Goal: Task Accomplishment & Management: Manage account settings

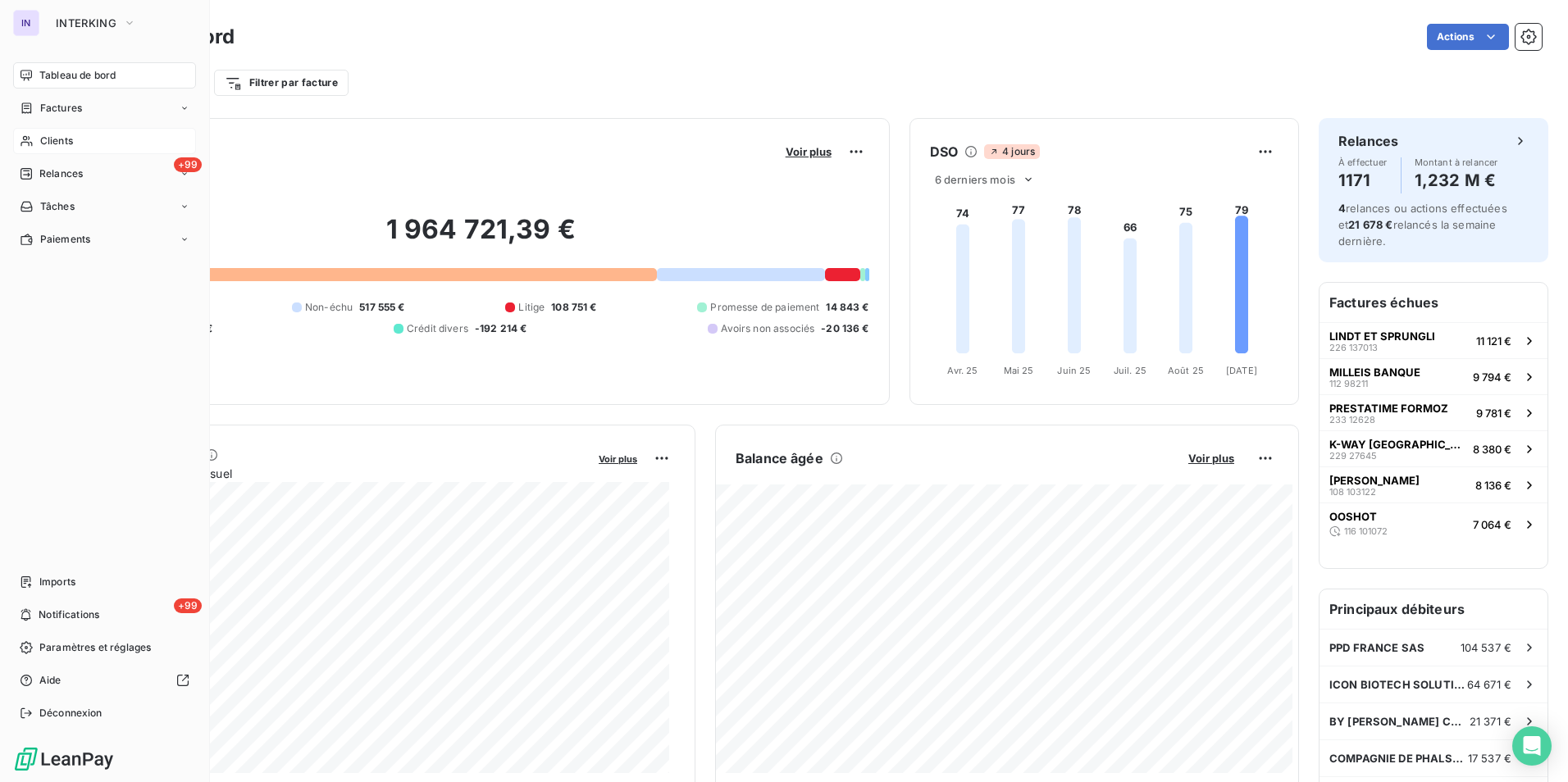
click at [54, 140] on span "Clients" at bounding box center [57, 140] width 33 height 15
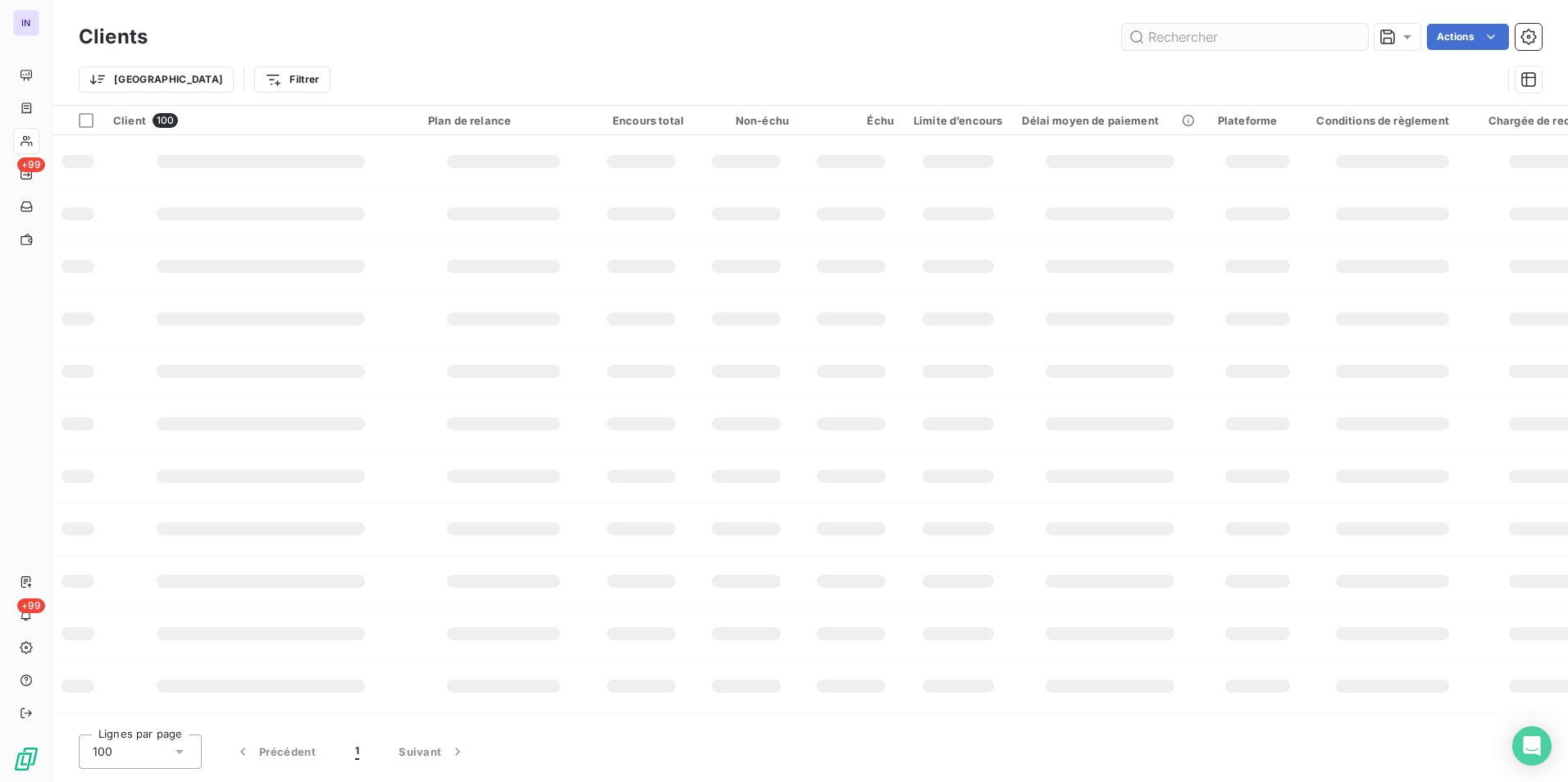
click at [1193, 34] on input "text" at bounding box center [1244, 37] width 246 height 27
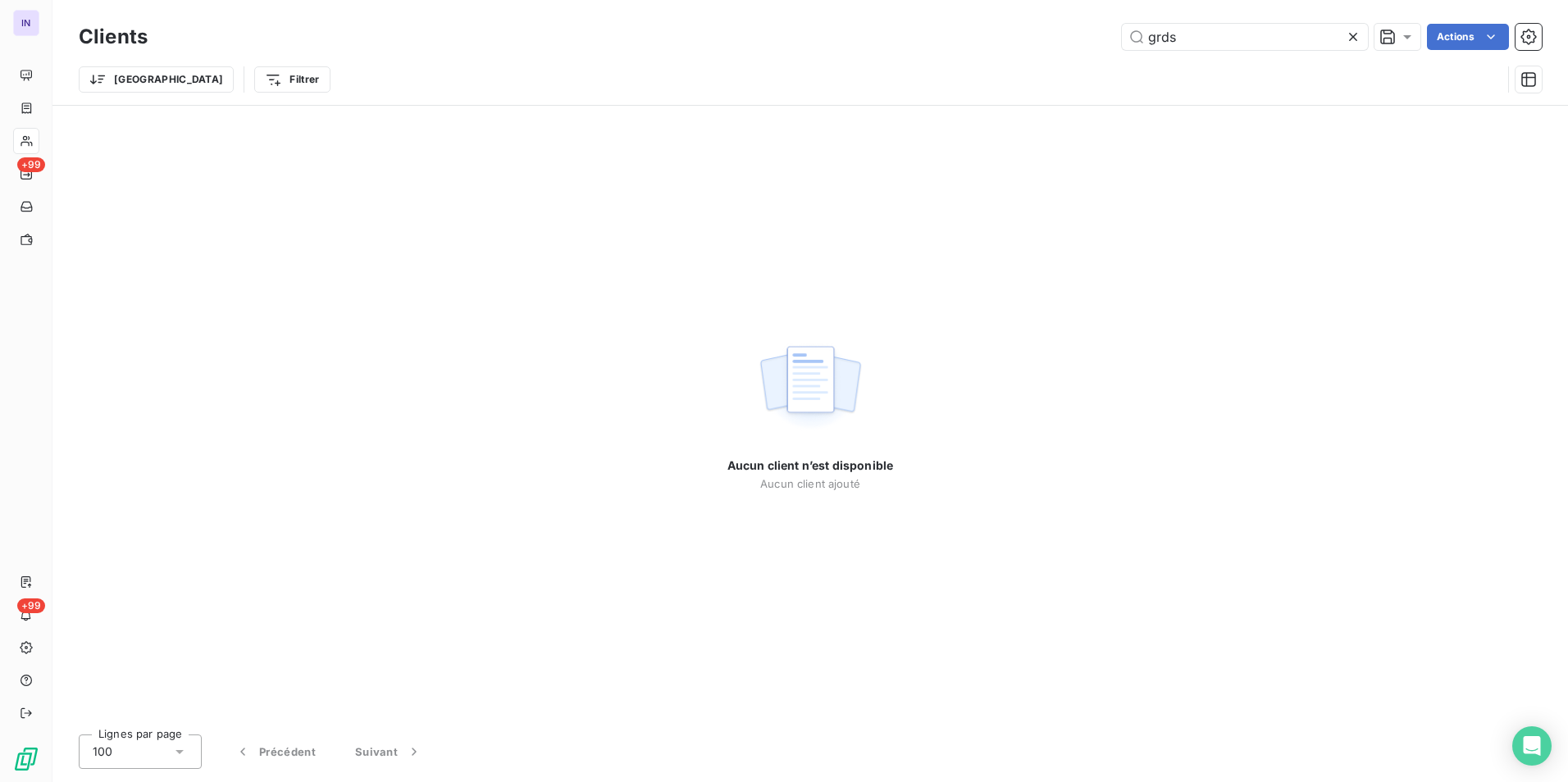
type input "grds"
drag, startPoint x: 1130, startPoint y: 31, endPoint x: 1106, endPoint y: 30, distance: 24.0
click at [1106, 30] on div "grds Actions" at bounding box center [854, 37] width 1374 height 27
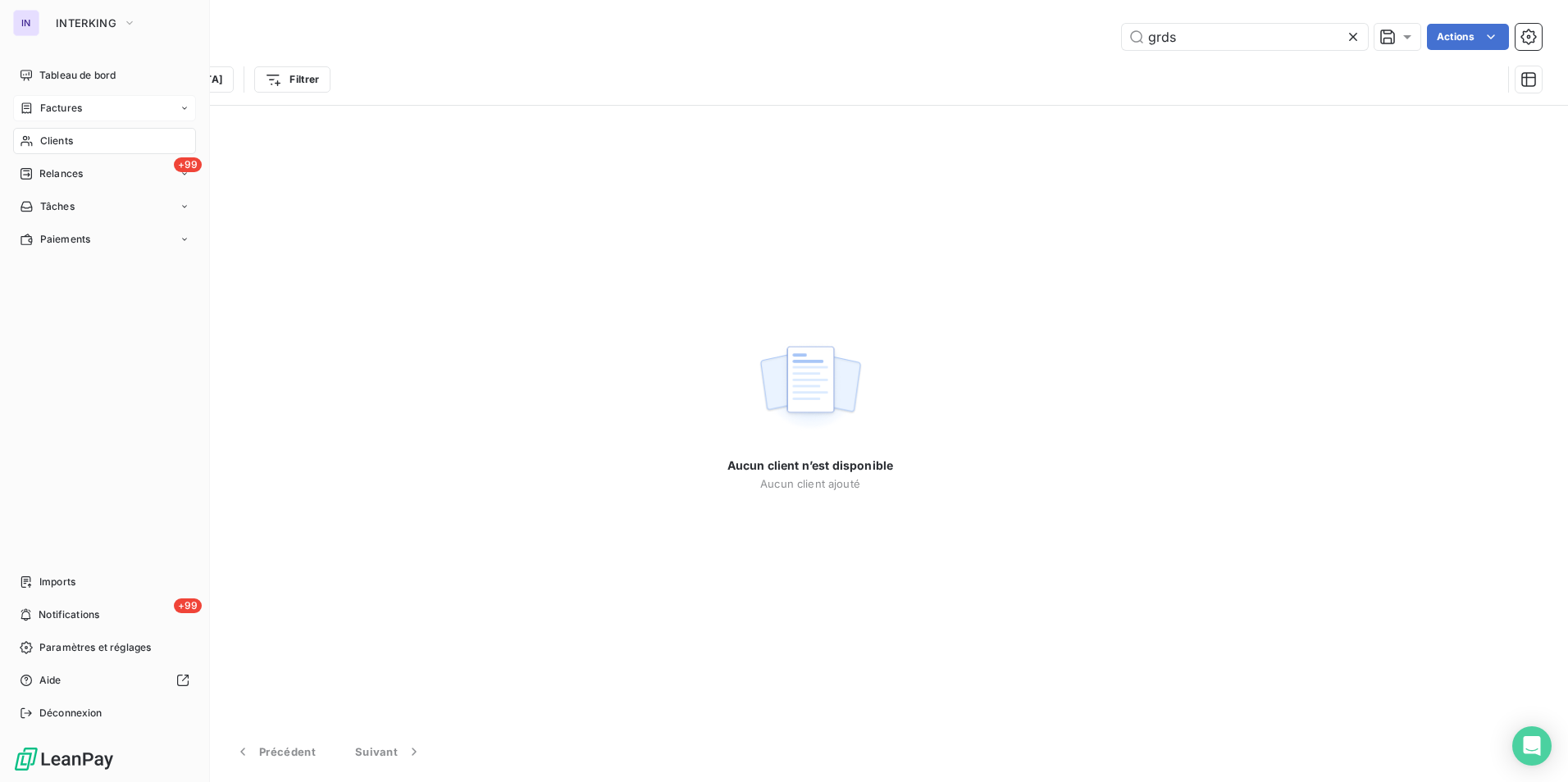
click at [60, 108] on span "Factures" at bounding box center [61, 108] width 42 height 15
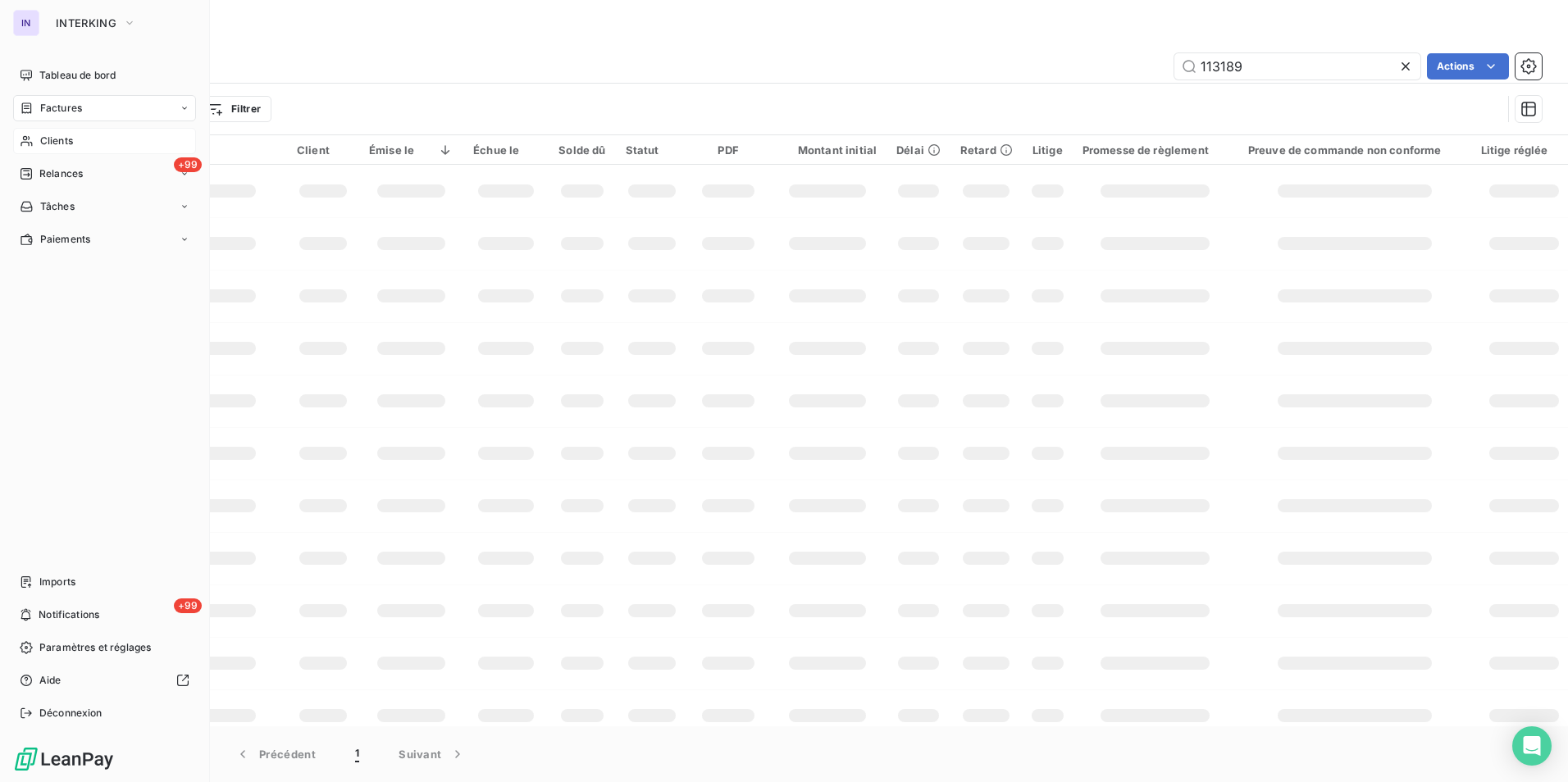
click at [58, 110] on span "Factures" at bounding box center [61, 108] width 42 height 15
click at [55, 135] on span "Factures" at bounding box center [60, 140] width 42 height 15
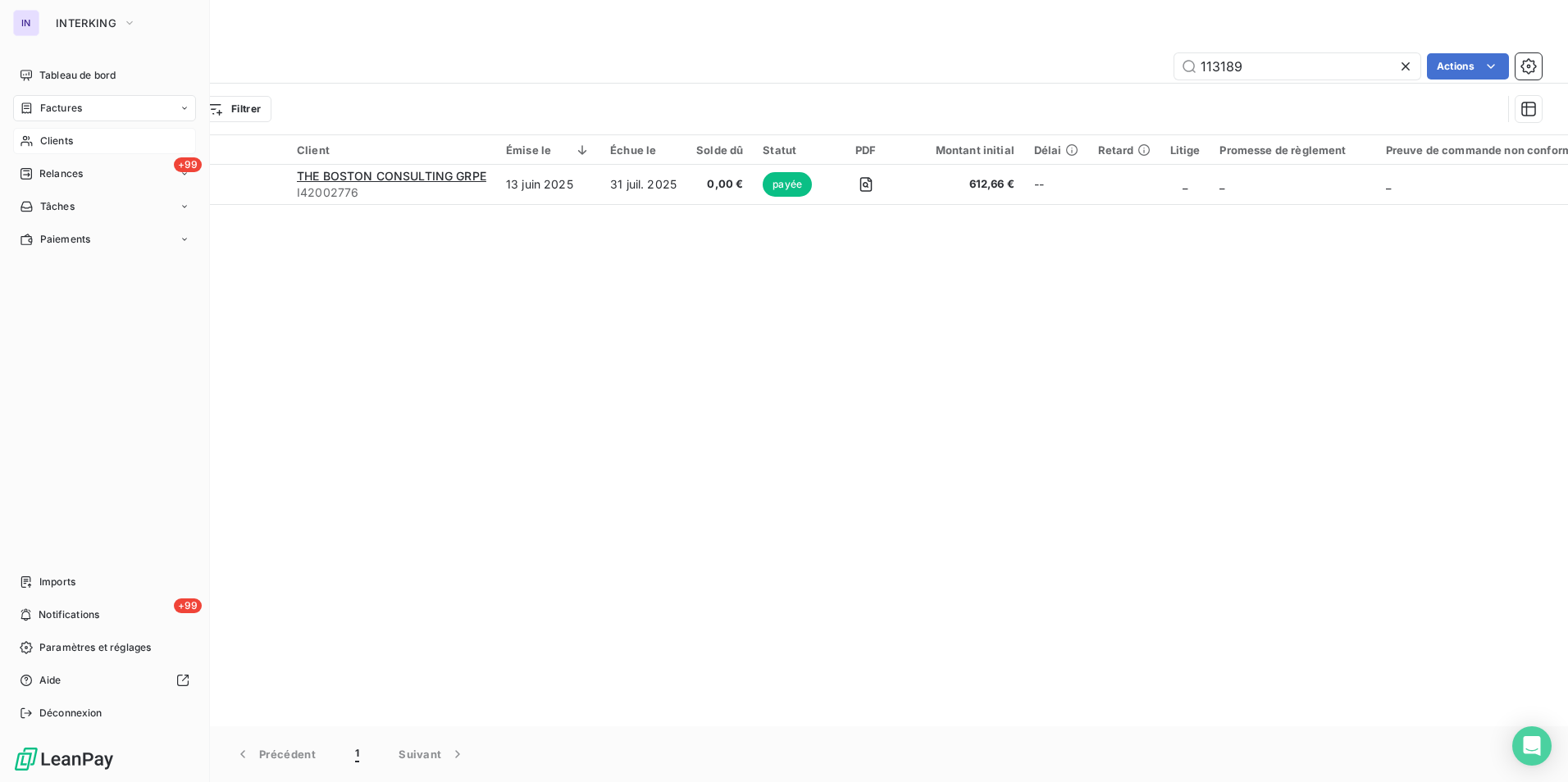
drag, startPoint x: 56, startPoint y: 109, endPoint x: 60, endPoint y: 119, distance: 10.8
click at [57, 109] on span "Factures" at bounding box center [61, 108] width 42 height 15
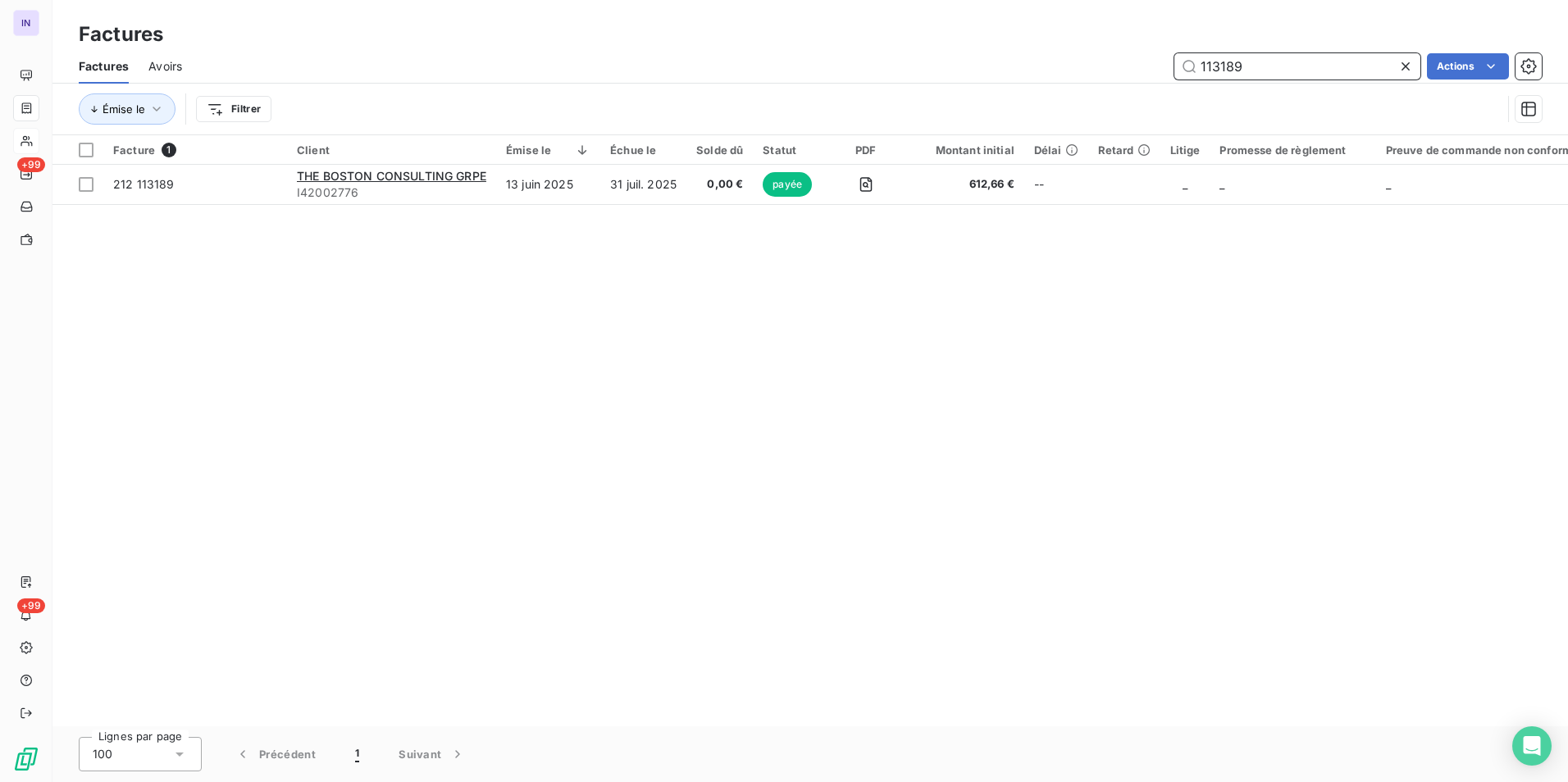
click at [1272, 72] on input "113189" at bounding box center [1296, 66] width 246 height 27
drag, startPoint x: 1278, startPoint y: 68, endPoint x: 1060, endPoint y: 51, distance: 218.7
click at [1060, 51] on div "Factures Avoirs 113189 Actions" at bounding box center [810, 66] width 1516 height 34
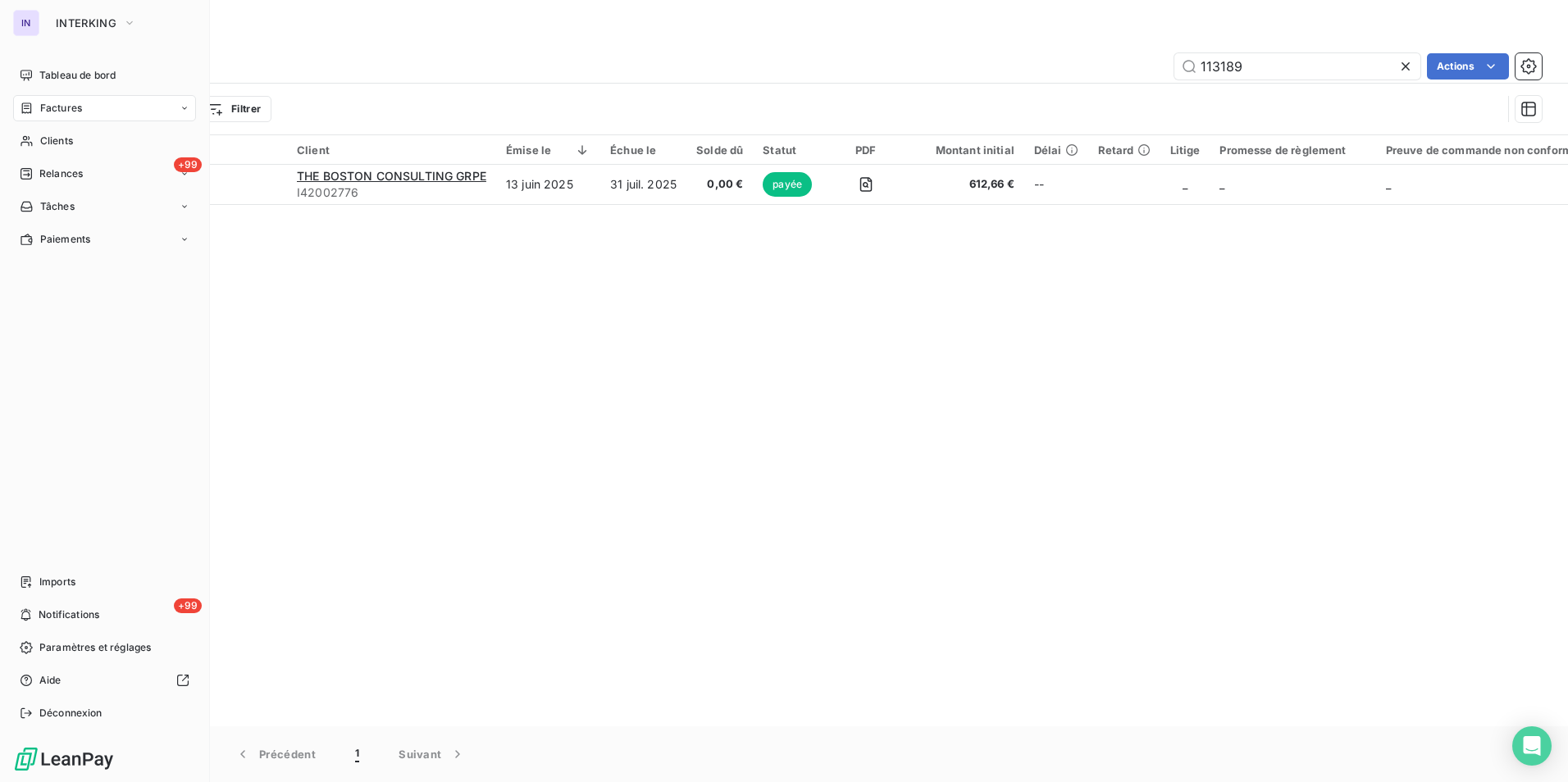
drag, startPoint x: 45, startPoint y: 133, endPoint x: 174, endPoint y: 157, distance: 131.2
click at [46, 133] on div "Clients" at bounding box center [104, 140] width 183 height 27
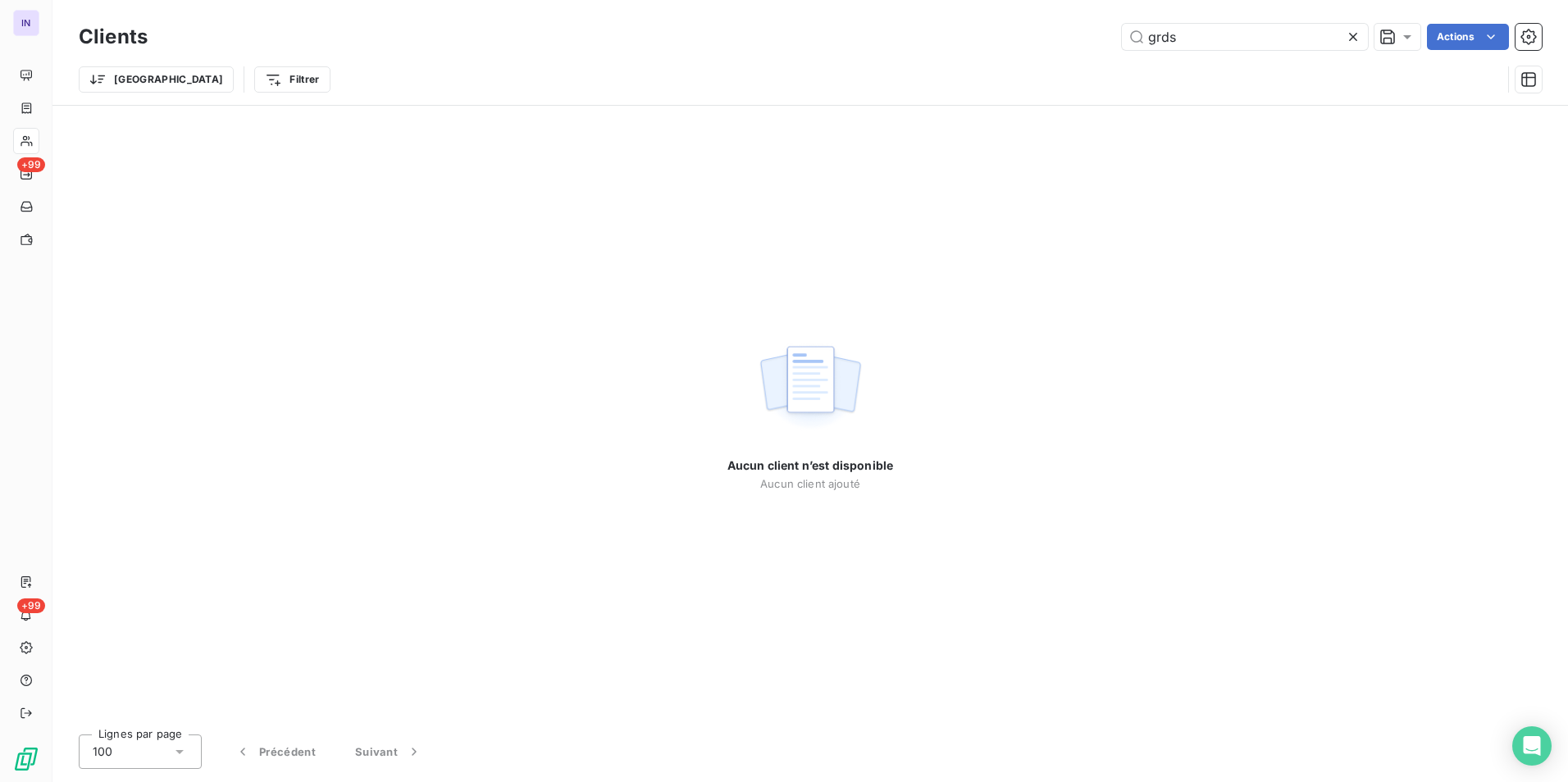
drag, startPoint x: 1184, startPoint y: 34, endPoint x: 1012, endPoint y: 25, distance: 172.2
click at [1013, 25] on div "grds Actions" at bounding box center [854, 37] width 1374 height 27
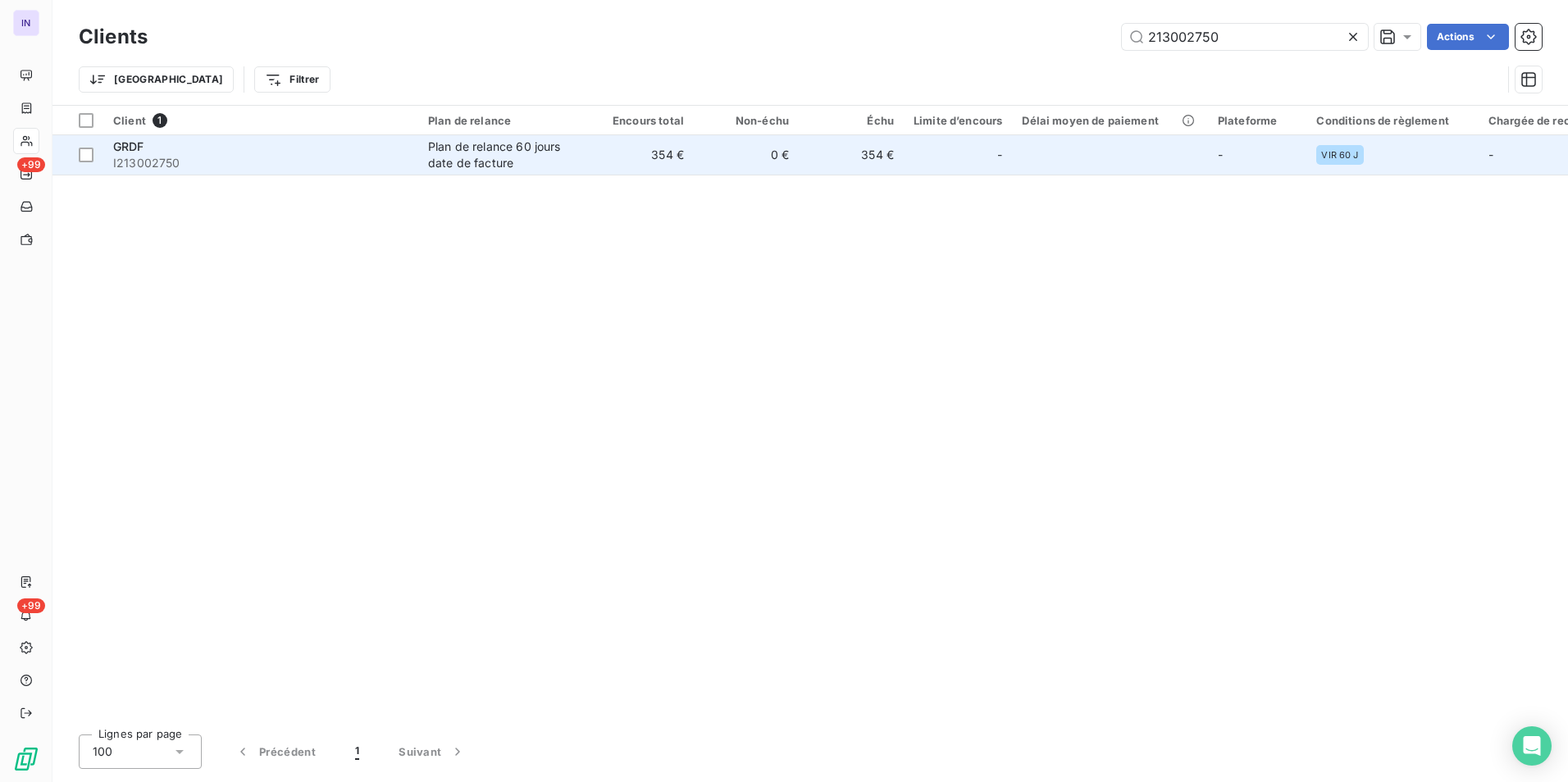
type input "213002750"
click at [153, 155] on span "I213002750" at bounding box center [260, 163] width 296 height 16
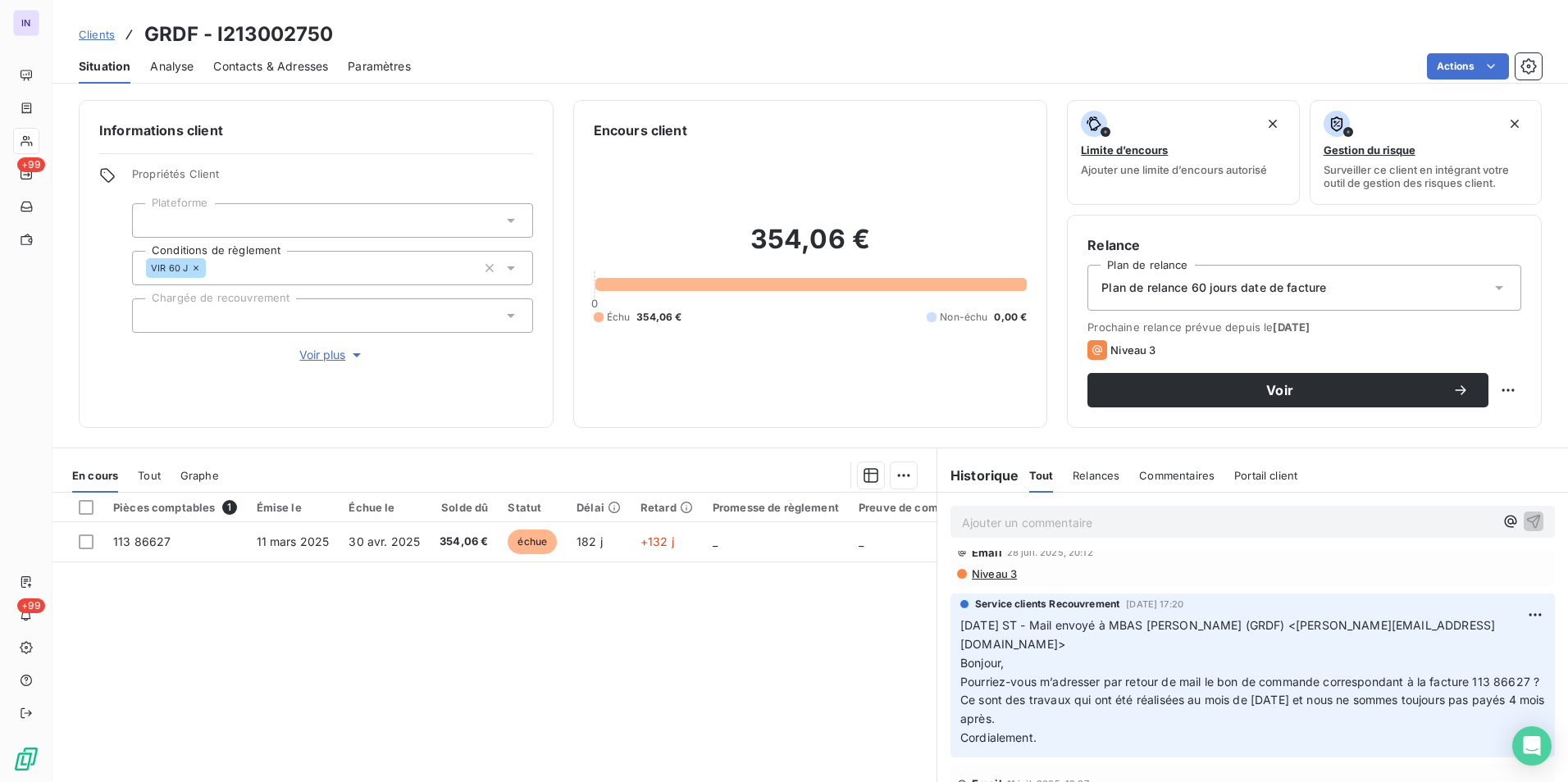
scroll to position [75, 0]
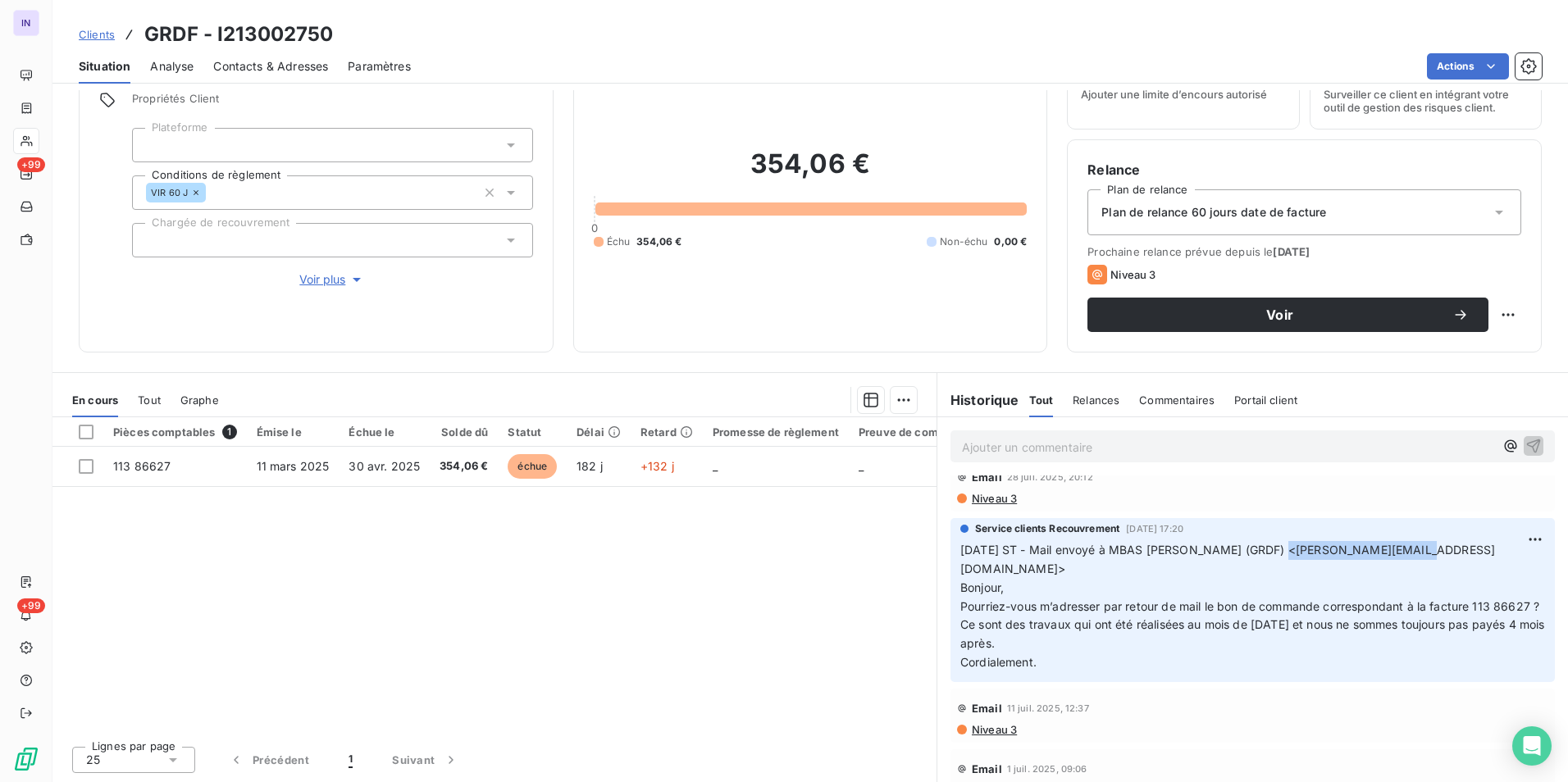
drag, startPoint x: 1384, startPoint y: 546, endPoint x: 1260, endPoint y: 548, distance: 124.0
click at [1260, 548] on span "16/07/2025 ST - Mail envoyé à MBAS Isabelle (GRDF) <isabelle.mbas@grdf.fr> Bonj…" at bounding box center [1228, 569] width 535 height 51
copy span "isabelle.mbas@grdf.fr"
click at [292, 67] on span "Contacts & Adresses" at bounding box center [271, 66] width 115 height 16
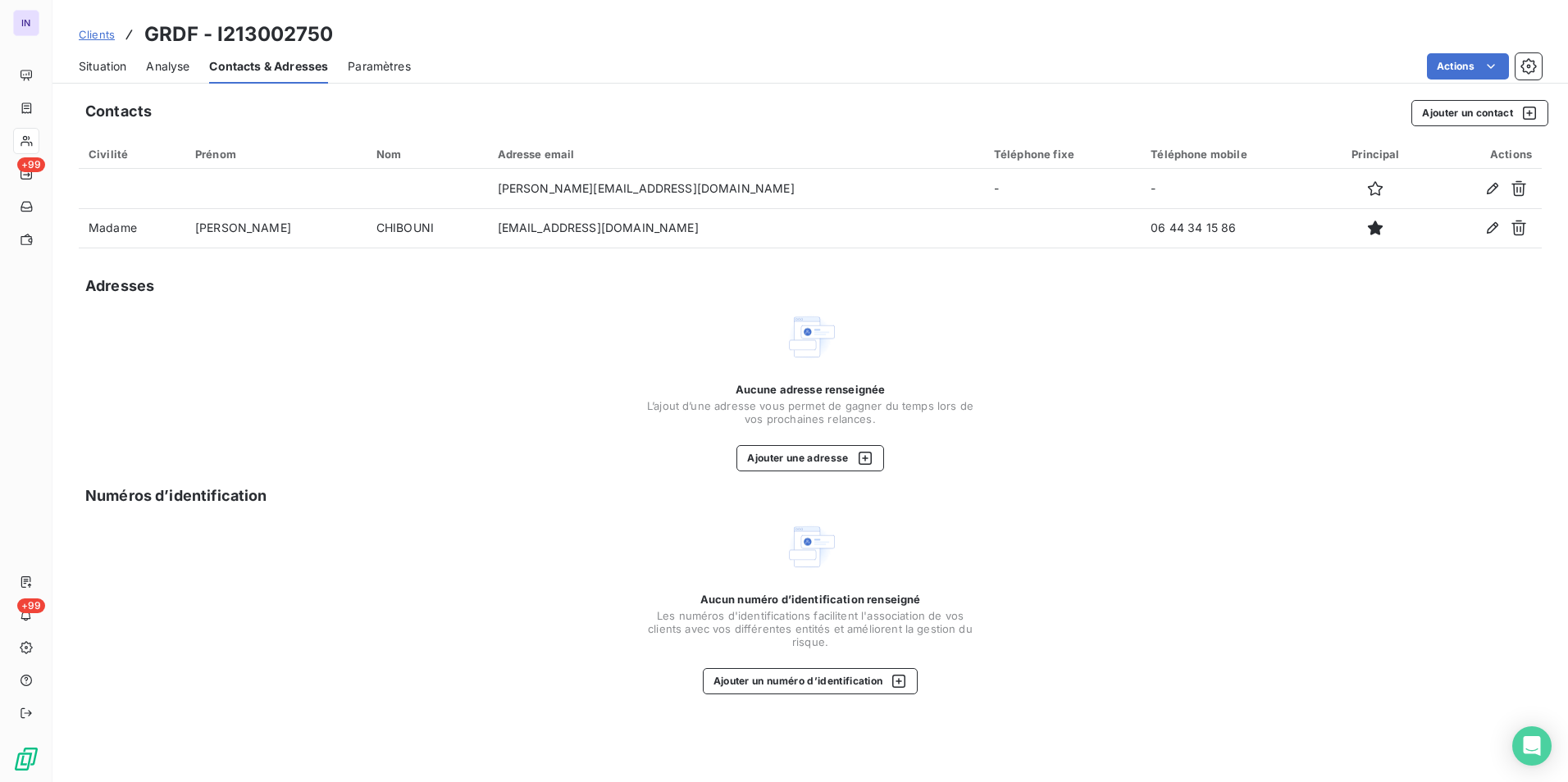
click at [110, 64] on span "Situation" at bounding box center [103, 66] width 48 height 16
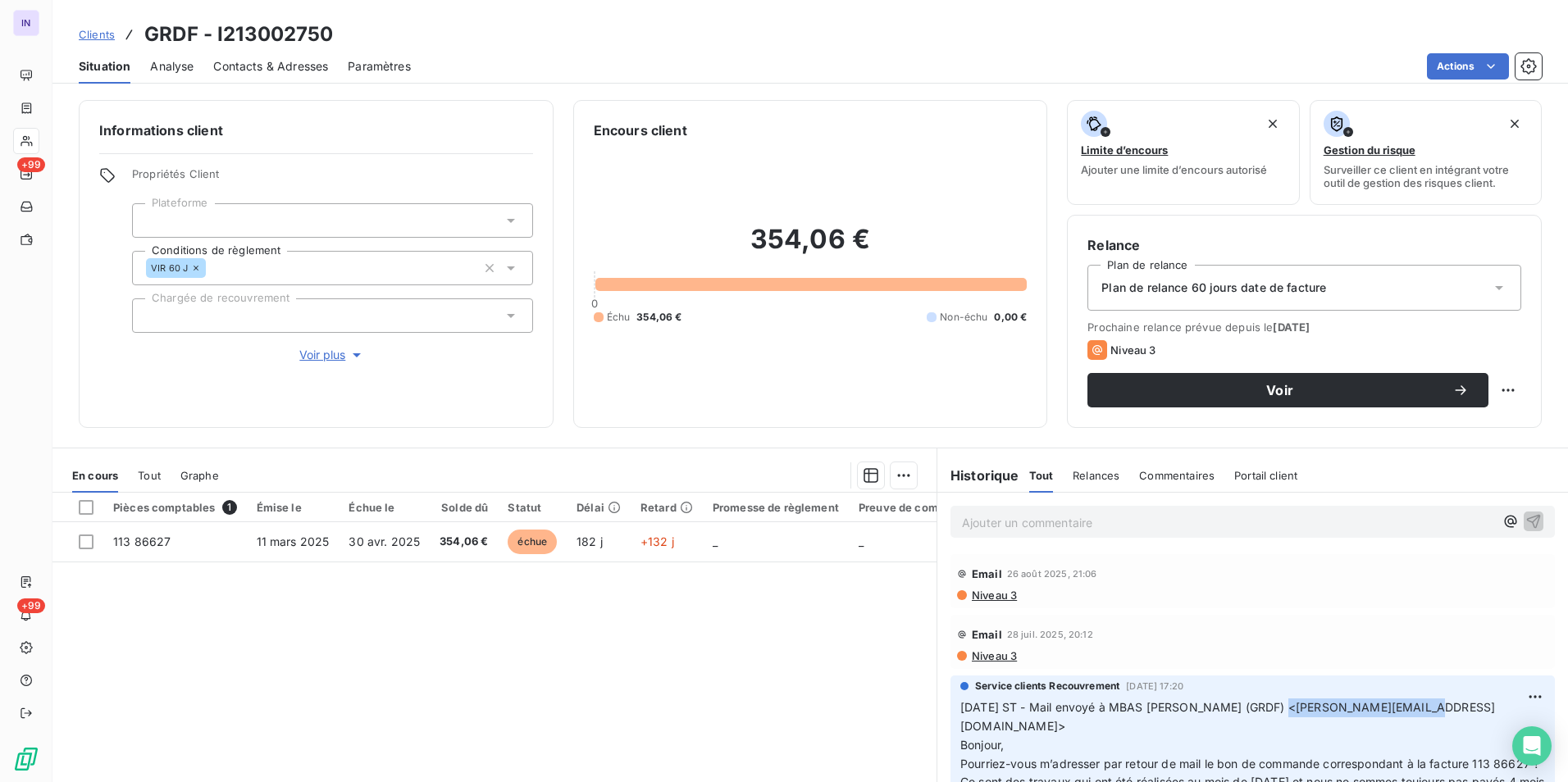
drag, startPoint x: 1397, startPoint y: 705, endPoint x: 1257, endPoint y: 704, distance: 140.0
click at [1257, 704] on p "16/07/2025 ST - Mail envoyé à MBAS Isabelle (GRDF) <isabelle.mbas@grdf.fr> Bonj…" at bounding box center [1253, 763] width 584 height 131
copy span "isabelle.mbas@grdf.fr>"
click at [317, 62] on span "Contacts & Adresses" at bounding box center [271, 66] width 115 height 16
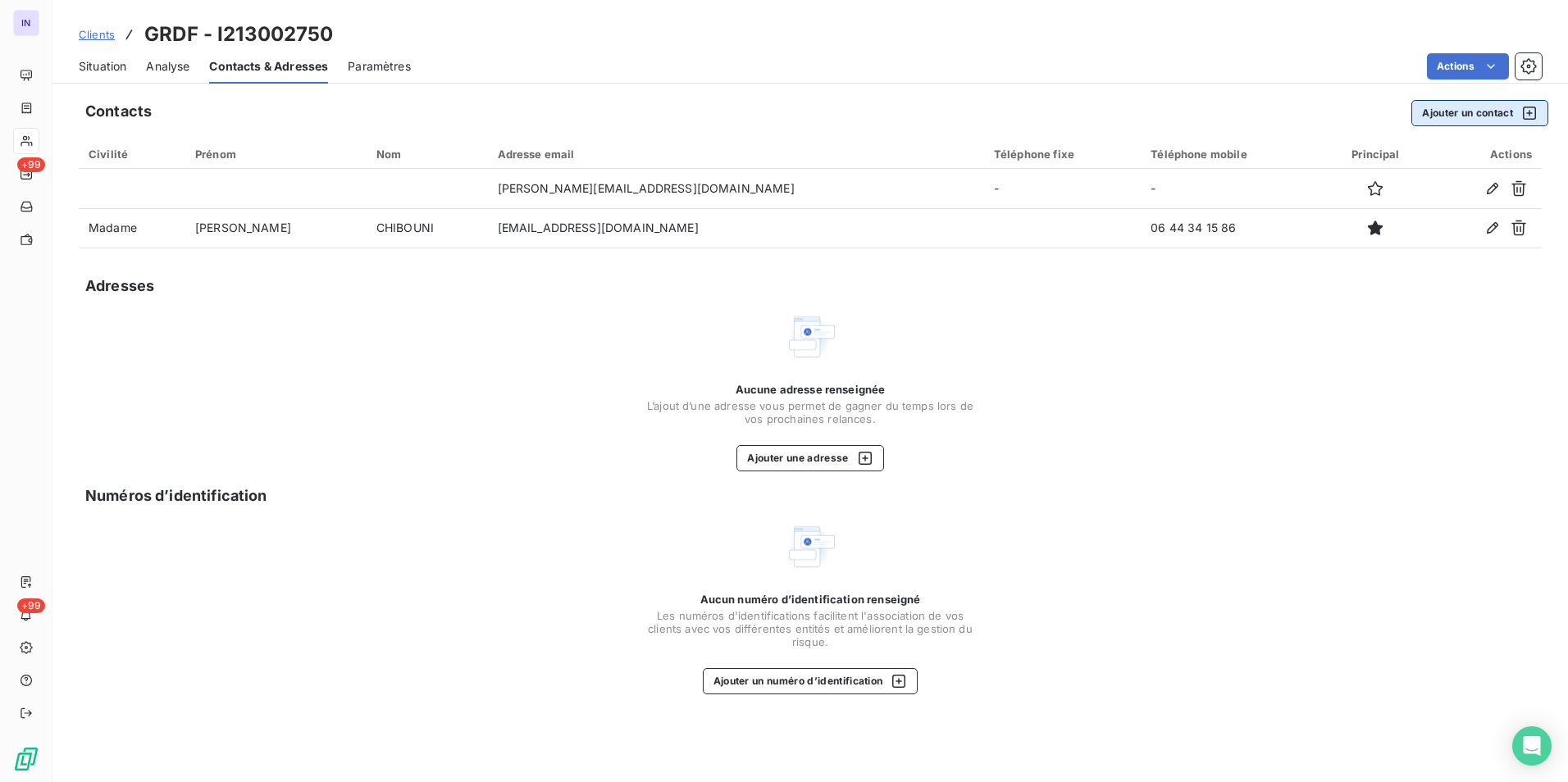
click at [1471, 105] on button "Ajouter un contact" at bounding box center [1480, 113] width 137 height 27
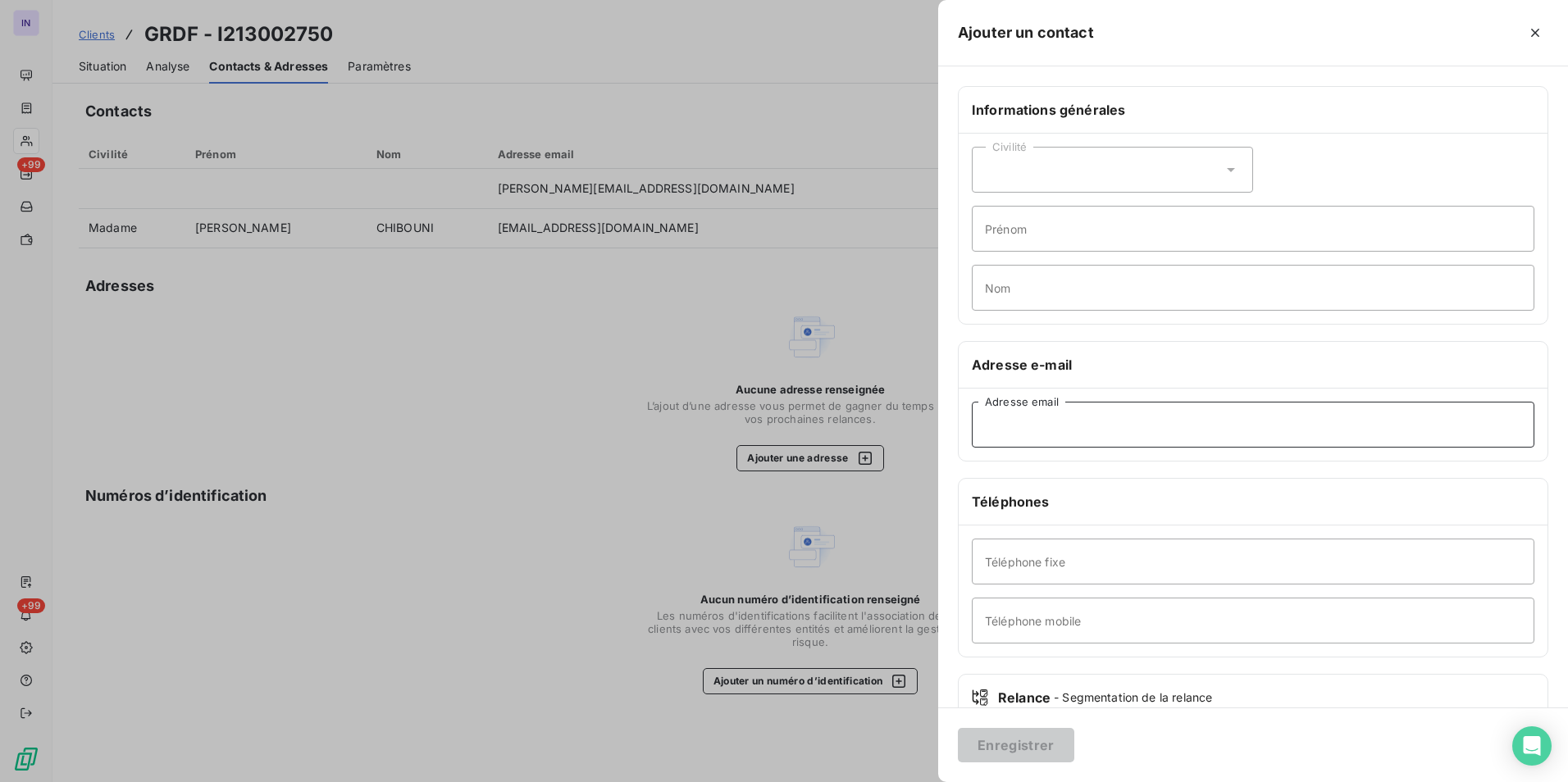
click at [1062, 421] on input "Adresse email" at bounding box center [1253, 425] width 563 height 46
paste input "isabelle.mbas@grdf.fr>"
type input "isabelle.mbas@grdf.fr"
click at [1050, 738] on button "Enregistrer" at bounding box center [1016, 745] width 117 height 34
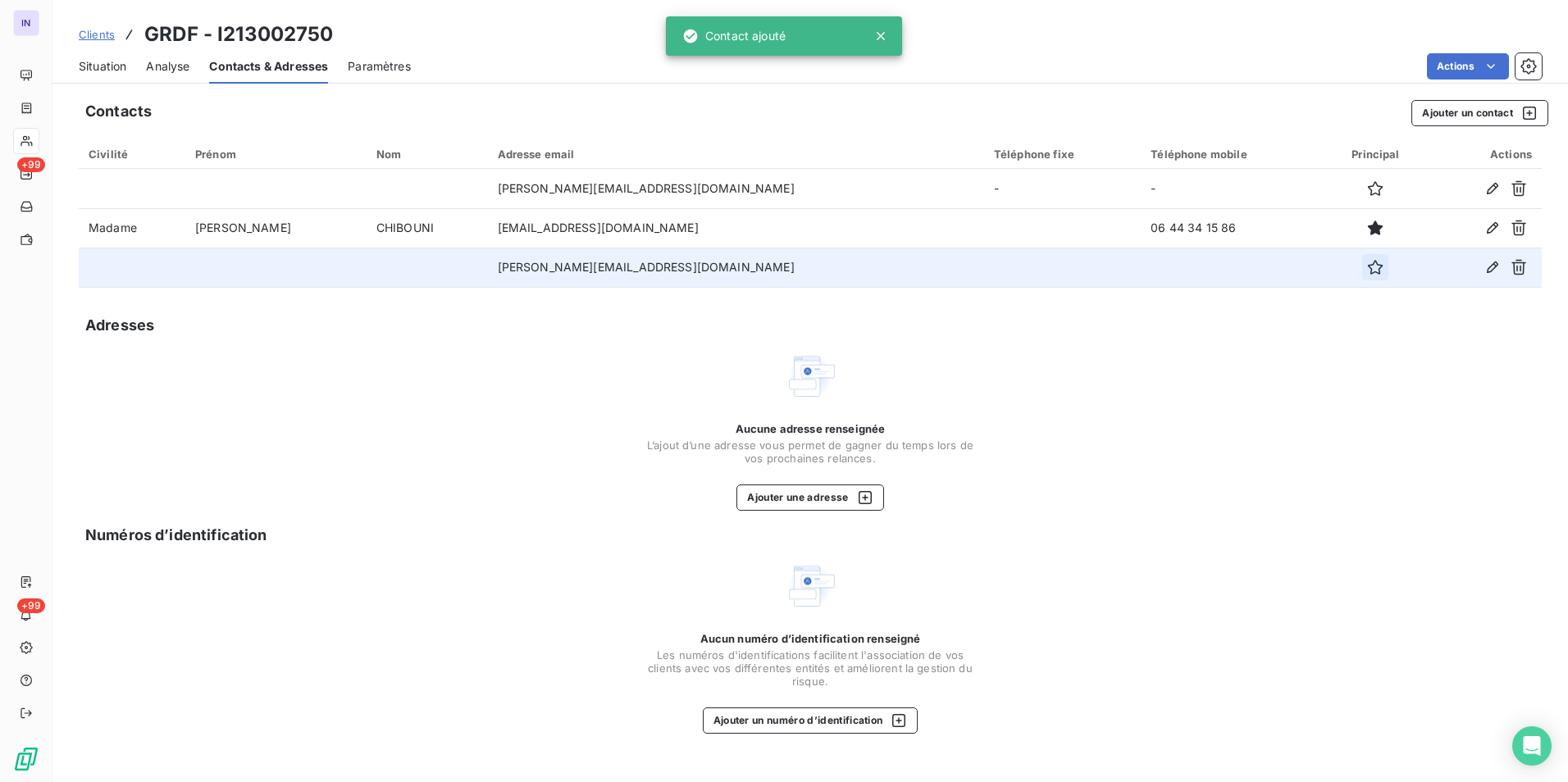
click at [1368, 268] on icon "button" at bounding box center [1374, 266] width 15 height 15
click at [100, 64] on span "Situation" at bounding box center [103, 66] width 48 height 16
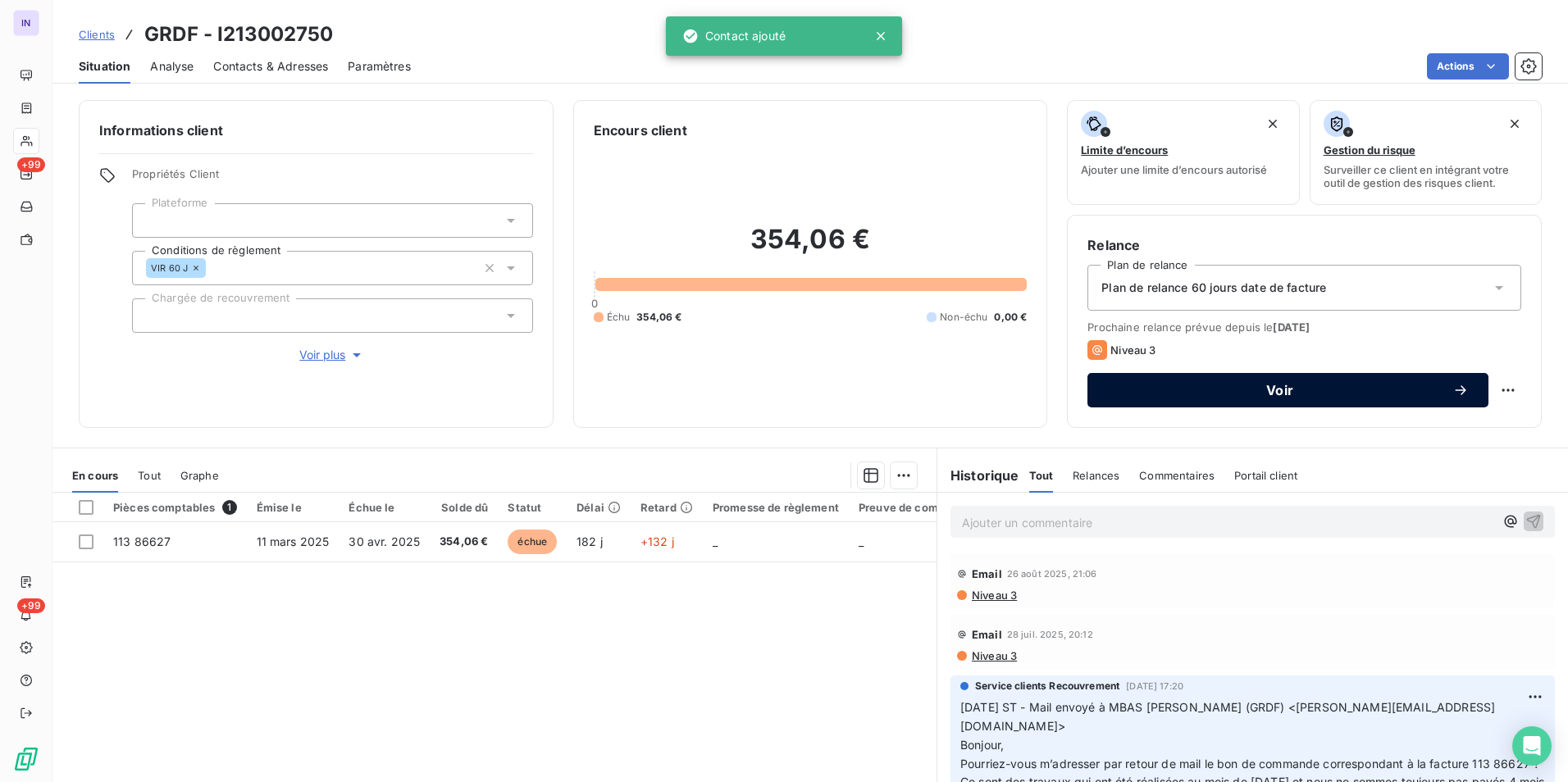
click at [1256, 390] on span "Voir" at bounding box center [1279, 390] width 345 height 13
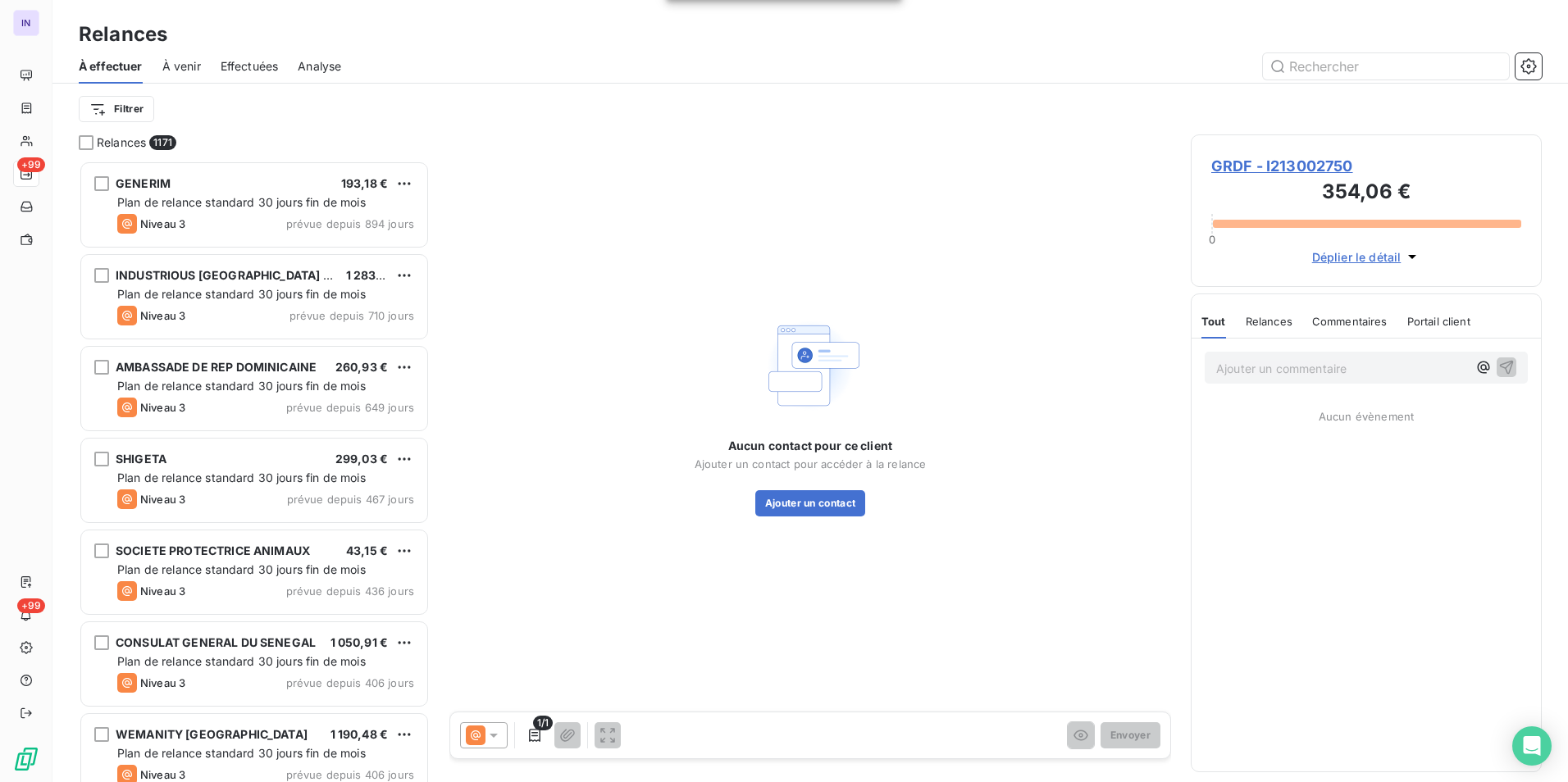
scroll to position [609, 338]
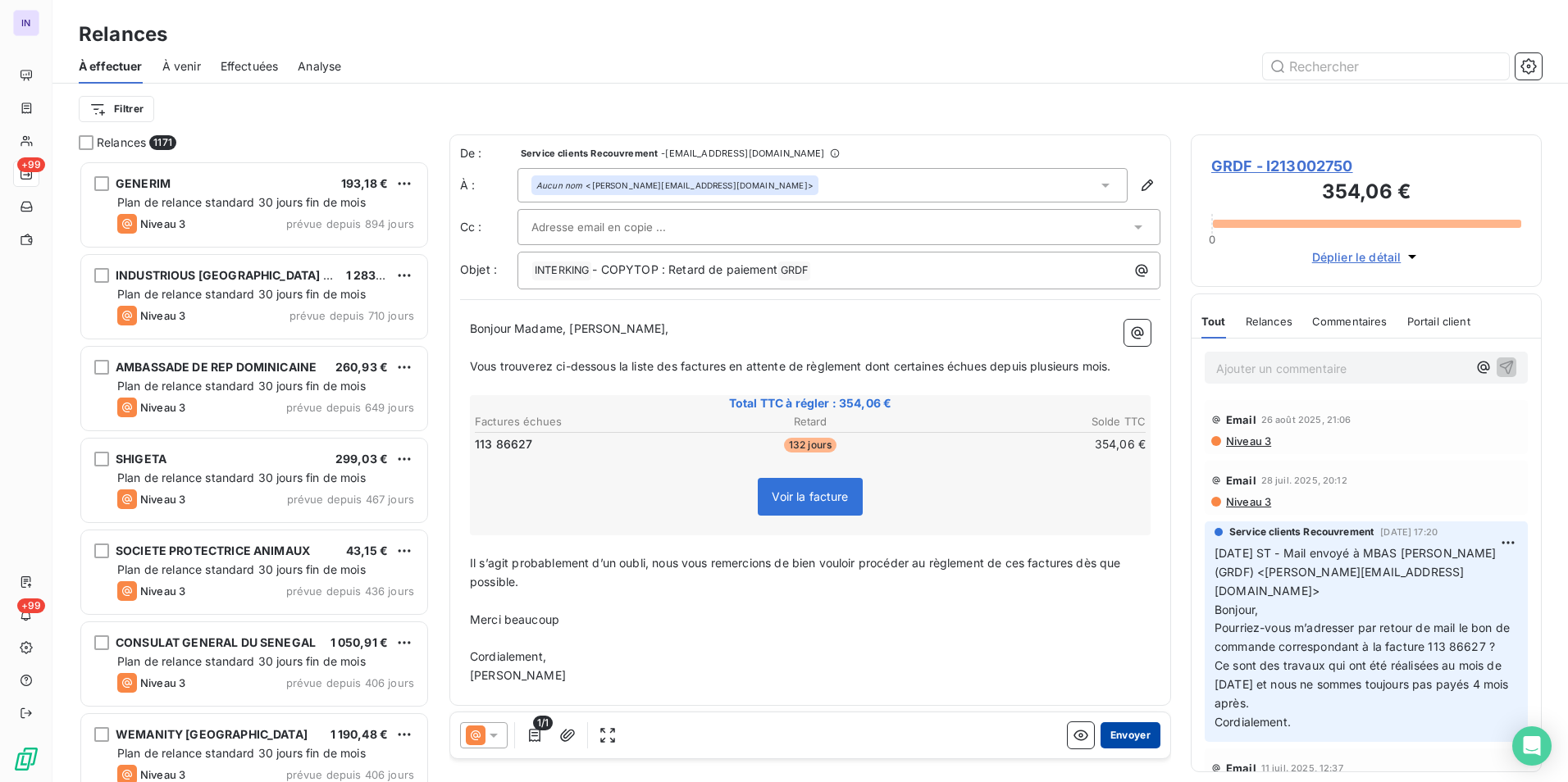
click at [1116, 733] on button "Envoyer" at bounding box center [1130, 735] width 60 height 27
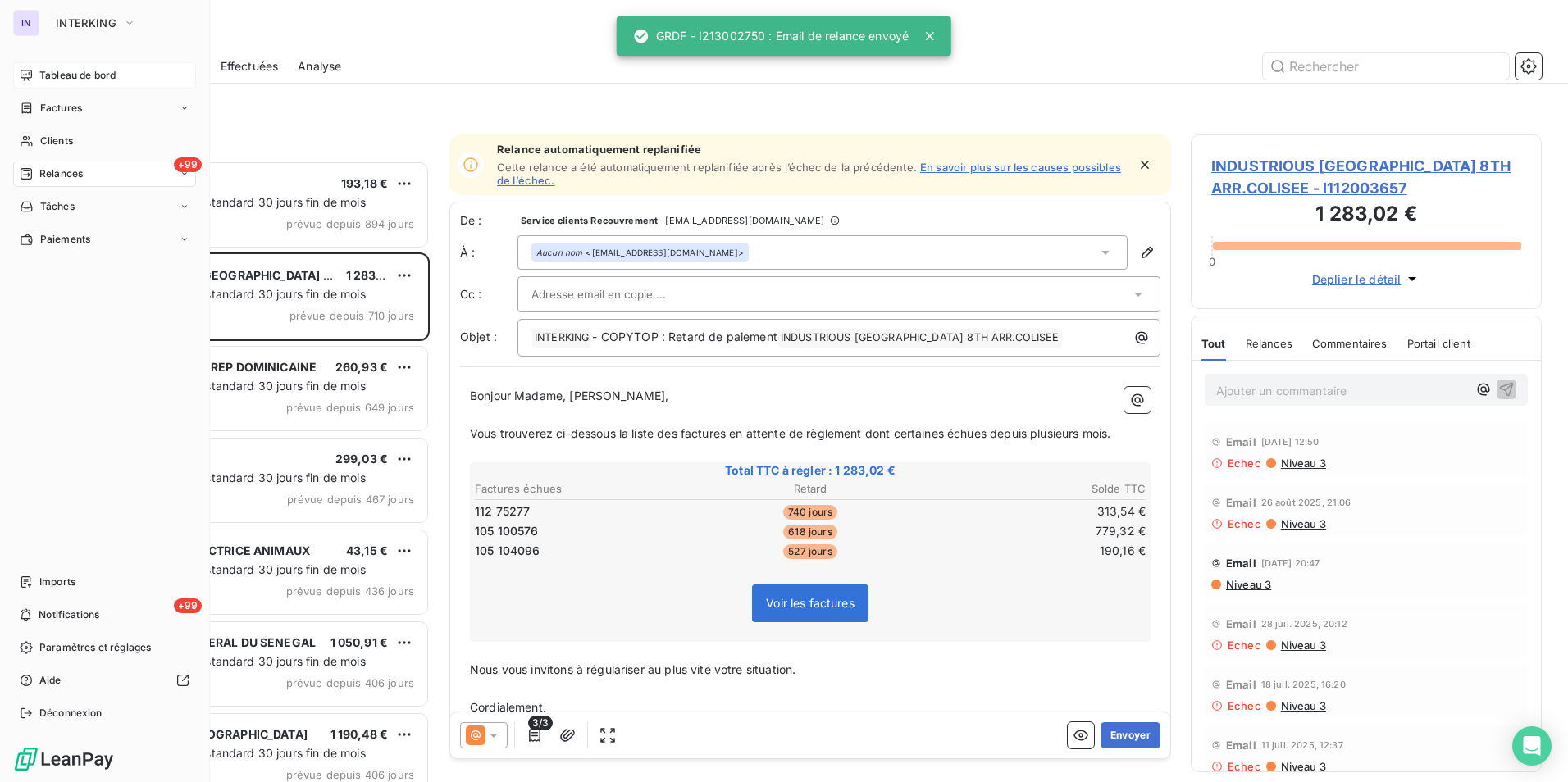
click at [57, 77] on span "Tableau de bord" at bounding box center [77, 75] width 76 height 15
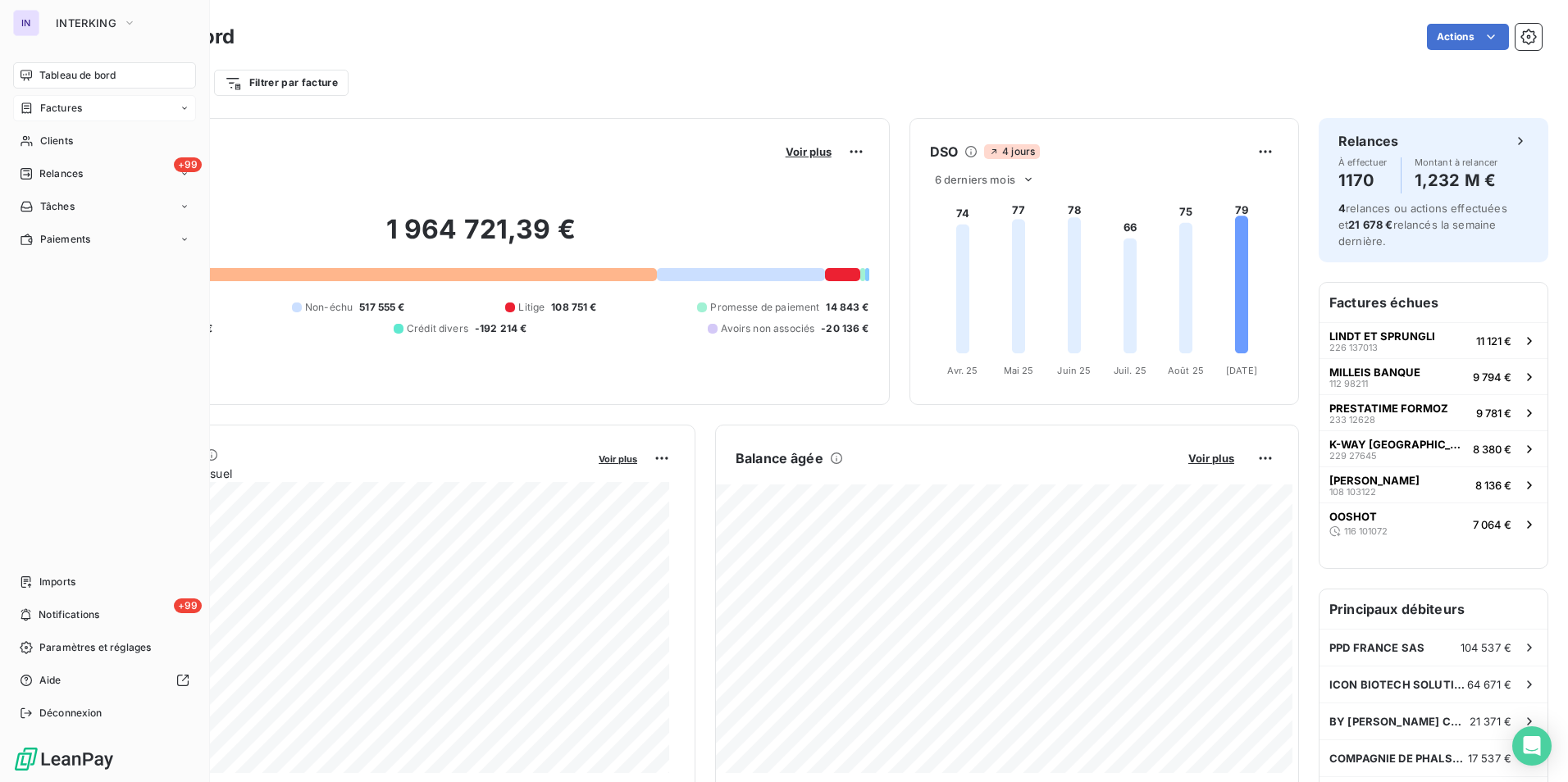
click at [57, 112] on span "Factures" at bounding box center [61, 108] width 42 height 15
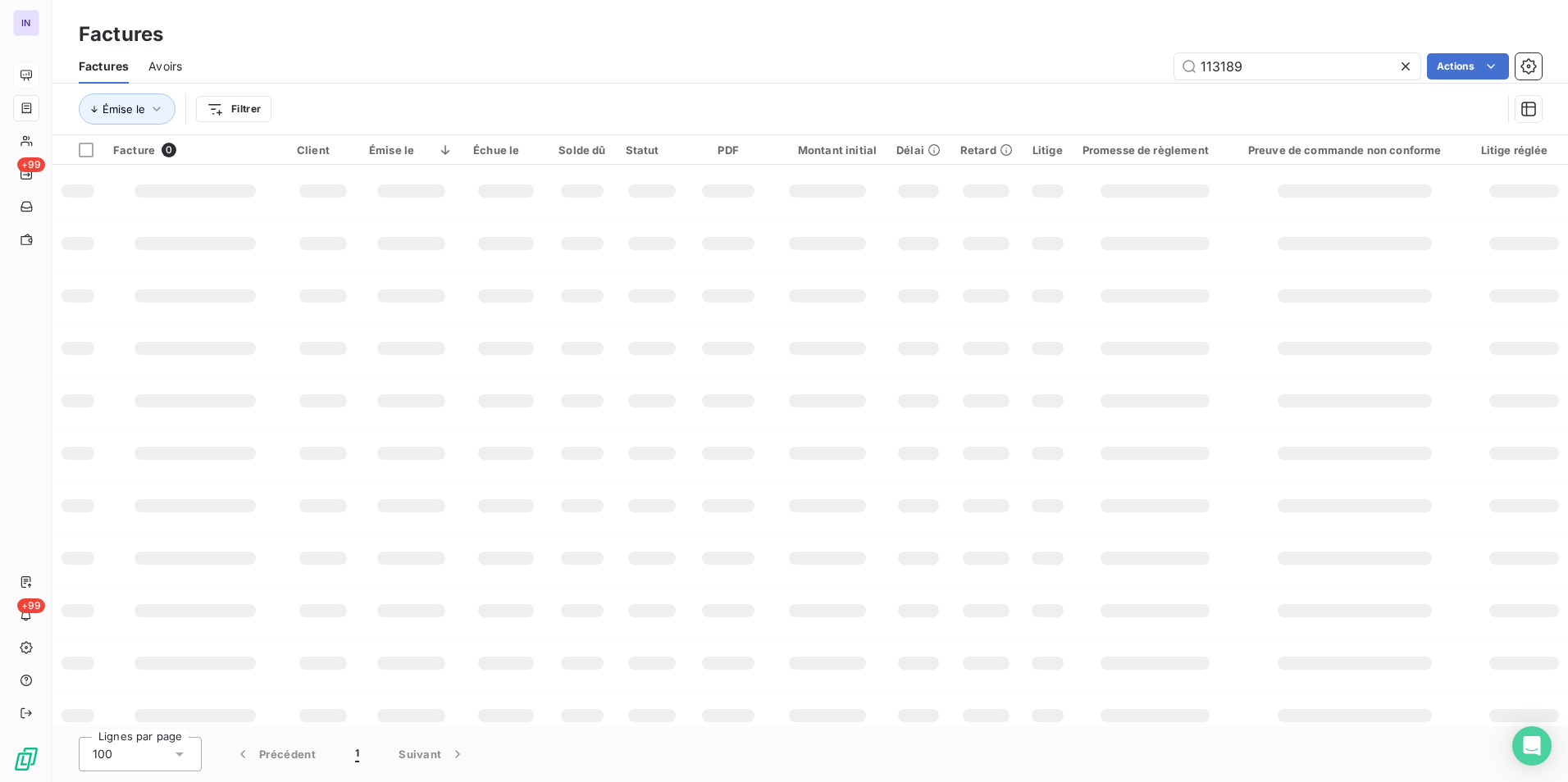
drag, startPoint x: 1172, startPoint y: 58, endPoint x: 1151, endPoint y: 57, distance: 21.0
click at [1152, 57] on div "113189 Actions" at bounding box center [871, 66] width 1340 height 27
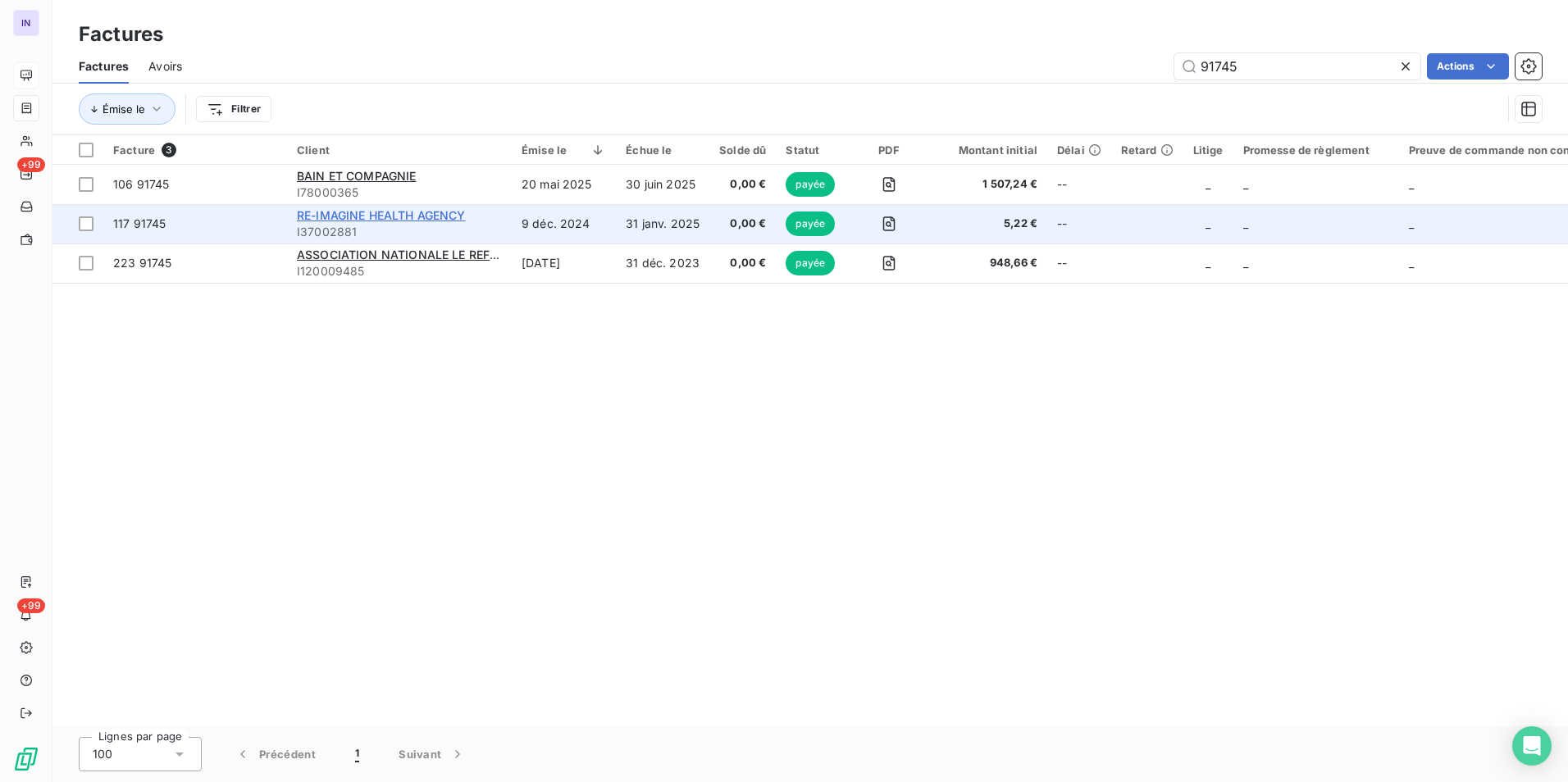
type input "91745"
click at [427, 212] on span "RE-IMAGINE HEALTH AGENCY" at bounding box center [380, 215] width 169 height 14
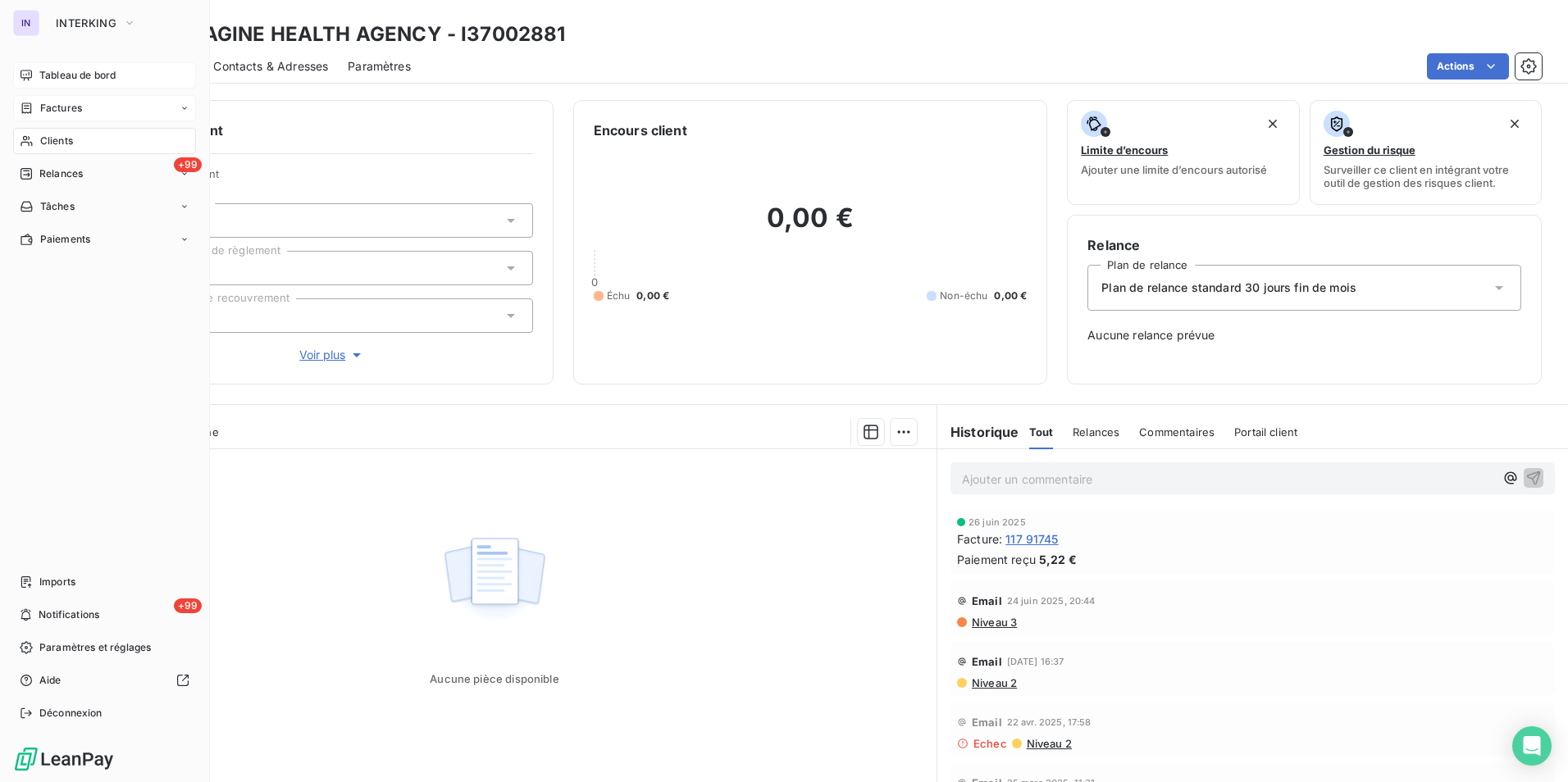
drag, startPoint x: 67, startPoint y: 143, endPoint x: 105, endPoint y: 152, distance: 39.1
click at [67, 143] on span "Clients" at bounding box center [57, 140] width 33 height 15
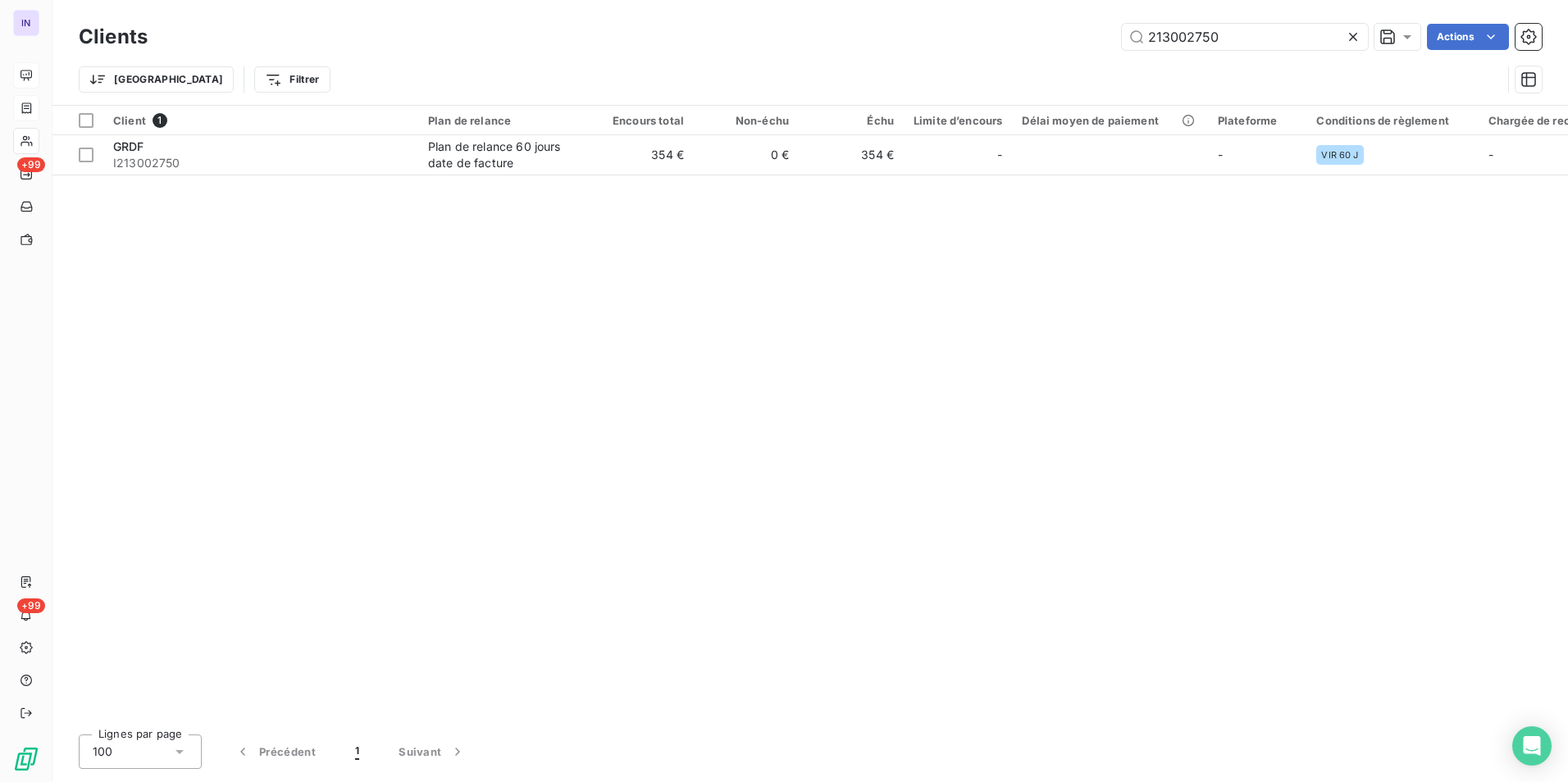
drag, startPoint x: 1208, startPoint y: 35, endPoint x: 979, endPoint y: 31, distance: 229.0
click at [979, 31] on div "213002750 Actions" at bounding box center [854, 37] width 1374 height 27
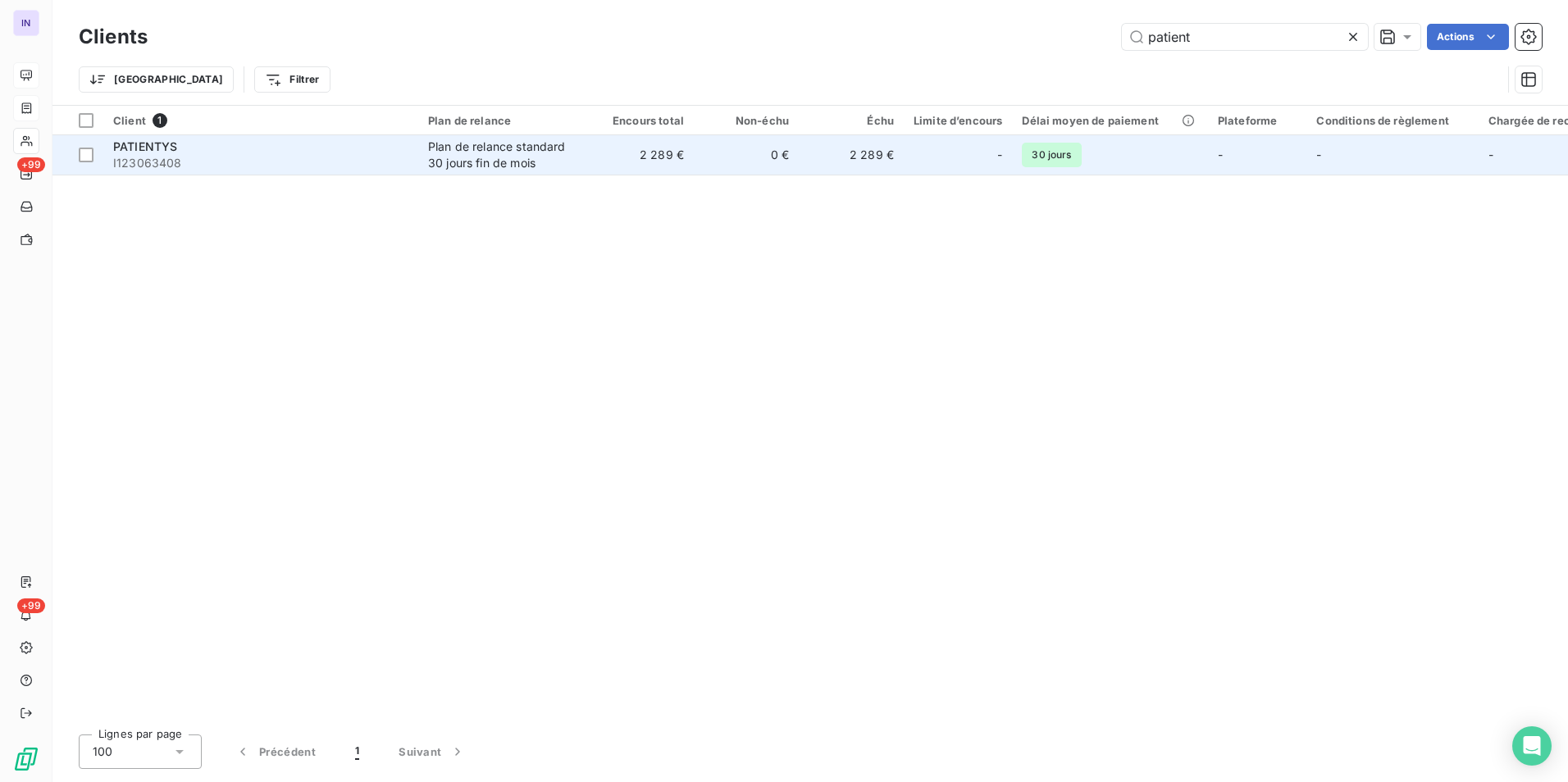
type input "patient"
click at [297, 158] on span "I123063408" at bounding box center [260, 163] width 296 height 16
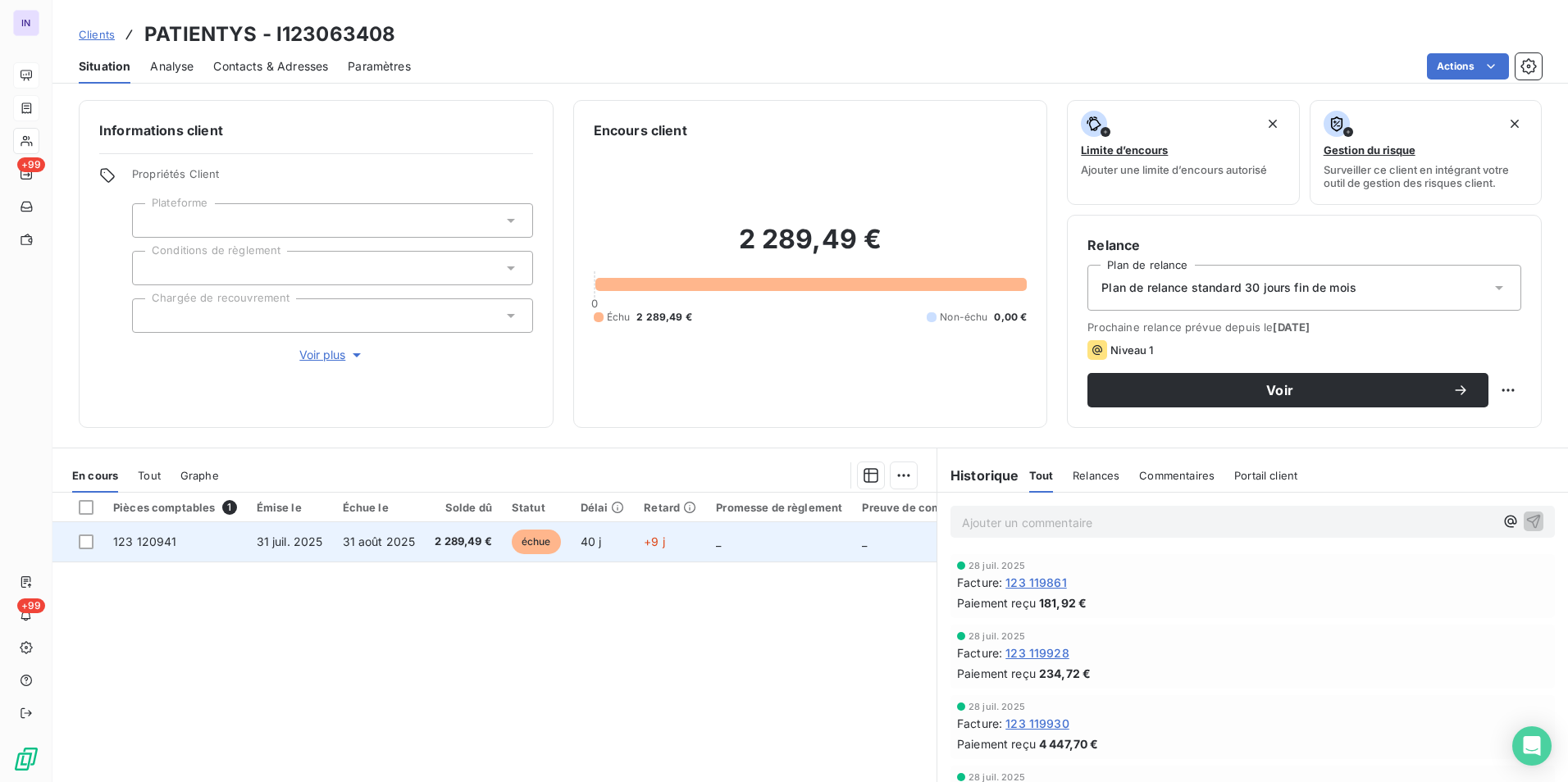
click at [446, 542] on span "2 289,49 €" at bounding box center [463, 541] width 57 height 16
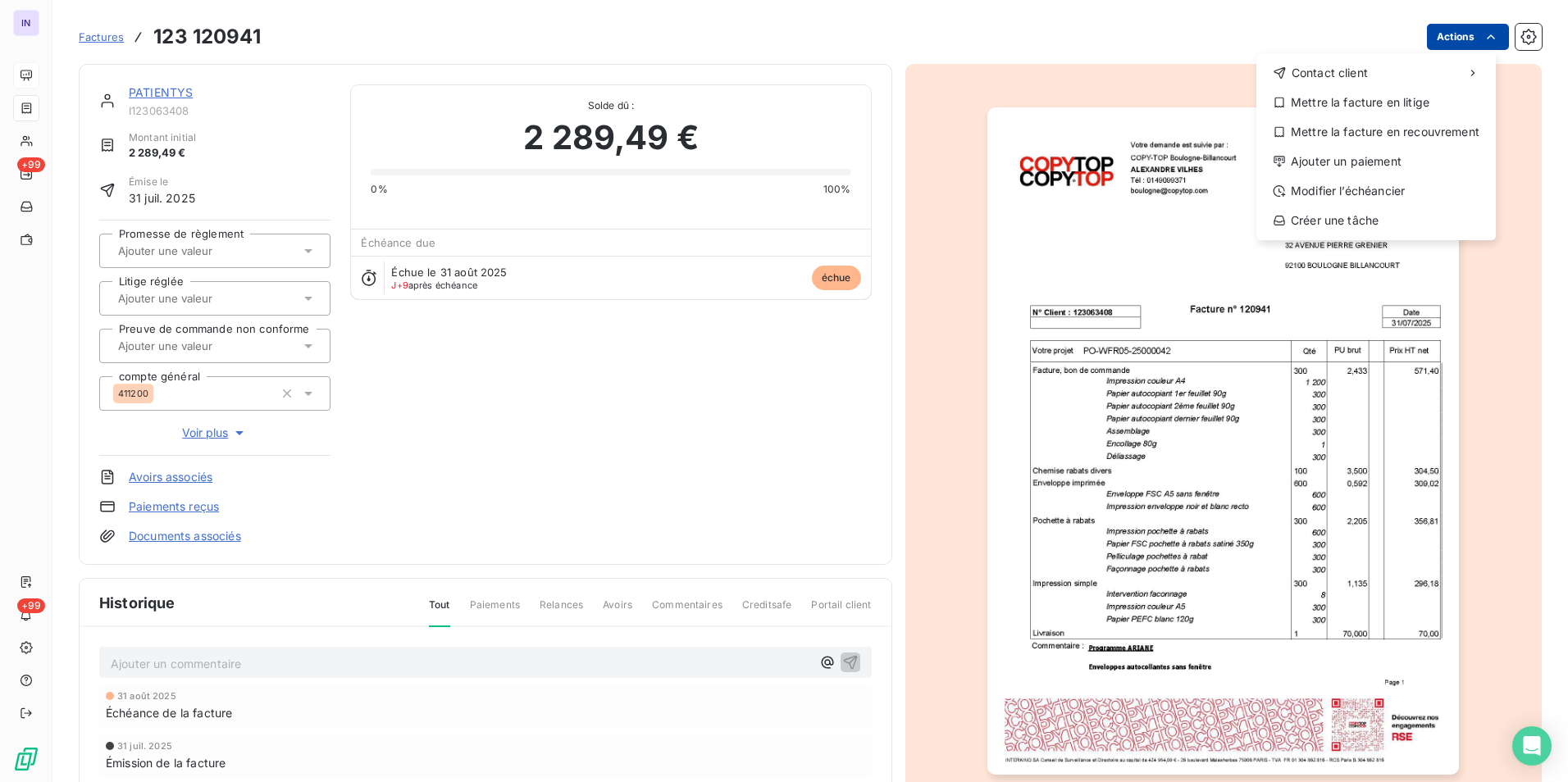
click at [1442, 33] on html "IN +99 +99 Factures 123 120941 Actions Contact client Mettre la facture en liti…" at bounding box center [784, 391] width 1568 height 782
click at [1323, 159] on div "Ajouter un paiement" at bounding box center [1376, 161] width 226 height 27
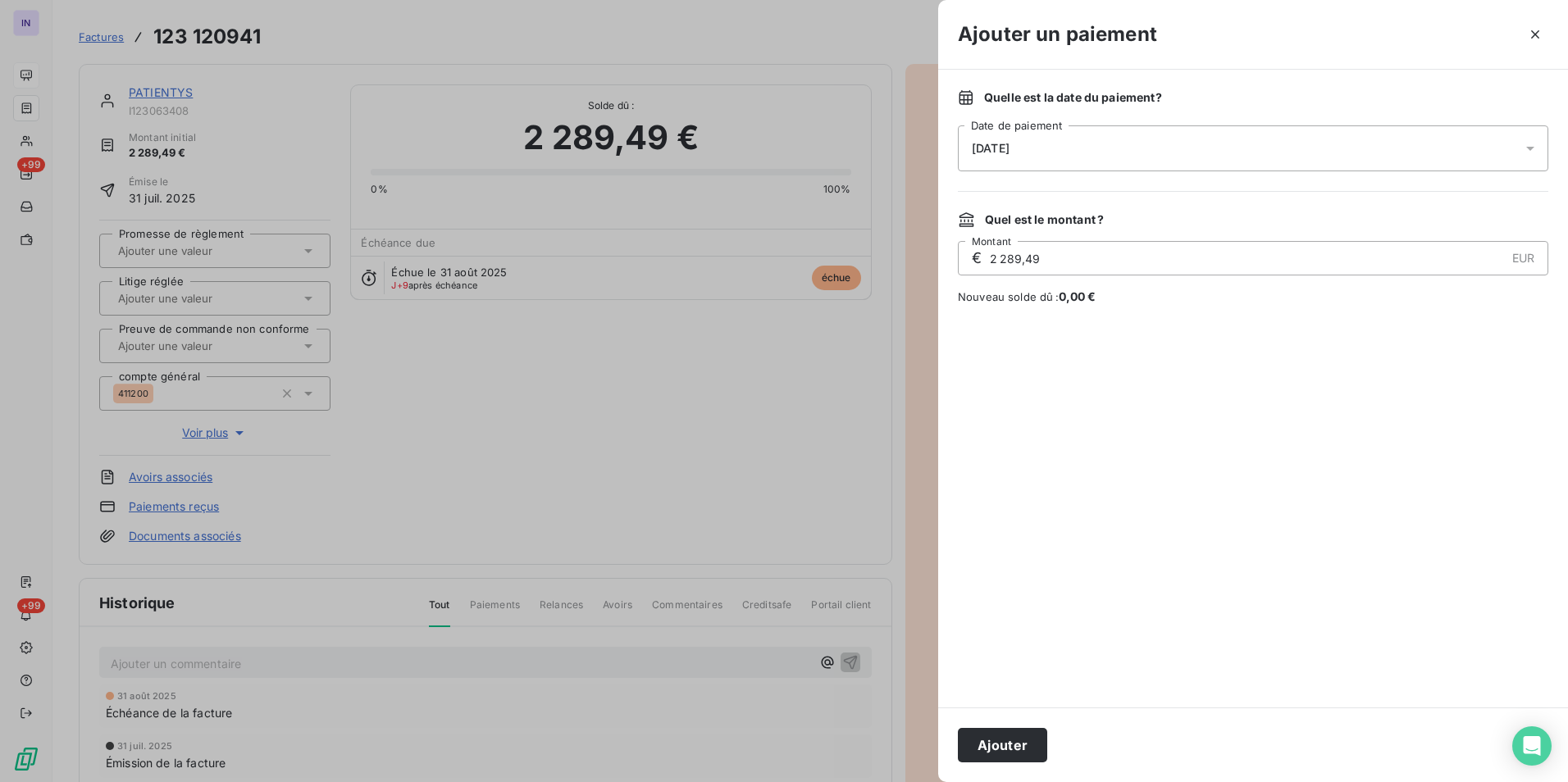
click at [1136, 152] on div "[DATE]" at bounding box center [1253, 148] width 590 height 46
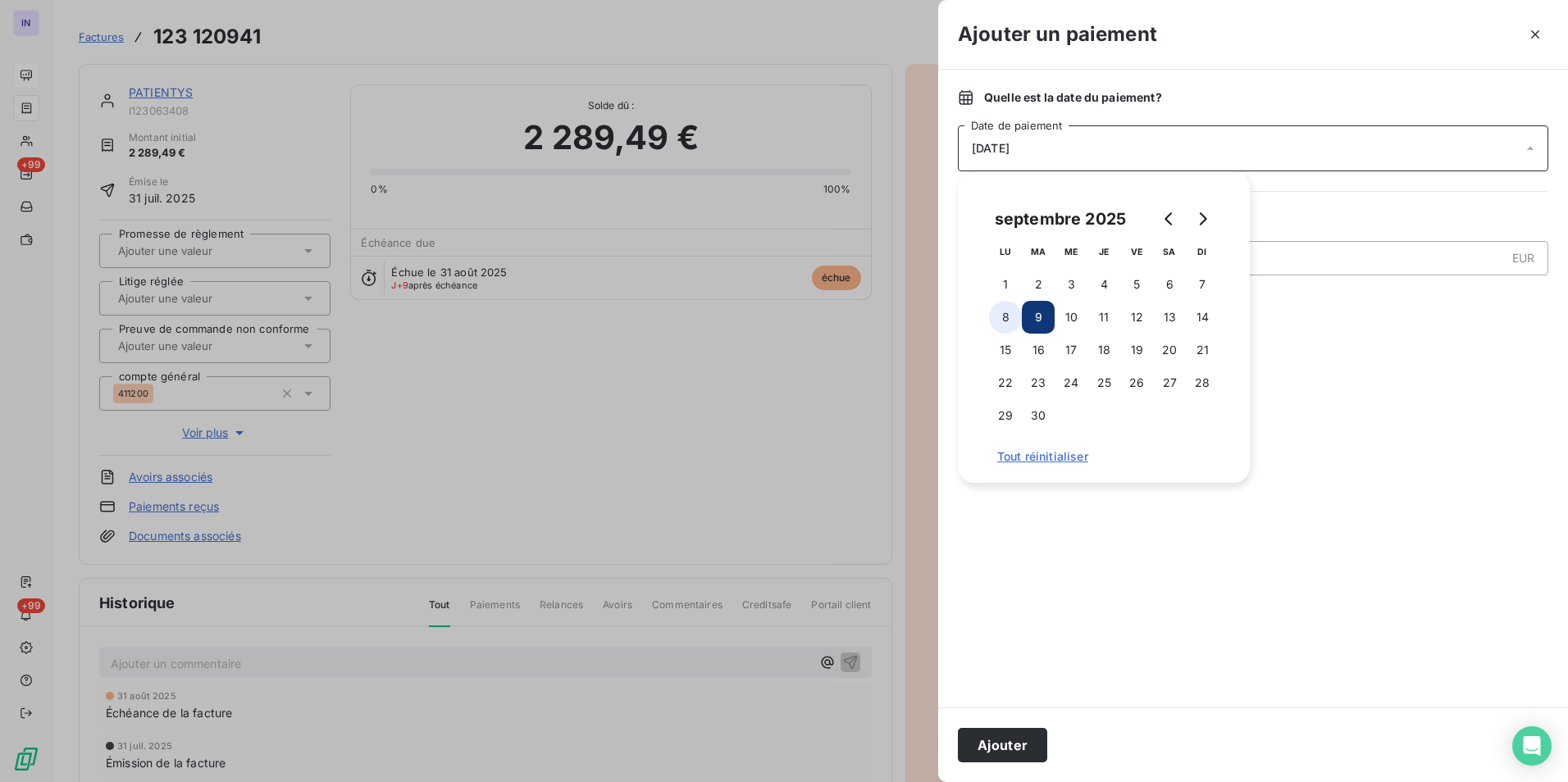
click at [1014, 315] on button "8" at bounding box center [1005, 317] width 33 height 33
click at [1023, 738] on button "Ajouter" at bounding box center [1002, 745] width 89 height 34
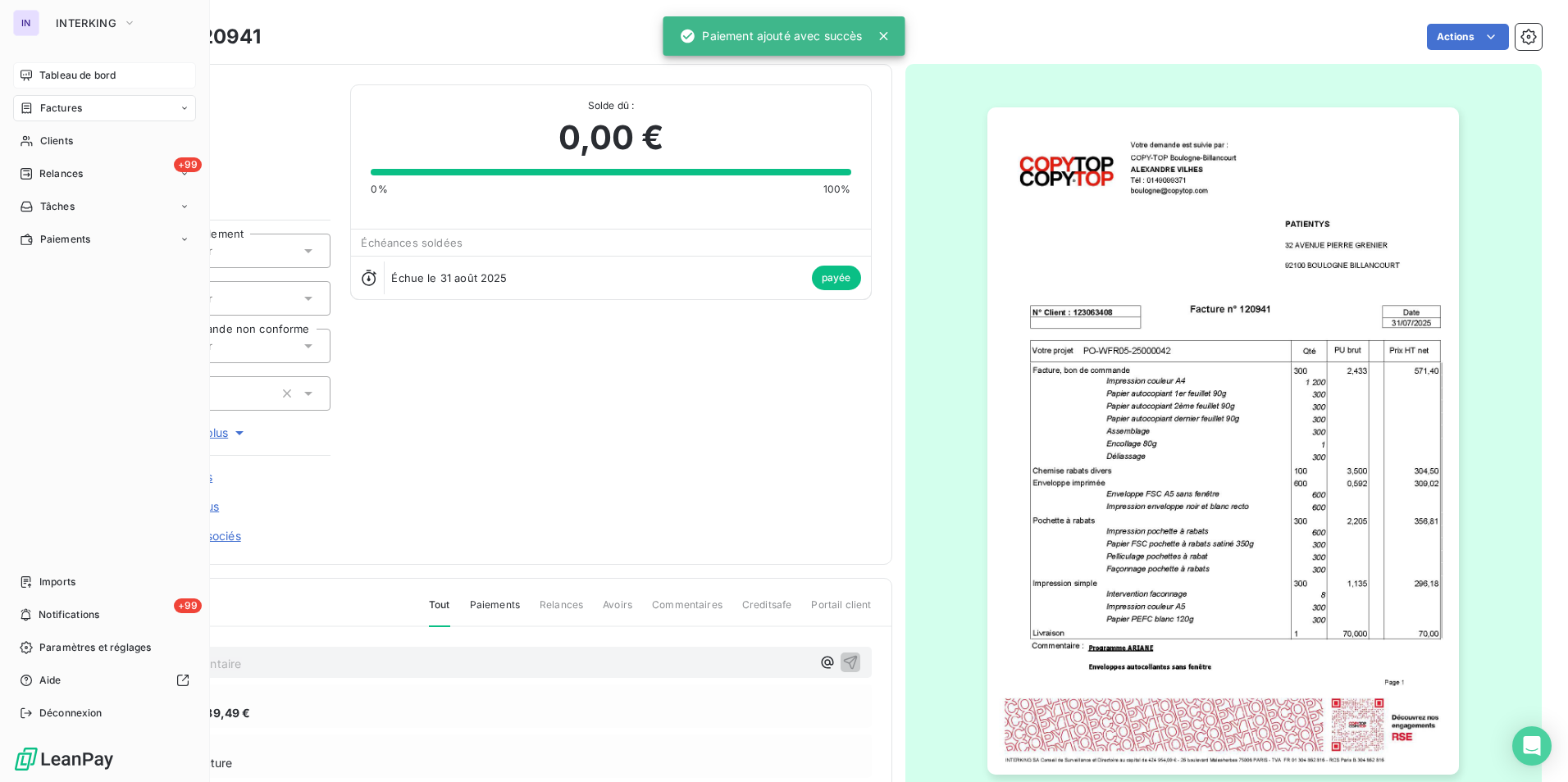
click at [51, 107] on span "Factures" at bounding box center [61, 108] width 42 height 15
click at [56, 139] on span "Factures" at bounding box center [60, 140] width 42 height 15
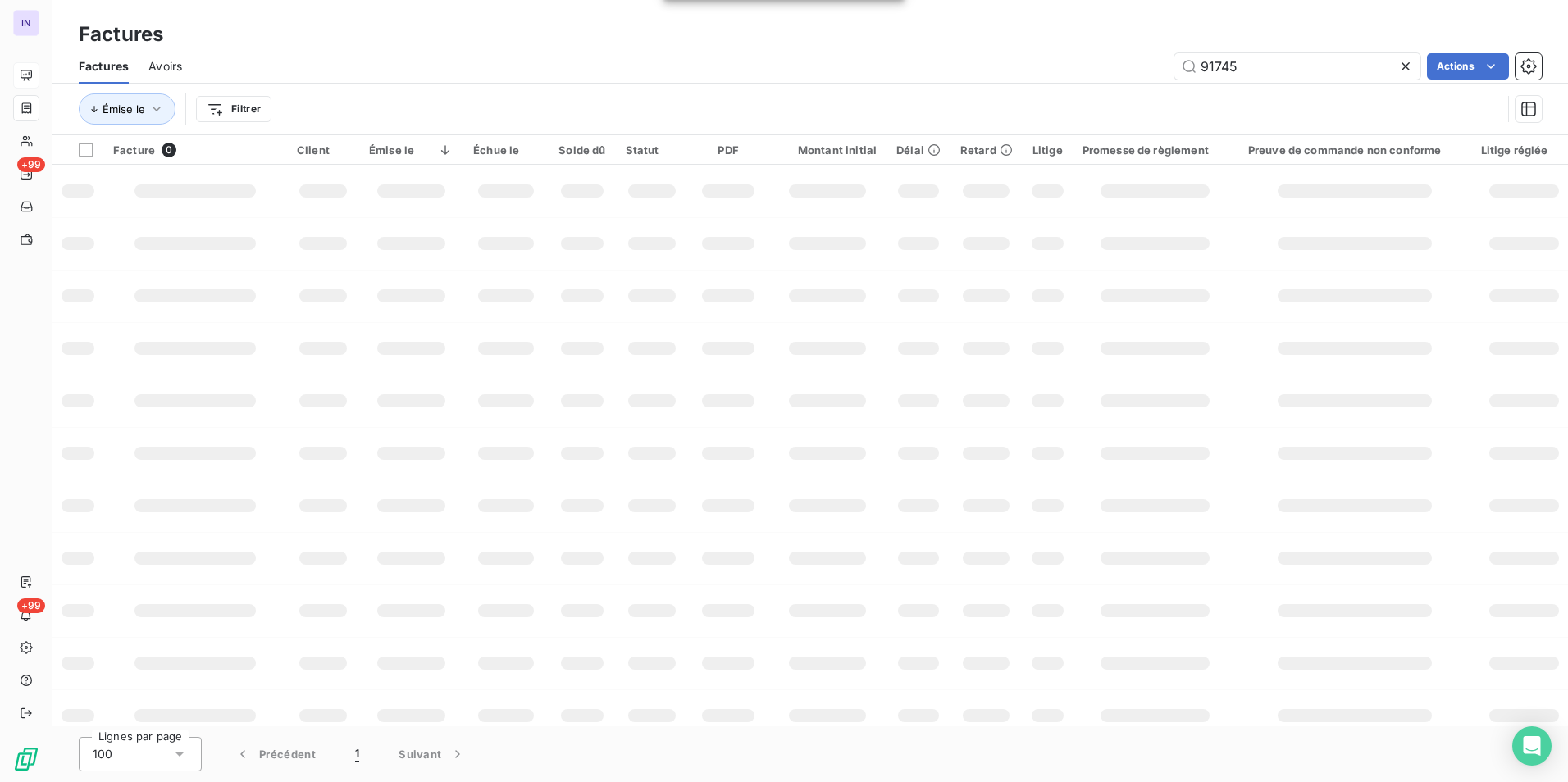
drag, startPoint x: 1284, startPoint y: 69, endPoint x: 1116, endPoint y: 74, distance: 168.1
click at [1118, 73] on div "91745 Actions" at bounding box center [871, 66] width 1340 height 27
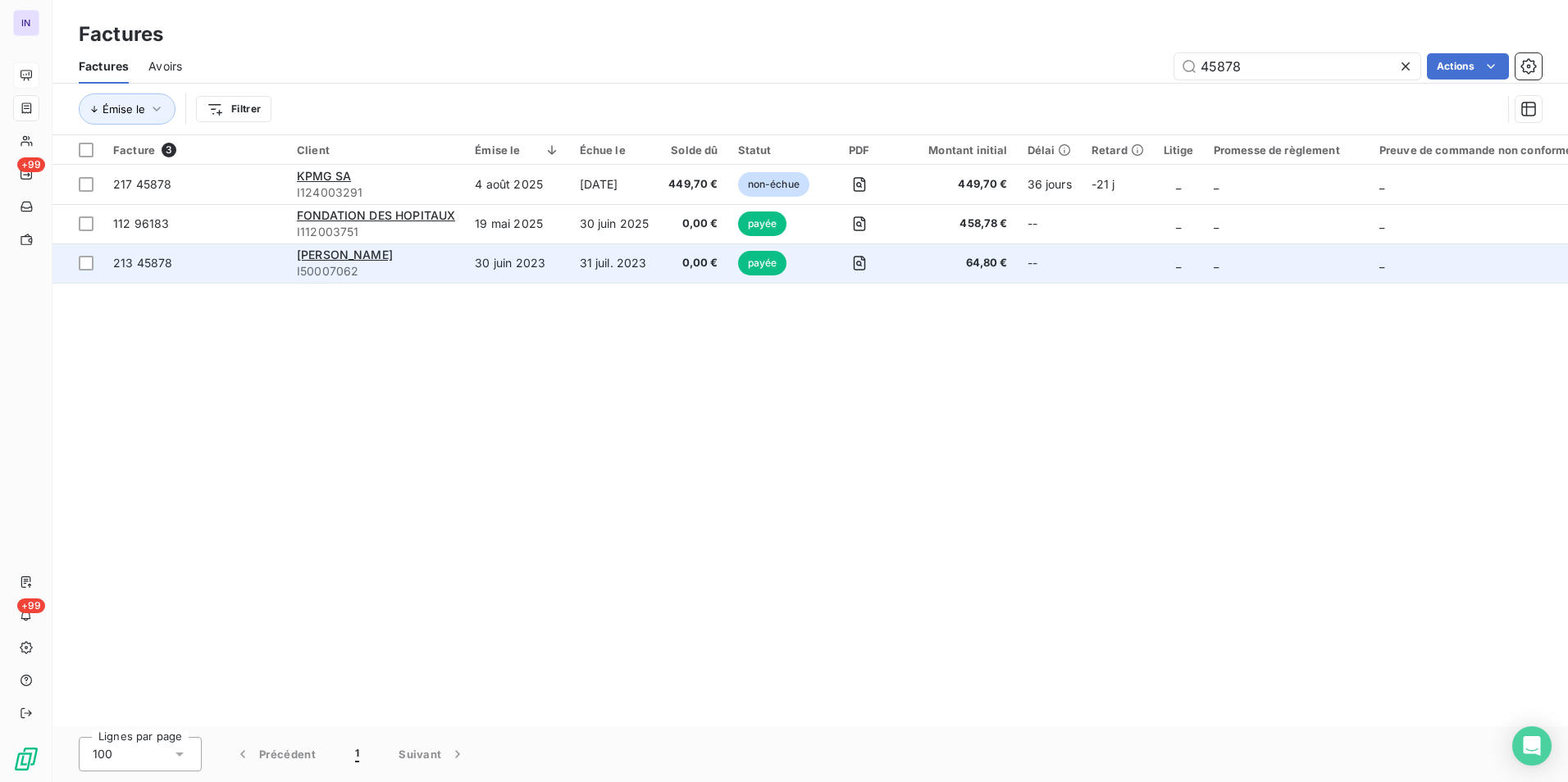
type input "45878"
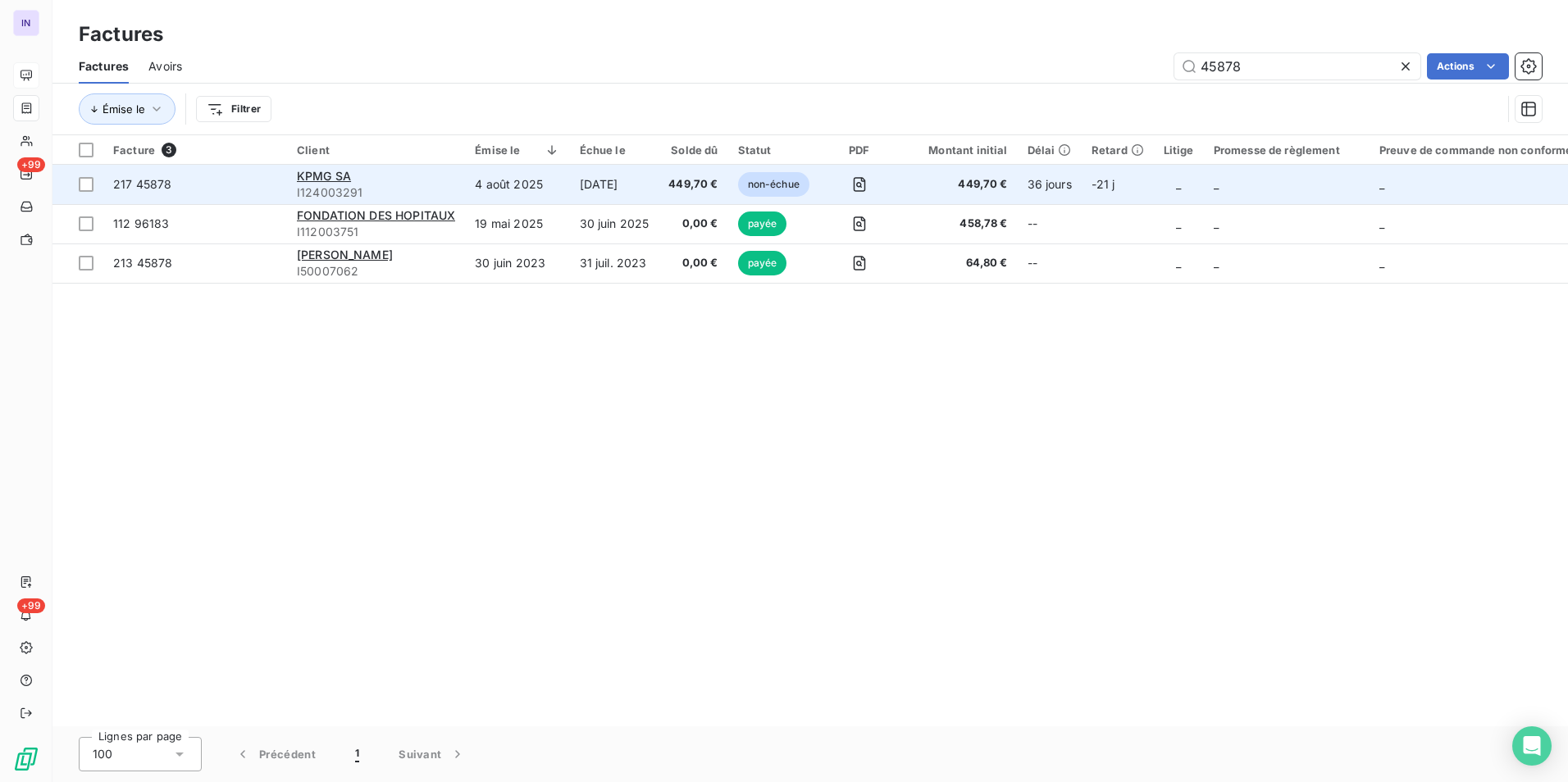
click at [653, 184] on td "[DATE]" at bounding box center [614, 184] width 89 height 39
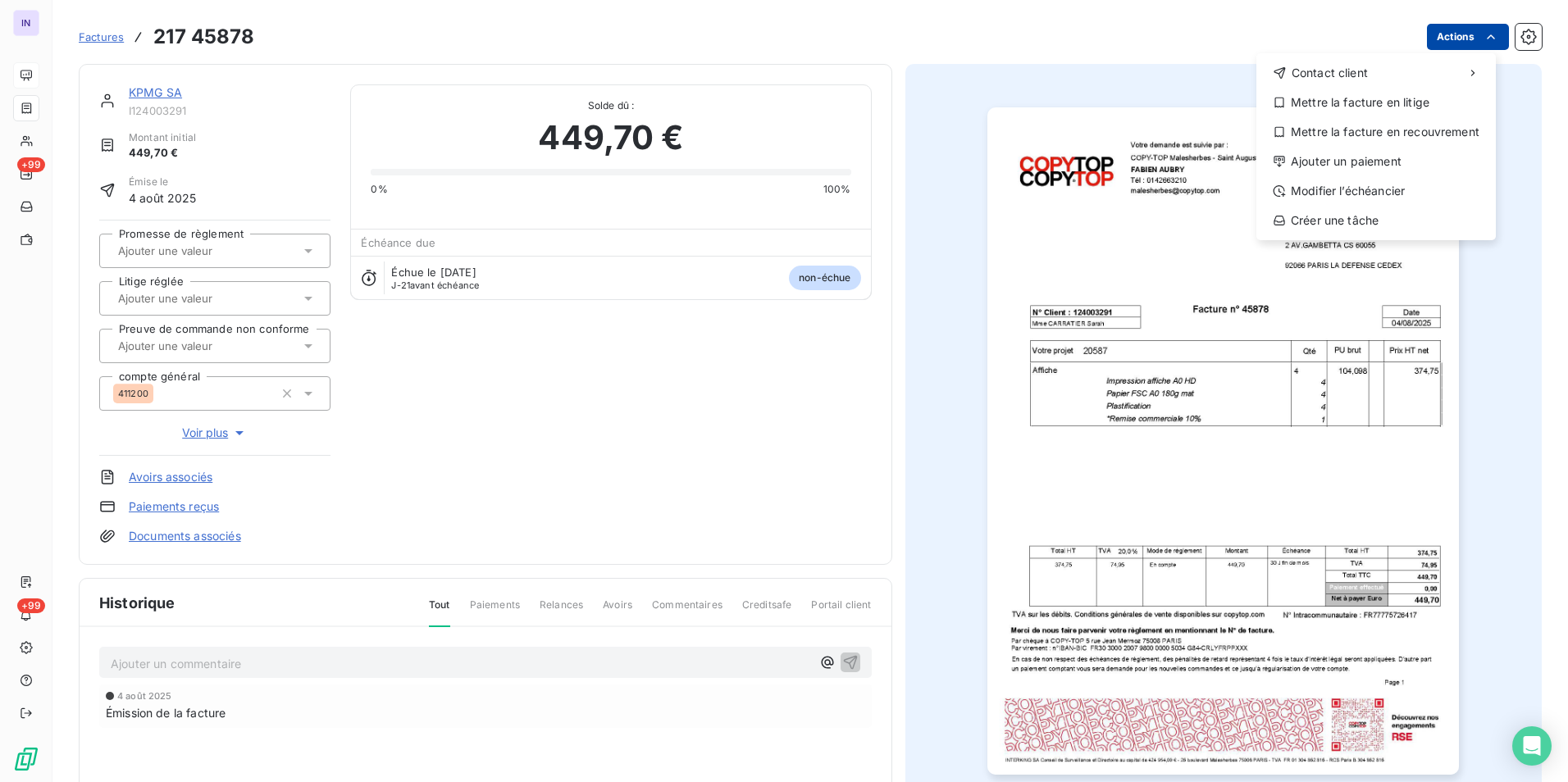
click at [1431, 41] on html "IN +99 +99 Factures 217 45878 Actions Contact client Mettre la facture en litig…" at bounding box center [784, 391] width 1568 height 782
click at [1308, 165] on div "Ajouter un paiement" at bounding box center [1376, 161] width 226 height 27
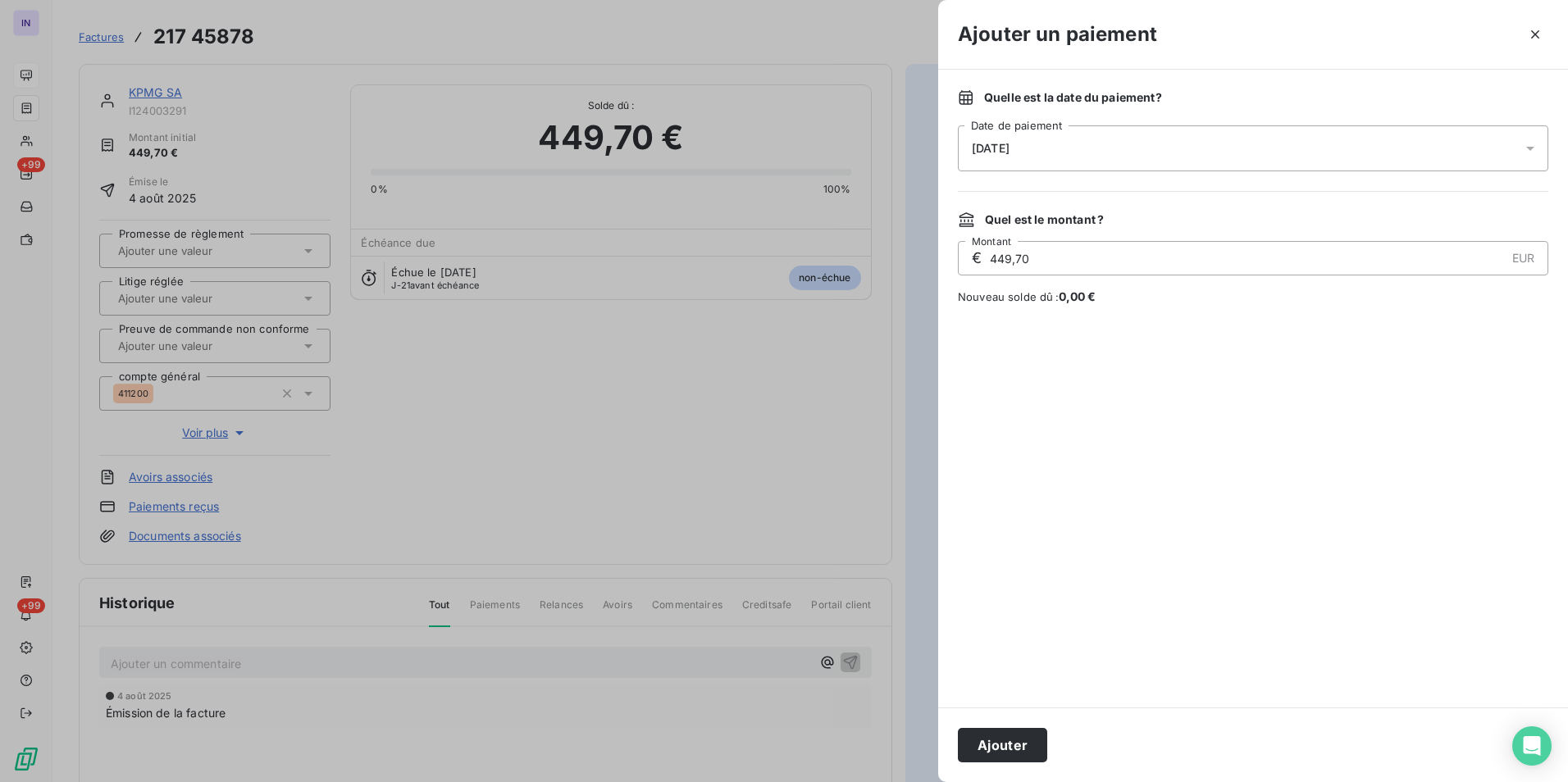
click at [1191, 127] on div "[DATE]" at bounding box center [1253, 148] width 590 height 46
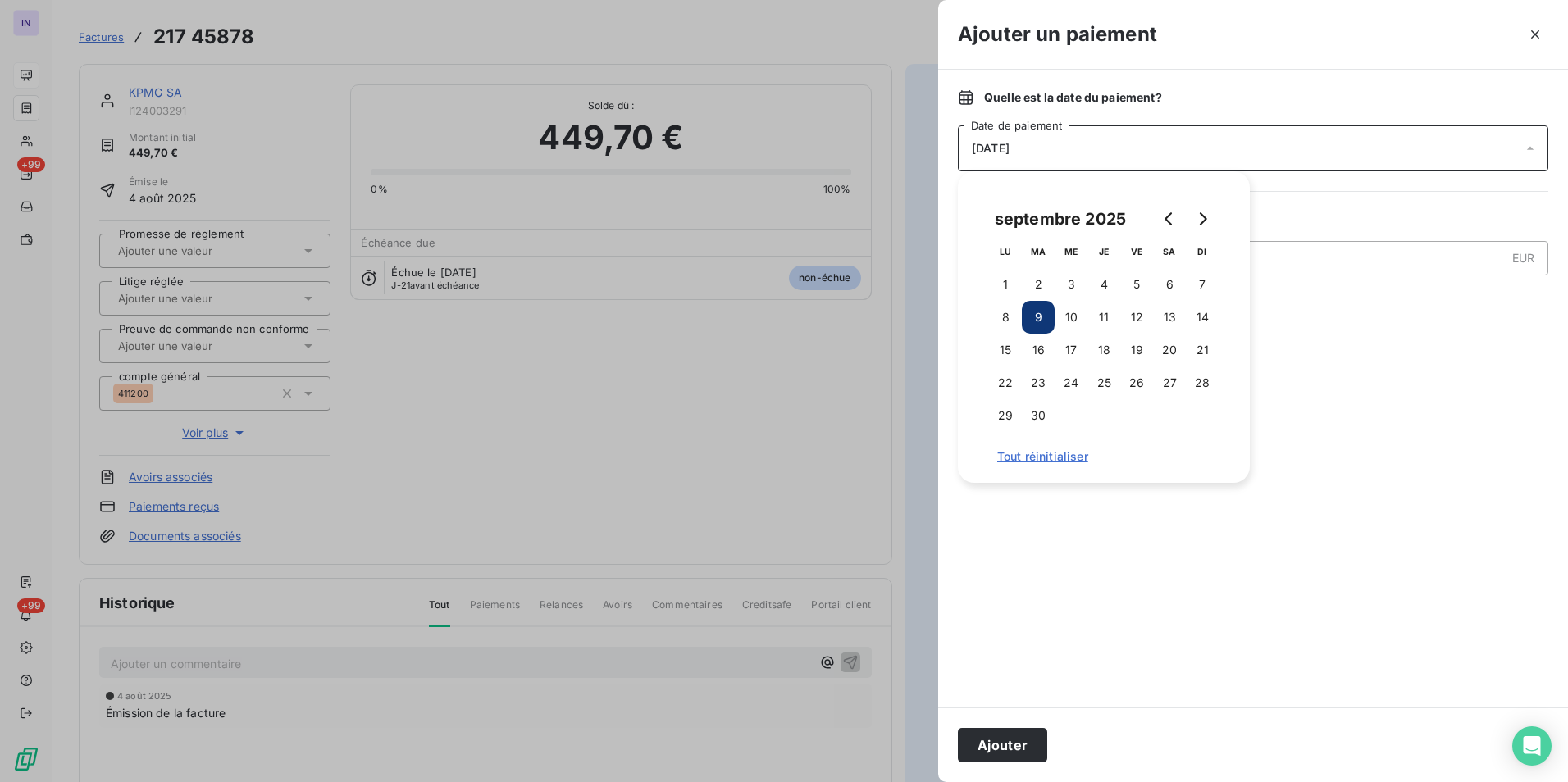
drag, startPoint x: 1002, startPoint y: 314, endPoint x: 1020, endPoint y: 481, distance: 168.0
click at [1002, 315] on button "8" at bounding box center [1005, 317] width 33 height 33
click at [1015, 741] on button "Ajouter" at bounding box center [1002, 745] width 89 height 34
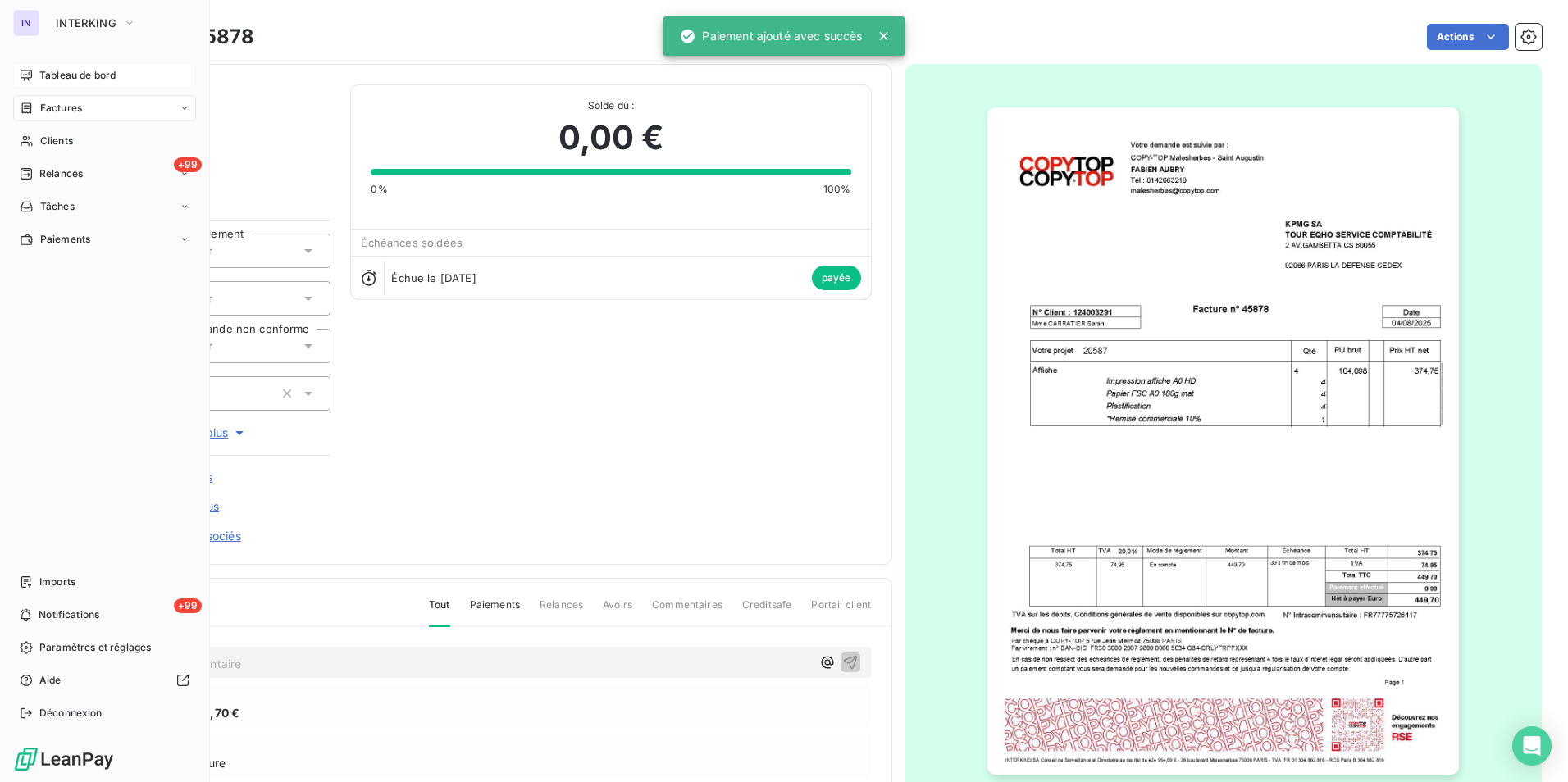
click at [53, 113] on span "Factures" at bounding box center [61, 108] width 42 height 15
click at [68, 140] on span "Factures" at bounding box center [60, 140] width 42 height 15
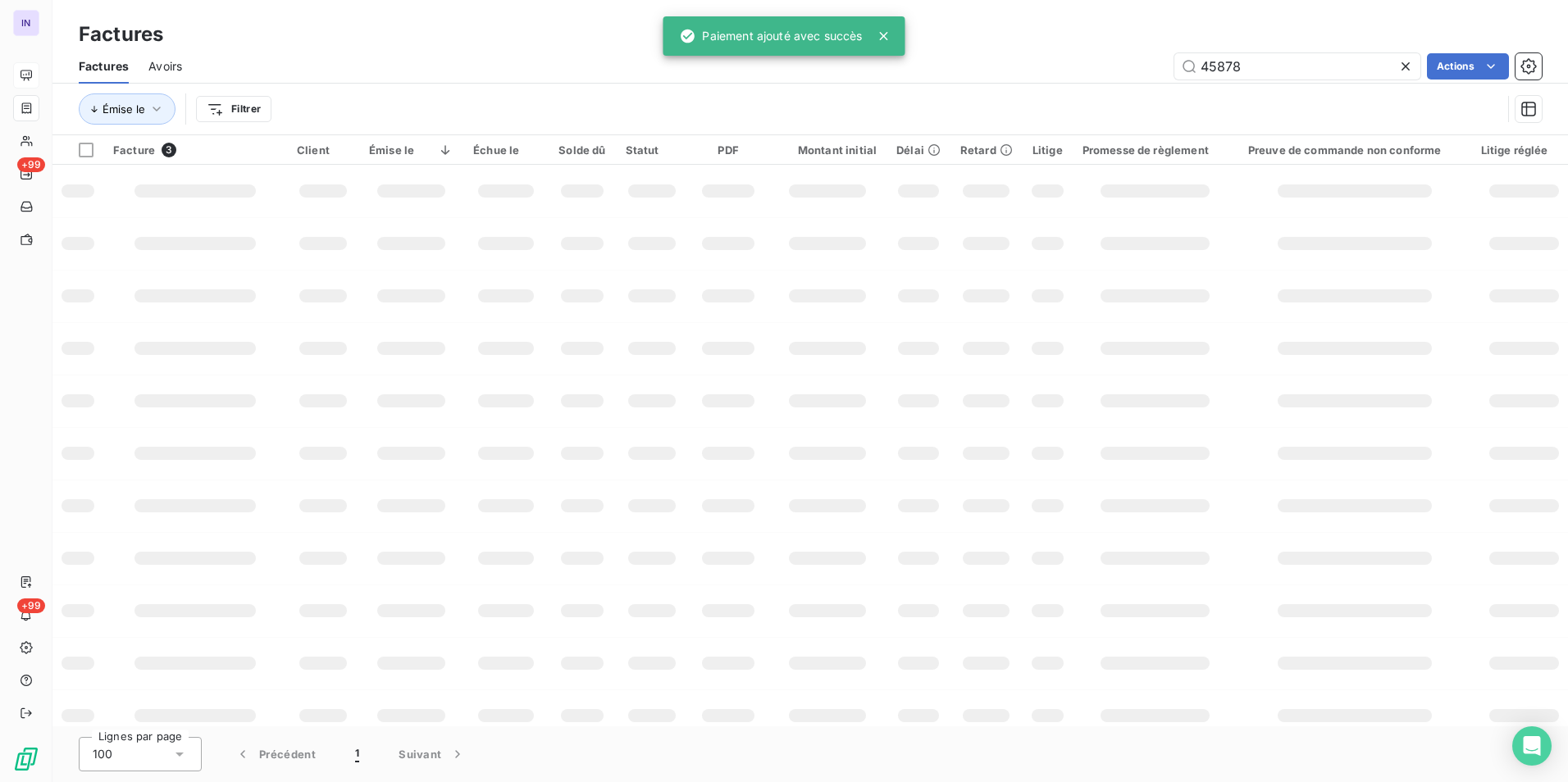
drag, startPoint x: 1102, startPoint y: 61, endPoint x: 1076, endPoint y: 67, distance: 26.7
click at [1086, 63] on div "45878 Actions" at bounding box center [871, 66] width 1340 height 27
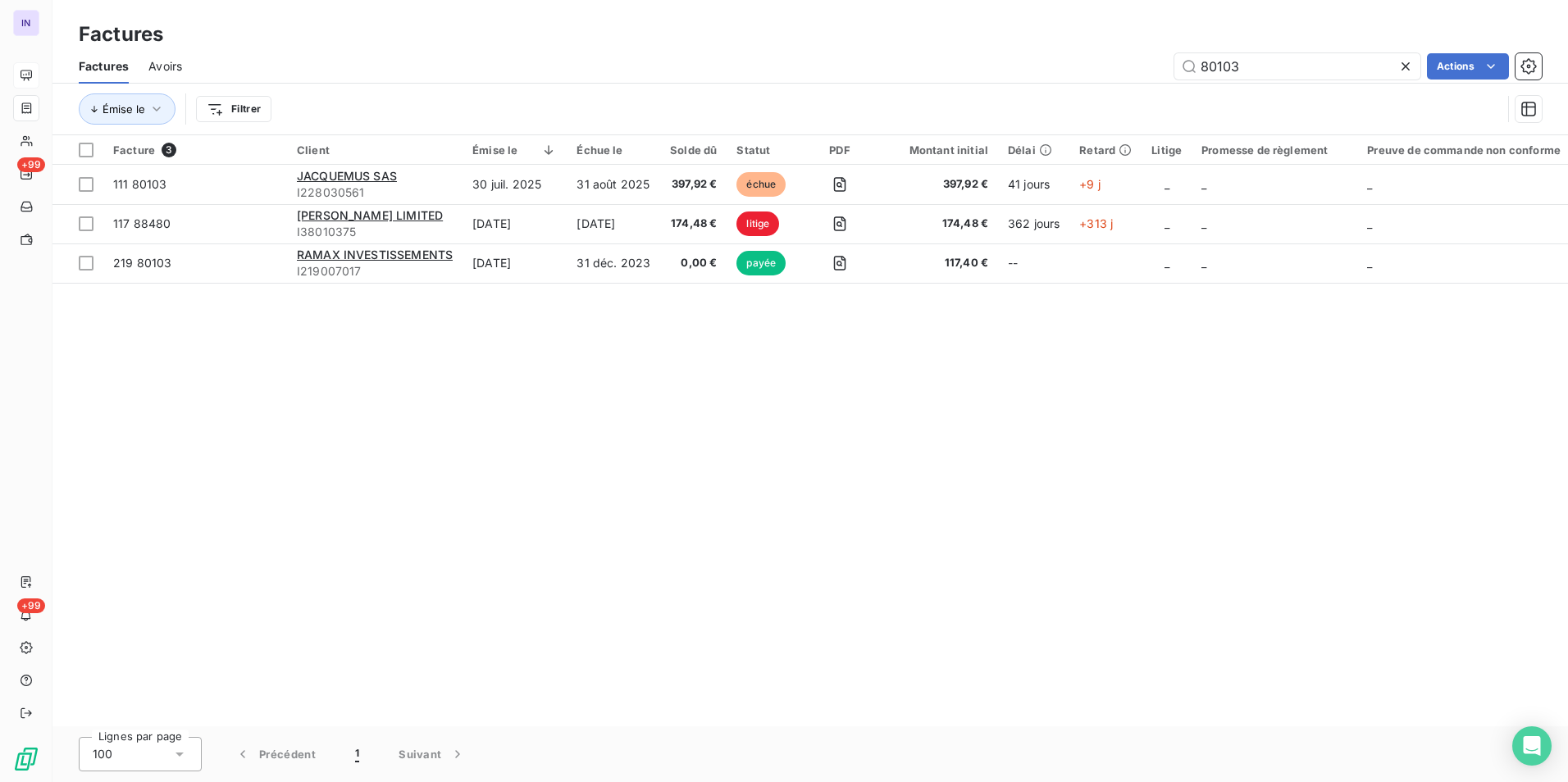
type input "80103"
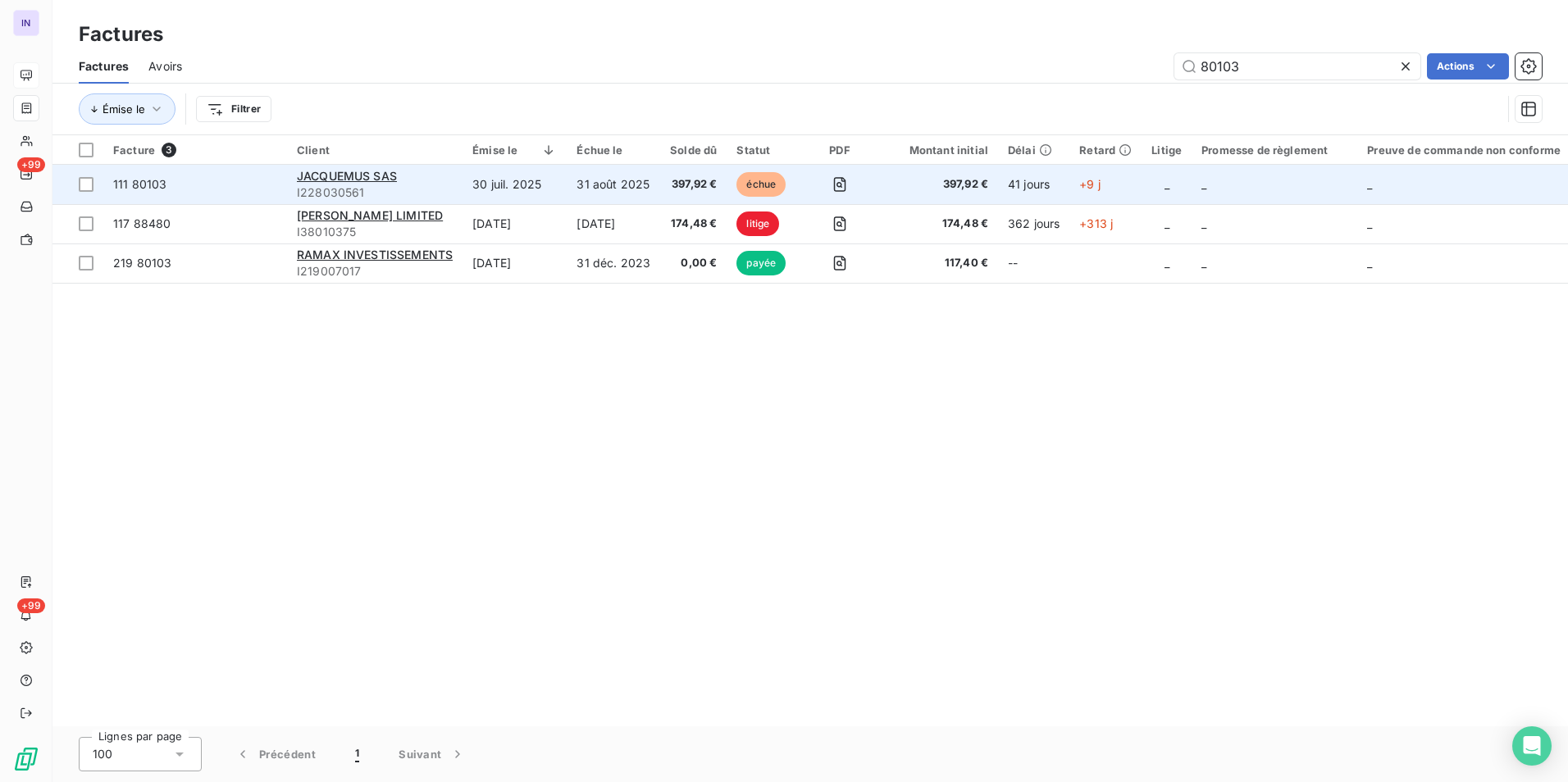
click at [449, 178] on div "JACQUEMUS SAS" at bounding box center [374, 176] width 156 height 16
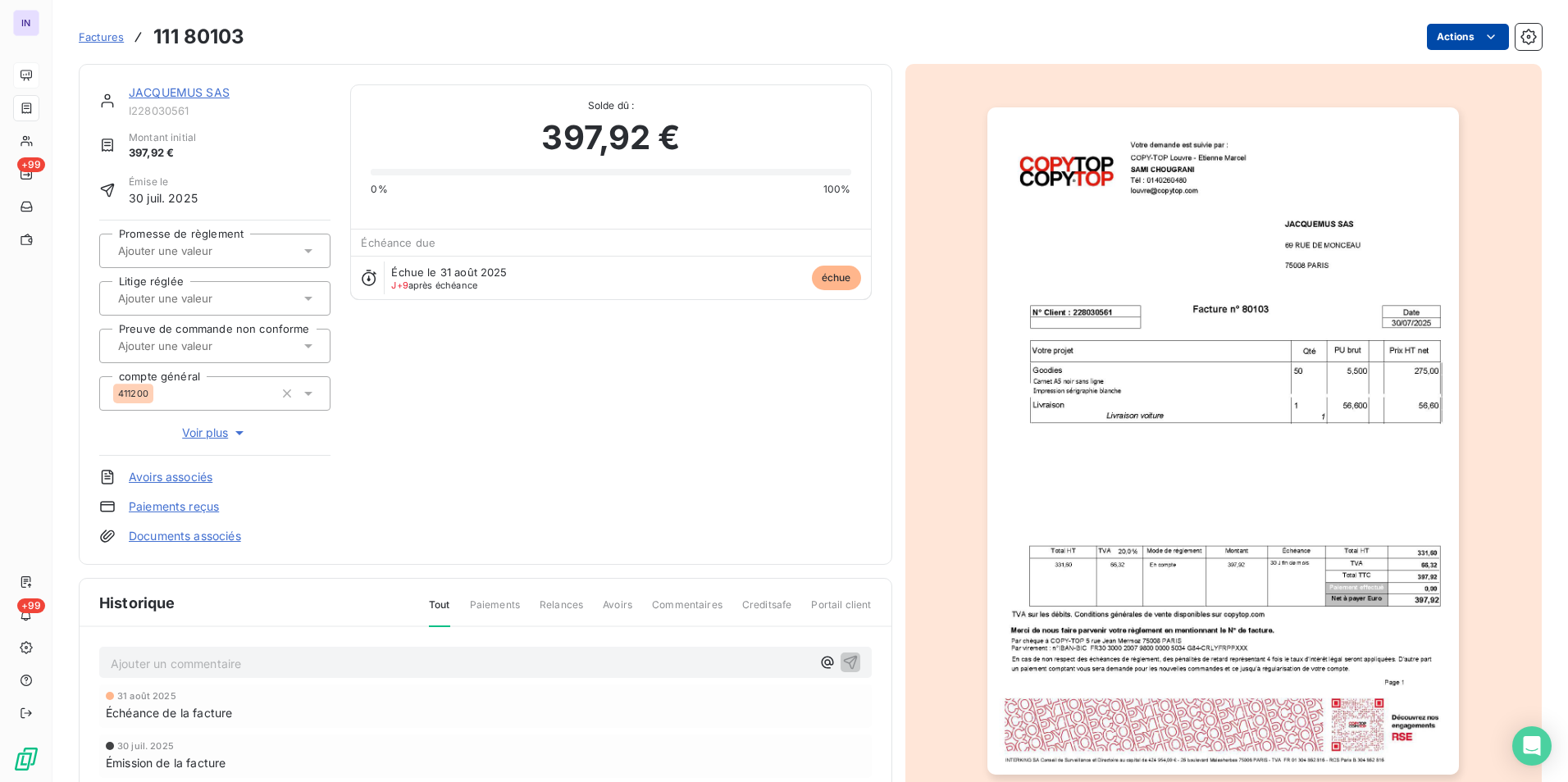
click at [1435, 35] on html "IN +99 +99 Factures 111 80103 Actions JACQUEMUS SAS I228030561 Montant initial …" at bounding box center [784, 391] width 1568 height 782
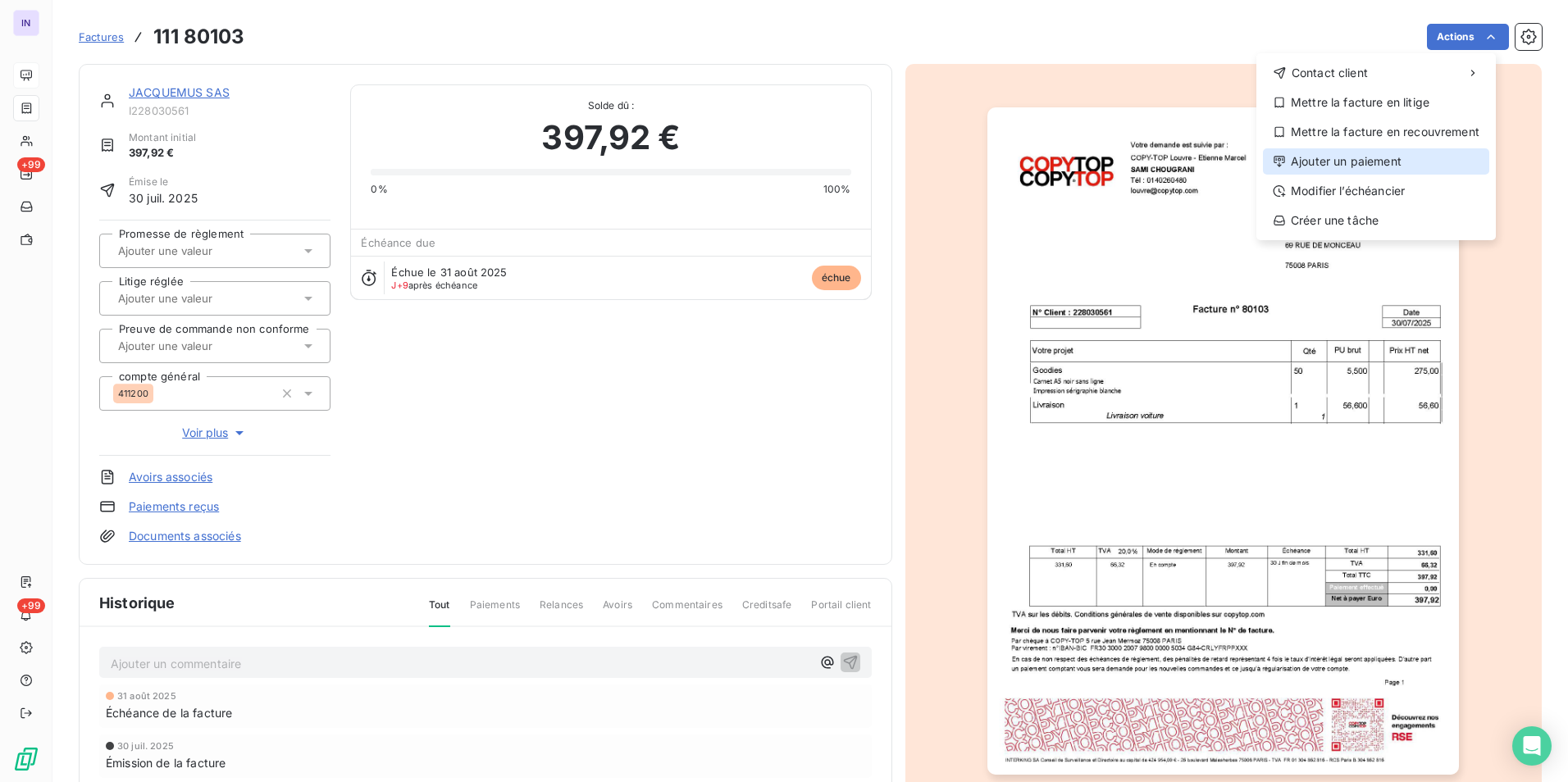
click at [1298, 160] on div "Ajouter un paiement" at bounding box center [1376, 161] width 226 height 27
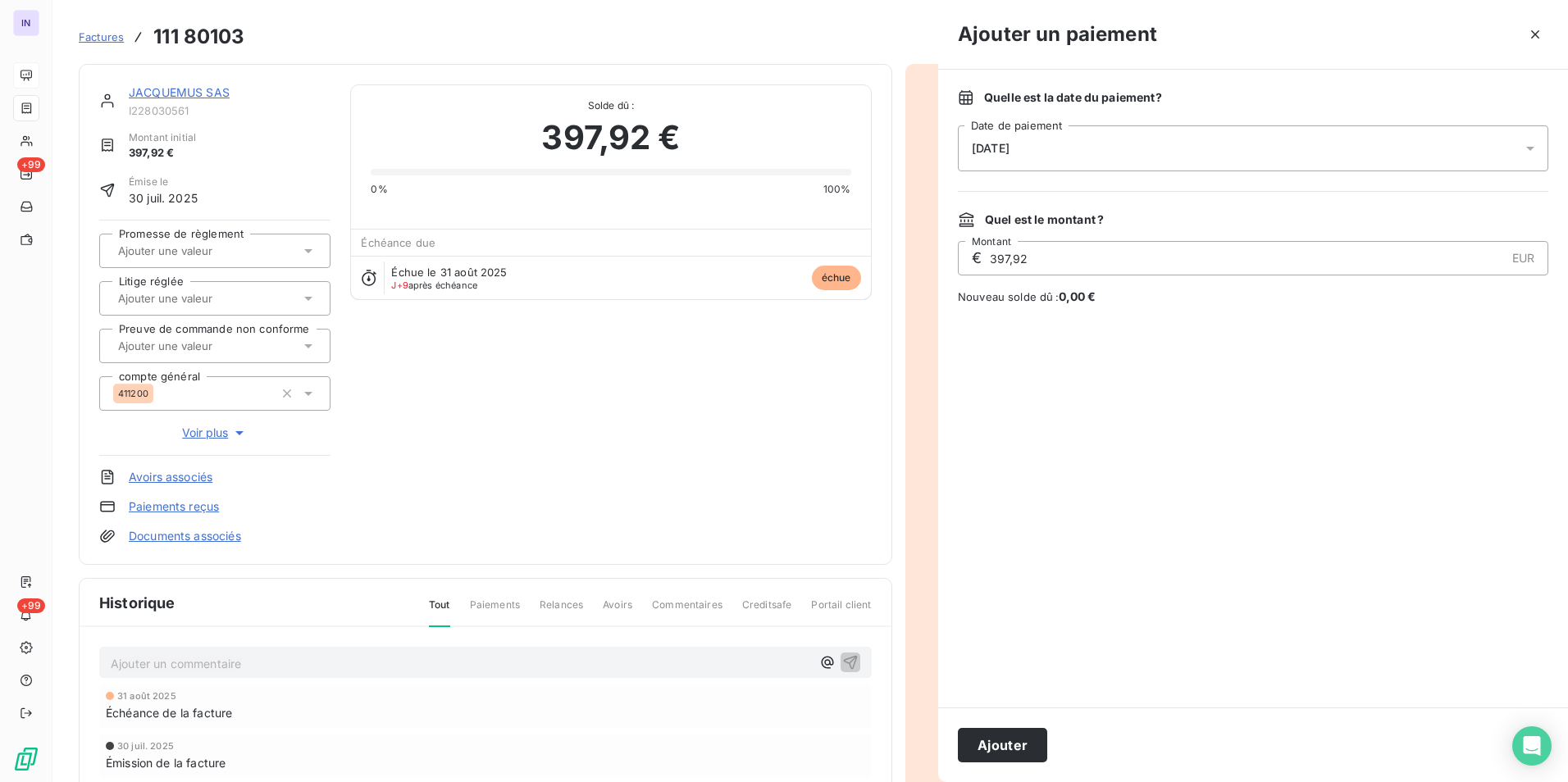
click at [1116, 156] on div "[DATE]" at bounding box center [1253, 148] width 590 height 46
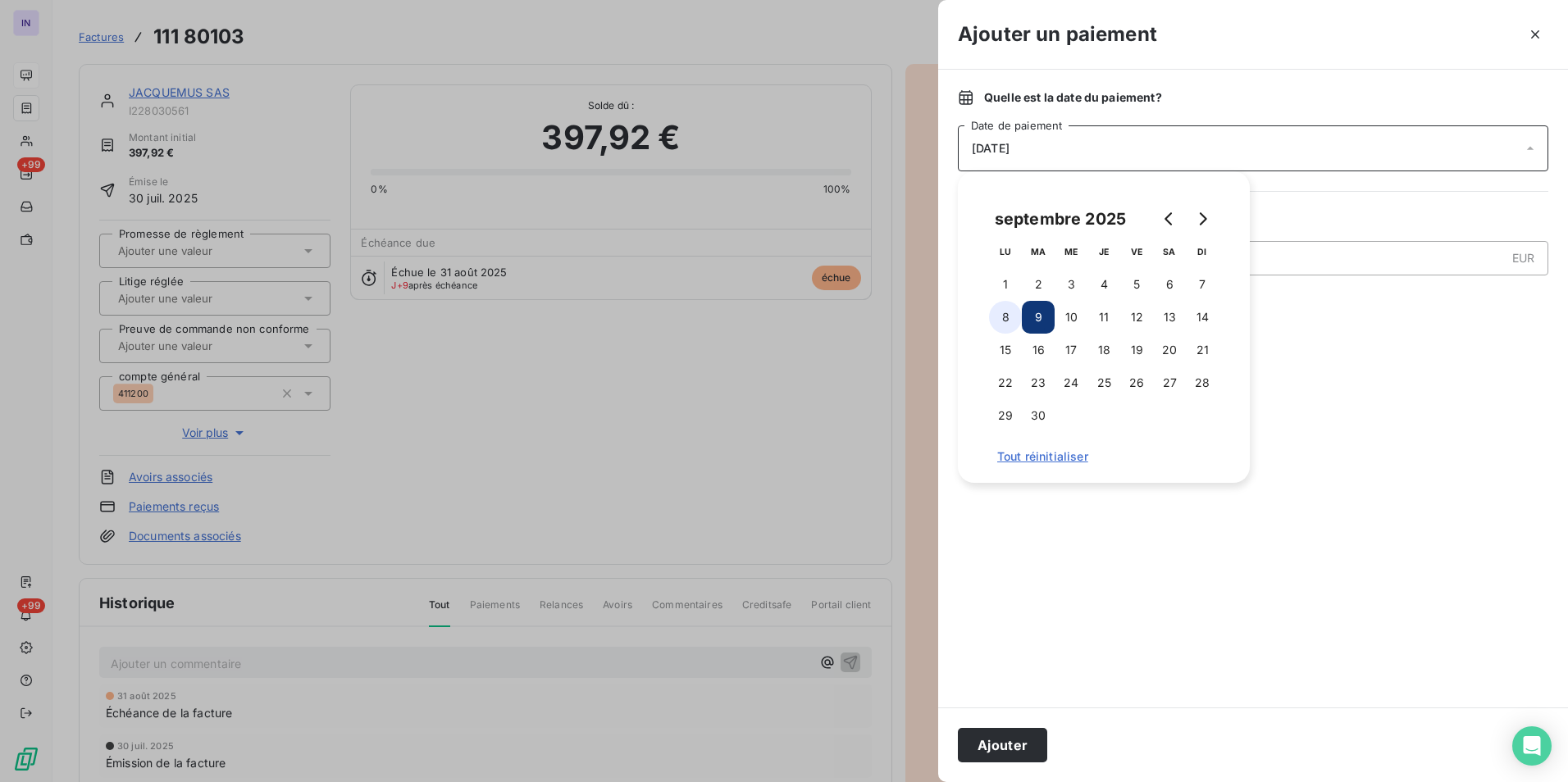
click at [1008, 316] on button "8" at bounding box center [1005, 317] width 33 height 33
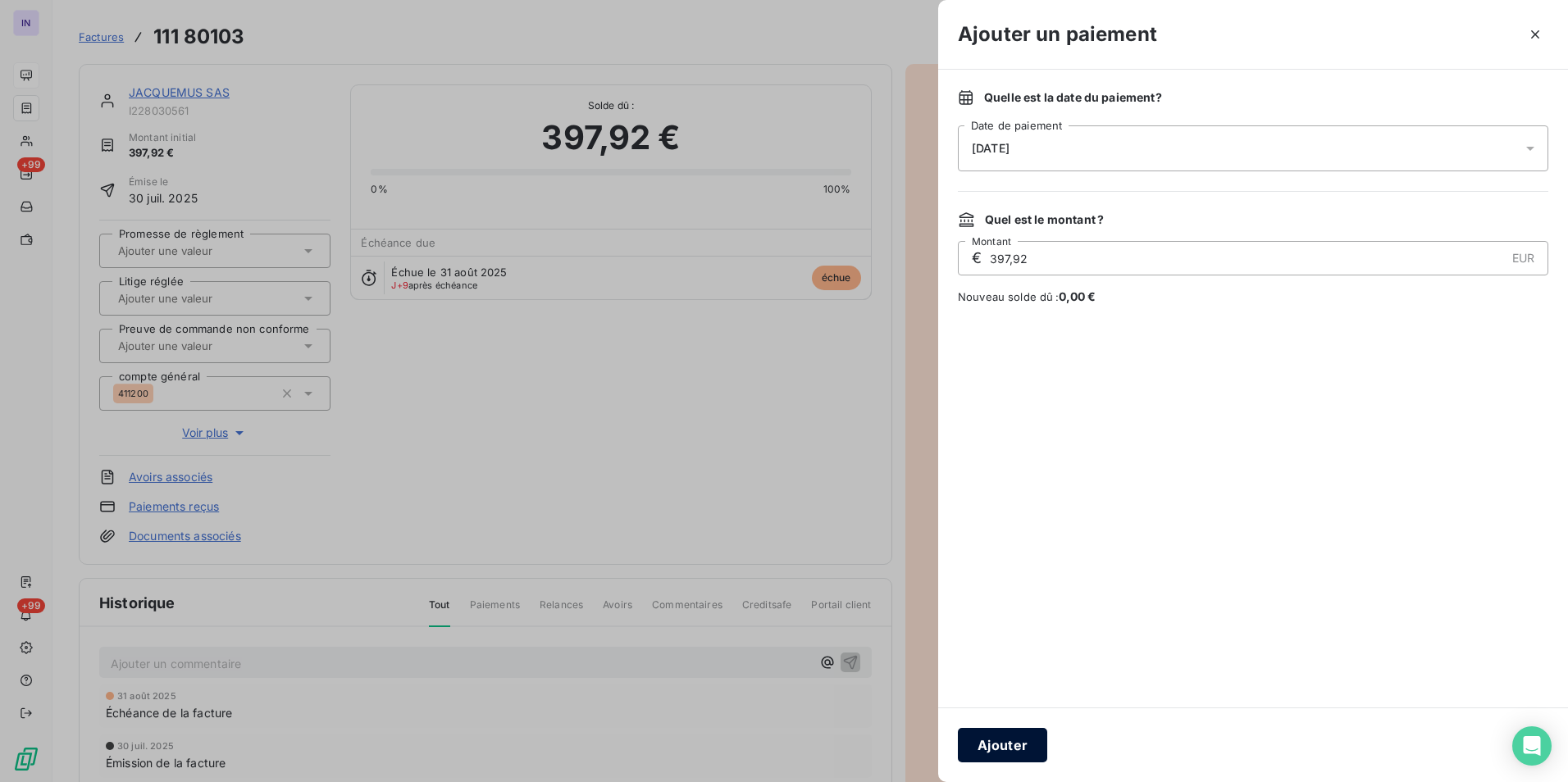
click at [1027, 753] on button "Ajouter" at bounding box center [1002, 745] width 89 height 34
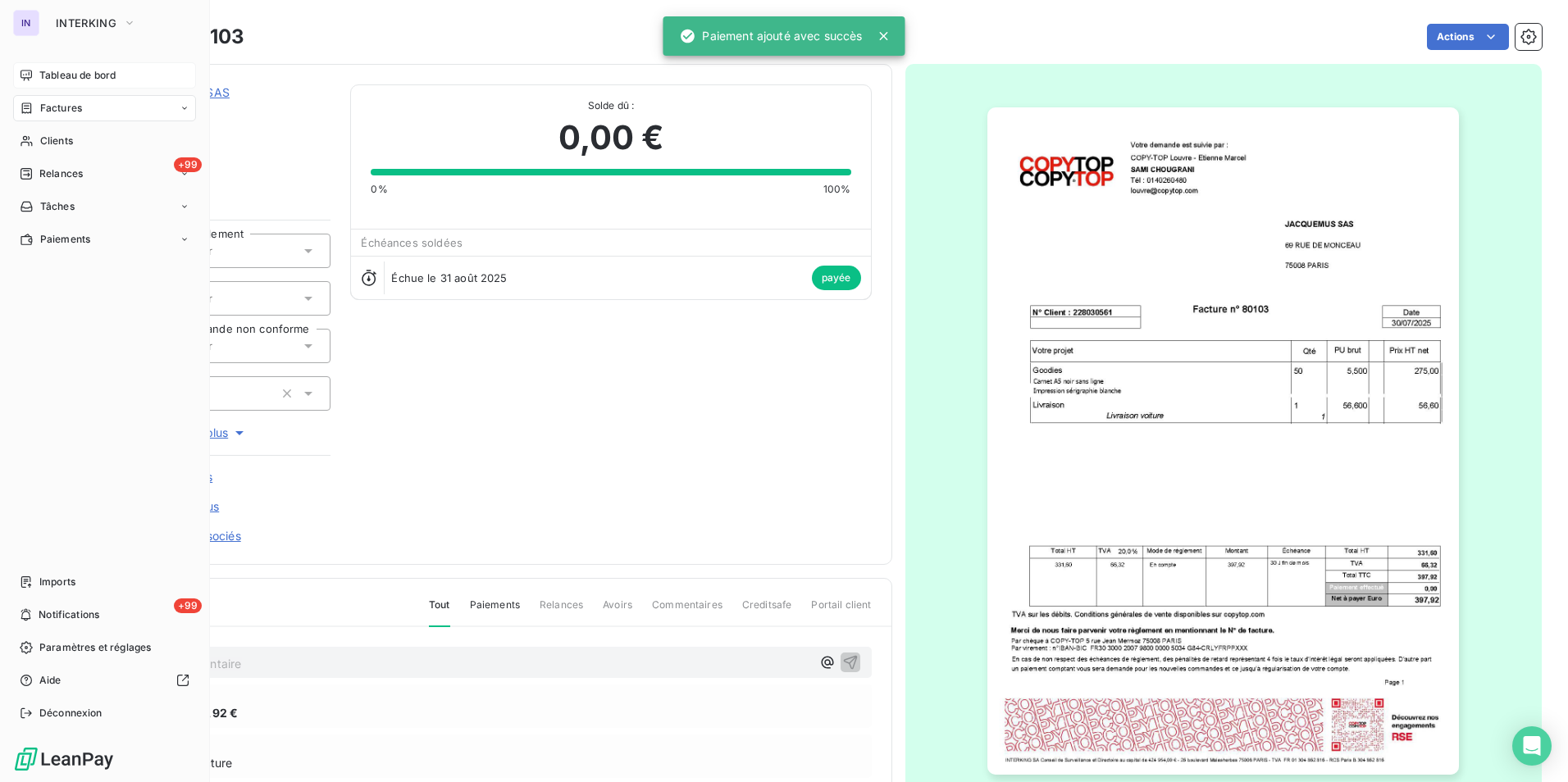
click at [57, 116] on div "Factures" at bounding box center [104, 108] width 183 height 27
click at [58, 109] on span "Factures" at bounding box center [61, 108] width 42 height 15
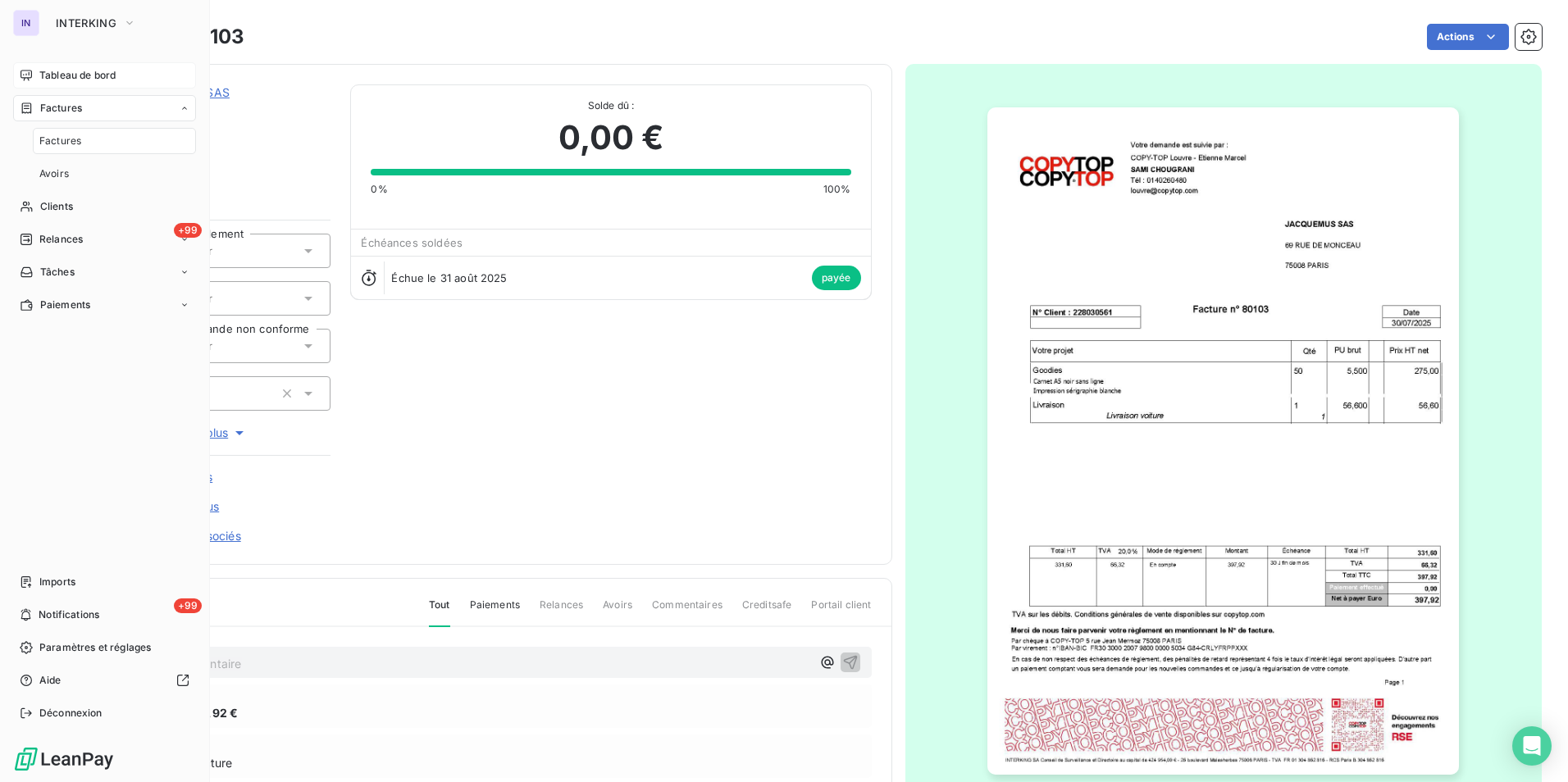
click at [63, 139] on span "Factures" at bounding box center [60, 140] width 42 height 15
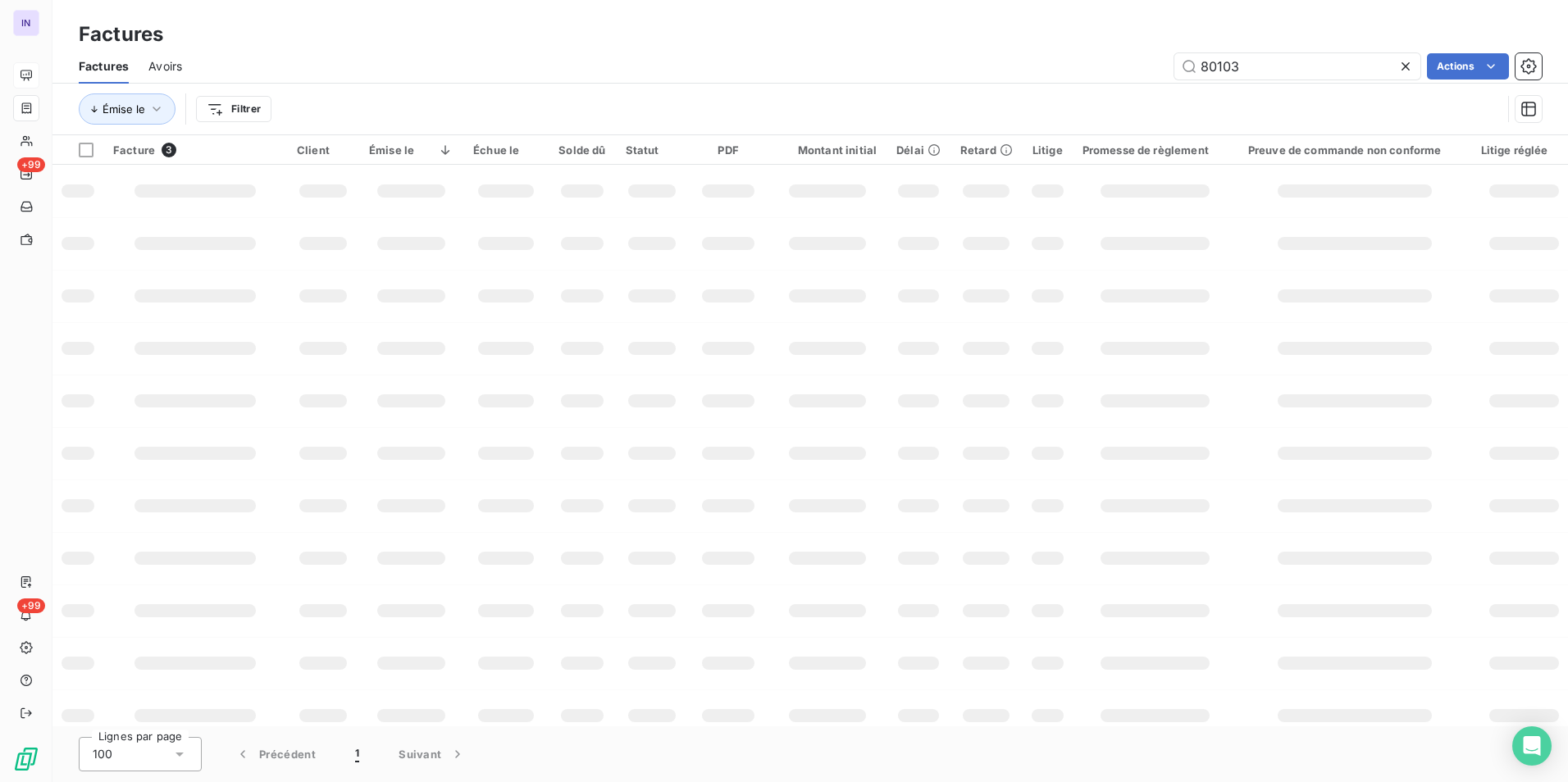
drag, startPoint x: 1244, startPoint y: 70, endPoint x: 1040, endPoint y: 66, distance: 204.0
click at [1040, 66] on div "80103 Actions" at bounding box center [871, 66] width 1340 height 27
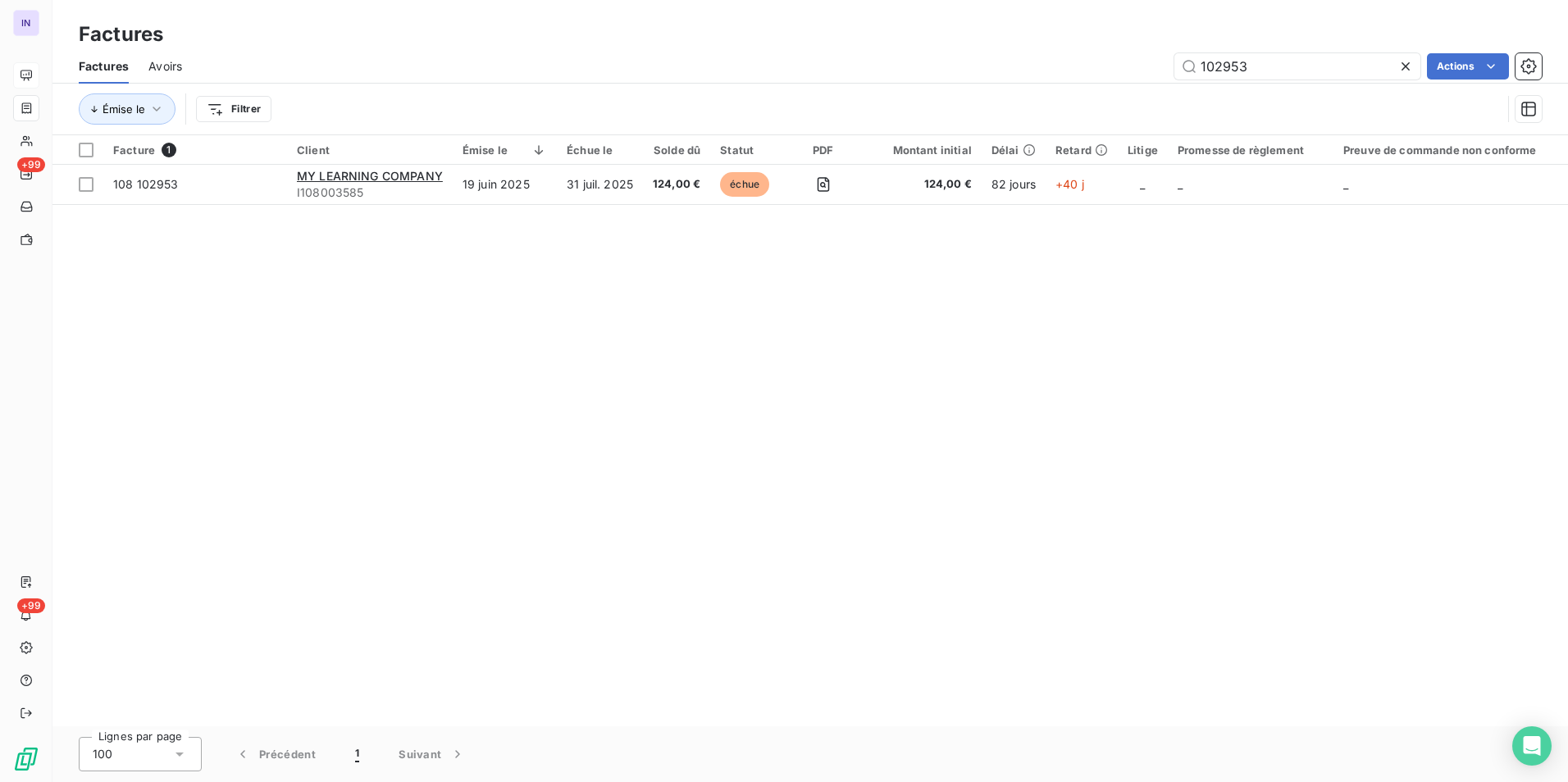
type input "102953"
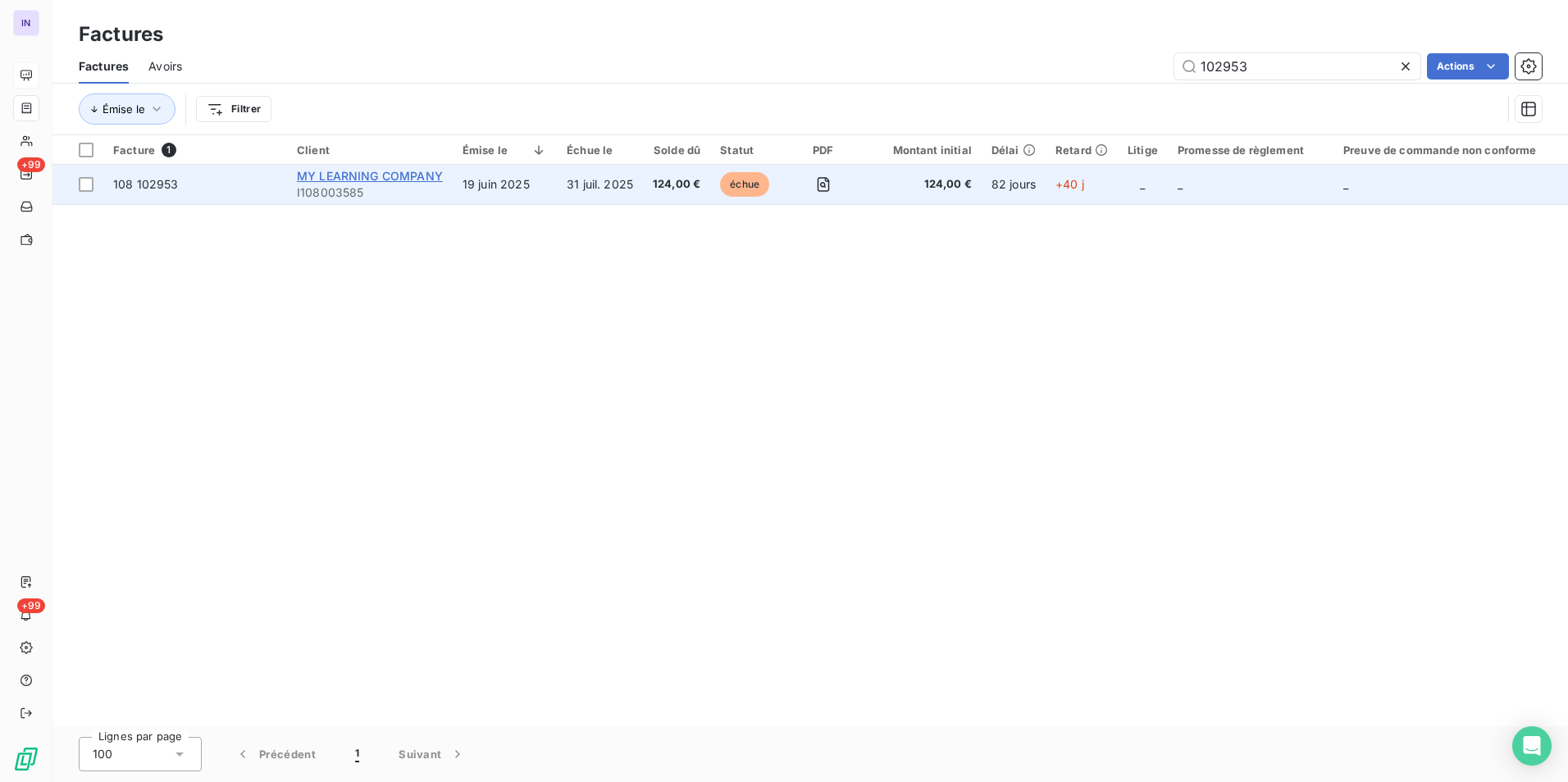
click at [410, 174] on span "MY LEARNING COMPANY" at bounding box center [369, 176] width 146 height 14
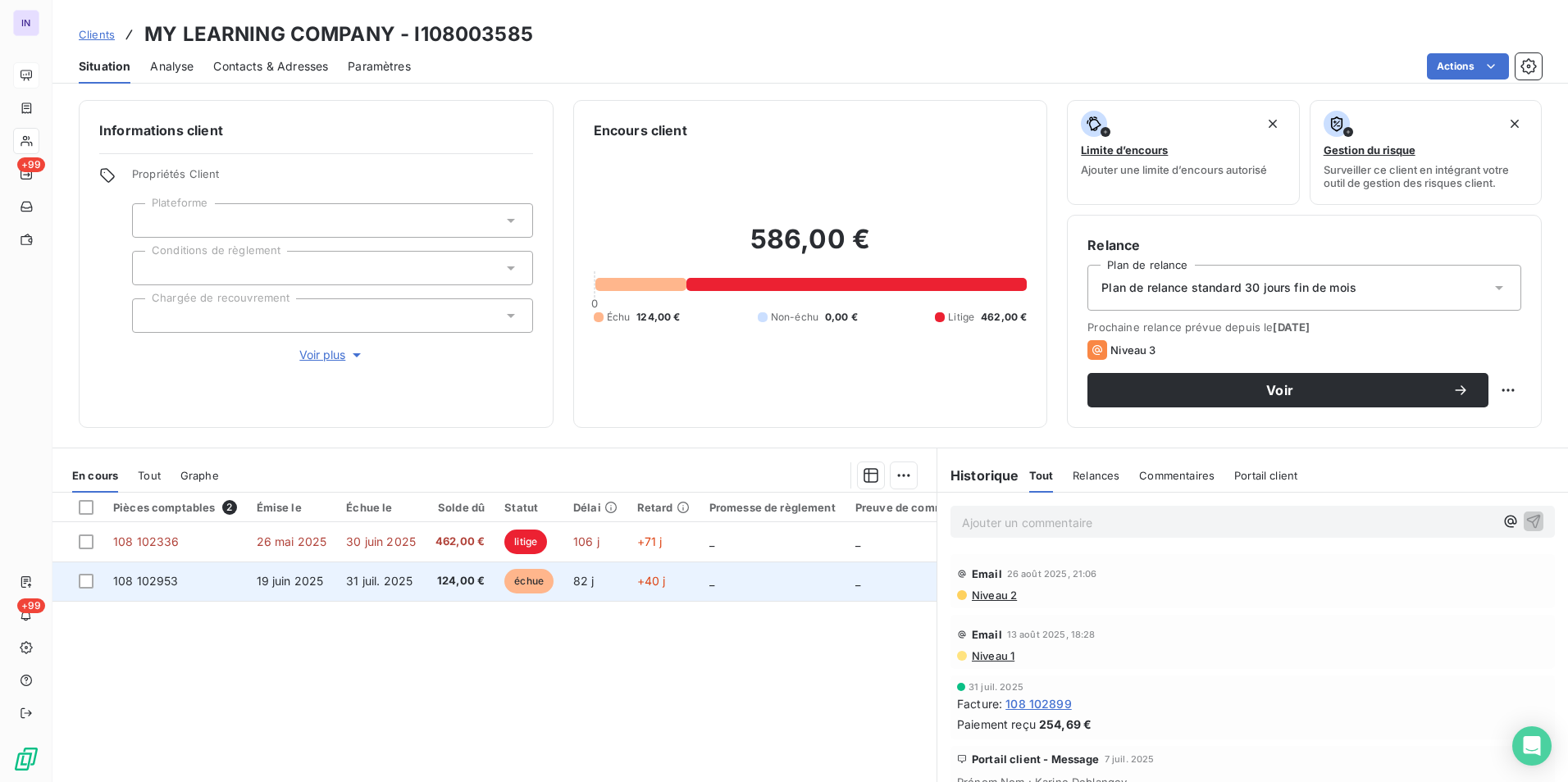
click at [305, 583] on span "19 juin 2025" at bounding box center [290, 581] width 67 height 14
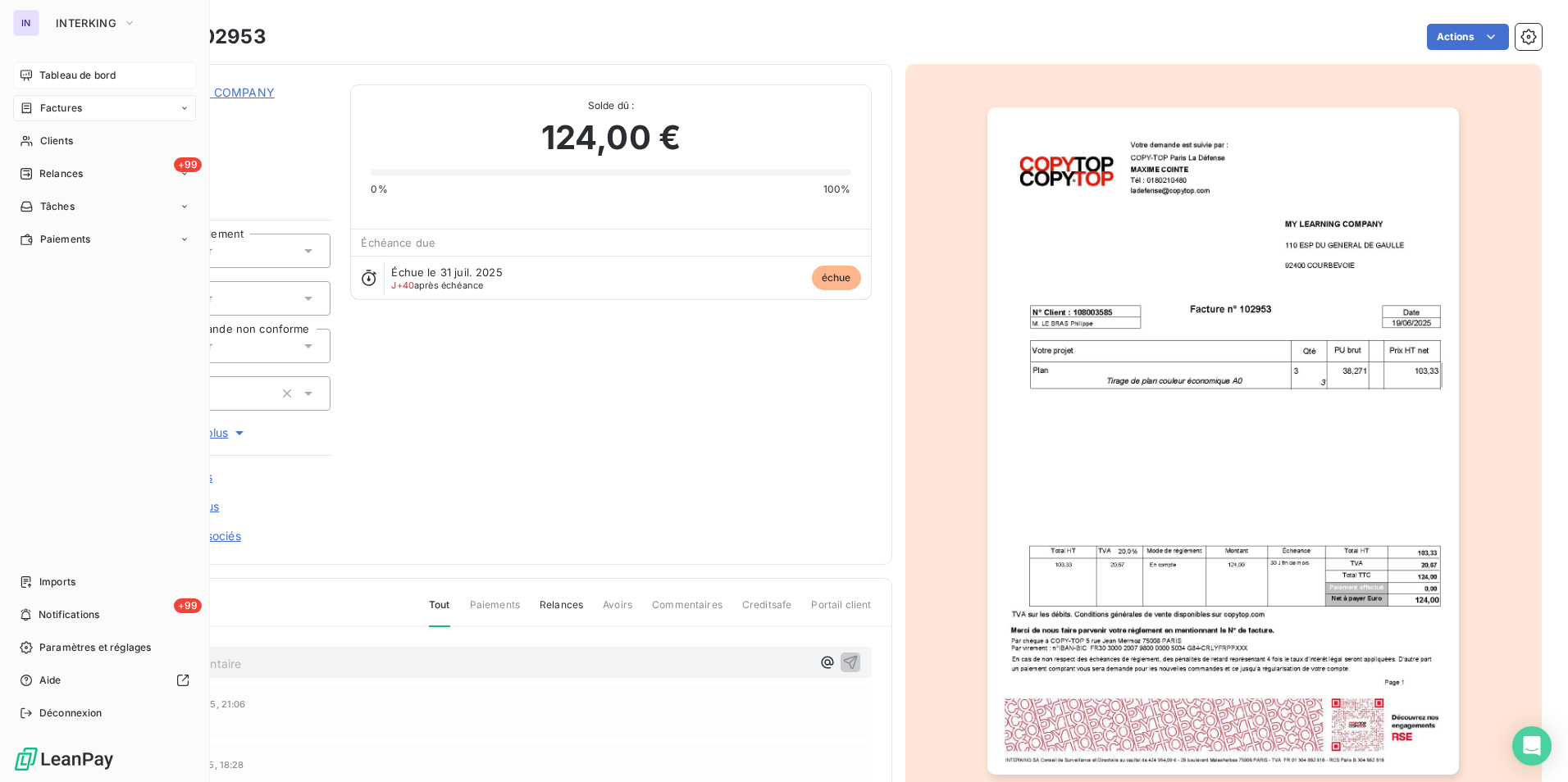
click at [77, 65] on div "Tableau de bord" at bounding box center [104, 75] width 183 height 27
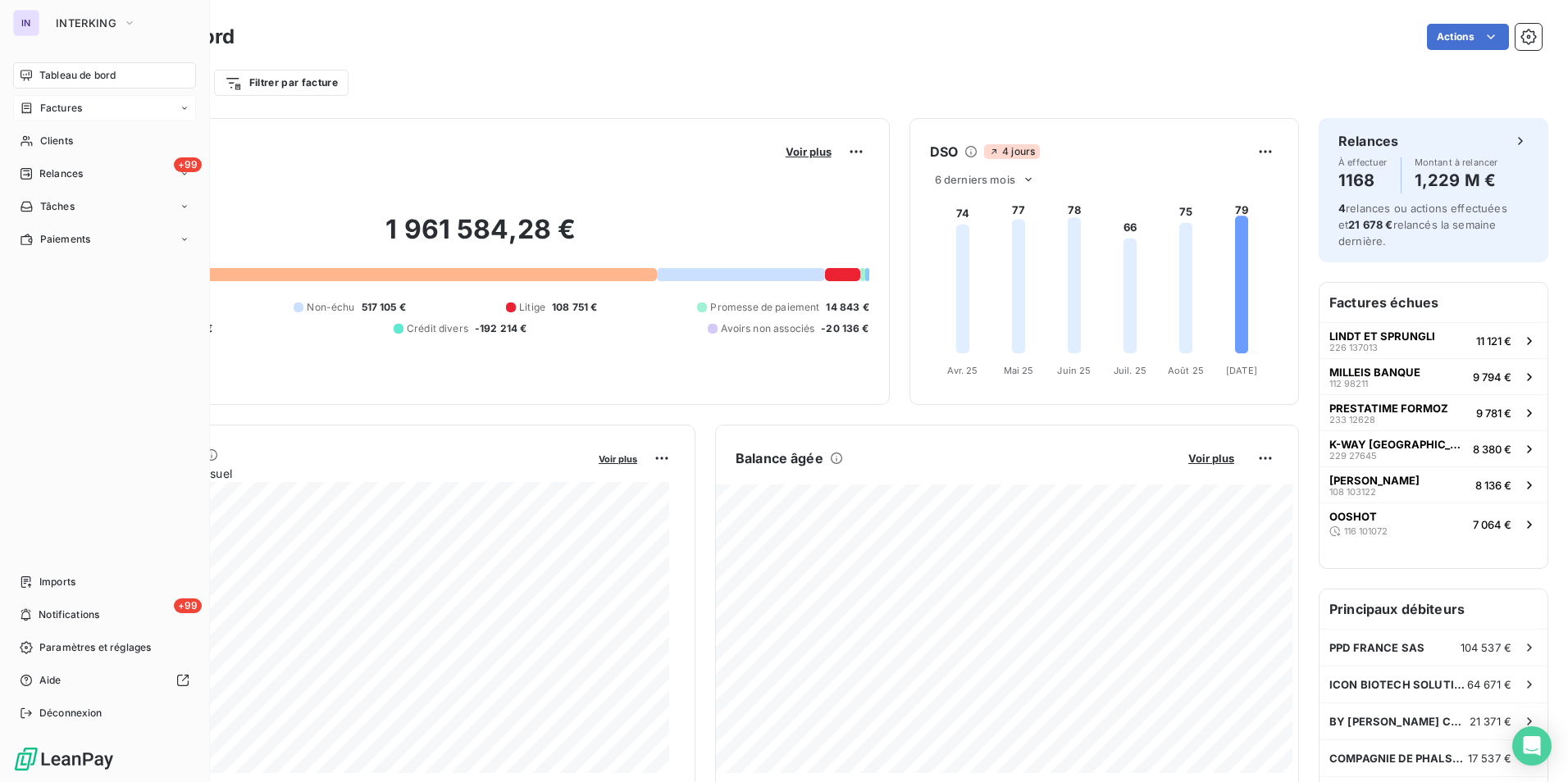
click at [55, 113] on span "Factures" at bounding box center [61, 108] width 42 height 15
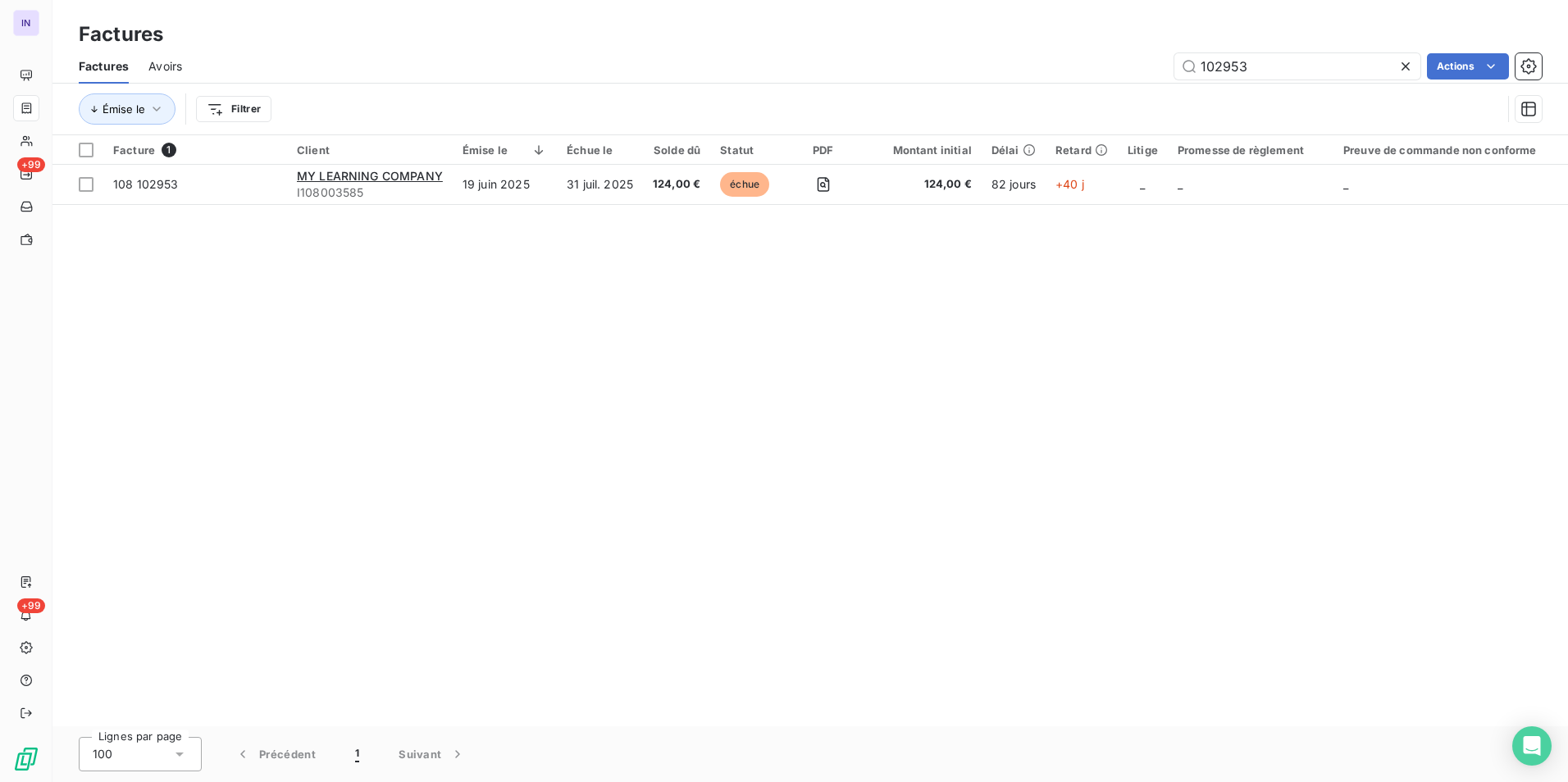
drag, startPoint x: 1206, startPoint y: 57, endPoint x: 1098, endPoint y: 63, distance: 108.2
click at [1088, 62] on div "102953 Actions" at bounding box center [871, 66] width 1340 height 27
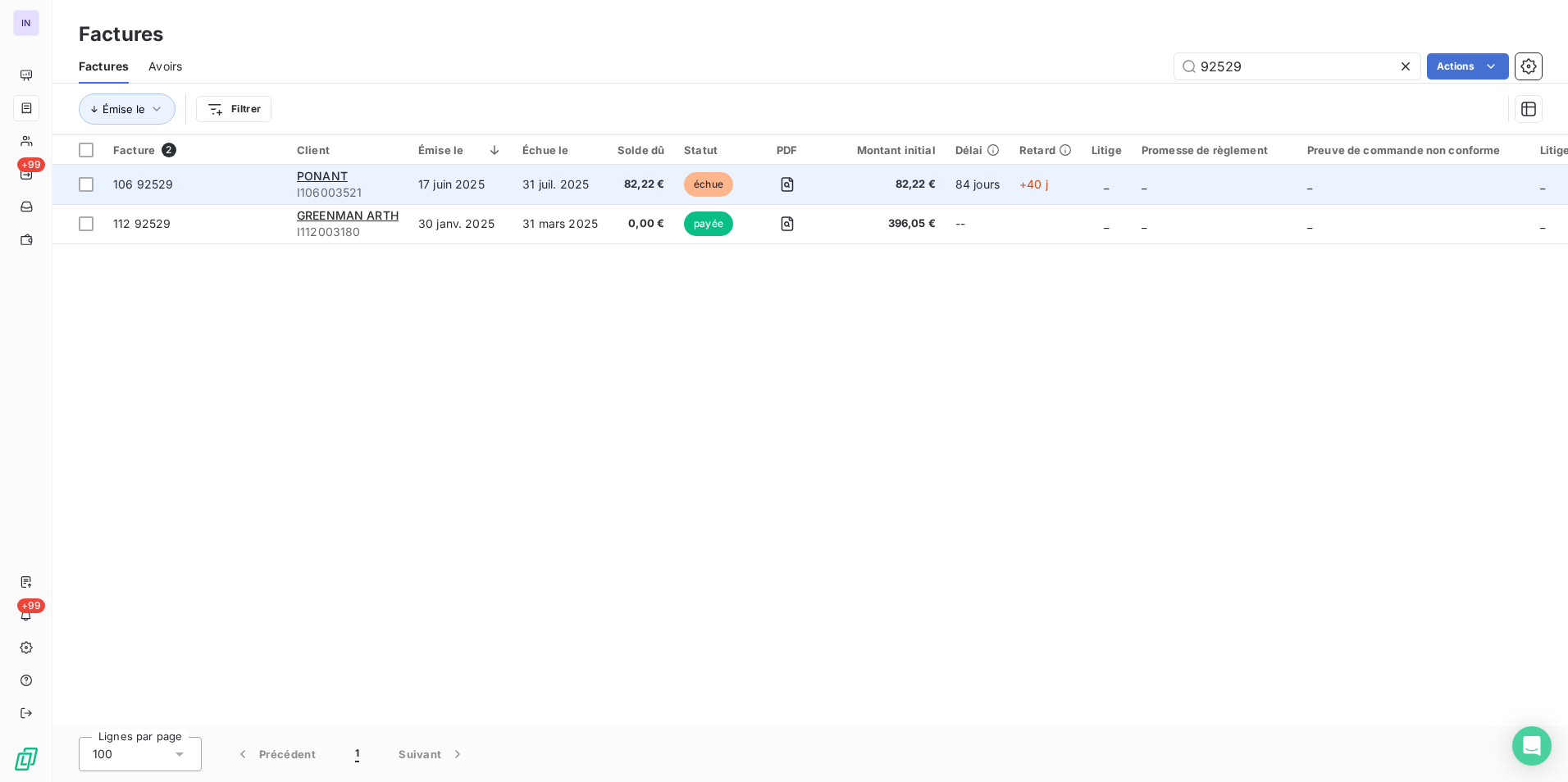
type input "92529"
click at [519, 187] on td "31 juil. 2025" at bounding box center [560, 184] width 95 height 39
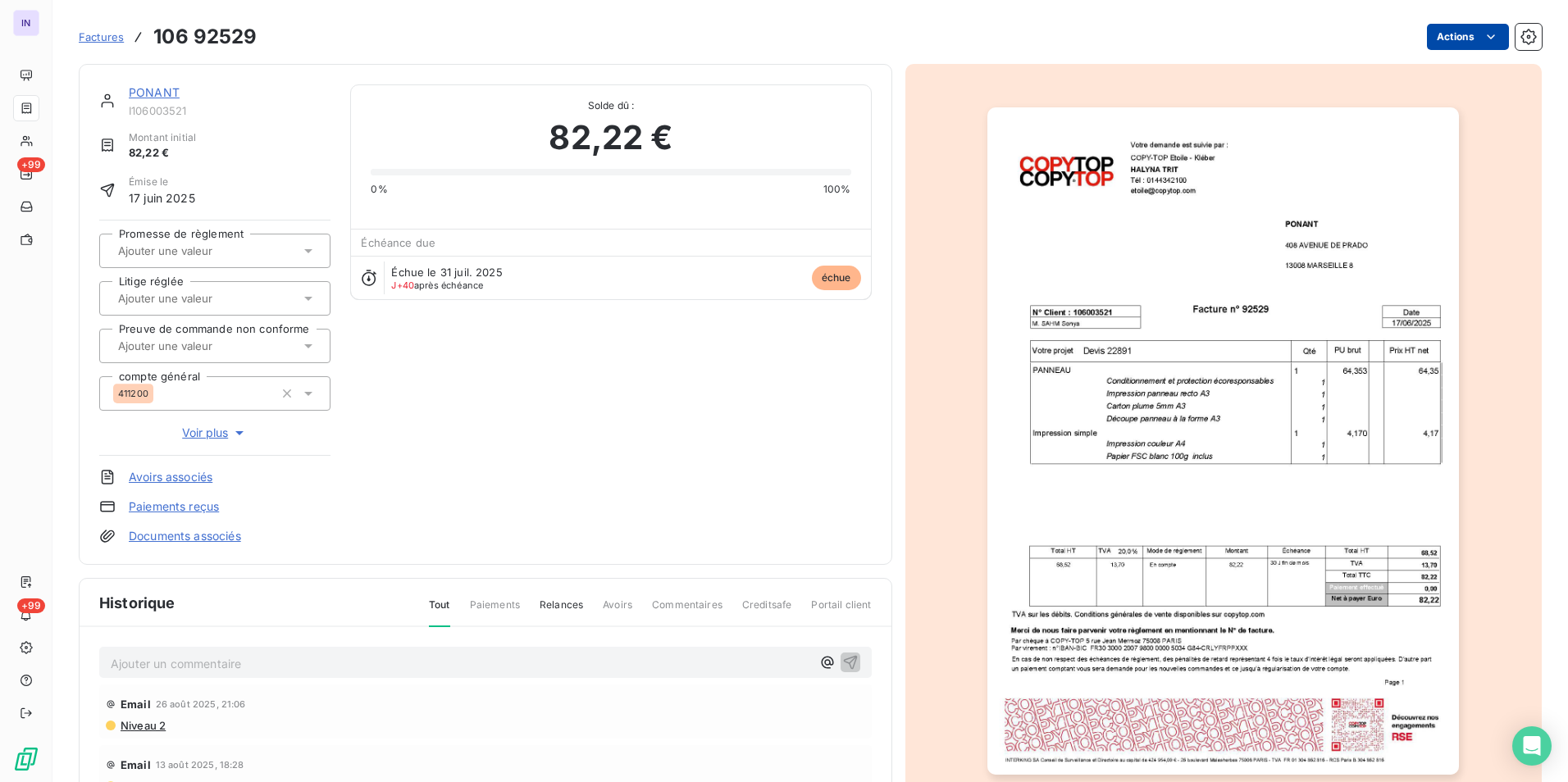
click at [1429, 45] on html "IN +99 +99 Factures 106 92529 Actions PONANT I106003521 Montant initial 82,22 €…" at bounding box center [784, 391] width 1568 height 782
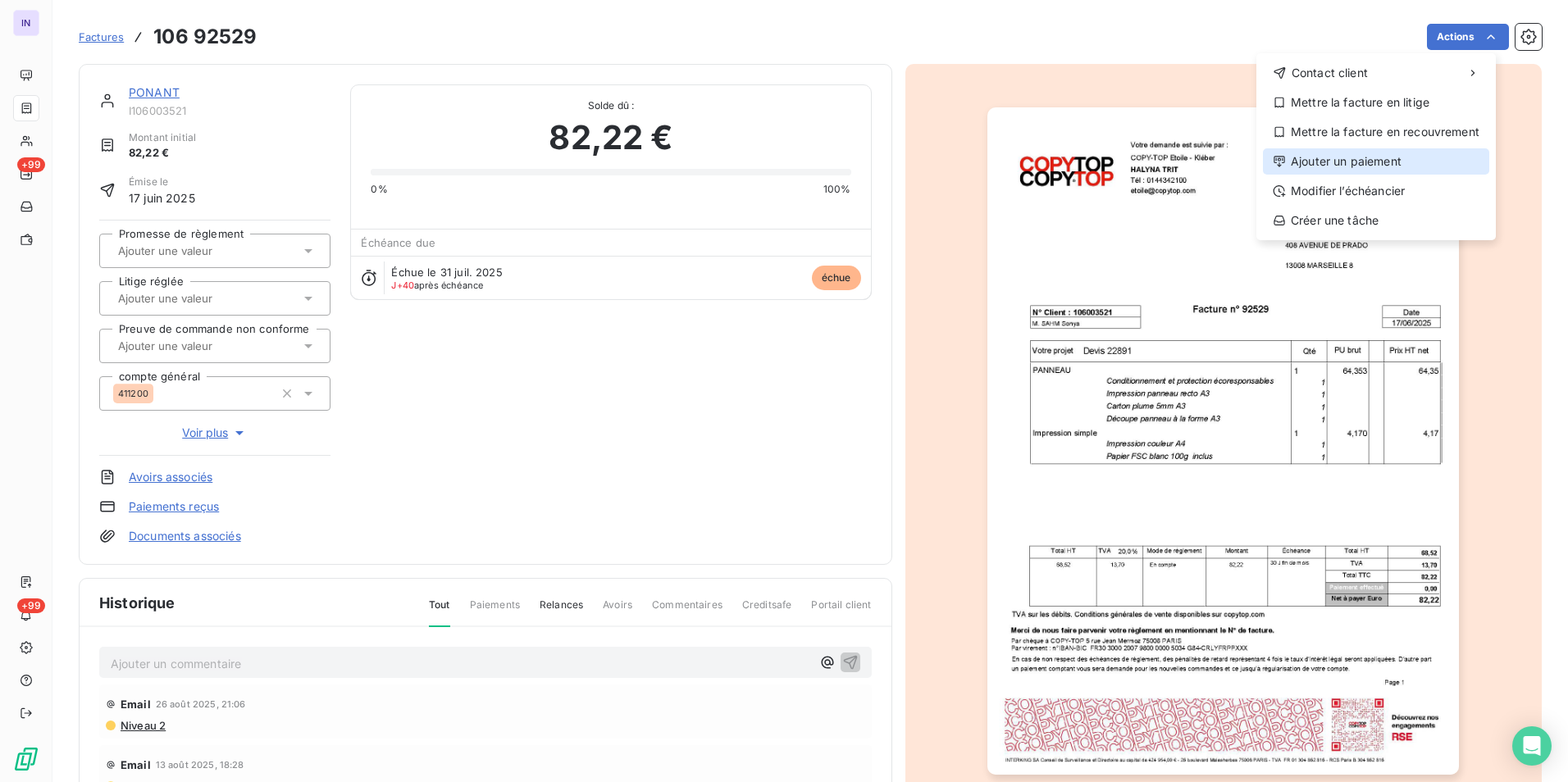
click at [1339, 158] on div "Ajouter un paiement" at bounding box center [1376, 161] width 226 height 27
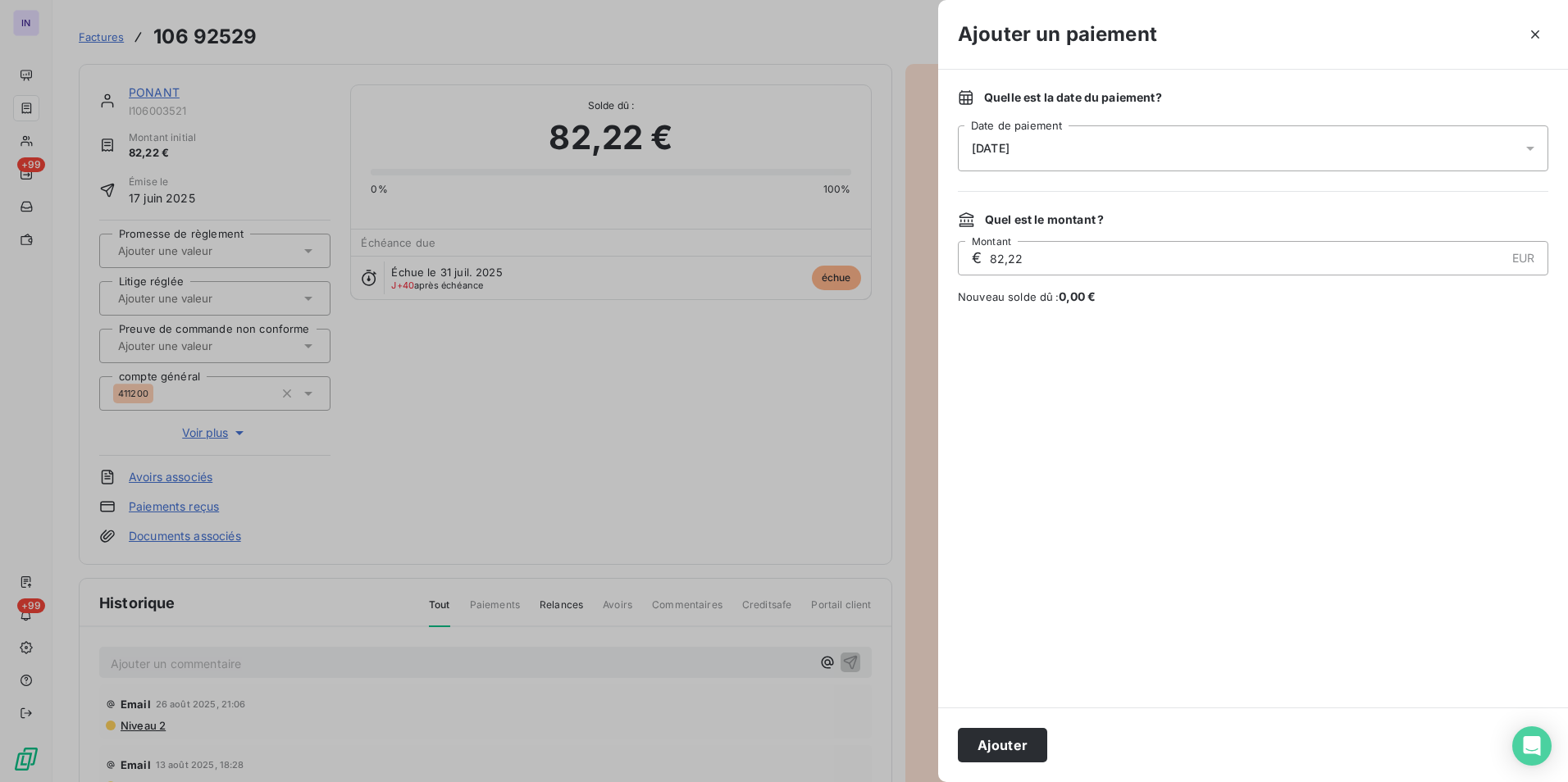
click at [1084, 157] on div "[DATE]" at bounding box center [1253, 148] width 590 height 46
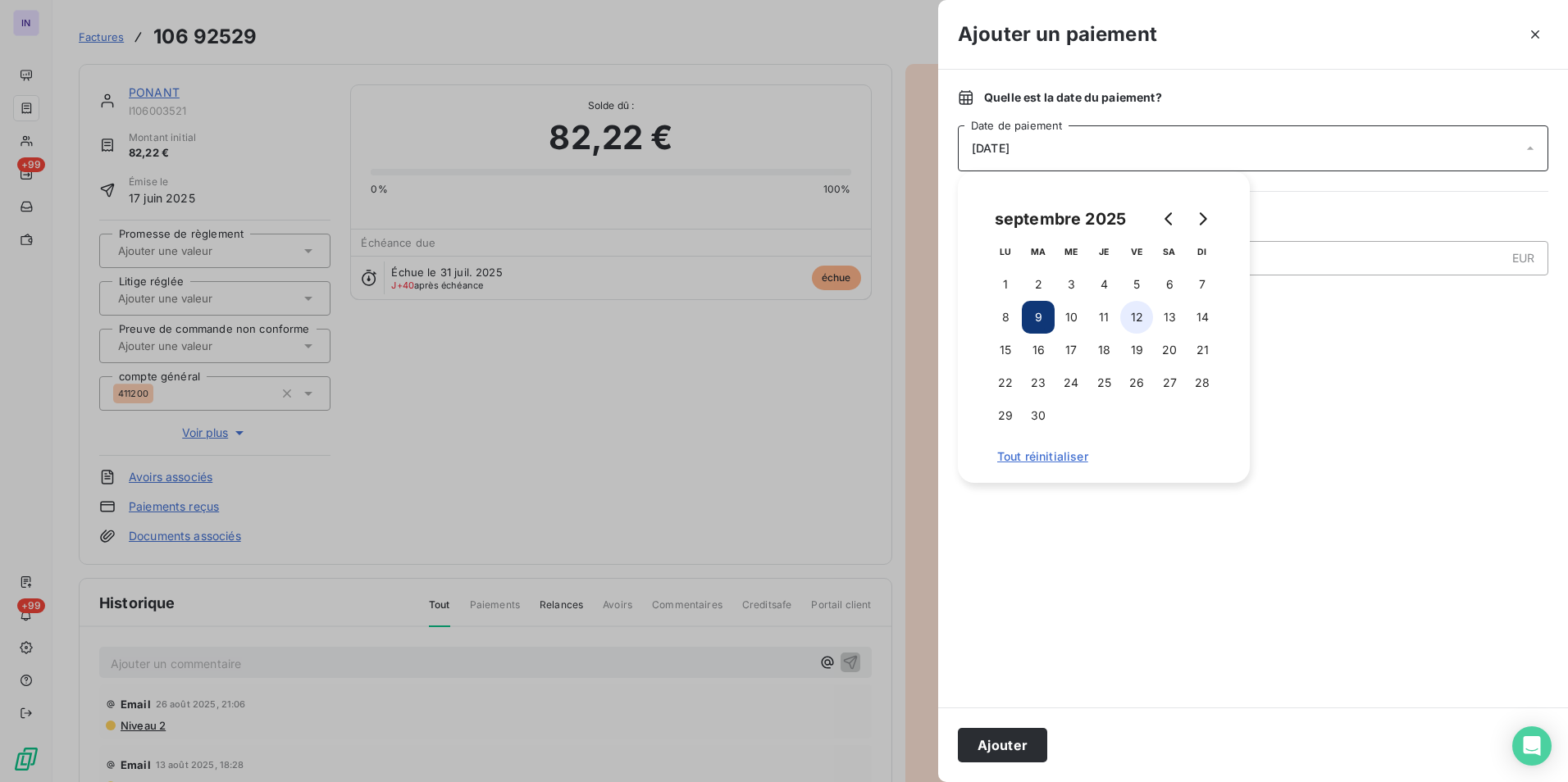
click at [1136, 317] on button "12" at bounding box center [1136, 317] width 33 height 33
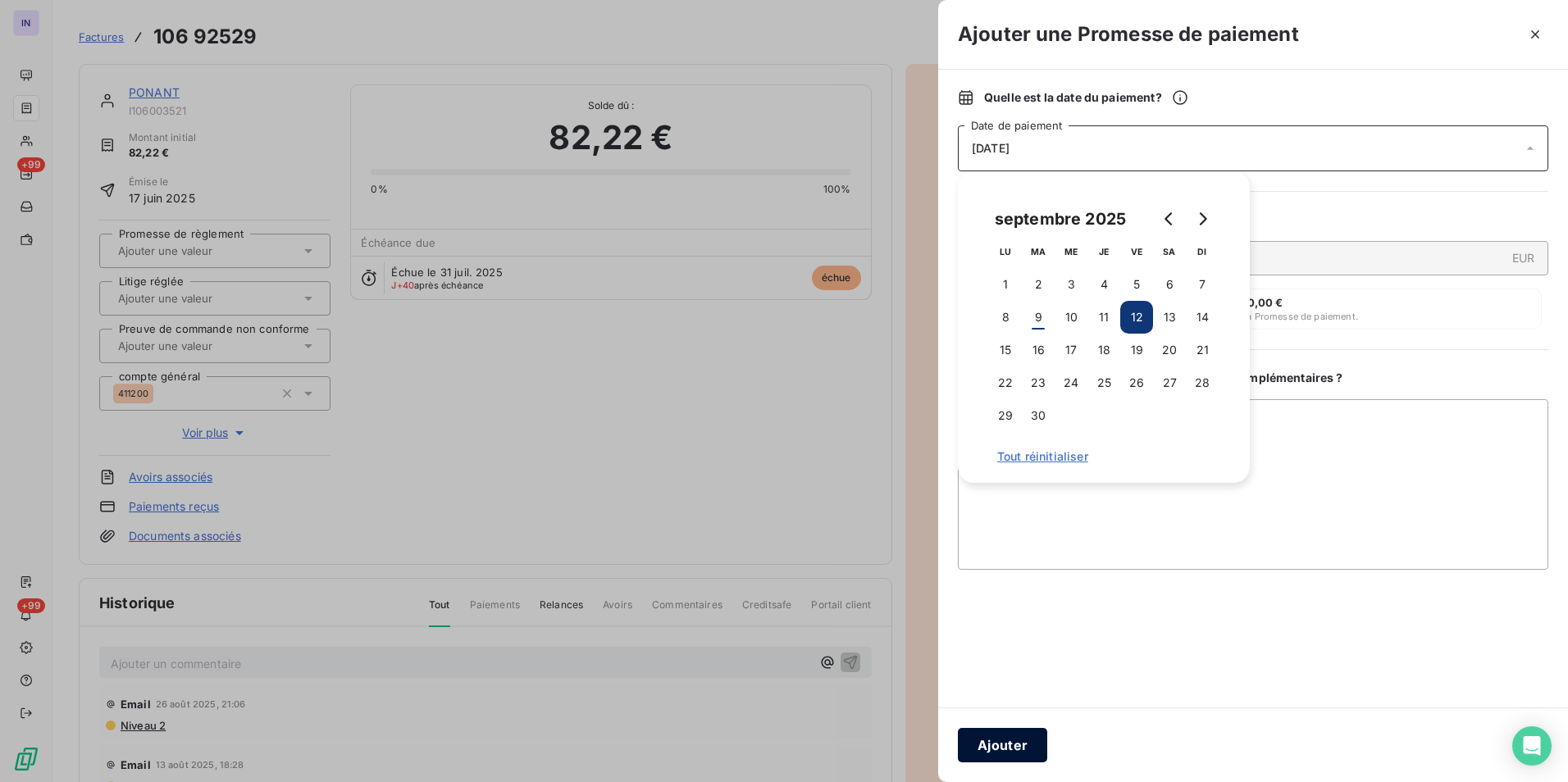
click at [1001, 746] on button "Ajouter" at bounding box center [1002, 745] width 89 height 34
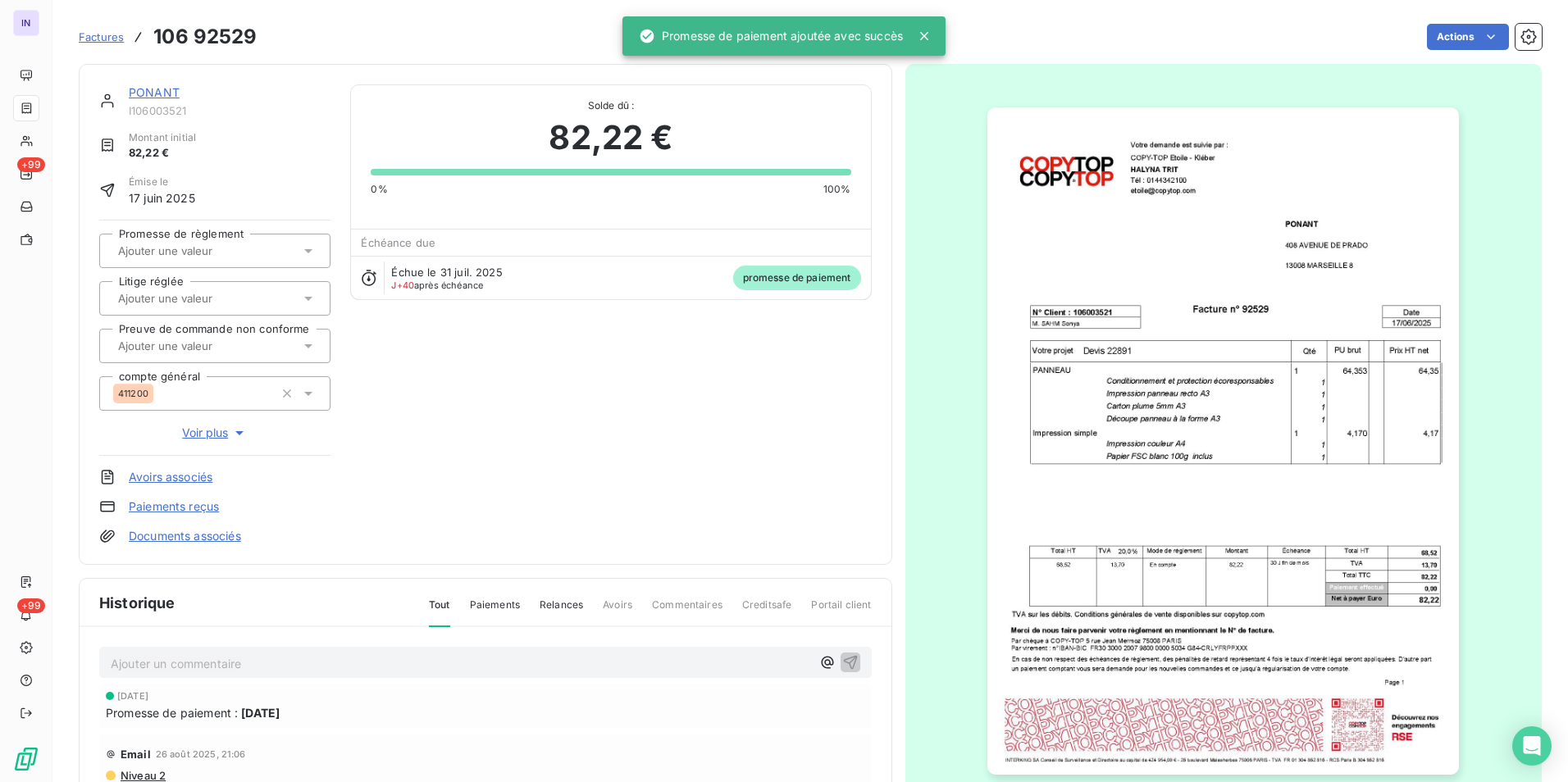
click at [241, 247] on input "text" at bounding box center [199, 250] width 165 height 15
click at [251, 307] on div "Oui" at bounding box center [224, 294] width 185 height 27
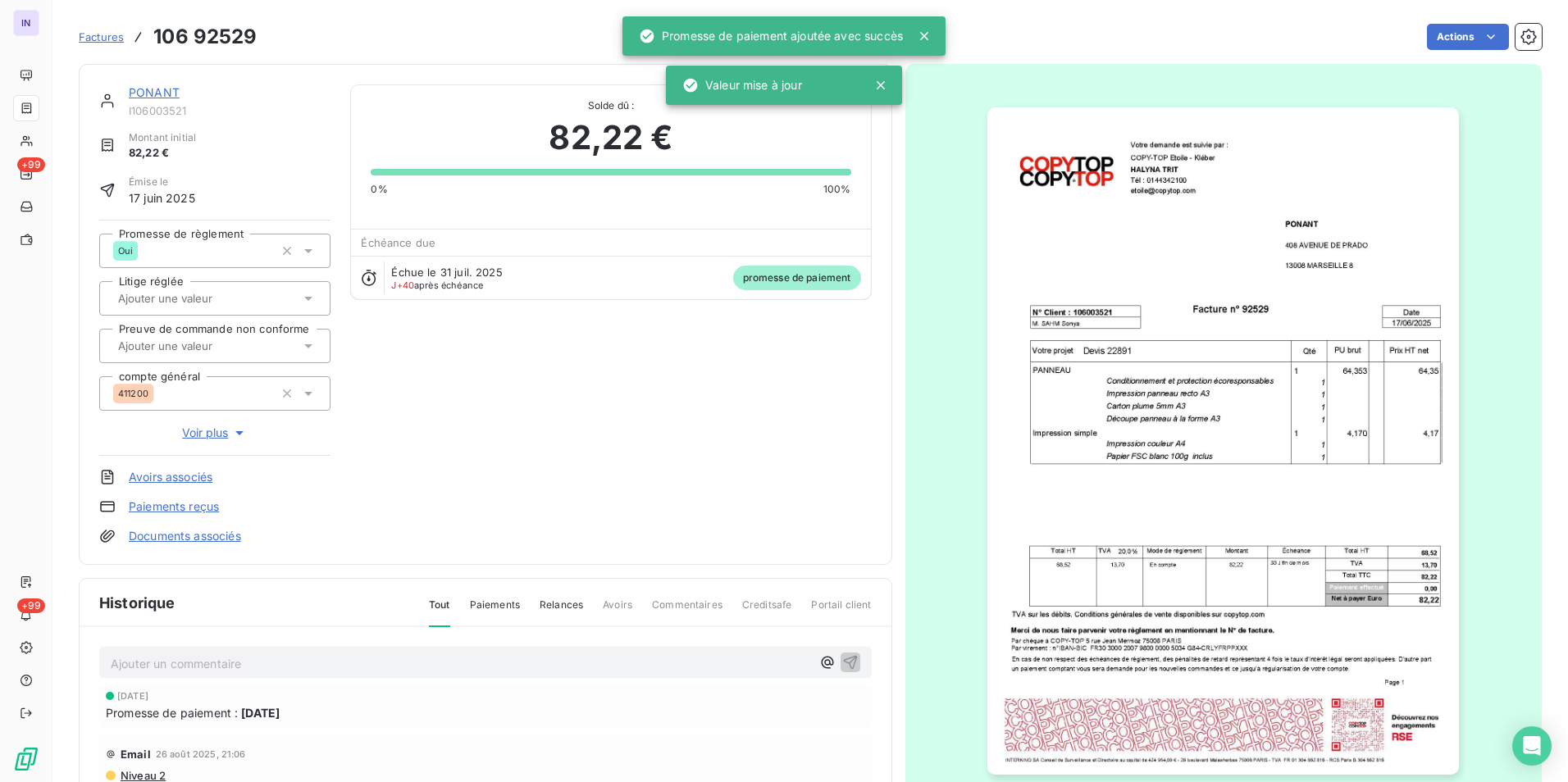
click at [148, 93] on link "PONANT" at bounding box center [153, 93] width 51 height 14
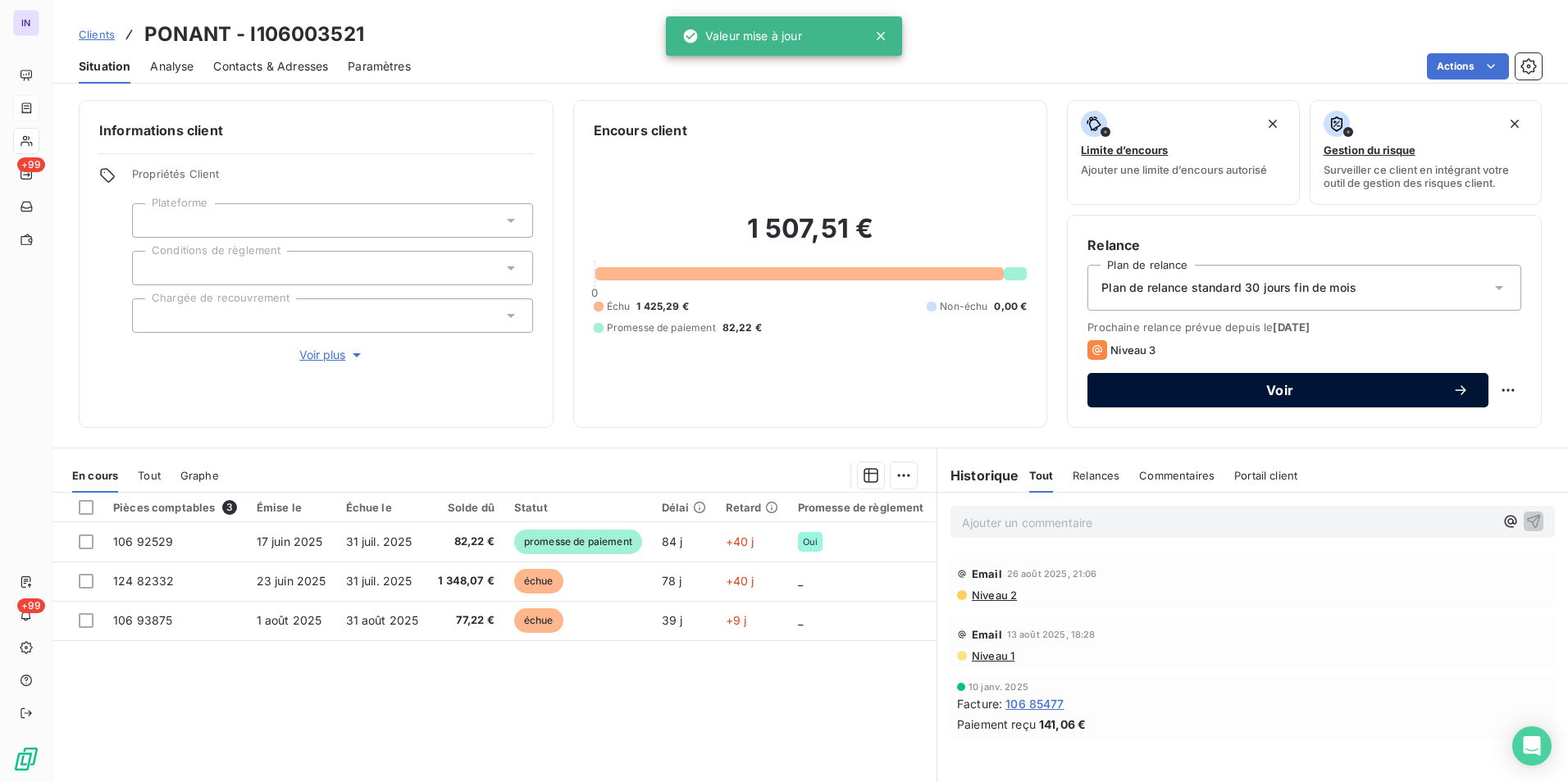
drag, startPoint x: 1254, startPoint y: 387, endPoint x: 1247, endPoint y: 390, distance: 7.6
click at [1254, 387] on span "Voir" at bounding box center [1279, 390] width 345 height 13
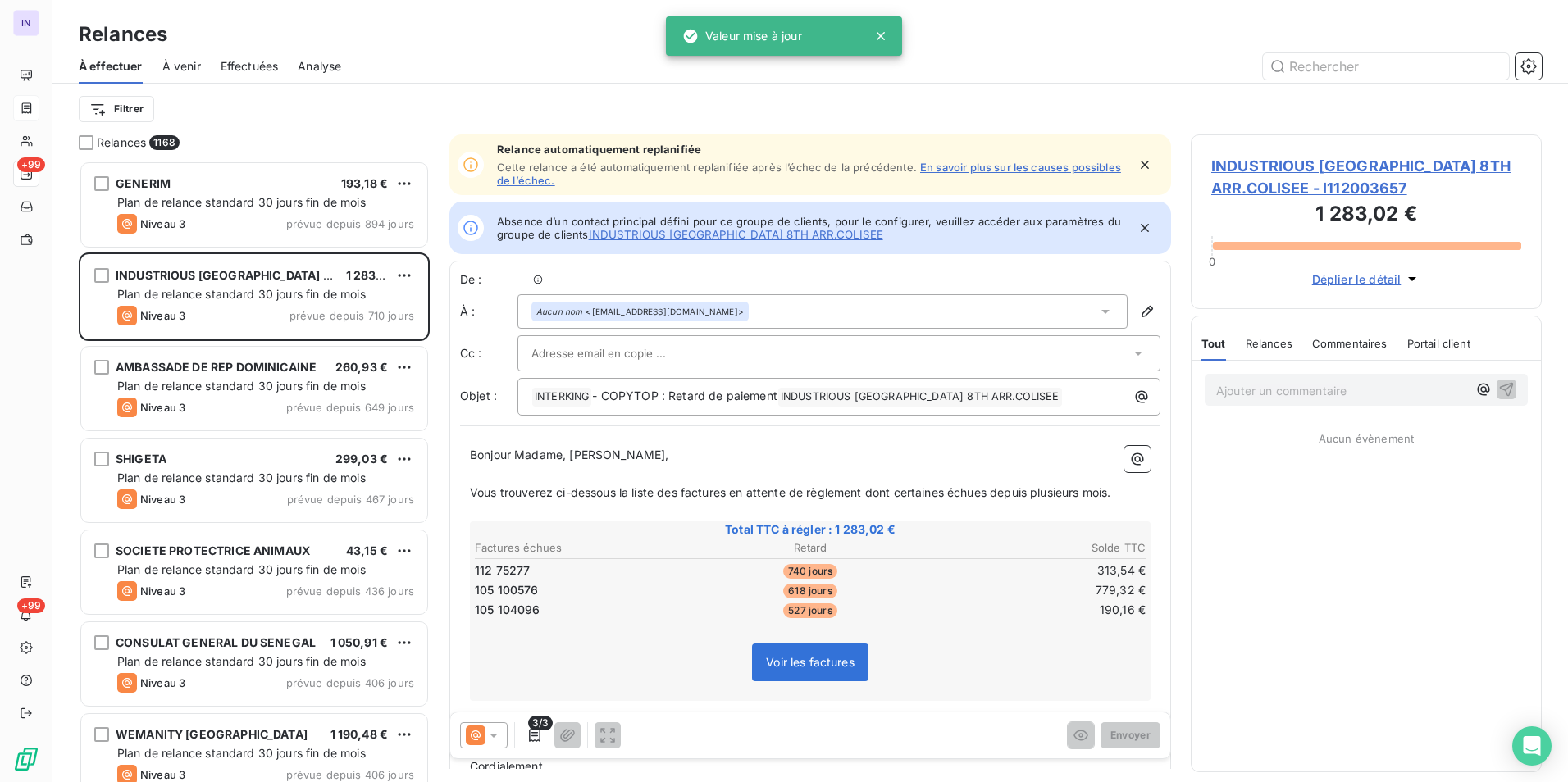
scroll to position [13, 13]
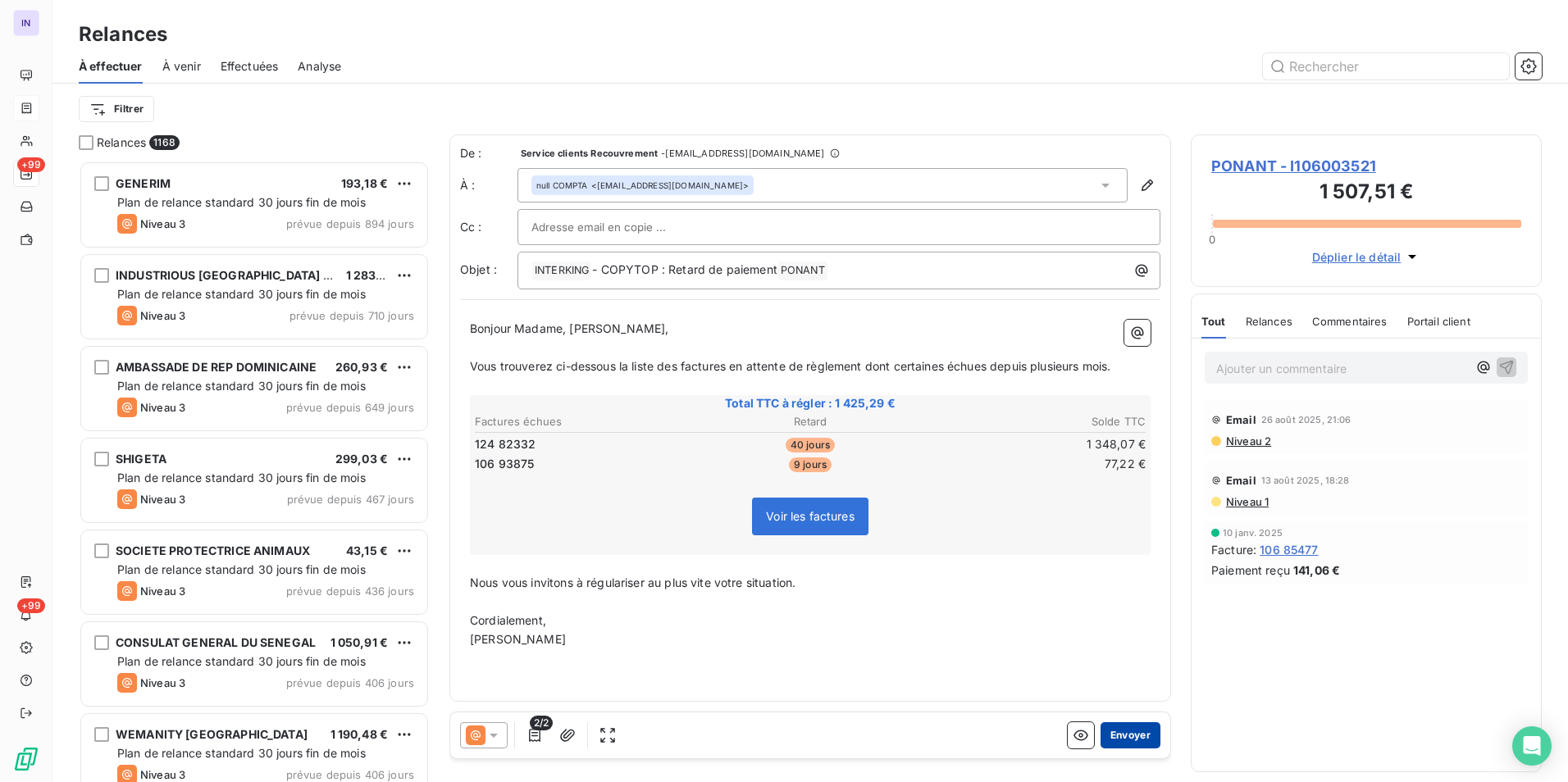
click at [1132, 734] on button "Envoyer" at bounding box center [1130, 735] width 60 height 27
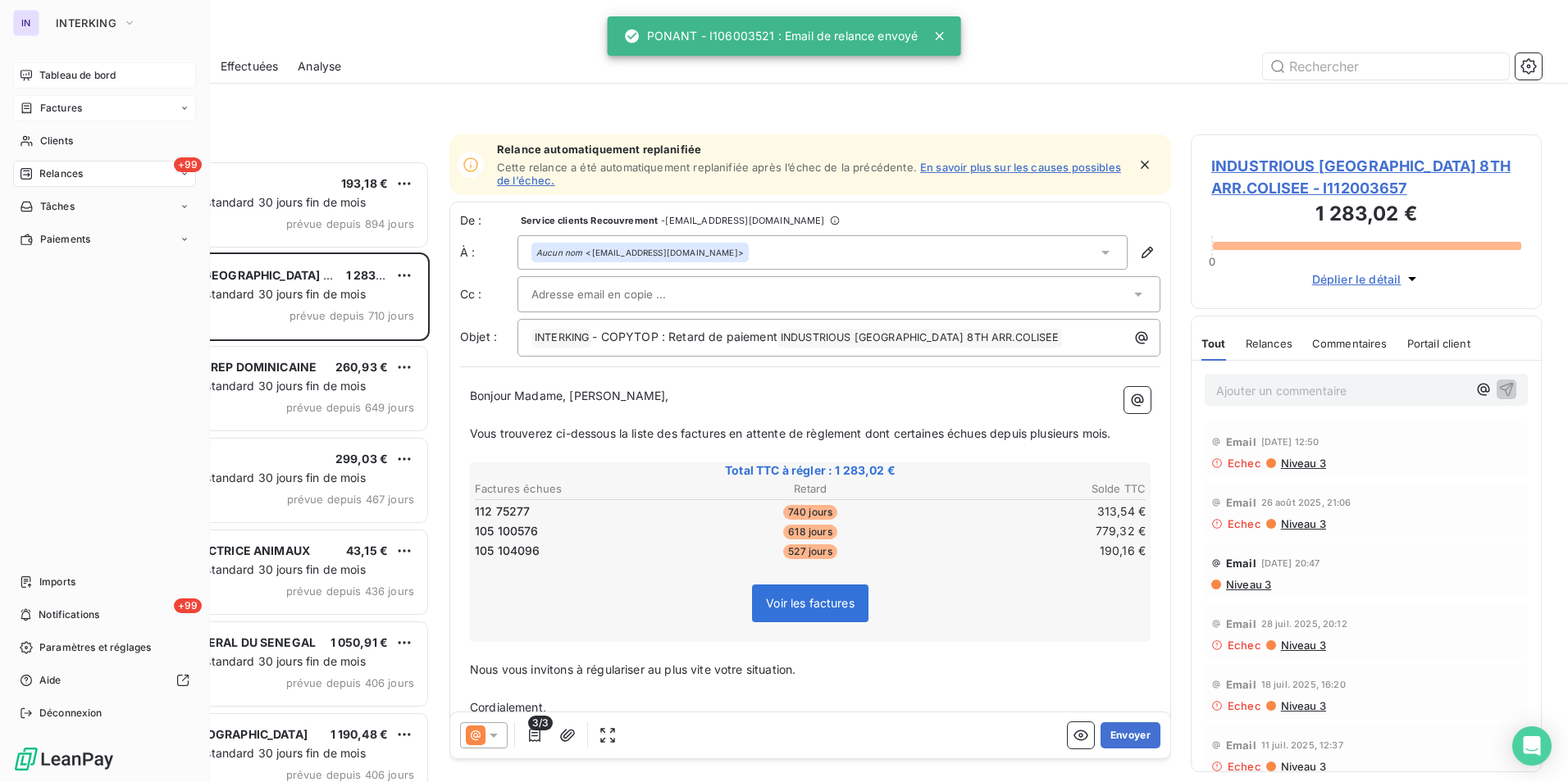
click at [49, 75] on span "Tableau de bord" at bounding box center [77, 75] width 76 height 15
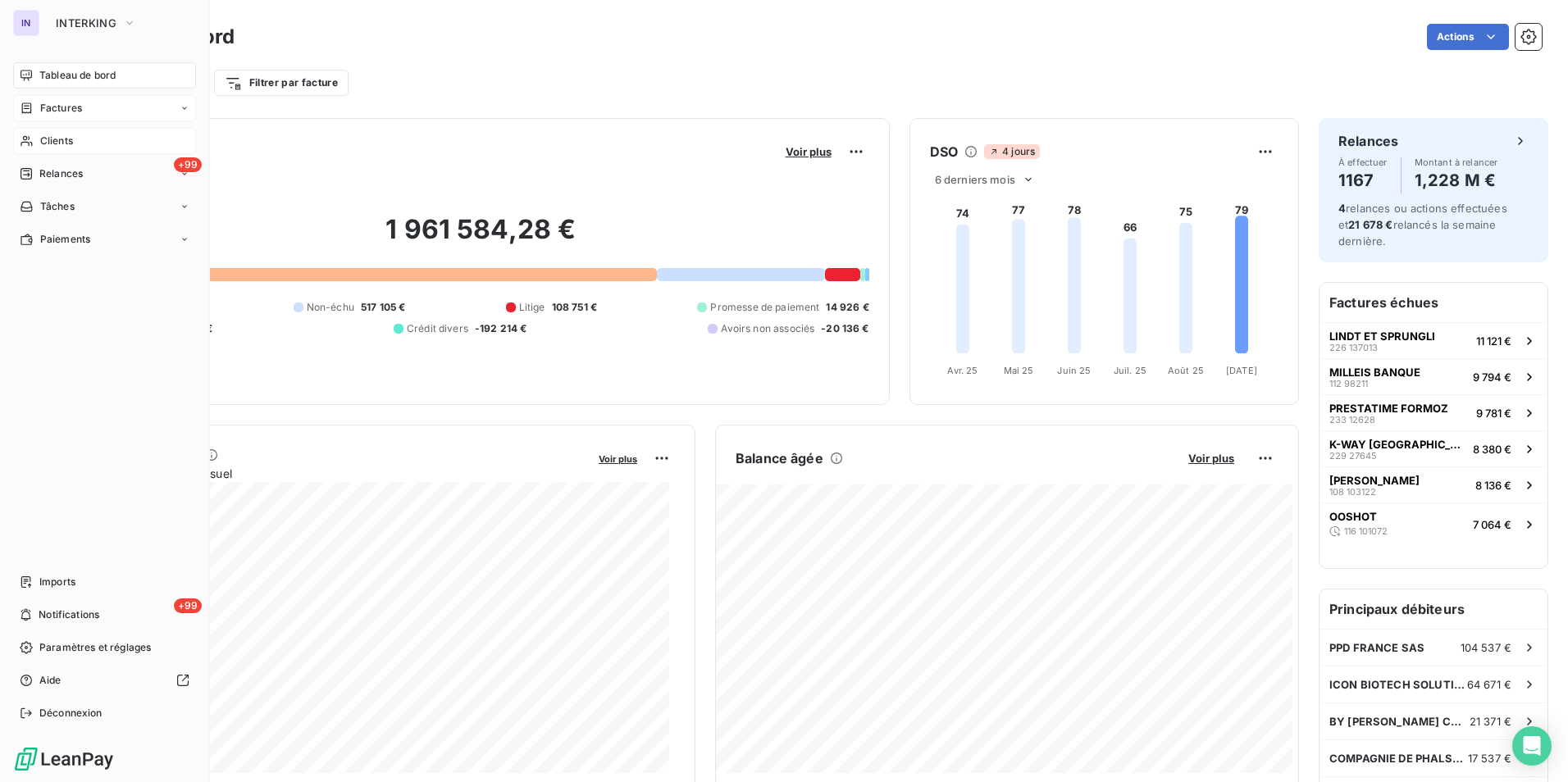
click at [62, 142] on span "Clients" at bounding box center [57, 140] width 33 height 15
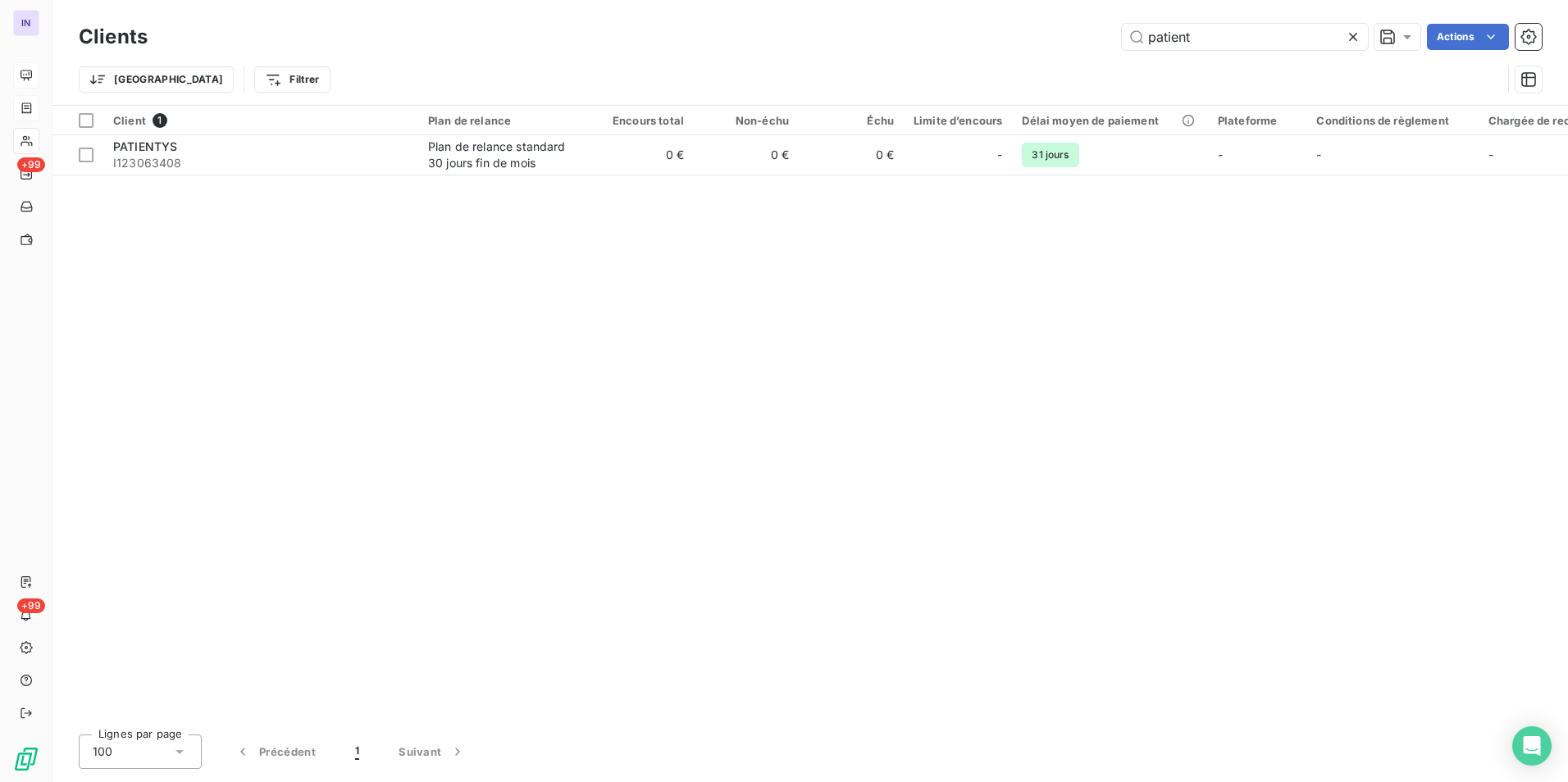
drag, startPoint x: 1124, startPoint y: 33, endPoint x: 1081, endPoint y: 29, distance: 43.2
click at [1082, 29] on div "patient Actions" at bounding box center [854, 37] width 1374 height 27
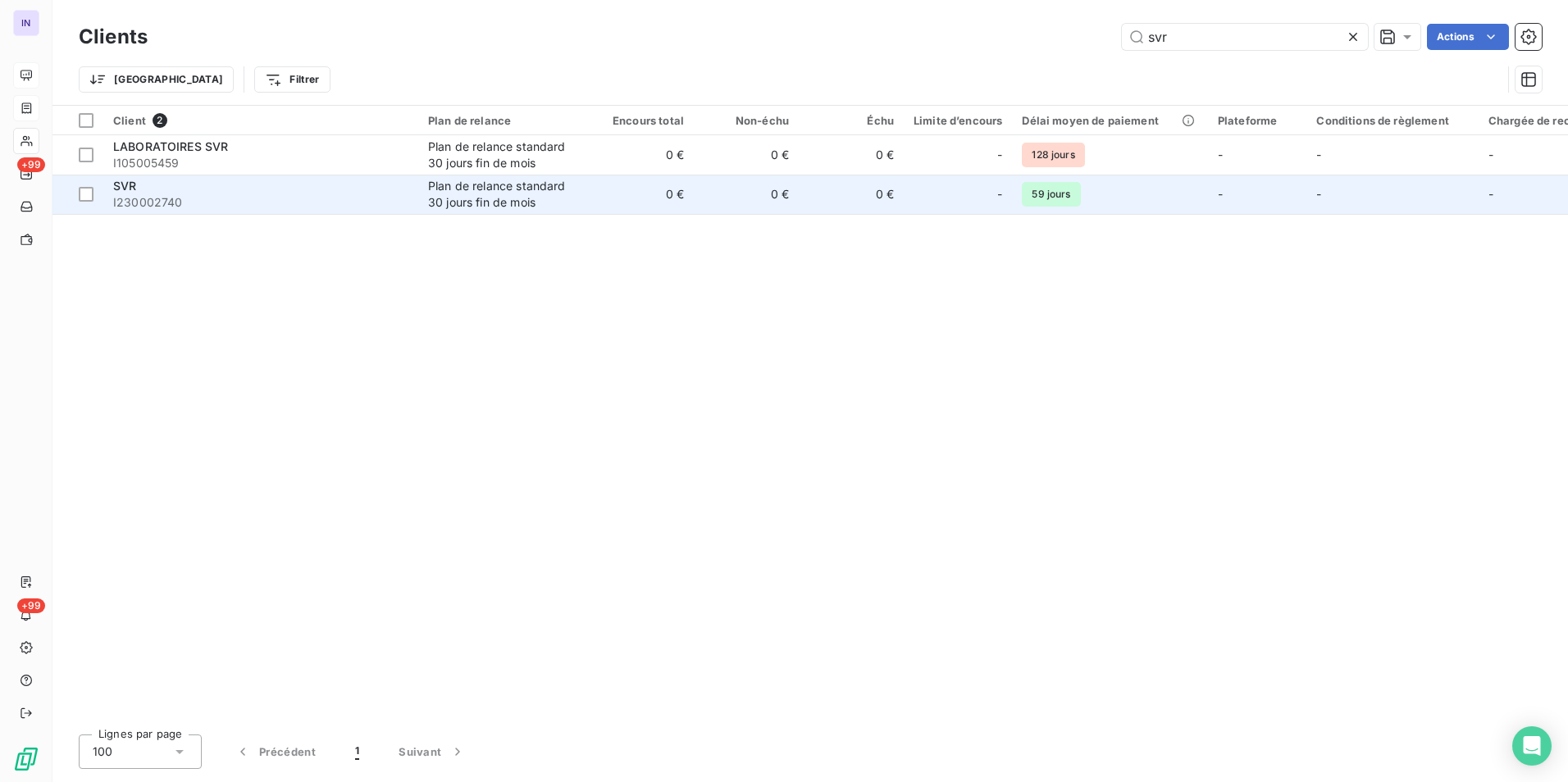
type input "svr"
click at [220, 200] on span "I230002740" at bounding box center [260, 202] width 296 height 16
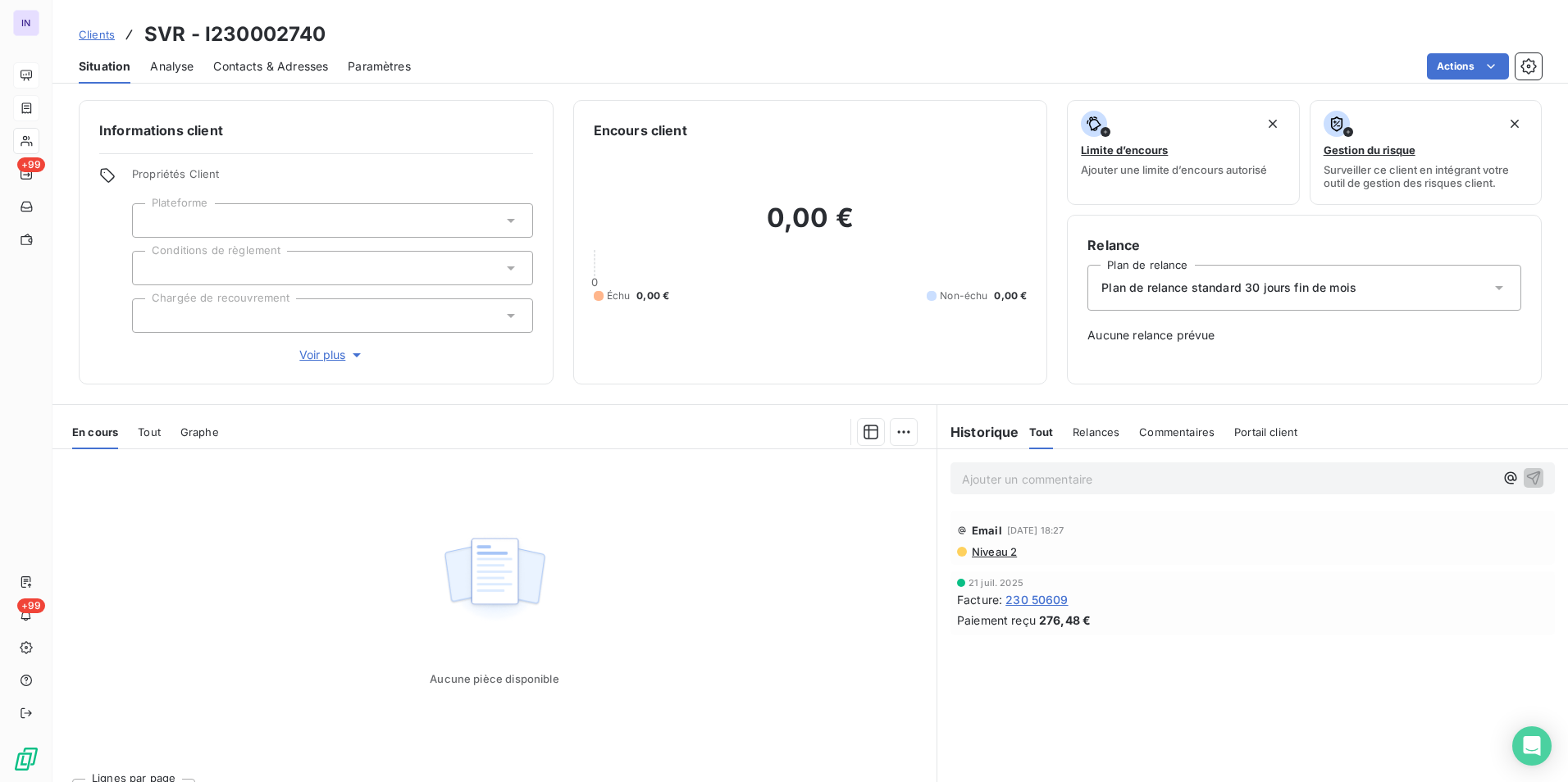
click at [146, 430] on span "Tout" at bounding box center [149, 432] width 23 height 13
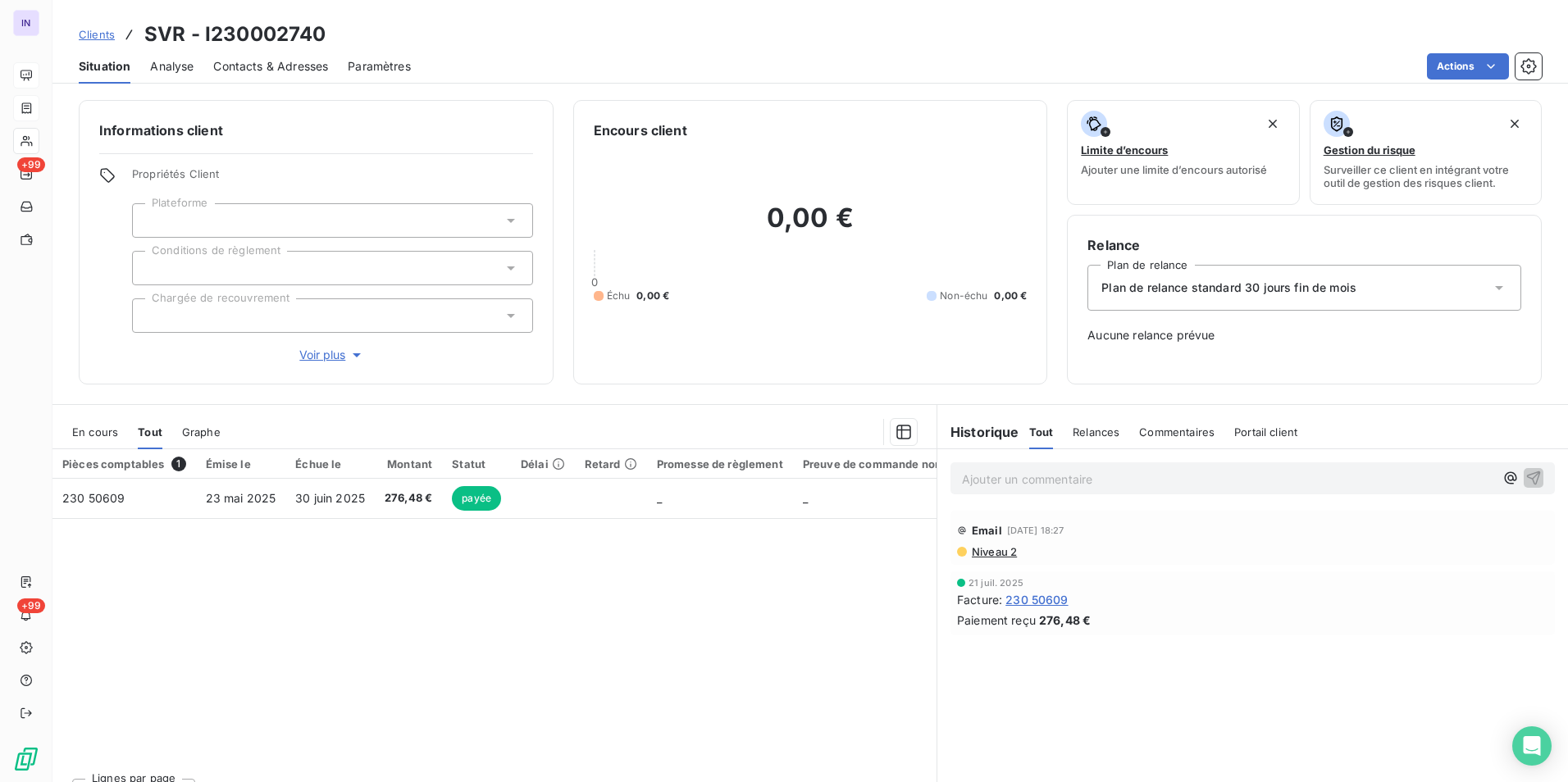
click at [102, 428] on span "En cours" at bounding box center [95, 432] width 46 height 13
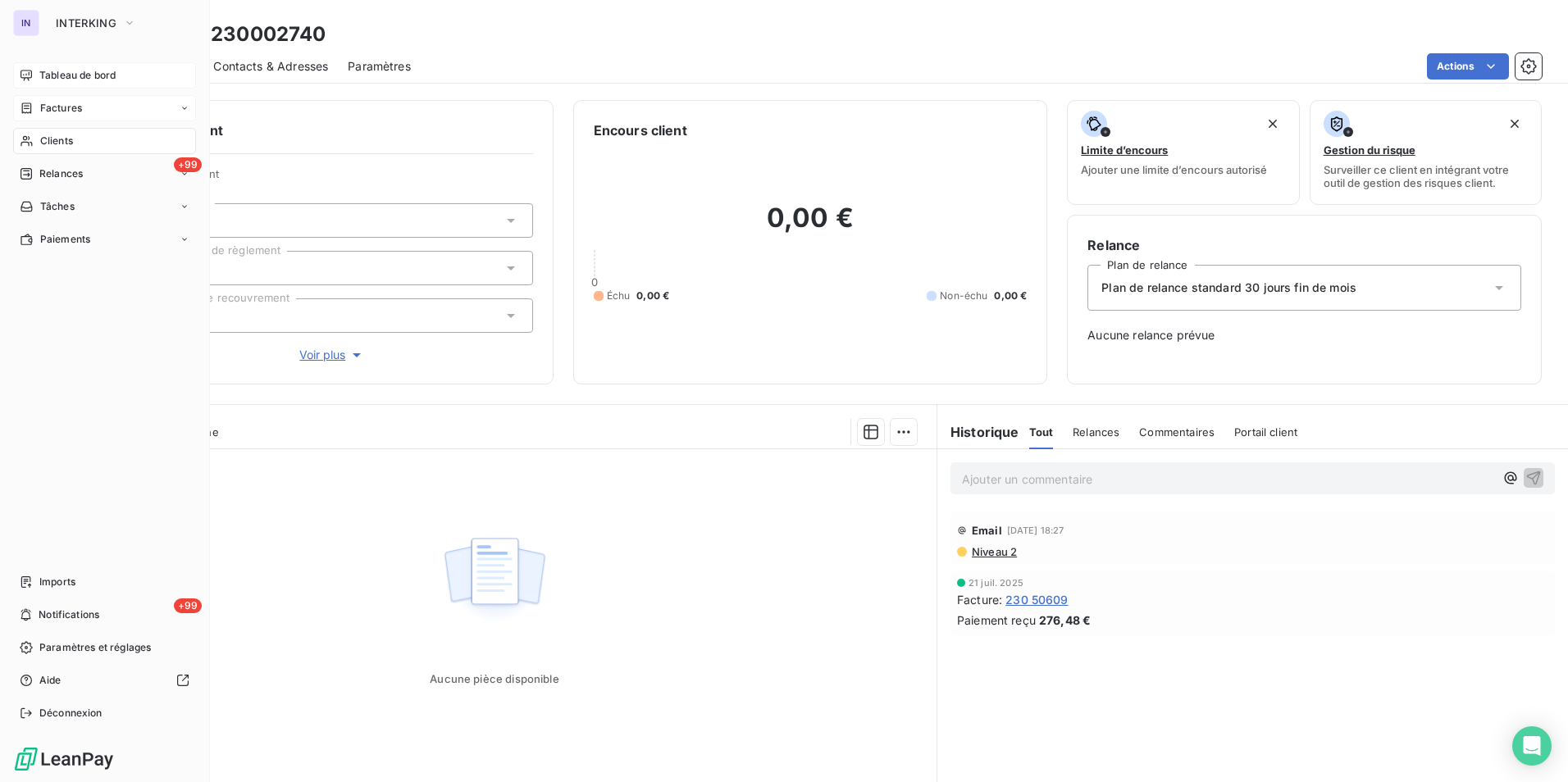
click at [67, 134] on span "Clients" at bounding box center [57, 140] width 33 height 15
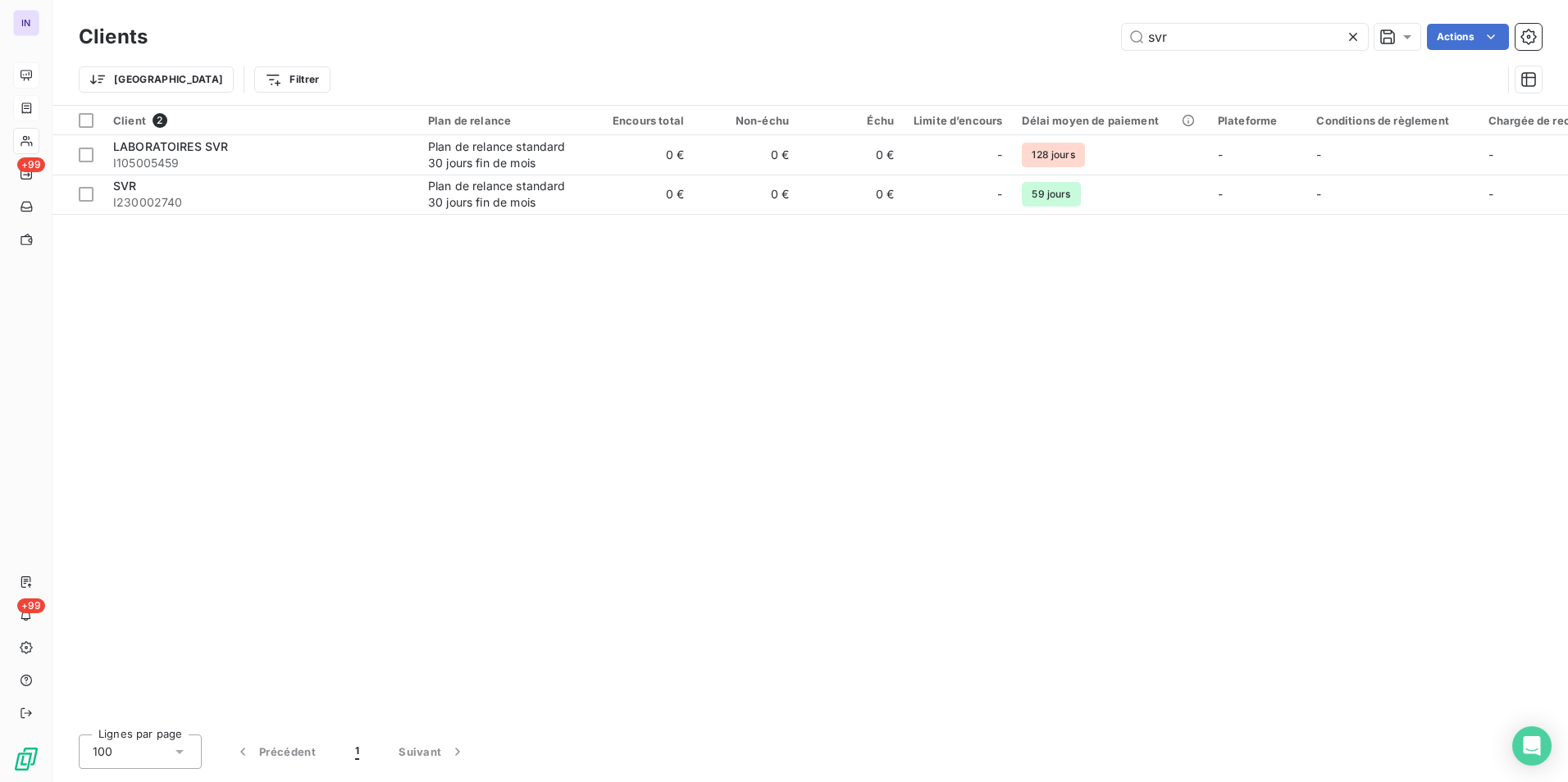
drag, startPoint x: 1212, startPoint y: 33, endPoint x: 1101, endPoint y: 26, distance: 111.2
click at [1103, 26] on div "svr Actions" at bounding box center [854, 37] width 1374 height 27
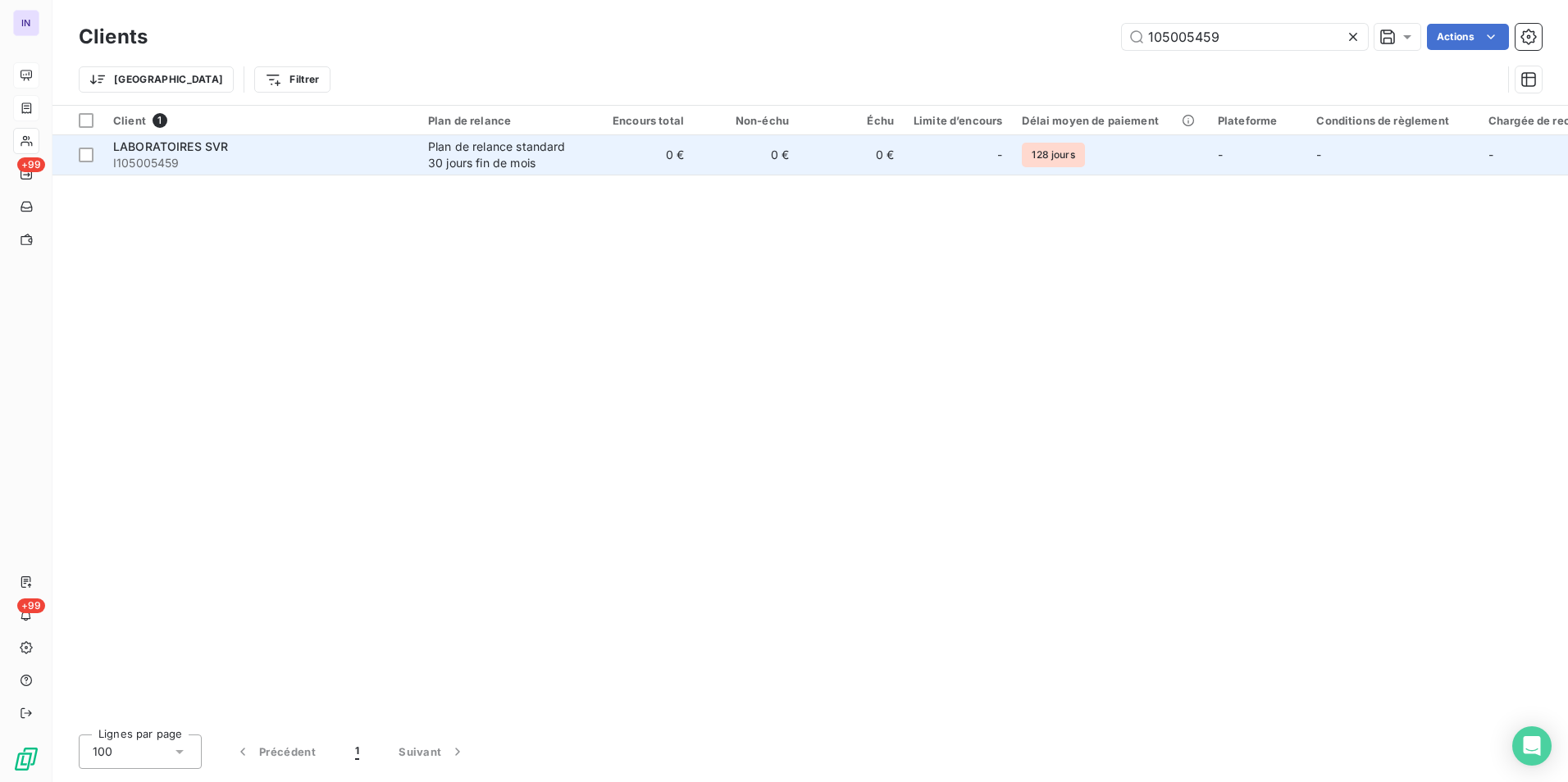
type input "105005459"
click at [405, 158] on span "I105005459" at bounding box center [260, 163] width 296 height 16
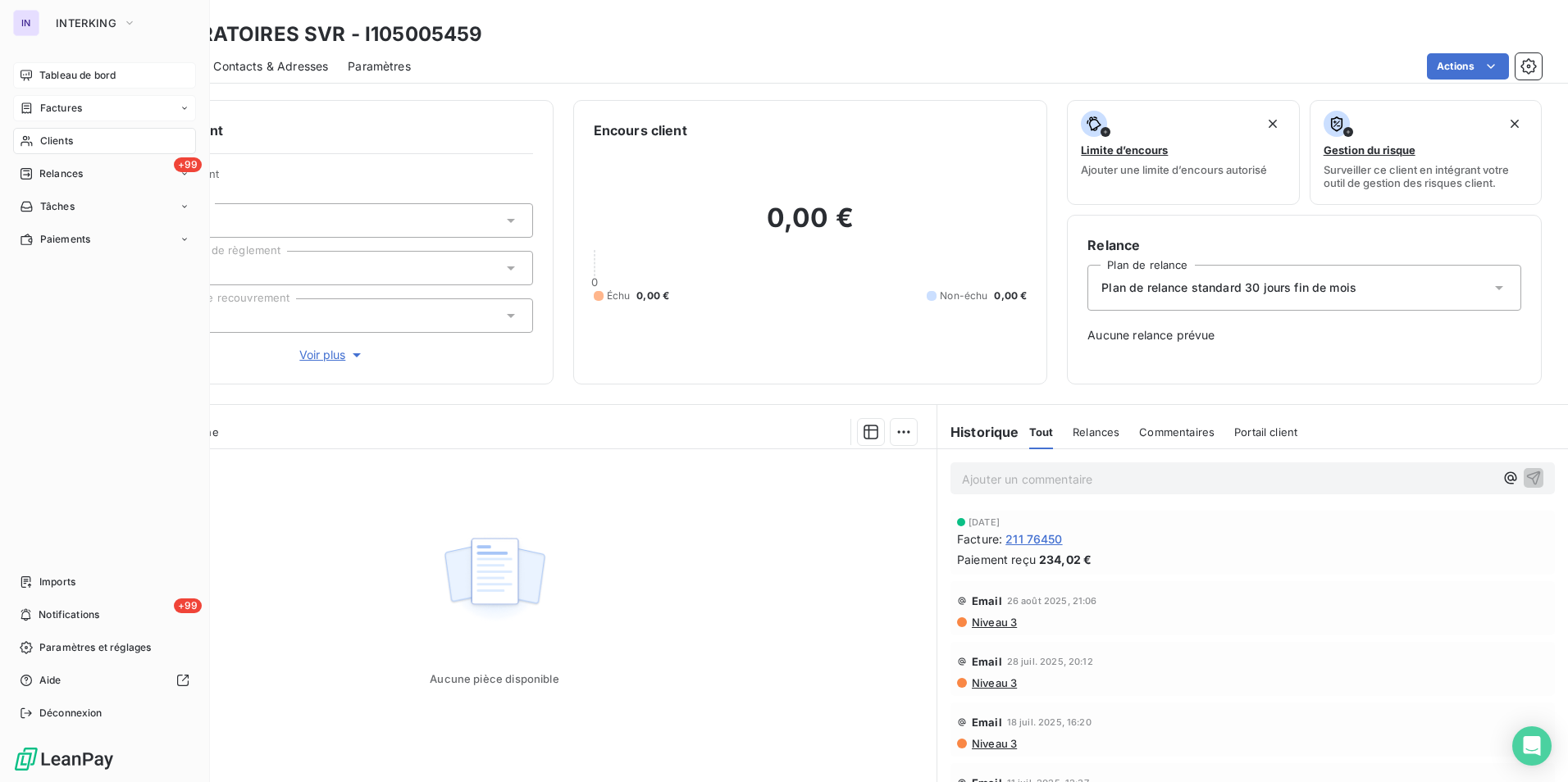
click at [54, 139] on span "Clients" at bounding box center [57, 140] width 33 height 15
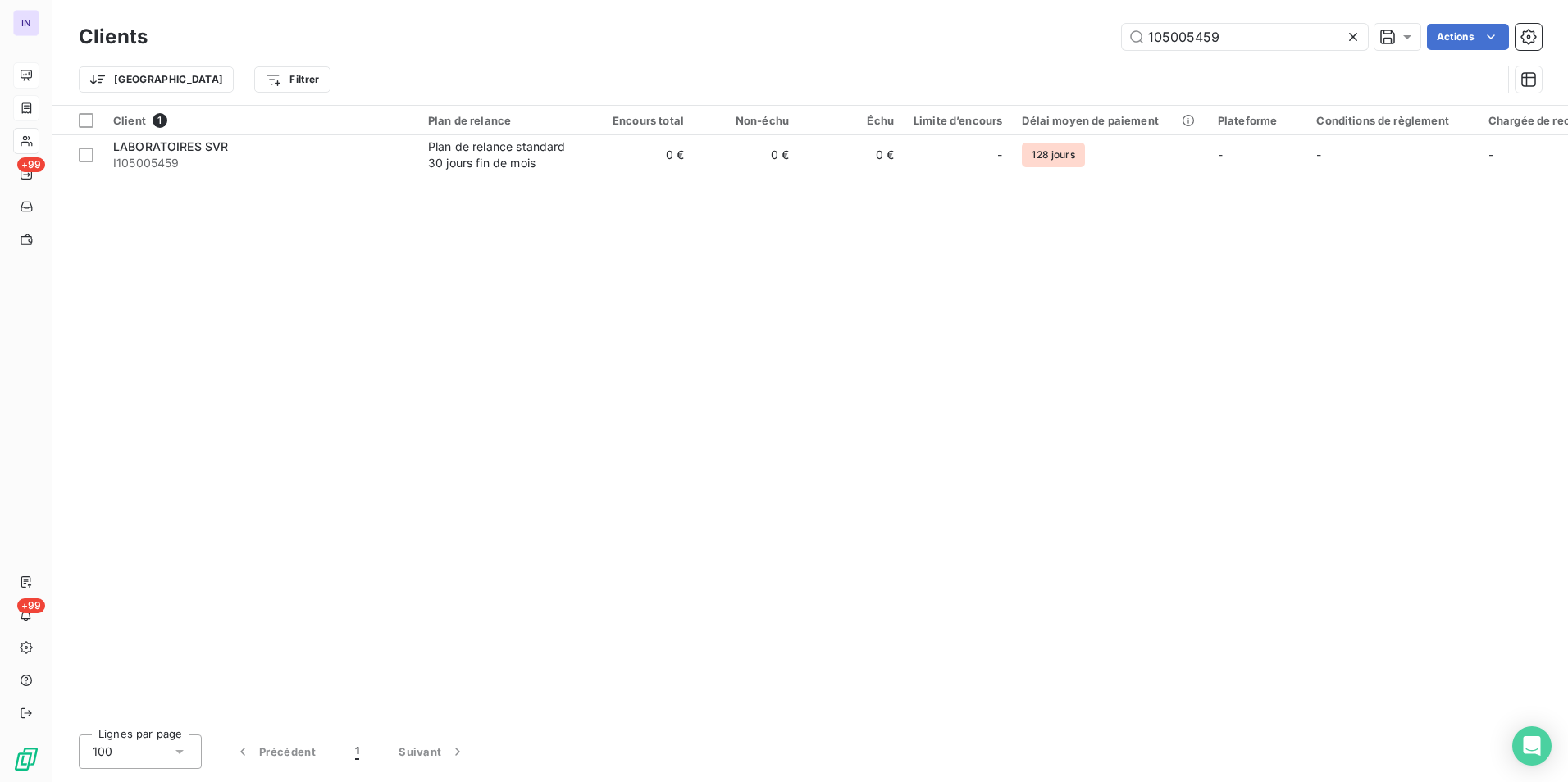
drag, startPoint x: 1226, startPoint y: 38, endPoint x: 1026, endPoint y: 46, distance: 200.2
click at [1048, 30] on div "105005459 Actions" at bounding box center [854, 37] width 1374 height 27
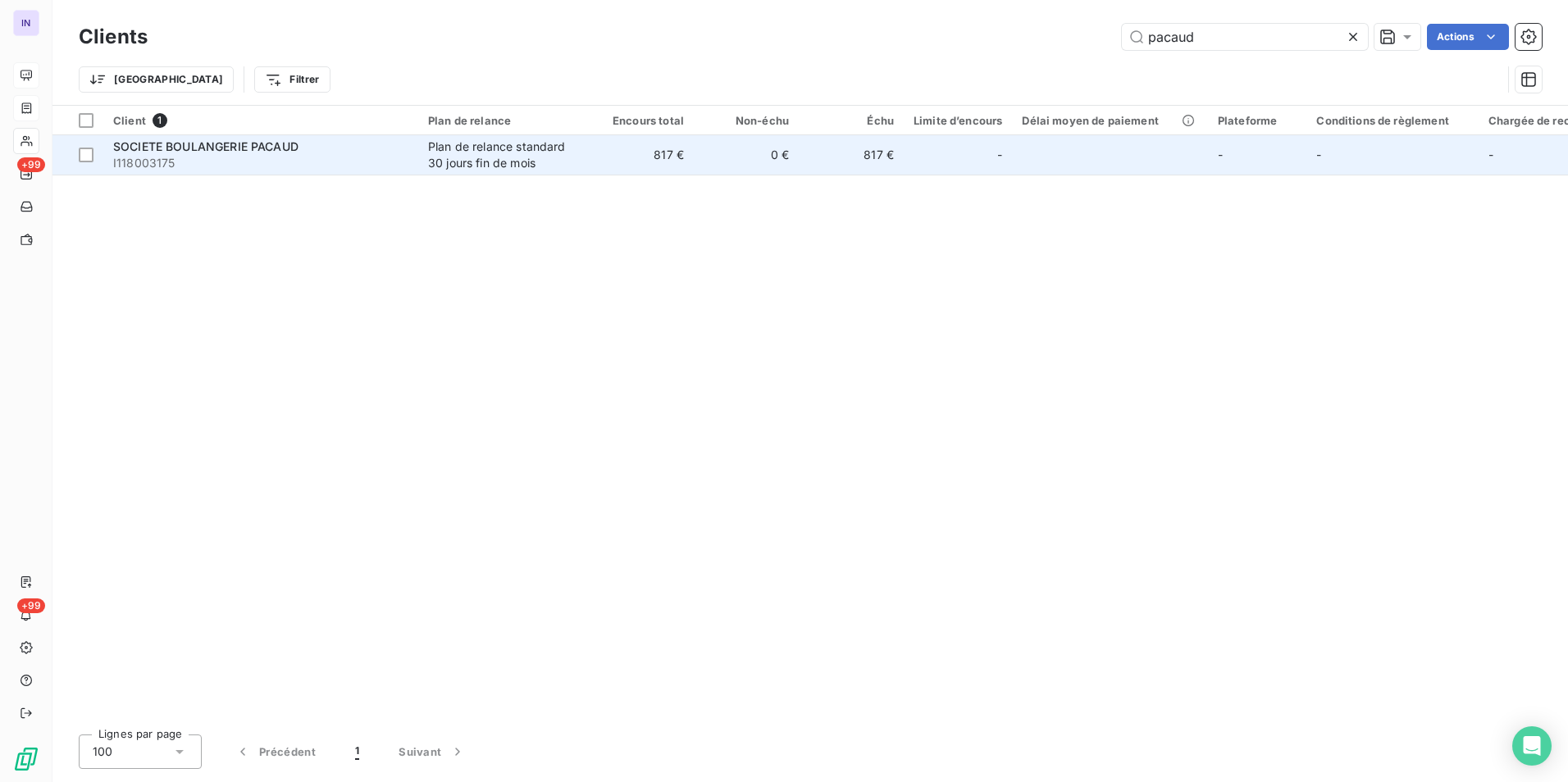
type input "pacaud"
click at [544, 160] on div "Plan de relance standard 30 jours fin de mois" at bounding box center [504, 155] width 151 height 33
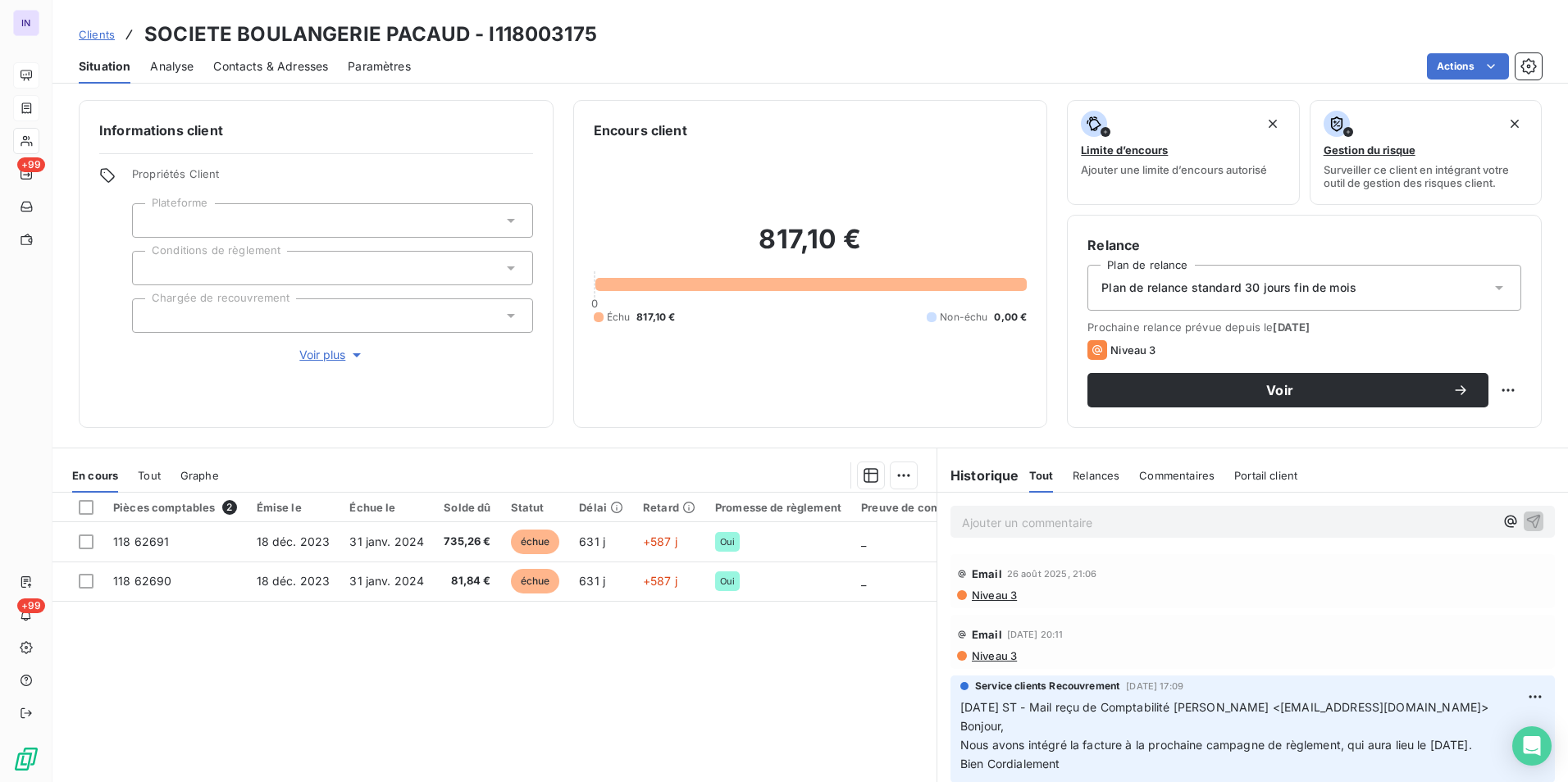
click at [991, 518] on p "Ajouter un commentaire ﻿" at bounding box center [1228, 522] width 532 height 21
click at [1209, 511] on div "08/09/2025 ST - Mail reçu de" at bounding box center [1228, 521] width 532 height 21
click at [1155, 524] on p "08/09/2025 ST - Mail reçu de" at bounding box center [1228, 522] width 532 height 19
click at [1025, 531] on p "08/09/2025 ST - Mail reçu de Comptabilité Maison Pacaud <comptabilite@maisonpac…" at bounding box center [1228, 522] width 532 height 19
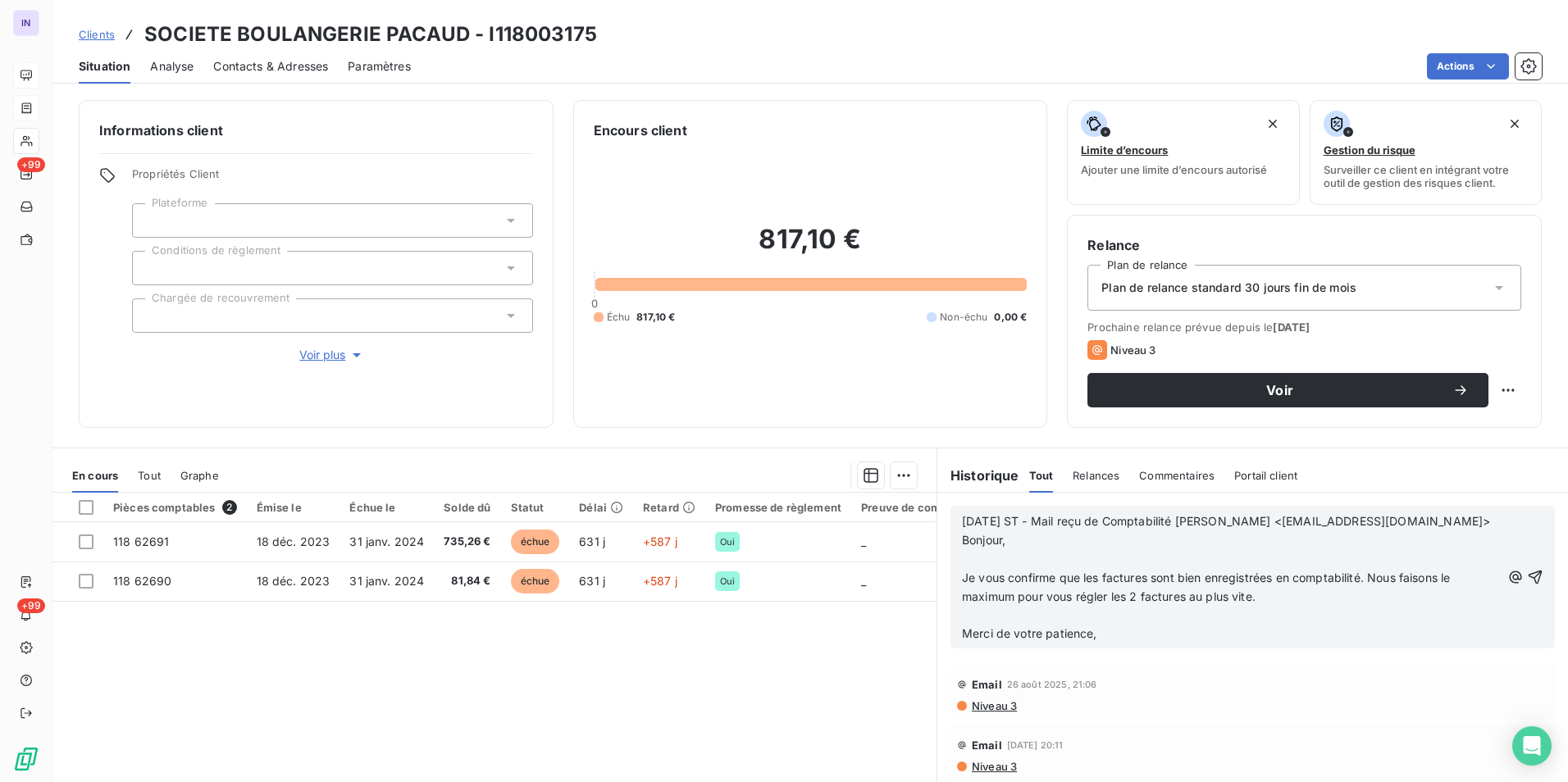
click at [964, 624] on p "﻿" at bounding box center [1231, 615] width 539 height 19
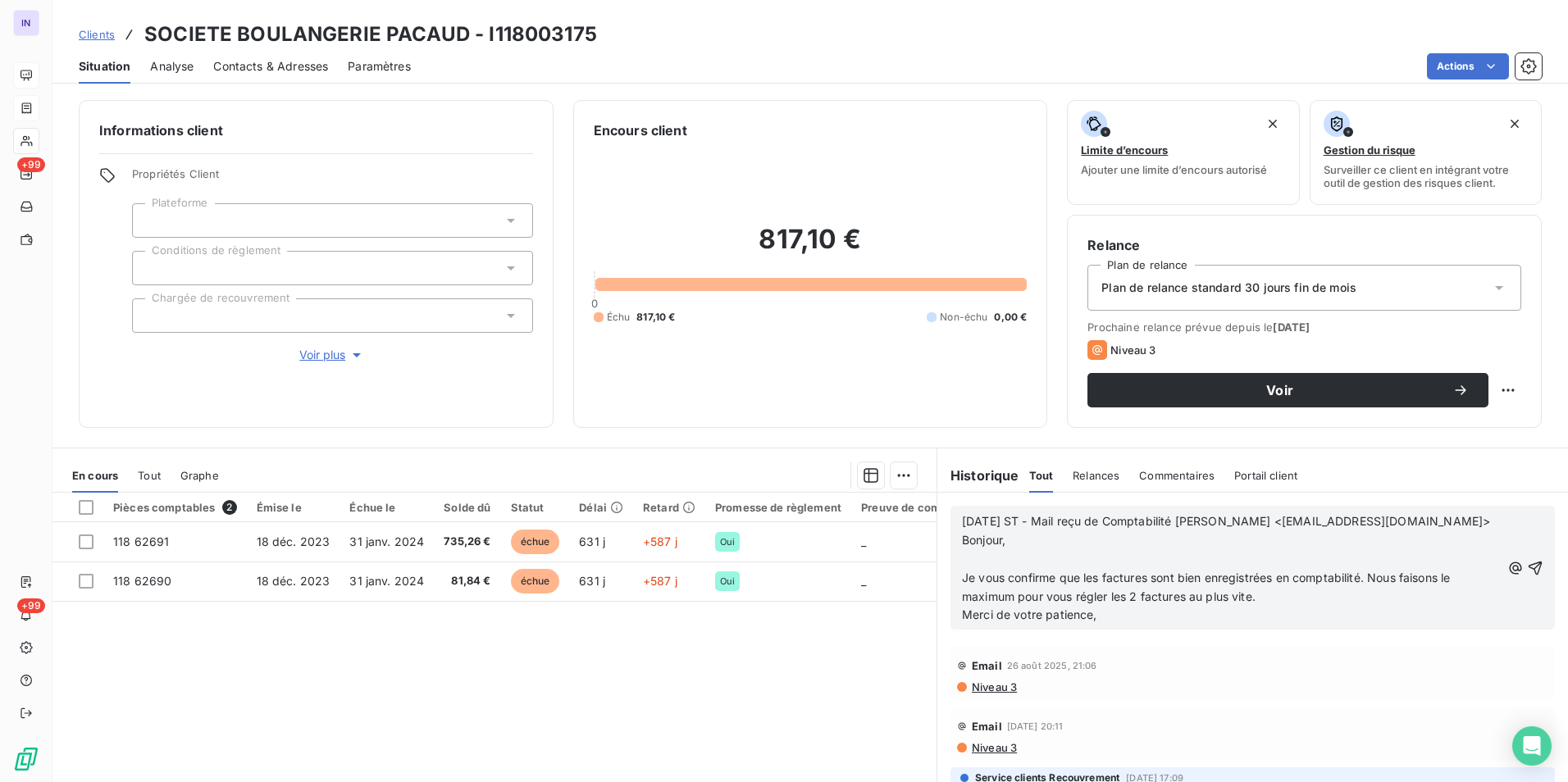
click at [965, 569] on p "﻿" at bounding box center [1231, 559] width 539 height 19
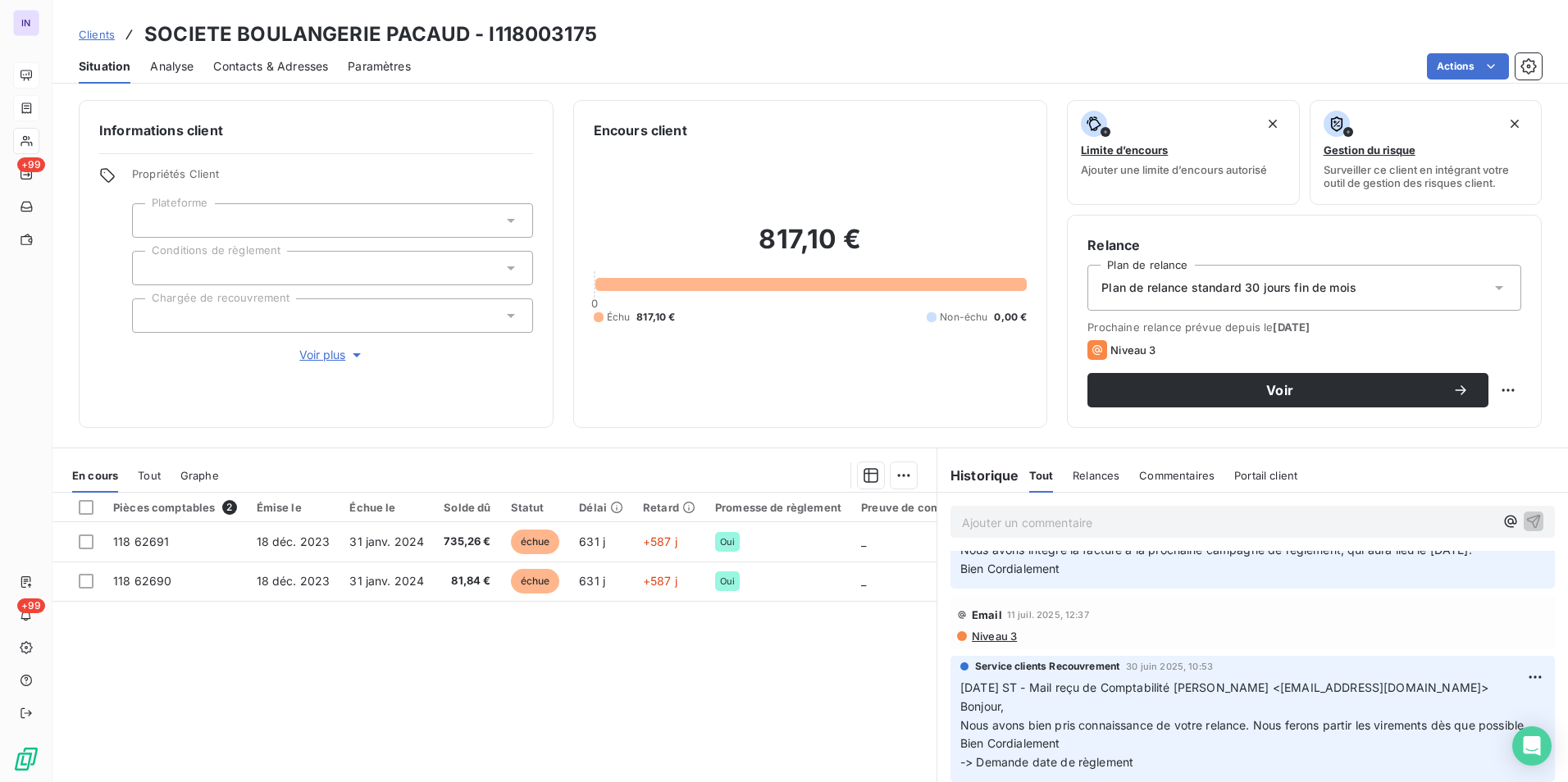
scroll to position [246, 0]
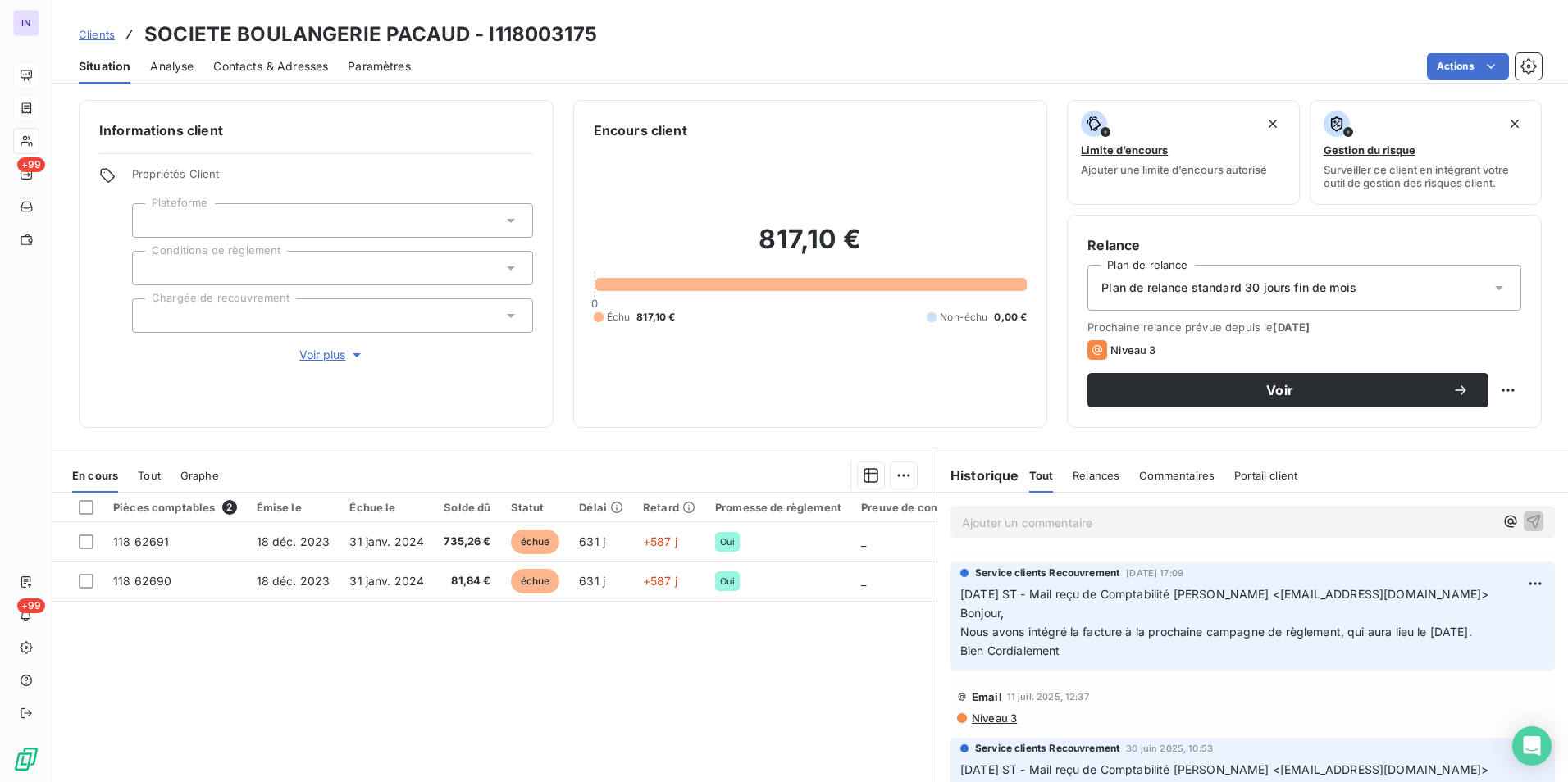
click at [1029, 516] on p "Ajouter un commentaire ﻿" at bounding box center [1228, 522] width 532 height 21
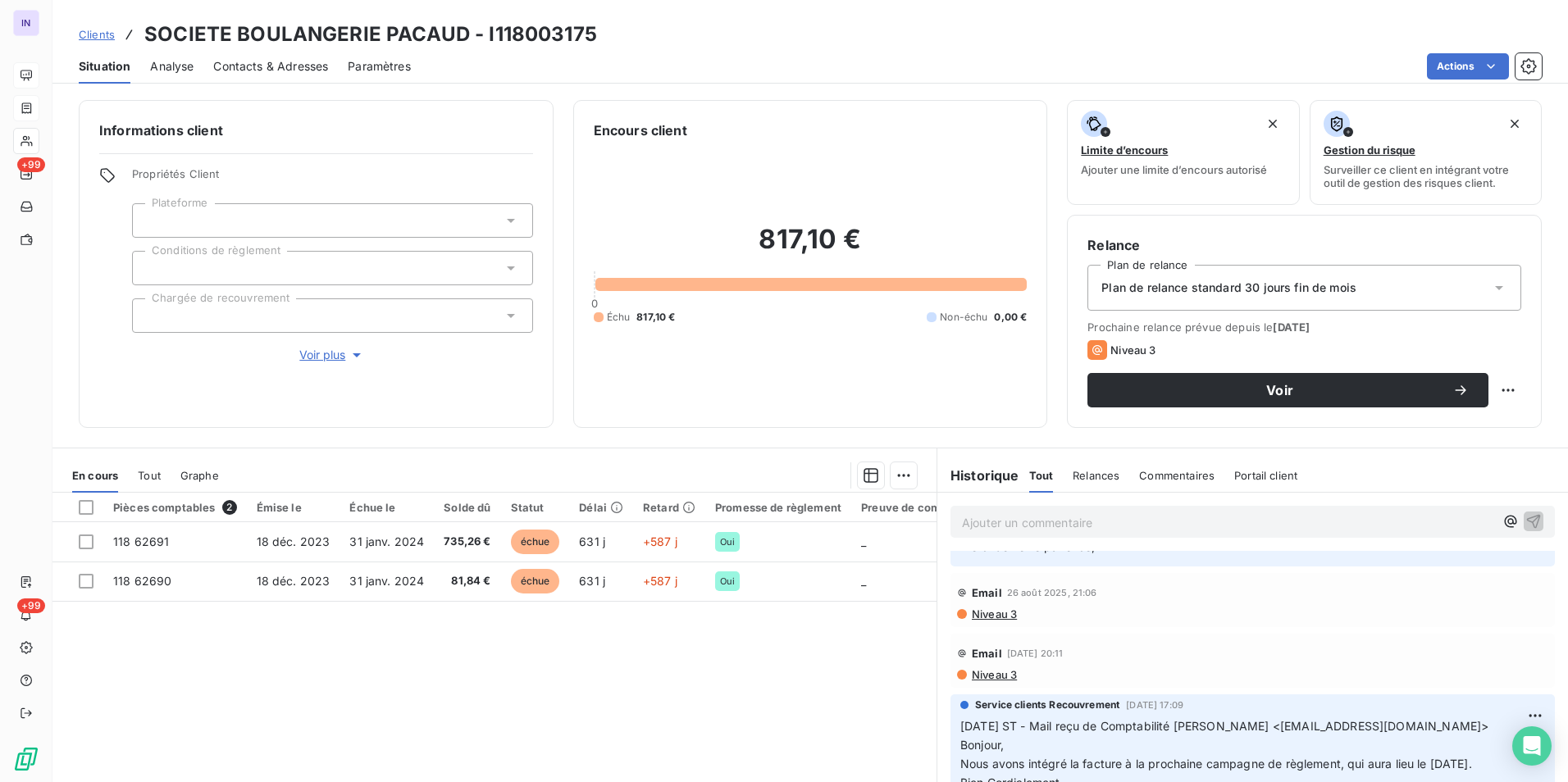
scroll to position [0, 0]
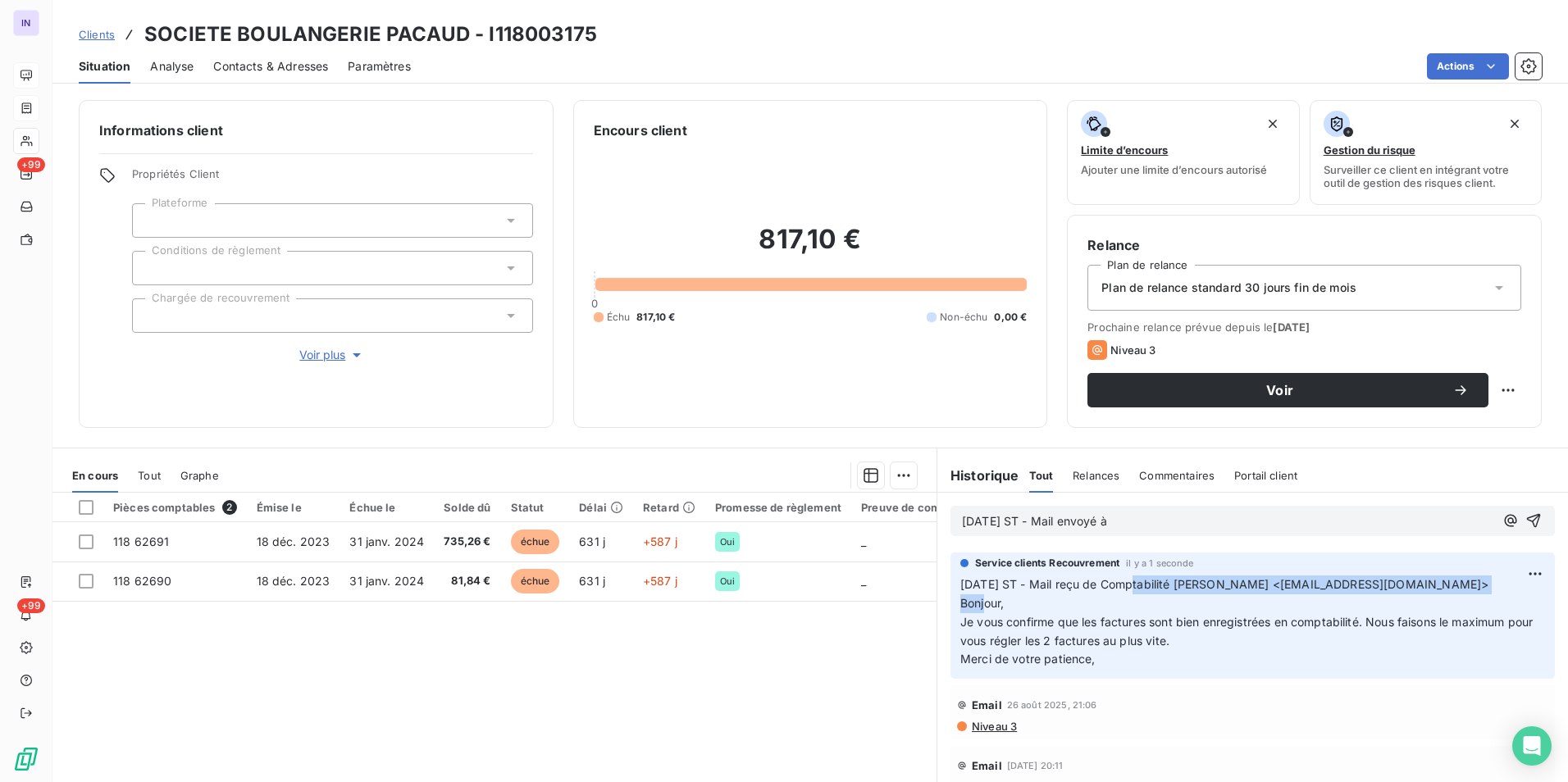
drag, startPoint x: 1122, startPoint y: 582, endPoint x: 1484, endPoint y: 586, distance: 362.0
click at [1484, 586] on span "08/09/2025 ST - Mail reçu de Comptabilité Maison Pacaud <comptabilite@maisonpac…" at bounding box center [1224, 594] width 528 height 33
copy span "Comptabilité Maison Pacaud <comptabilite@maisonpacaud.com>"
click at [1181, 526] on p "[DATE] ST - Mail envoyé à" at bounding box center [1228, 522] width 532 height 19
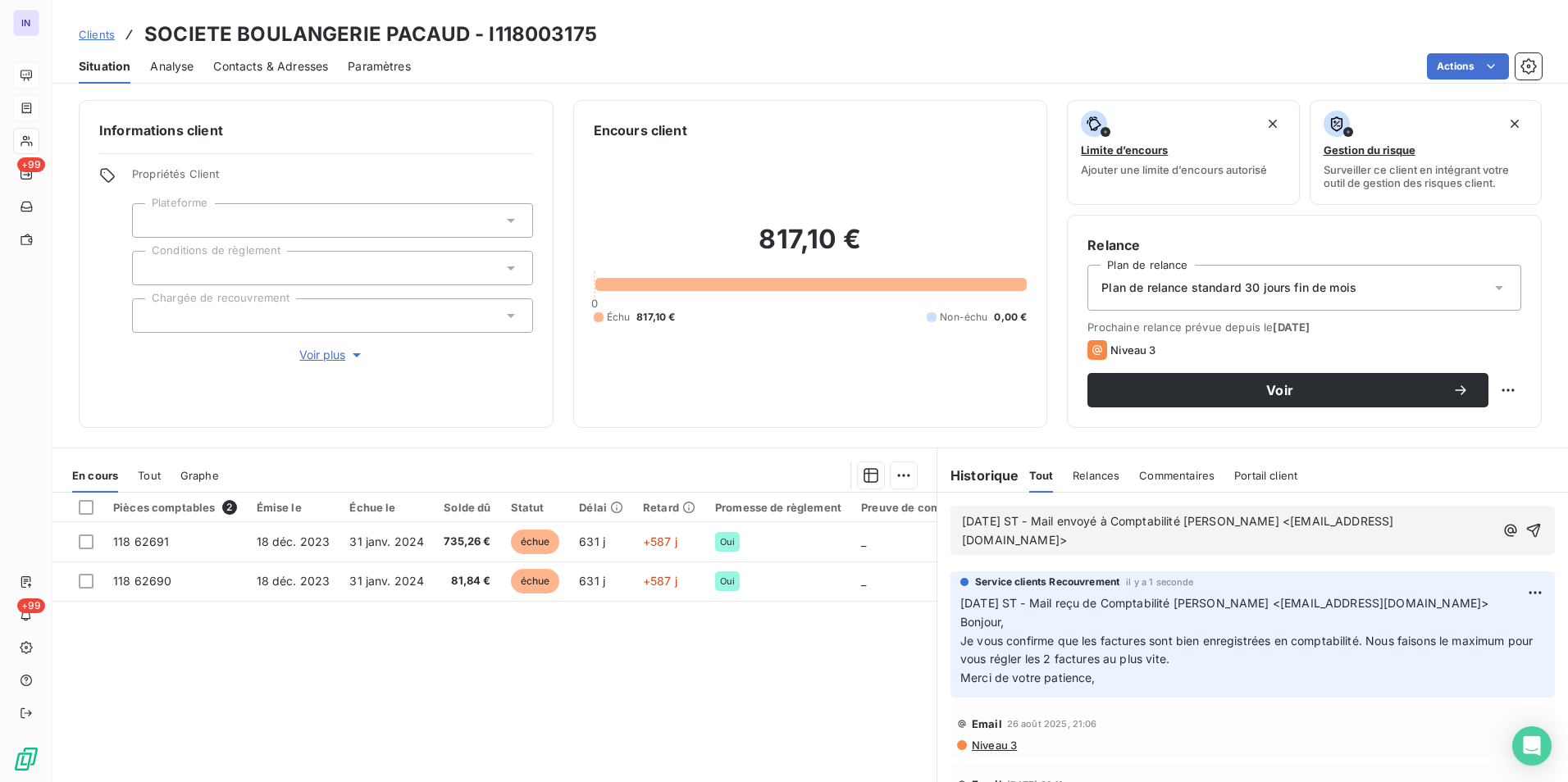
click at [983, 550] on p "09/09/2025 ST - Mail envoyé à Comptabilité Maison Pacaud <comptabilite@maisonpa…" at bounding box center [1228, 531] width 532 height 38
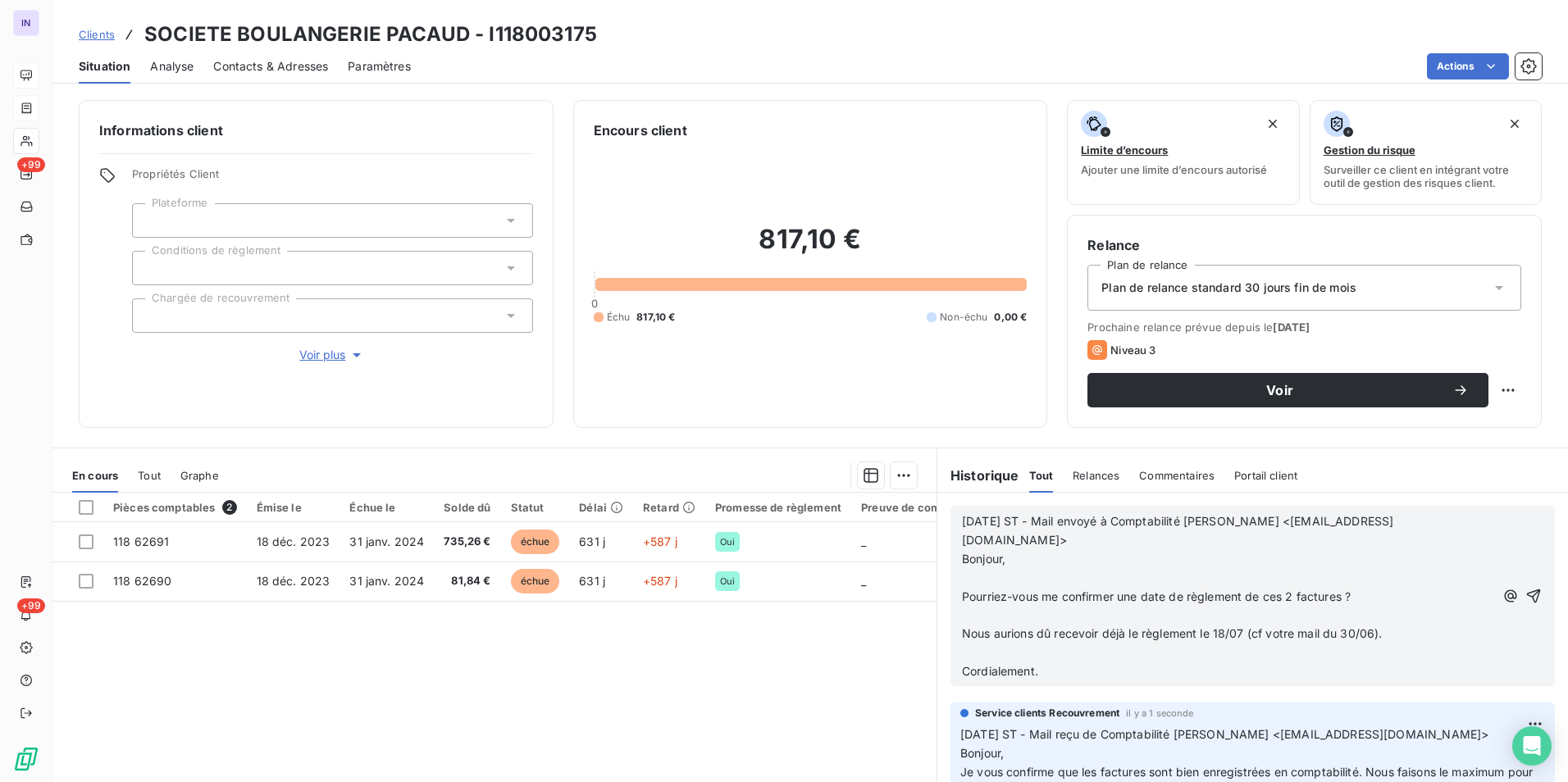
click at [975, 650] on p "﻿" at bounding box center [1228, 653] width 532 height 19
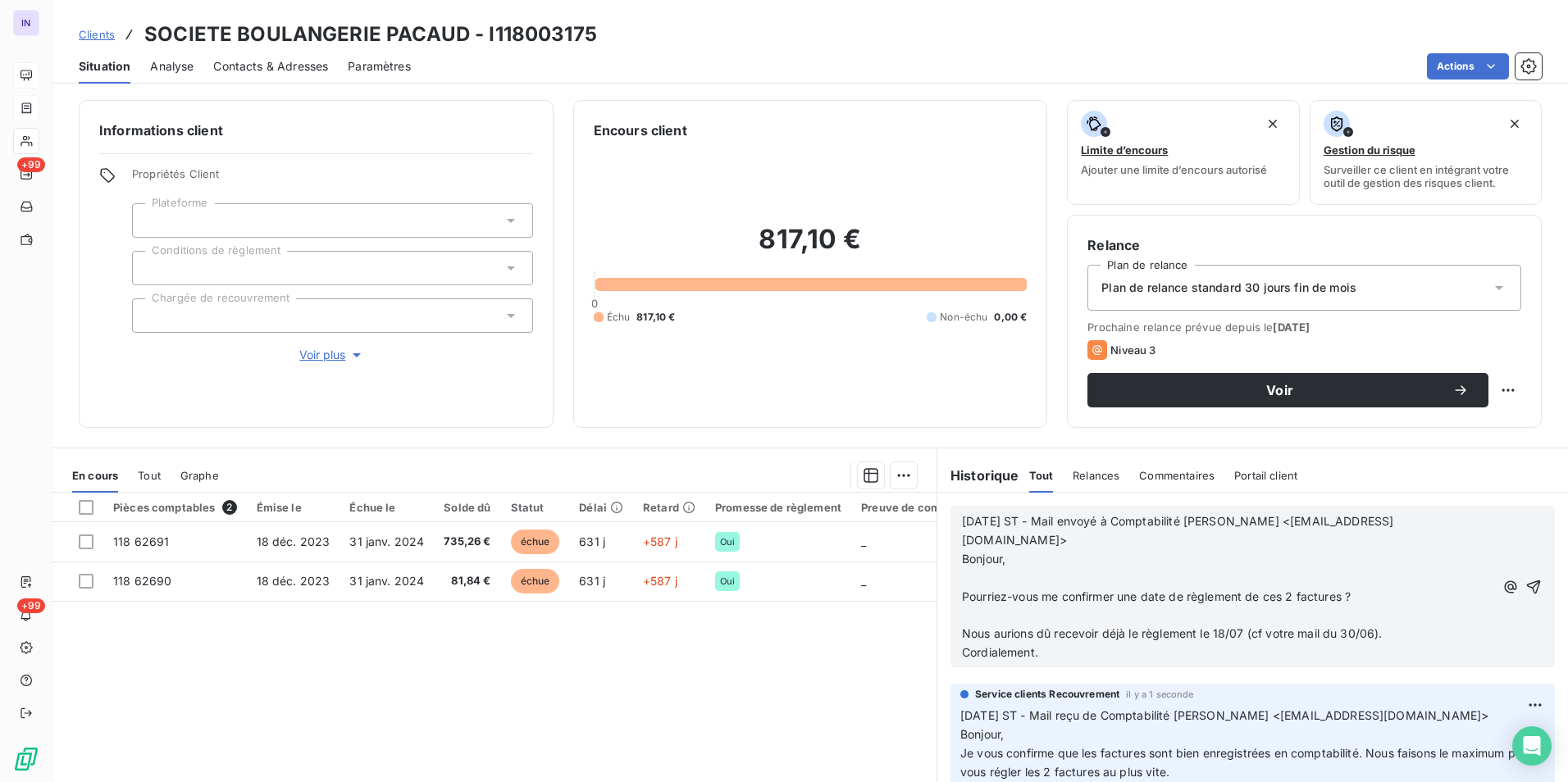
click at [964, 616] on p "﻿" at bounding box center [1228, 615] width 532 height 19
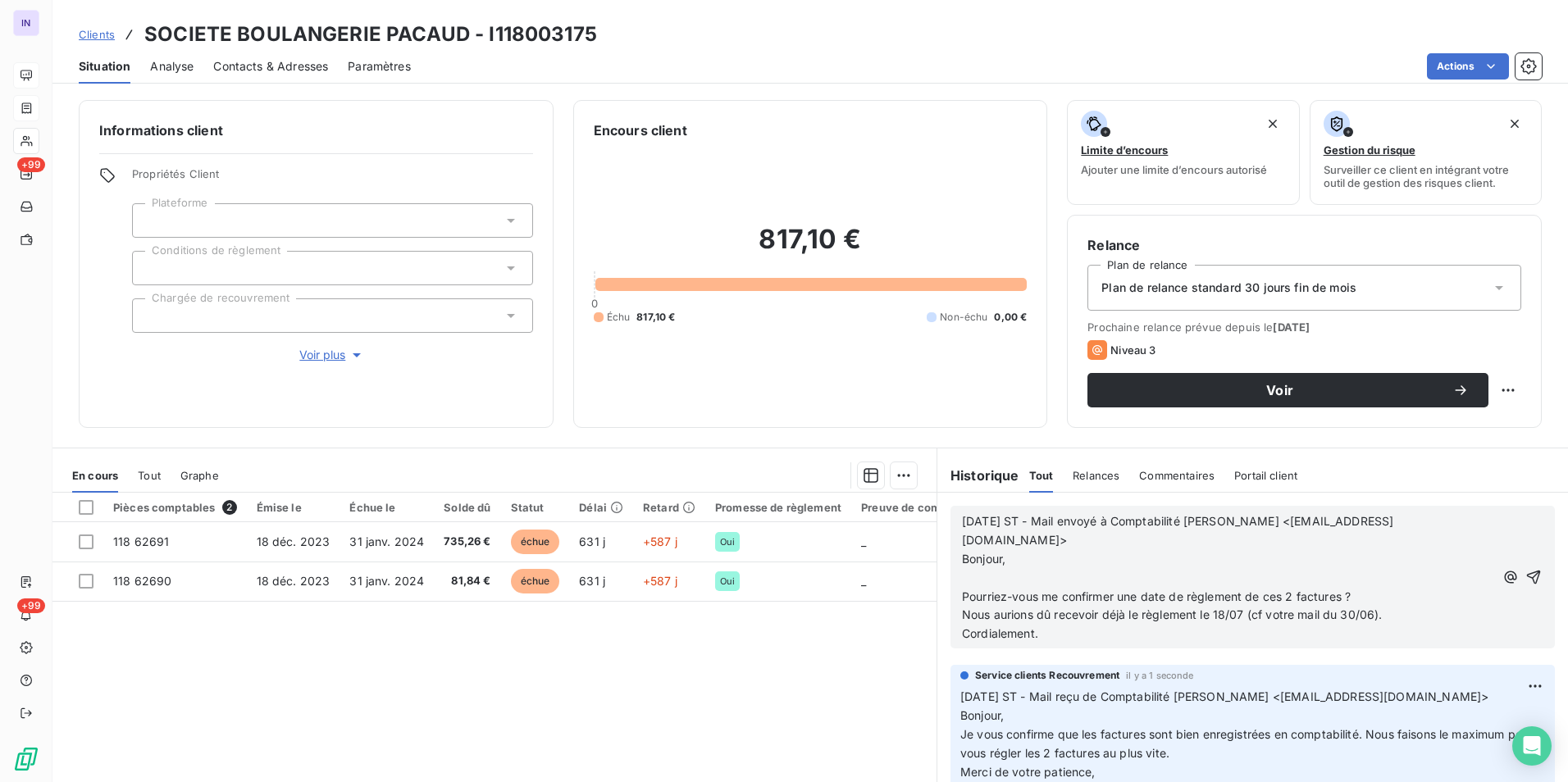
click at [962, 577] on p "﻿" at bounding box center [1228, 578] width 532 height 19
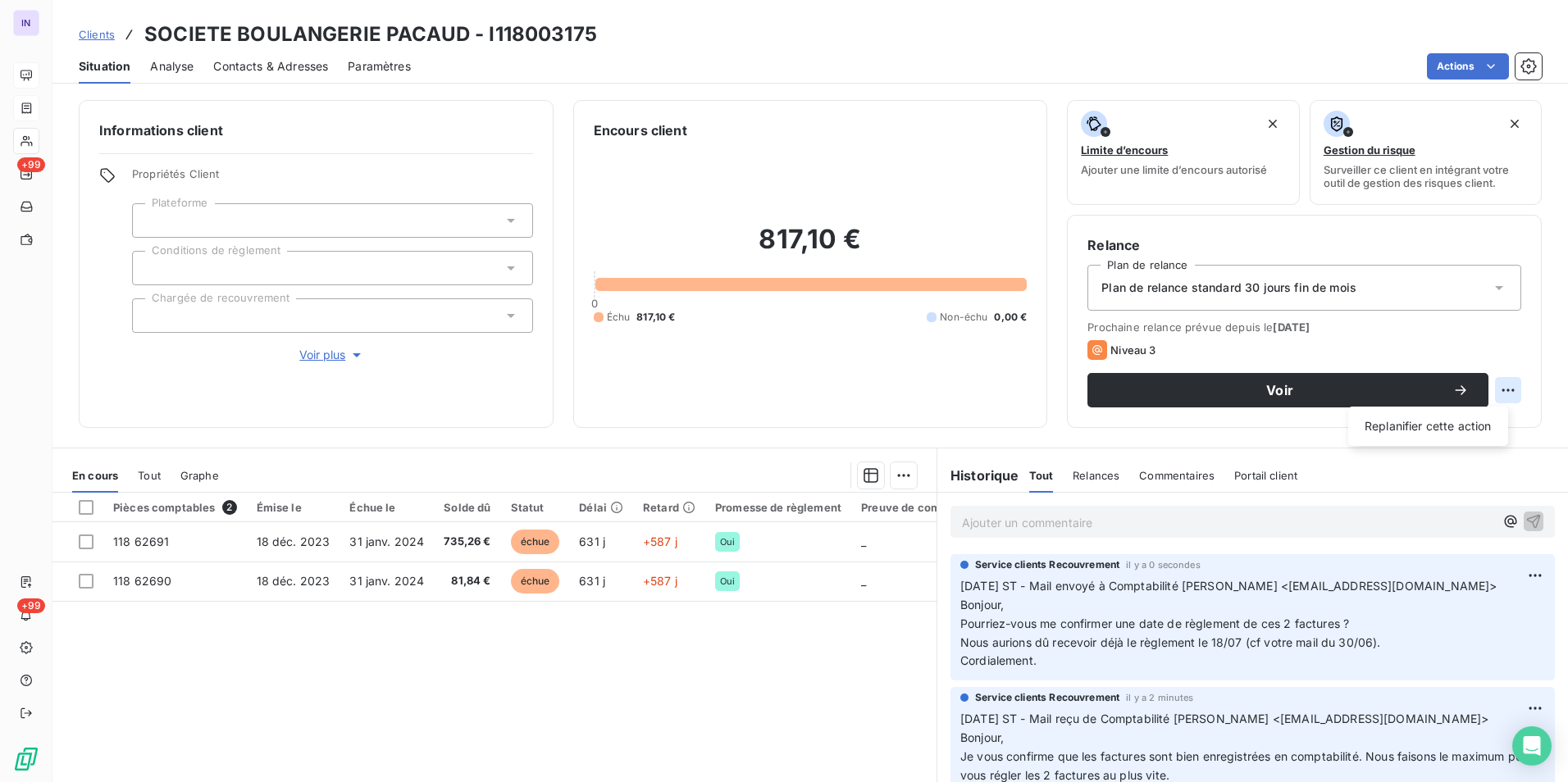
click at [1501, 385] on html "IN +99 +99 Clients SOCIETE BOULANGERIE PACAUD - I118003175 Situation Analyse Co…" at bounding box center [784, 391] width 1568 height 782
click at [1476, 421] on div "Replanifier cette action" at bounding box center [1427, 426] width 147 height 27
select select "8"
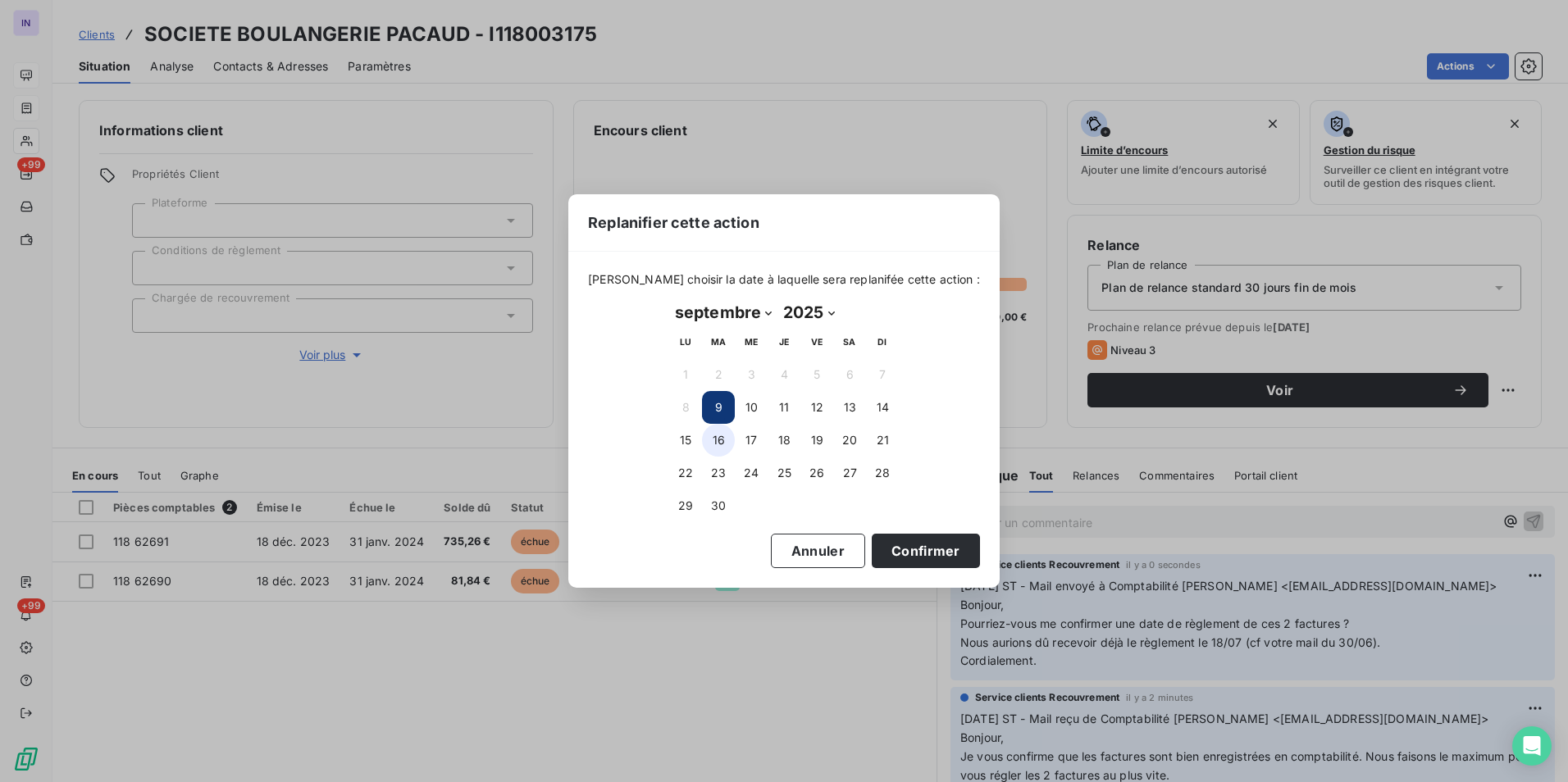
click at [715, 439] on button "16" at bounding box center [718, 440] width 33 height 33
click at [929, 550] on button "Confirmer" at bounding box center [925, 551] width 108 height 34
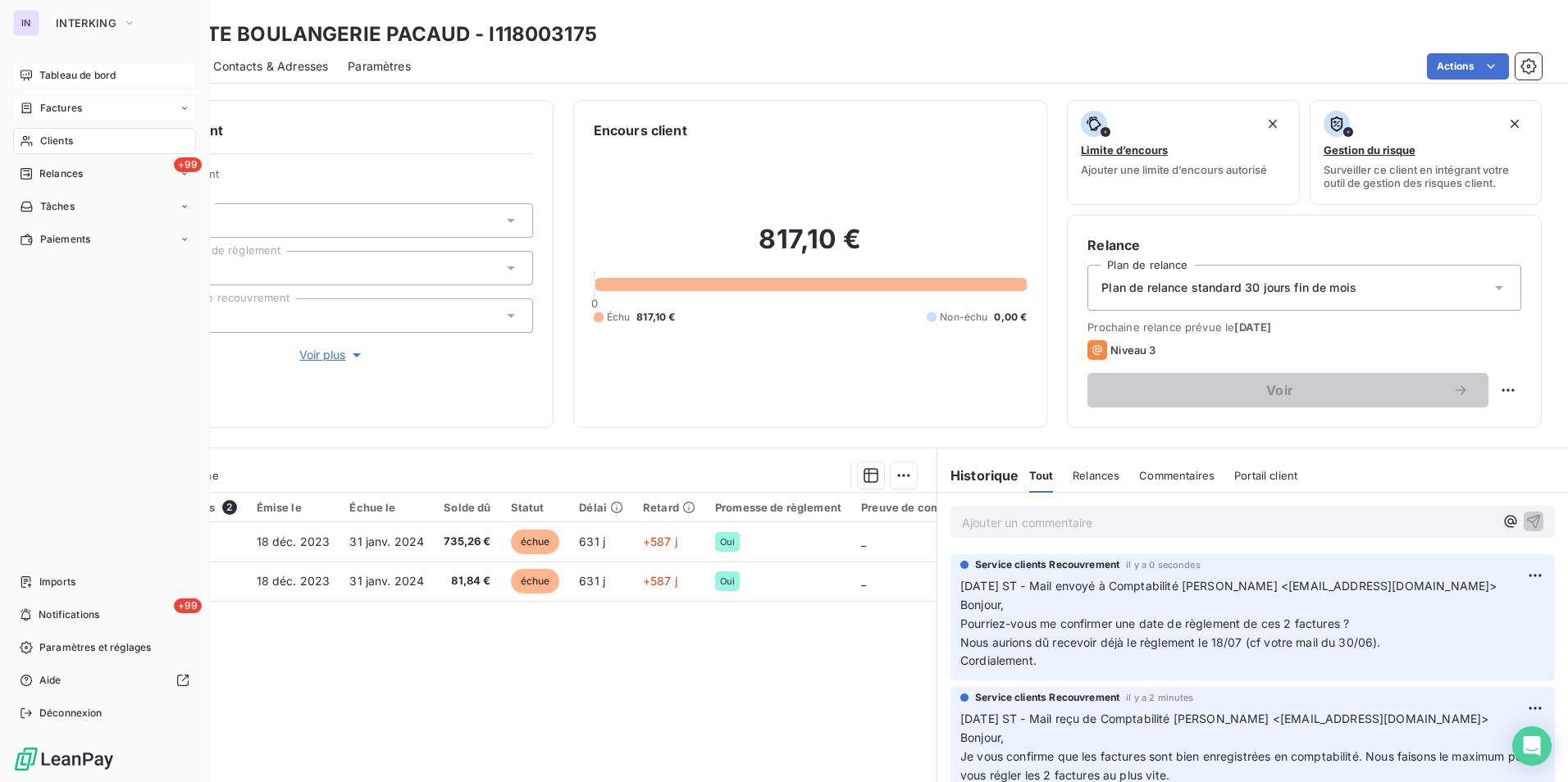
drag, startPoint x: 57, startPoint y: 108, endPoint x: 69, endPoint y: 108, distance: 12.0
click at [57, 108] on span "Factures" at bounding box center [61, 108] width 42 height 15
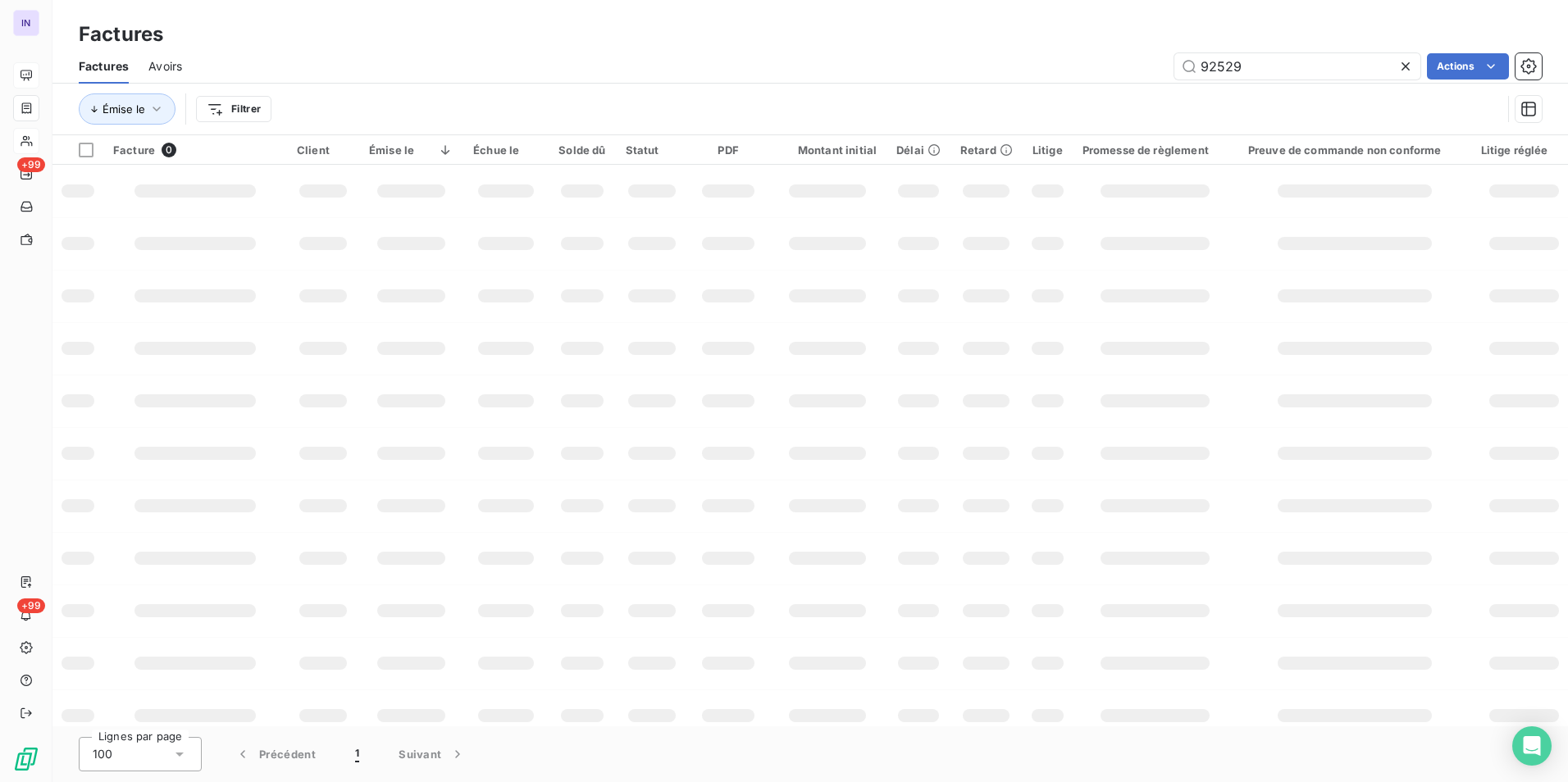
drag, startPoint x: 1086, startPoint y: 63, endPoint x: 1074, endPoint y: 66, distance: 12.4
click at [1079, 63] on div "92529 Actions" at bounding box center [871, 66] width 1340 height 27
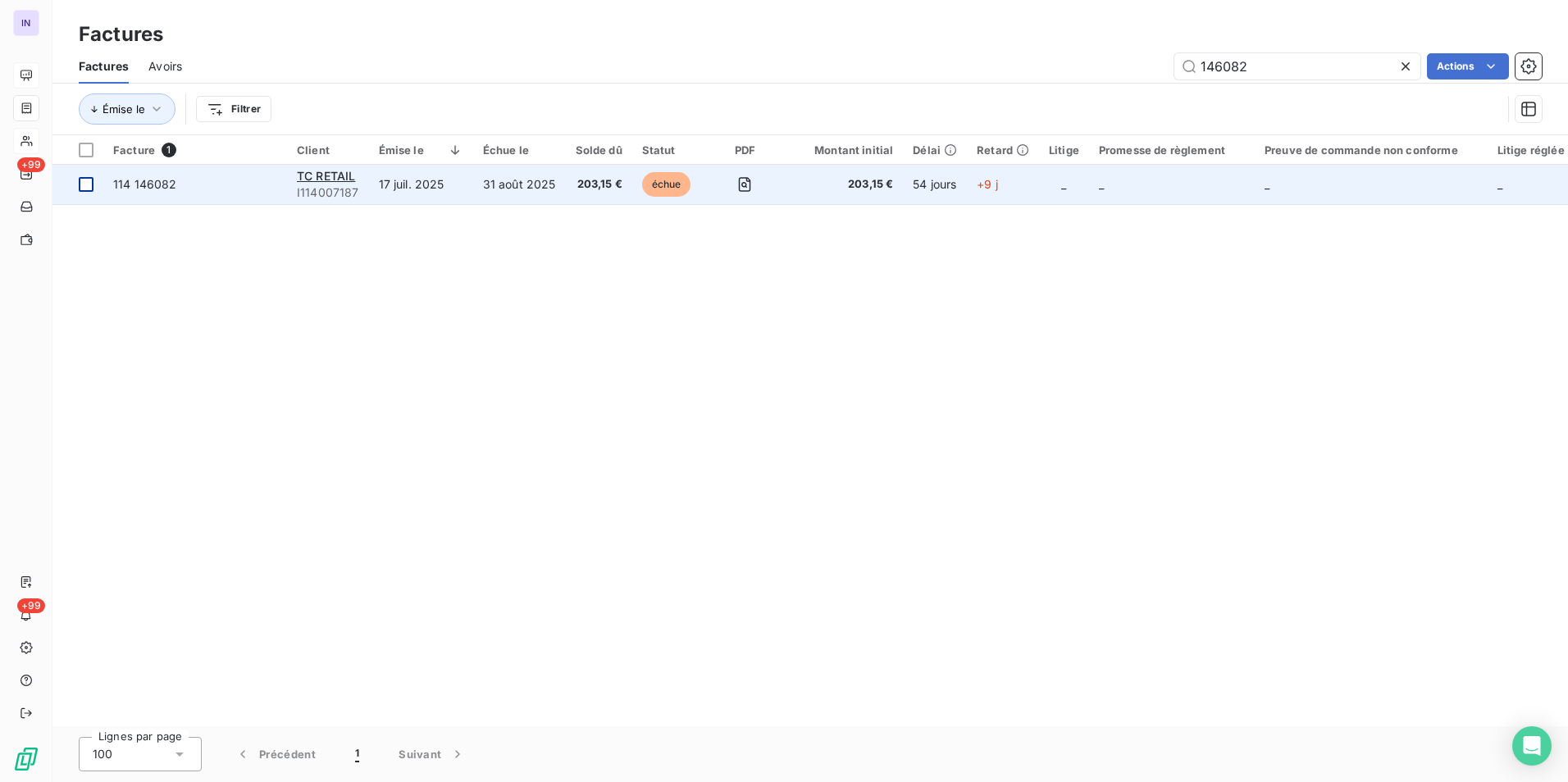
type input "146082"
click at [476, 191] on td "31 août 2025" at bounding box center [519, 184] width 93 height 39
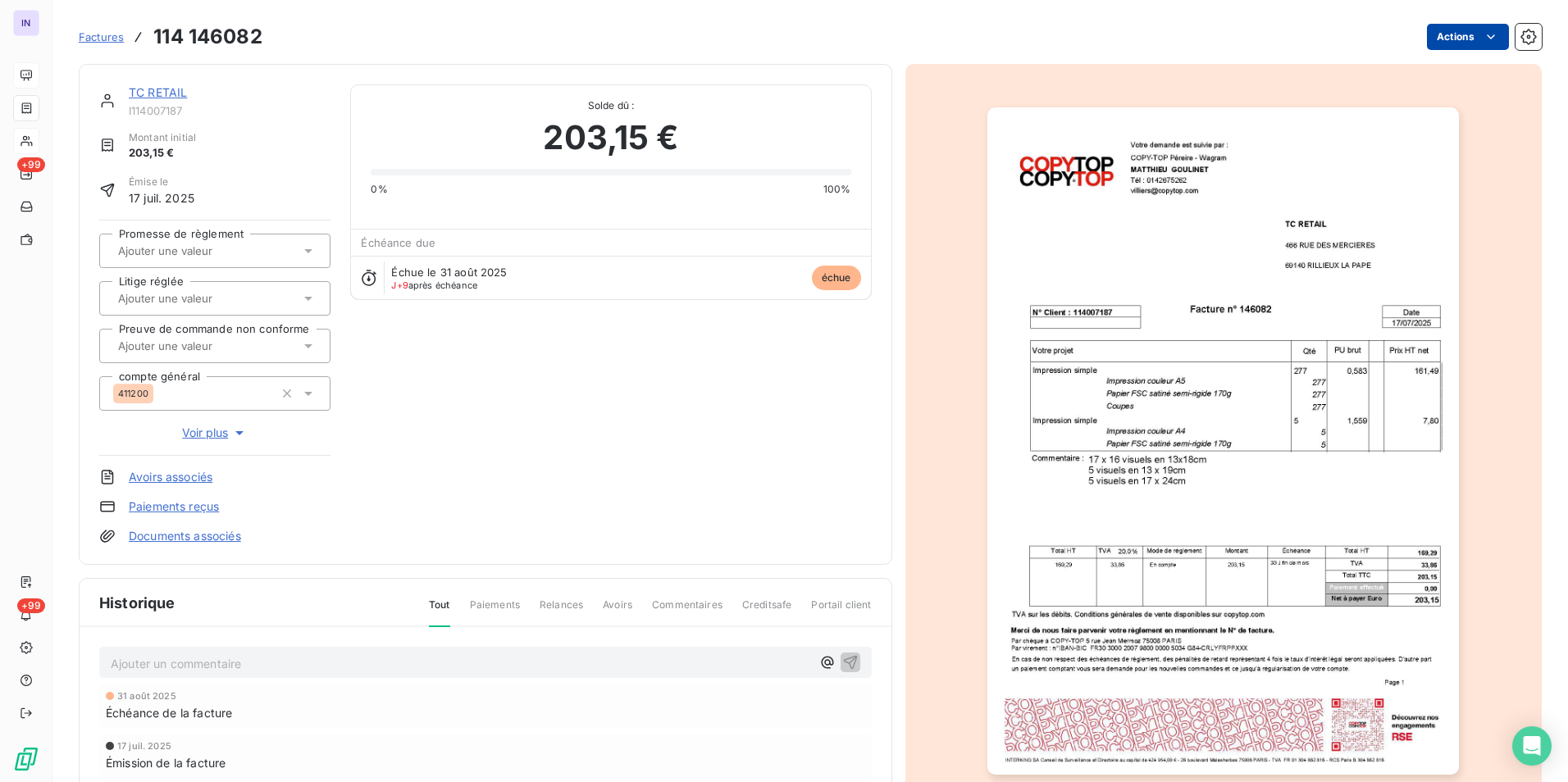
click at [1440, 39] on html "IN +99 +99 Factures 114 146082 Actions TC RETAIL I114007187 Montant initial 203…" at bounding box center [784, 391] width 1568 height 782
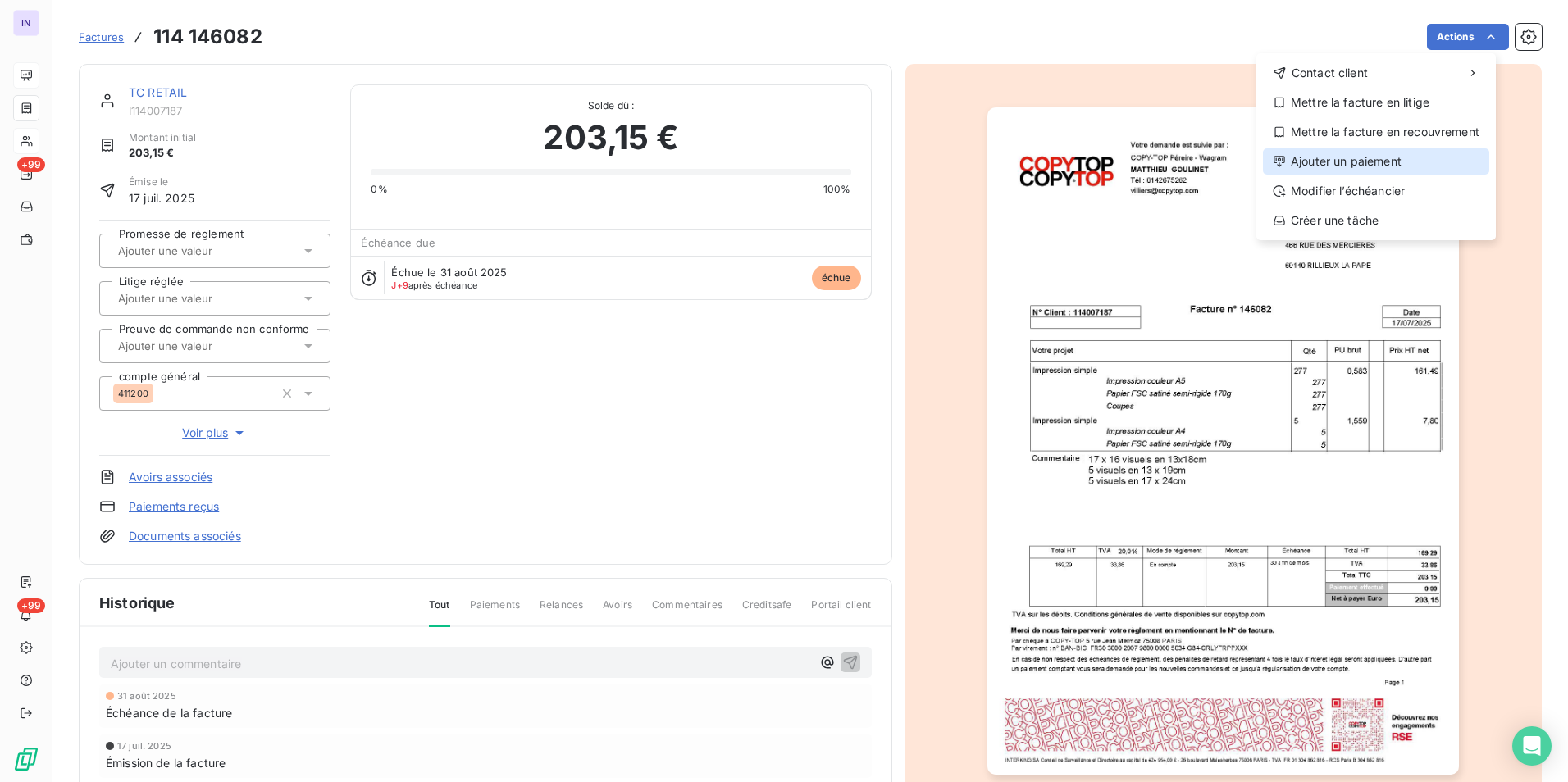
click at [1356, 161] on div "Ajouter un paiement" at bounding box center [1376, 161] width 226 height 27
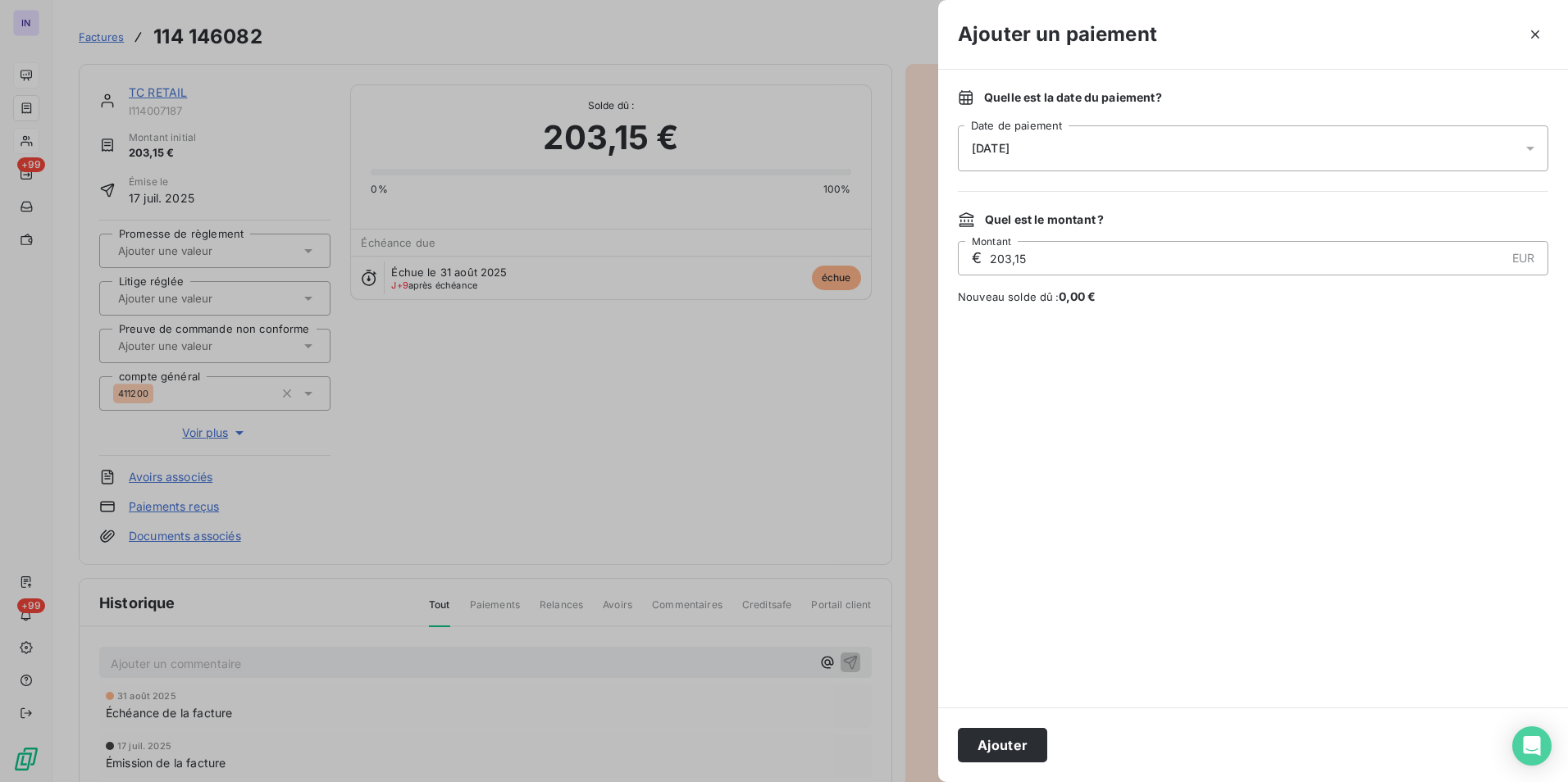
click at [1085, 129] on div "[DATE]" at bounding box center [1253, 148] width 590 height 46
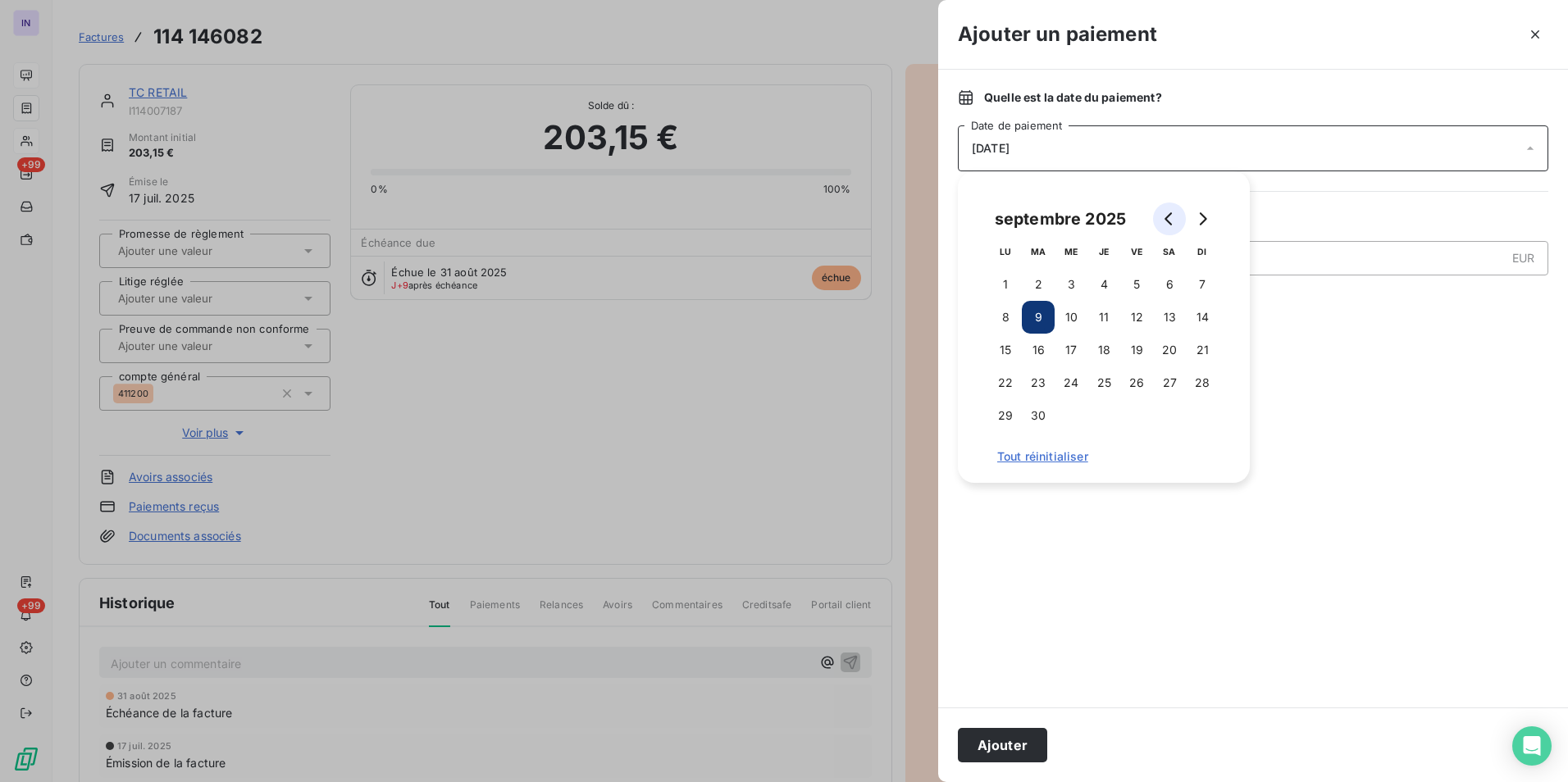
click at [1166, 214] on icon "Go to previous month" at bounding box center [1169, 218] width 13 height 13
click at [1060, 414] on button "27" at bounding box center [1071, 415] width 33 height 33
click at [997, 754] on button "Ajouter" at bounding box center [1002, 745] width 89 height 34
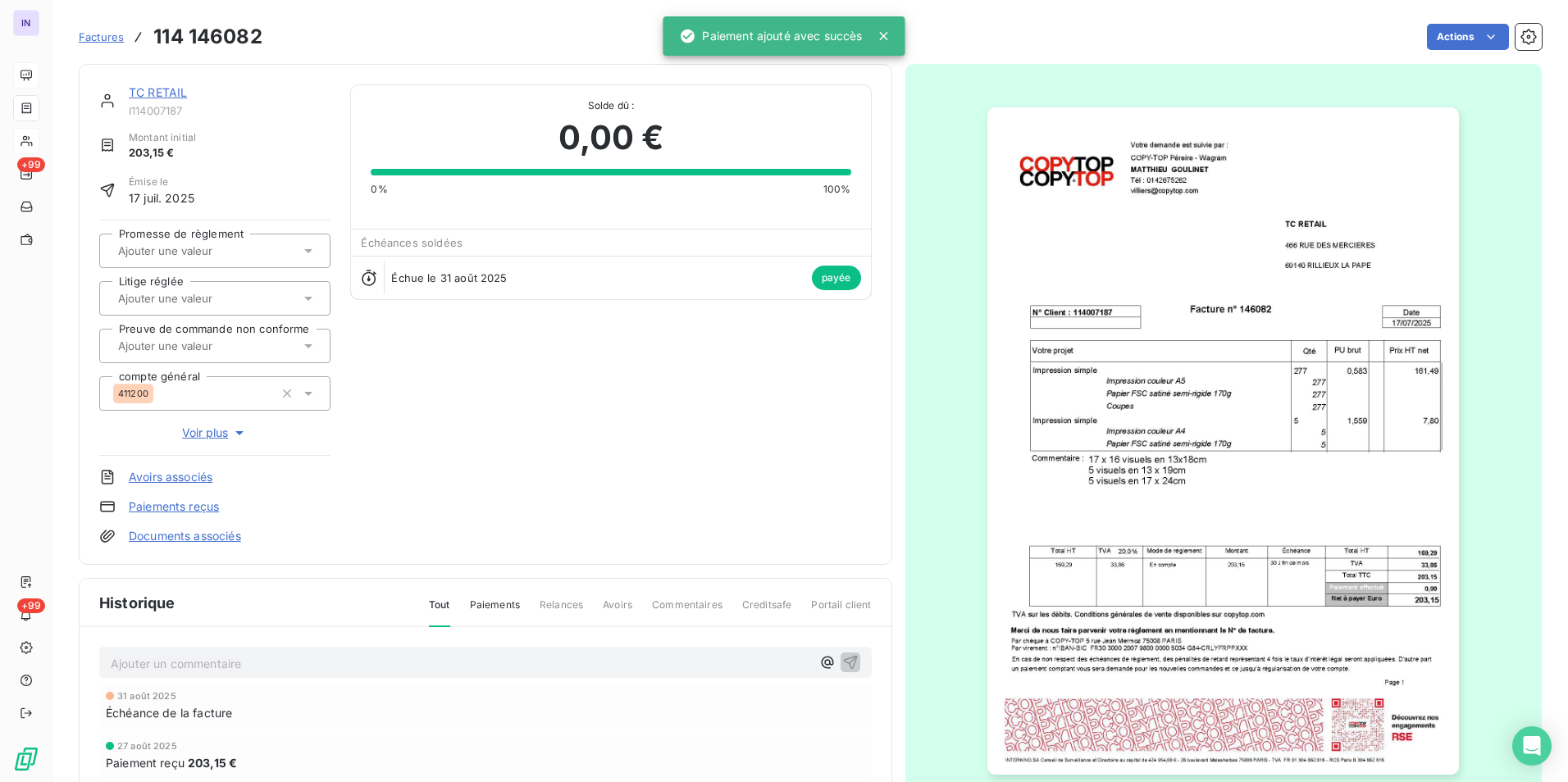
click at [159, 94] on link "TC RETAIL" at bounding box center [158, 93] width 58 height 14
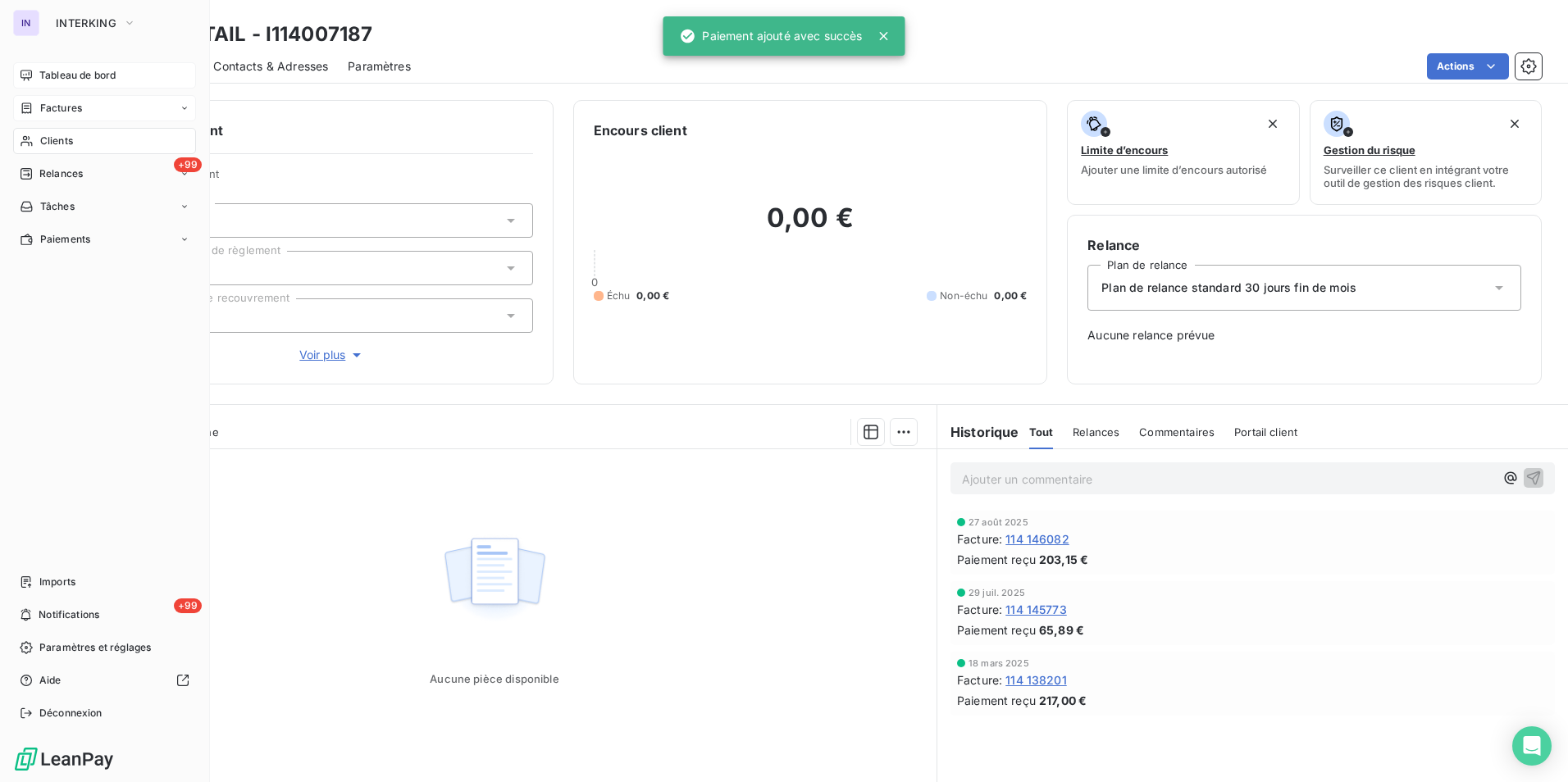
drag, startPoint x: 54, startPoint y: 143, endPoint x: 74, endPoint y: 142, distance: 20.0
click at [54, 143] on span "Clients" at bounding box center [57, 140] width 33 height 15
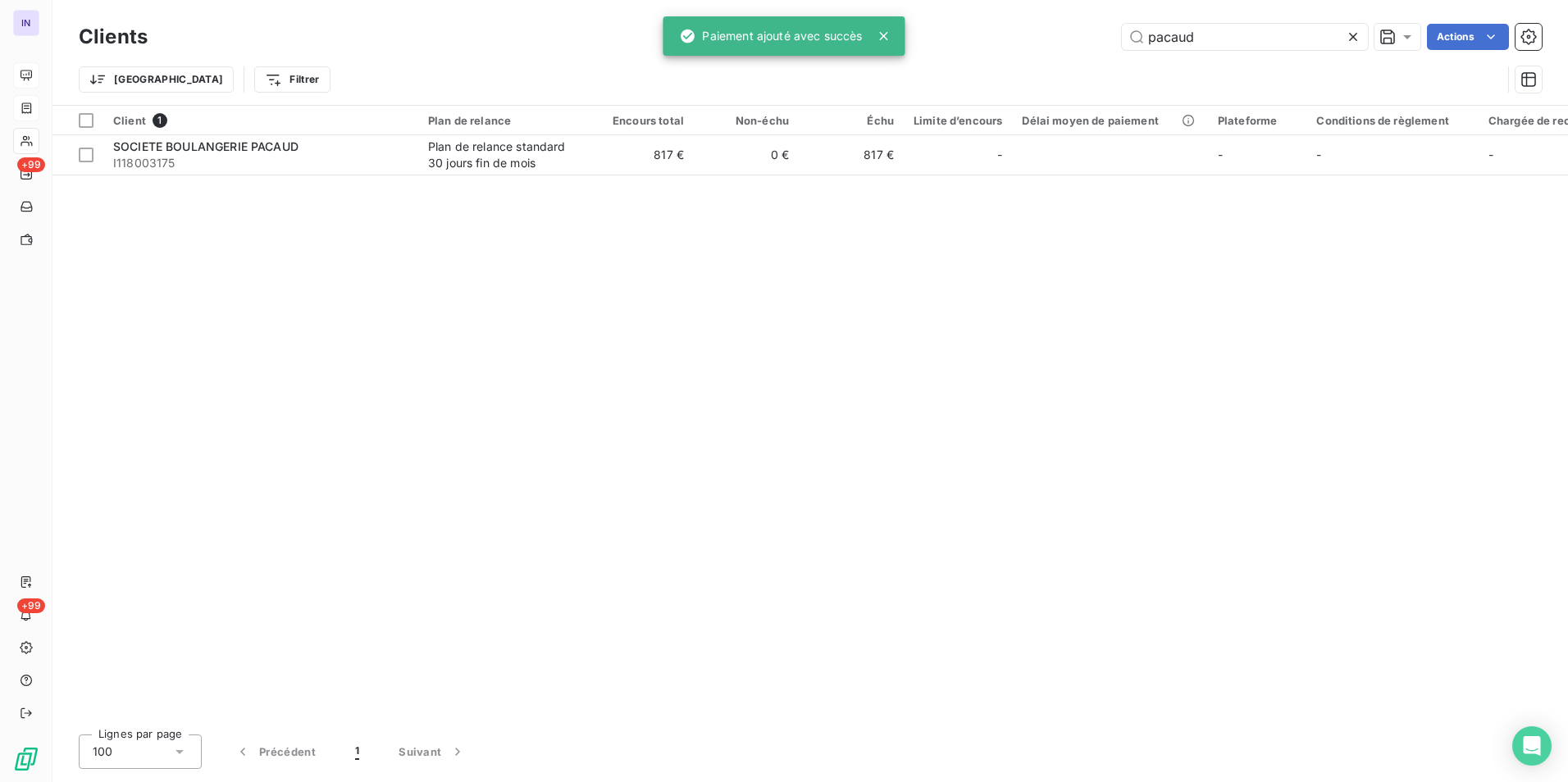
drag, startPoint x: 1212, startPoint y: 40, endPoint x: 871, endPoint y: 15, distance: 341.9
click at [880, 20] on div "IN +99 +99 Clients pacaud Actions Trier Filtrer Client 1 Plan de relance Encour…" at bounding box center [784, 391] width 1568 height 782
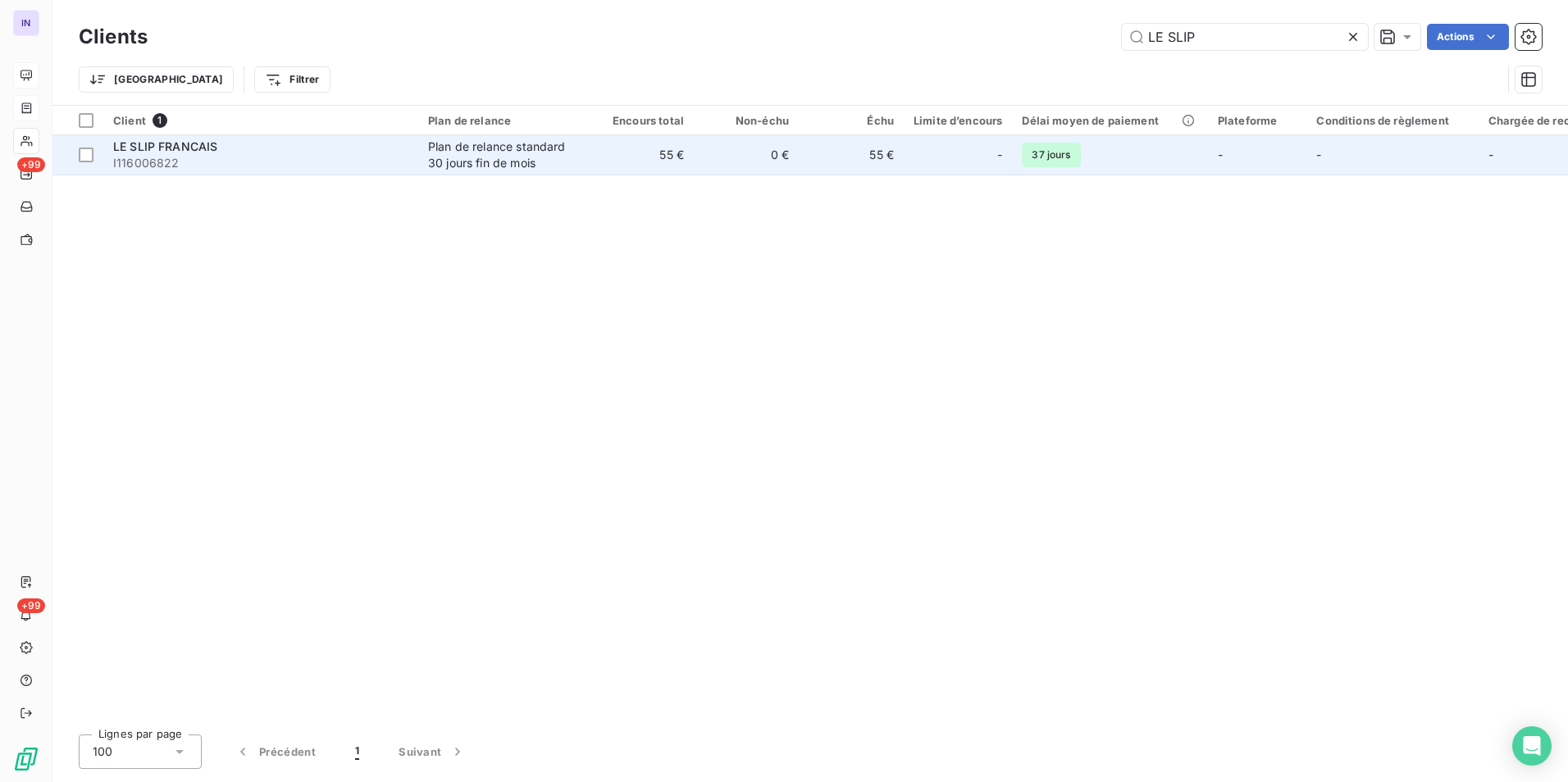
type input "LE SLIP"
click at [444, 151] on div "Plan de relance standard 30 jours fin de mois" at bounding box center [504, 155] width 151 height 33
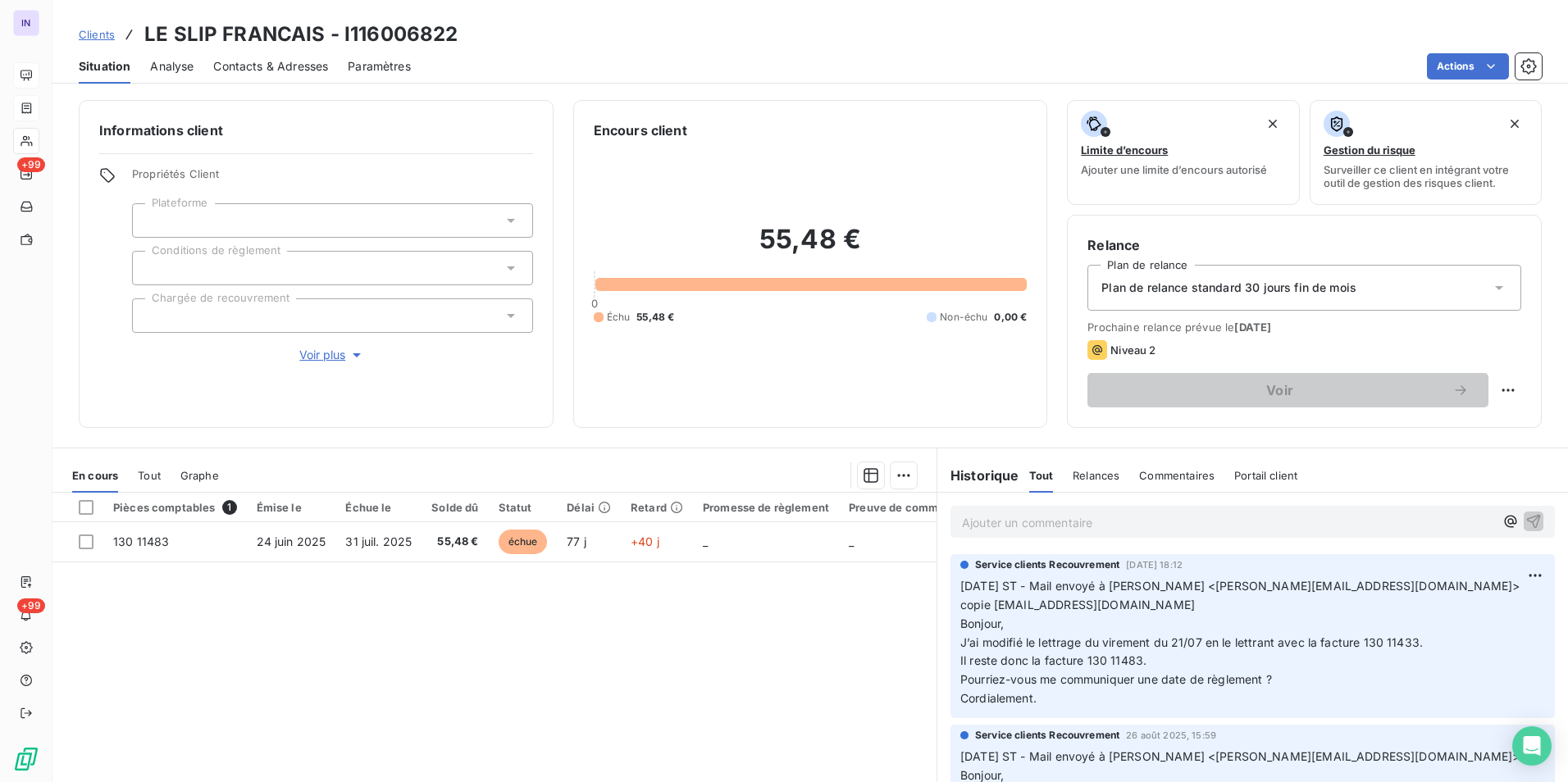
click at [965, 521] on p "Ajouter un commentaire ﻿" at bounding box center [1228, 522] width 532 height 21
click at [1168, 524] on p "08/09/2025 ST - Mail reçu de" at bounding box center [1228, 522] width 532 height 19
click at [1020, 531] on p "08/09/2025 ST - Mail reçu de Marwa Abbassi <marwa.abbassi@leslipfrancais.fr>" at bounding box center [1228, 522] width 532 height 19
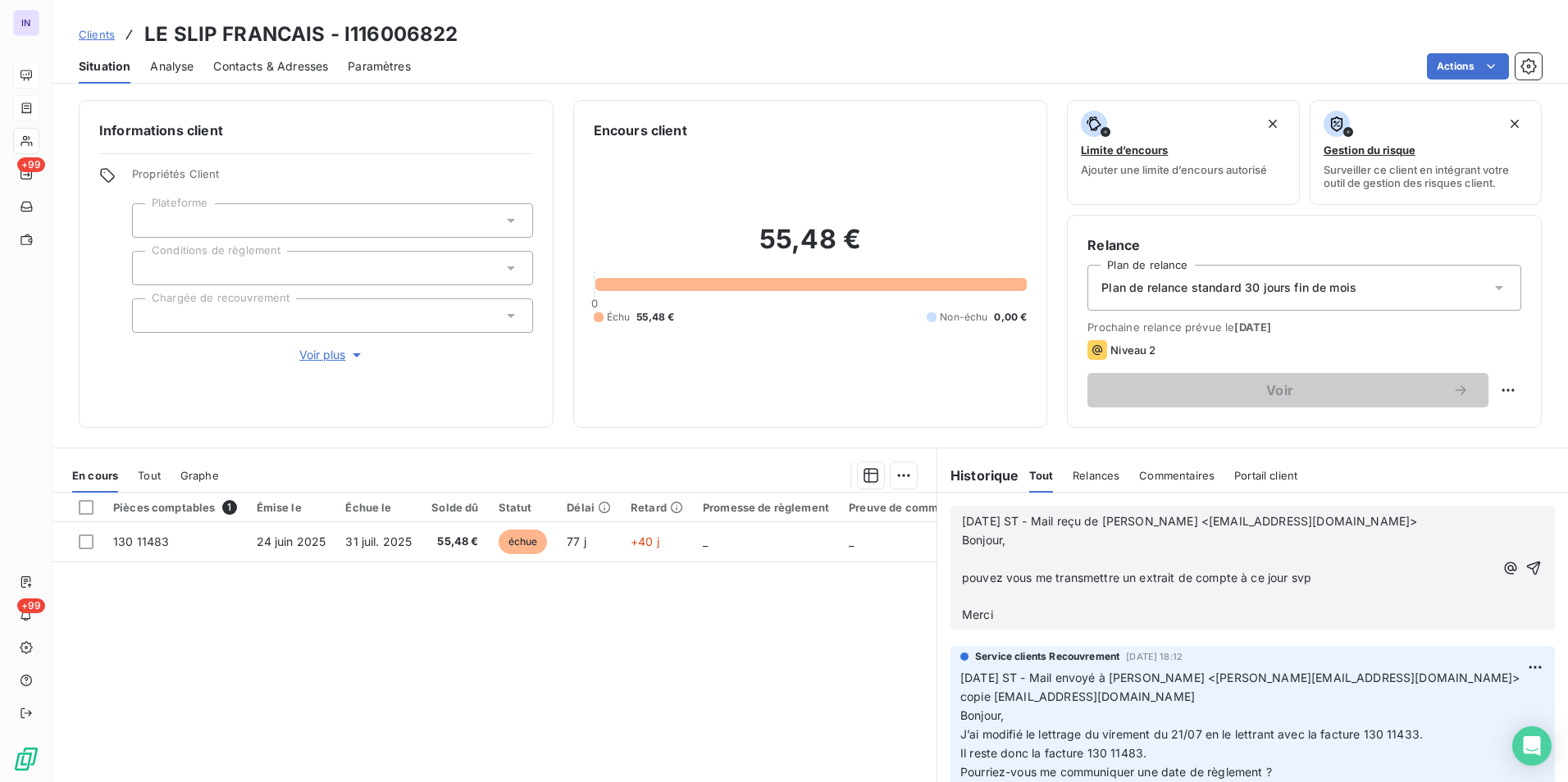
click at [973, 600] on p "﻿" at bounding box center [1228, 597] width 532 height 19
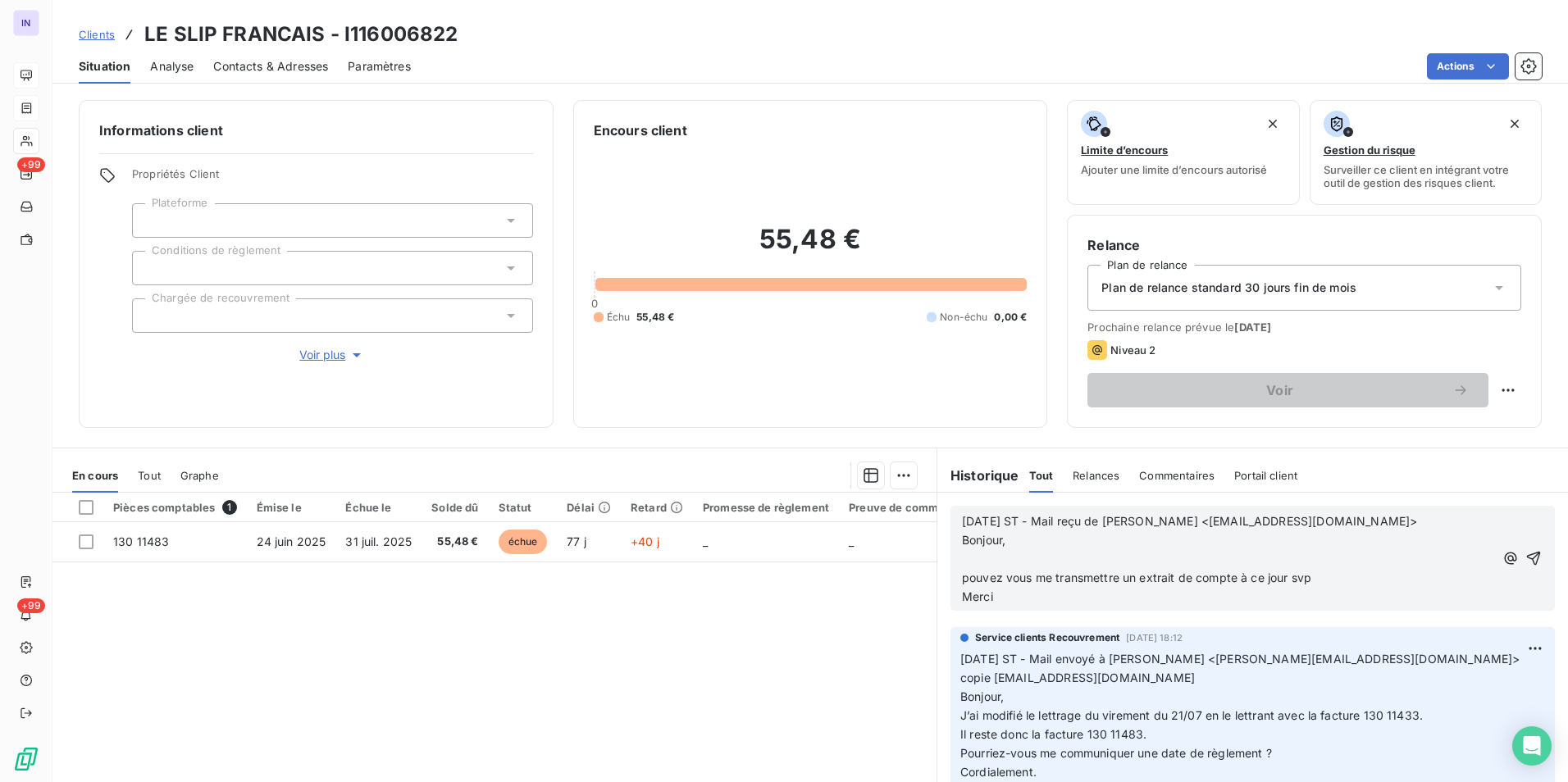
click at [967, 558] on p "﻿" at bounding box center [1228, 559] width 532 height 19
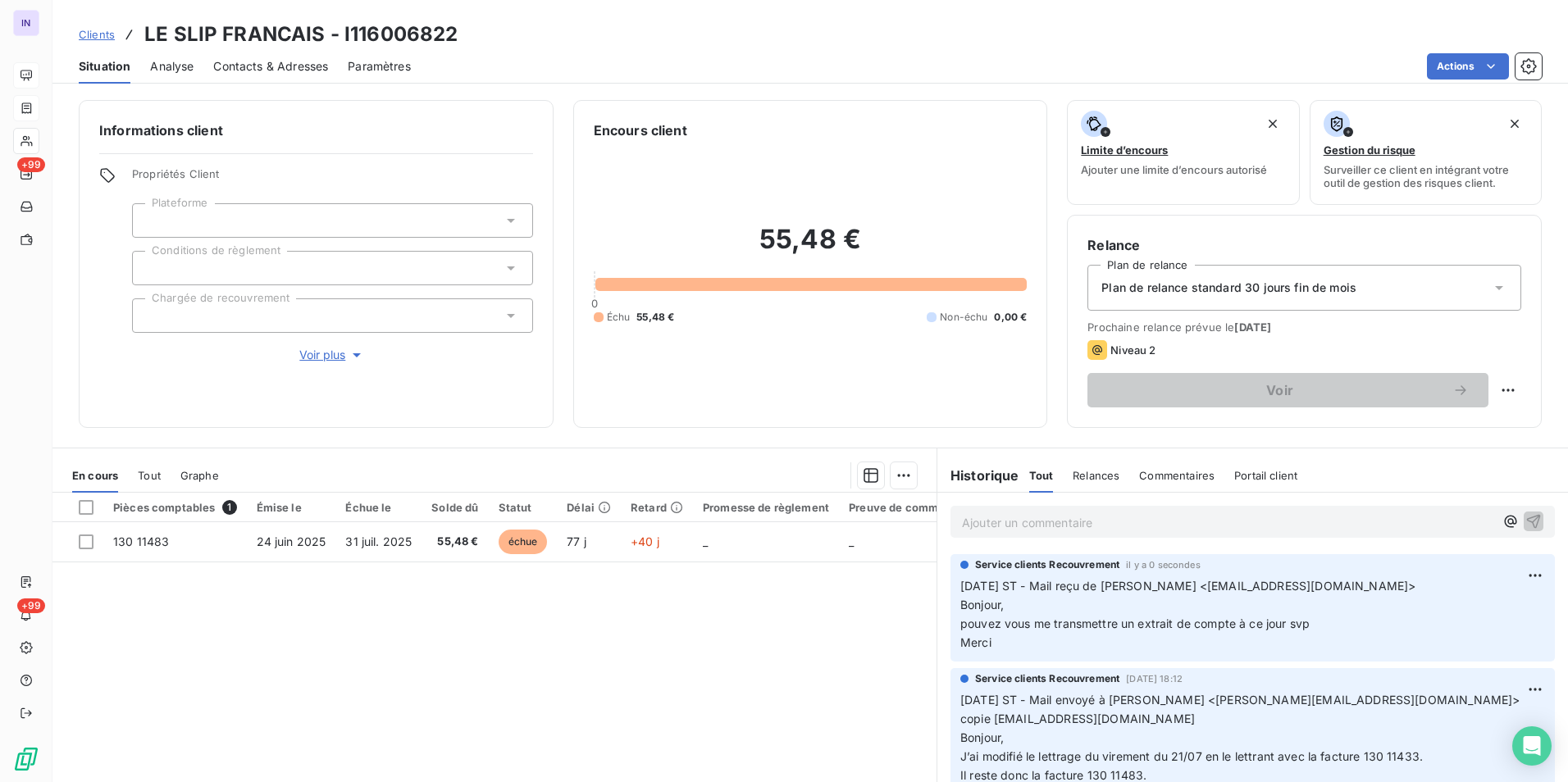
click at [979, 525] on p "Ajouter un commentaire ﻿" at bounding box center [1228, 522] width 532 height 21
click at [1415, 583] on p "08/09/2025 ST - Mail reçu de Marwa Abbassi <marwa.abbassi@leslipfrancais.fr> Bo…" at bounding box center [1253, 613] width 584 height 75
drag, startPoint x: 1384, startPoint y: 582, endPoint x: 1122, endPoint y: 590, distance: 262.1
click at [1122, 590] on p "08/09/2025 ST - Mail reçu de Marwa Abbassi <marwa.abbassi@leslipfrancais.fr> Bo…" at bounding box center [1253, 613] width 584 height 75
copy span "Marwa Abbassi <marwa.abbassi@leslipfrancais.fr>"
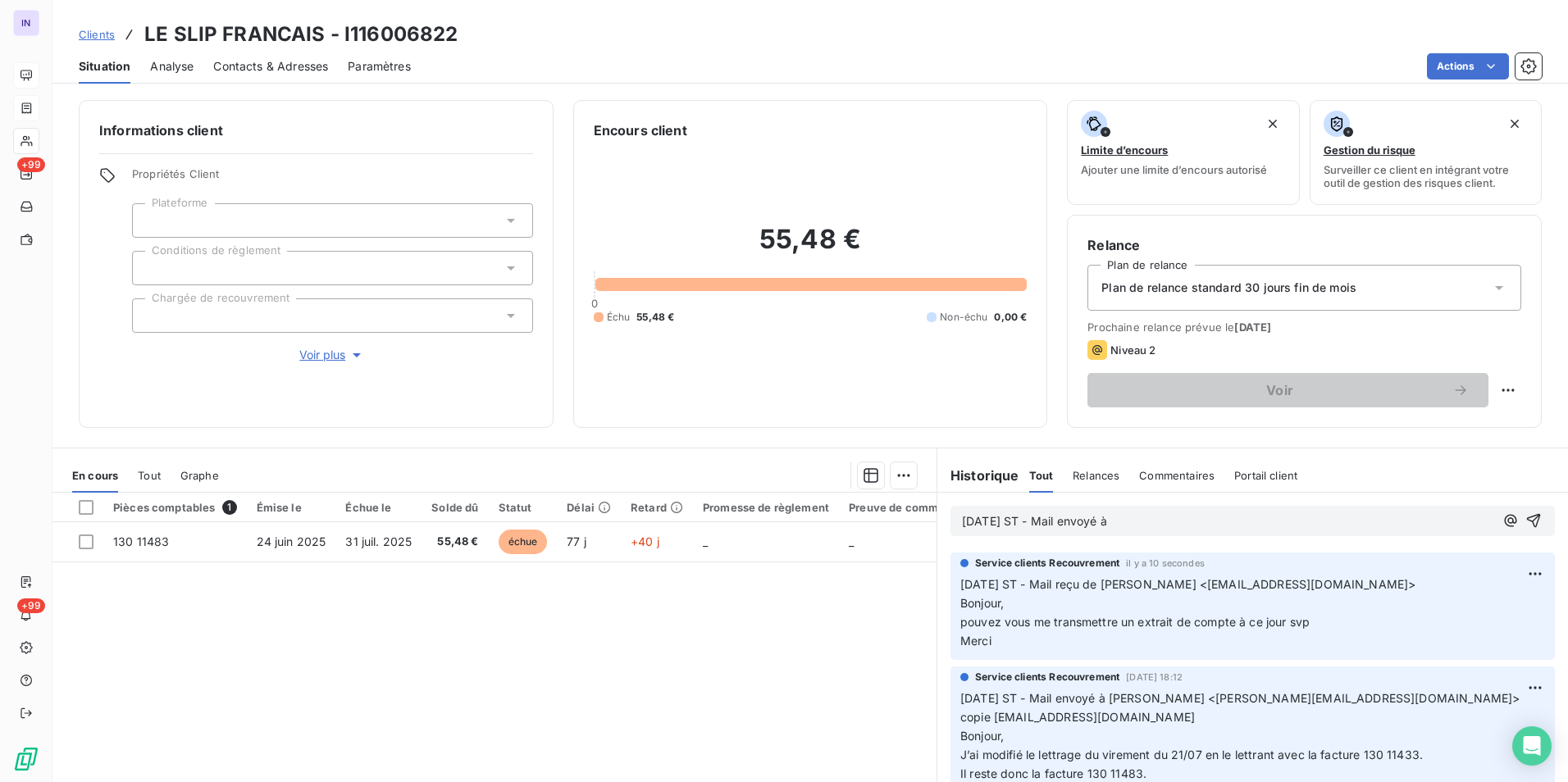
click at [1168, 521] on p "[DATE] ST - Mail envoyé à" at bounding box center [1228, 522] width 532 height 19
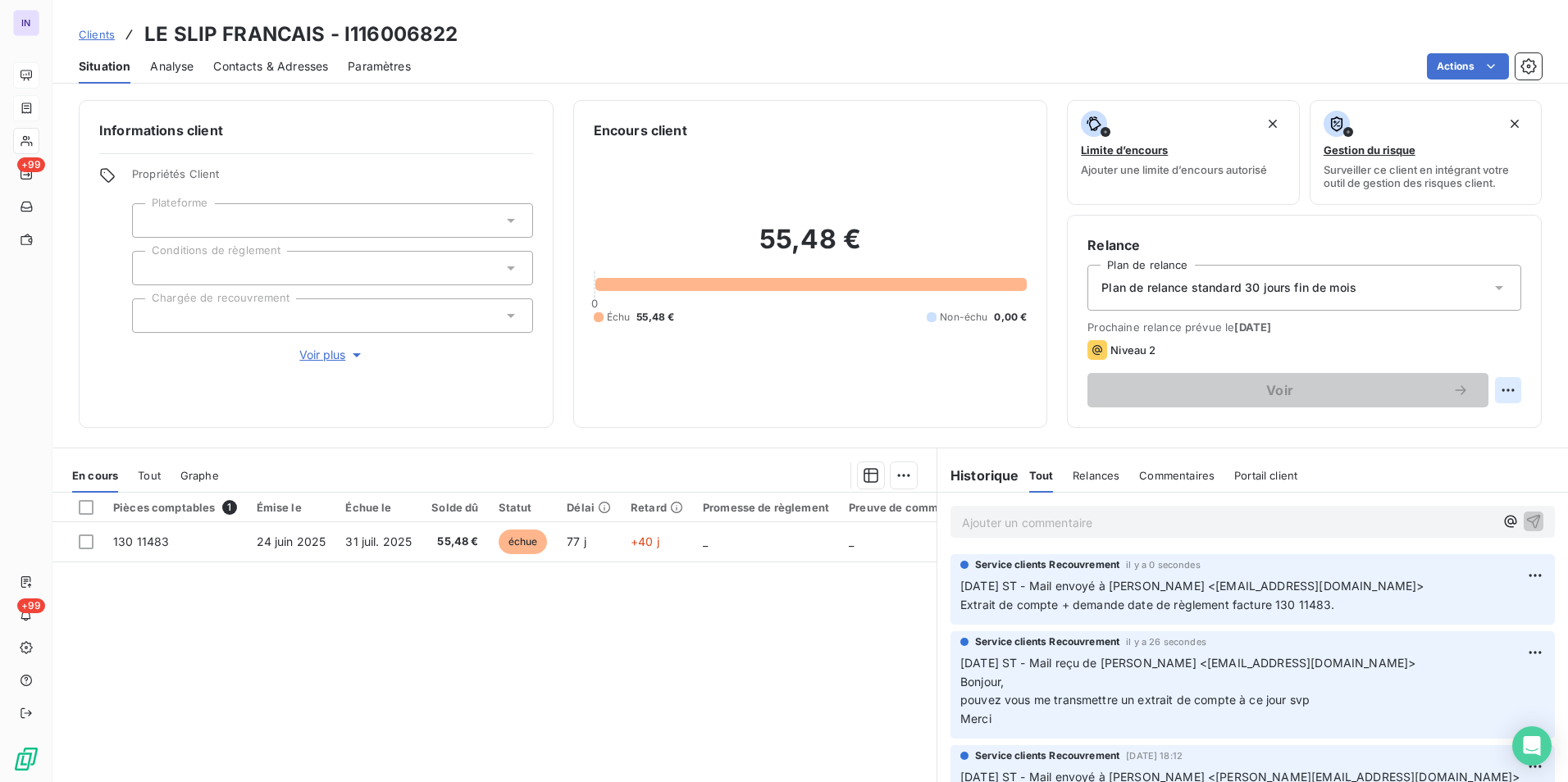
click at [1499, 395] on html "IN +99 +99 Clients LE SLIP FRANCAIS - I116006822 Situation Analyse Contacts & A…" at bounding box center [784, 391] width 1568 height 782
click at [1468, 423] on div "Replanifier cette action" at bounding box center [1427, 426] width 147 height 27
select select "8"
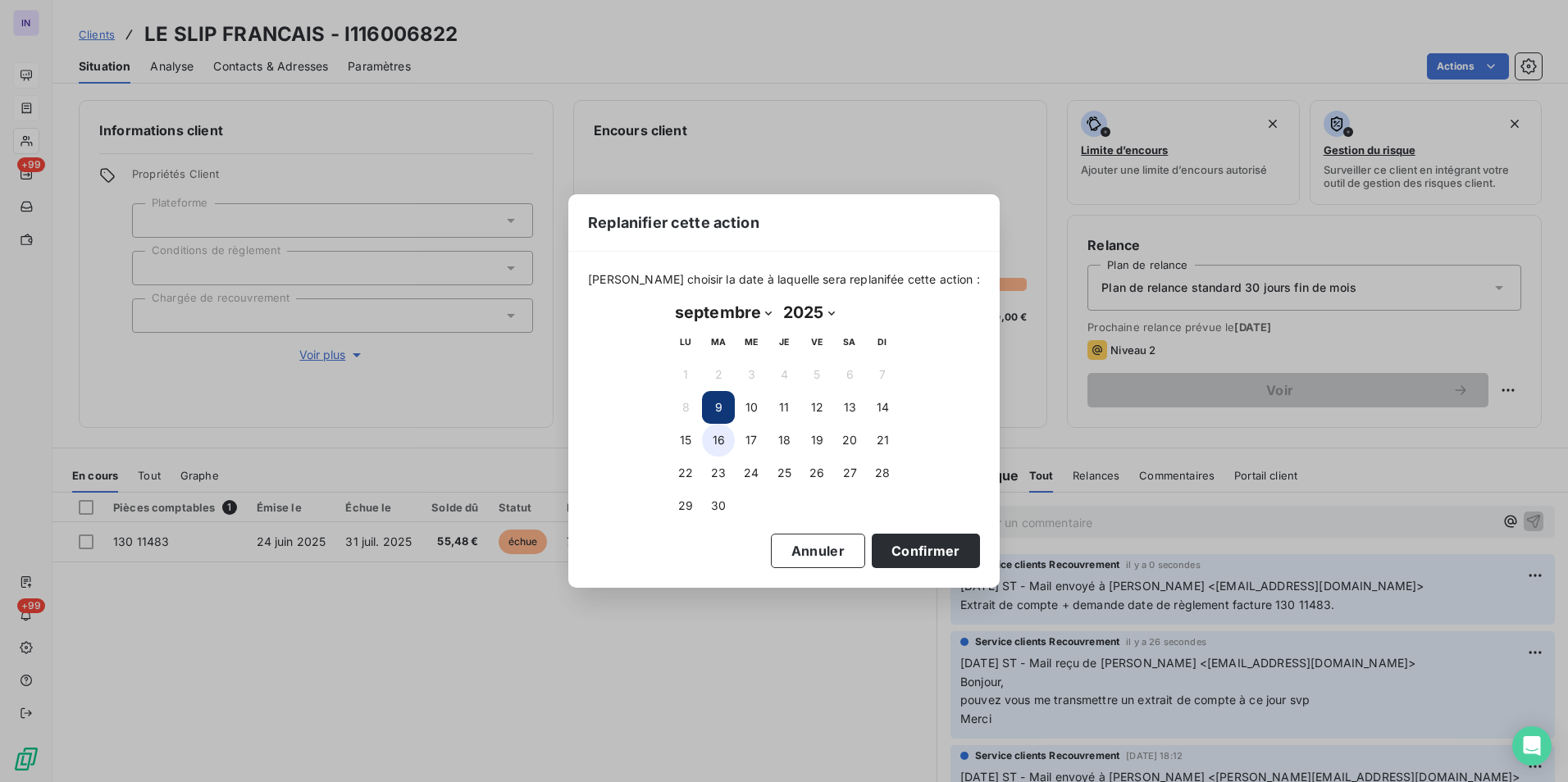
click at [715, 443] on button "16" at bounding box center [718, 440] width 33 height 33
click at [908, 548] on button "Confirmer" at bounding box center [925, 551] width 108 height 34
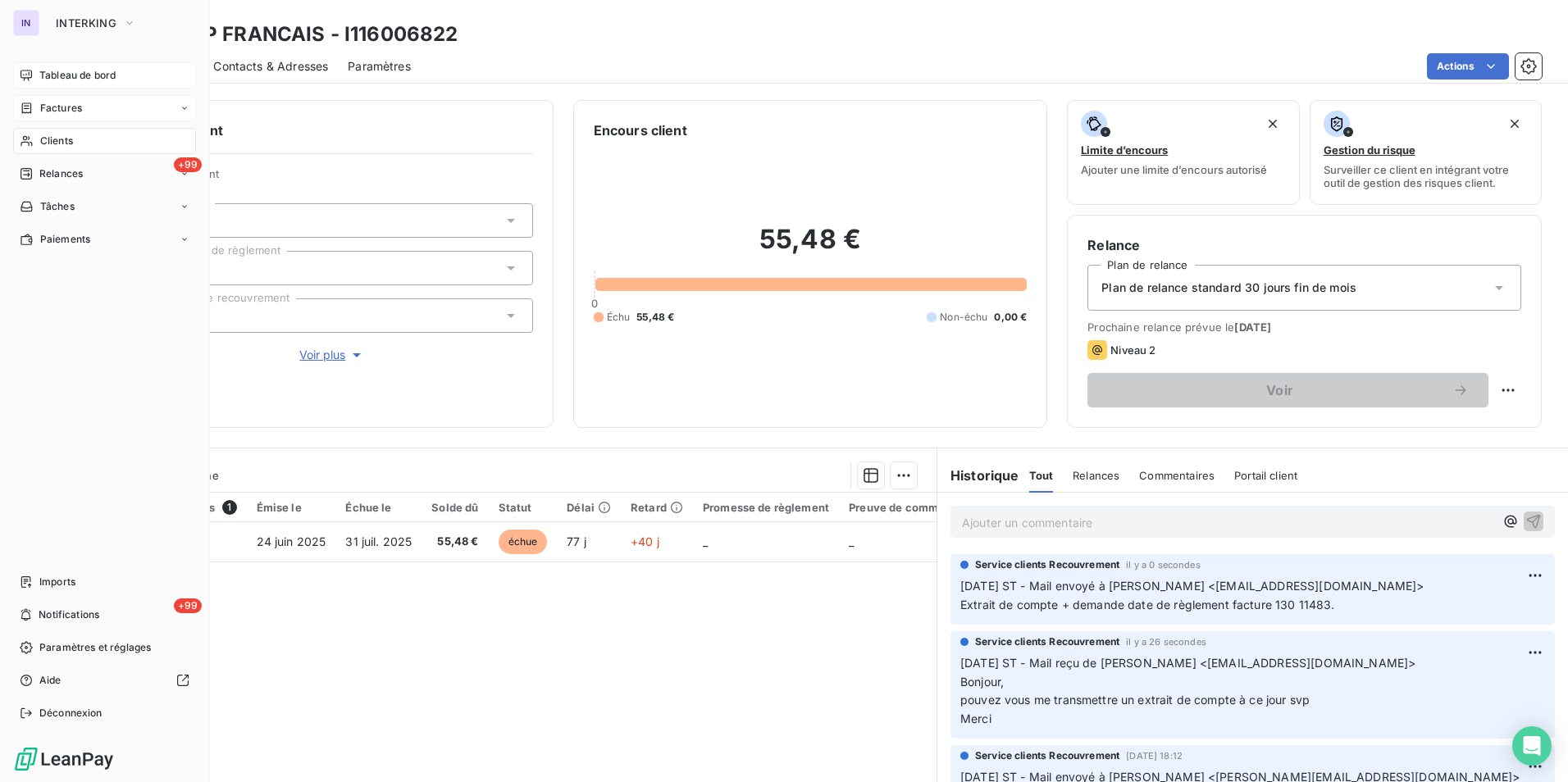
click at [54, 104] on span "Factures" at bounding box center [61, 108] width 42 height 15
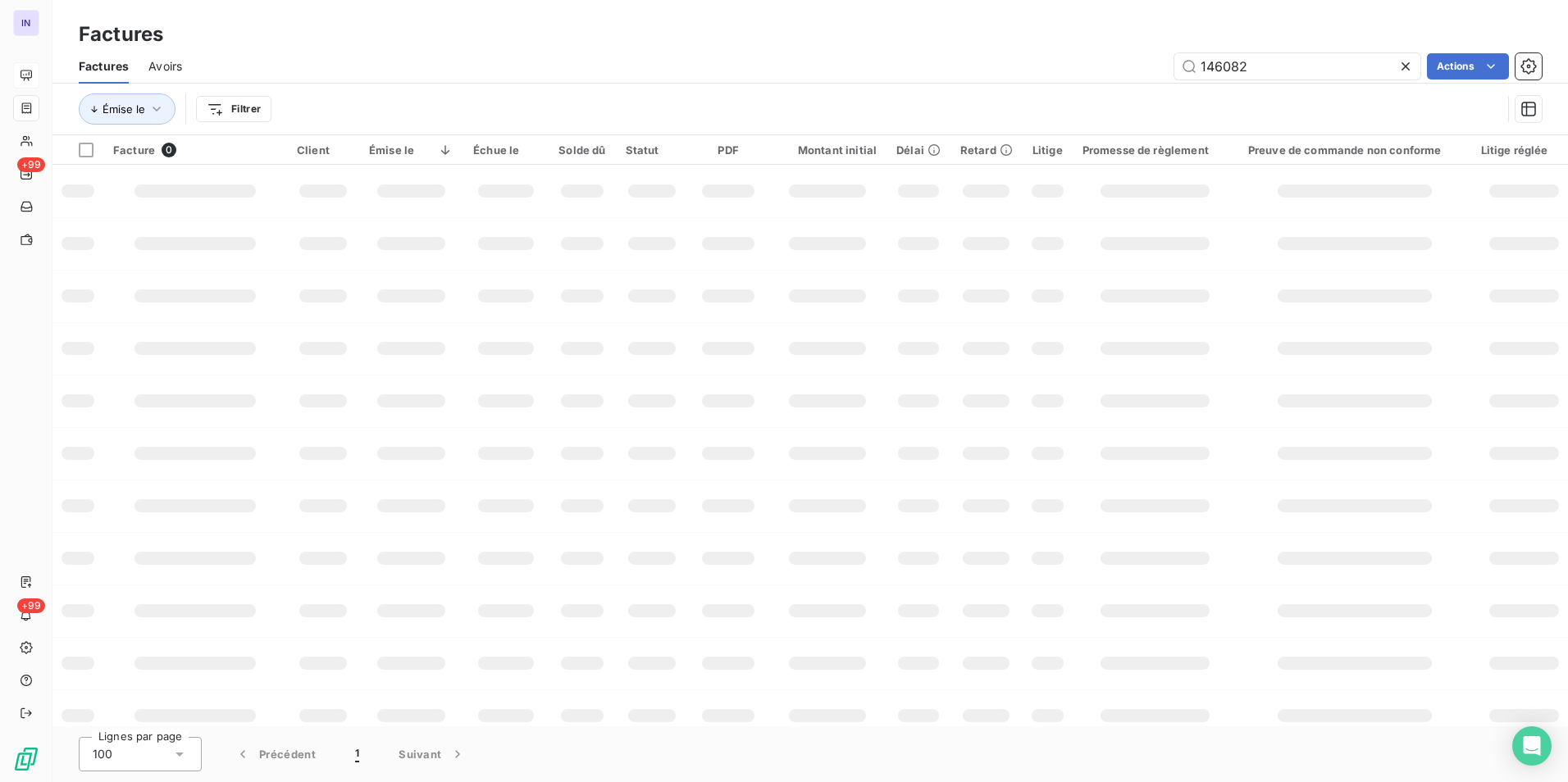
drag, startPoint x: 1062, startPoint y: 60, endPoint x: 934, endPoint y: 31, distance: 131.2
click at [941, 37] on div "Factures Factures Avoirs 146082 Actions Émise le Filtrer" at bounding box center [810, 68] width 1516 height 135
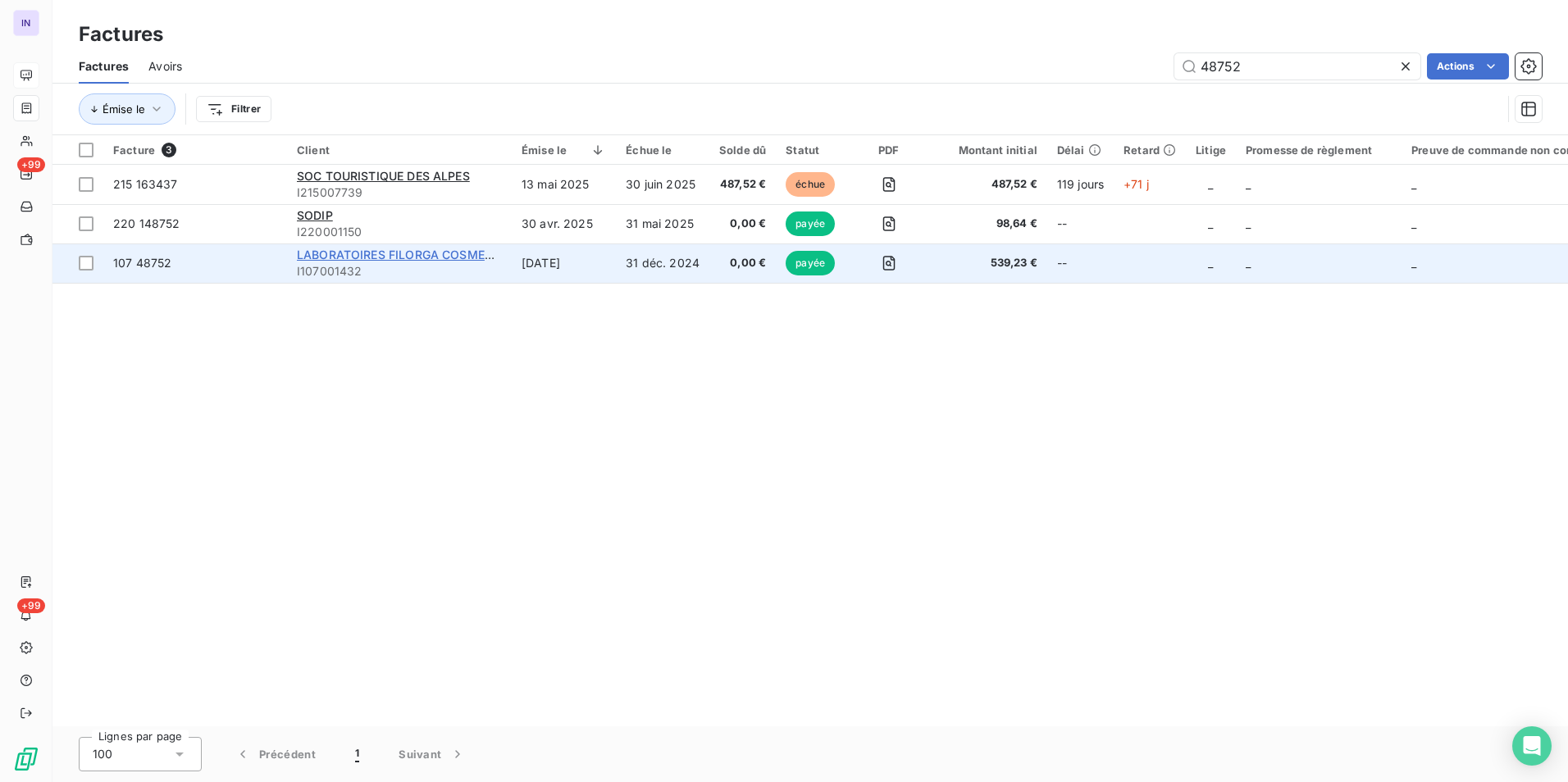
type input "48752"
click at [350, 253] on span "LABORATOIRES FILORGA COSMETIQUES" at bounding box center [411, 254] width 230 height 14
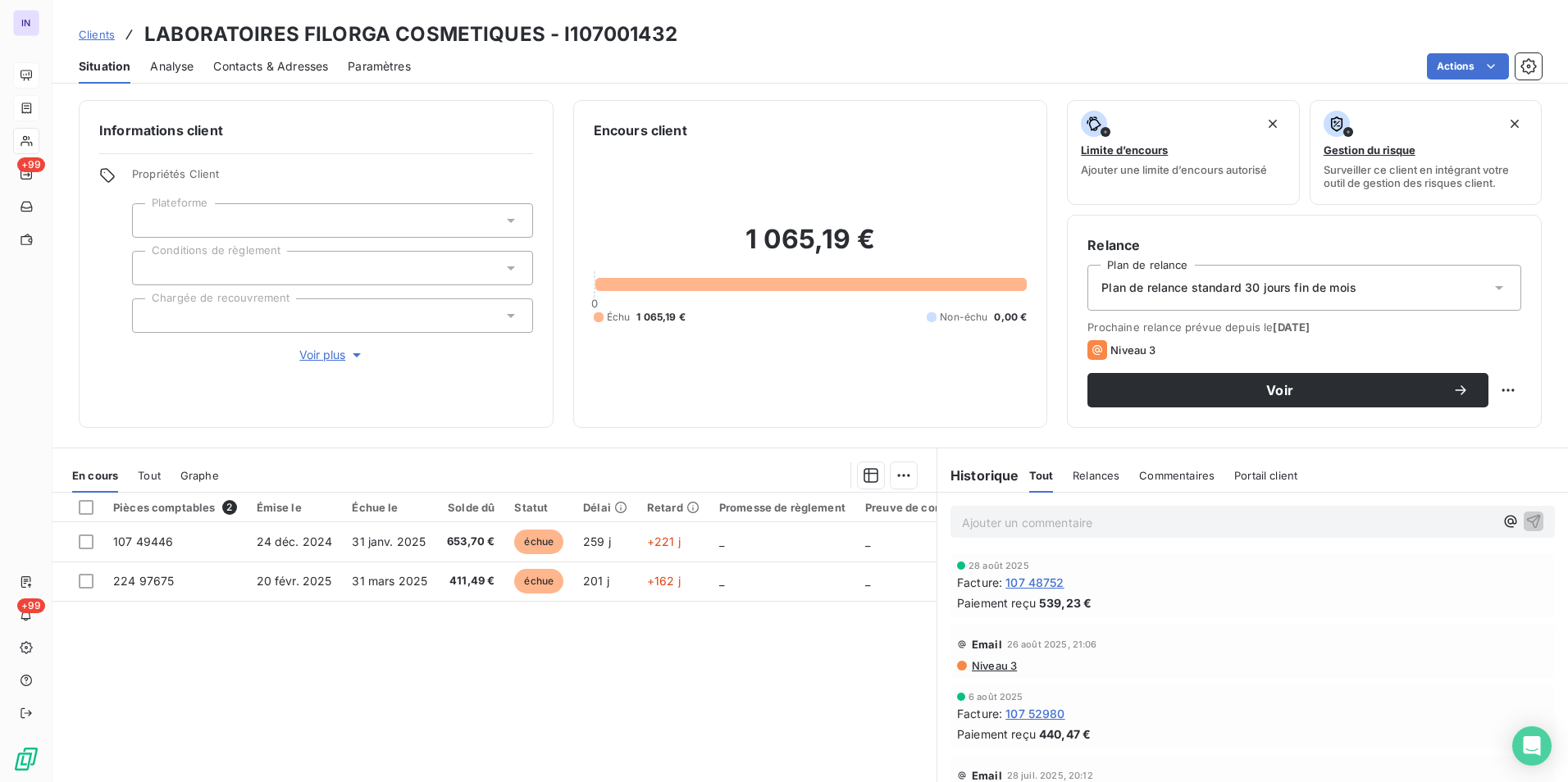
click at [1000, 522] on p "Ajouter un commentaire ﻿" at bounding box center [1228, 522] width 532 height 21
click at [1183, 528] on p "08/09/2025 ST - Mail reçu de" at bounding box center [1228, 522] width 532 height 19
click at [1002, 531] on p "08/09/2025 ST - Mail reçu de comptabilite.cos@filorga.com" at bounding box center [1228, 522] width 532 height 19
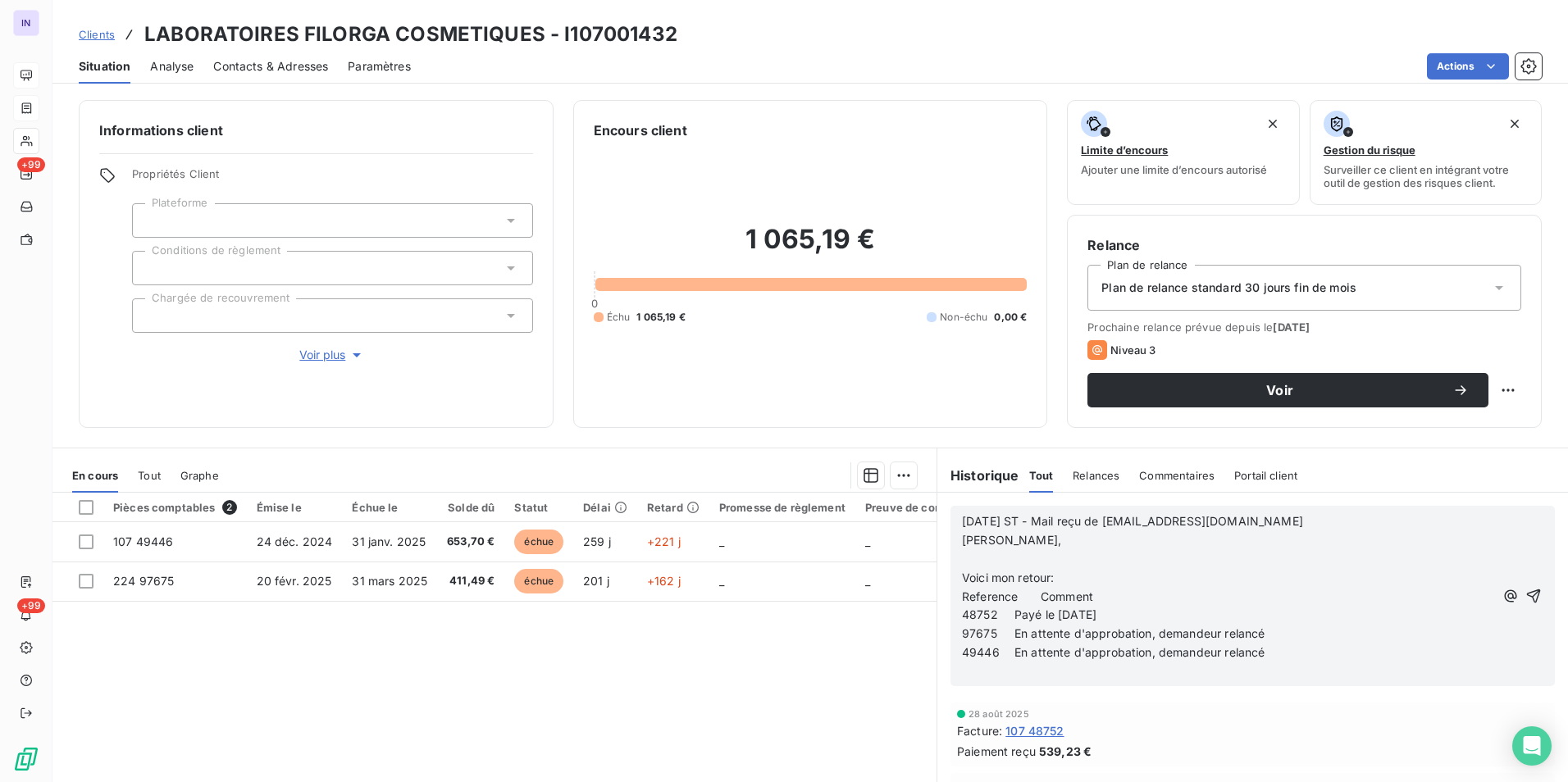
click at [975, 557] on p "﻿" at bounding box center [1228, 559] width 532 height 19
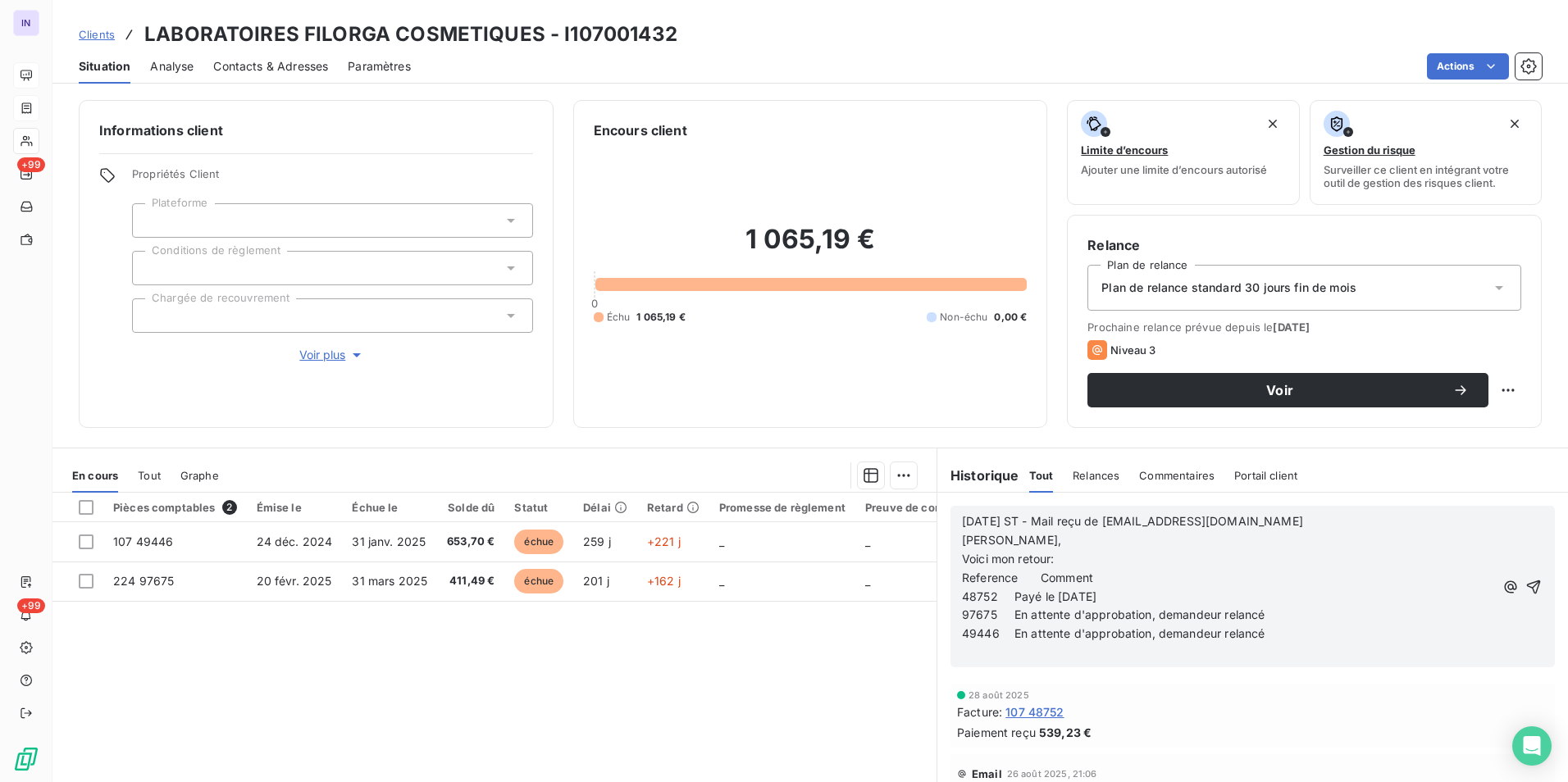
click at [979, 659] on p "﻿" at bounding box center [1228, 653] width 532 height 19
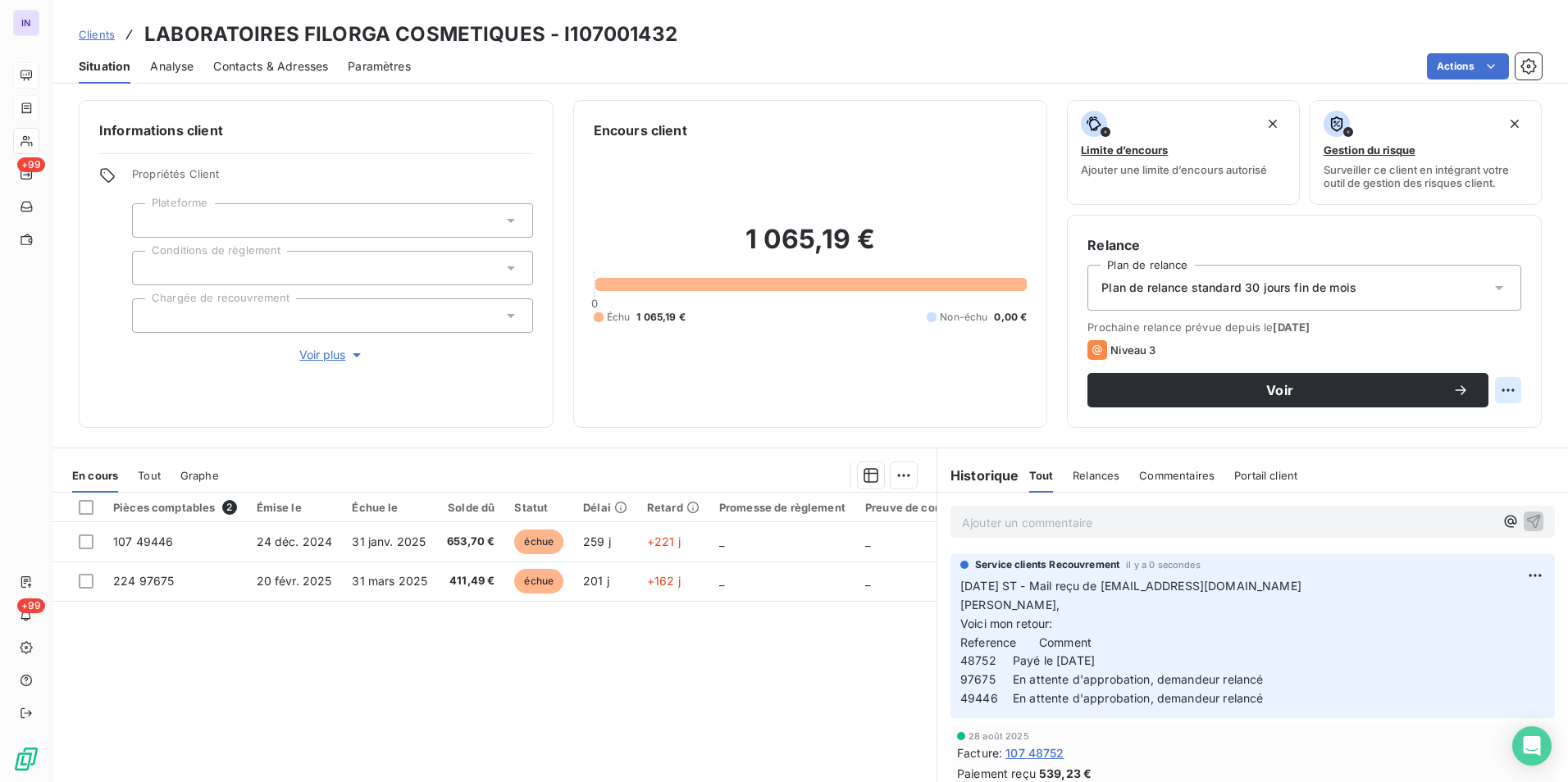
click at [1498, 391] on html "IN +99 +99 Clients LABORATOIRES FILORGA COSMETIQUES - I107001432 Situation Anal…" at bounding box center [784, 391] width 1568 height 782
click at [1491, 419] on div "Replanifier cette action" at bounding box center [1427, 426] width 147 height 27
select select "8"
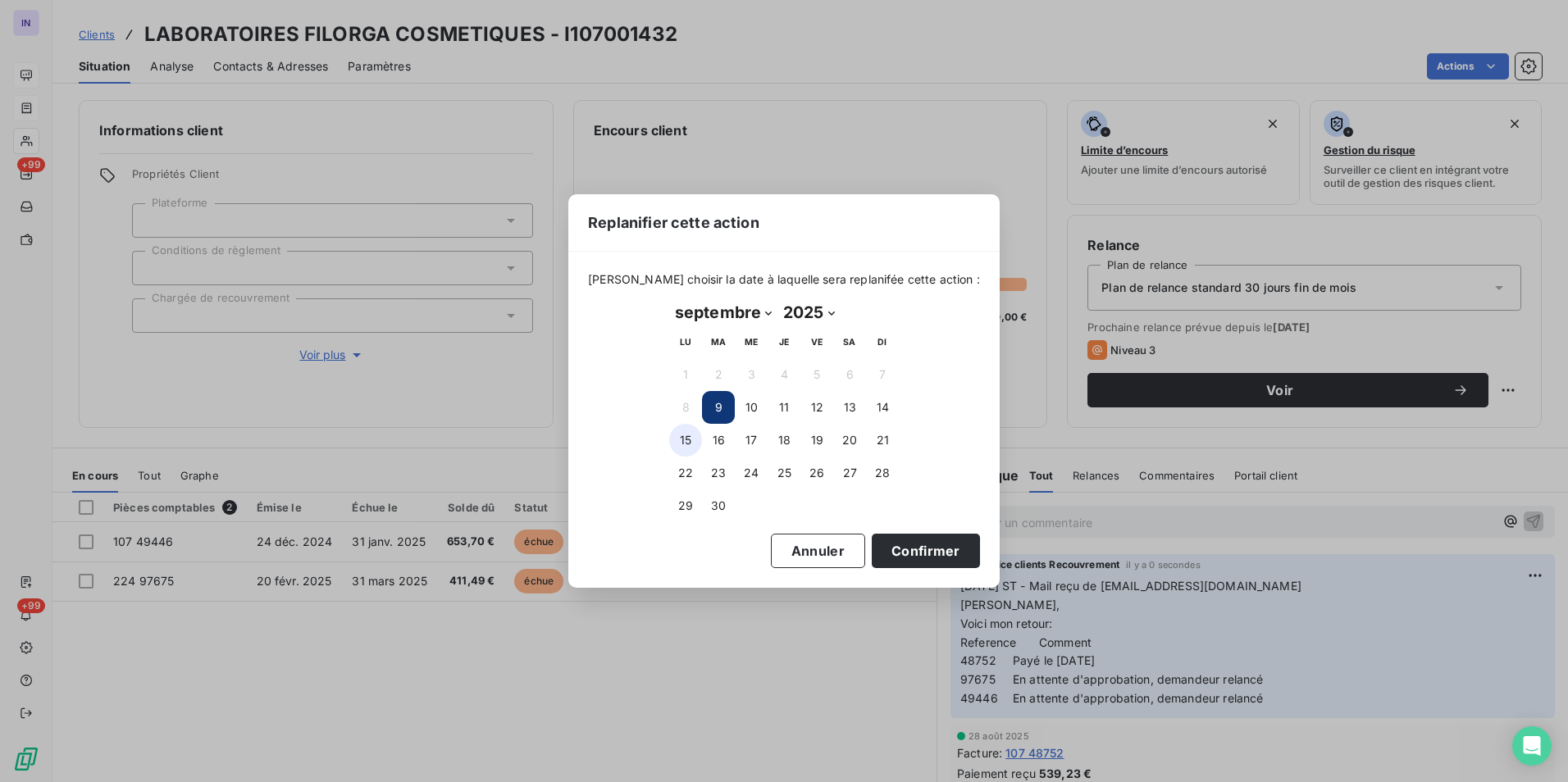
click at [681, 439] on button "15" at bounding box center [685, 440] width 33 height 33
drag, startPoint x: 899, startPoint y: 553, endPoint x: 777, endPoint y: 550, distance: 122.0
click at [898, 553] on button "Confirmer" at bounding box center [925, 551] width 108 height 34
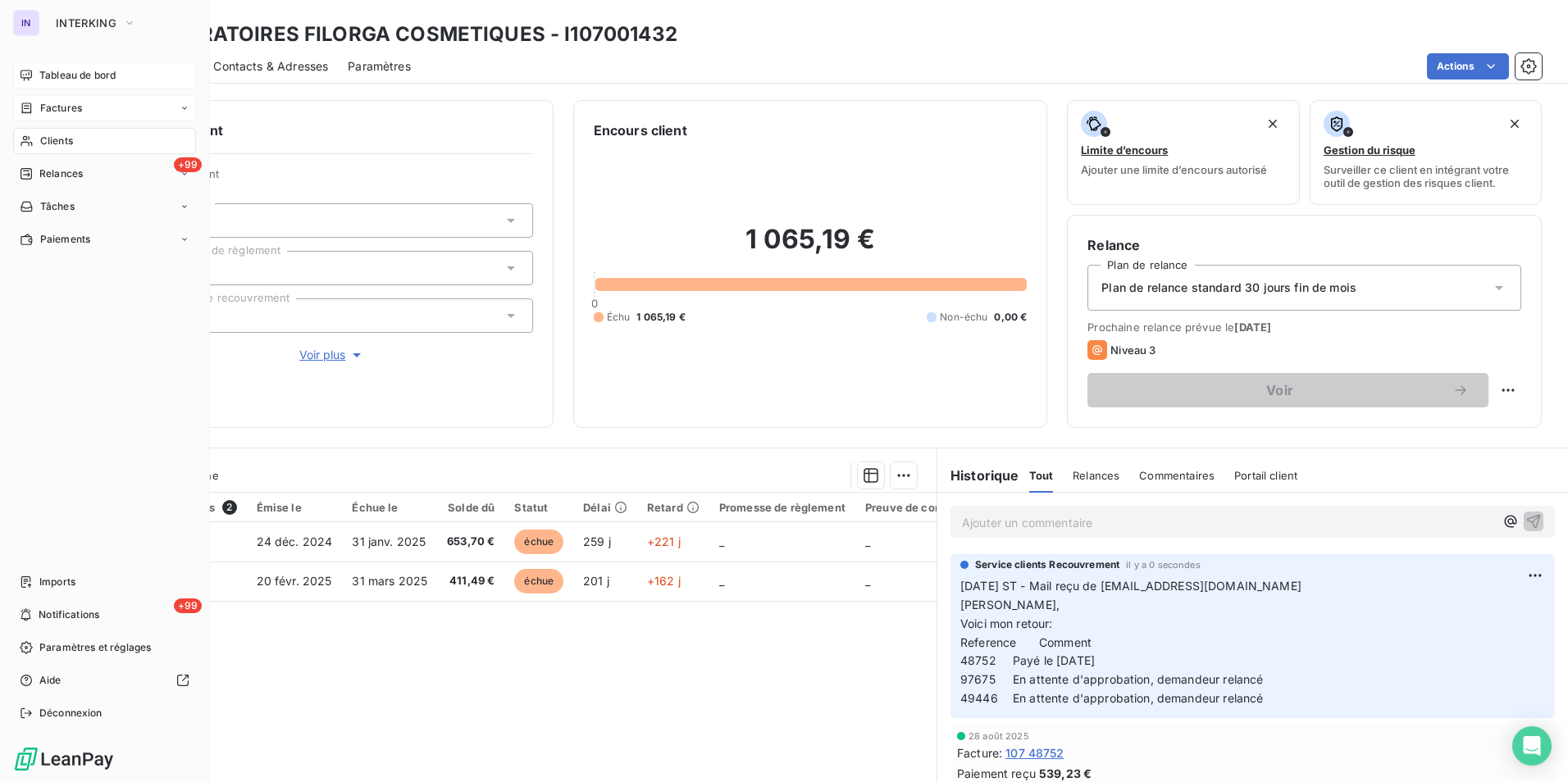
drag, startPoint x: 59, startPoint y: 104, endPoint x: 132, endPoint y: 109, distance: 73.2
click at [59, 104] on span "Factures" at bounding box center [61, 108] width 42 height 15
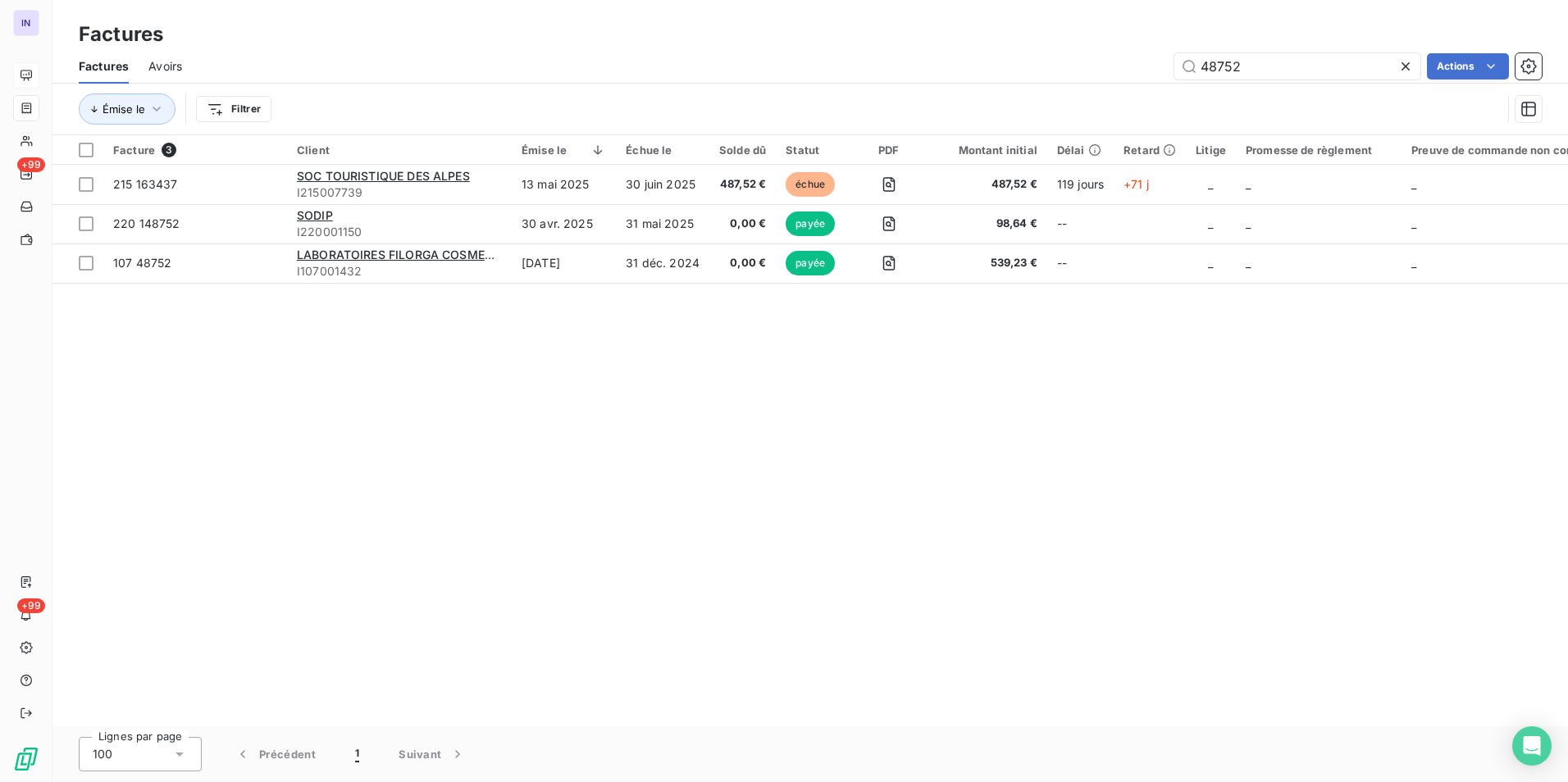
drag, startPoint x: 1127, startPoint y: 70, endPoint x: 1094, endPoint y: 76, distance: 33.5
click at [1094, 76] on div "48752 Actions" at bounding box center [871, 66] width 1340 height 27
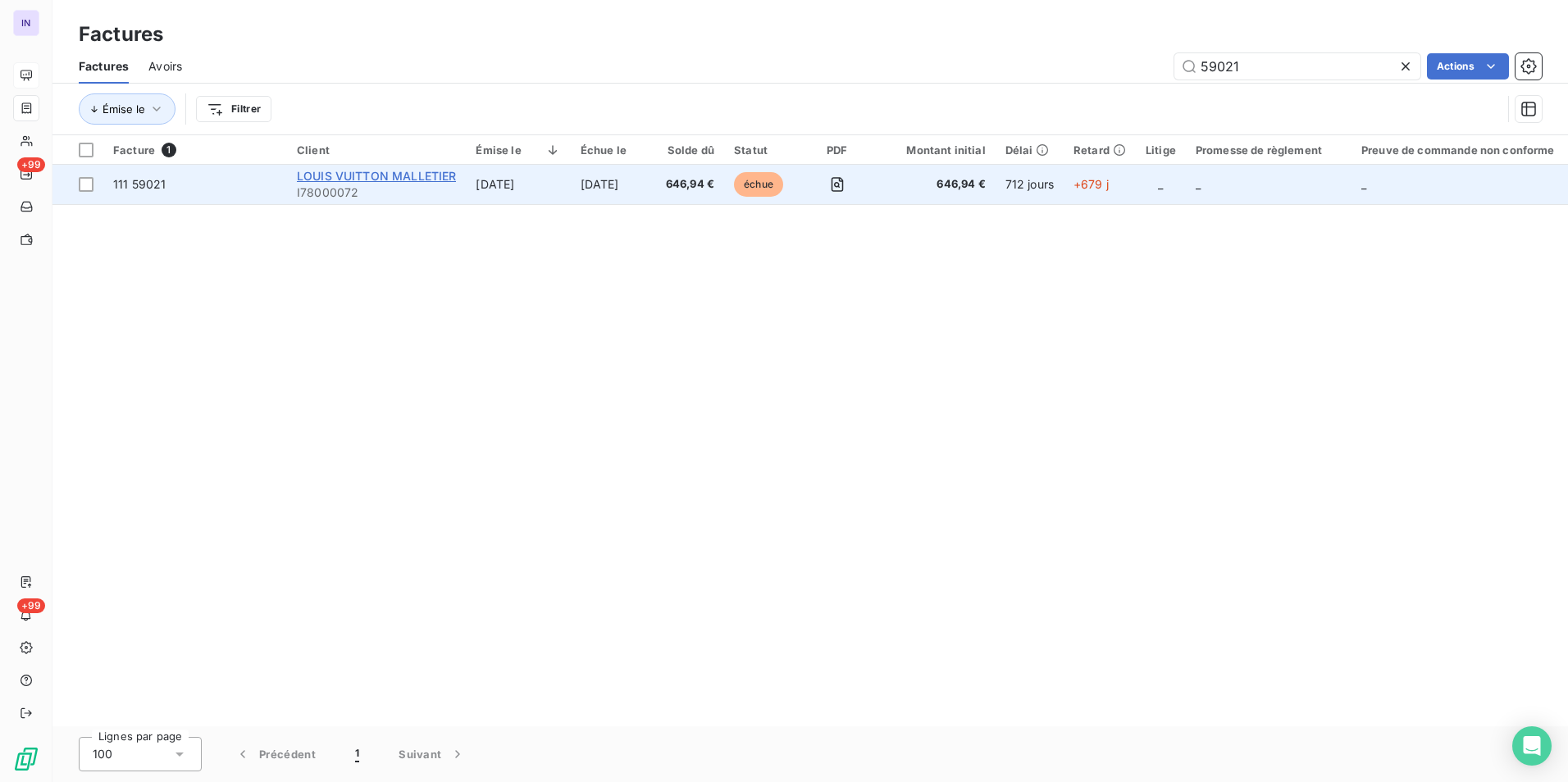
type input "59021"
click at [428, 172] on span "LOUIS VUITTON MALLETIER" at bounding box center [376, 176] width 159 height 14
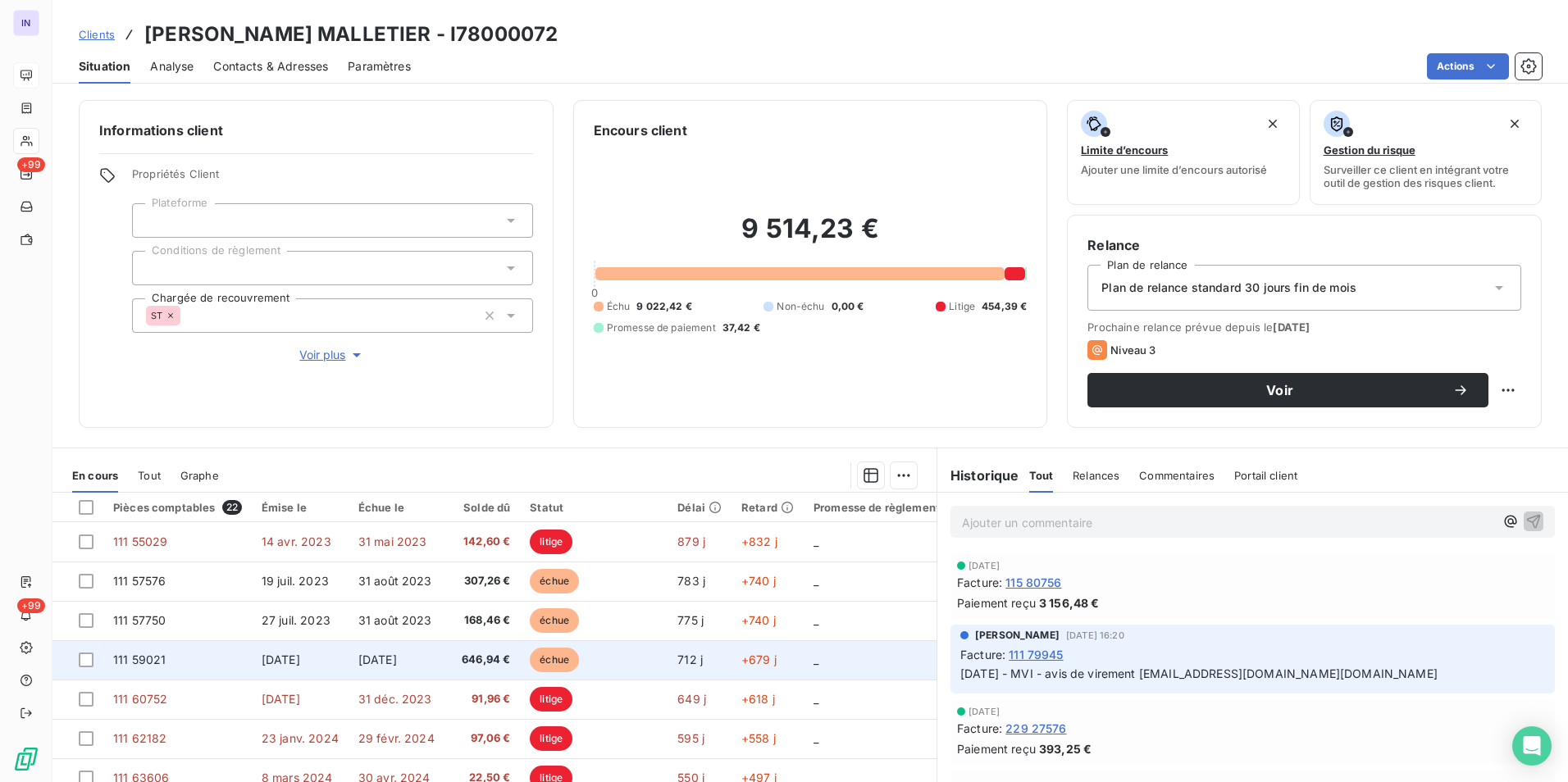
click at [382, 660] on span "[DATE]" at bounding box center [377, 660] width 39 height 14
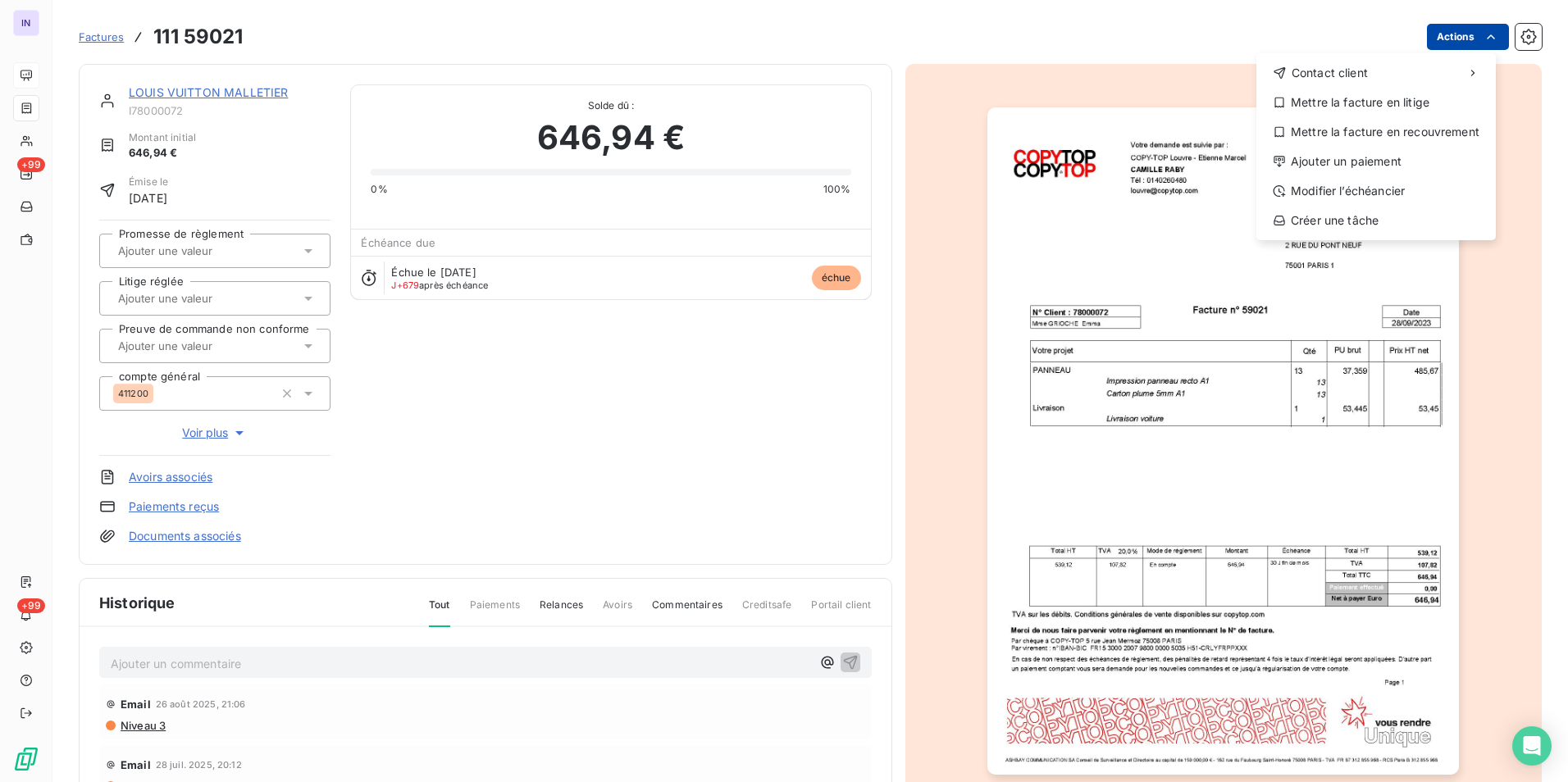
click at [1453, 35] on html "IN +99 +99 Factures 111 59021 Actions Contact client Mettre la facture en litig…" at bounding box center [784, 391] width 1568 height 782
click at [1390, 106] on div "Mettre la facture en litige" at bounding box center [1376, 102] width 226 height 27
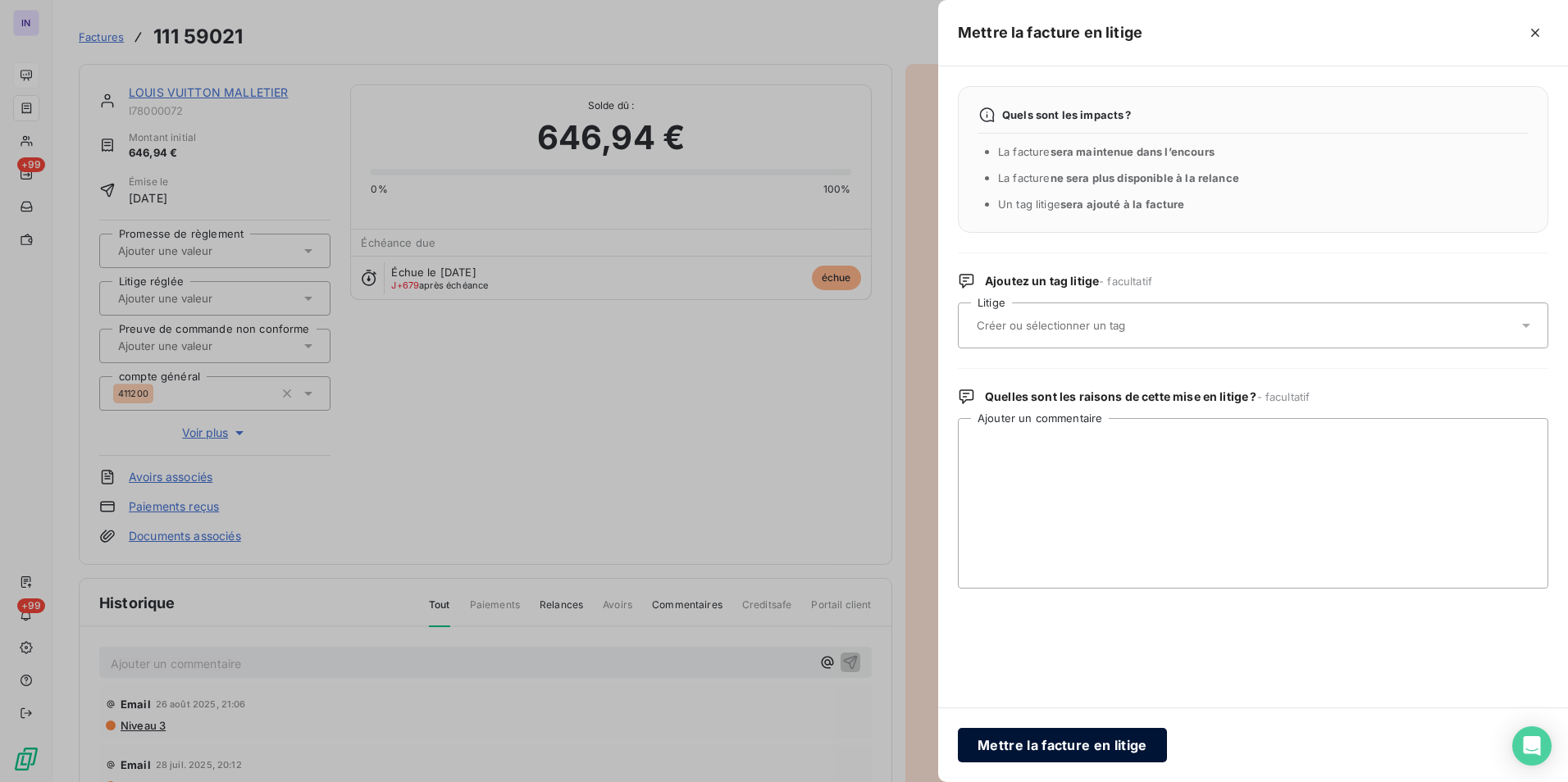
click at [1045, 743] on button "Mettre la facture en litige" at bounding box center [1062, 745] width 209 height 34
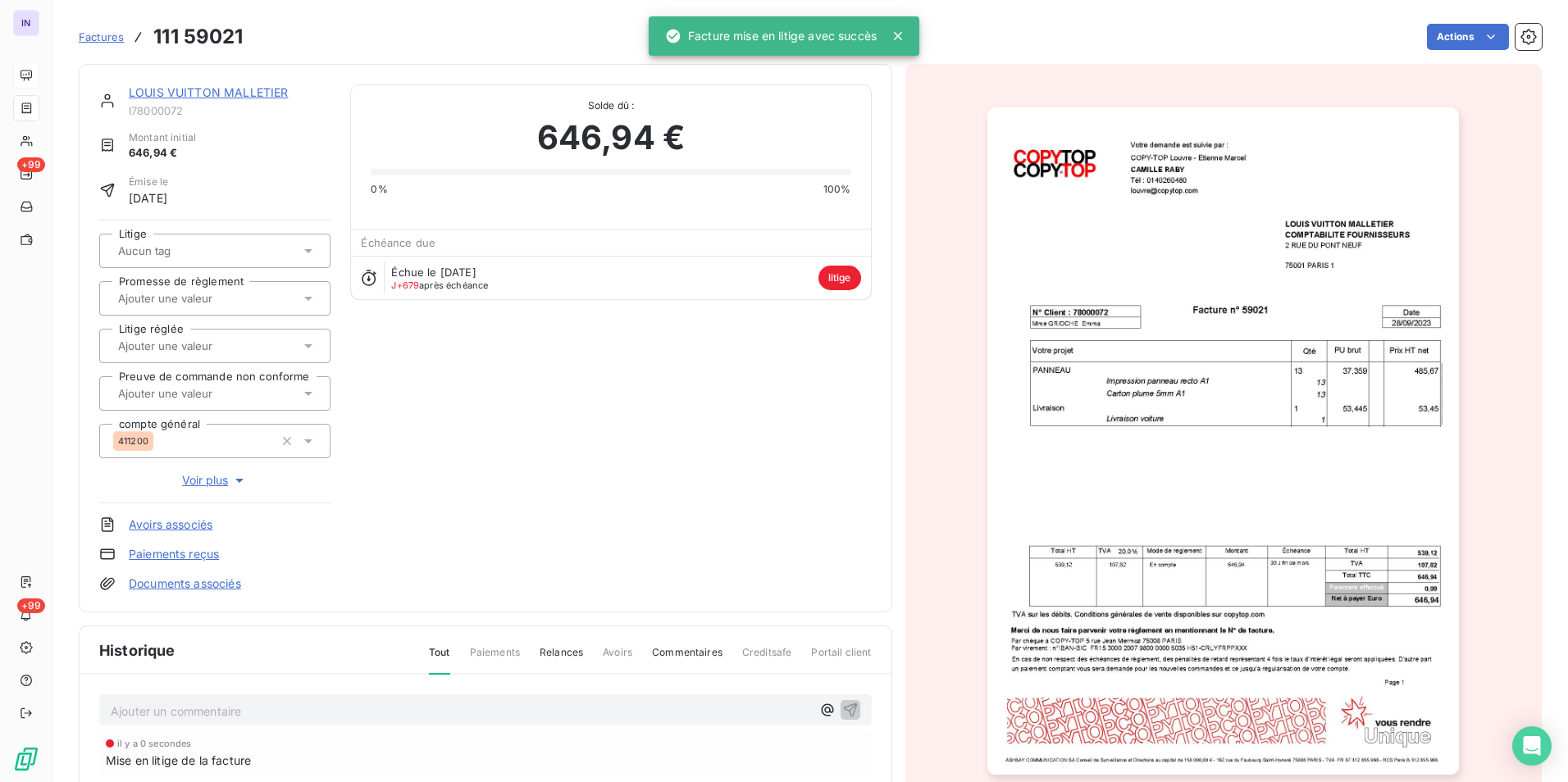
click at [265, 87] on link "LOUIS VUITTON MALLETIER" at bounding box center [208, 93] width 159 height 14
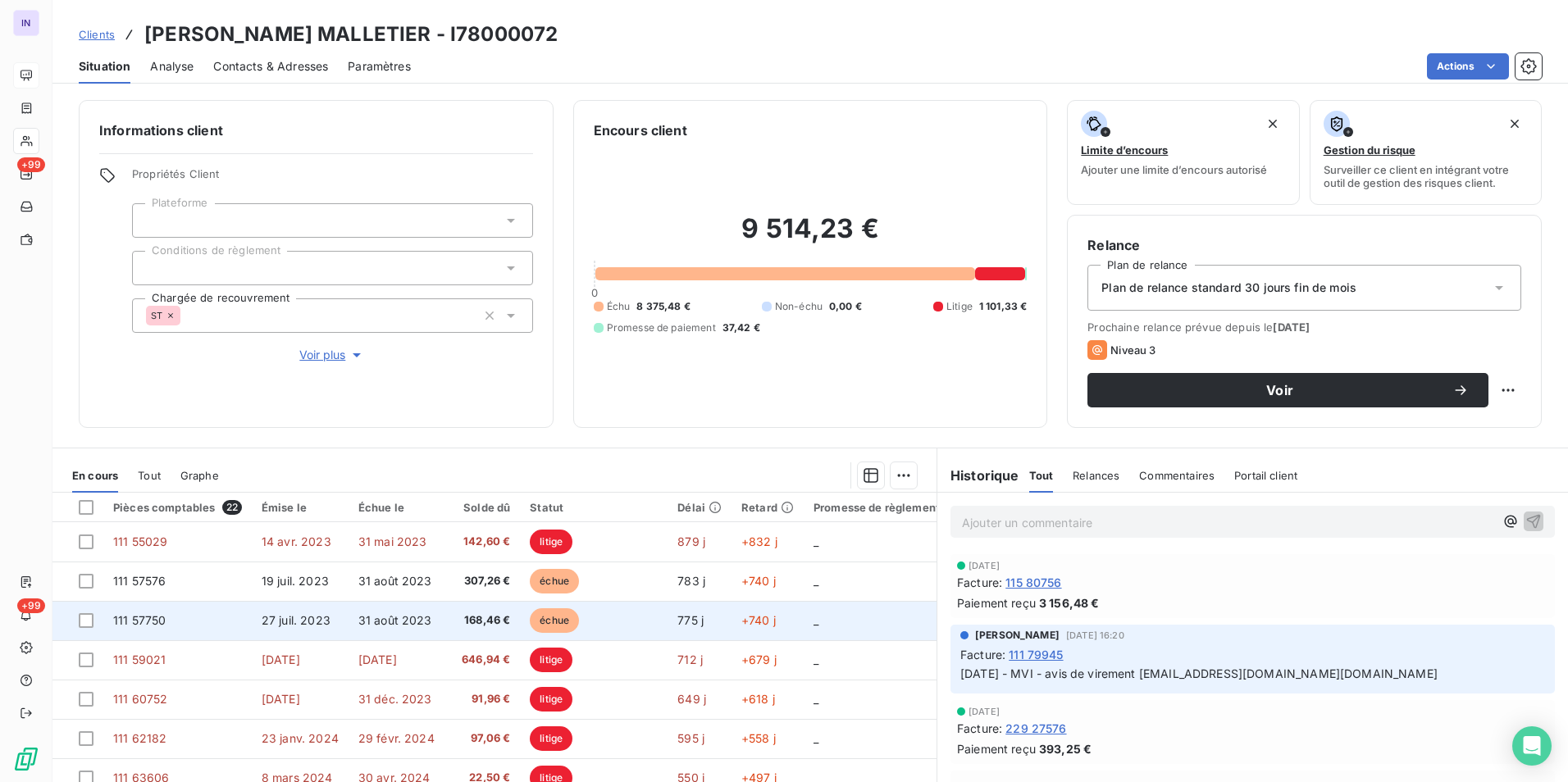
click at [230, 622] on td "111 57750" at bounding box center [177, 621] width 148 height 39
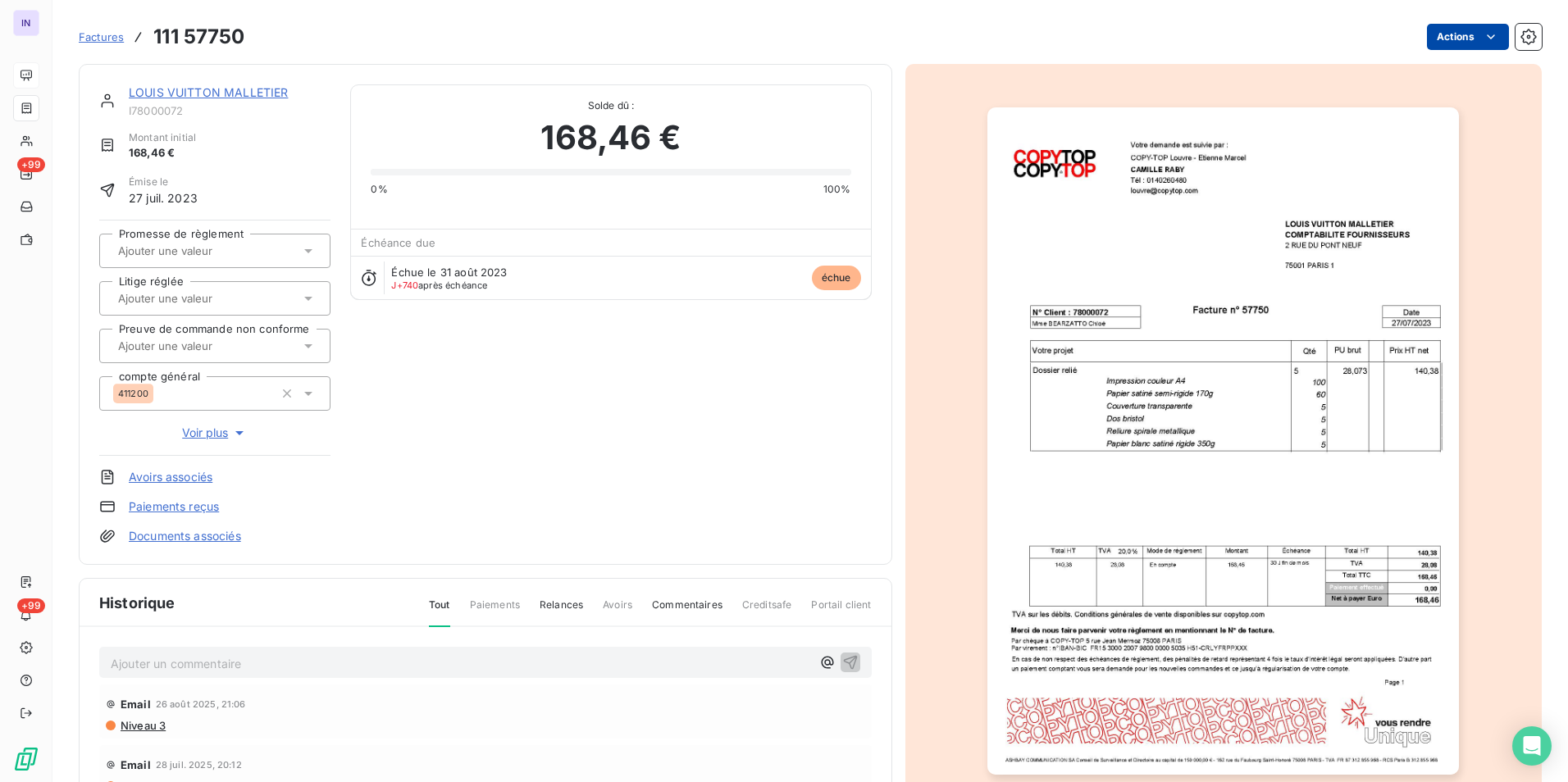
click at [1443, 37] on html "IN +99 +99 Factures 111 57750 Actions LOUIS VUITTON MALLETIER I78000072 Montant…" at bounding box center [784, 391] width 1568 height 782
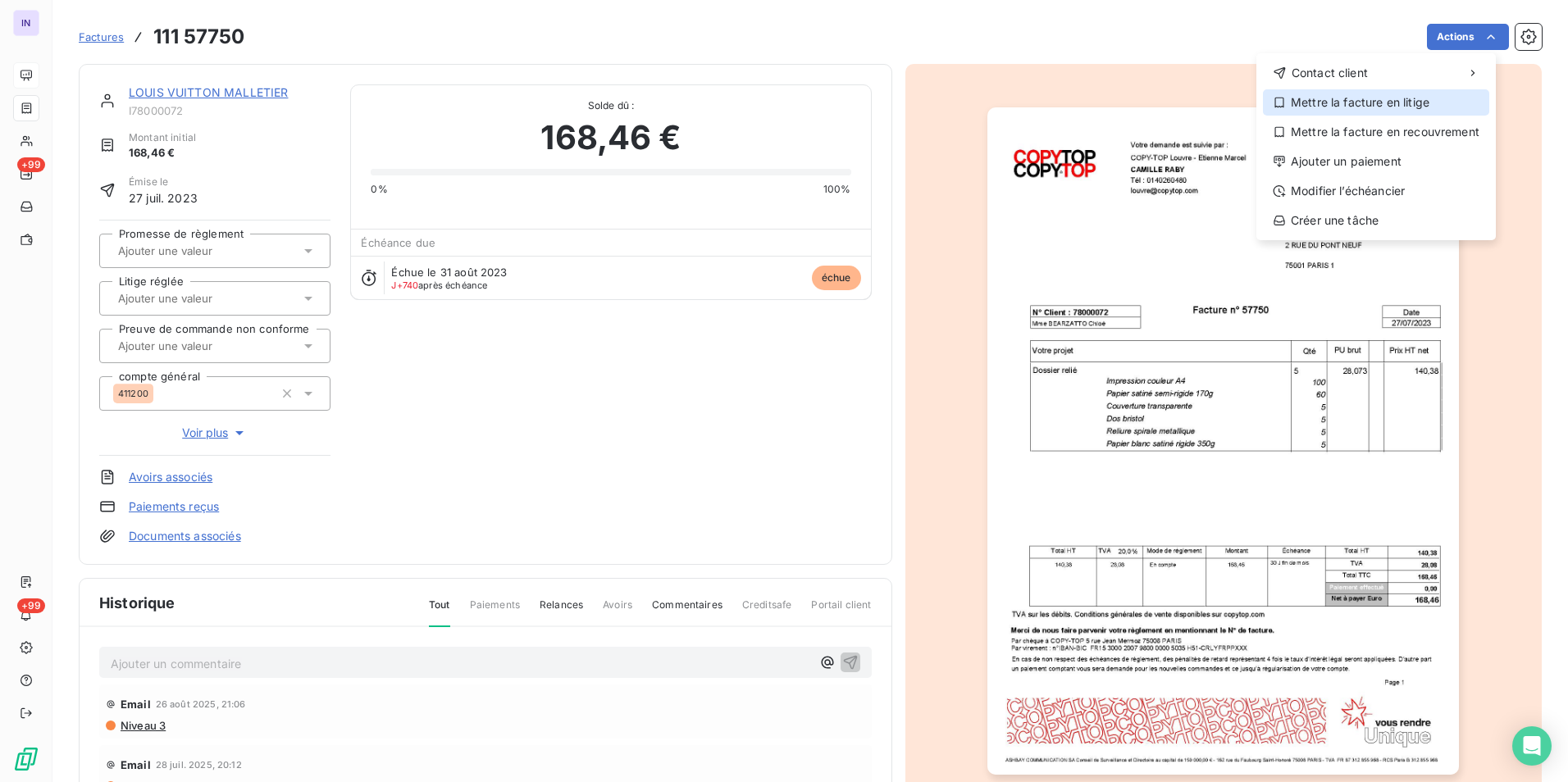
click at [1332, 106] on div "Mettre la facture en litige" at bounding box center [1376, 102] width 226 height 27
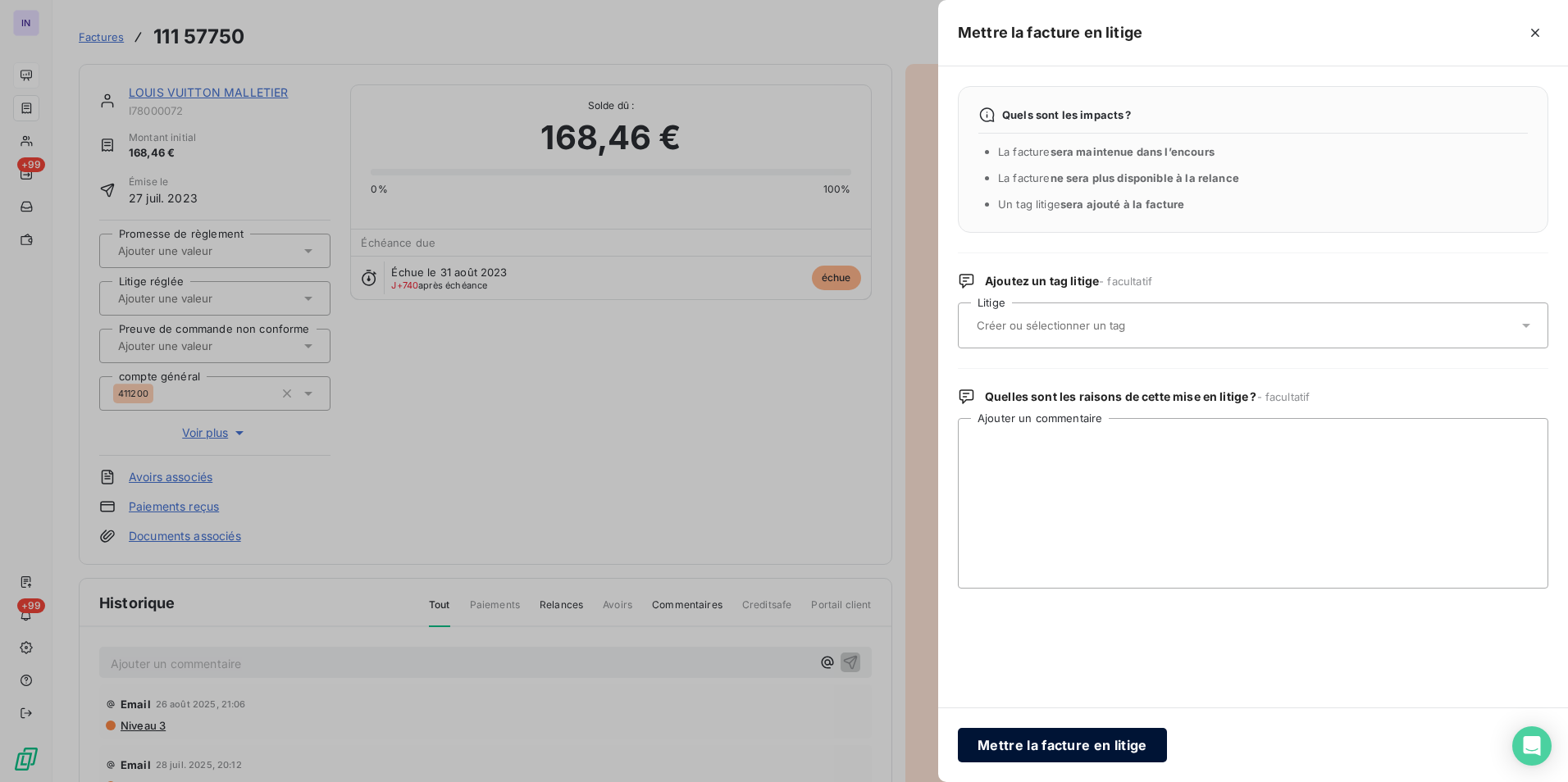
click at [1048, 746] on button "Mettre la facture en litige" at bounding box center [1062, 745] width 209 height 34
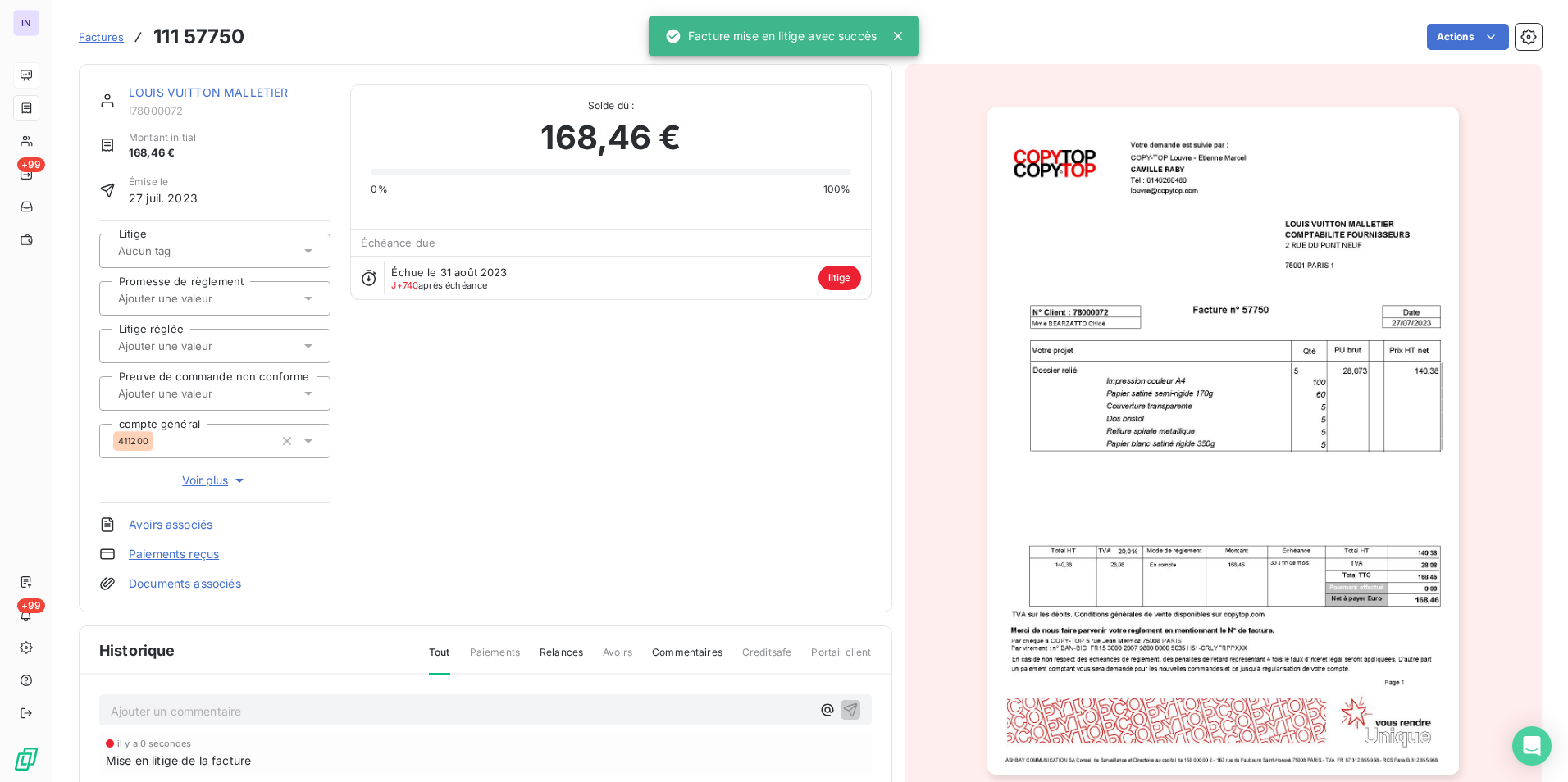
click at [196, 96] on link "LOUIS VUITTON MALLETIER" at bounding box center [208, 93] width 159 height 14
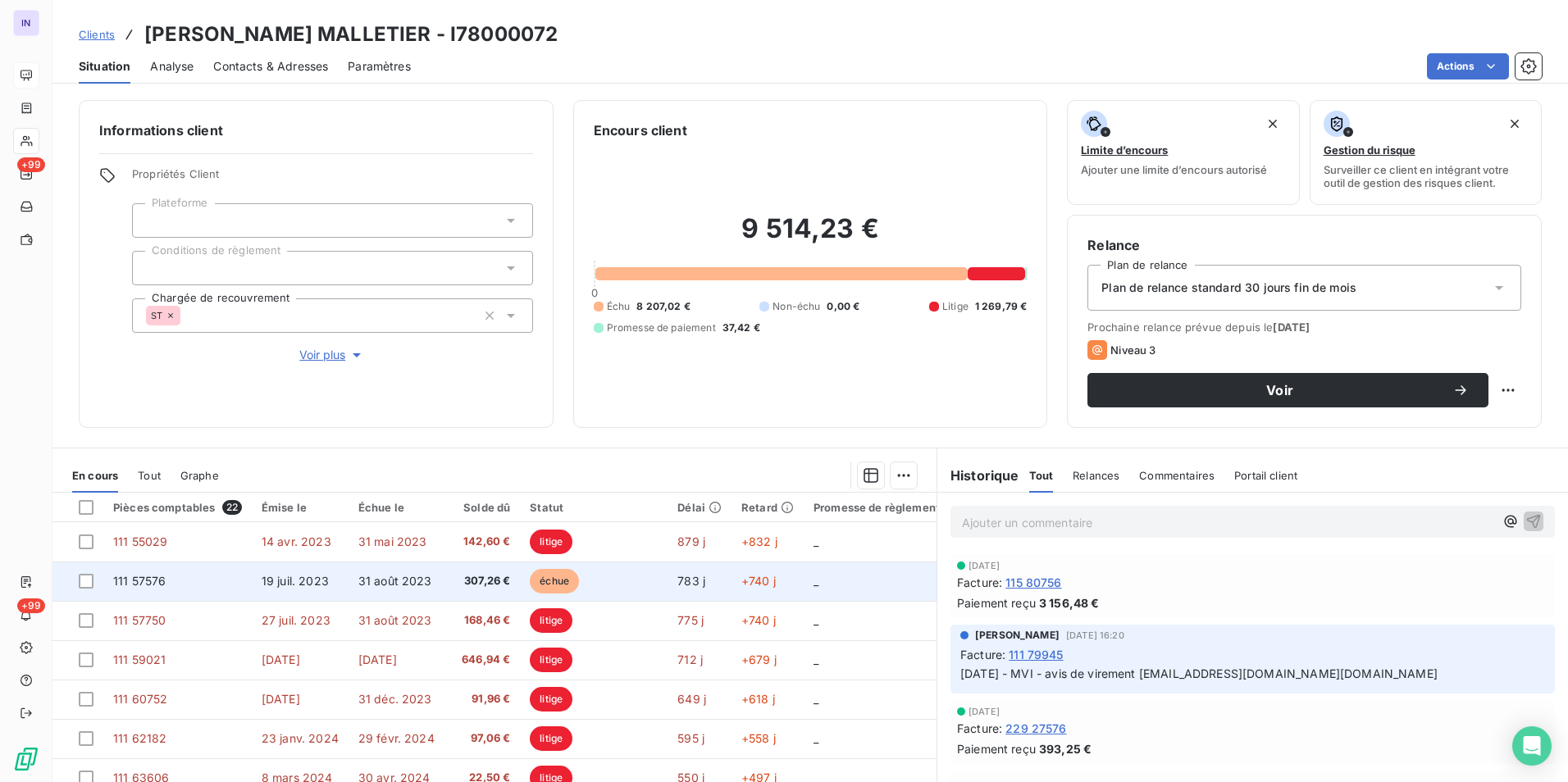
click at [189, 575] on td "111 57576" at bounding box center [177, 582] width 148 height 39
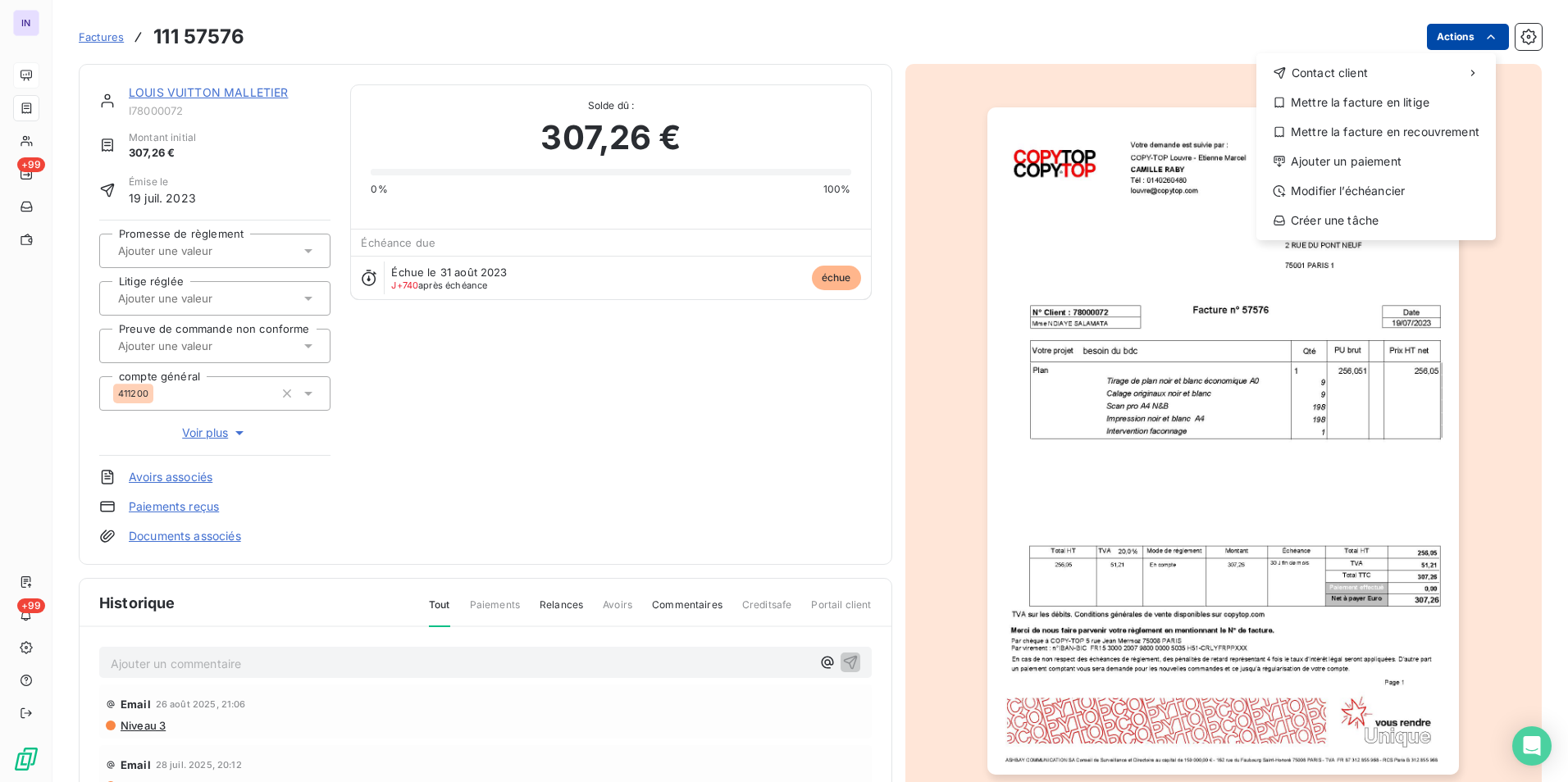
click at [1469, 47] on html "IN +99 +99 Factures 111 57576 Actions Contact client Mettre la facture en litig…" at bounding box center [784, 391] width 1568 height 782
click at [1331, 162] on div "Ajouter un paiement" at bounding box center [1376, 161] width 226 height 27
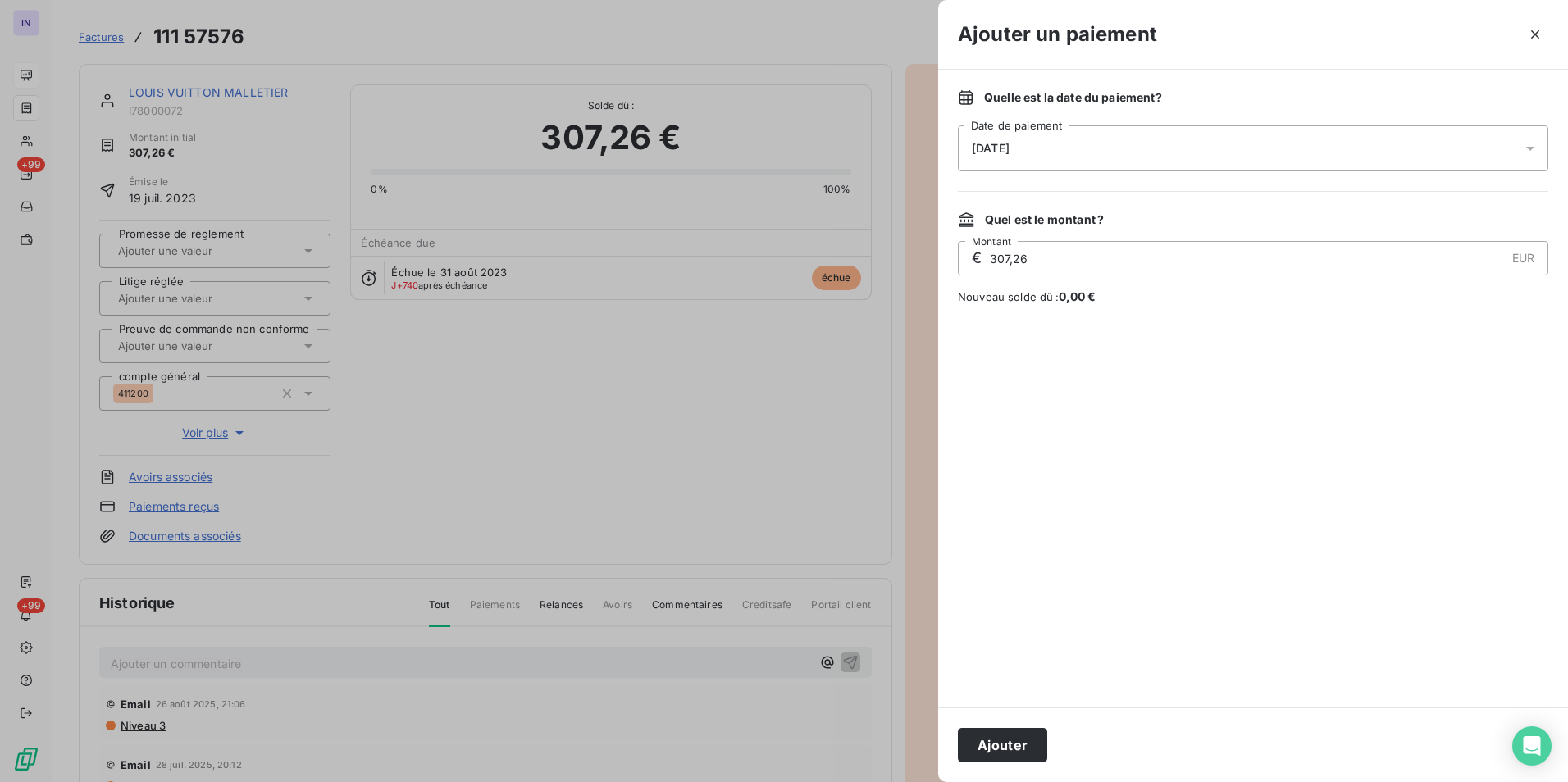
click at [1094, 141] on div "[DATE]" at bounding box center [1253, 148] width 590 height 46
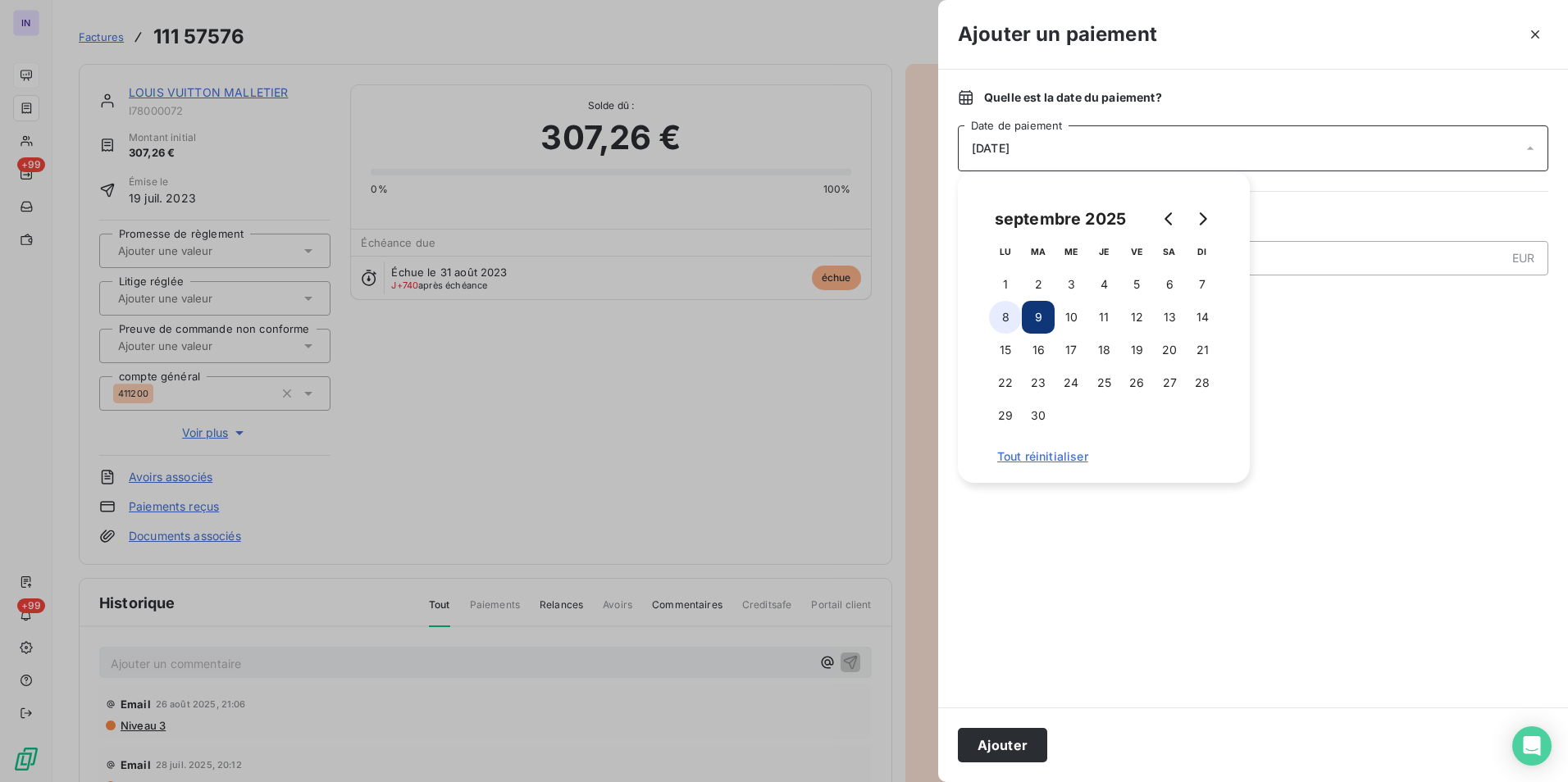
click at [1010, 314] on button "8" at bounding box center [1005, 317] width 33 height 33
click at [1538, 30] on icon "button" at bounding box center [1535, 34] width 16 height 16
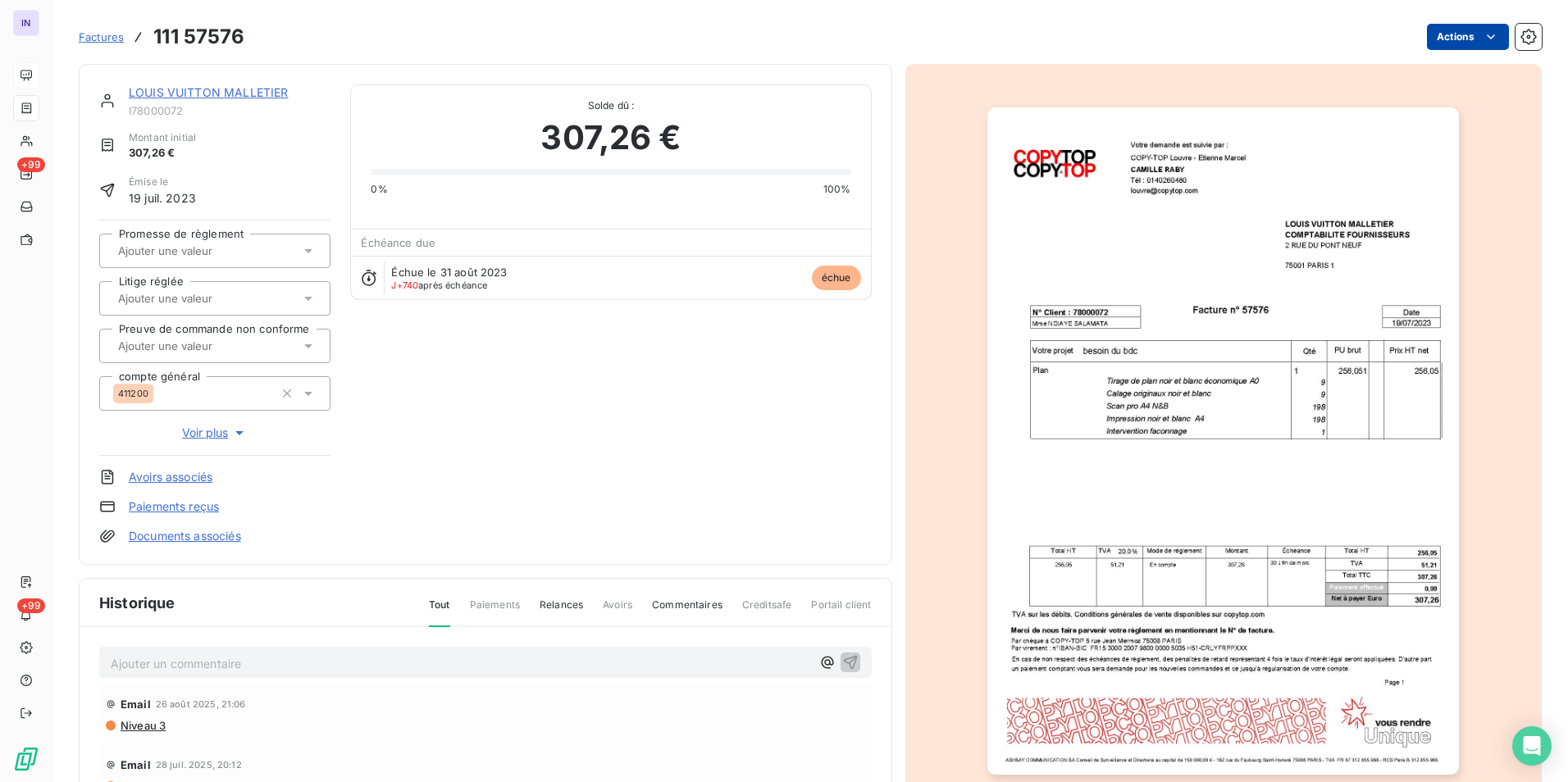
click at [1463, 39] on html "IN +99 +99 Factures 111 57576 Actions LOUIS VUITTON MALLETIER I78000072 Montant…" at bounding box center [784, 391] width 1568 height 782
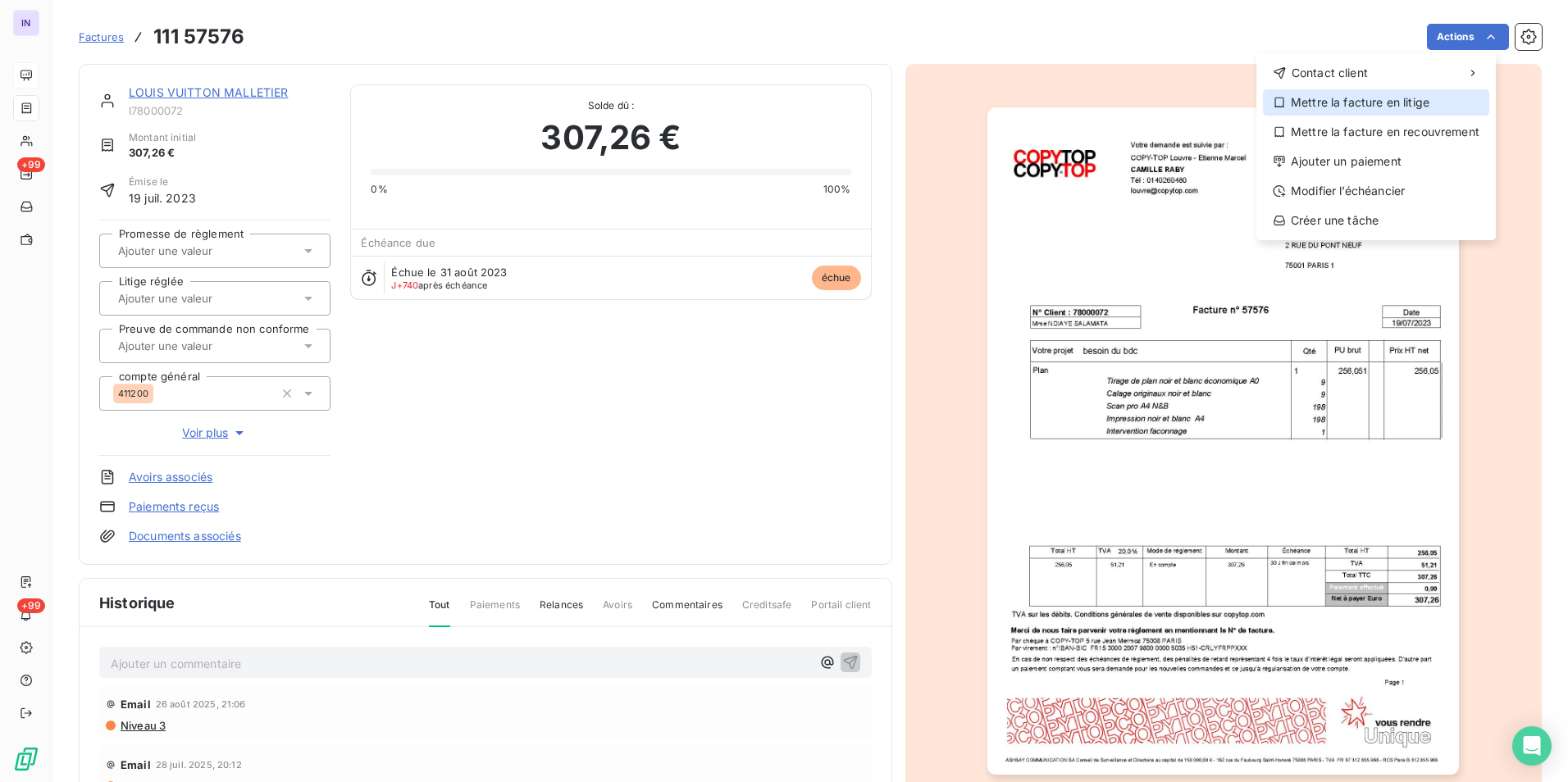
click at [1386, 103] on div "Mettre la facture en litige" at bounding box center [1376, 102] width 226 height 27
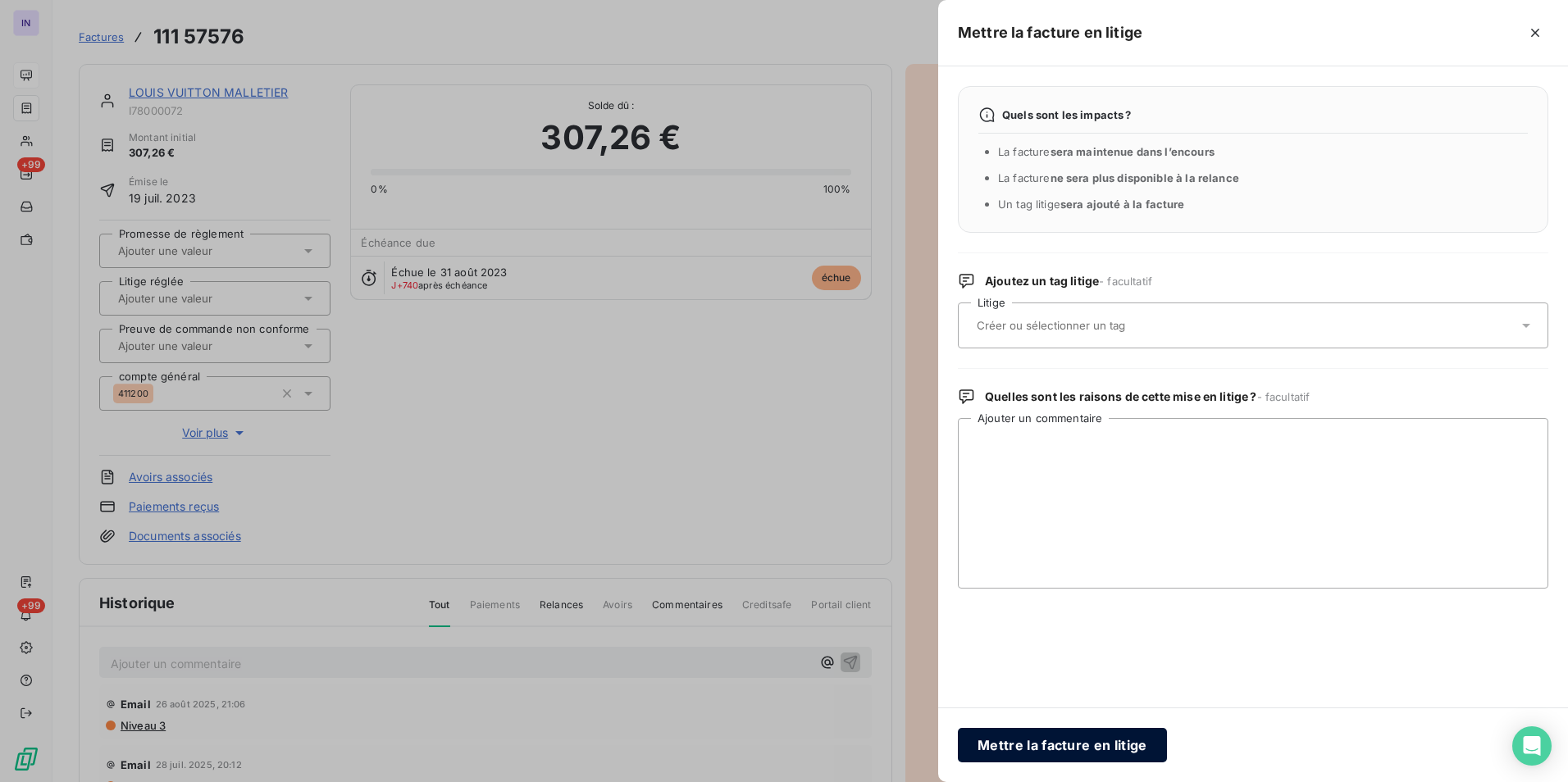
click at [1052, 742] on button "Mettre la facture en litige" at bounding box center [1062, 745] width 209 height 34
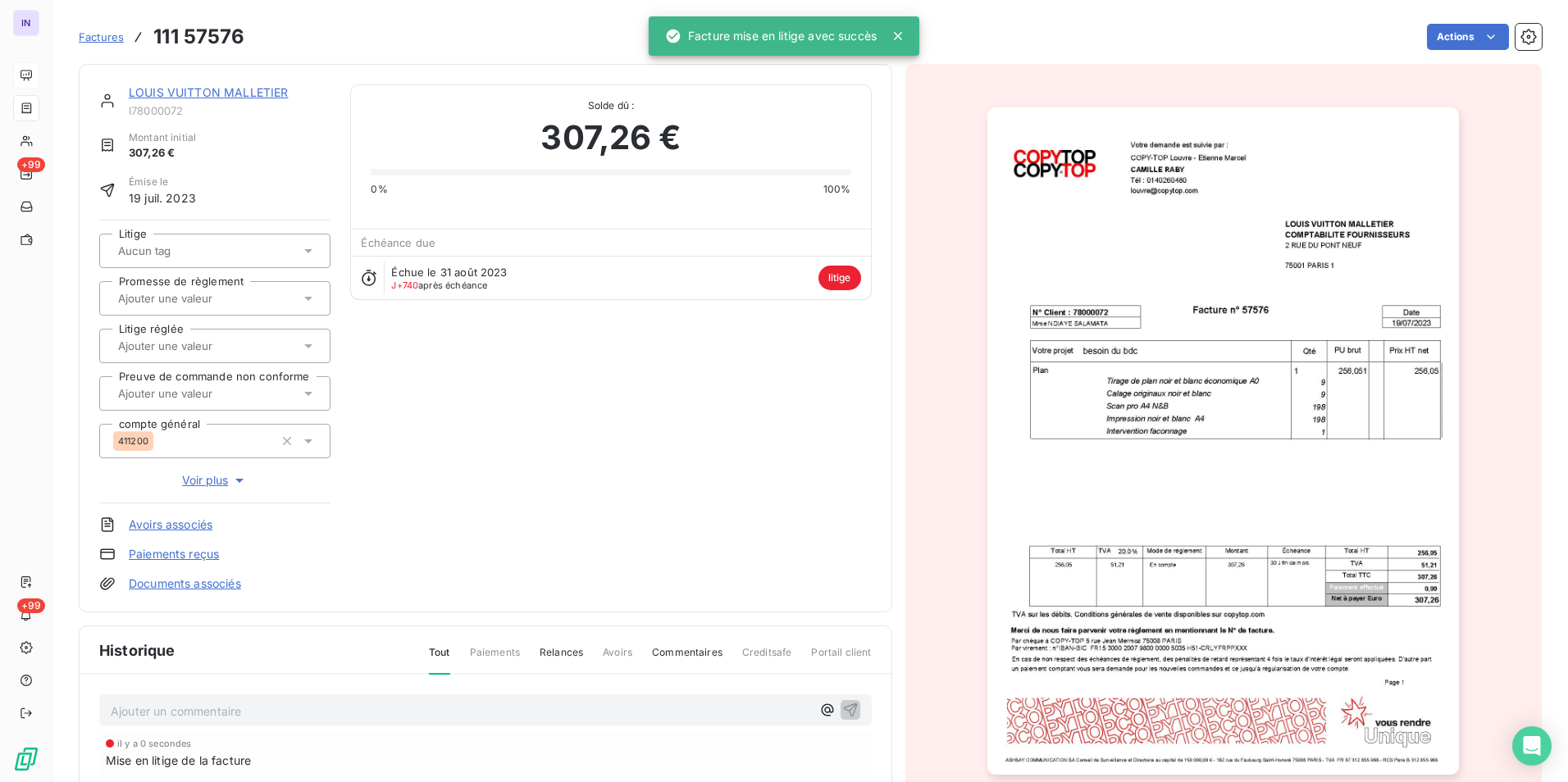
click at [211, 87] on link "LOUIS VUITTON MALLETIER" at bounding box center [208, 93] width 159 height 14
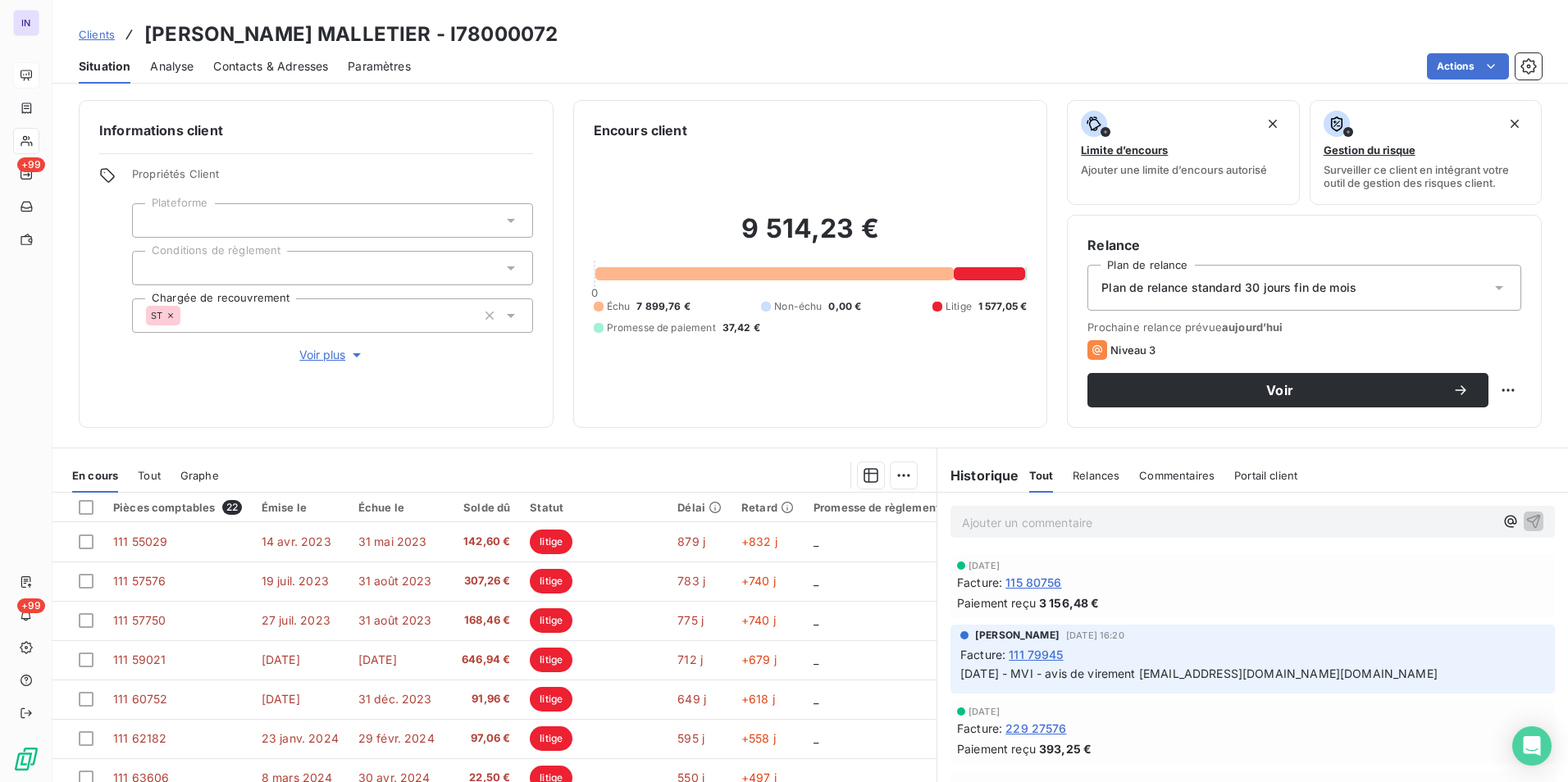
scroll to position [82, 0]
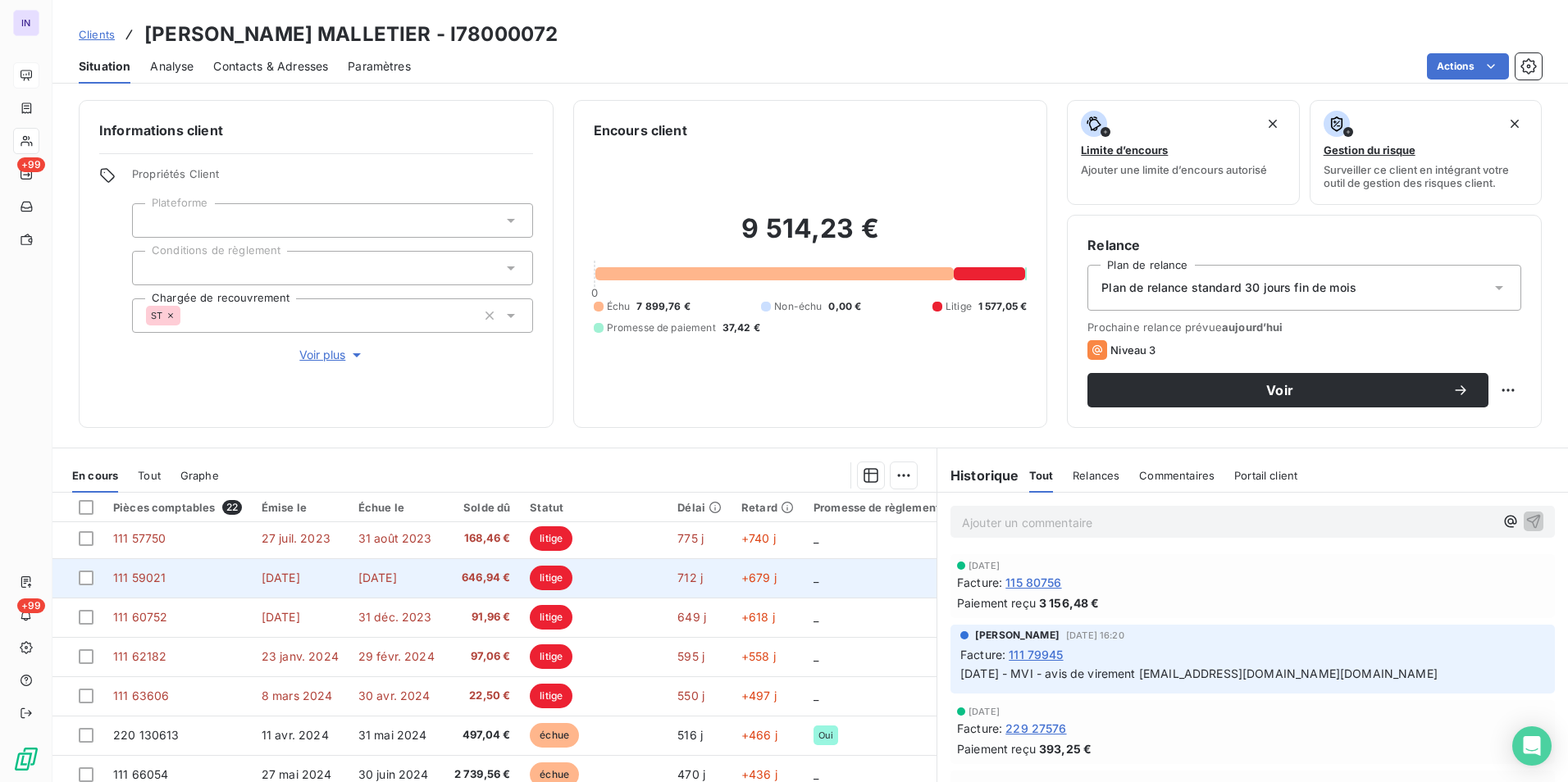
click at [296, 588] on td "[DATE]" at bounding box center [300, 578] width 97 height 39
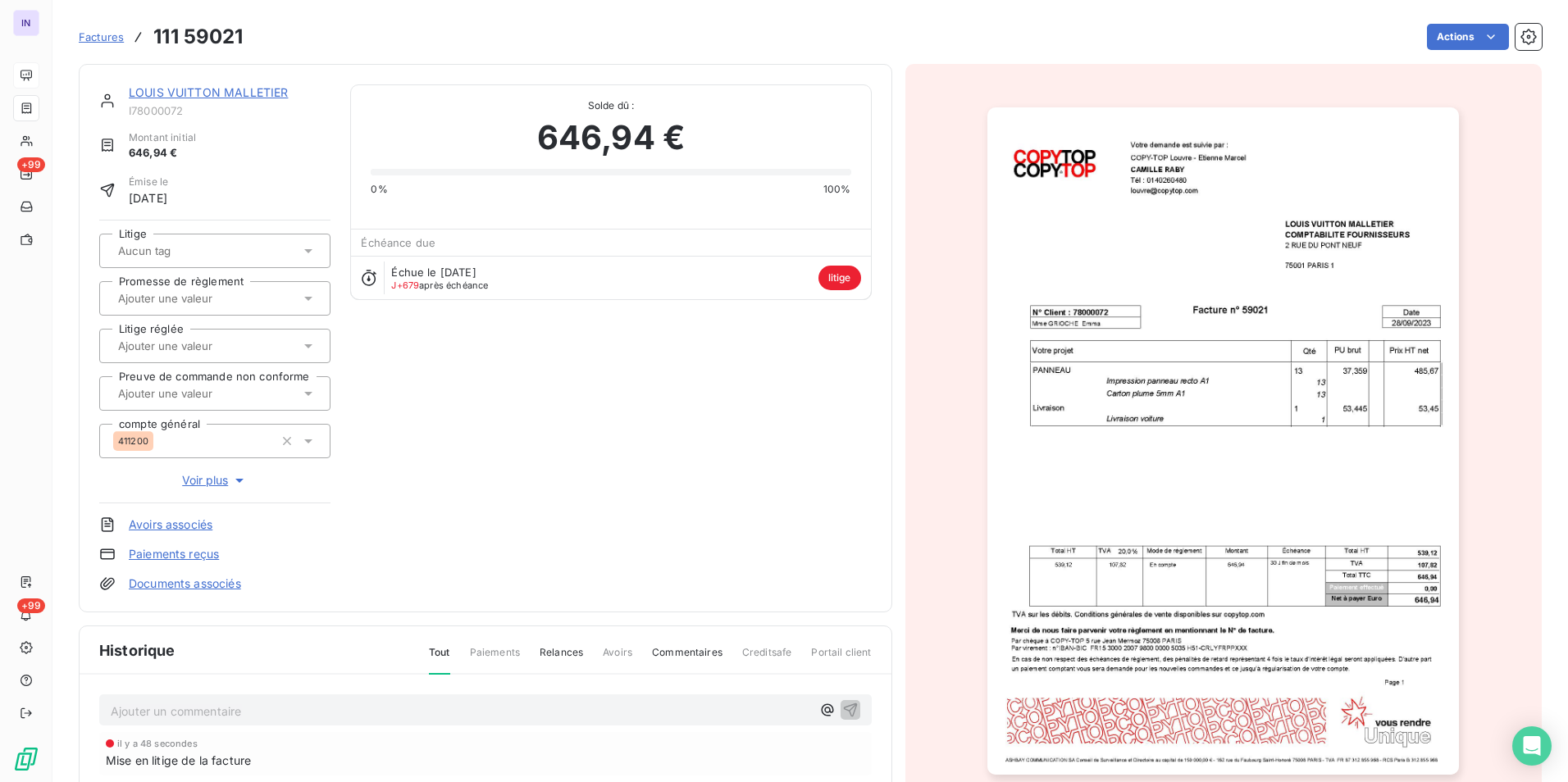
click at [237, 94] on link "LOUIS VUITTON MALLETIER" at bounding box center [208, 93] width 159 height 14
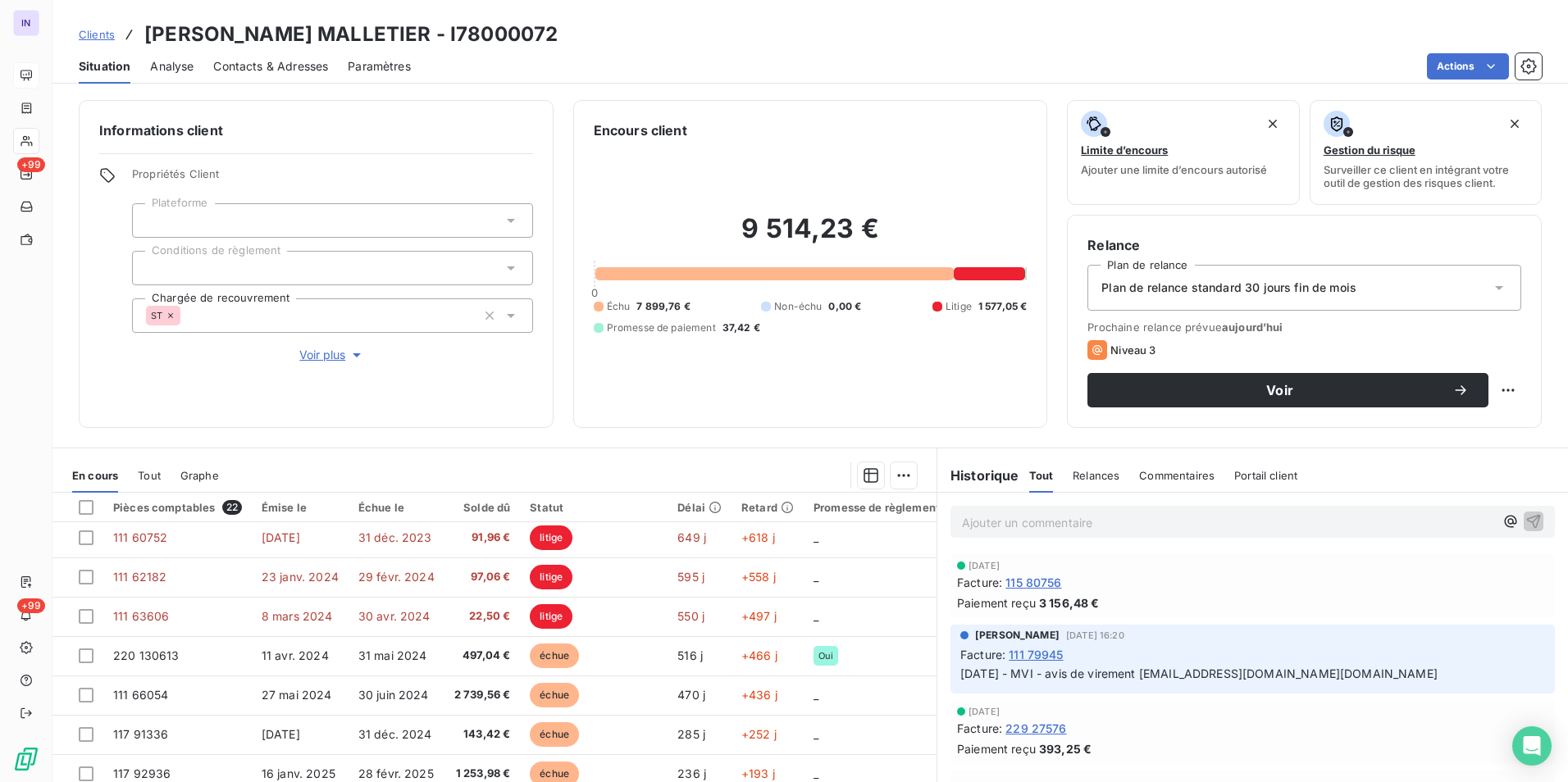
scroll to position [164, 0]
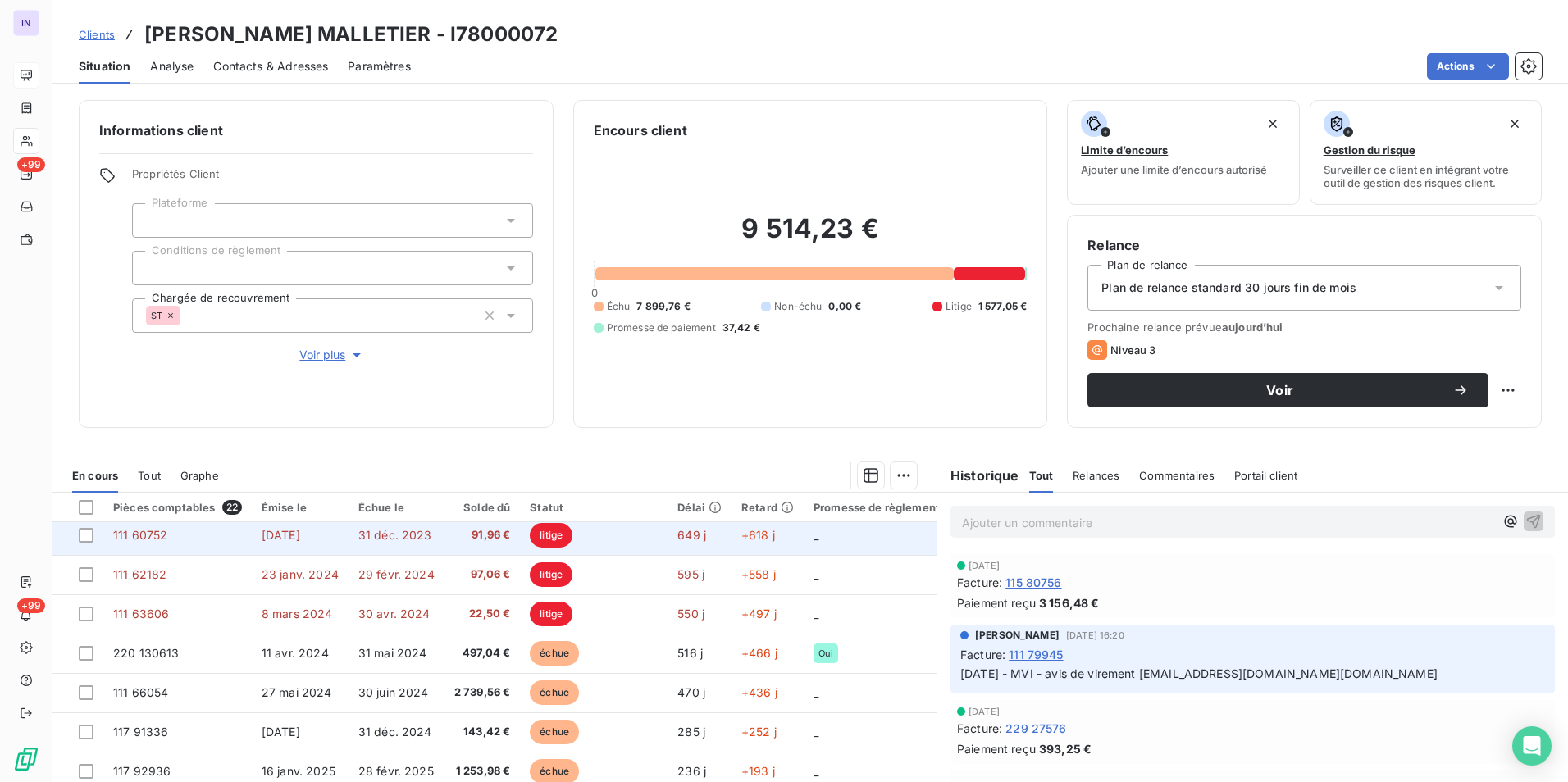
click at [362, 545] on td "31 déc. 2023" at bounding box center [397, 535] width 96 height 39
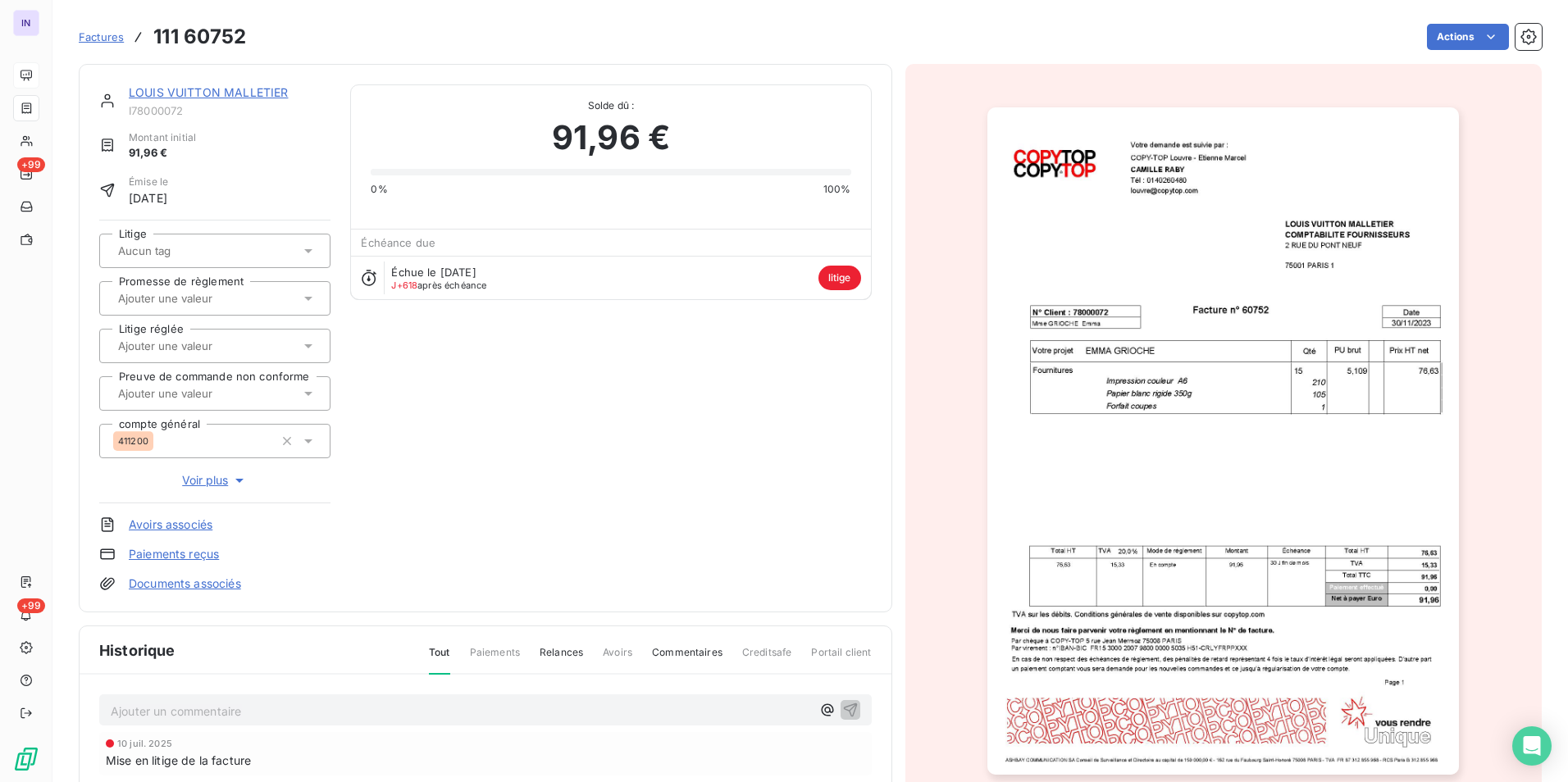
click at [204, 477] on span "Voir plus" at bounding box center [214, 480] width 66 height 16
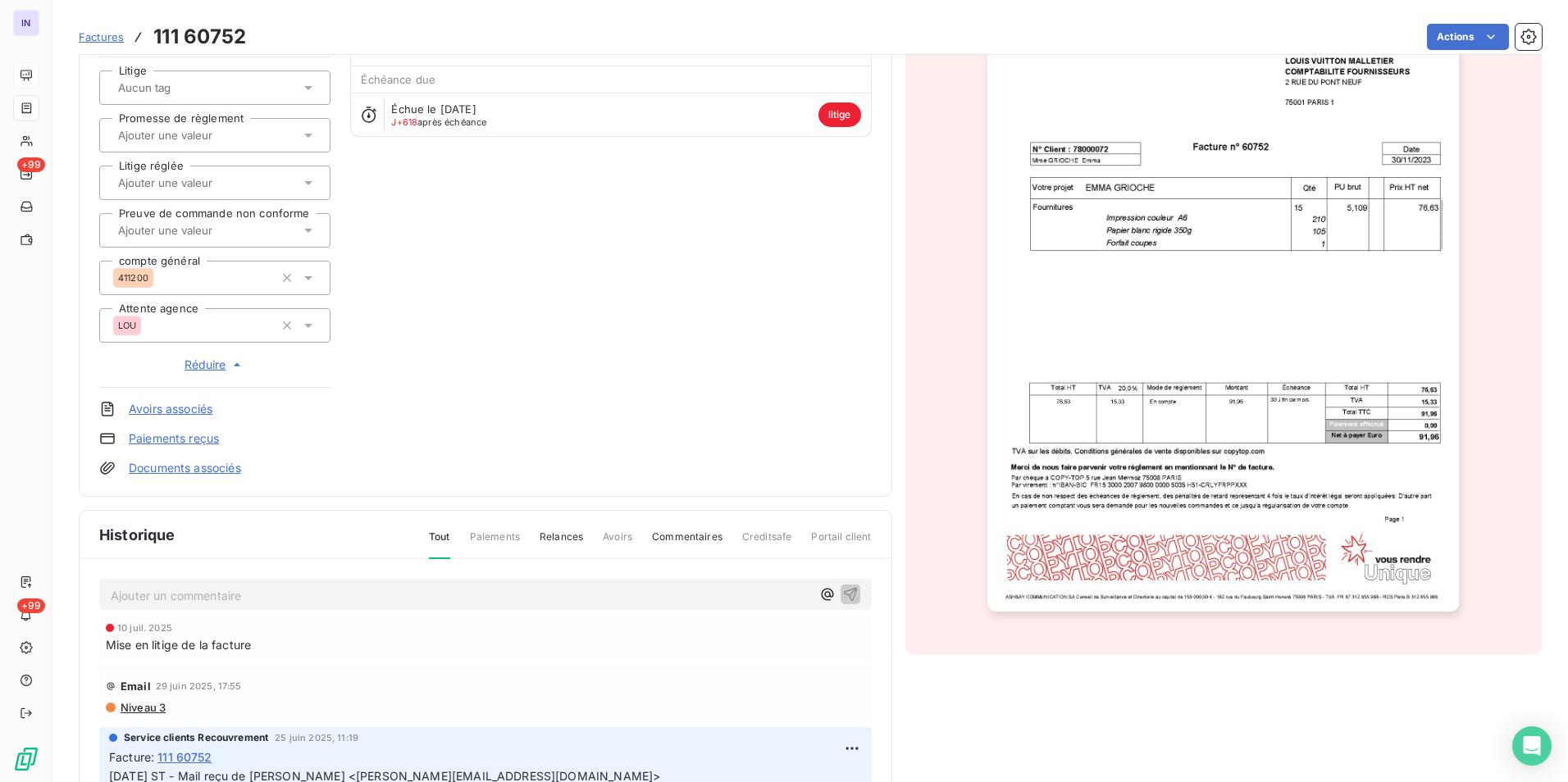
scroll to position [299, 0]
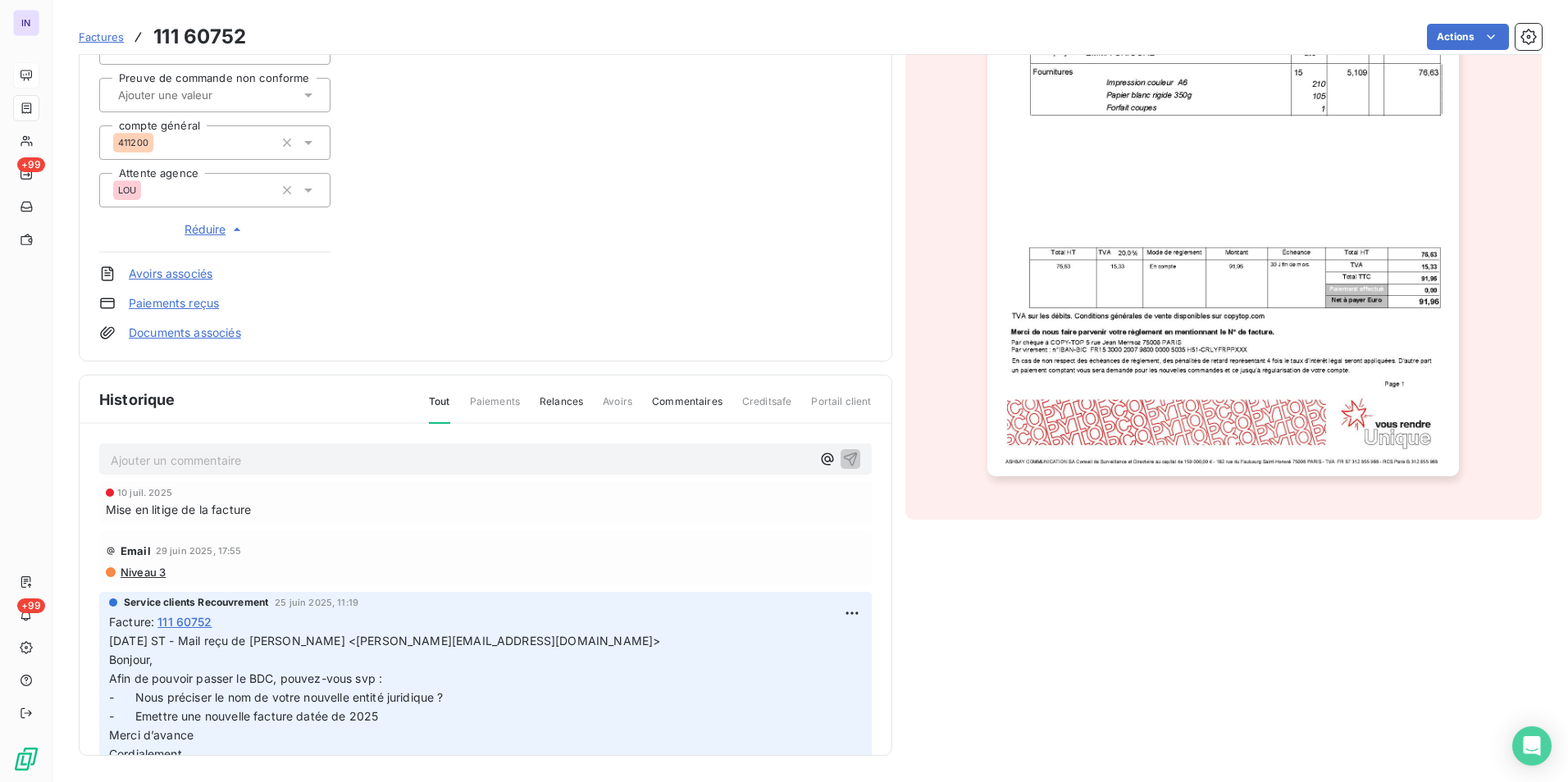
click at [191, 465] on p "Ajouter un commentaire ﻿" at bounding box center [460, 460] width 700 height 21
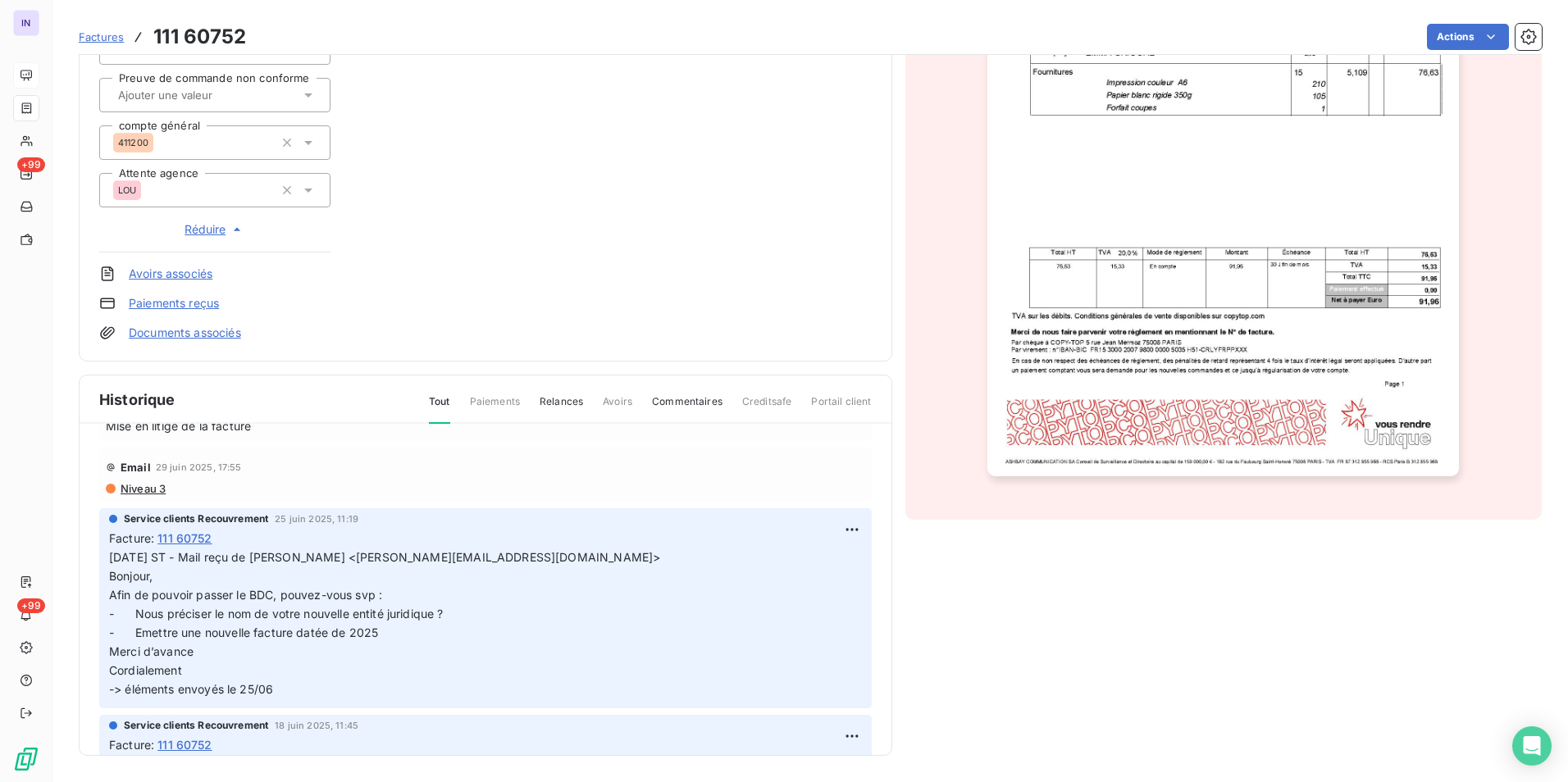
scroll to position [0, 0]
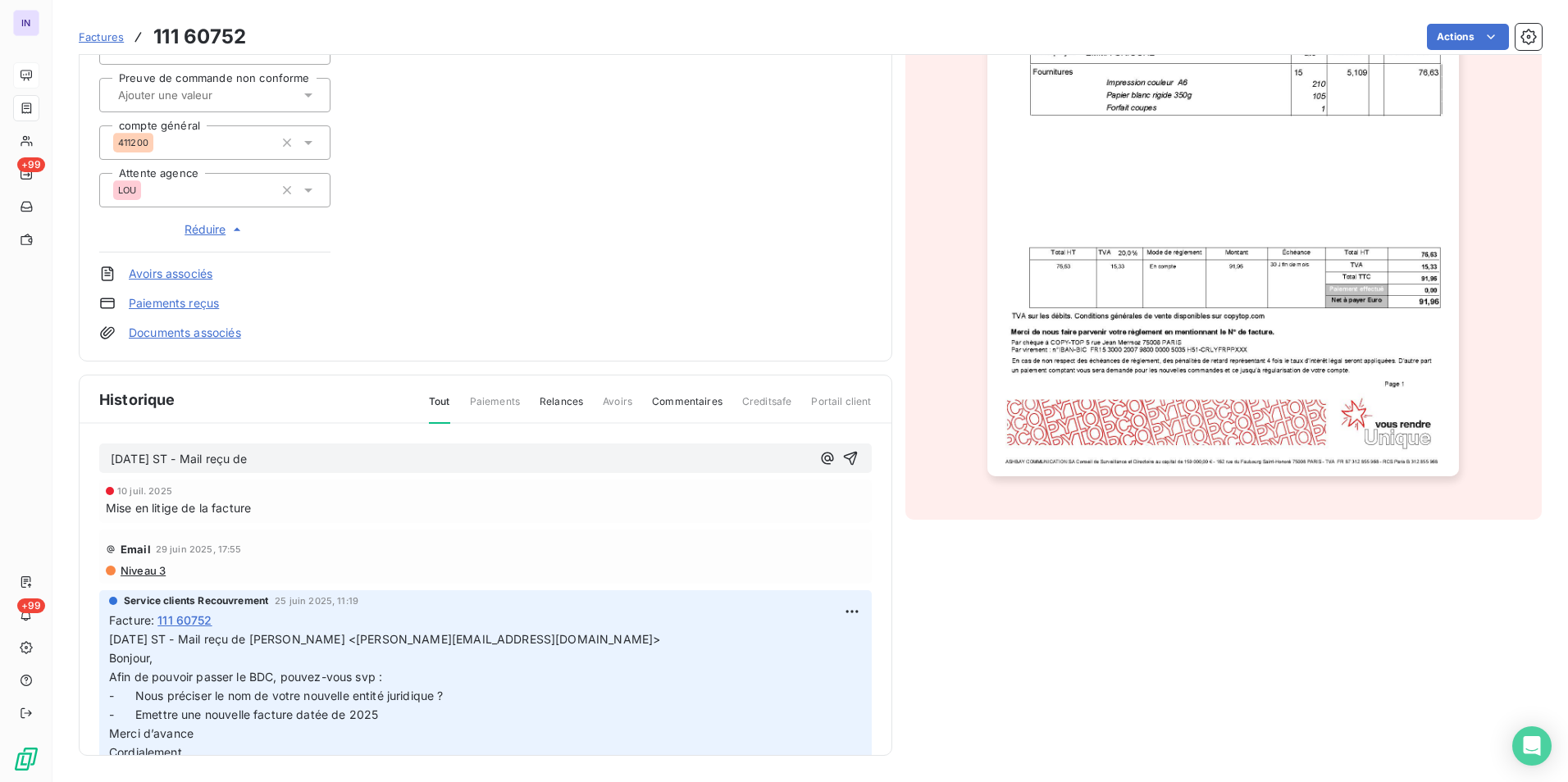
click at [317, 459] on p "25/06/2025 ST - Mail reçu de" at bounding box center [460, 459] width 700 height 19
click at [277, 457] on span "25/06/2025 ST - Mail reçu deChristelle CHOTARD <christelle.chotard@louisvuitton…" at bounding box center [392, 458] width 563 height 14
click at [609, 460] on span "25/06/2025 ST - Mail reçu de Christelle CHOTARD <christelle.chotard@louisvuitto…" at bounding box center [386, 458] width 551 height 14
click at [165, 469] on p "25/06/2025 ST - Mail reçu de Christelle CHOTARD <christelle.chotard@louisvuitto…" at bounding box center [460, 459] width 700 height 19
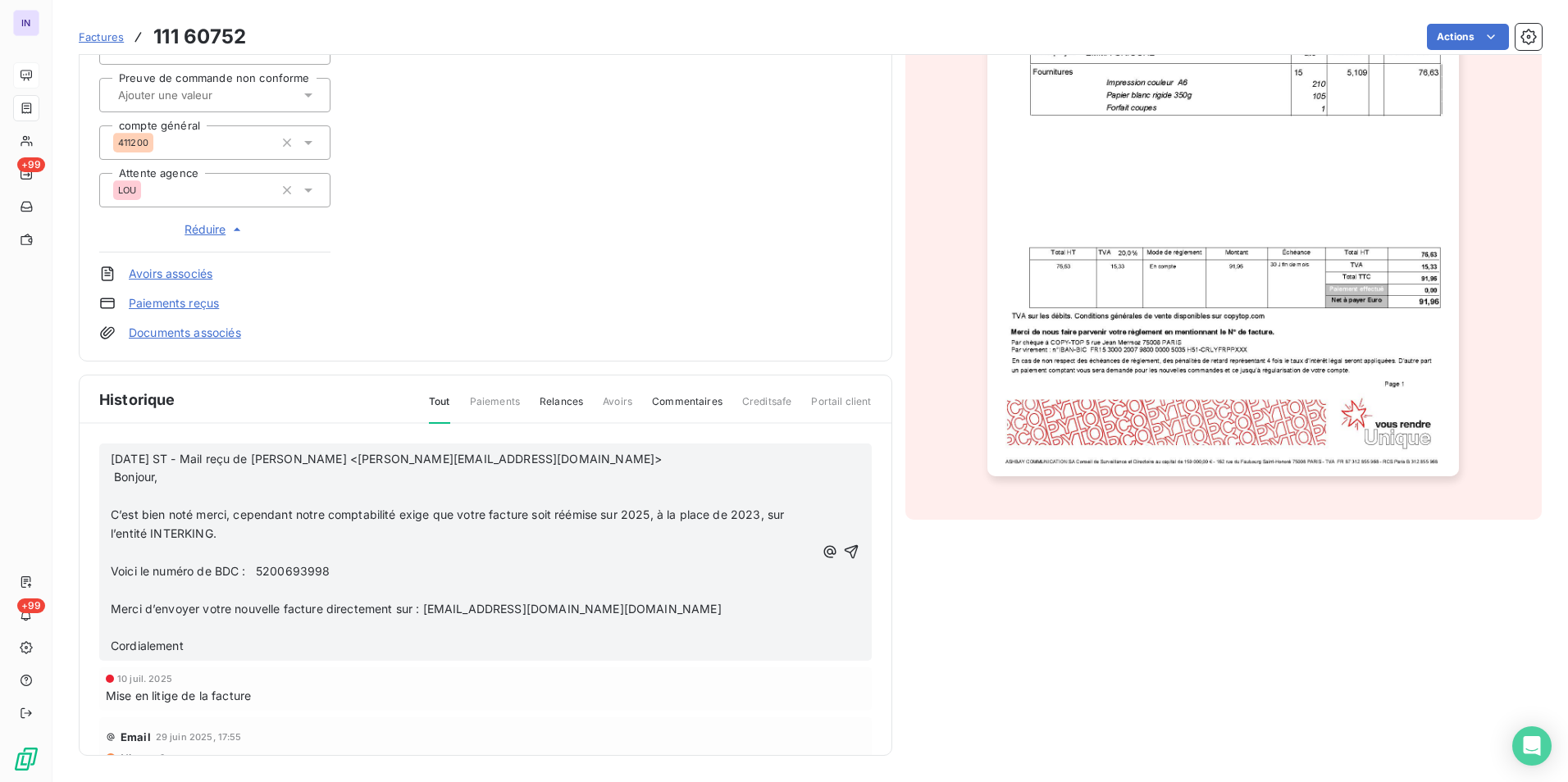
click at [123, 628] on p "﻿" at bounding box center [462, 628] width 703 height 19
click at [121, 585] on p "﻿" at bounding box center [462, 591] width 703 height 19
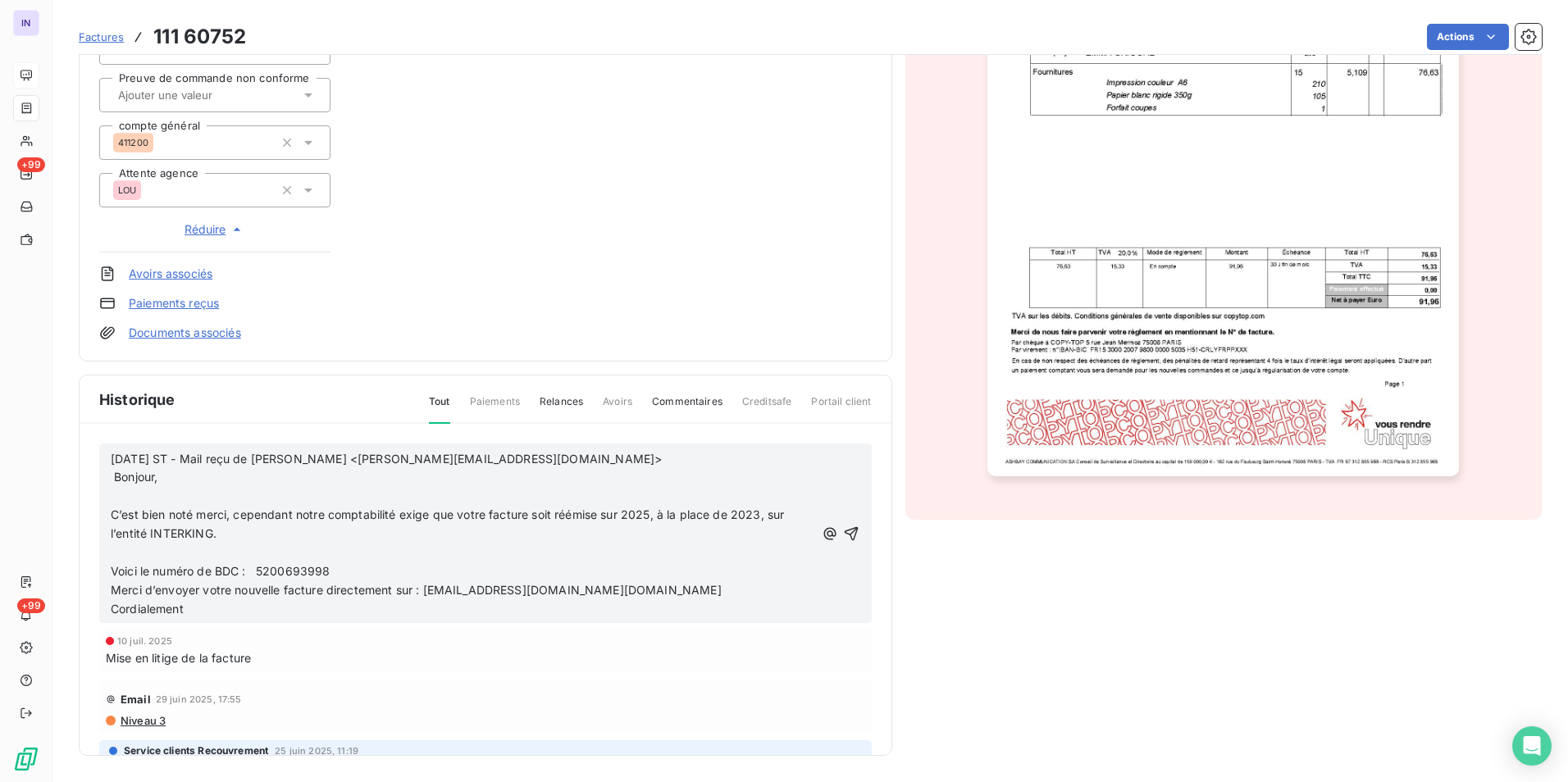
click at [118, 549] on p "﻿" at bounding box center [462, 553] width 703 height 19
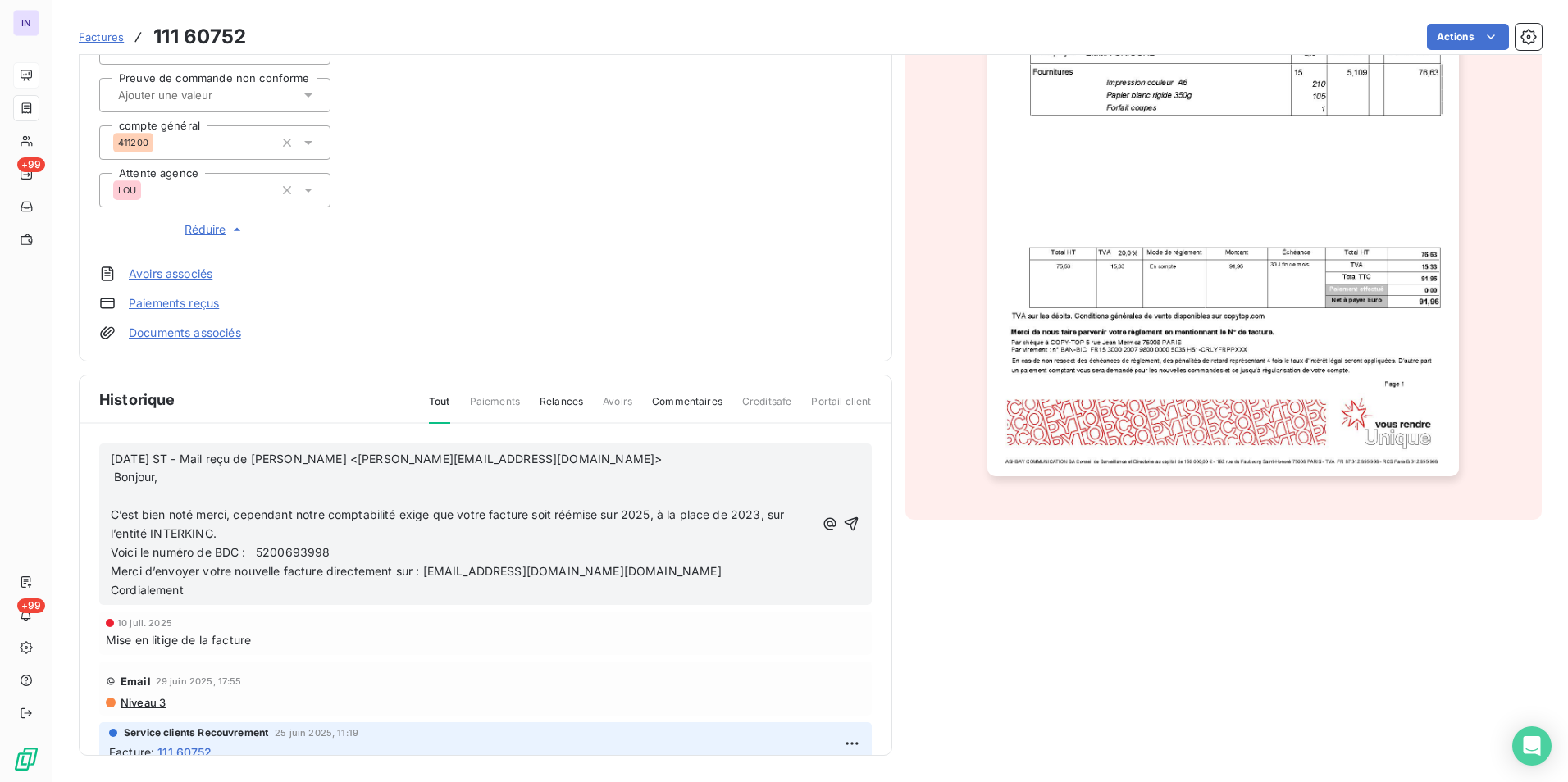
click at [116, 495] on p "﻿" at bounding box center [462, 496] width 703 height 19
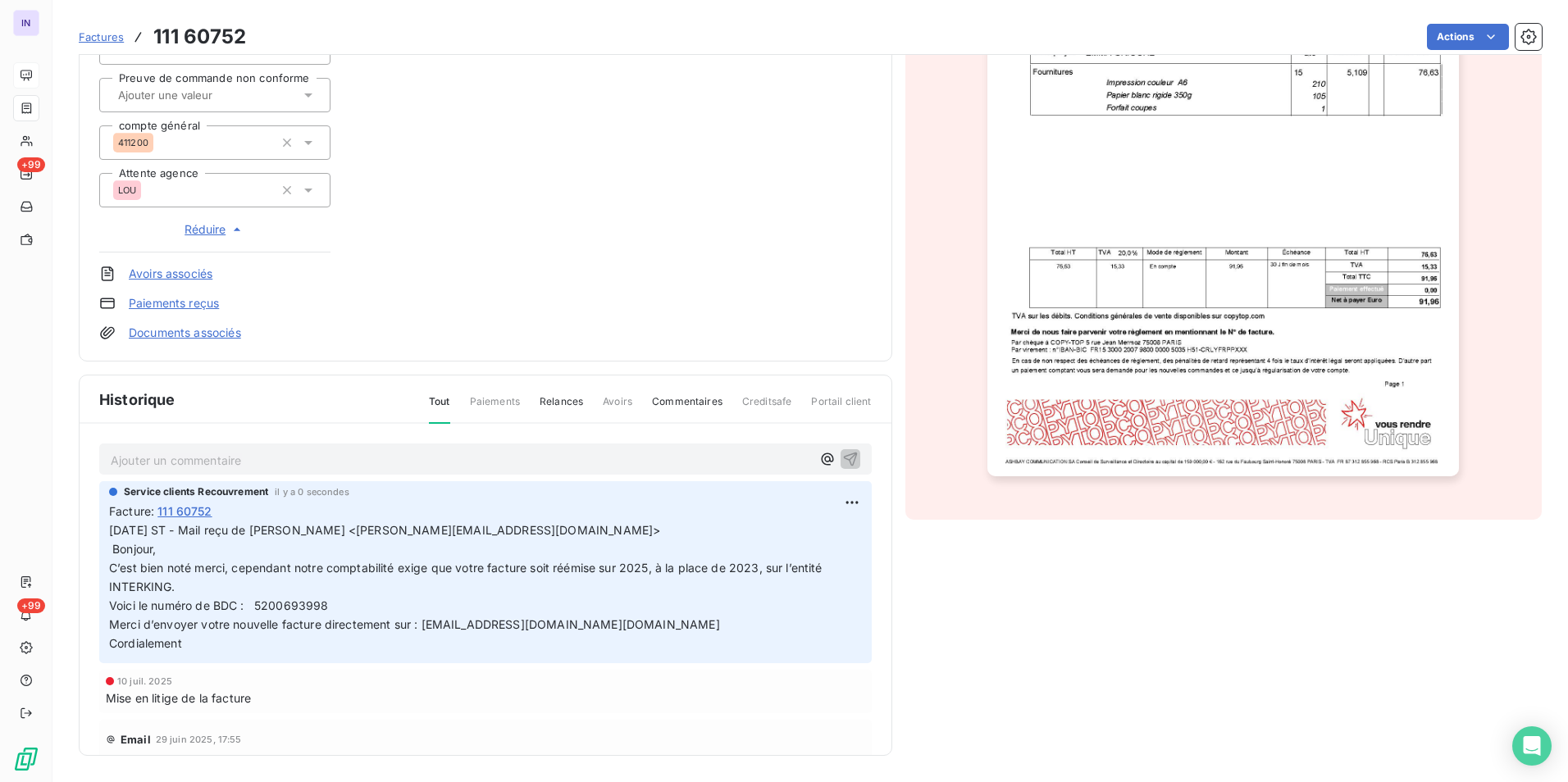
click at [143, 456] on p "Ajouter un commentaire ﻿" at bounding box center [460, 460] width 700 height 21
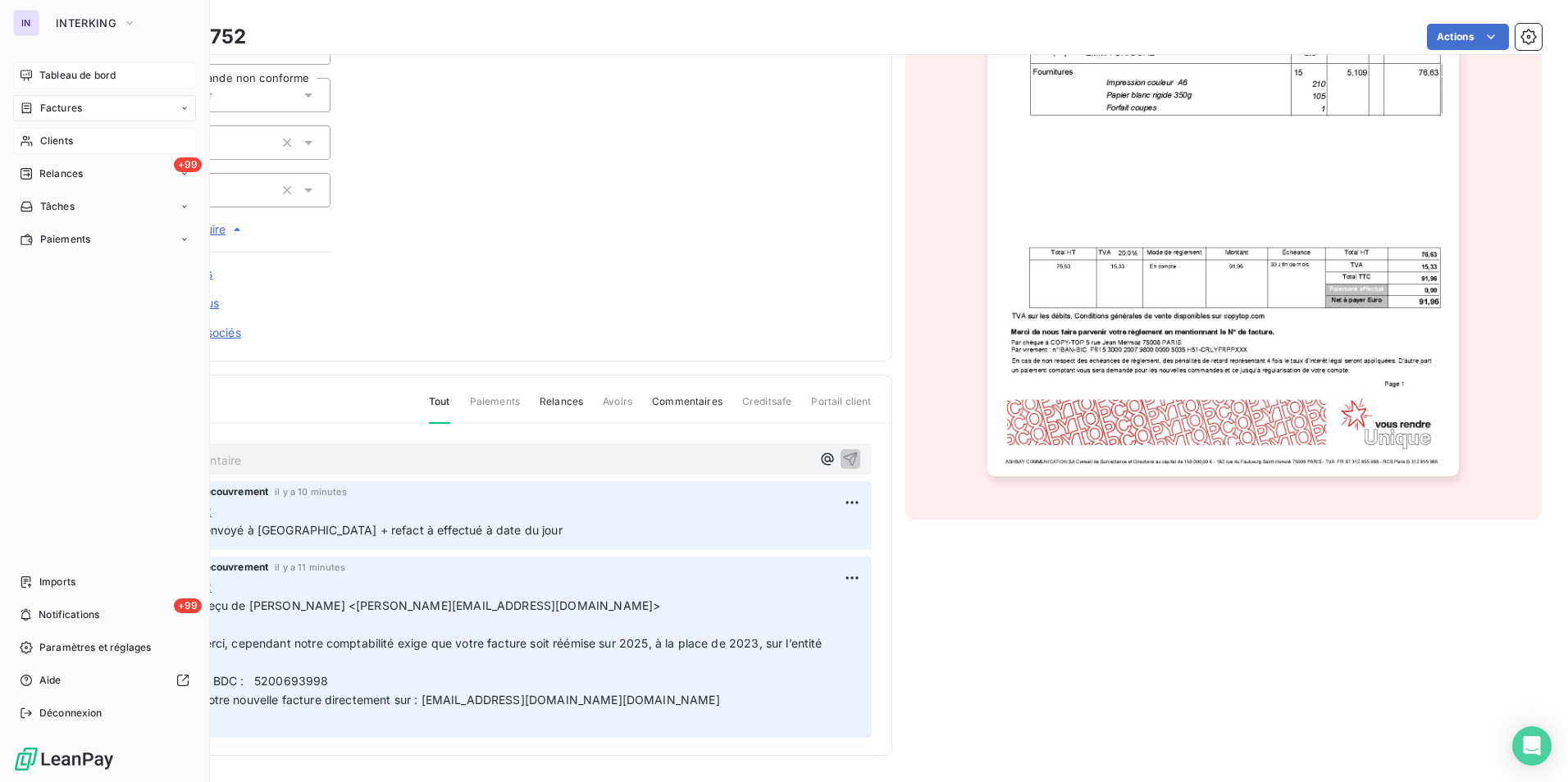
click at [58, 138] on span "Clients" at bounding box center [57, 140] width 33 height 15
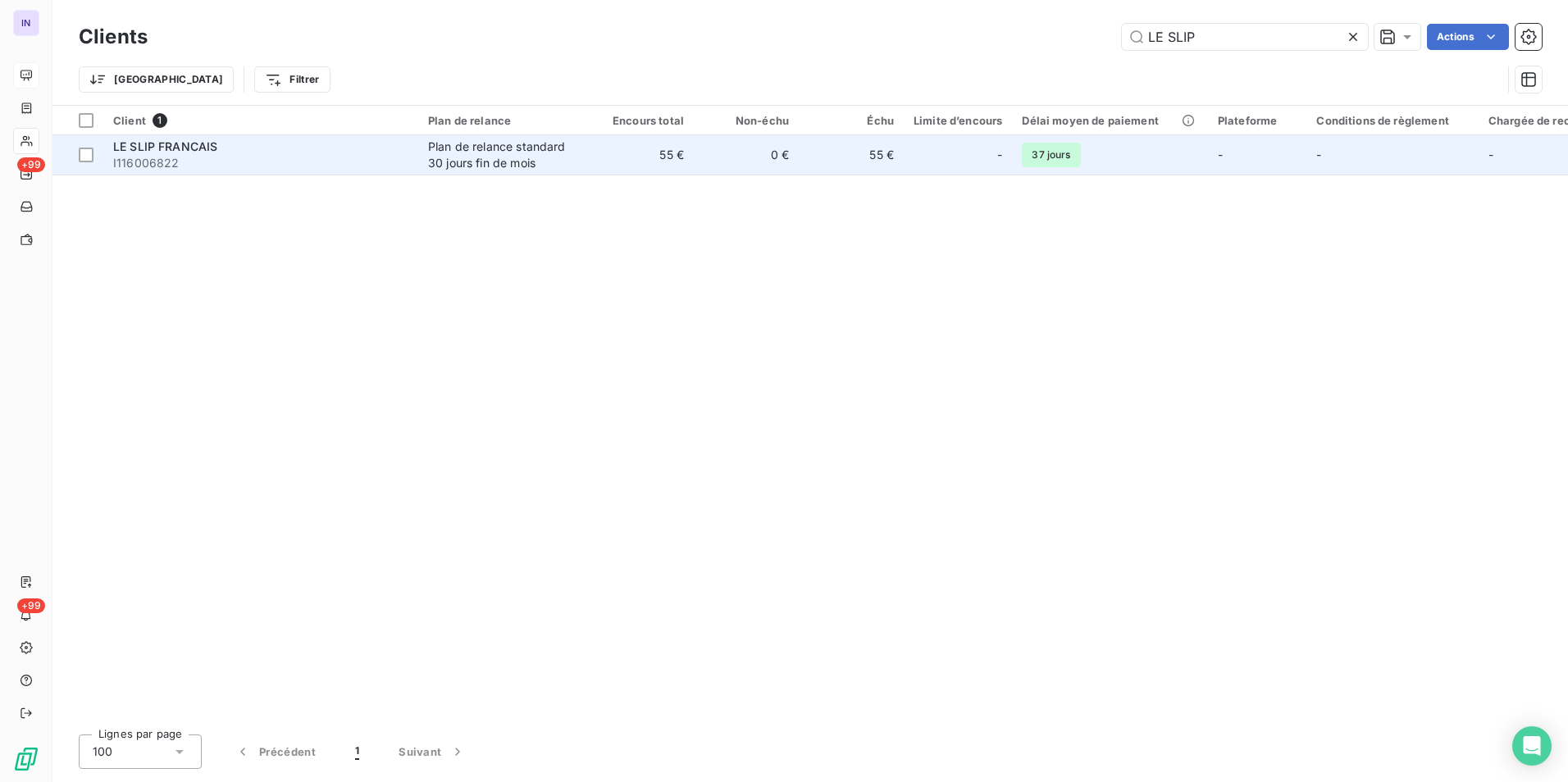
click at [516, 168] on div "Plan de relance standard 30 jours fin de mois" at bounding box center [504, 155] width 151 height 33
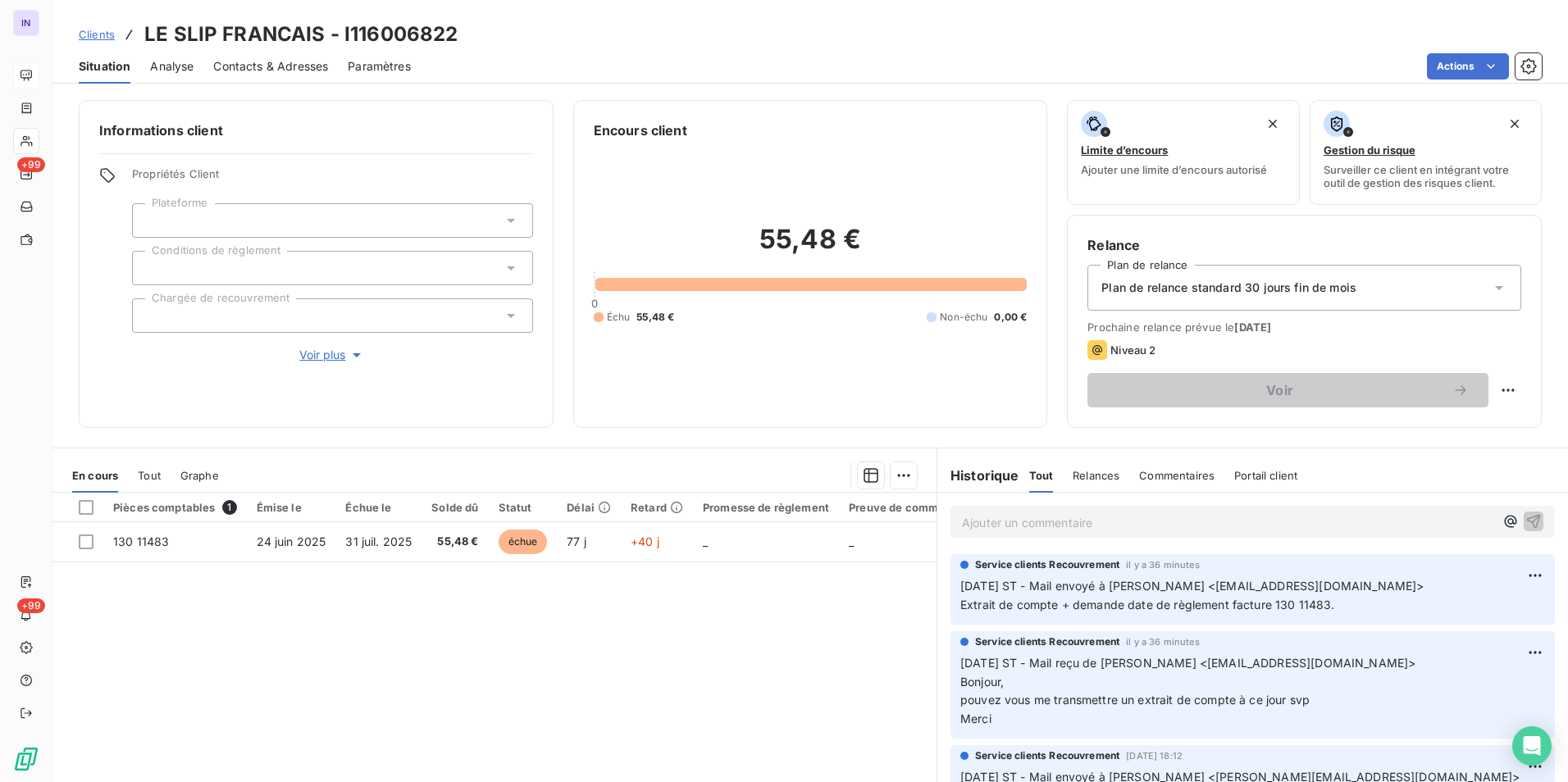
click at [1024, 516] on p "Ajouter un commentaire ﻿" at bounding box center [1228, 522] width 532 height 21
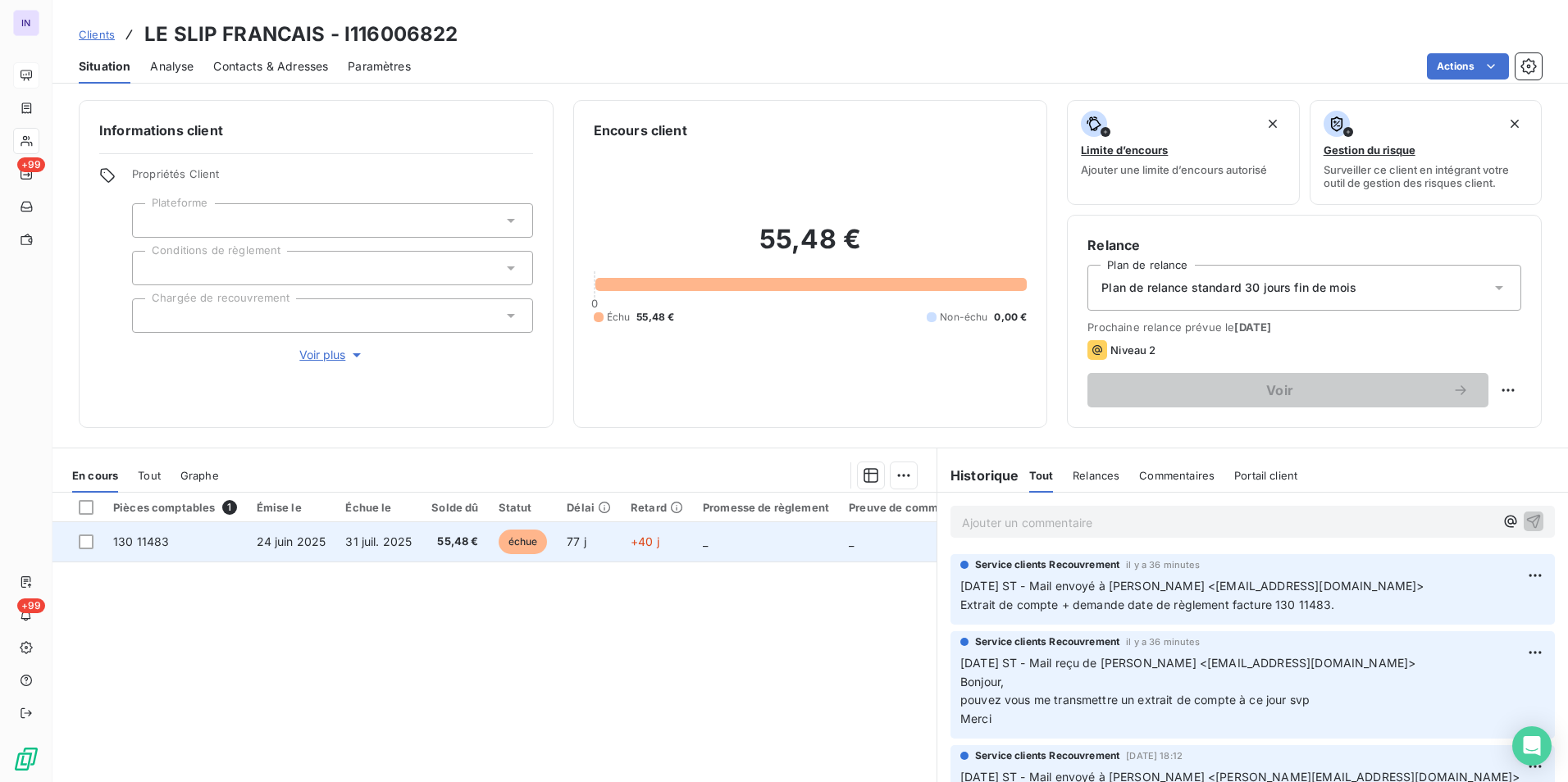
click at [457, 552] on td "55,48 €" at bounding box center [455, 542] width 67 height 39
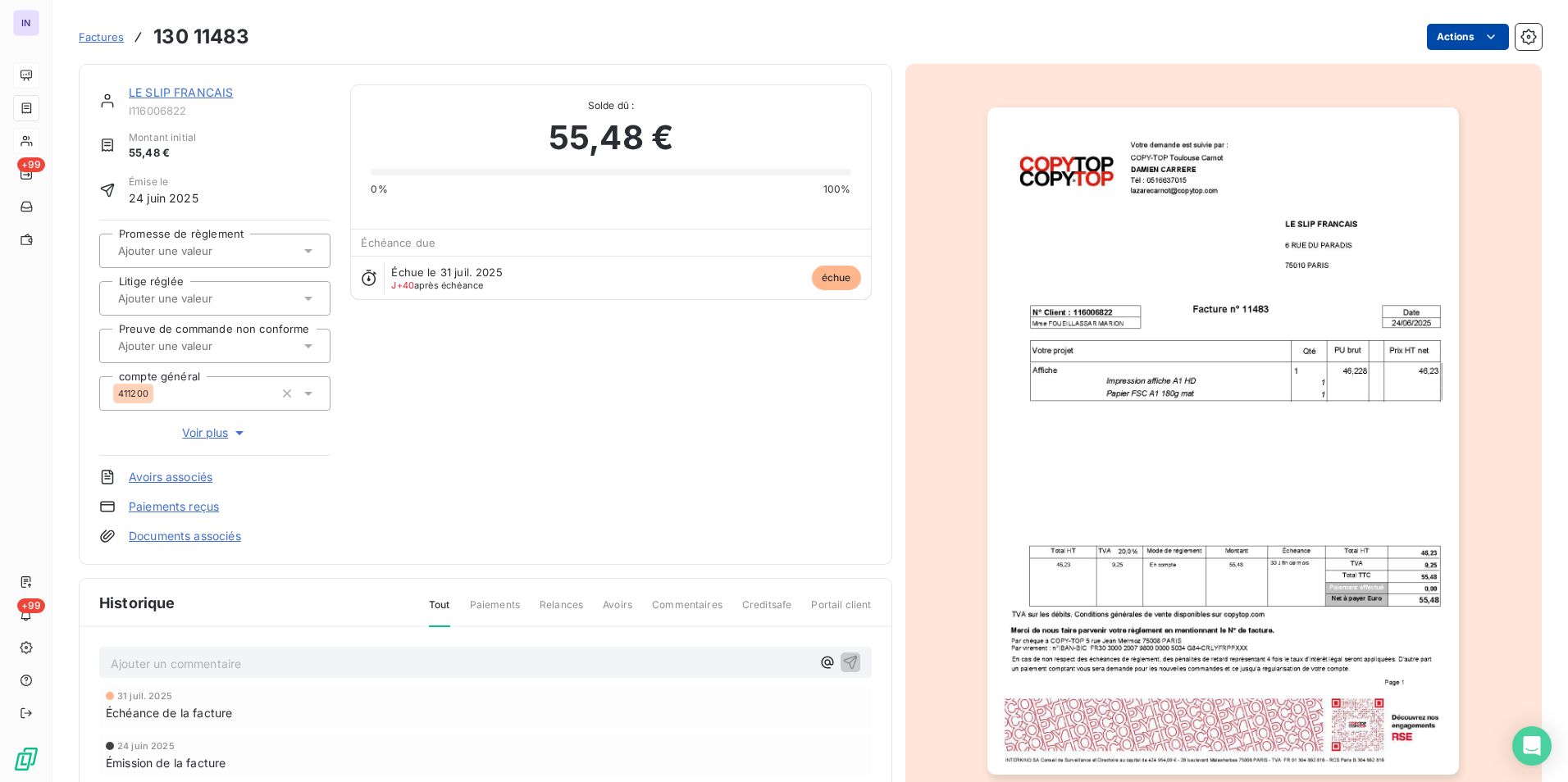
click at [1452, 33] on html "IN +99 +99 Factures 130 11483 Actions LE SLIP FRANCAIS I116006822 Montant initi…" at bounding box center [784, 391] width 1568 height 782
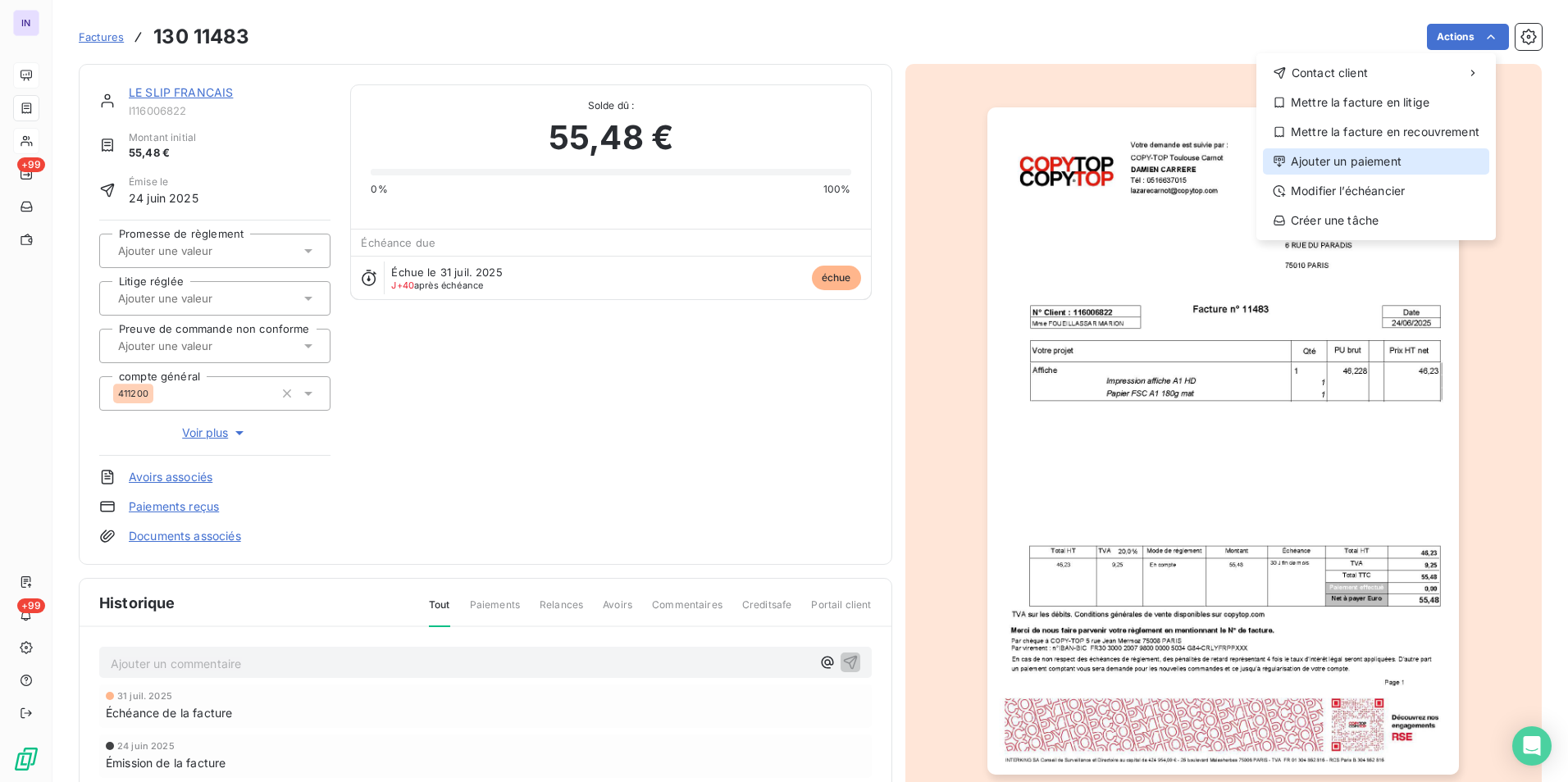
click at [1332, 154] on div "Ajouter un paiement" at bounding box center [1376, 161] width 226 height 27
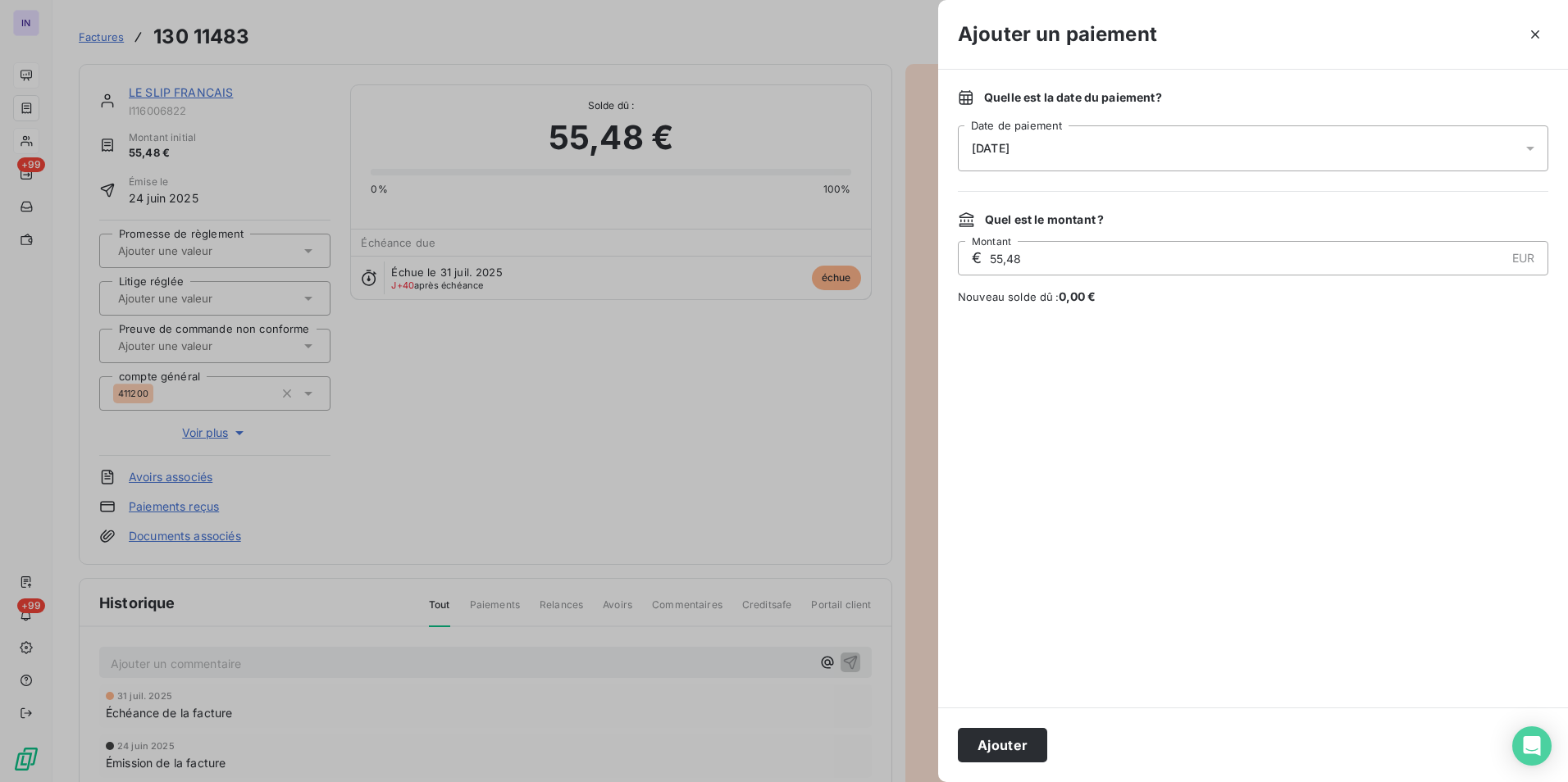
drag, startPoint x: 1217, startPoint y: 144, endPoint x: 1201, endPoint y: 165, distance: 26.4
click at [1217, 145] on div "[DATE]" at bounding box center [1253, 148] width 590 height 46
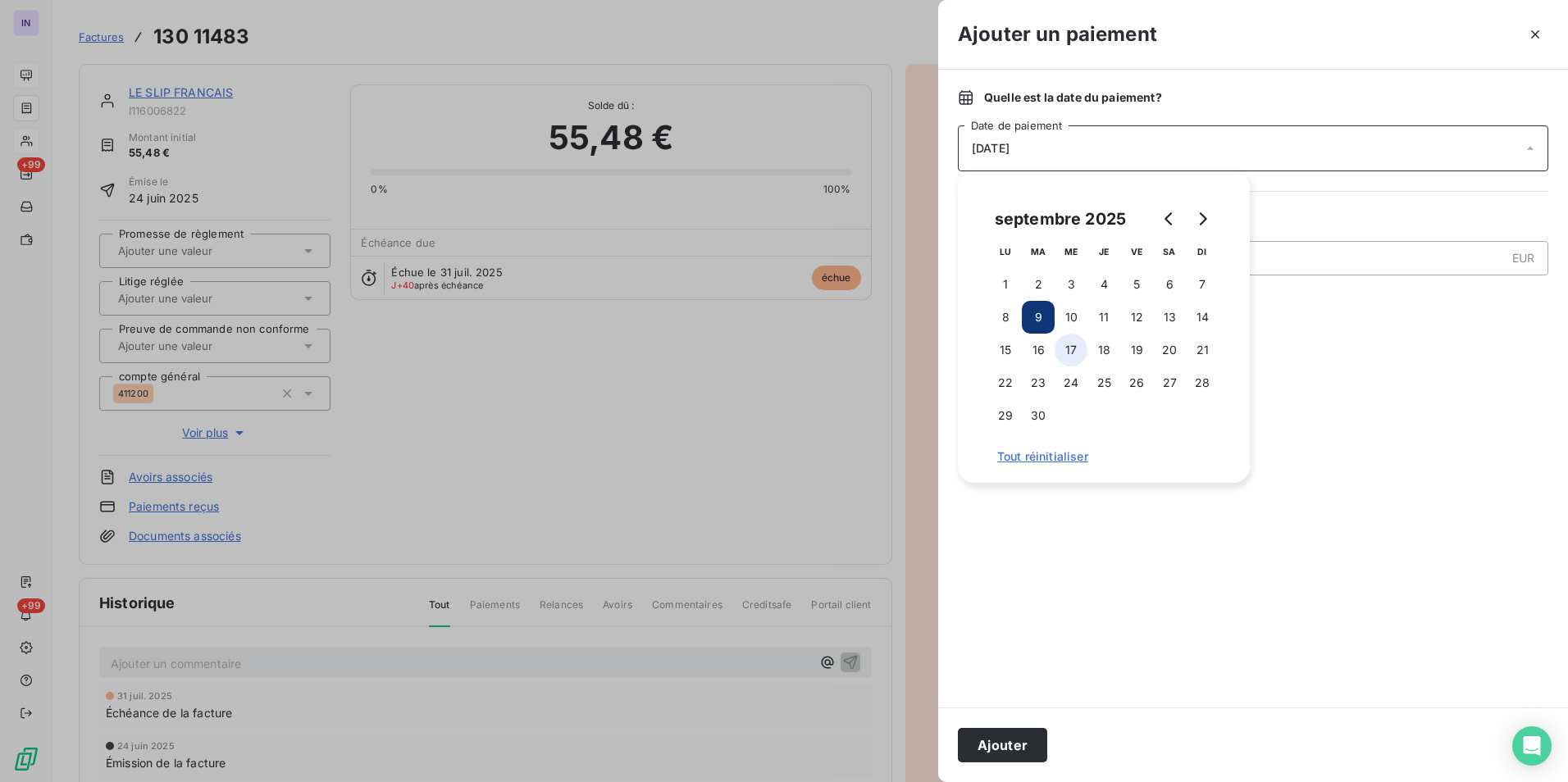
click at [1062, 350] on button "17" at bounding box center [1071, 350] width 33 height 33
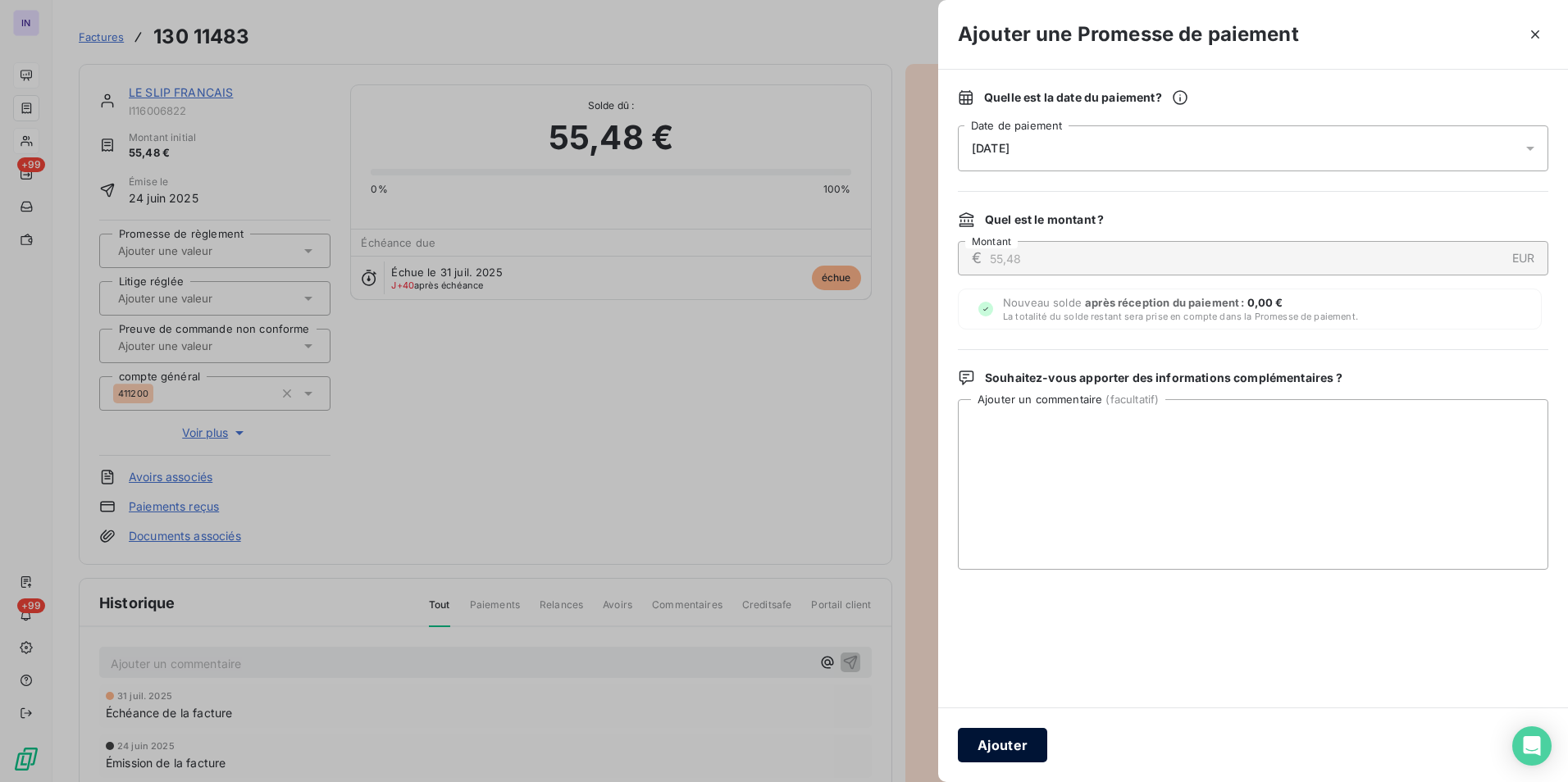
drag, startPoint x: 1008, startPoint y: 749, endPoint x: 654, endPoint y: 531, distance: 415.7
click at [1007, 744] on button "Ajouter" at bounding box center [1002, 745] width 89 height 34
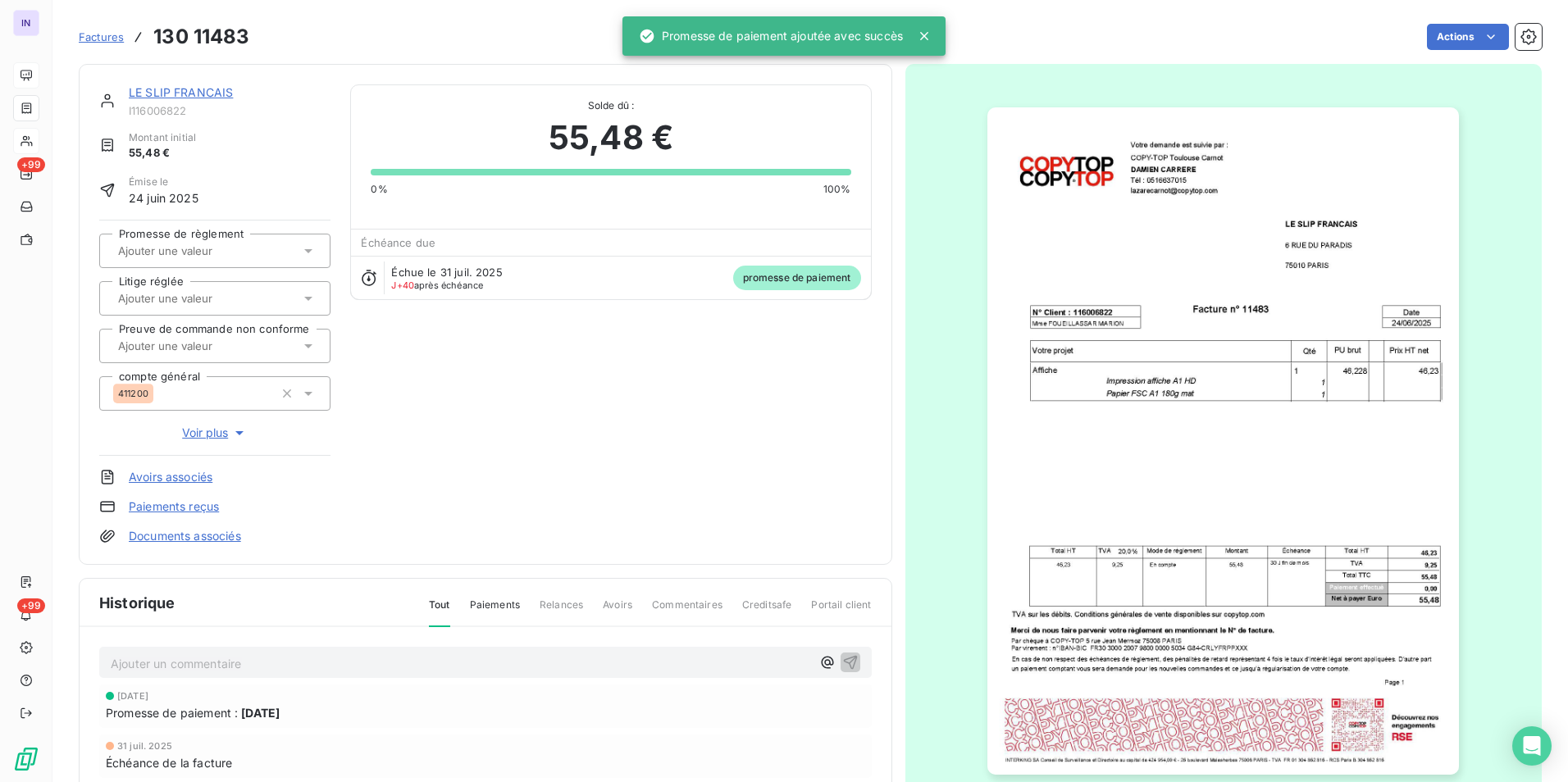
click at [202, 252] on input "text" at bounding box center [199, 250] width 165 height 15
click at [171, 299] on div "Oui" at bounding box center [224, 294] width 185 height 27
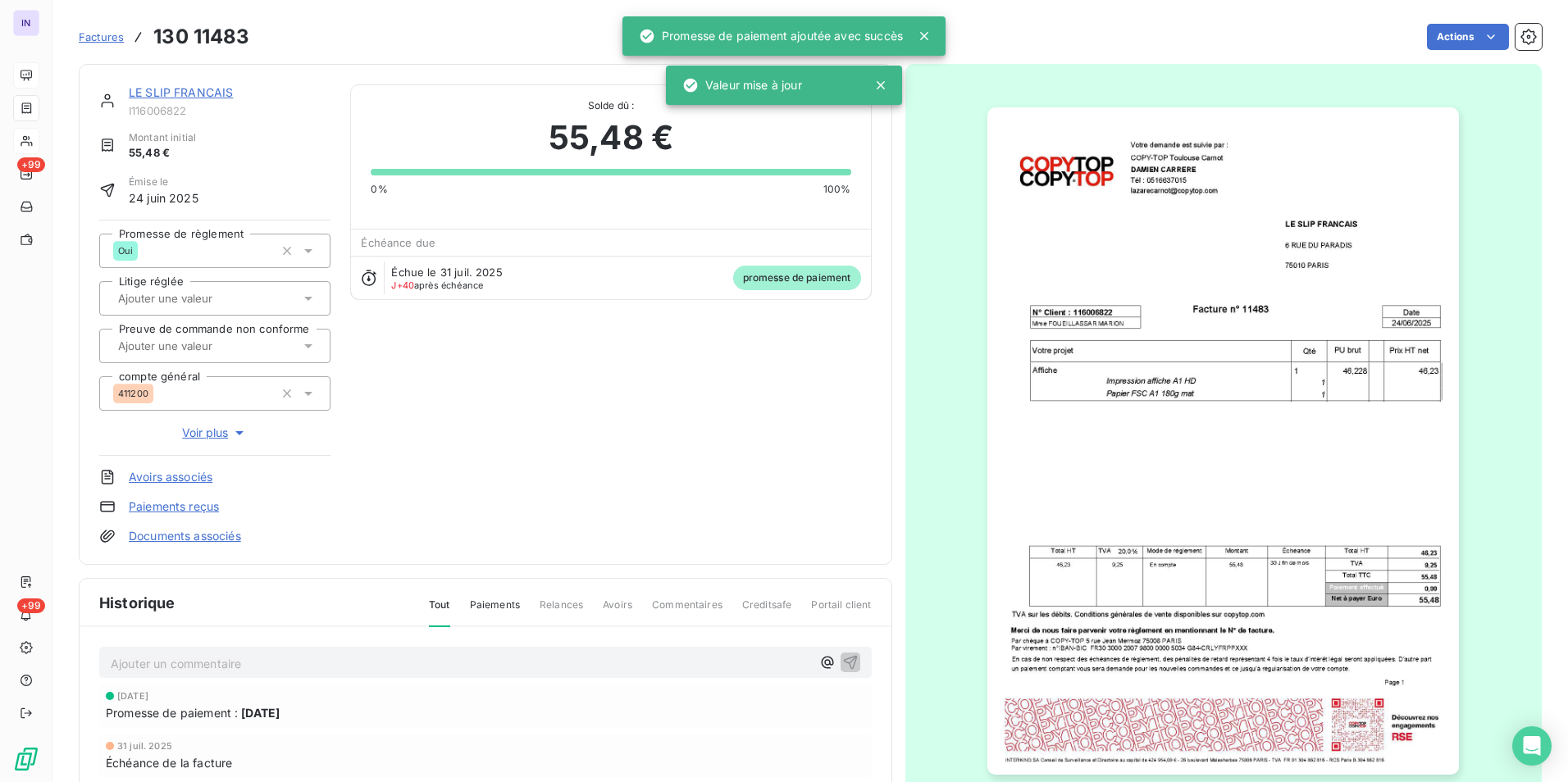
click at [188, 81] on div "LE SLIP FRANCAIS I116006822 Montant initial 55,48 € Émise le 24 juin 2025 Prome…" at bounding box center [485, 314] width 813 height 501
click at [184, 95] on link "LE SLIP FRANCAIS" at bounding box center [181, 93] width 105 height 14
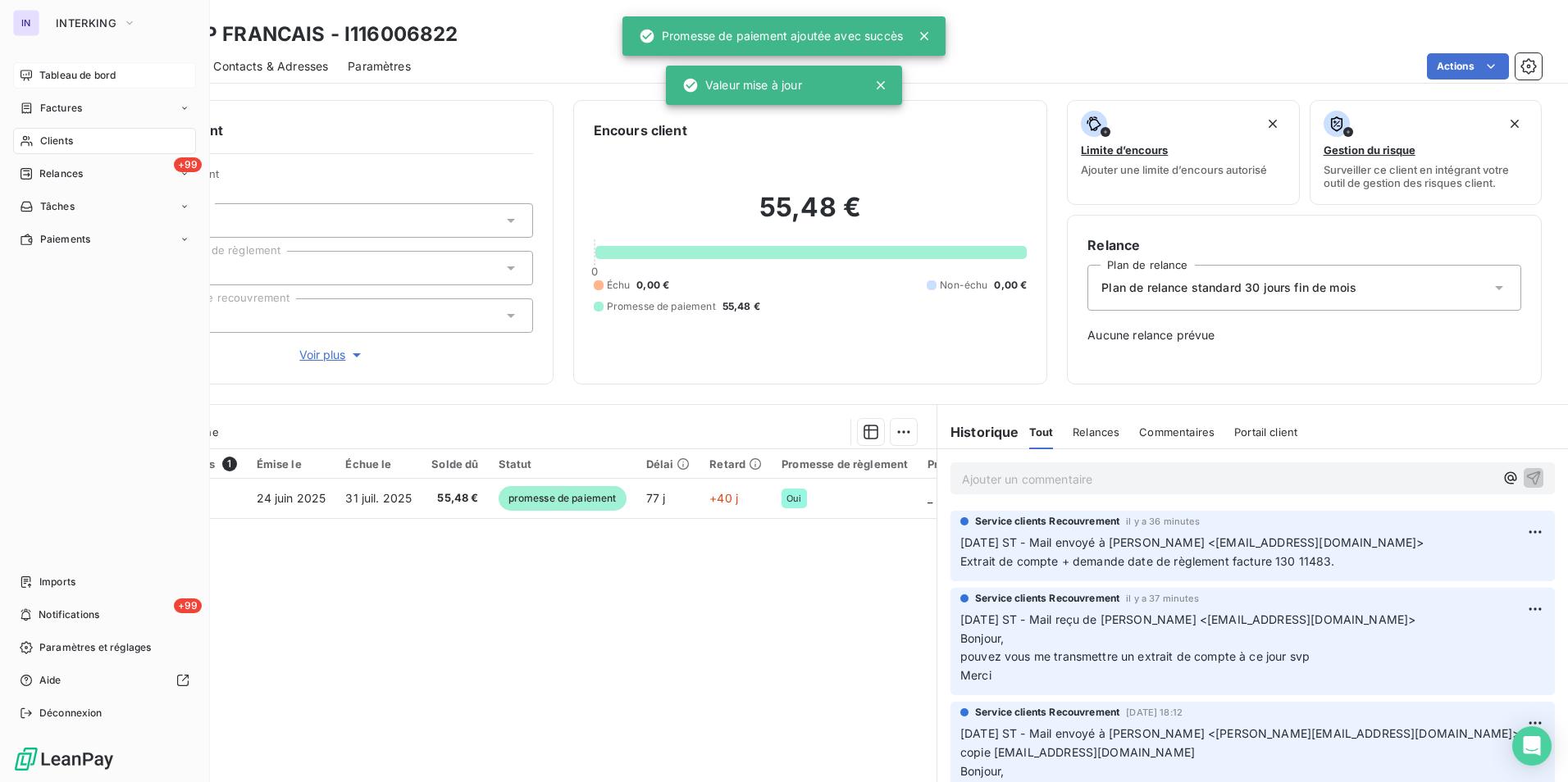
drag, startPoint x: 64, startPoint y: 137, endPoint x: 144, endPoint y: 136, distance: 80.0
click at [64, 138] on span "Clients" at bounding box center [57, 140] width 33 height 15
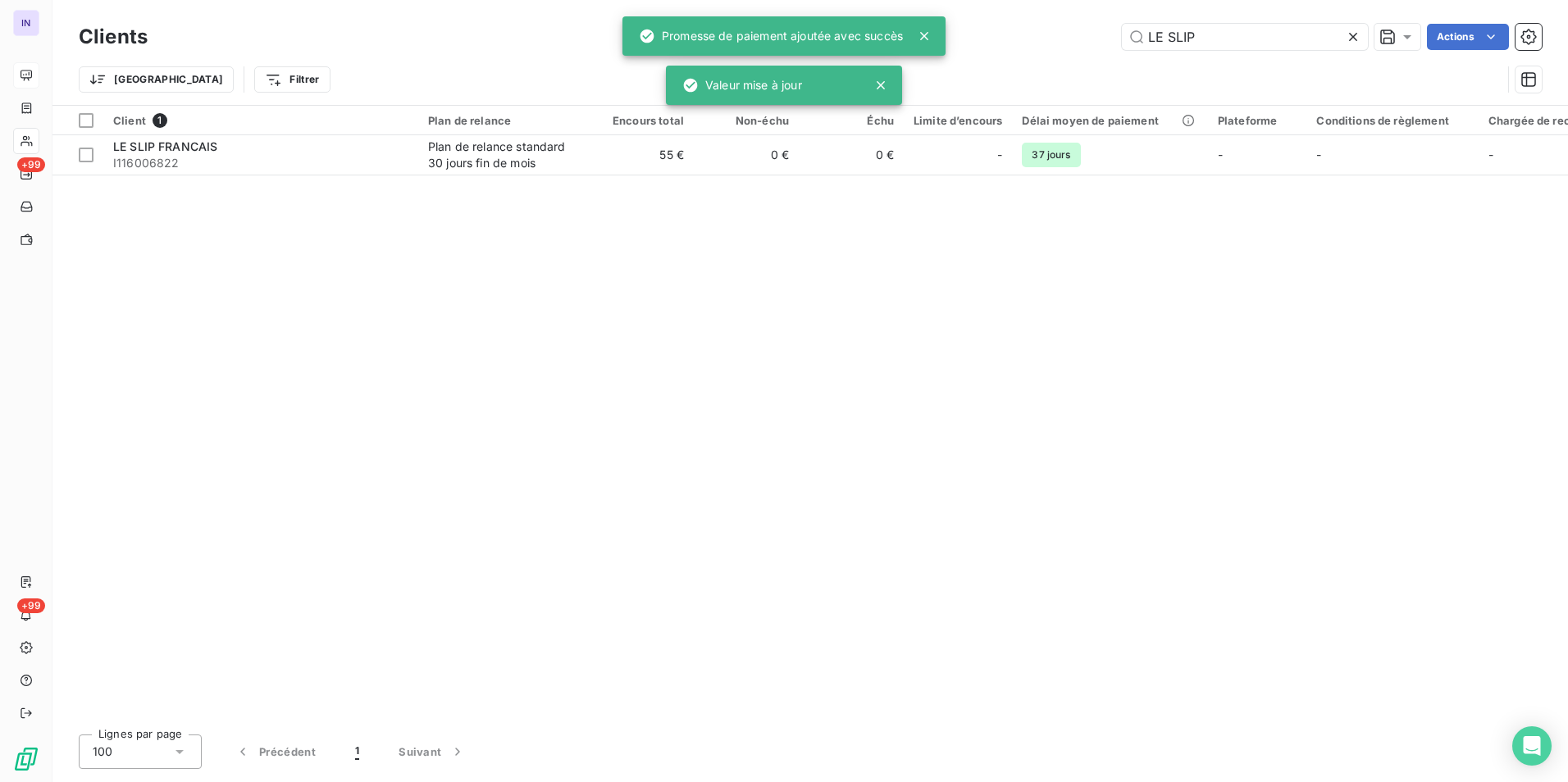
drag, startPoint x: 1179, startPoint y: 36, endPoint x: 1048, endPoint y: 46, distance: 131.4
click at [1062, 40] on div "LE SLIP Actions" at bounding box center [854, 37] width 1374 height 27
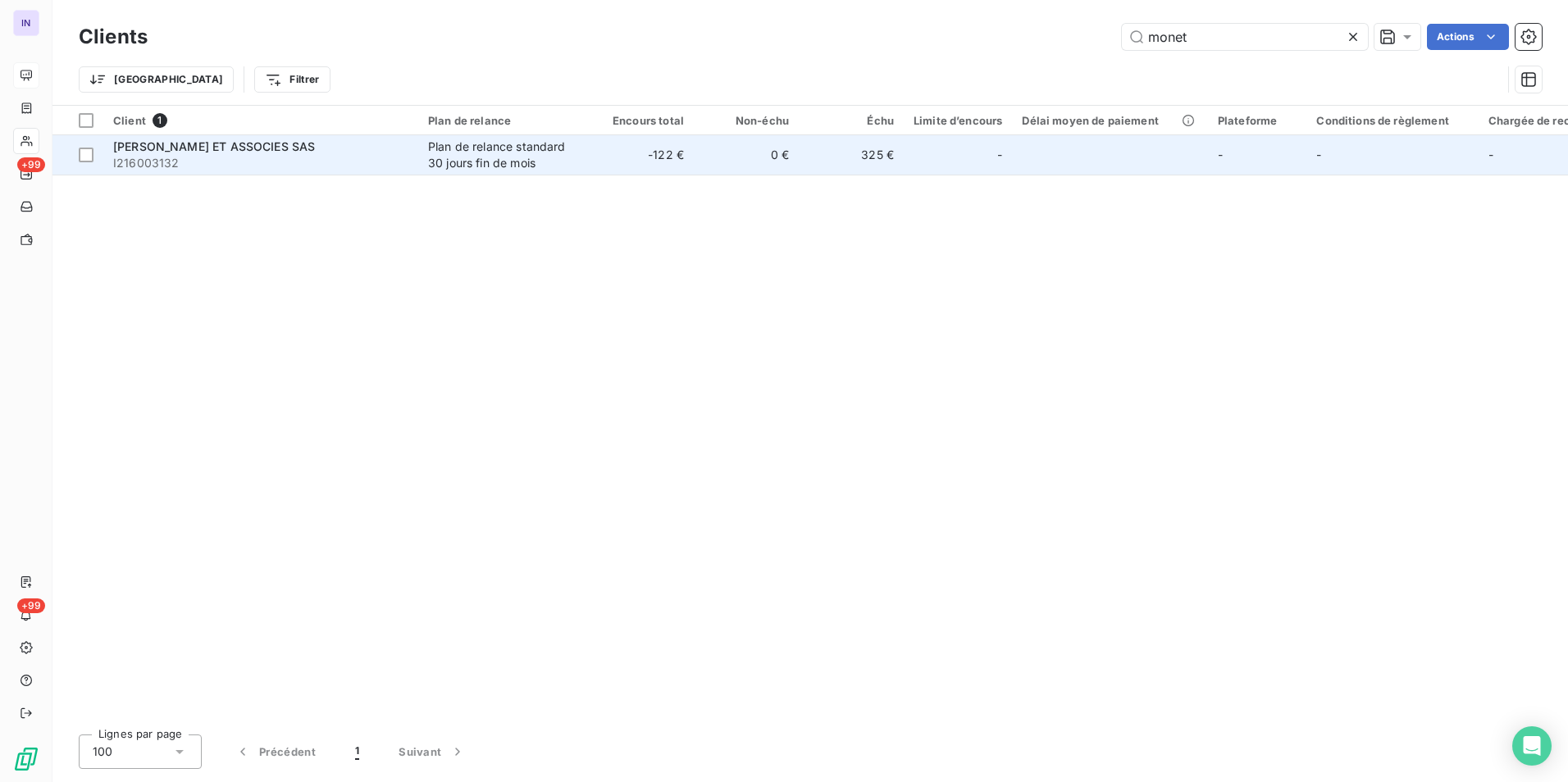
type input "monet"
click at [316, 153] on div "MONET ET ASSOCIES SAS" at bounding box center [260, 146] width 296 height 16
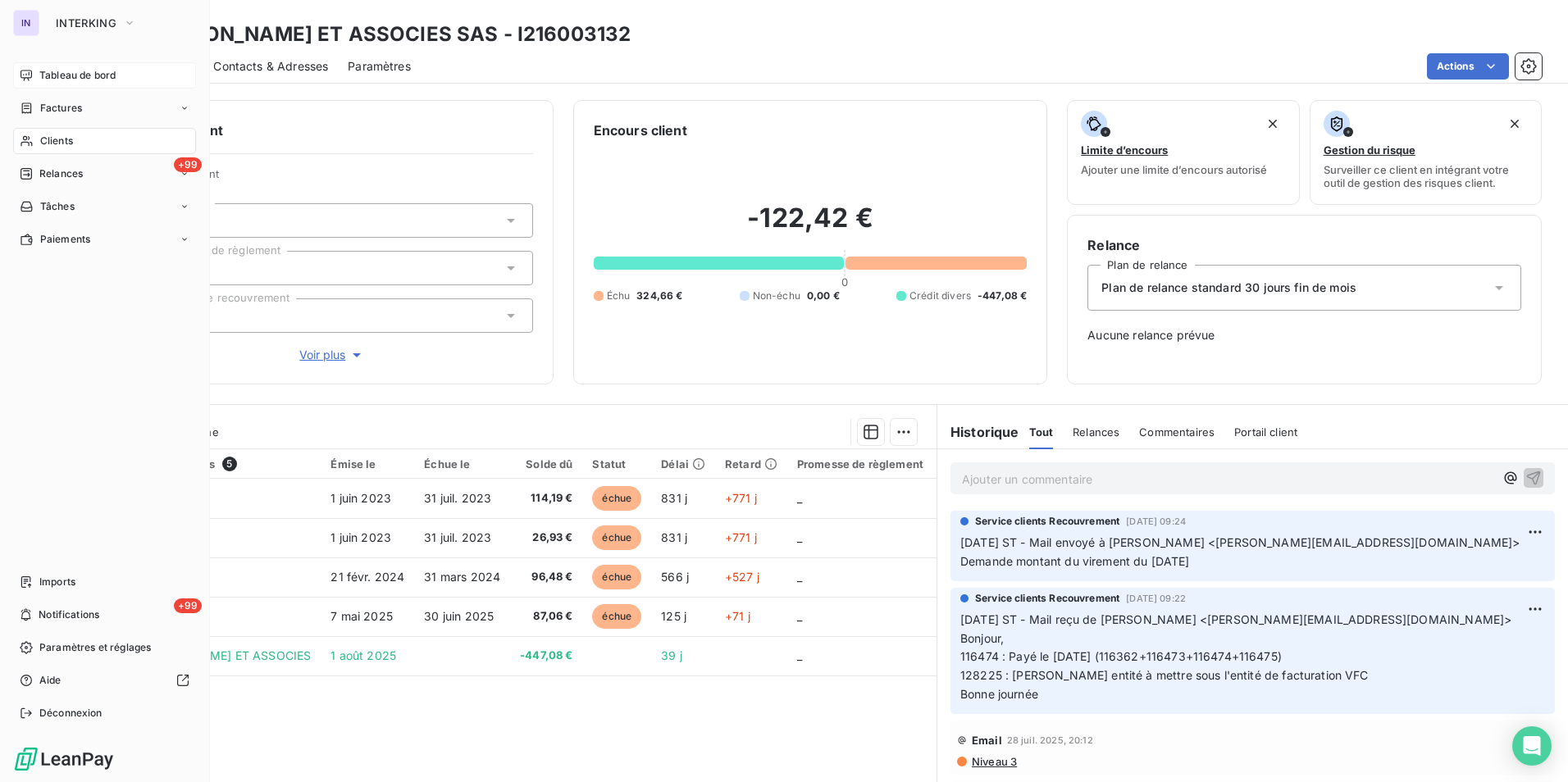
click at [51, 131] on div "Clients" at bounding box center [104, 140] width 183 height 27
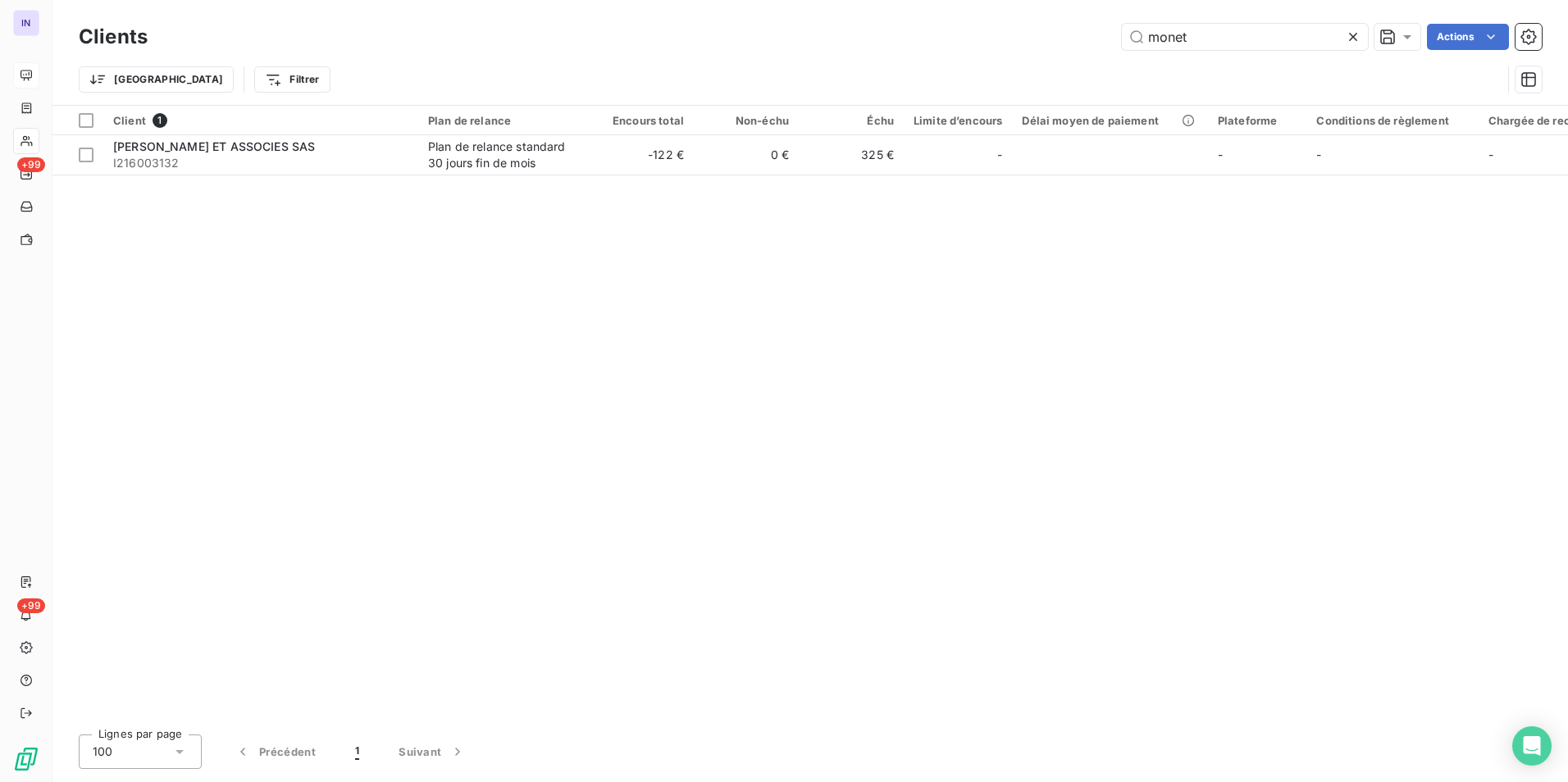
drag, startPoint x: 1093, startPoint y: 38, endPoint x: 1014, endPoint y: 38, distance: 79.0
click at [1014, 38] on div "monet Actions" at bounding box center [854, 37] width 1374 height 27
type input "a"
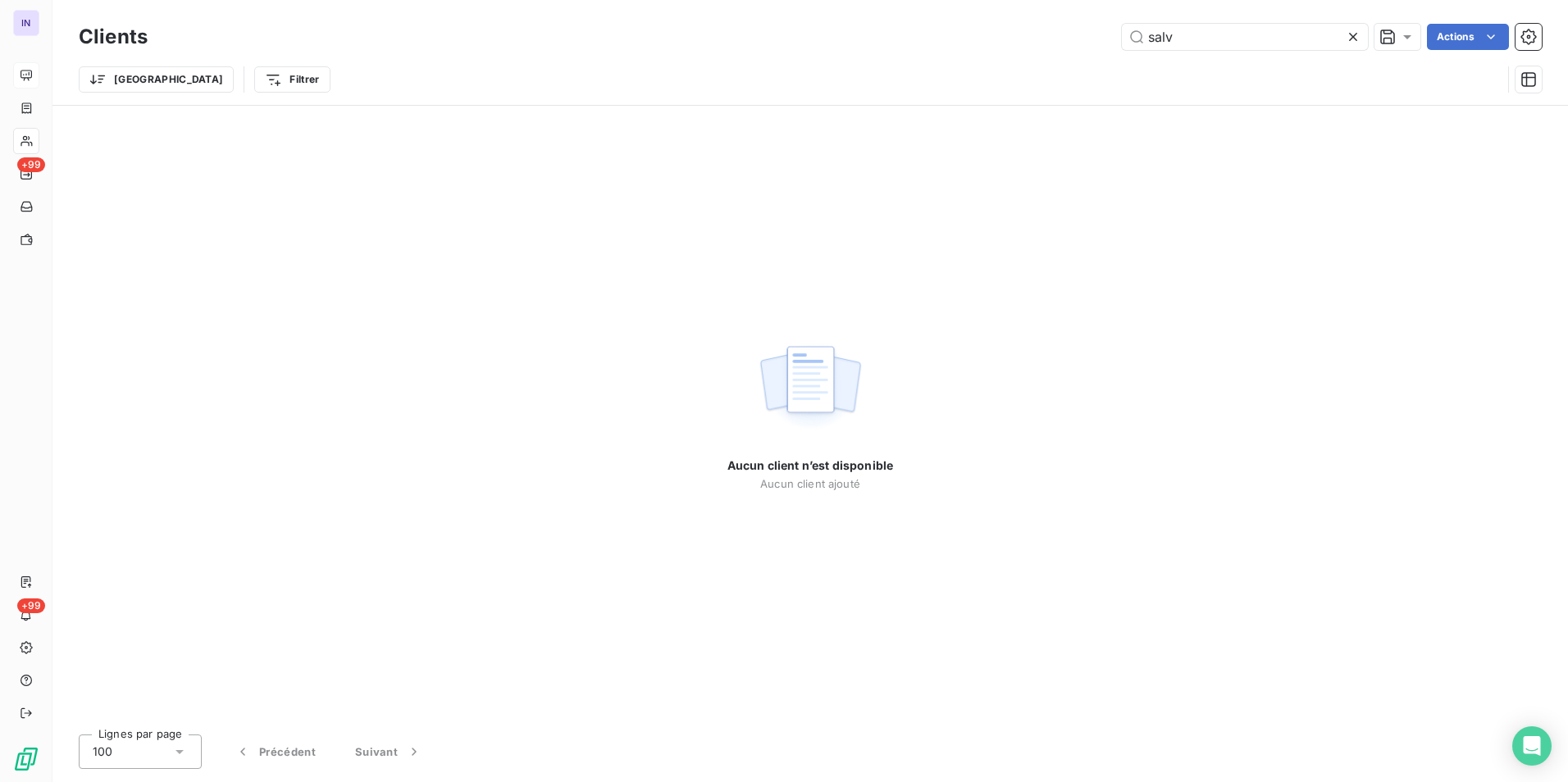
drag, startPoint x: 1081, startPoint y: 41, endPoint x: 951, endPoint y: 47, distance: 130.1
click at [951, 47] on div "salv Actions" at bounding box center [854, 37] width 1374 height 27
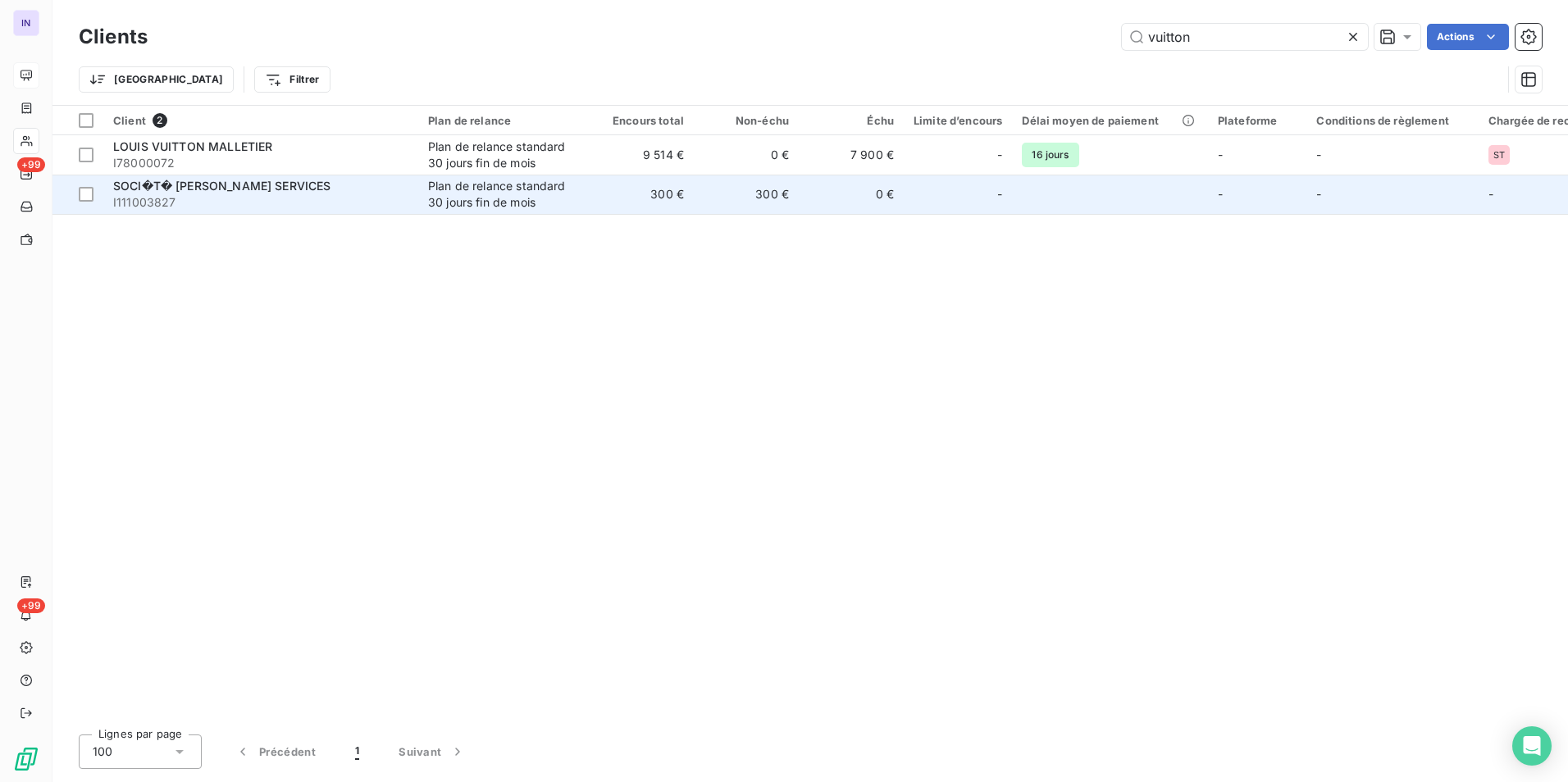
type input "vuitton"
click at [325, 203] on span "I111003827" at bounding box center [260, 202] width 296 height 16
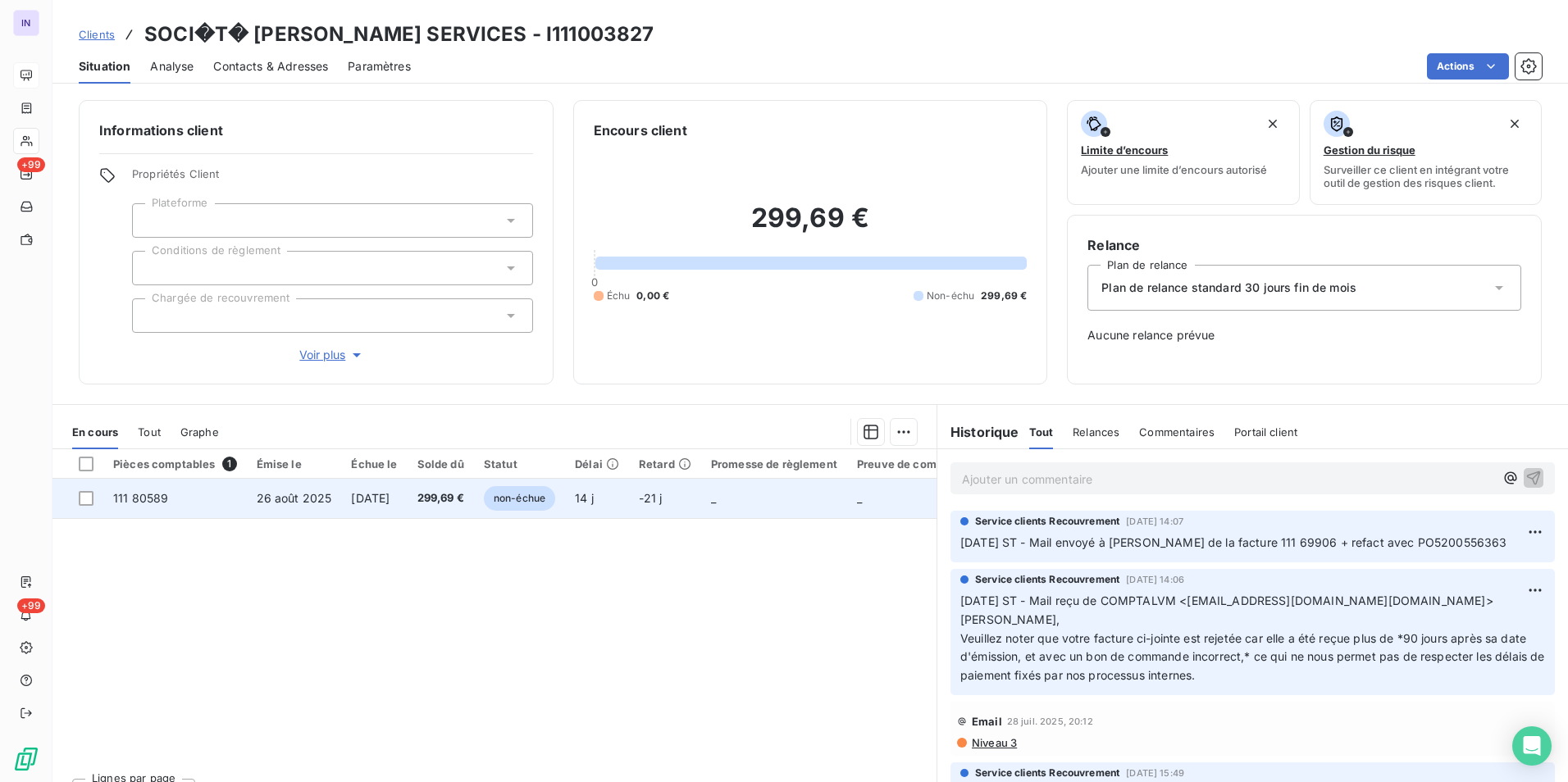
click at [273, 498] on span "26 août 2025" at bounding box center [295, 498] width 75 height 14
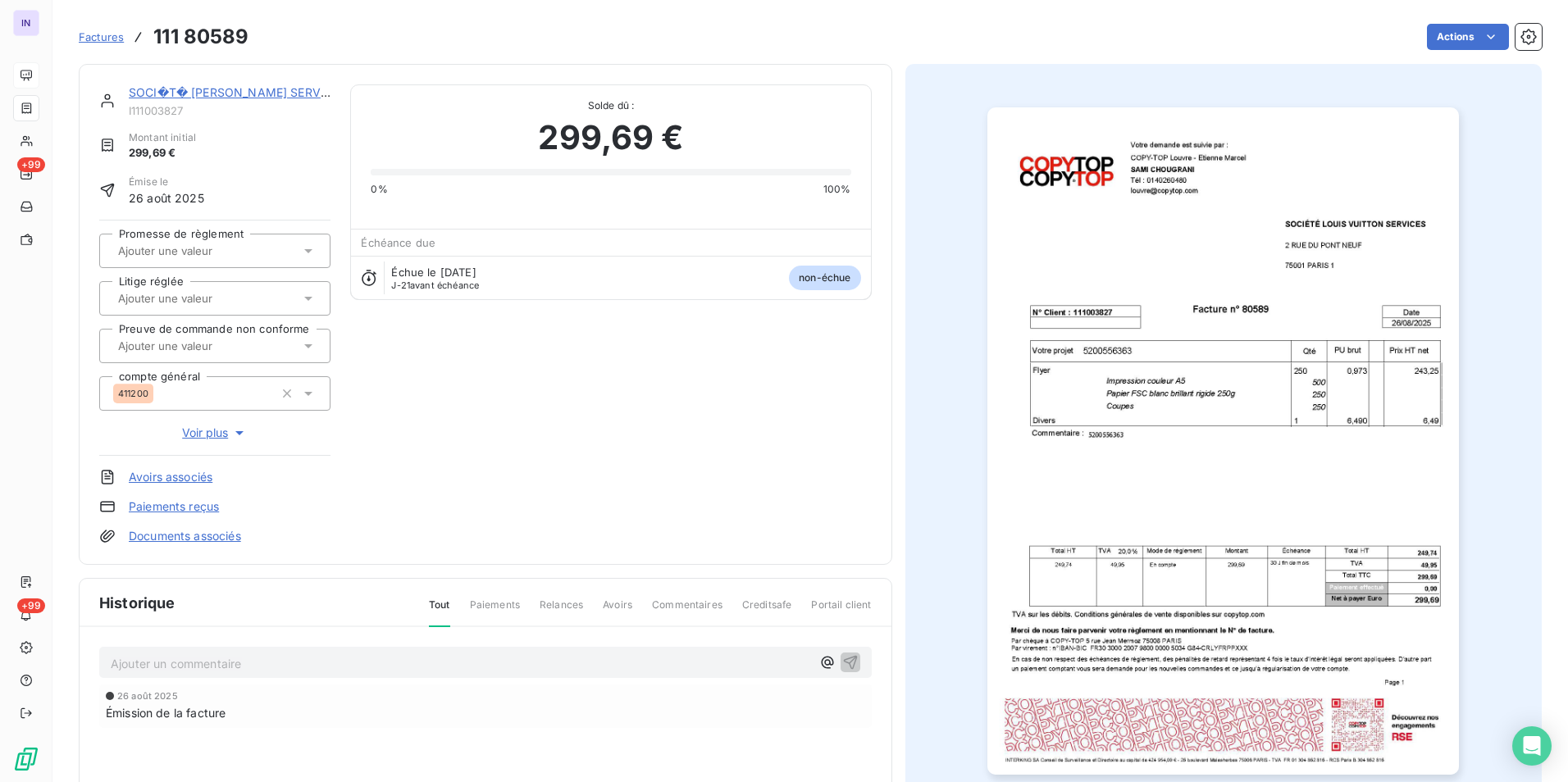
click at [222, 535] on link "Documents associés" at bounding box center [184, 535] width 112 height 16
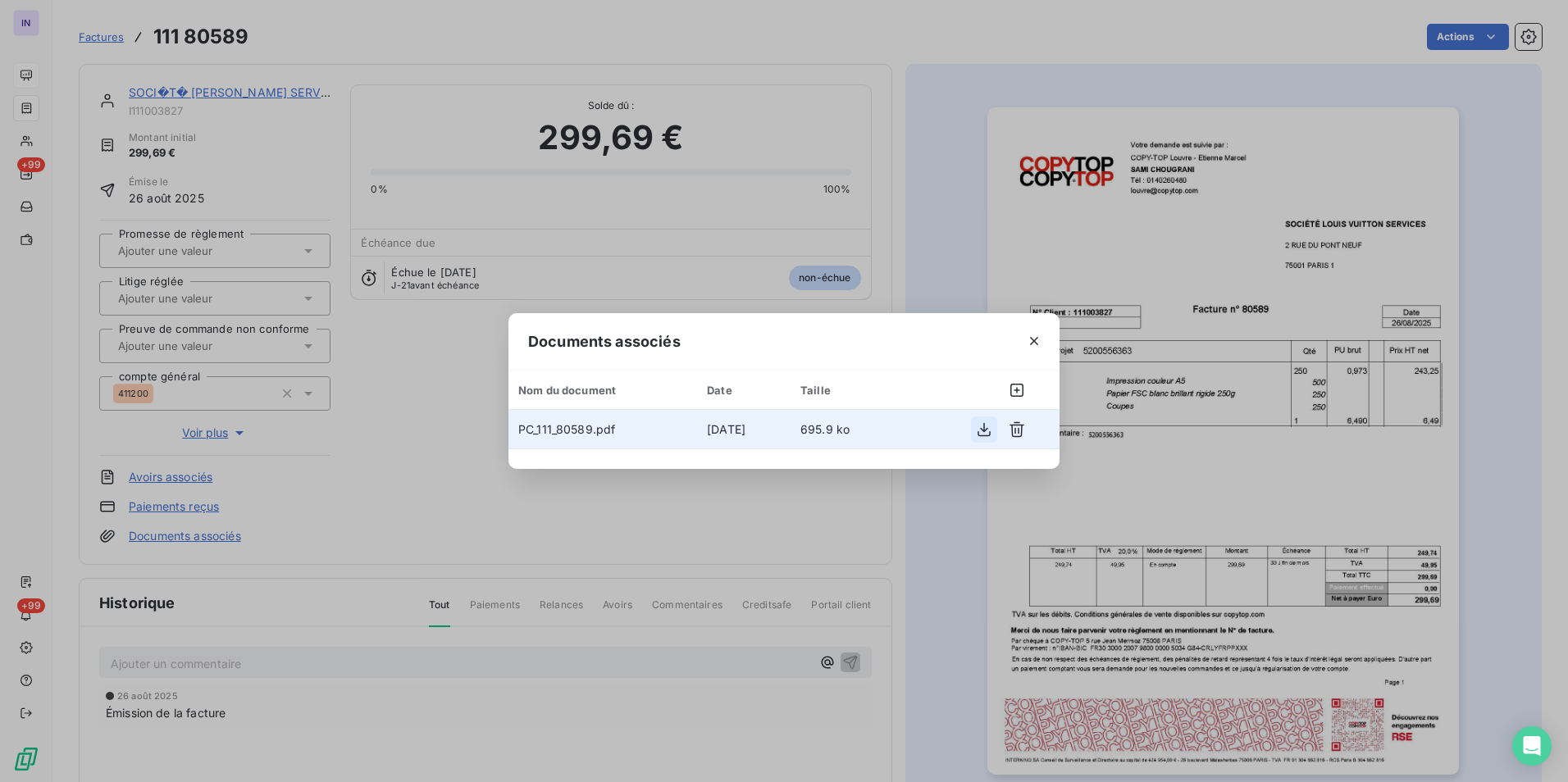
click at [988, 429] on icon "button" at bounding box center [984, 429] width 16 height 16
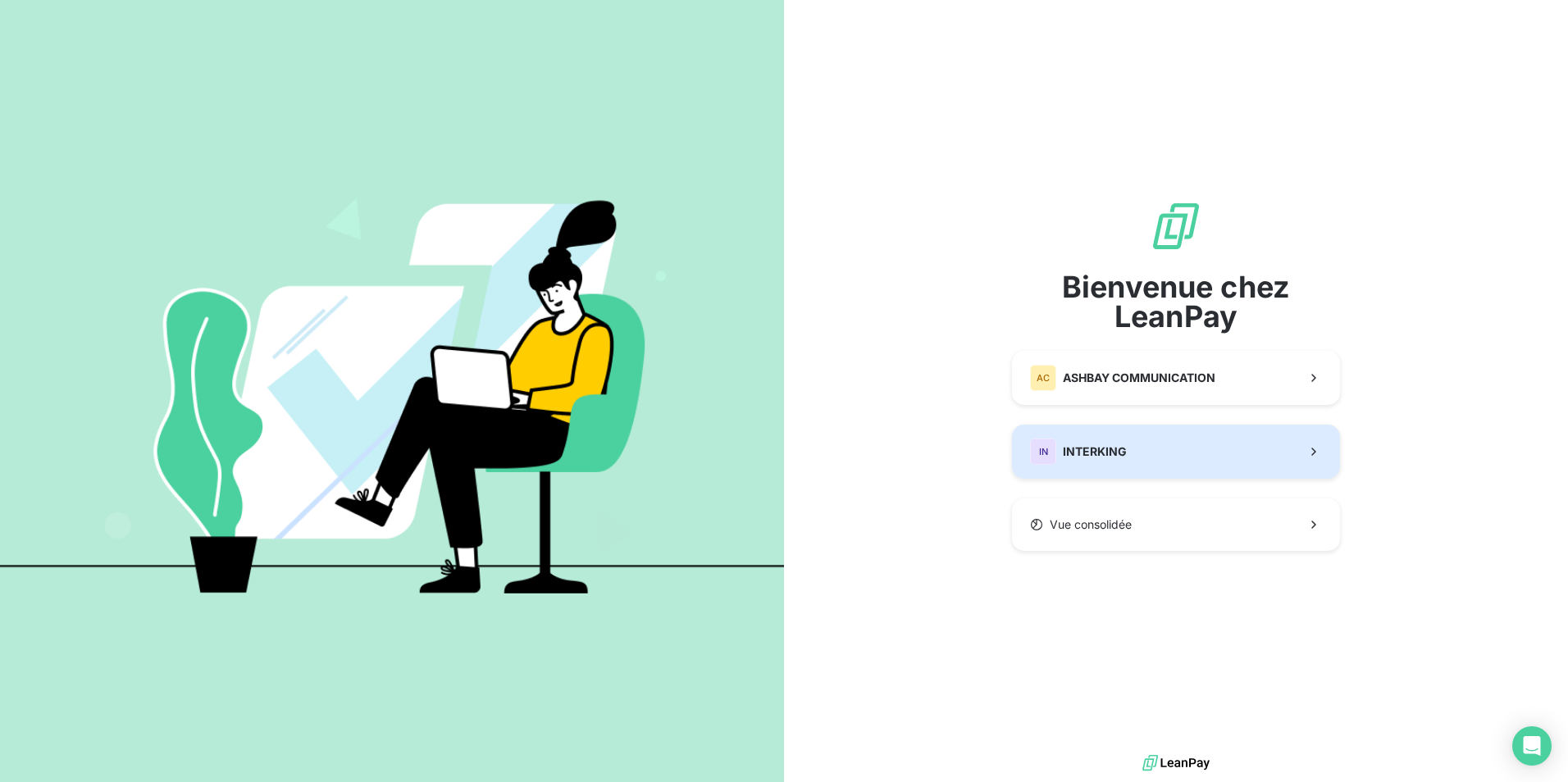
click at [1101, 434] on button "IN INTERKING" at bounding box center [1176, 451] width 328 height 54
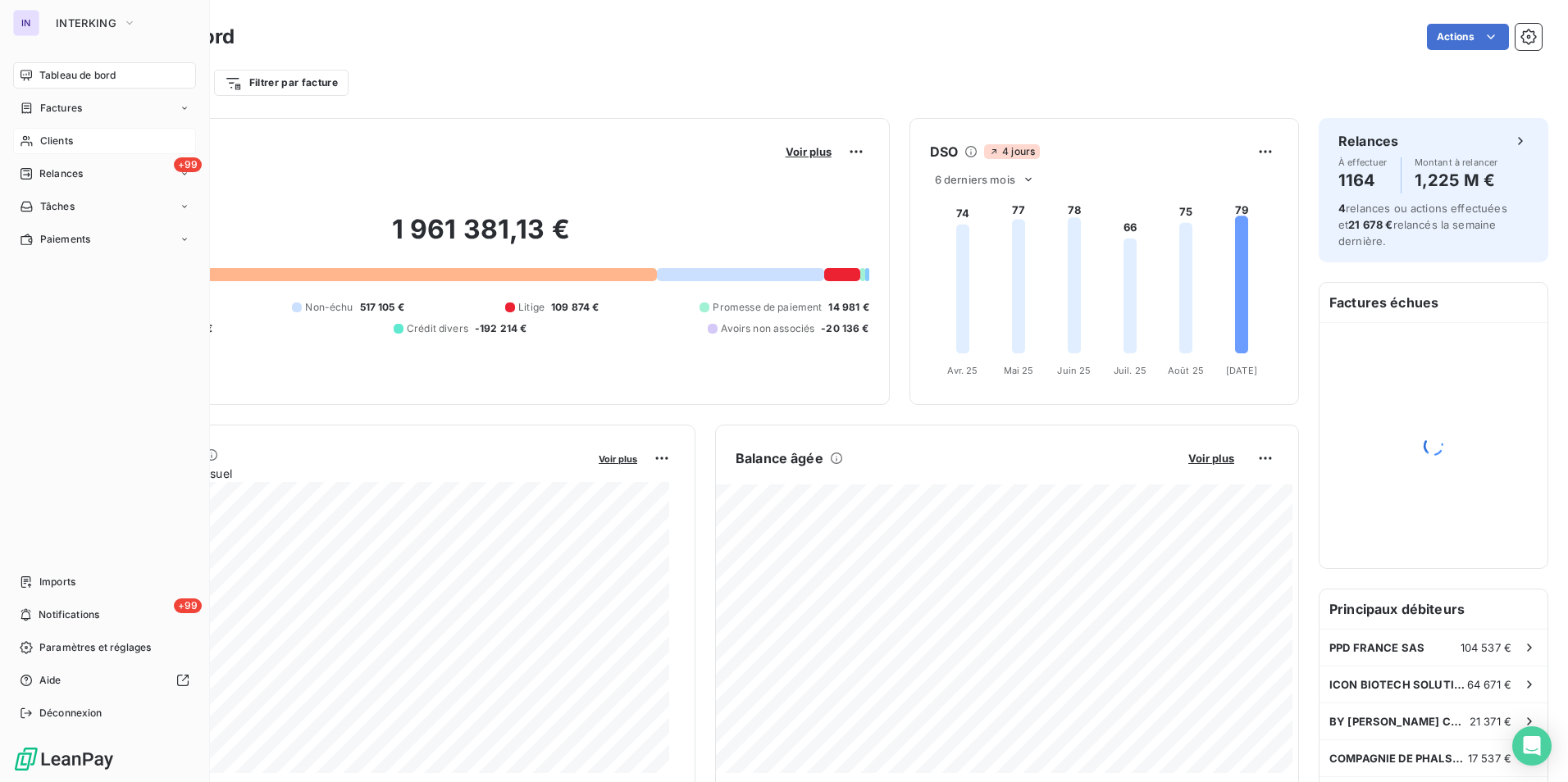
click at [69, 139] on span "Clients" at bounding box center [57, 140] width 33 height 15
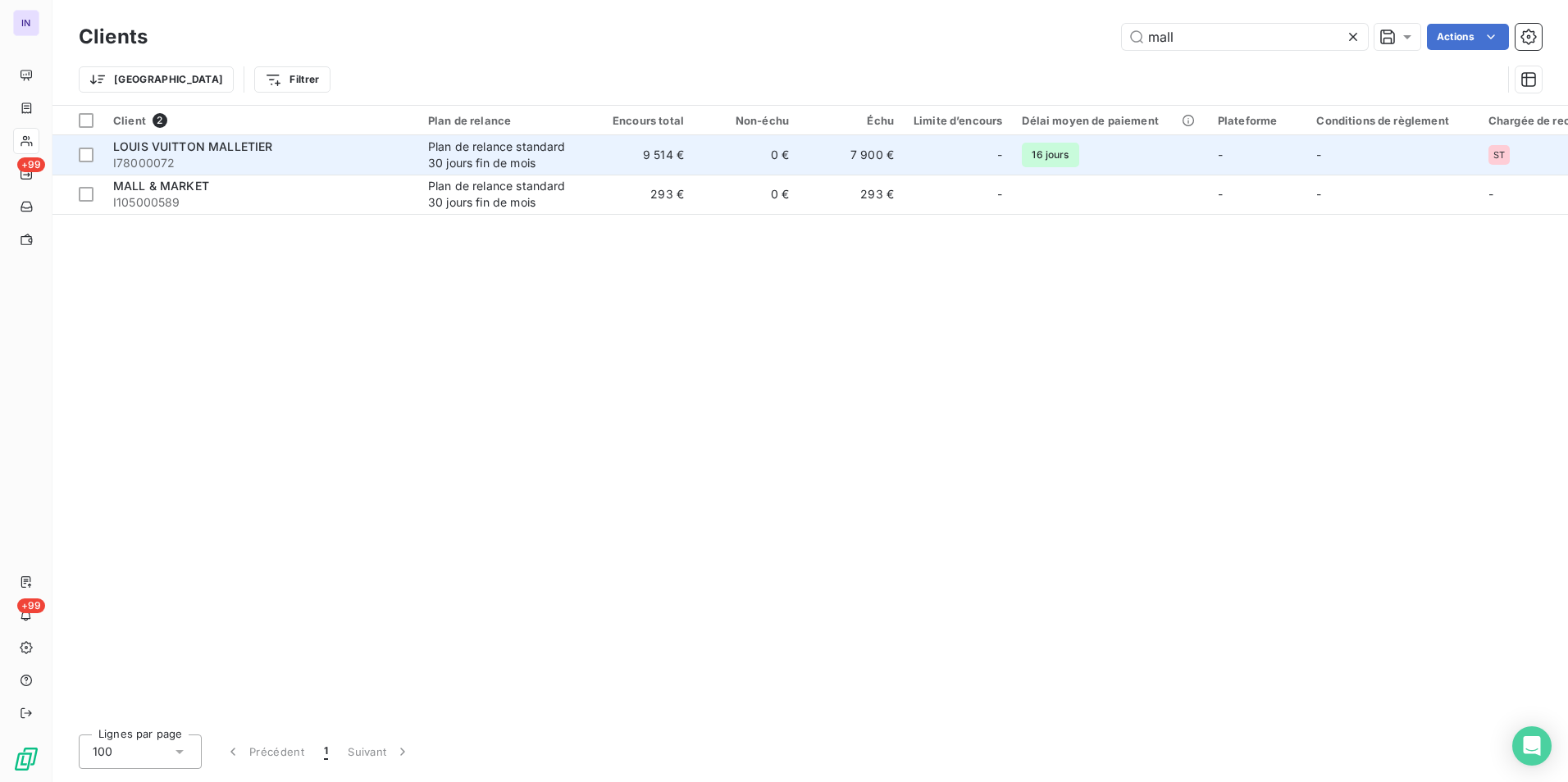
type input "mall"
click at [233, 163] on span "I78000072" at bounding box center [260, 163] width 296 height 16
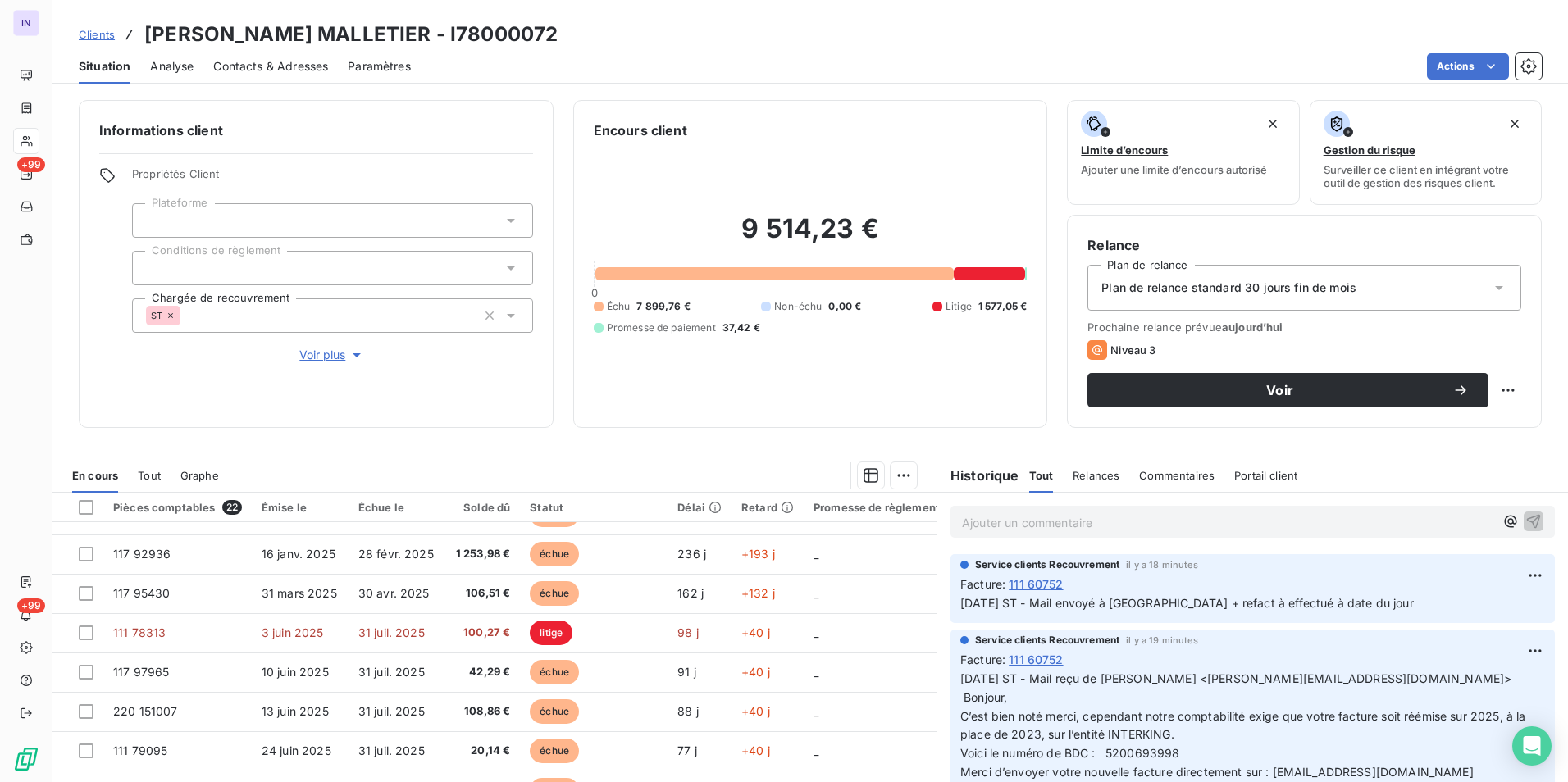
scroll to position [410, 0]
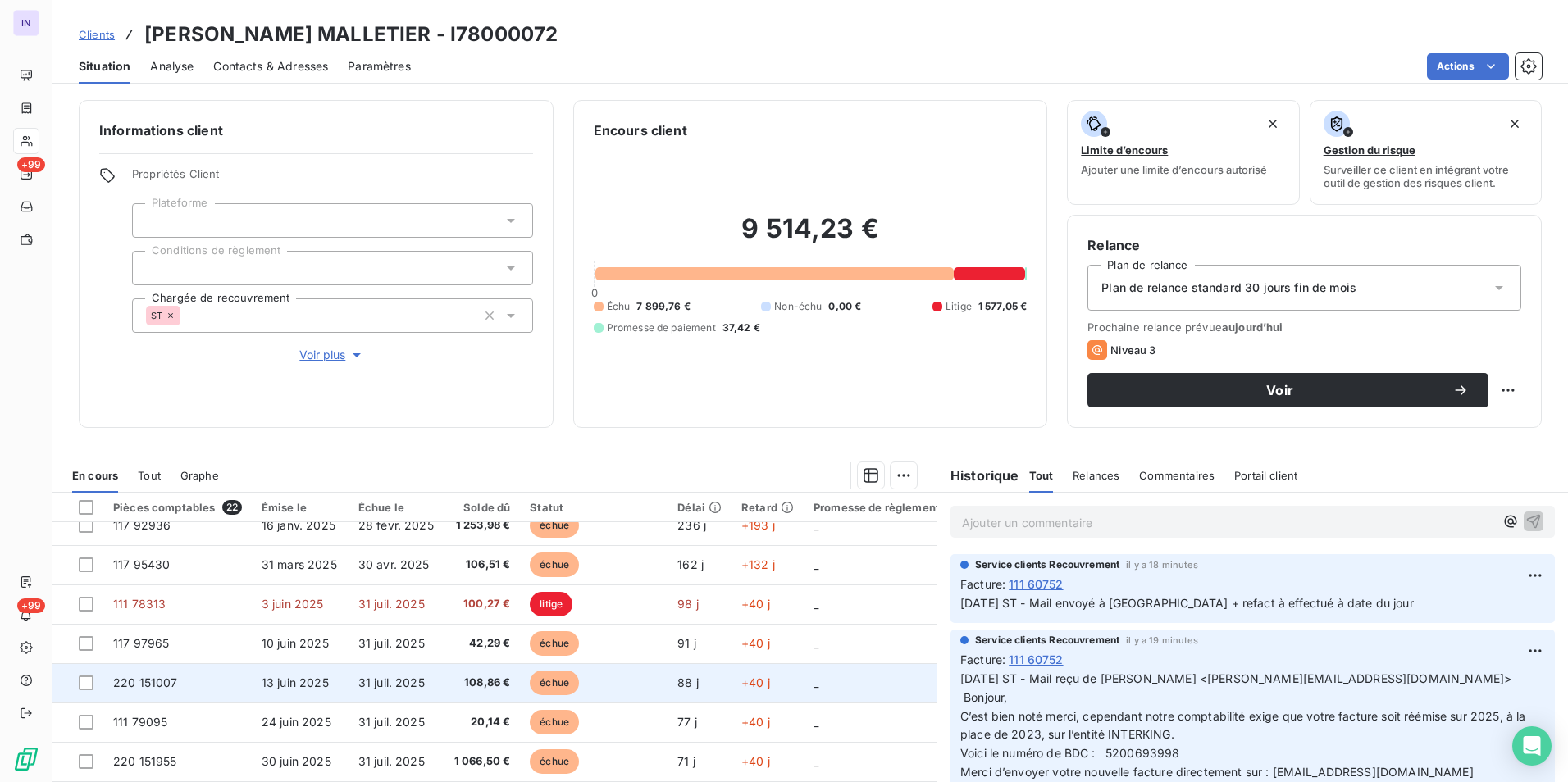
click at [316, 678] on span "13 juin 2025" at bounding box center [295, 683] width 67 height 14
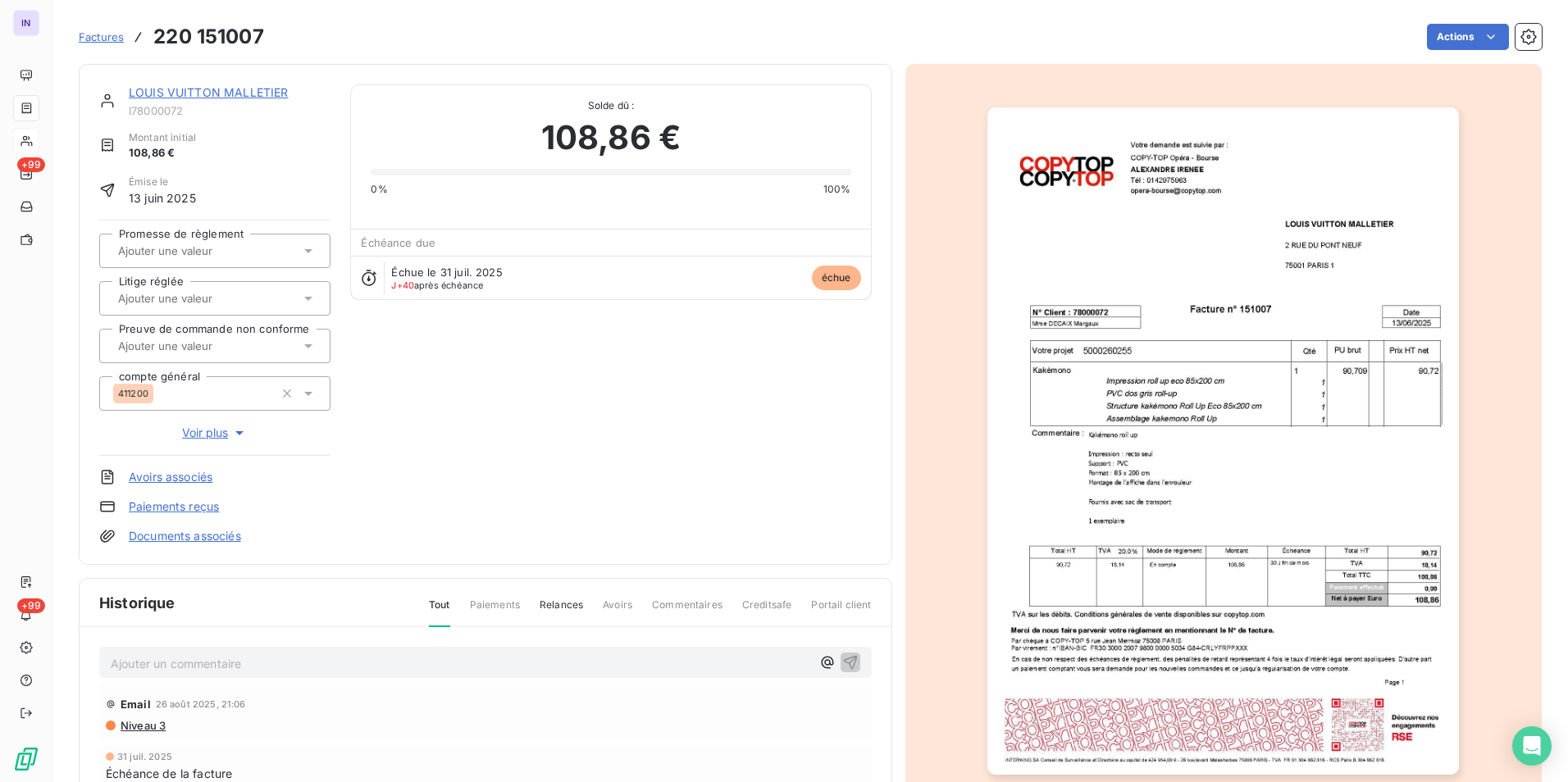
click at [177, 667] on p "Ajouter un commentaire ﻿" at bounding box center [460, 664] width 700 height 21
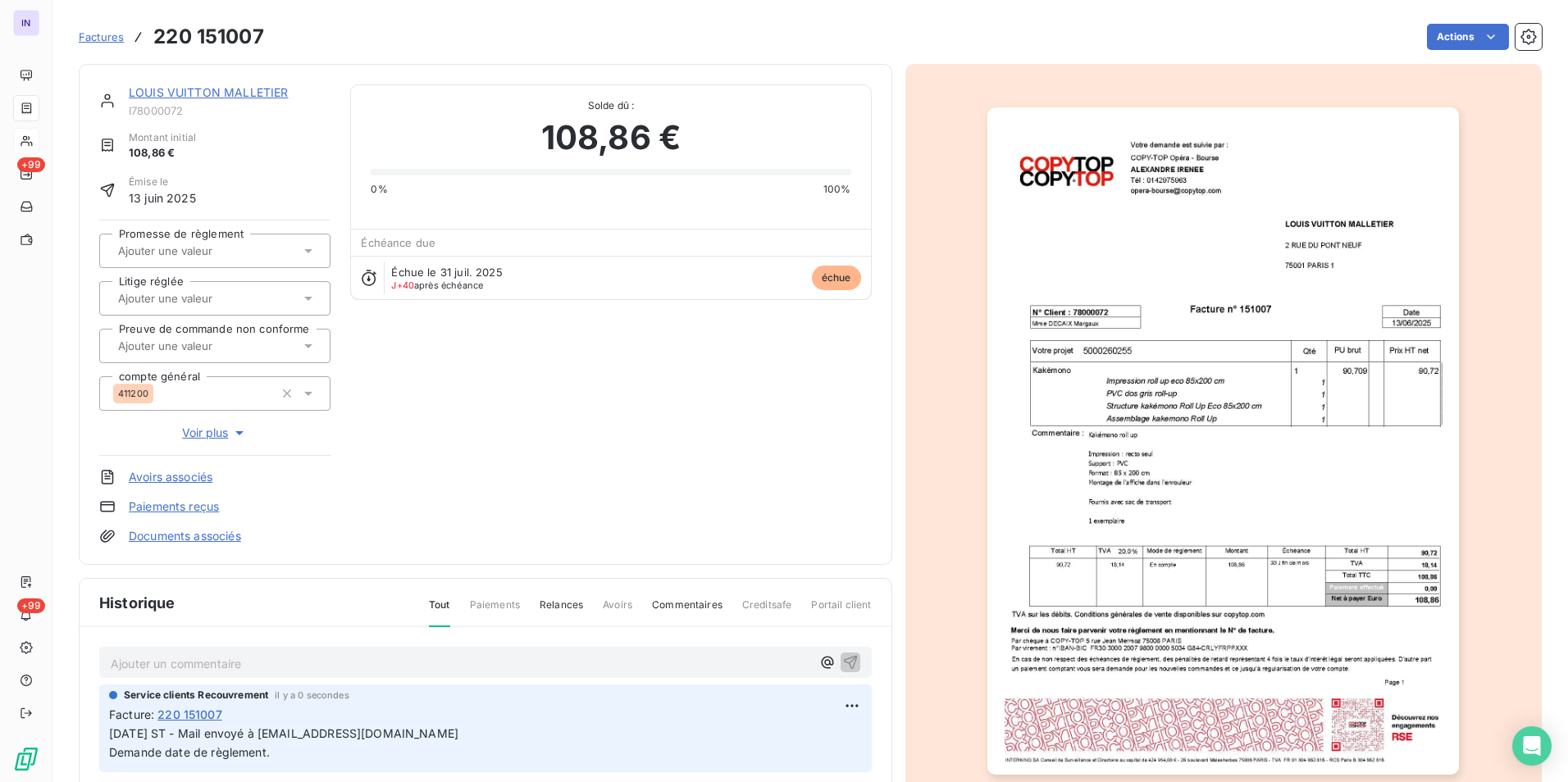
click at [256, 88] on link "LOUIS VUITTON MALLETIER" at bounding box center [208, 93] width 159 height 14
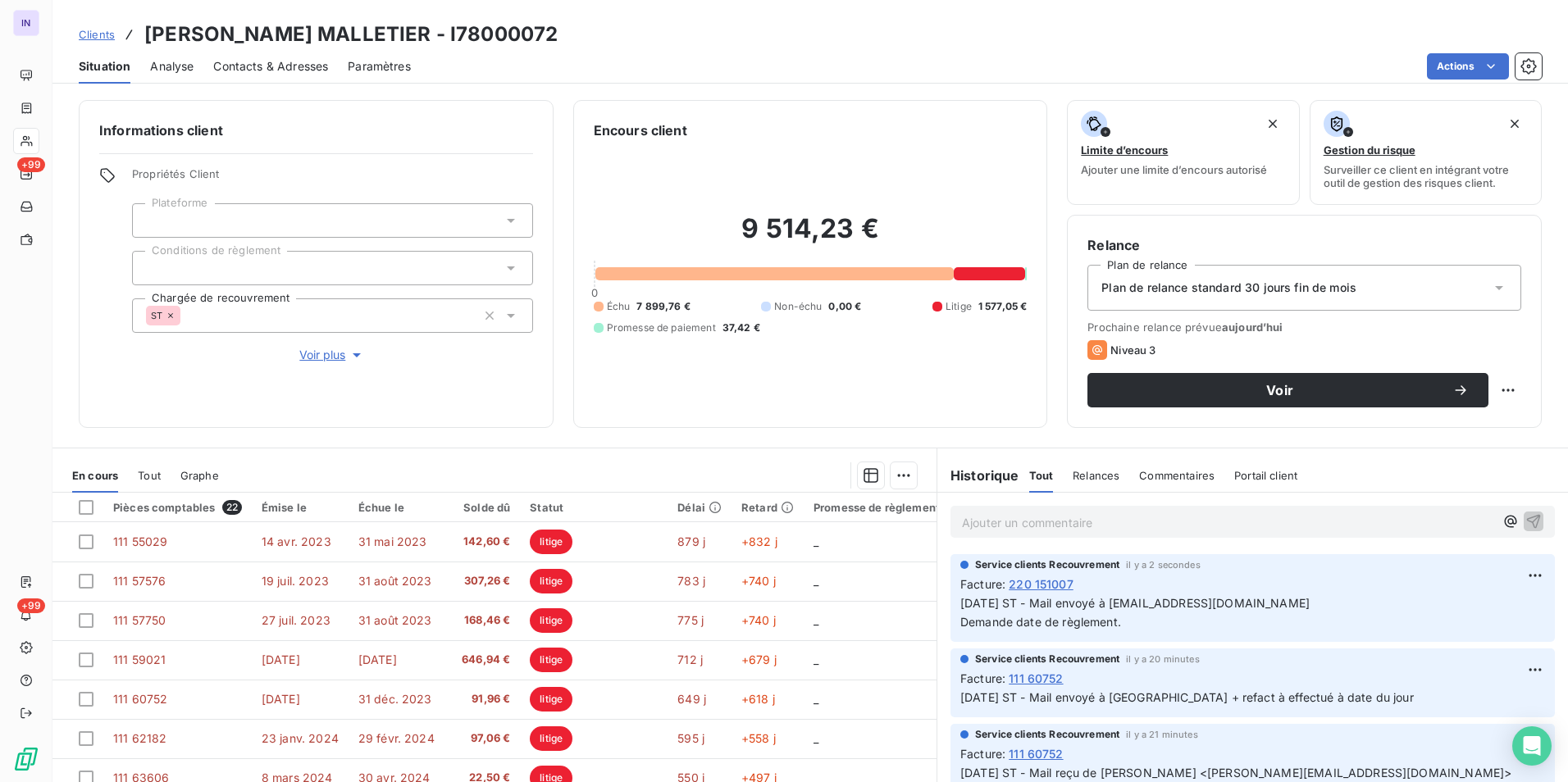
click at [1191, 707] on p "[DATE] ST - Mail envoyé à [GEOGRAPHIC_DATA] + refact à effectué à date du jour" at bounding box center [1253, 698] width 584 height 19
drag, startPoint x: 1143, startPoint y: 714, endPoint x: 952, endPoint y: 701, distance: 191.4
click at [952, 701] on div "Service clients Recouvrement il y a 20 minutes Facture : 111 60752 [DATE] ST - …" at bounding box center [1252, 683] width 604 height 69
copy span "[DATE] ST - Mail envoyé à [GEOGRAPHIC_DATA] + refact à effectué à date du jour"
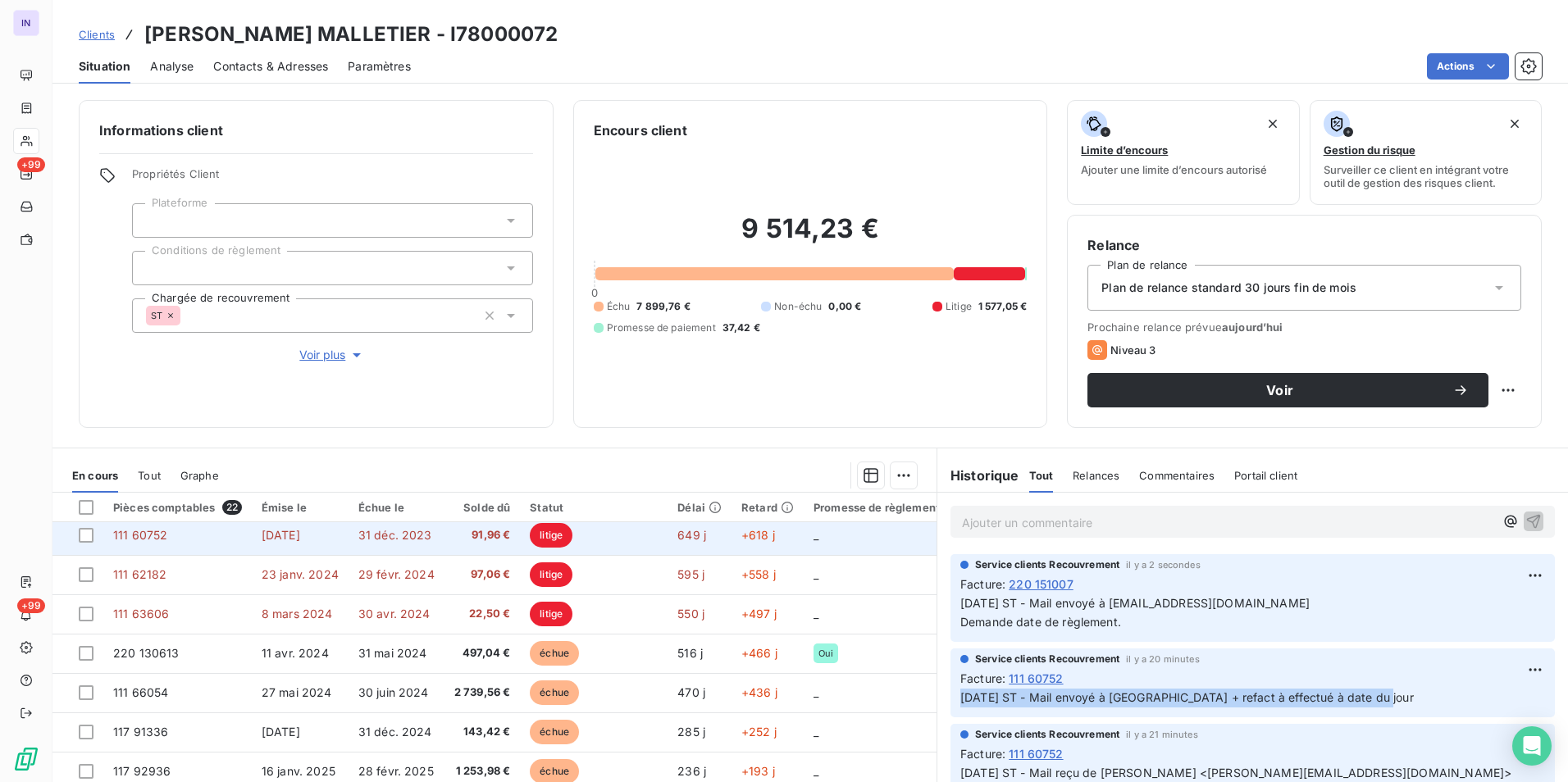
scroll to position [246, 0]
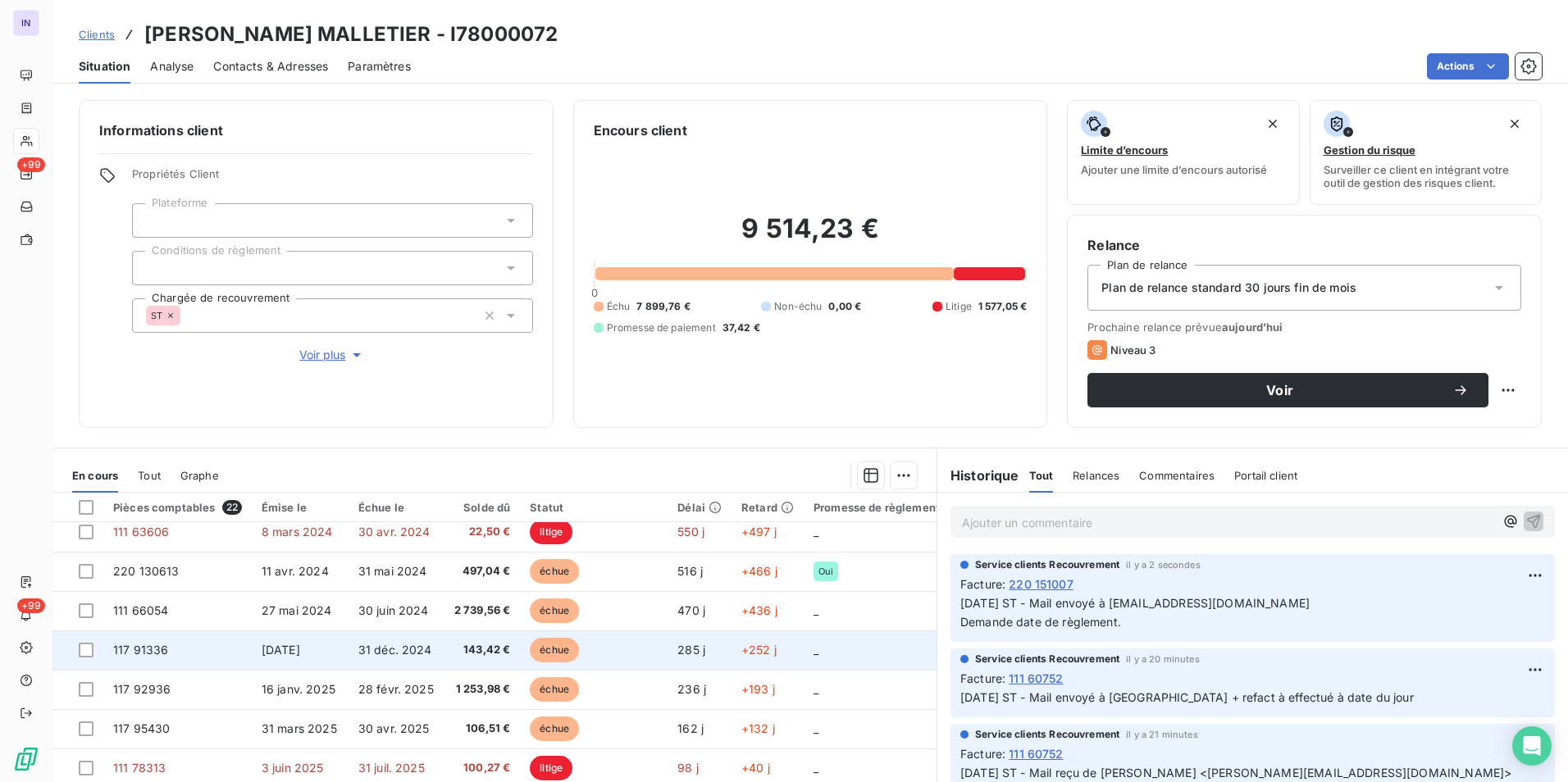
click at [282, 649] on span "[DATE]" at bounding box center [280, 649] width 39 height 14
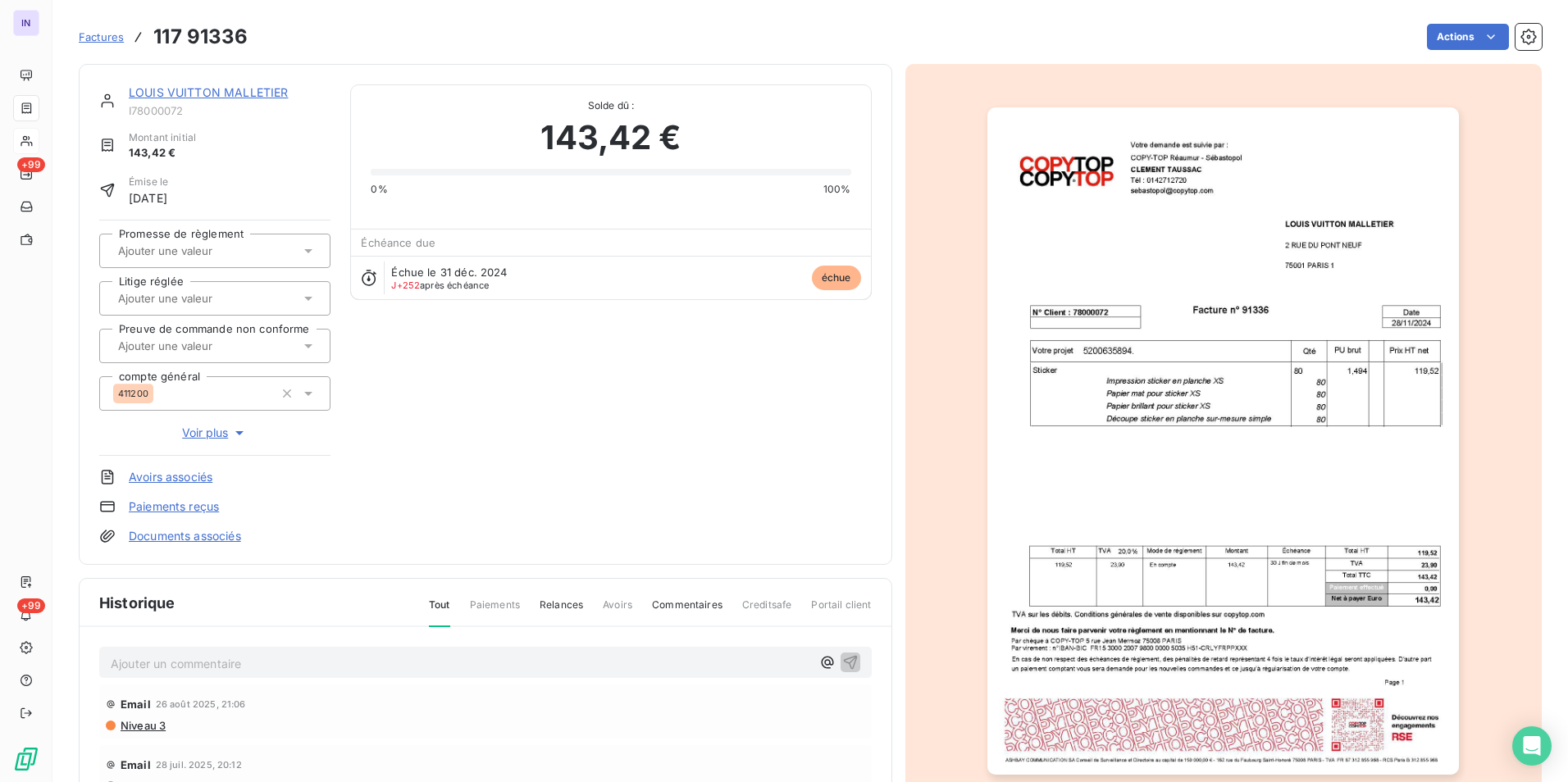
click at [1445, 32] on html "IN +99 +99 Factures 117 91336 Actions [PERSON_NAME] MALLETIER I78000072 Montant…" at bounding box center [784, 391] width 1568 height 782
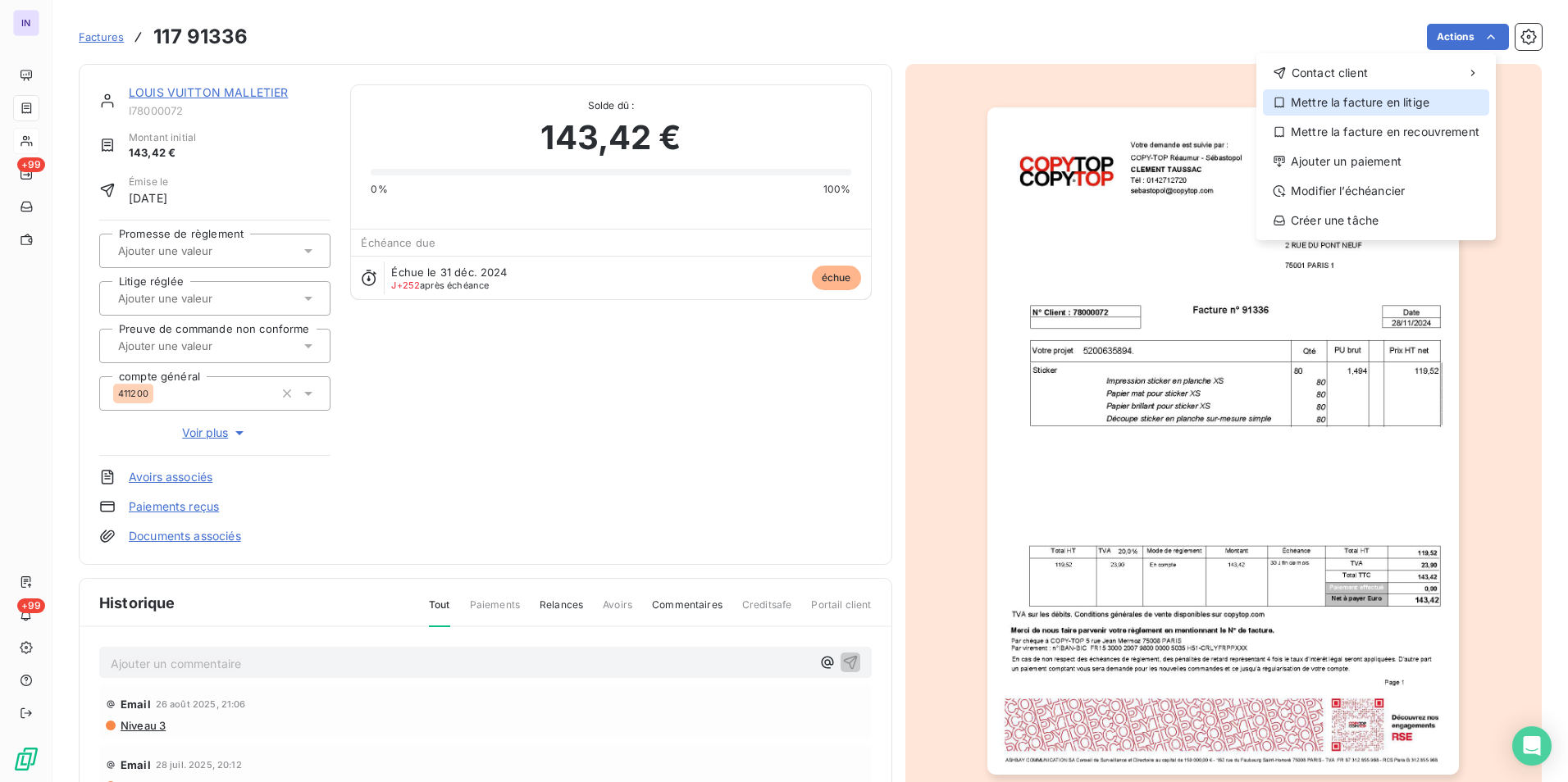
click at [1337, 103] on div "Mettre la facture en litige" at bounding box center [1376, 102] width 226 height 27
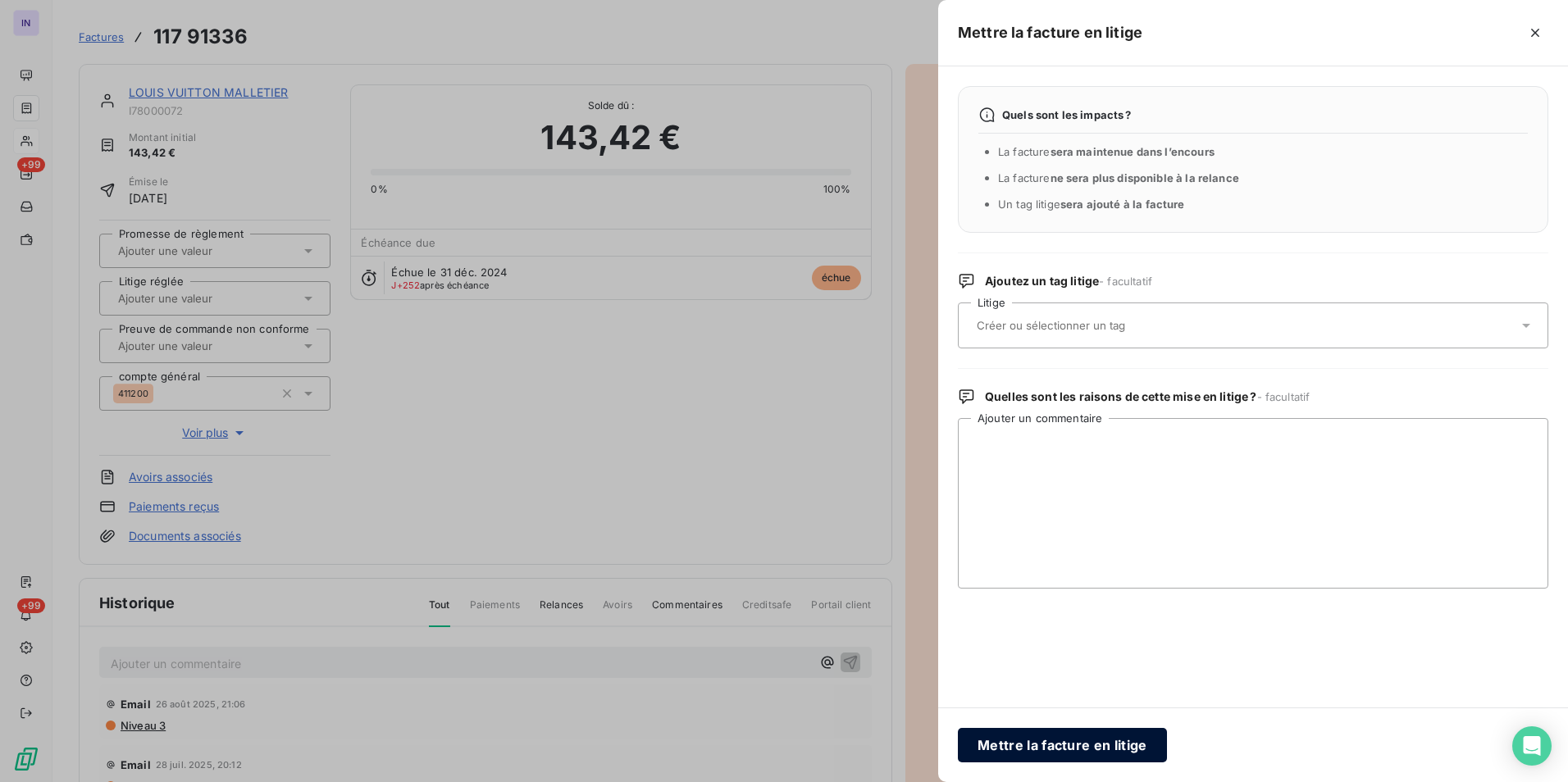
click at [1043, 743] on button "Mettre la facture en litige" at bounding box center [1062, 745] width 209 height 34
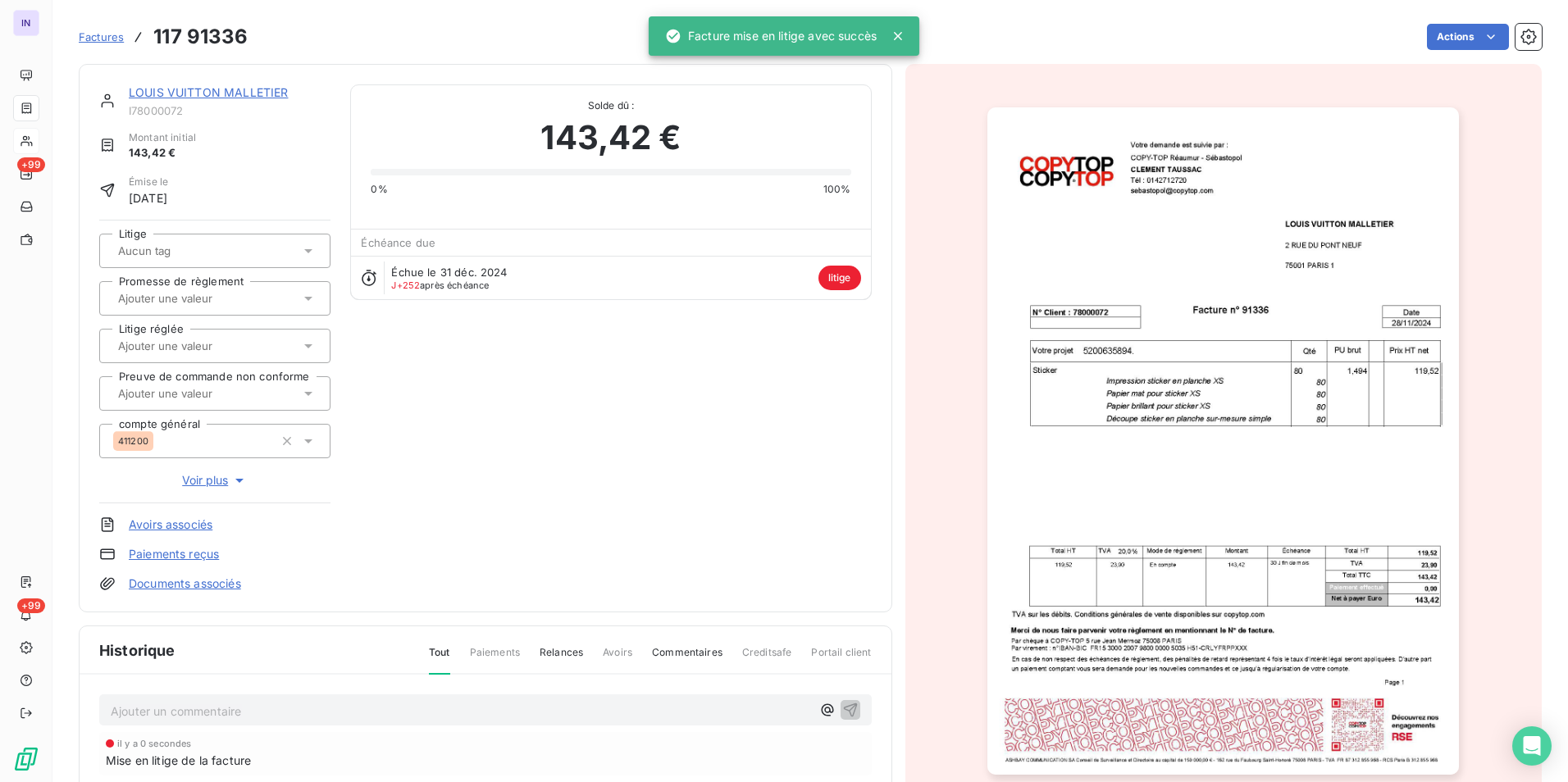
click at [162, 707] on p "Ajouter un commentaire ﻿" at bounding box center [460, 711] width 700 height 21
click at [323, 712] on p "[DATE] ST - Mail envoyé à [GEOGRAPHIC_DATA]" at bounding box center [460, 710] width 700 height 19
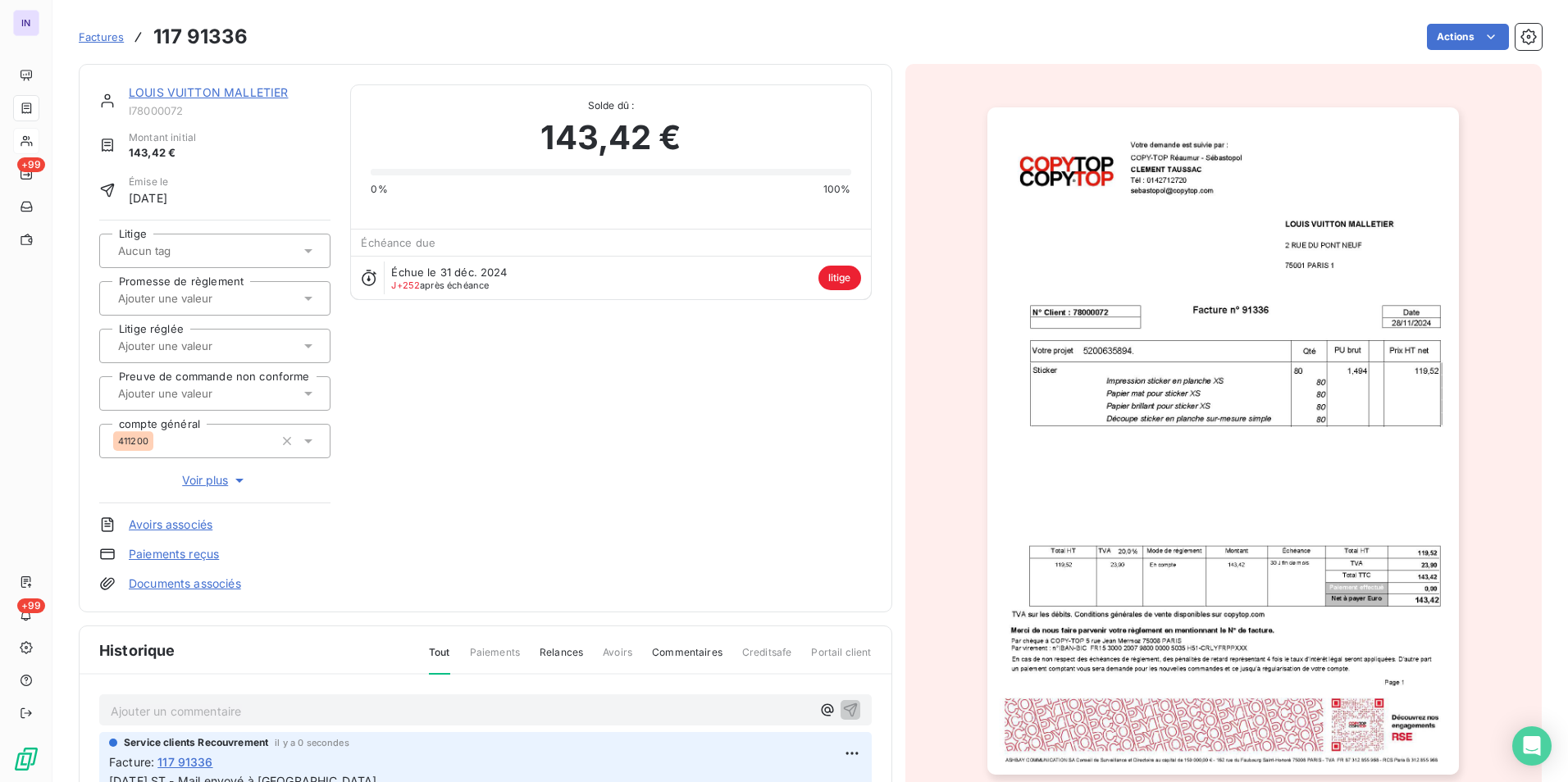
click at [210, 482] on span "Voir plus" at bounding box center [214, 480] width 66 height 16
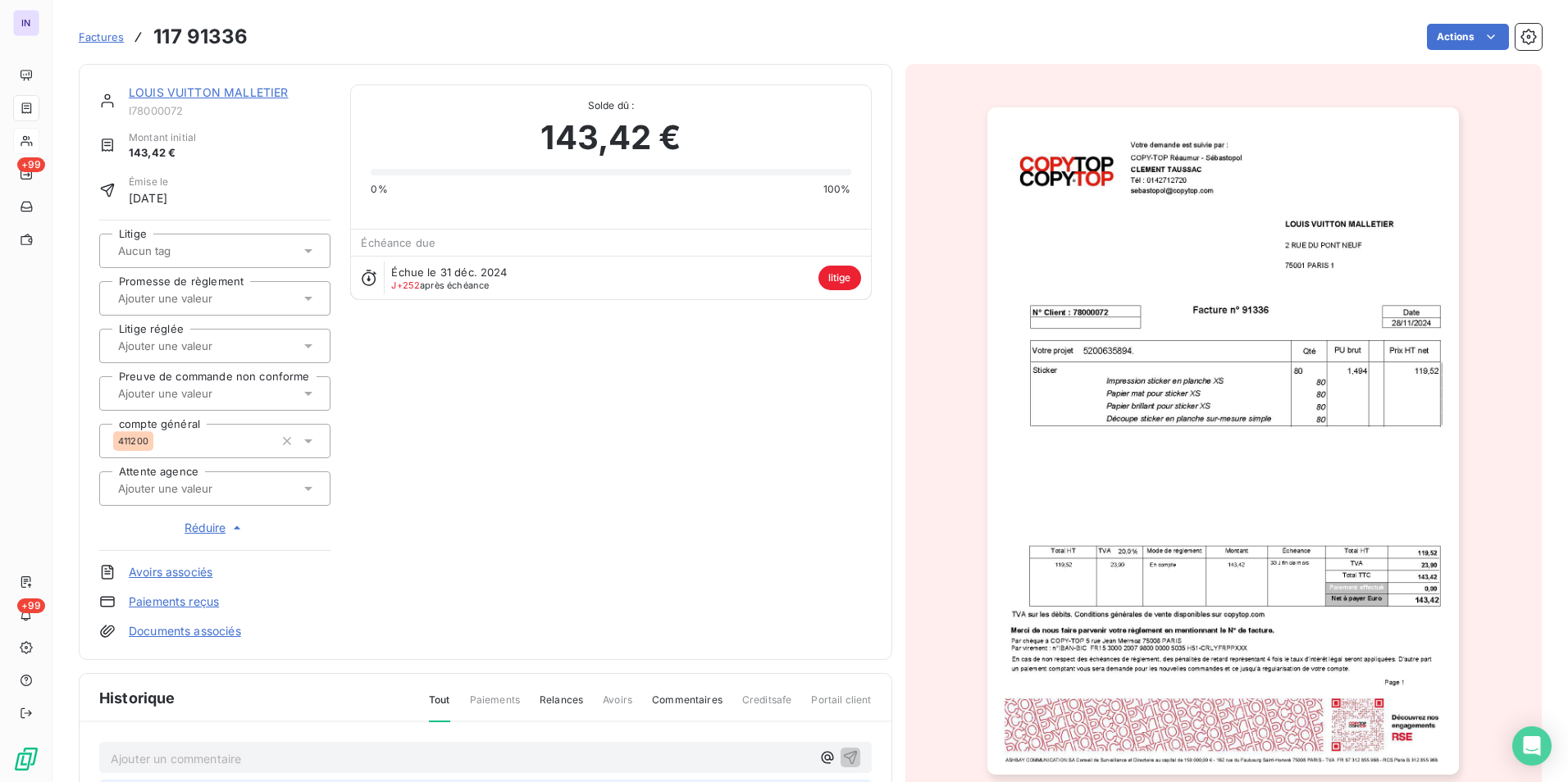
click at [212, 496] on div at bounding box center [206, 488] width 187 height 21
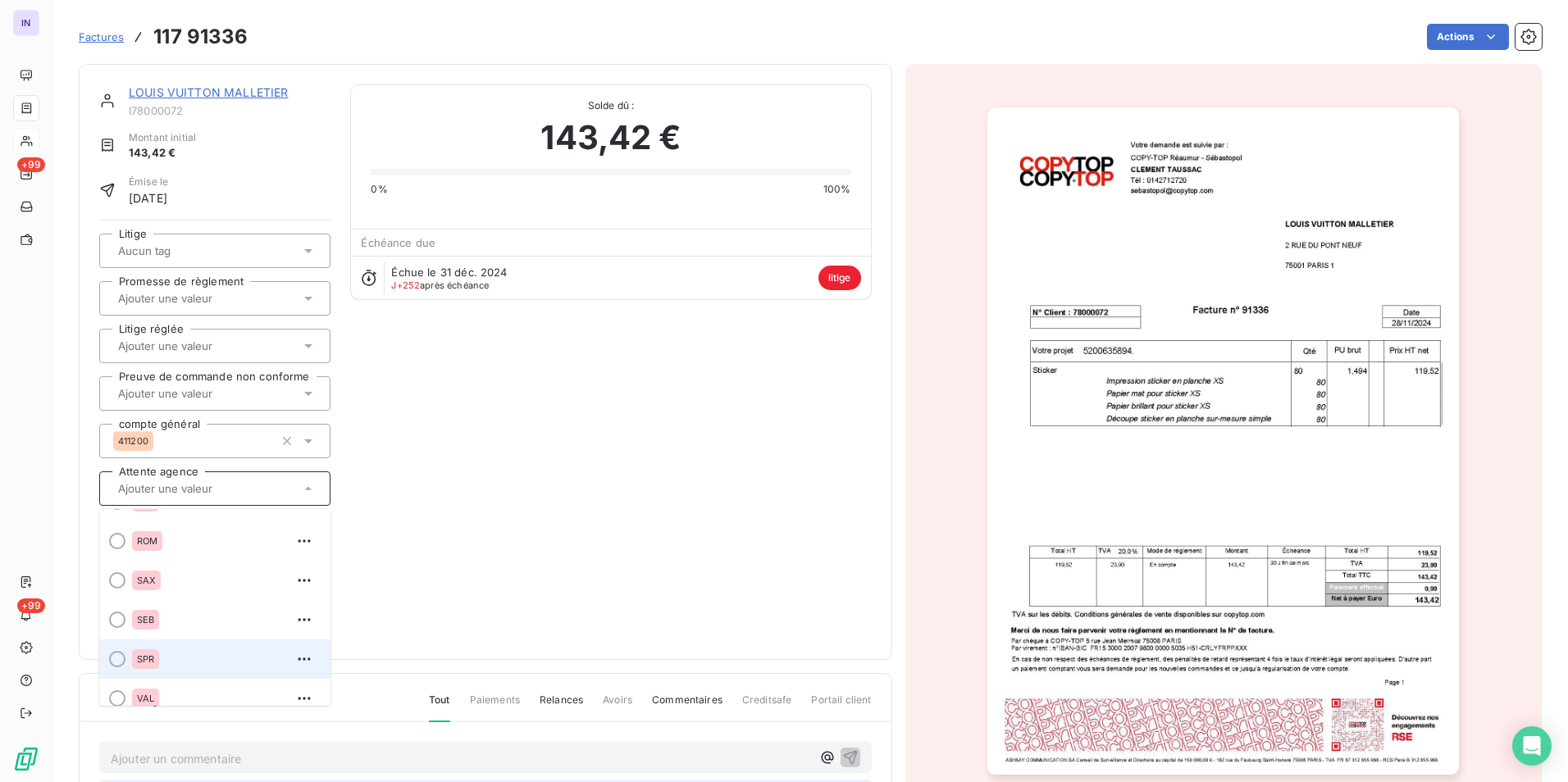
scroll to position [1394, 0]
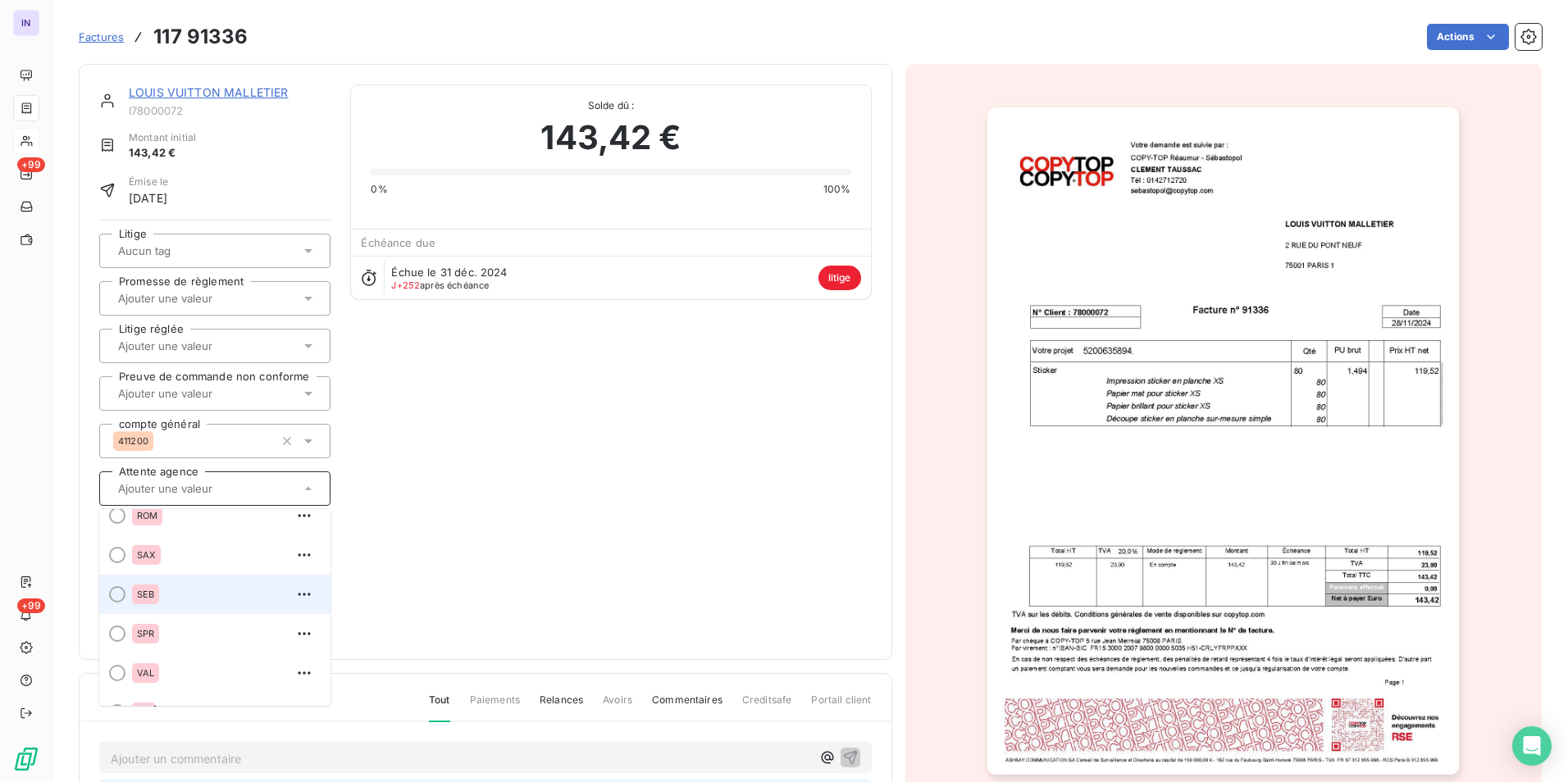
click at [116, 594] on div at bounding box center [117, 594] width 16 height 16
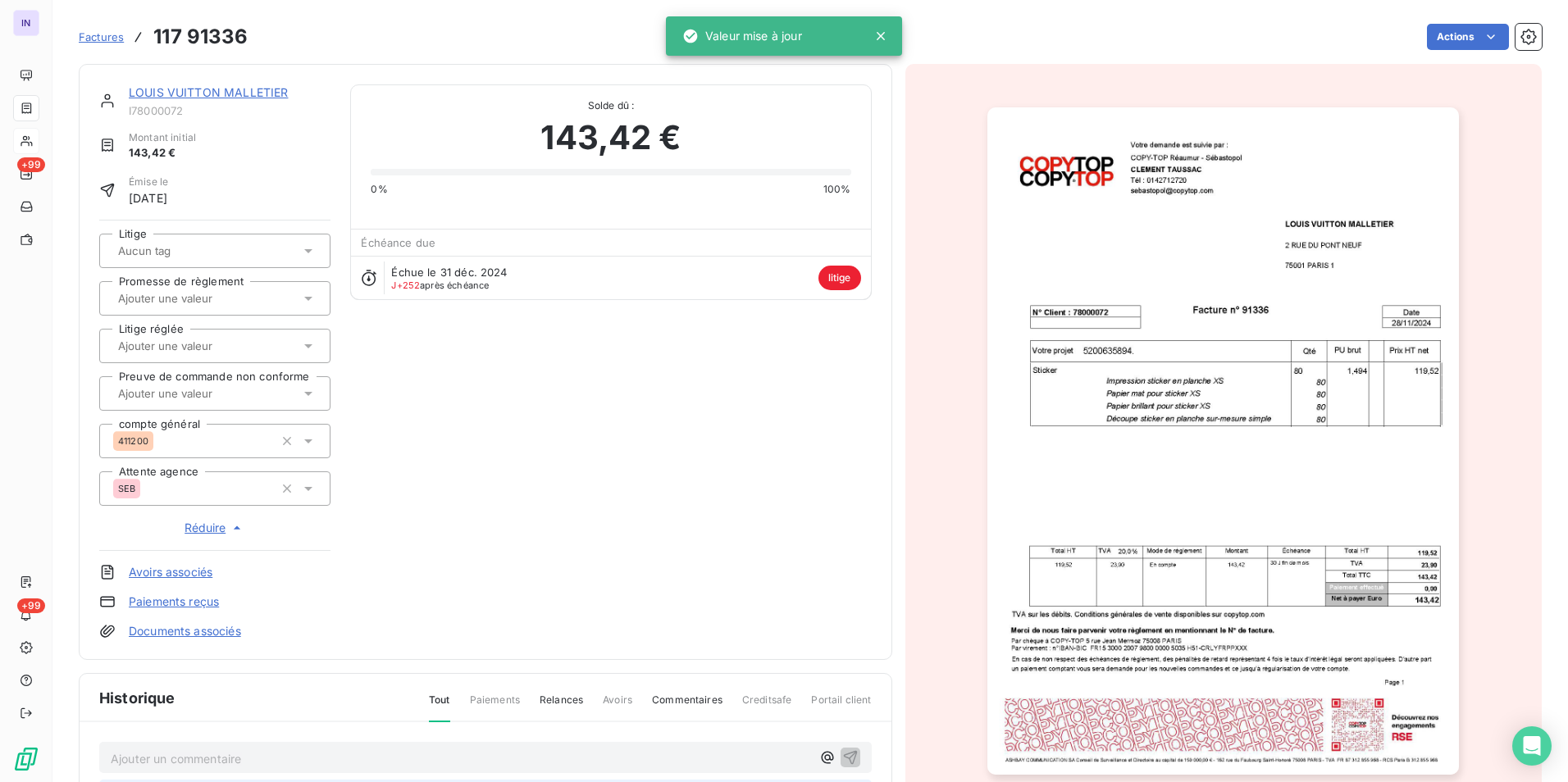
click at [207, 93] on link "LOUIS VUITTON MALLETIER" at bounding box center [208, 93] width 159 height 14
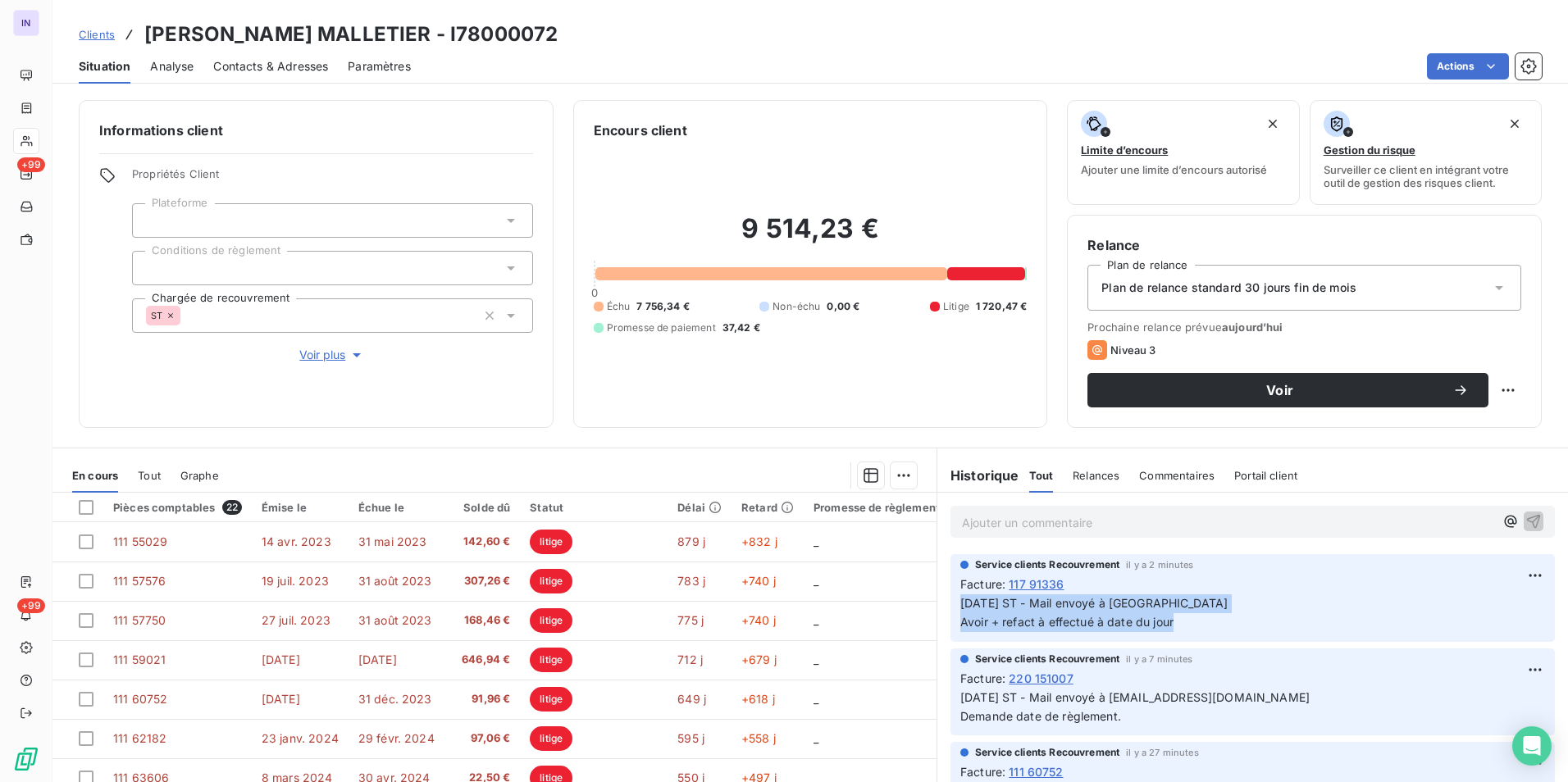
drag, startPoint x: 1144, startPoint y: 615, endPoint x: 956, endPoint y: 603, distance: 188.4
click at [961, 603] on p "[DATE] ST - Mail envoyé à SEB Avoir + refact à effectué à date du jour" at bounding box center [1253, 613] width 584 height 38
copy p "[DATE] ST - Mail envoyé à SEB Avoir + refact à effectué à date du jour"
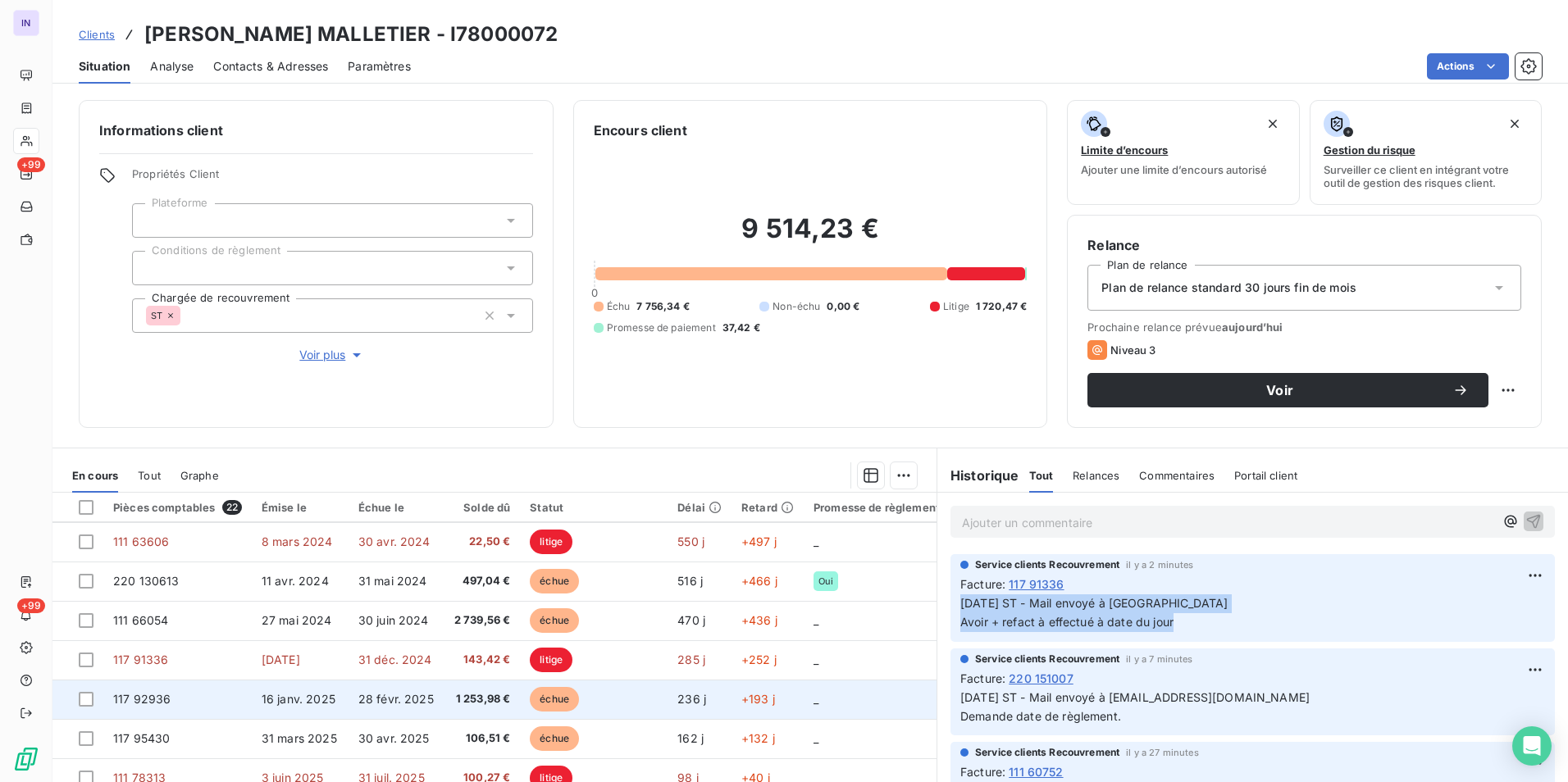
scroll to position [246, 0]
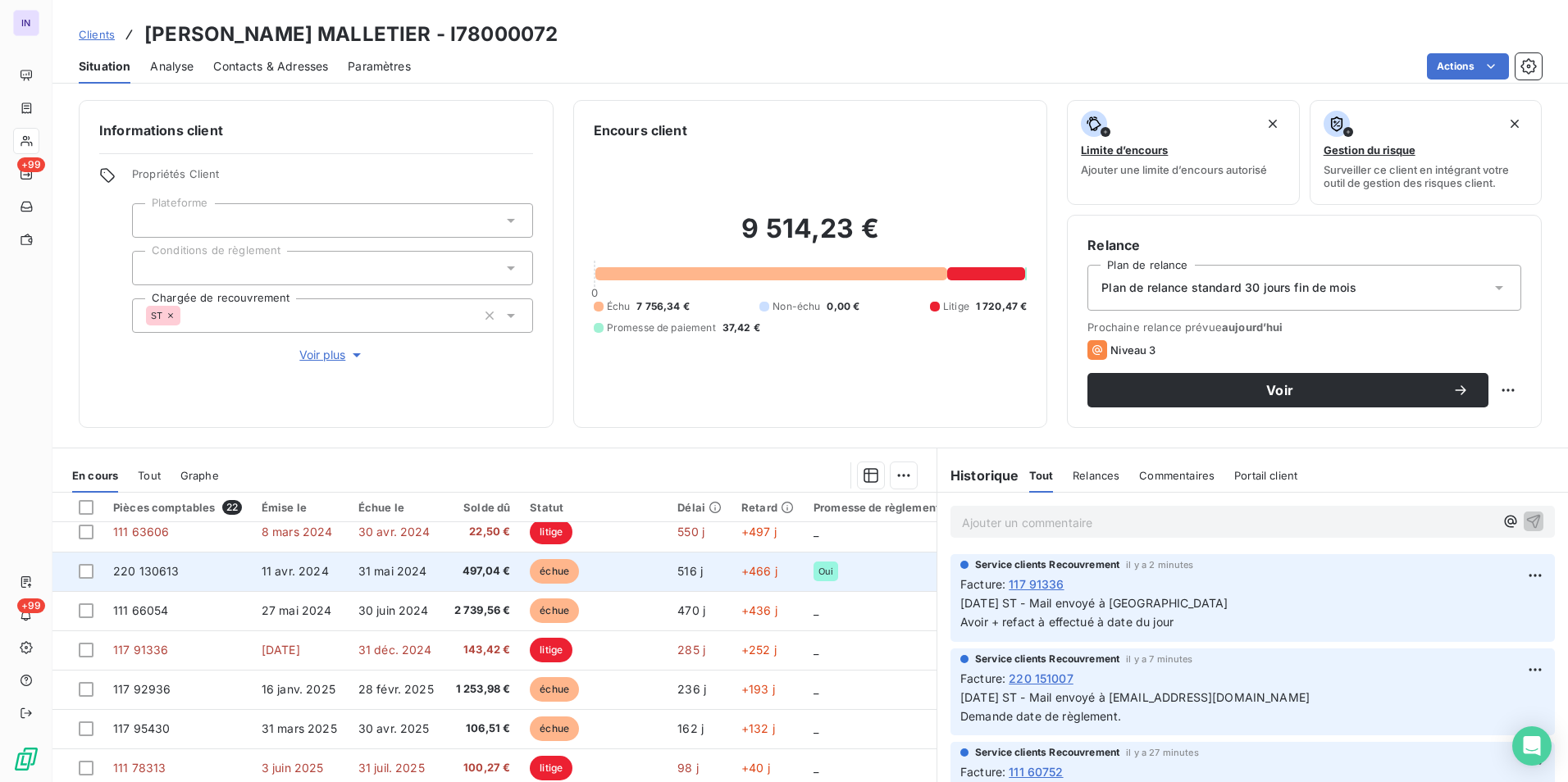
click at [256, 570] on td "11 avr. 2024" at bounding box center [300, 571] width 97 height 39
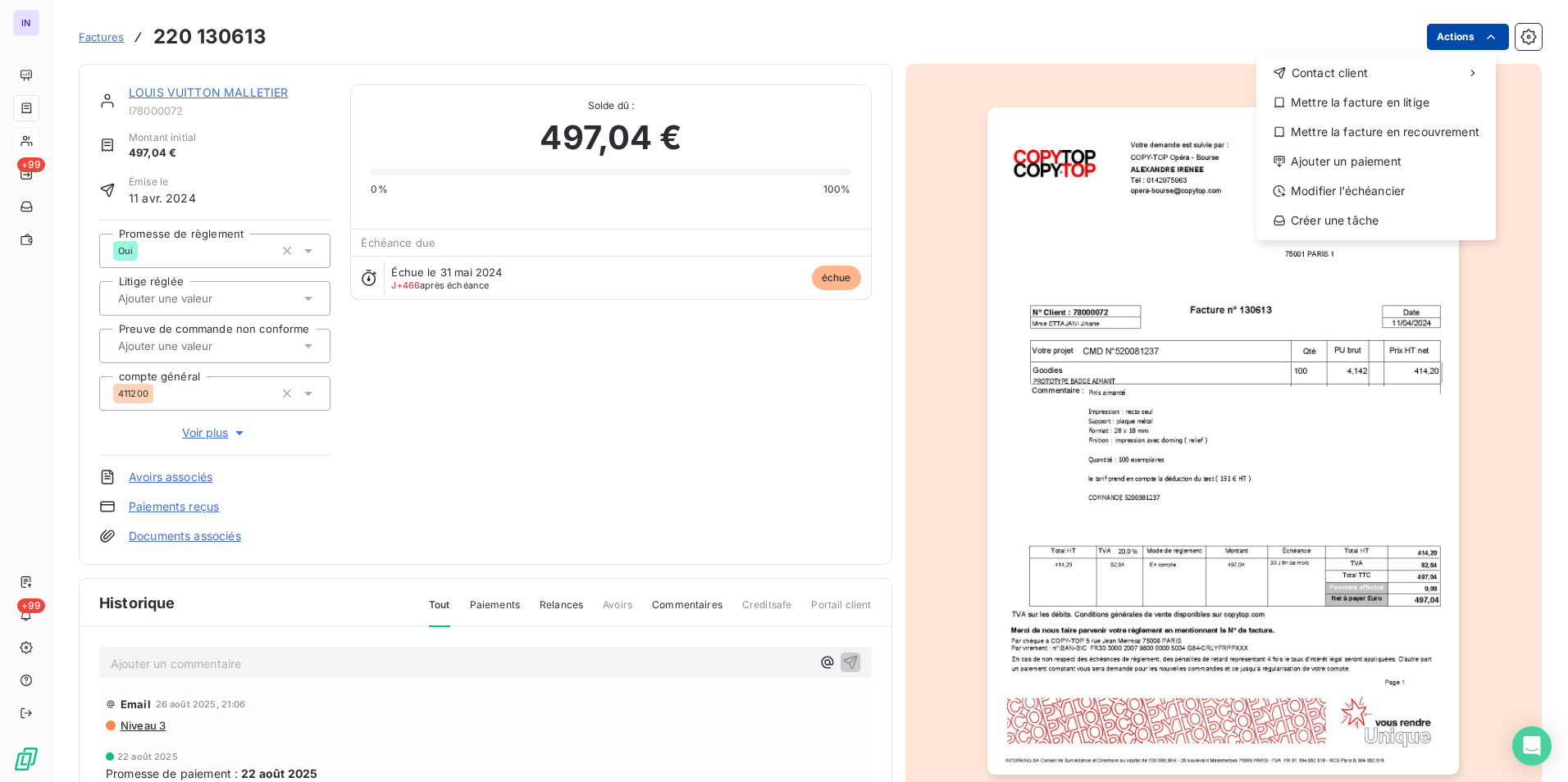
click at [1436, 38] on html "IN +99 +99 Factures [PHONE_NUMBER] Actions Contact client Mettre la facture en …" at bounding box center [784, 391] width 1568 height 782
click at [1359, 107] on div "Mettre la facture en litige" at bounding box center [1376, 102] width 226 height 27
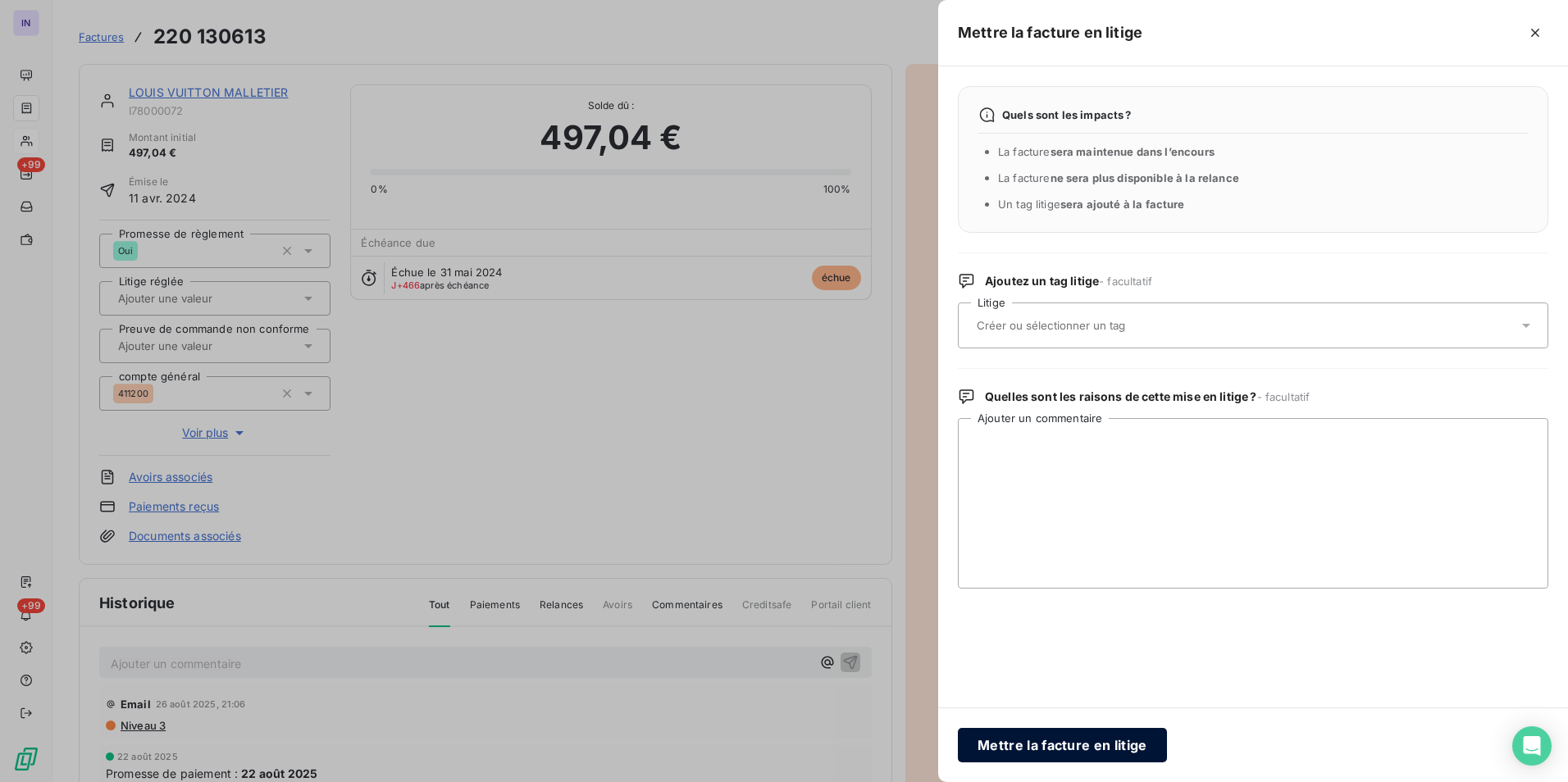
click at [1041, 745] on button "Mettre la facture en litige" at bounding box center [1062, 745] width 209 height 34
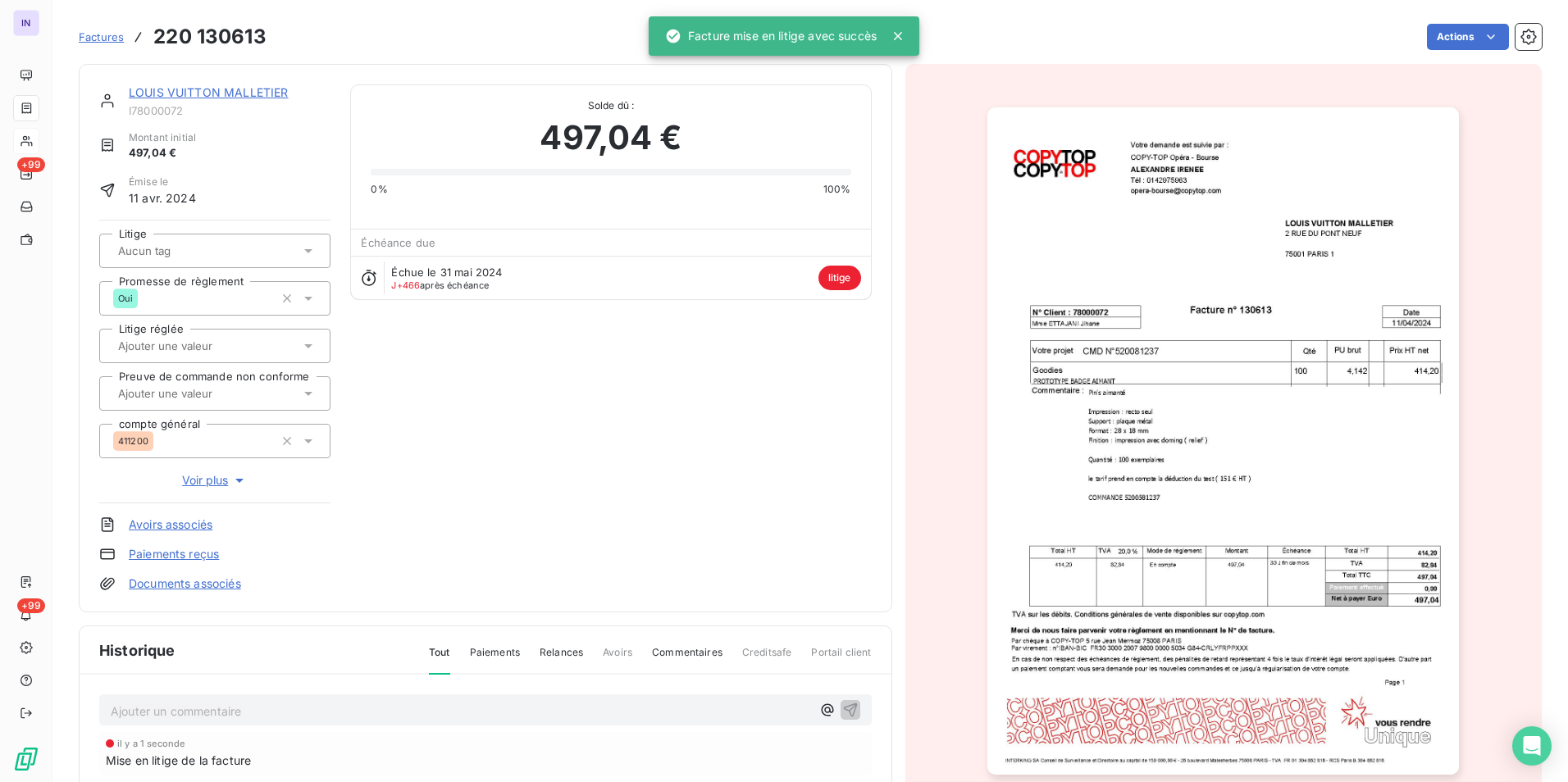
click at [189, 707] on p "Ajouter un commentaire ﻿" at bounding box center [460, 711] width 700 height 21
click at [314, 713] on p "[DATE] ST - Mail envoyé à [GEOGRAPHIC_DATA]" at bounding box center [460, 710] width 700 height 19
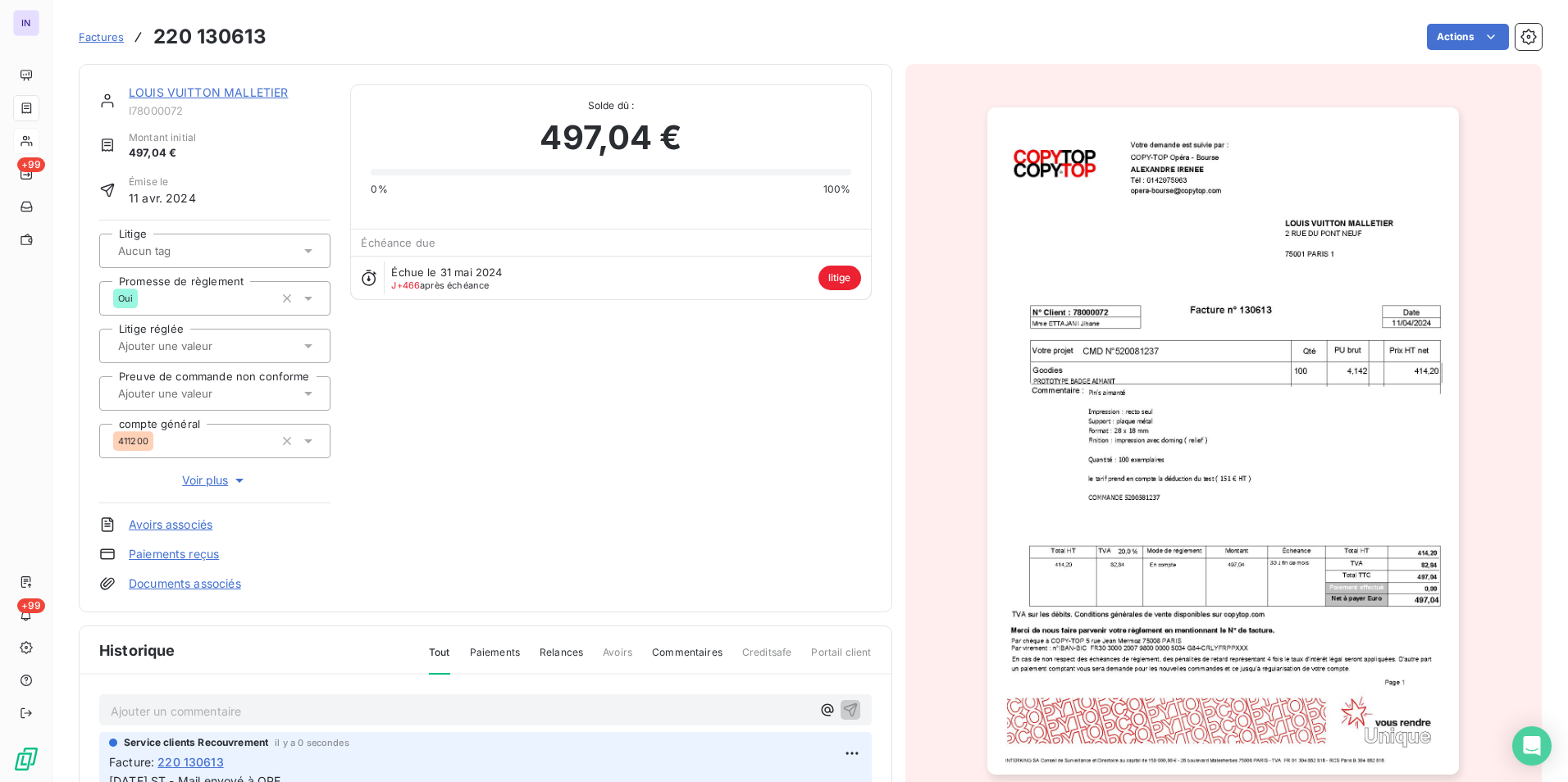
click at [238, 93] on link "LOUIS VUITTON MALLETIER" at bounding box center [208, 93] width 159 height 14
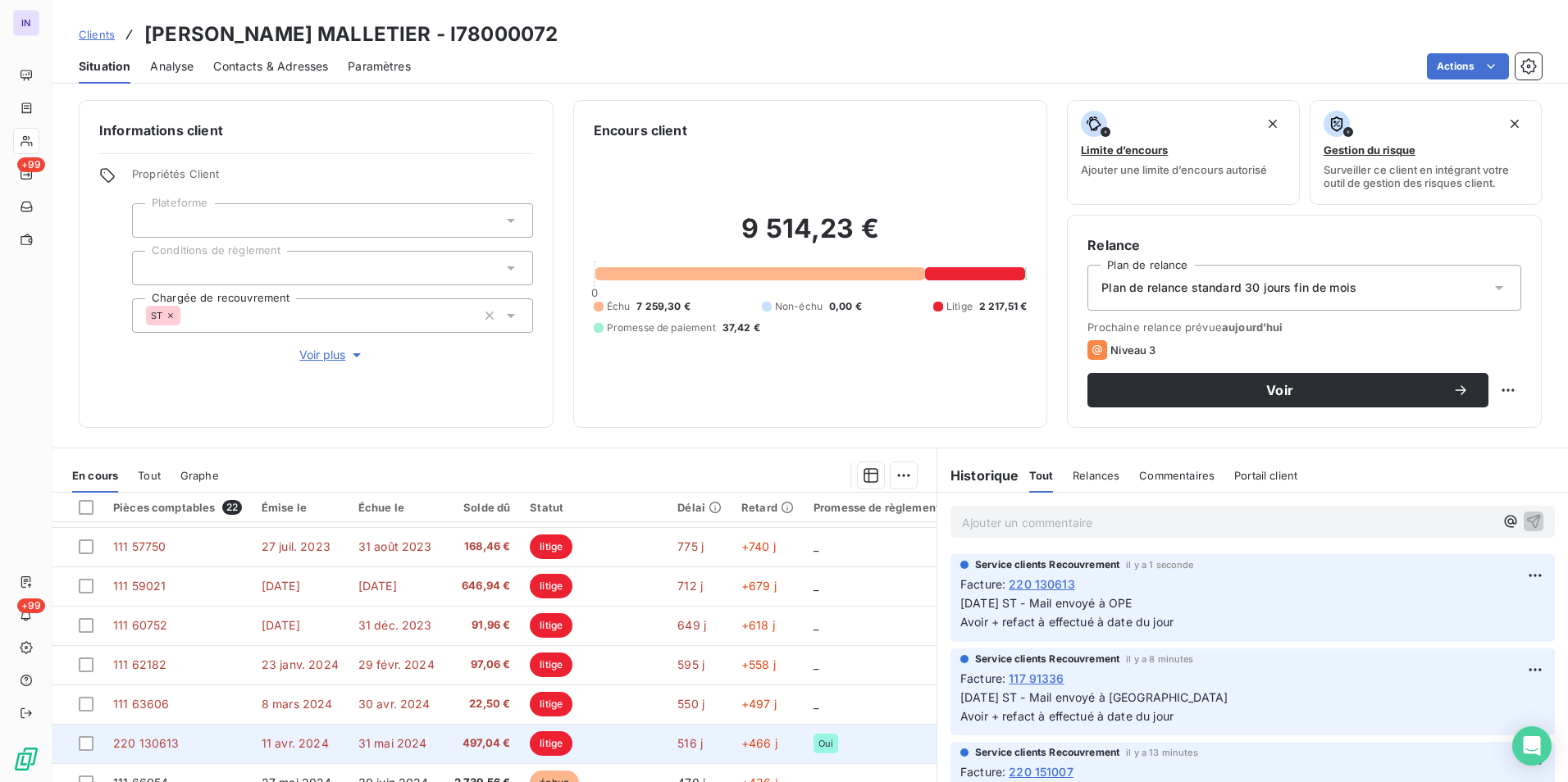
scroll to position [164, 0]
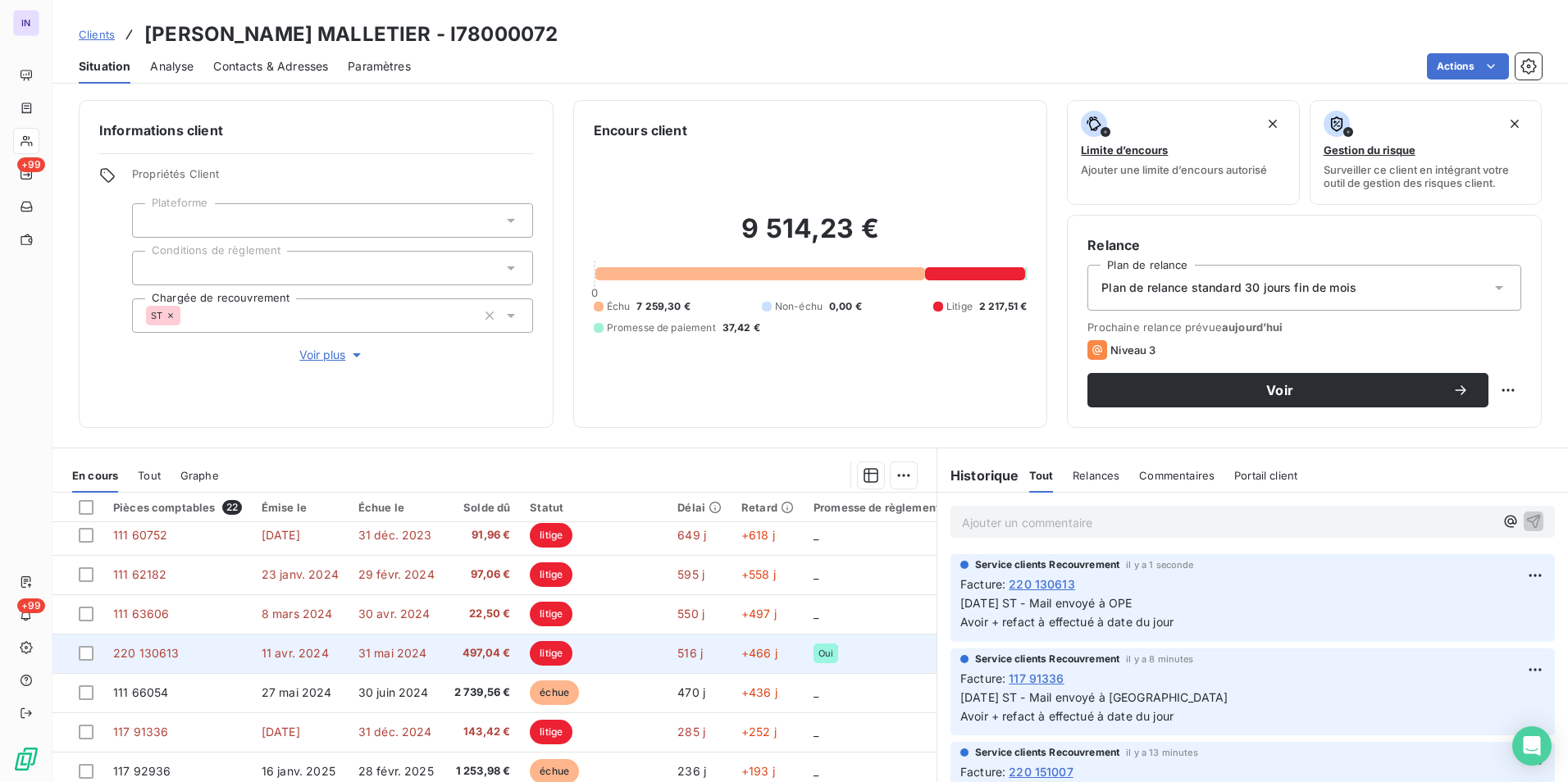
click at [313, 665] on td "11 avr. 2024" at bounding box center [300, 654] width 97 height 39
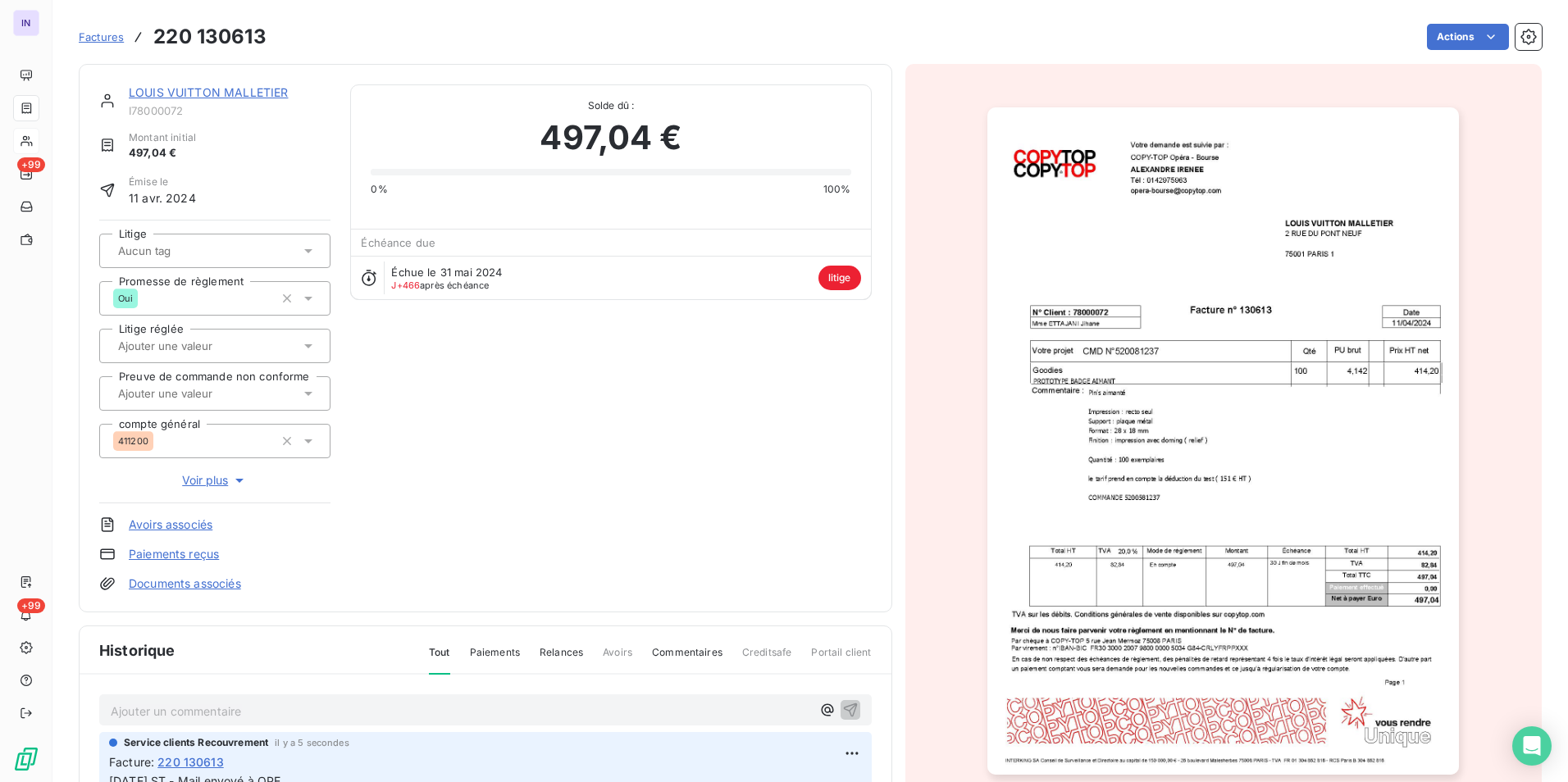
click at [209, 481] on span "Voir plus" at bounding box center [214, 480] width 66 height 16
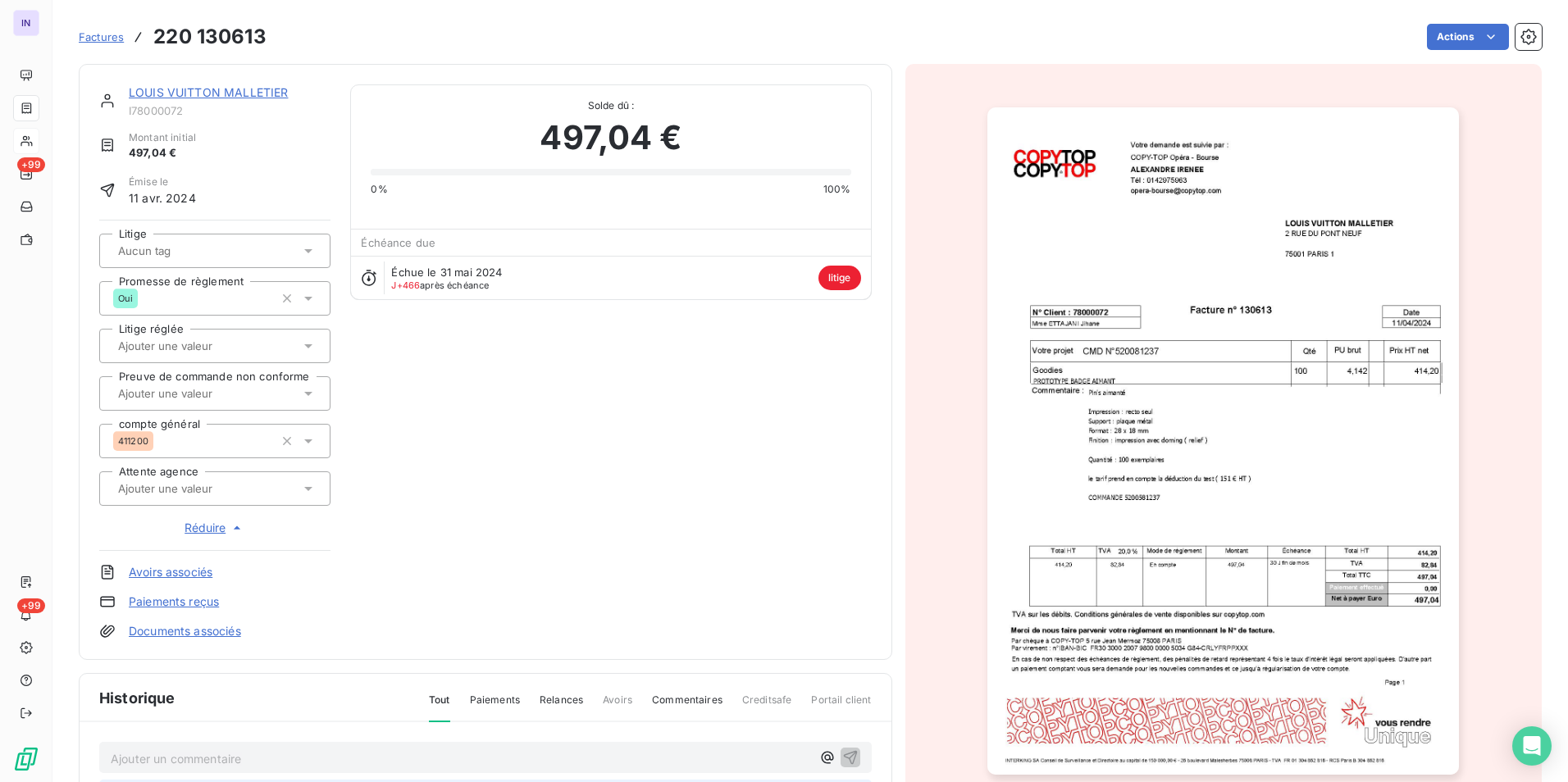
click at [238, 496] on div at bounding box center [206, 488] width 187 height 21
type input "op"
click at [118, 529] on div at bounding box center [117, 532] width 16 height 16
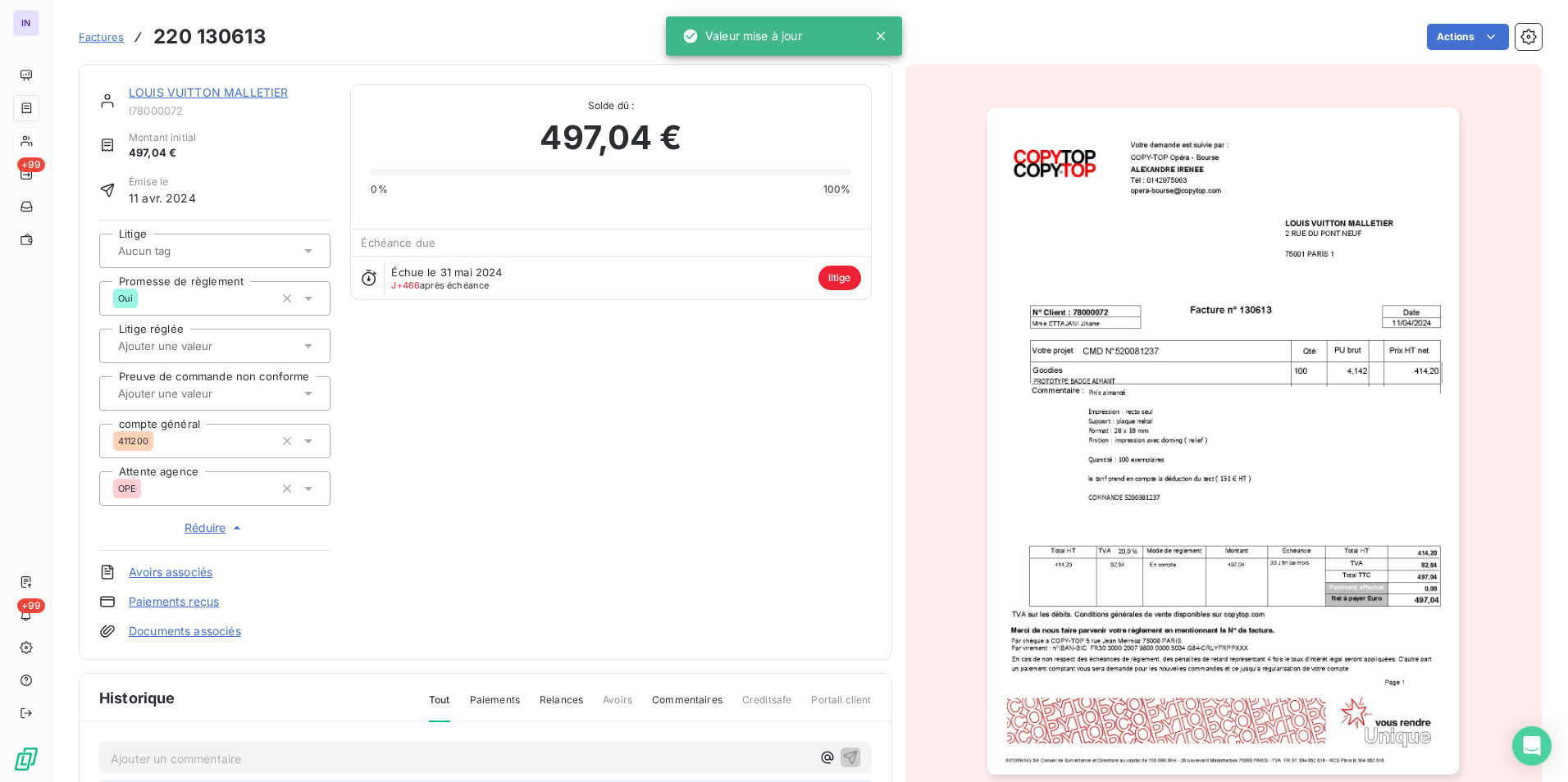
click at [188, 92] on link "LOUIS VUITTON MALLETIER" at bounding box center [208, 93] width 159 height 14
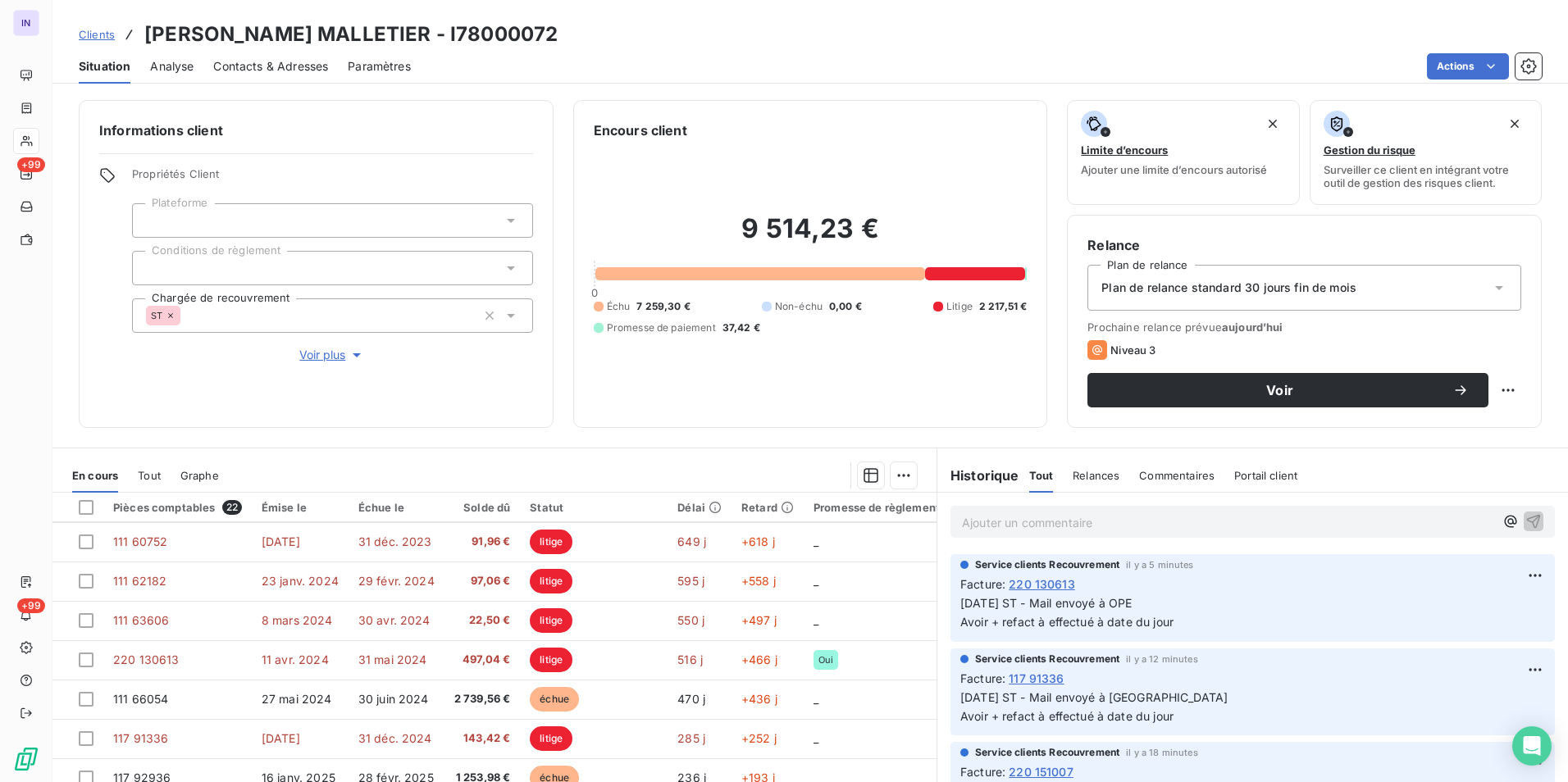
scroll to position [164, 0]
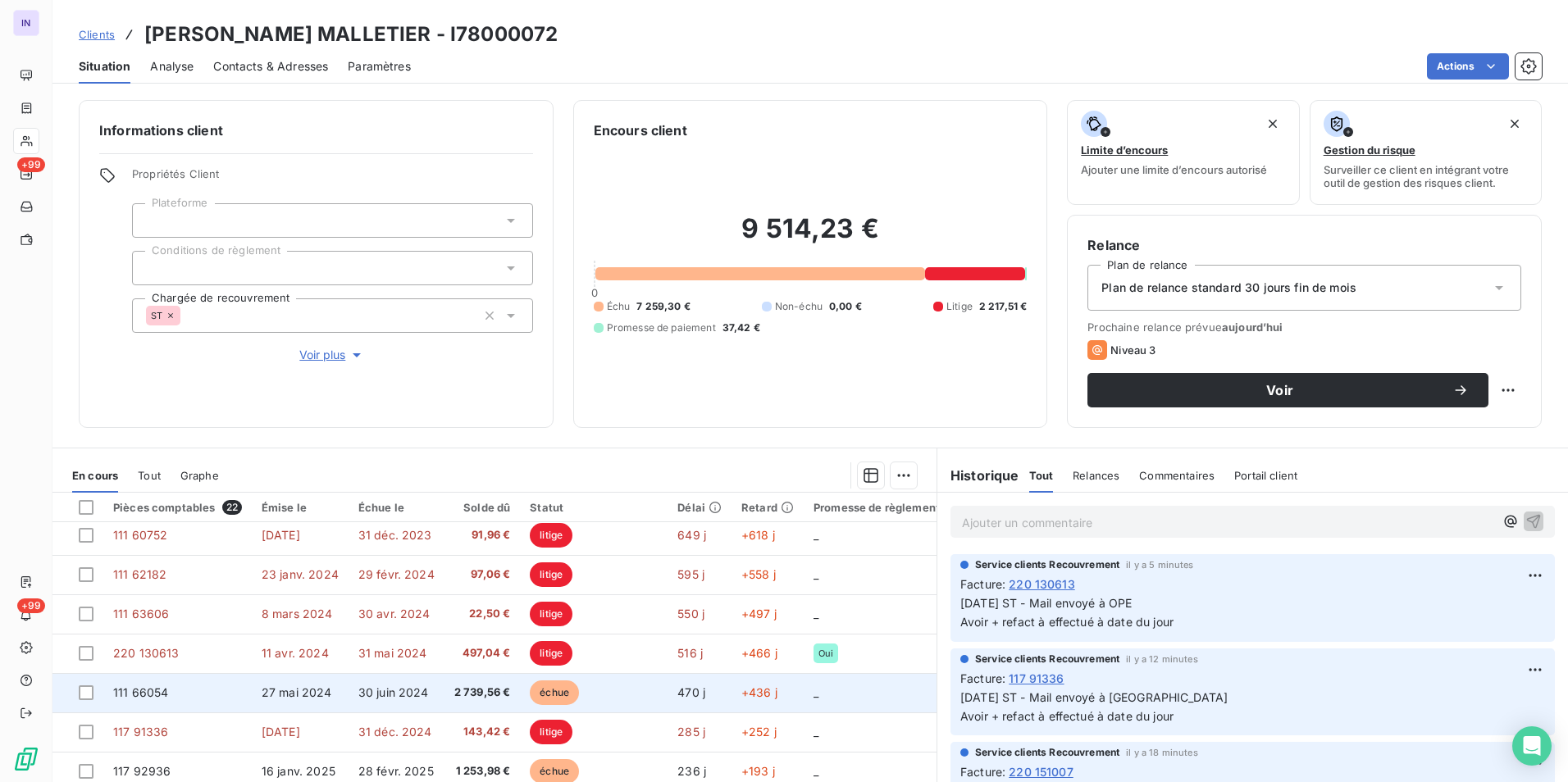
click at [213, 694] on td "111 66054" at bounding box center [177, 693] width 148 height 39
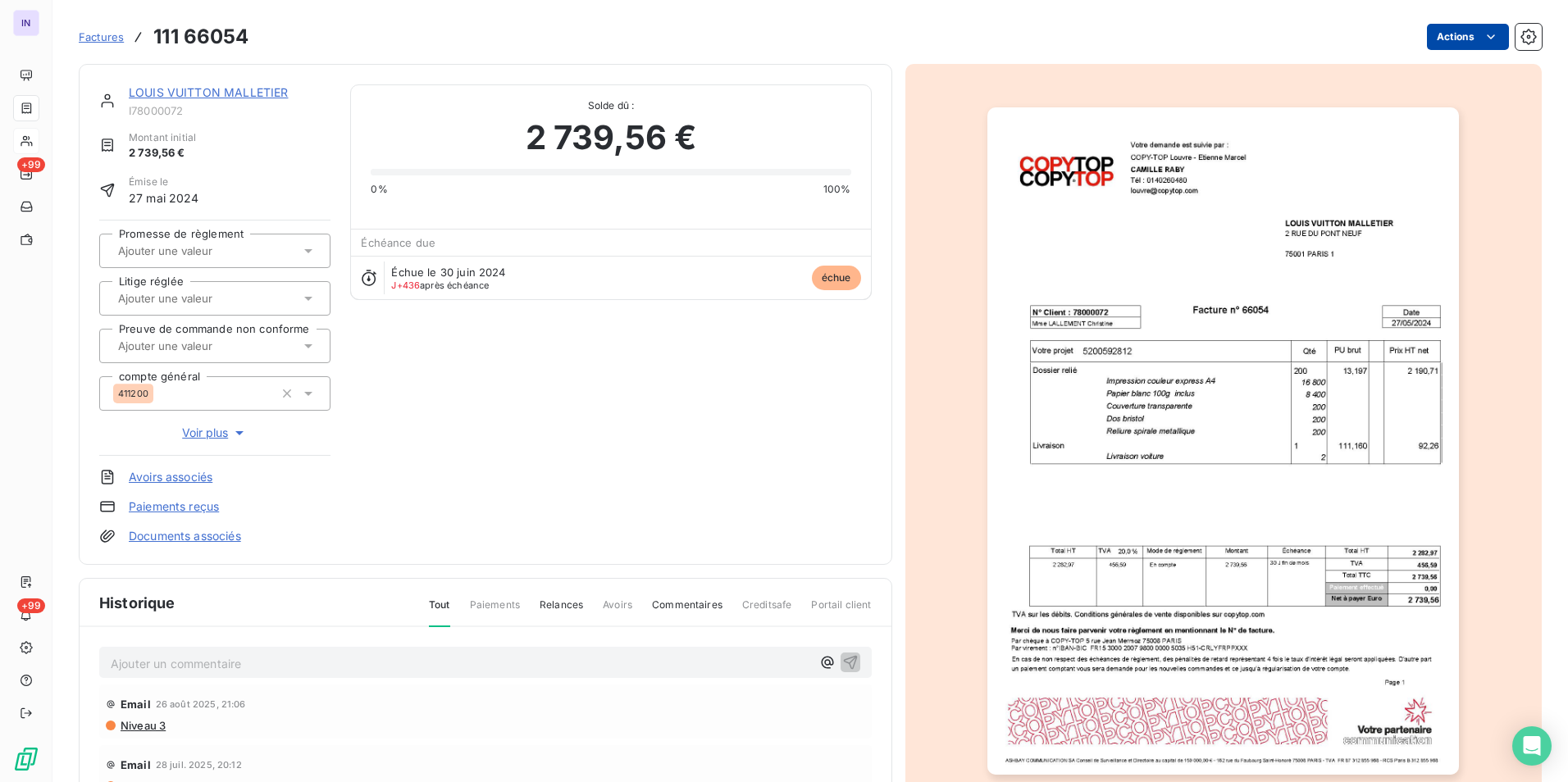
click at [1443, 33] on html "IN +99 +99 Factures 111 66054 Actions [PERSON_NAME] MALLETIER I78000072 Montant…" at bounding box center [784, 391] width 1568 height 782
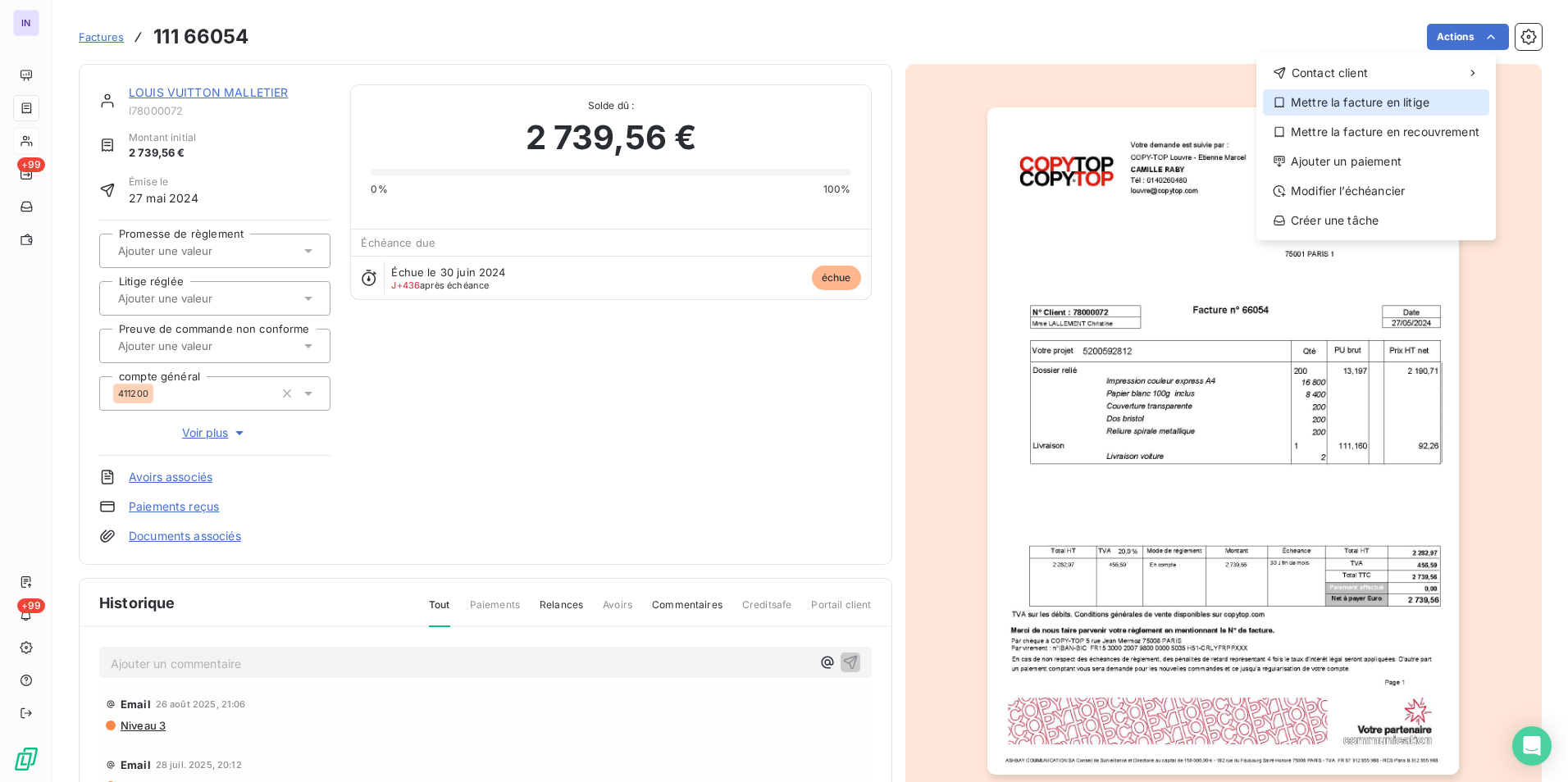
click at [1353, 100] on div "Mettre la facture en litige" at bounding box center [1376, 102] width 226 height 27
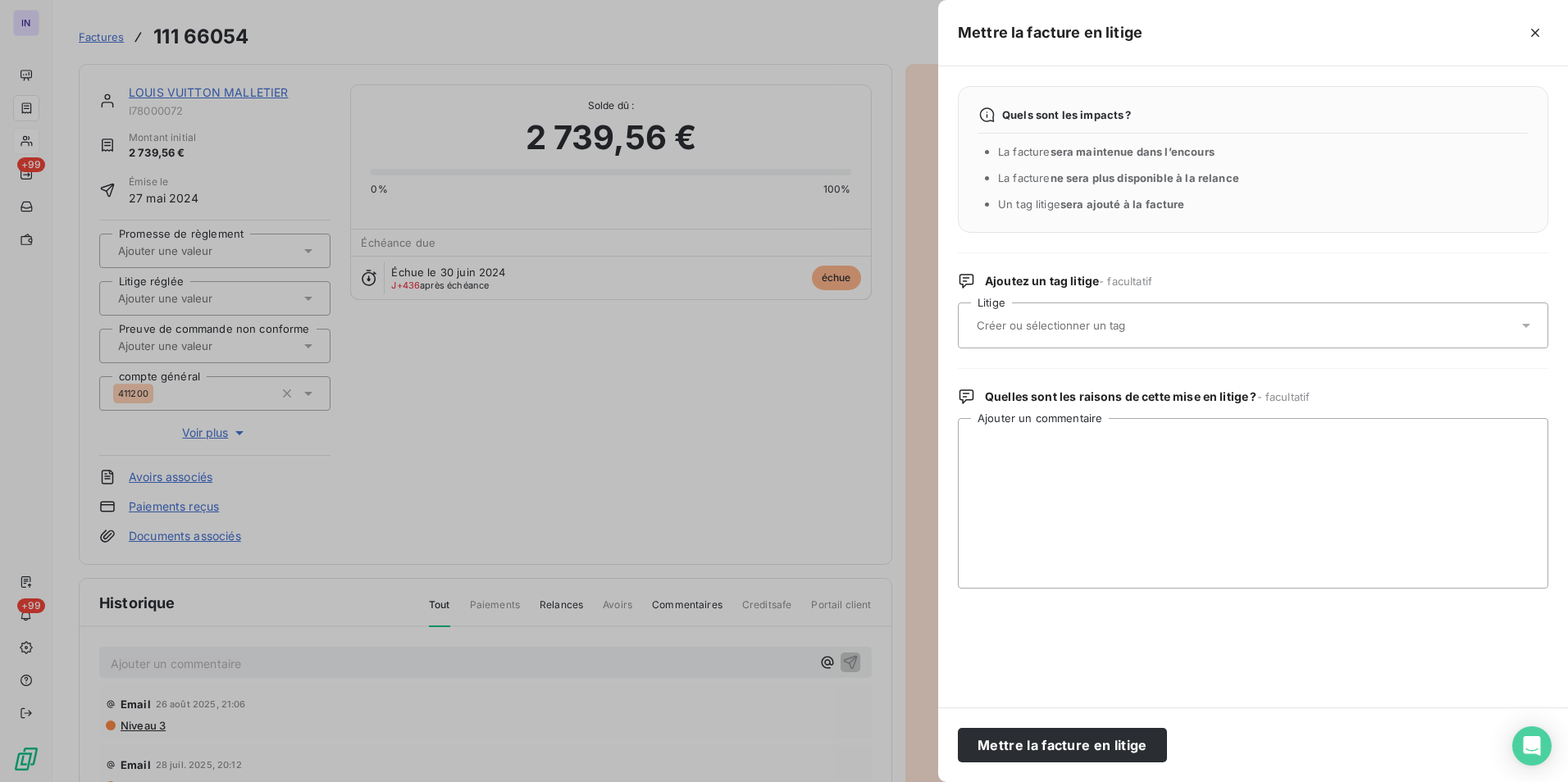
click at [1047, 762] on div "Mettre la facture en litige" at bounding box center [1253, 744] width 630 height 75
click at [1030, 746] on button "Mettre la facture en litige" at bounding box center [1062, 745] width 209 height 34
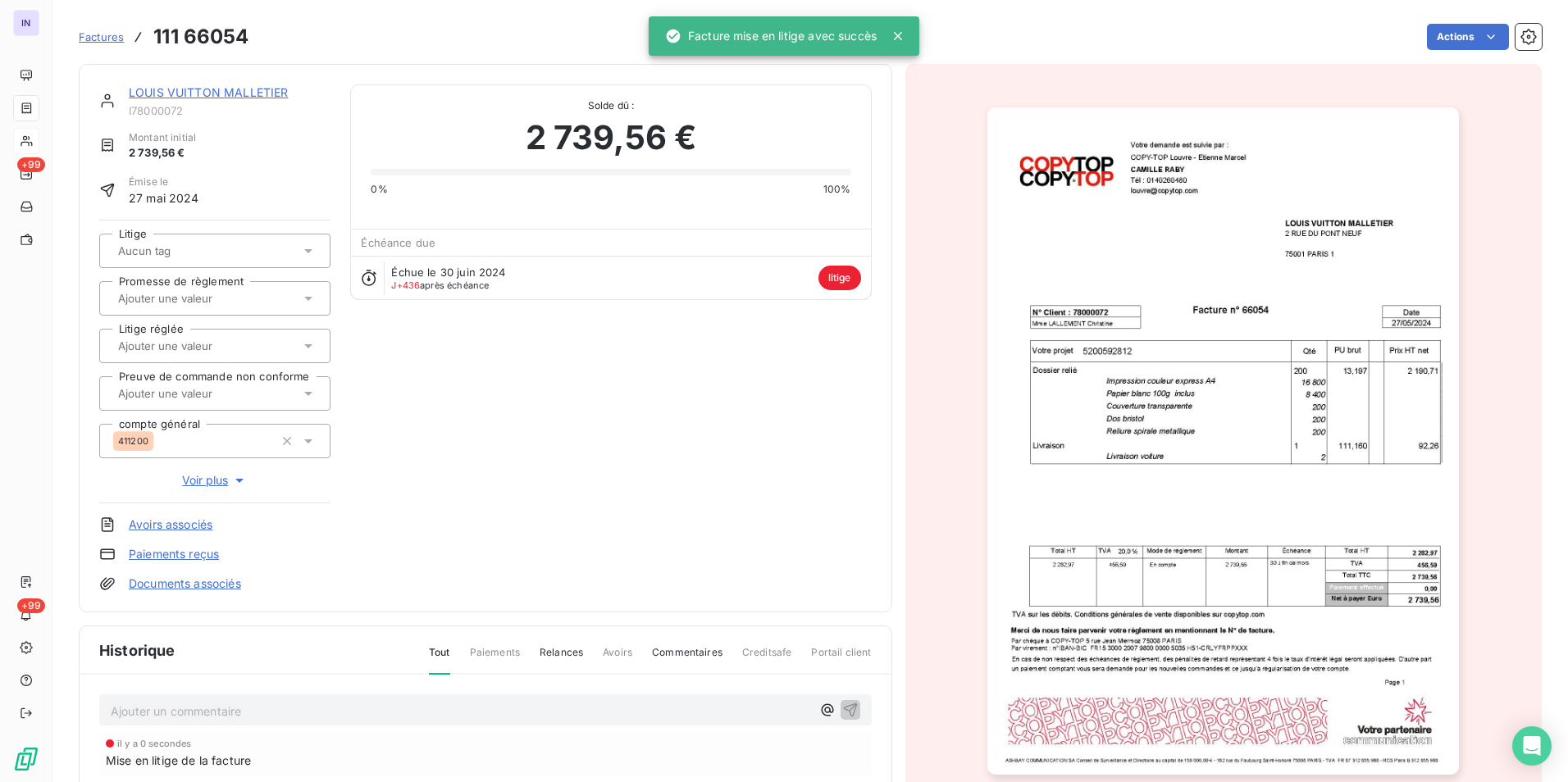
click at [205, 481] on span "Voir plus" at bounding box center [214, 480] width 66 height 16
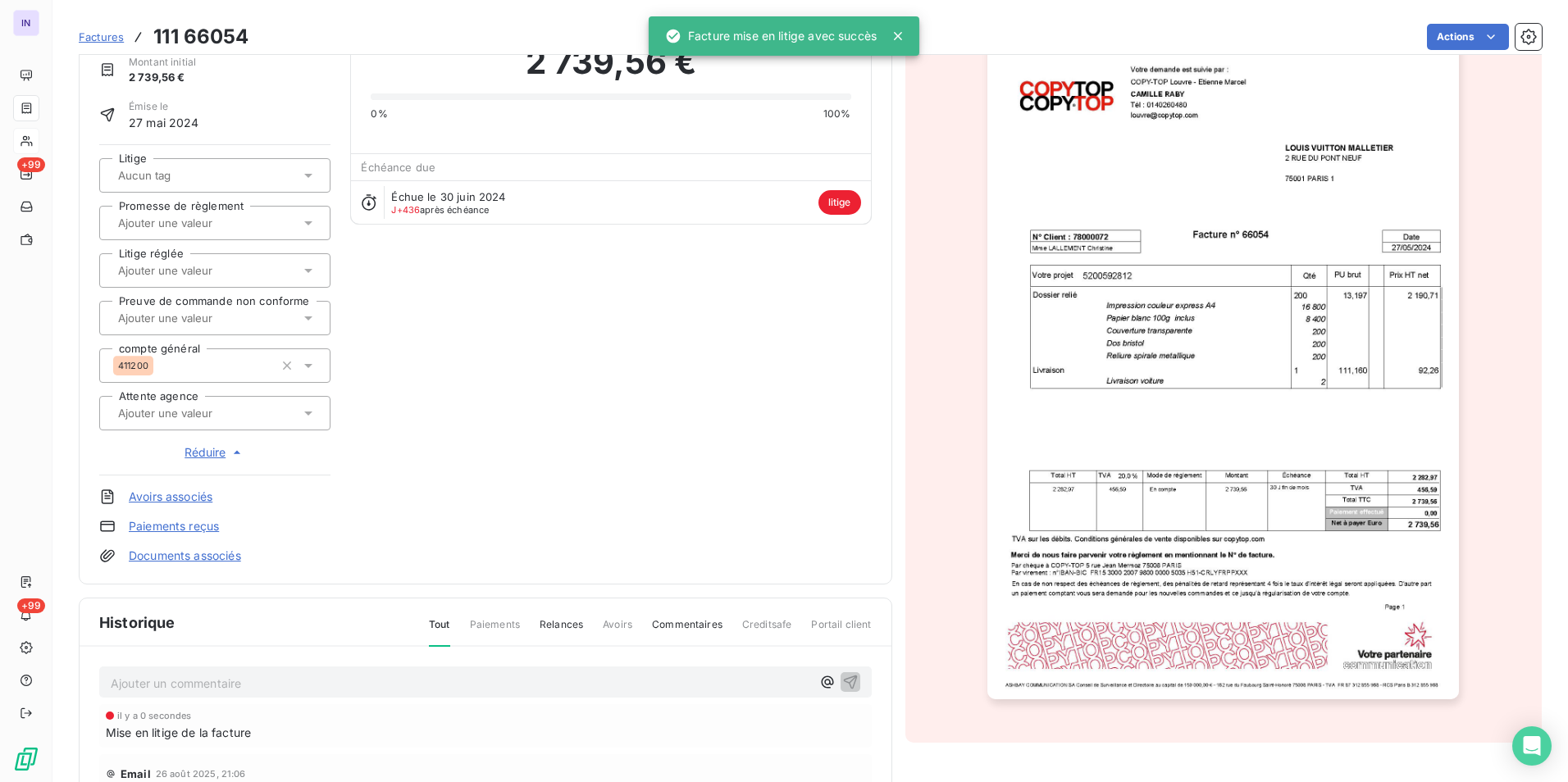
scroll to position [84, 0]
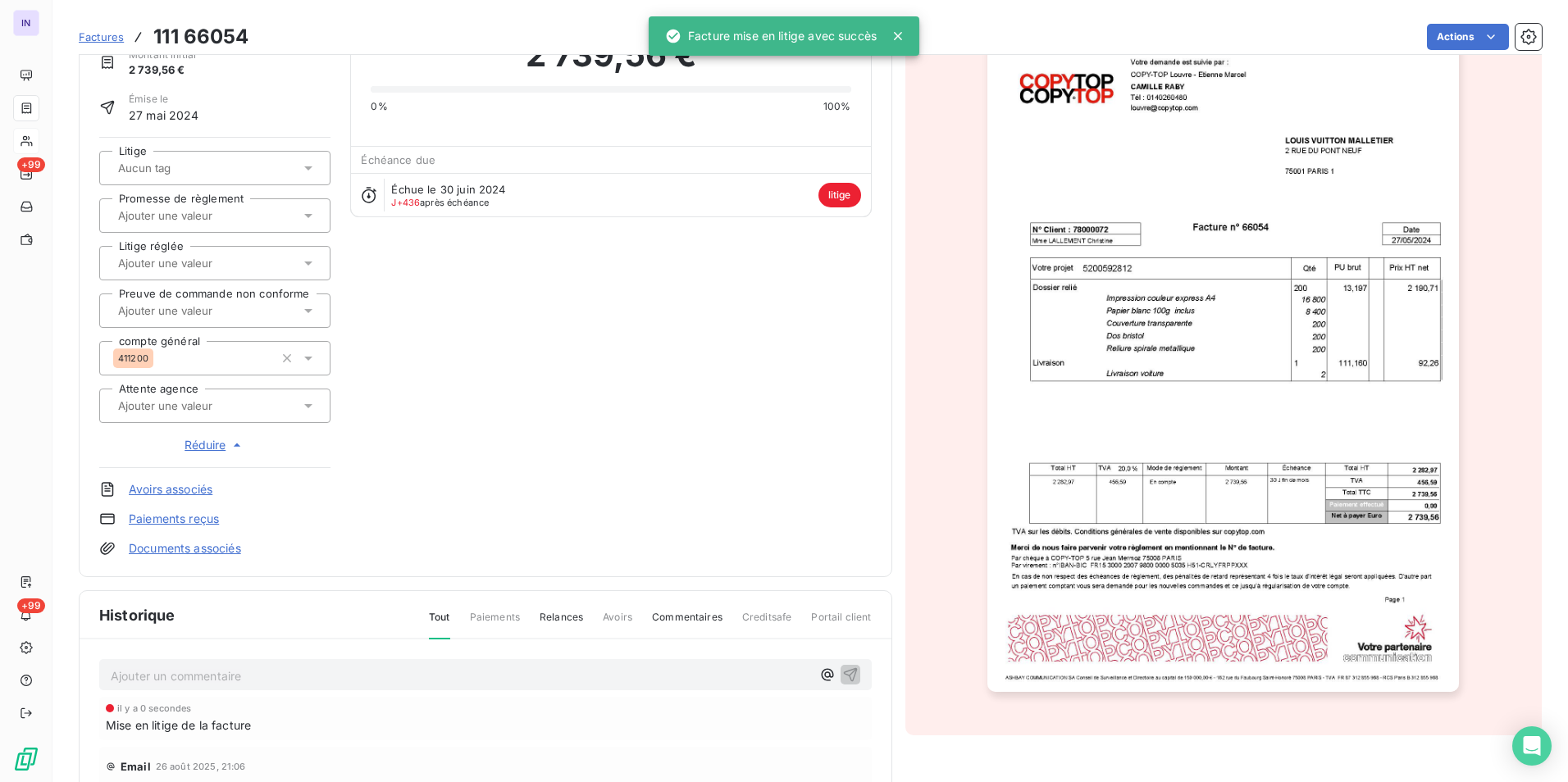
click at [219, 410] on input "text" at bounding box center [199, 405] width 165 height 15
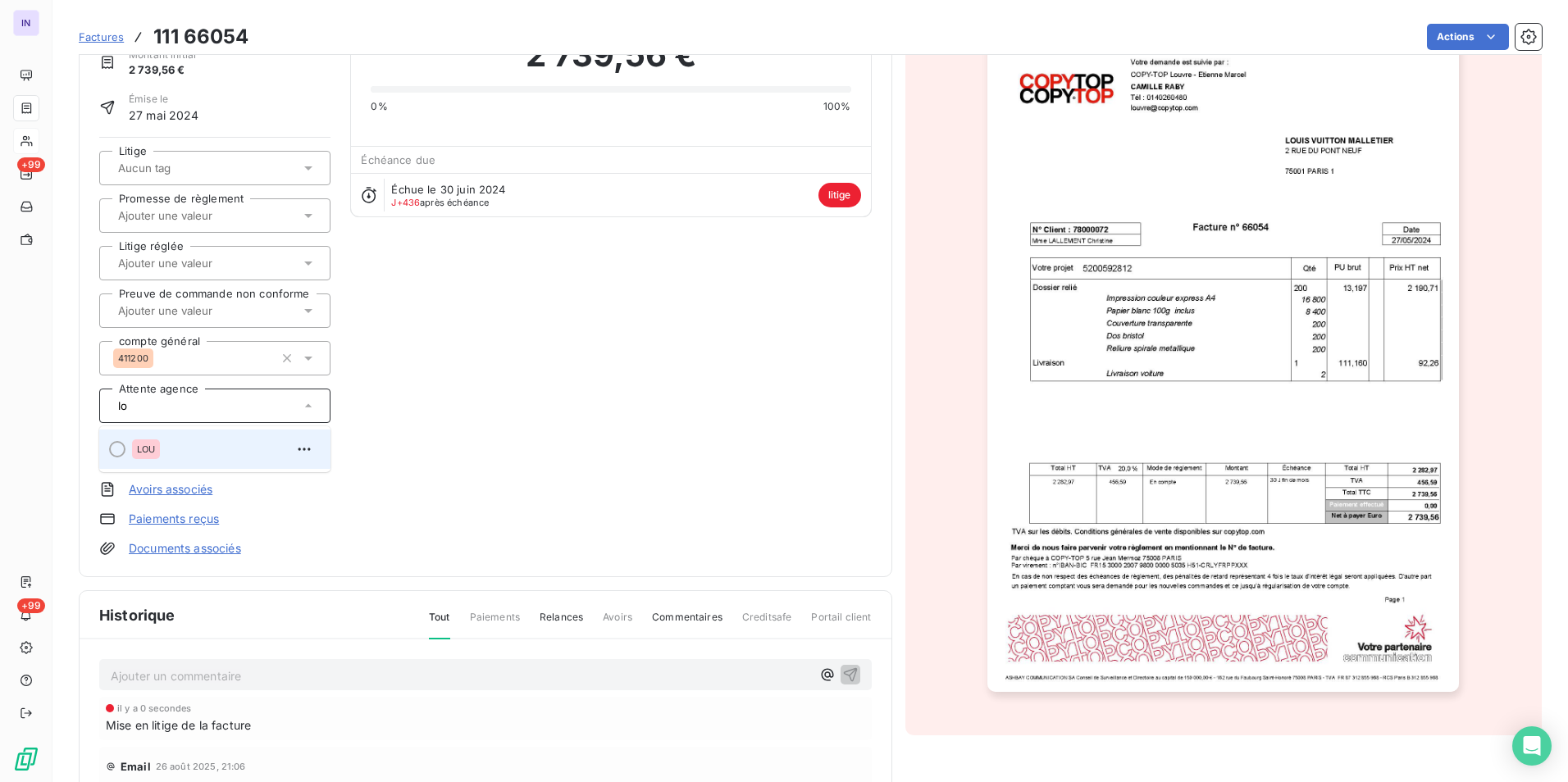
type input "lo"
click at [136, 451] on div "LOU" at bounding box center [146, 449] width 28 height 20
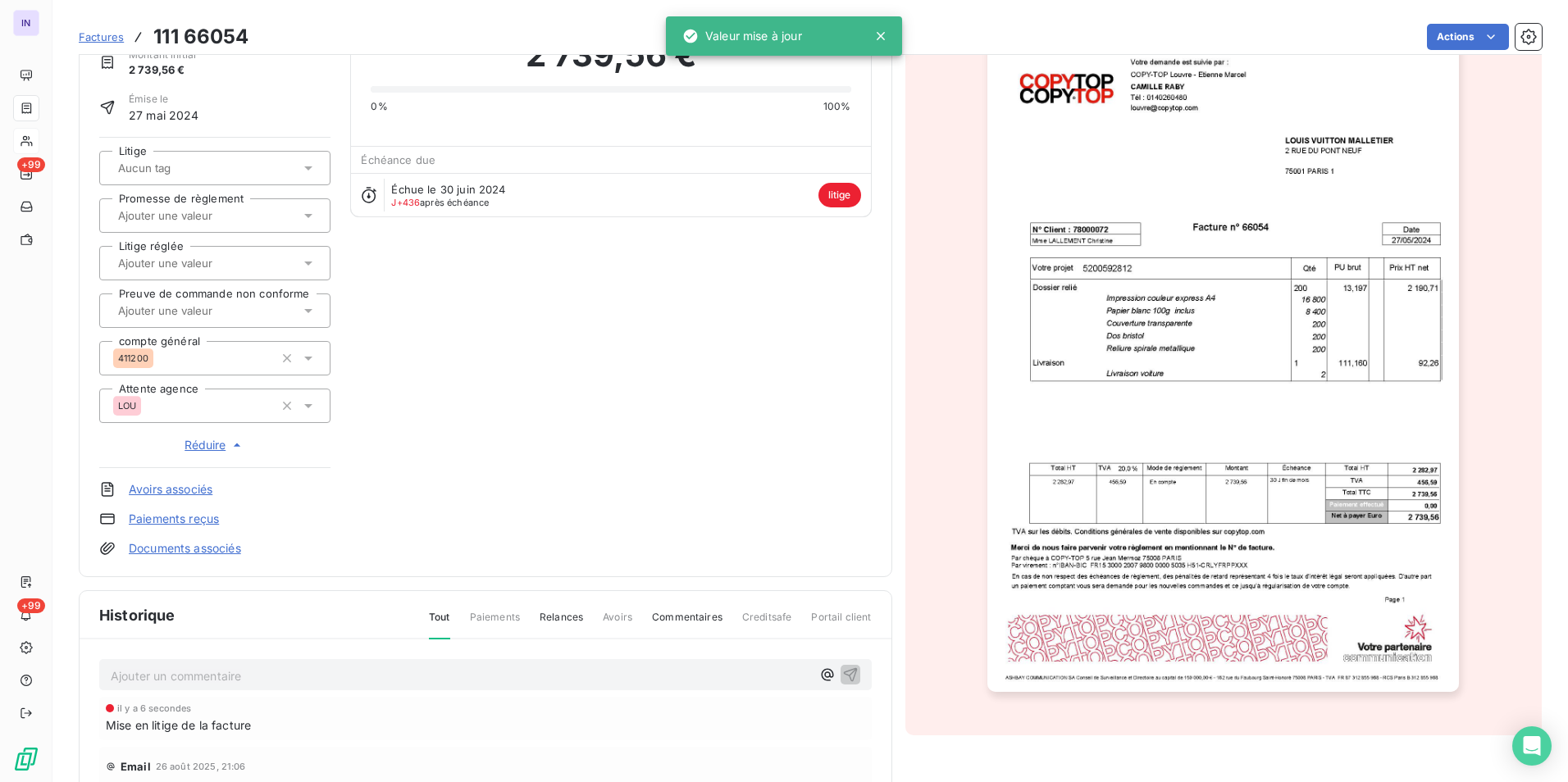
click at [179, 674] on p "Ajouter un commentaire ﻿" at bounding box center [460, 676] width 700 height 21
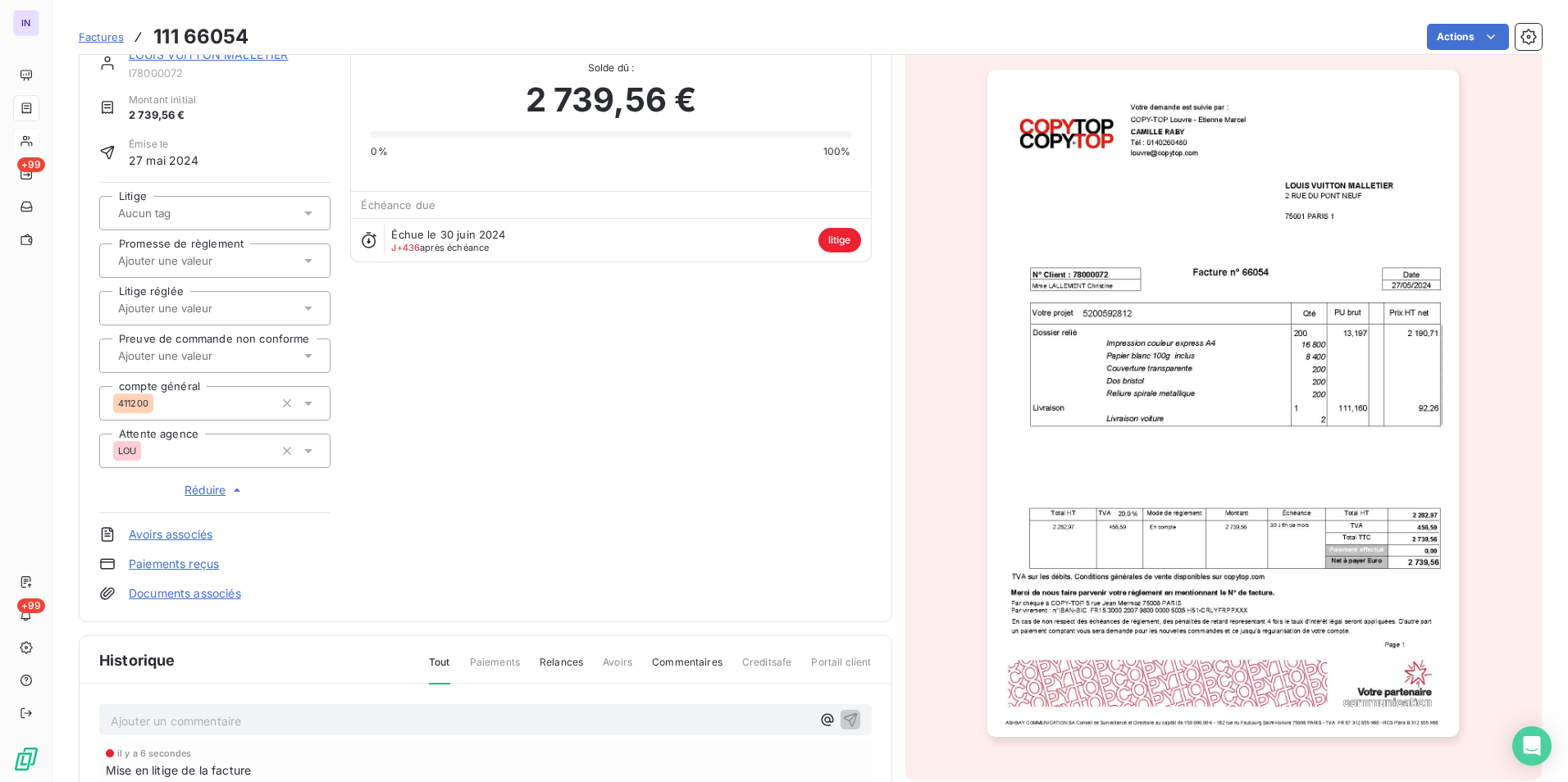
scroll to position [0, 0]
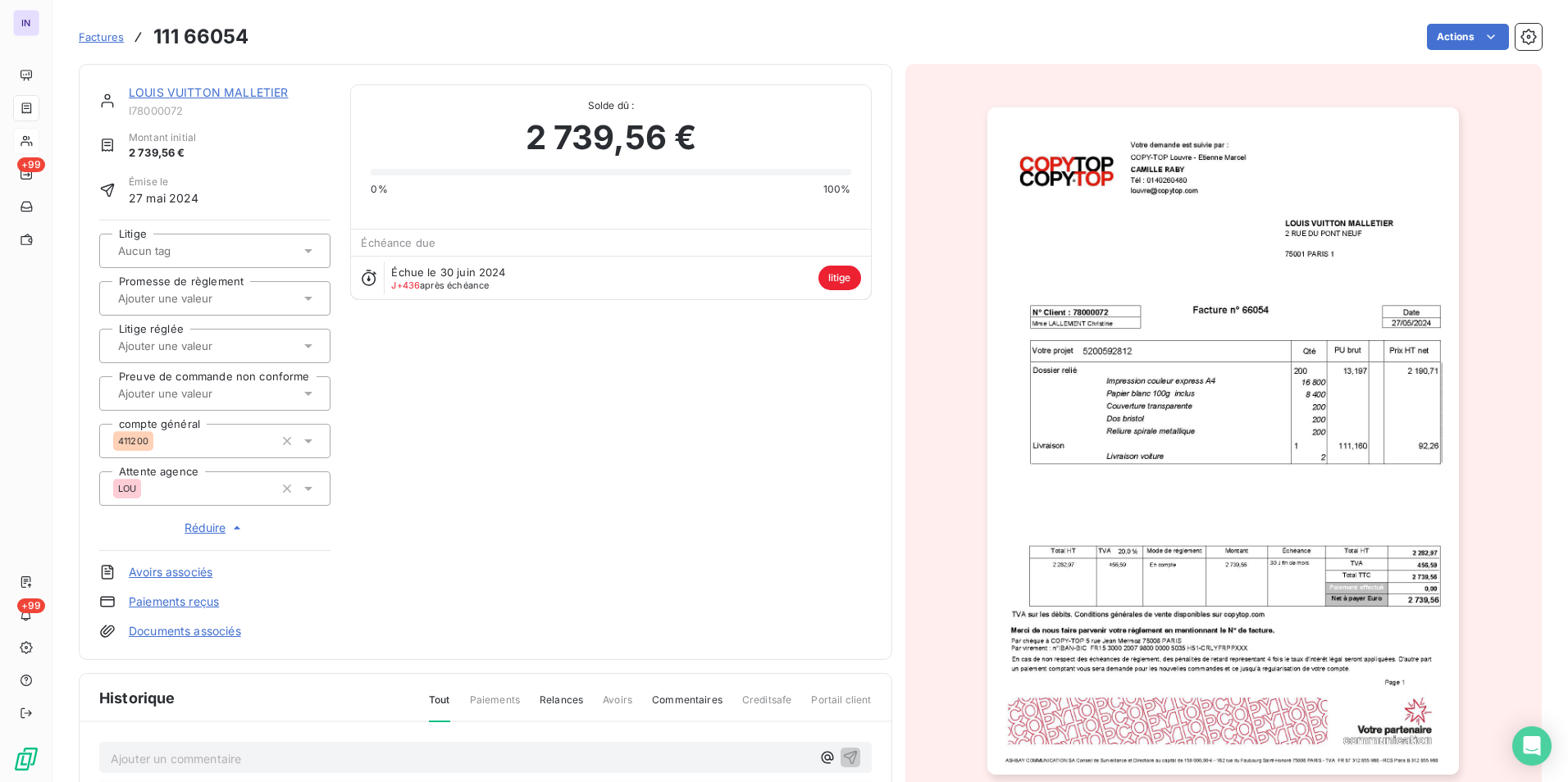
click at [218, 88] on link "LOUIS VUITTON MALLETIER" at bounding box center [208, 93] width 159 height 14
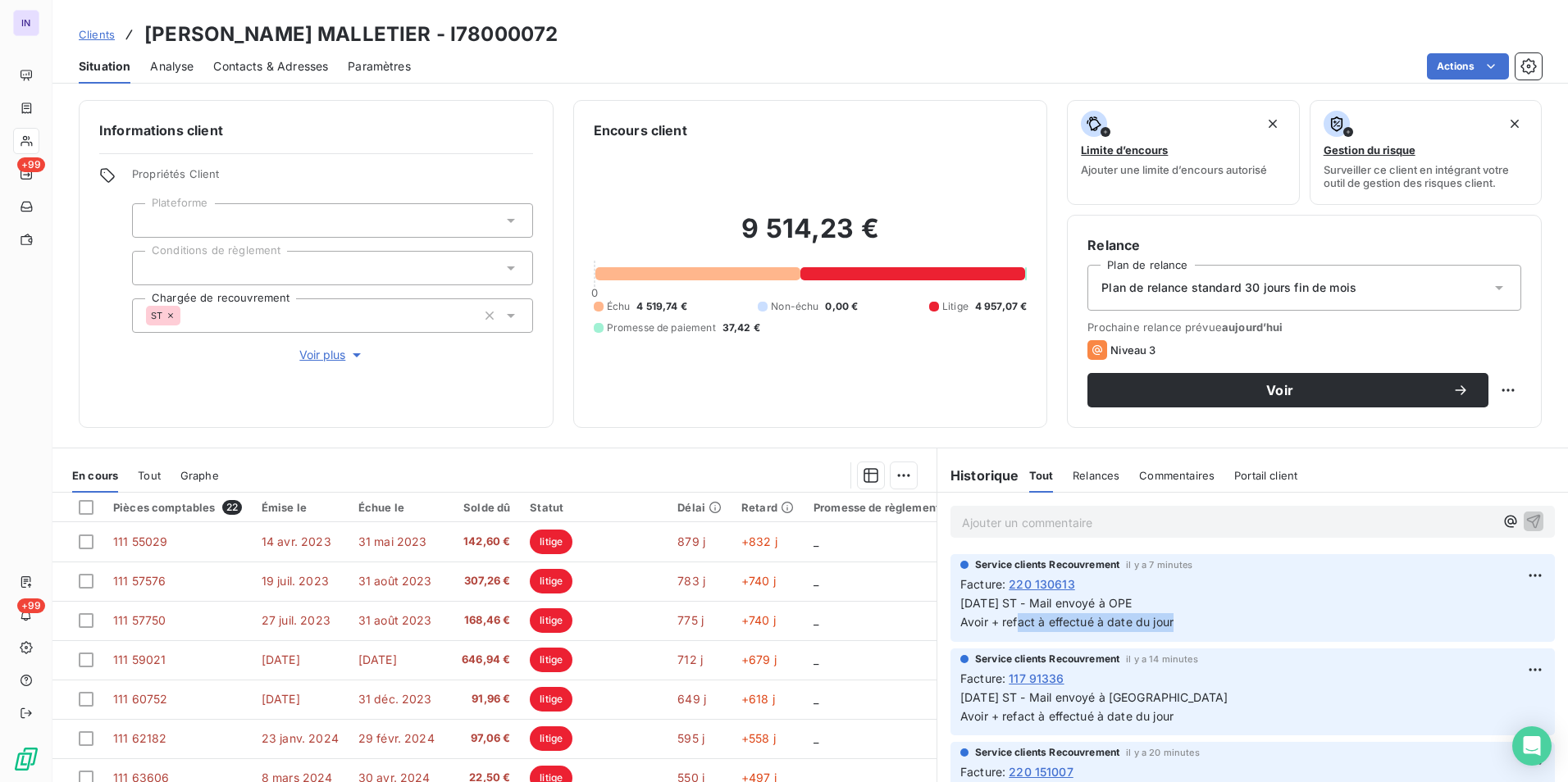
drag, startPoint x: 1181, startPoint y: 623, endPoint x: 1009, endPoint y: 620, distance: 172.0
click at [1009, 620] on p "[DATE] ST - Mail envoyé à OPE Avoir + refact à effectué à date du jour" at bounding box center [1253, 613] width 584 height 38
click at [683, 407] on div "9 514,23 € 0 Échu 4 519,74 € Non-échu 0,00 € Litige 4 957,07 € Promesse de paie…" at bounding box center [811, 274] width 434 height 267
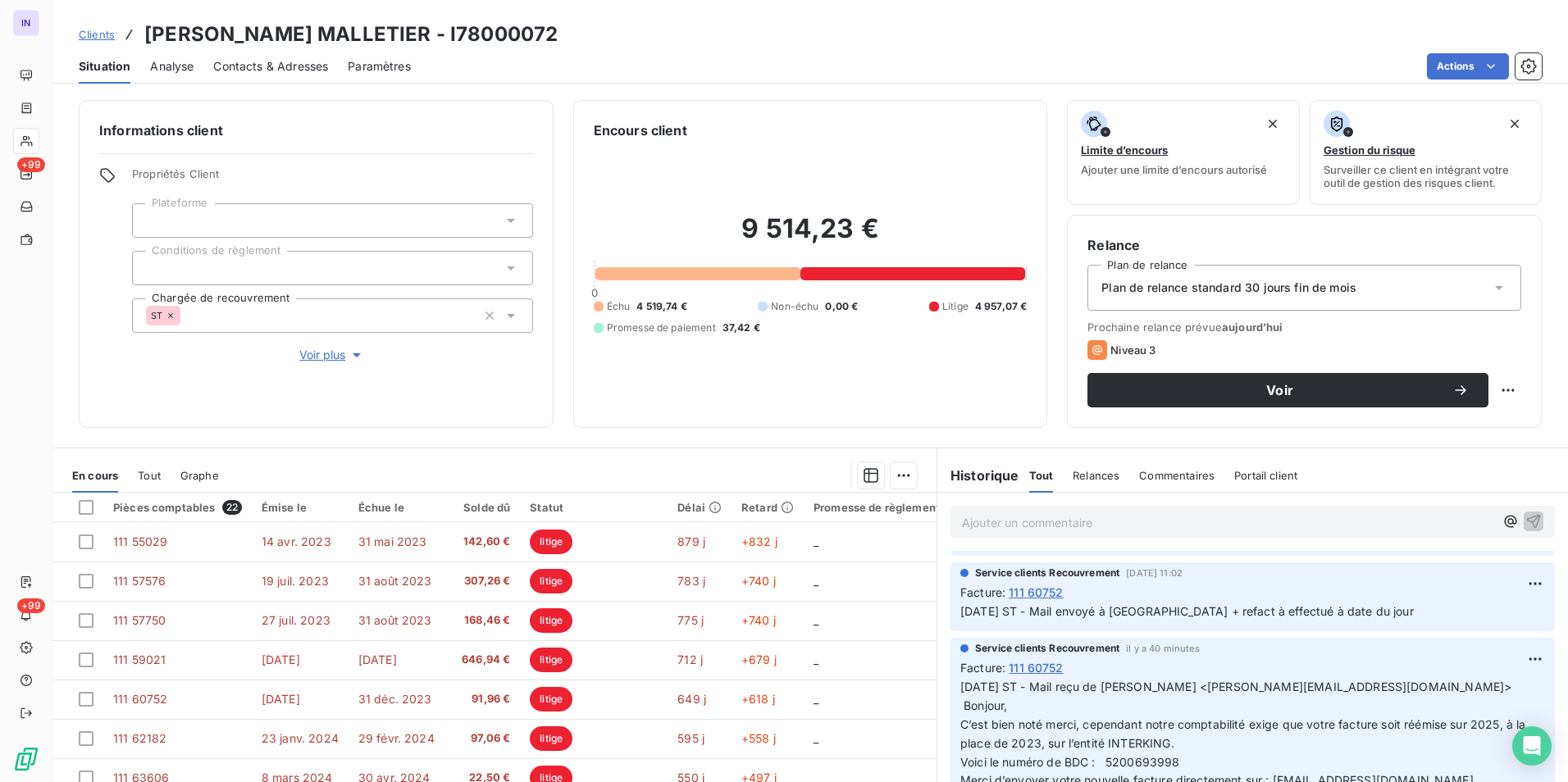
scroll to position [246, 0]
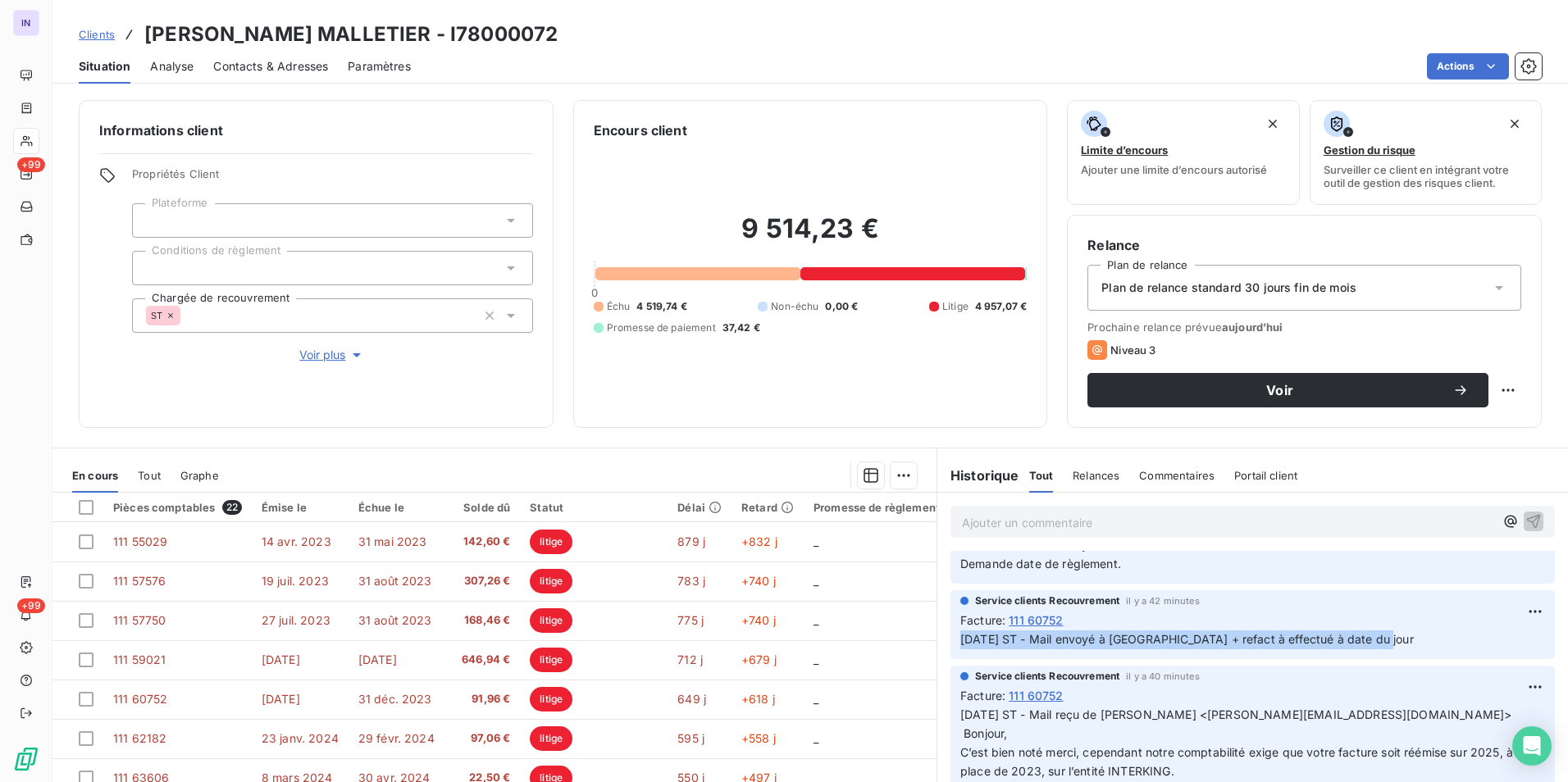
drag, startPoint x: 1177, startPoint y: 659, endPoint x: 949, endPoint y: 635, distance: 229.3
click at [950, 635] on div "Service clients Recouvrement il y a 42 minutes Facture : 111 60752 [DATE] ST - …" at bounding box center [1252, 624] width 604 height 69
copy span "[DATE] ST - Mail envoyé à [GEOGRAPHIC_DATA] + refact à effectué à date du jour"
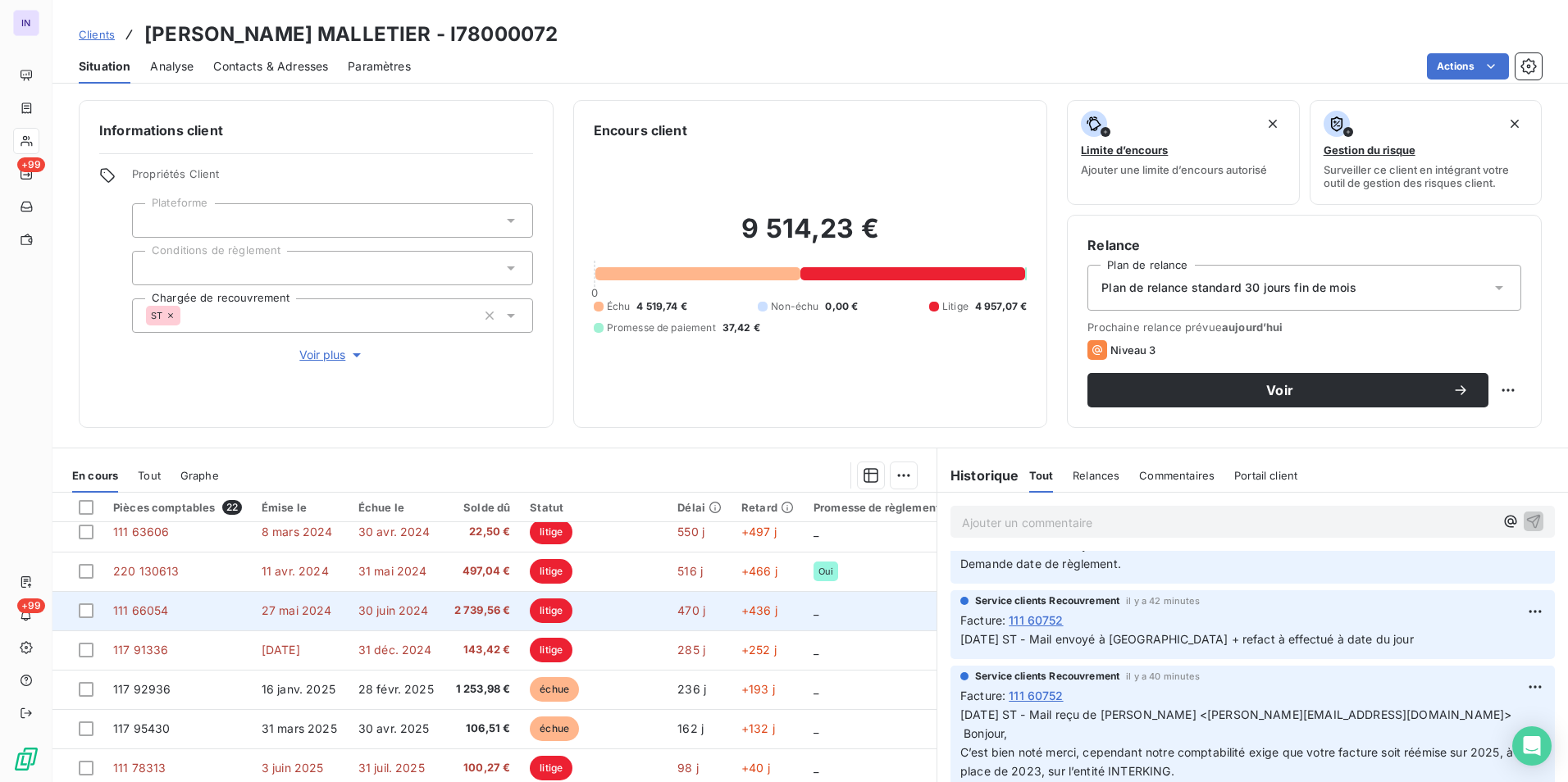
click at [202, 600] on td "111 66054" at bounding box center [177, 611] width 148 height 39
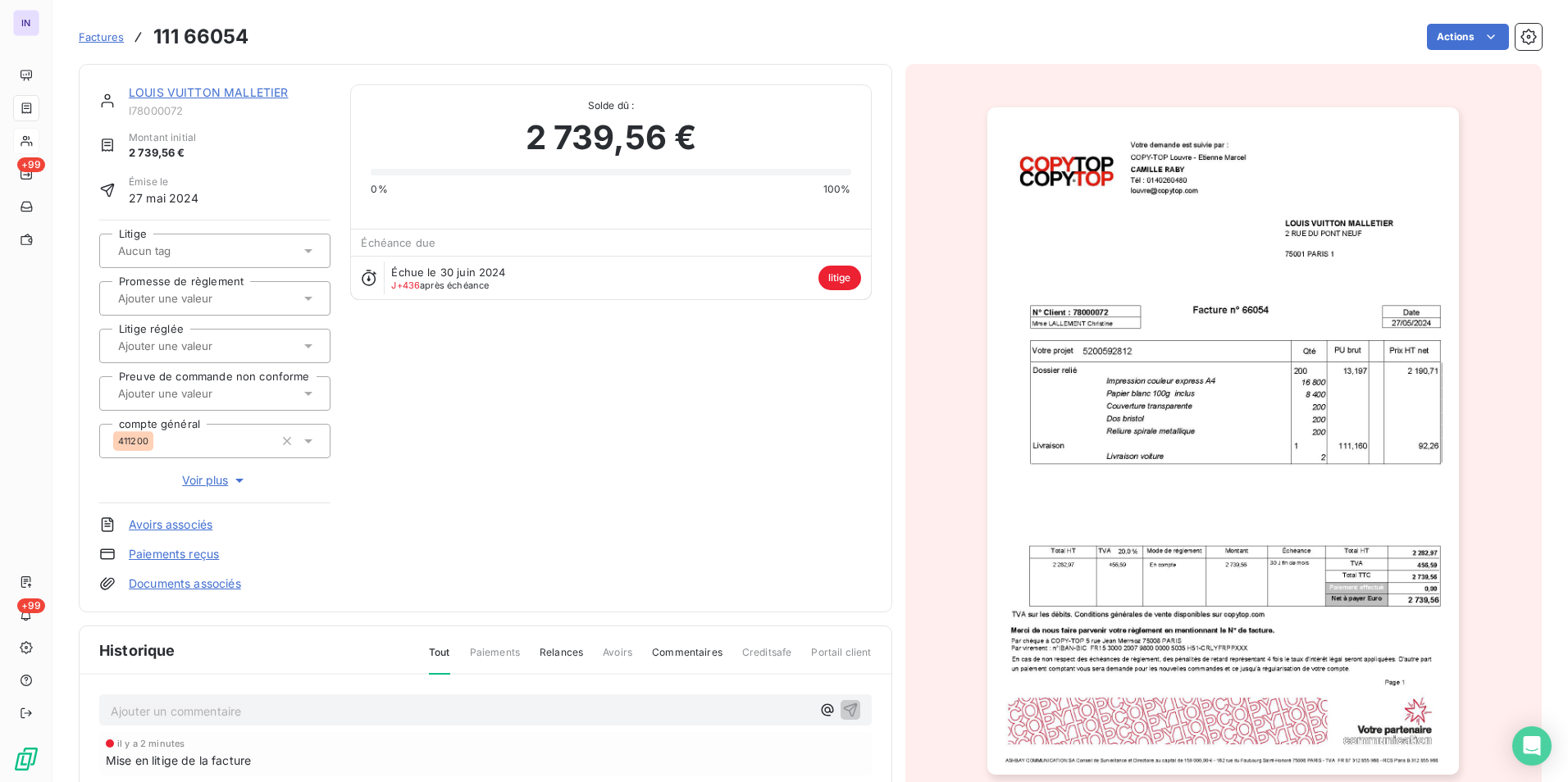
click at [228, 707] on p "Ajouter un commentaire ﻿" at bounding box center [460, 711] width 700 height 21
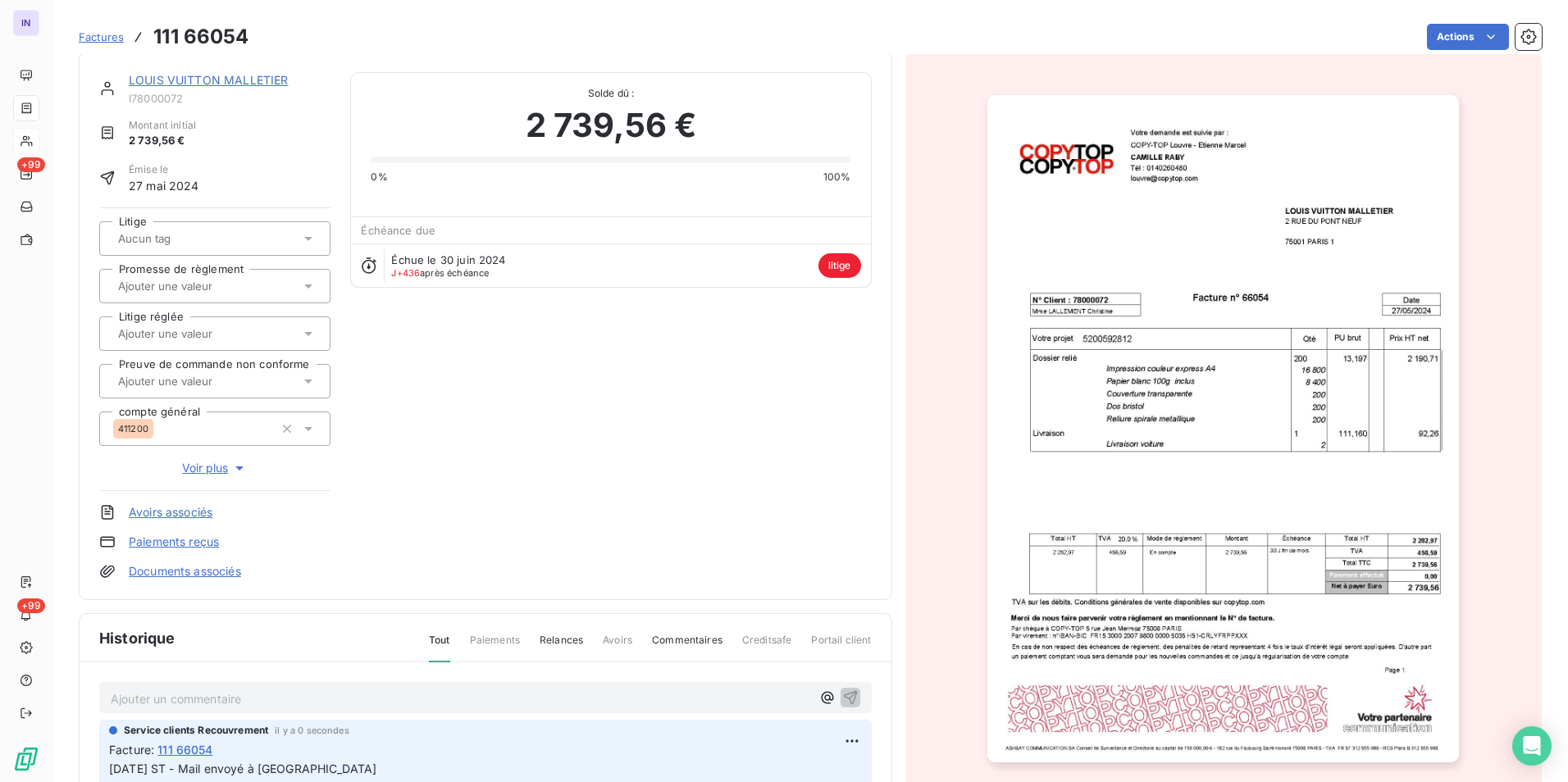
scroll to position [84, 0]
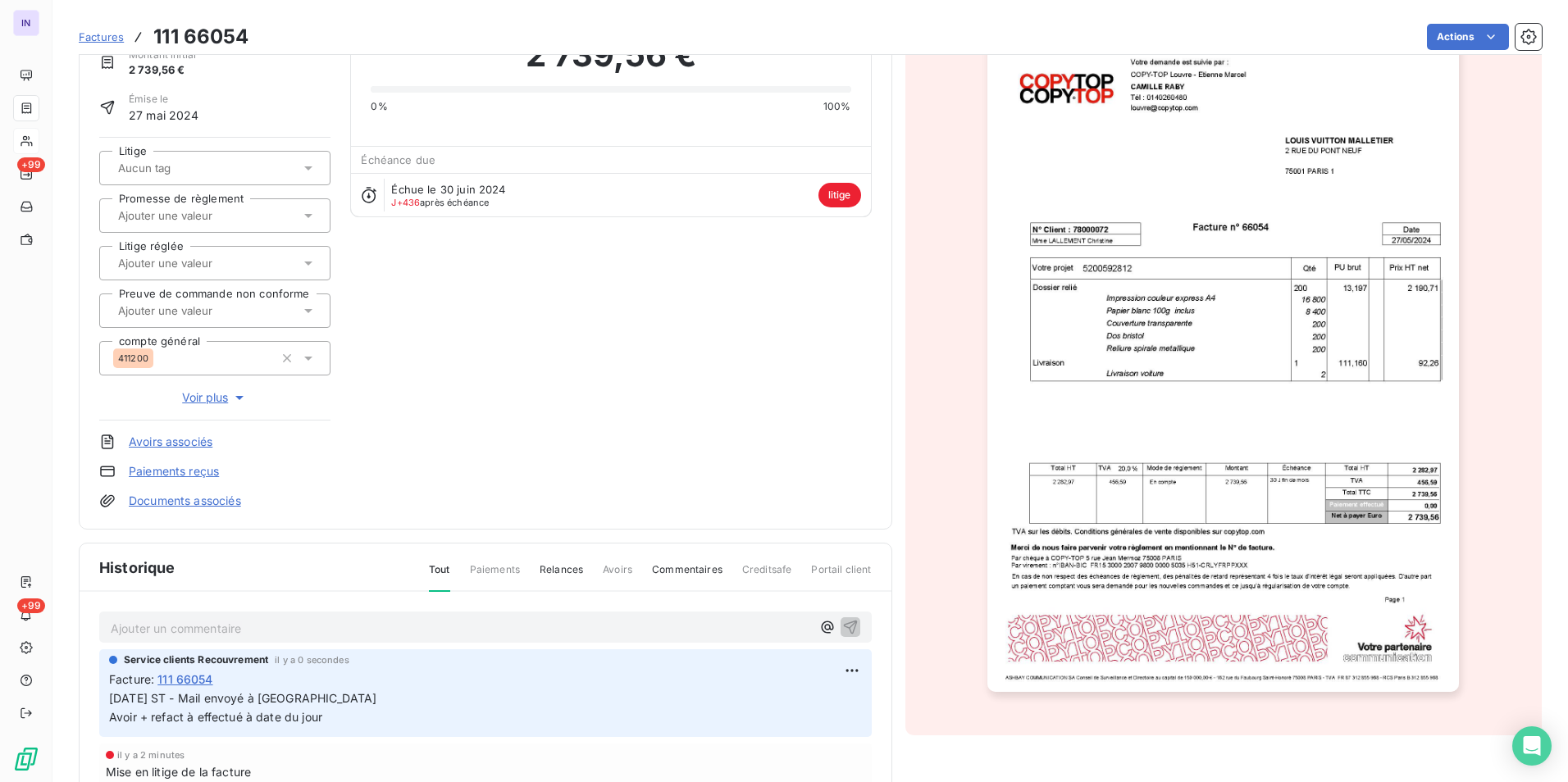
click at [212, 394] on span "Voir plus" at bounding box center [214, 397] width 66 height 16
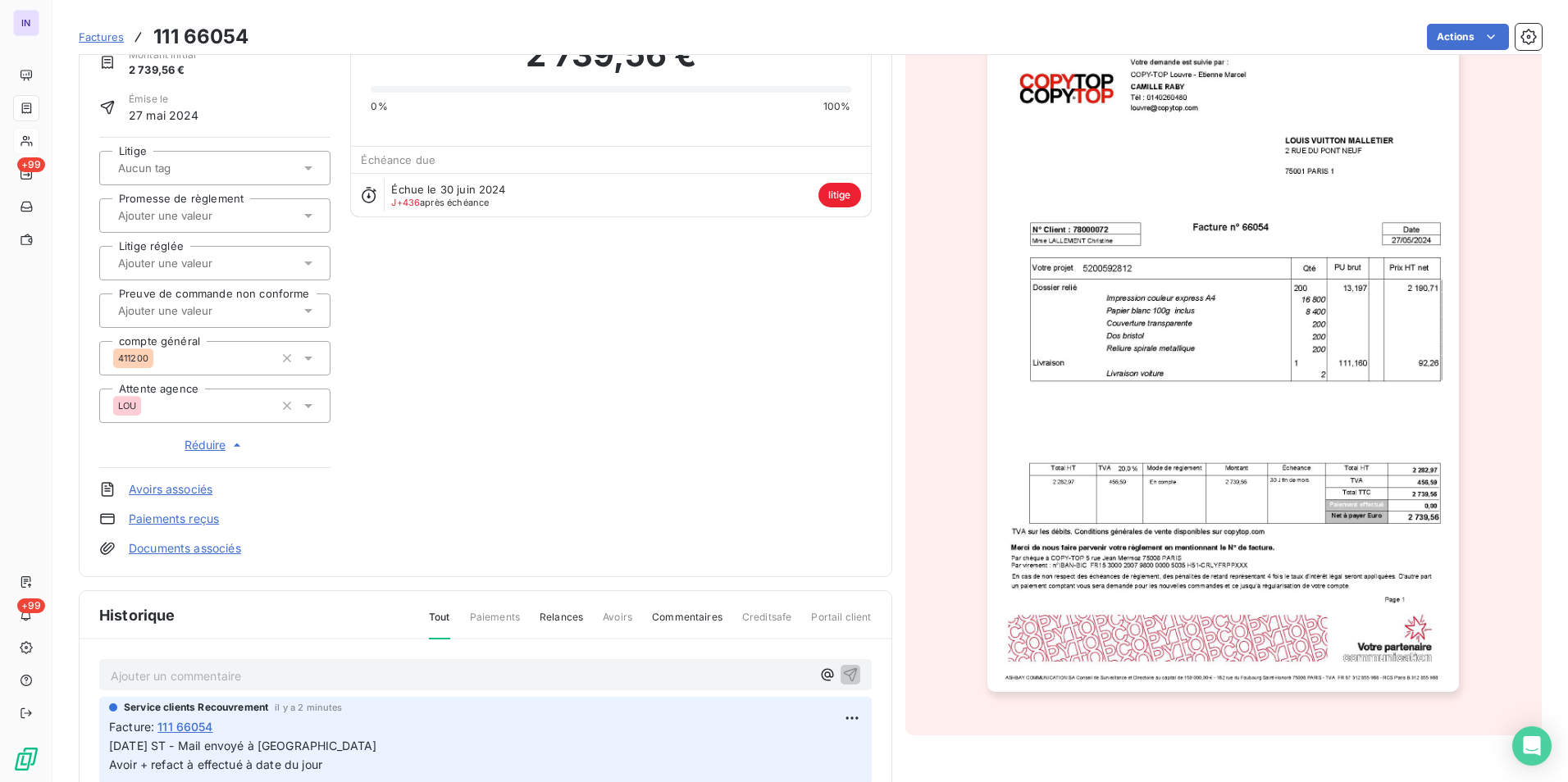
scroll to position [0, 0]
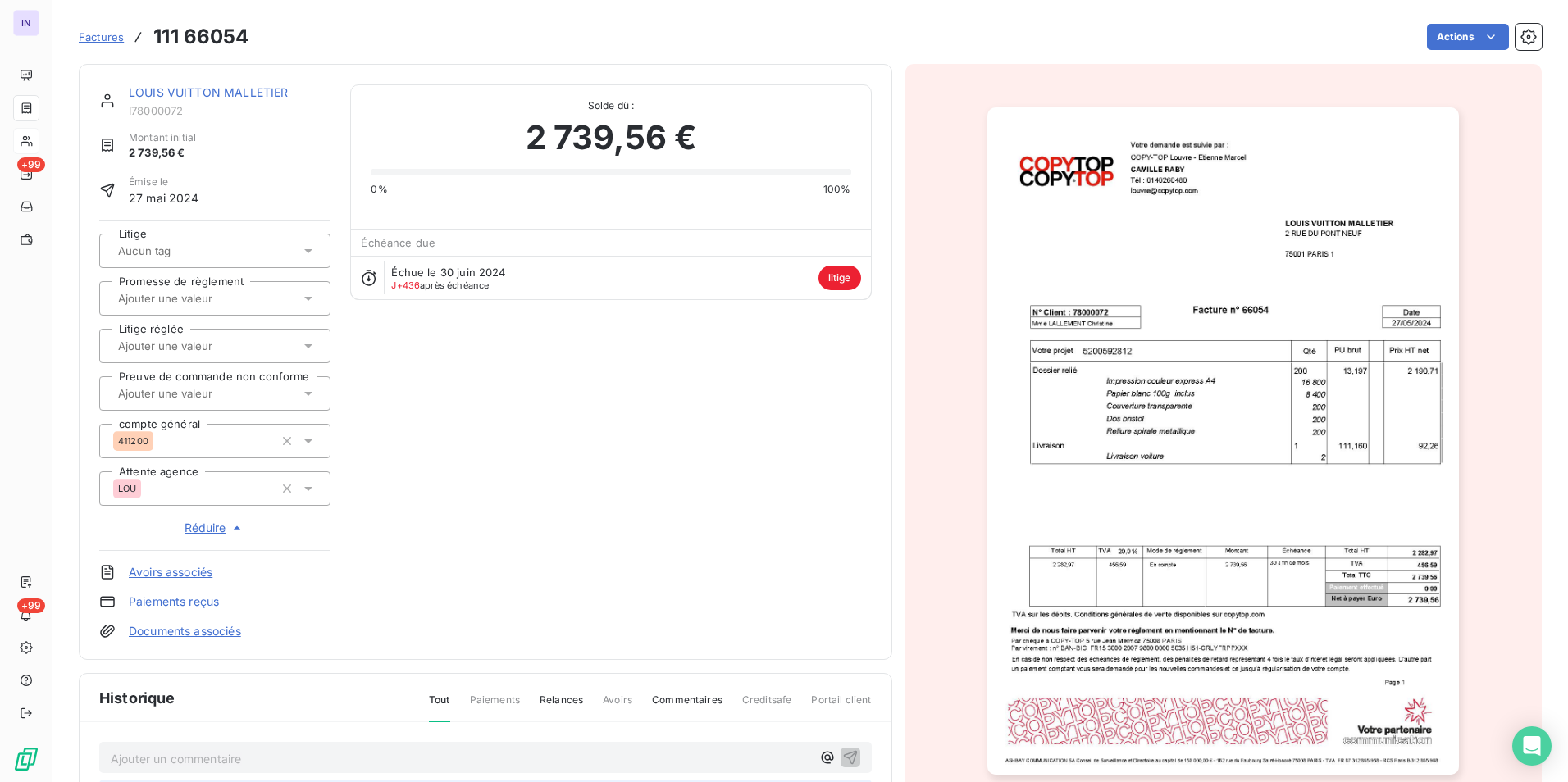
click at [224, 94] on link "LOUIS VUITTON MALLETIER" at bounding box center [208, 93] width 159 height 14
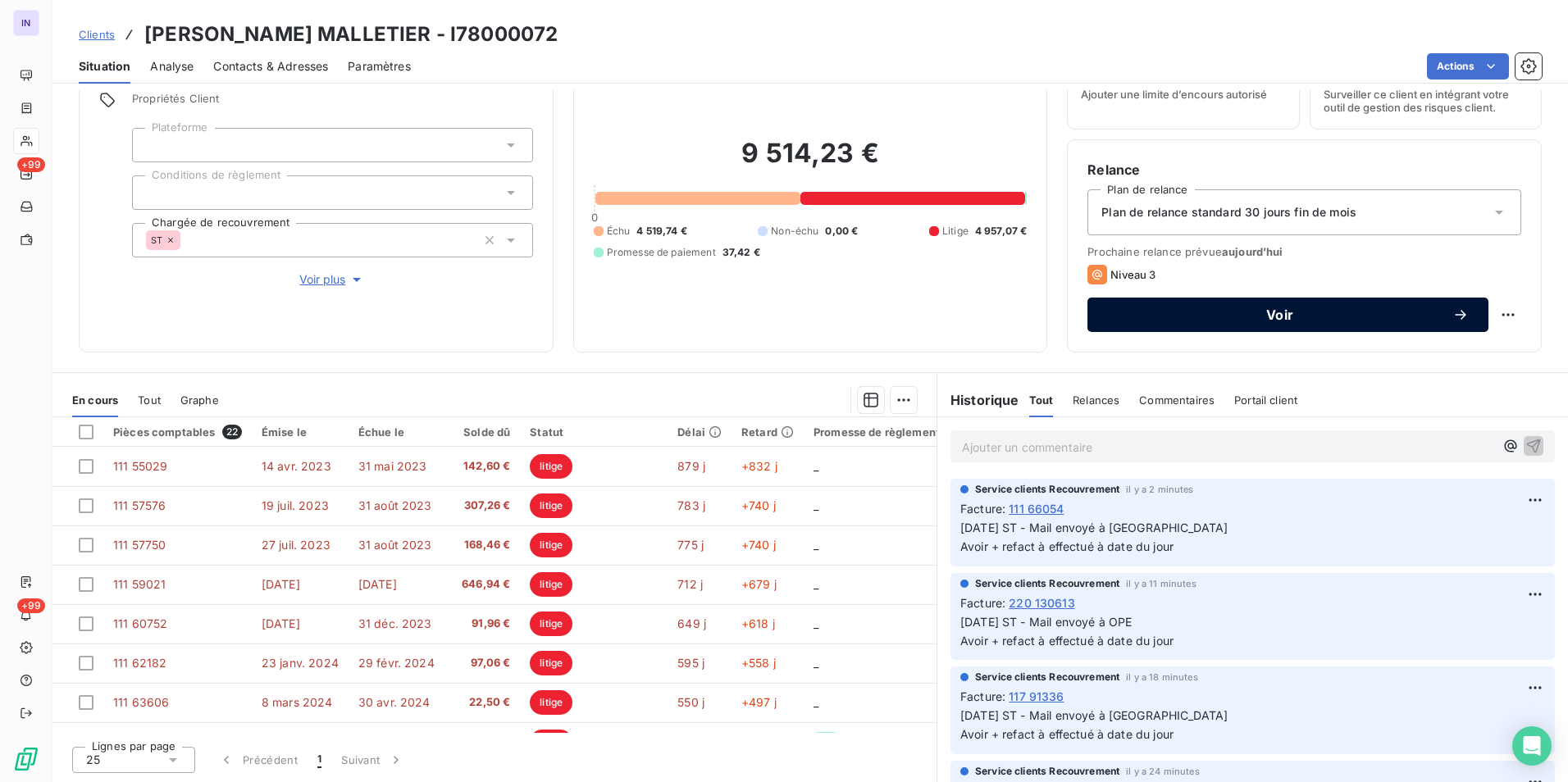
drag, startPoint x: 1373, startPoint y: 314, endPoint x: 1306, endPoint y: 329, distance: 68.7
click at [1373, 314] on span "Voir" at bounding box center [1279, 314] width 345 height 13
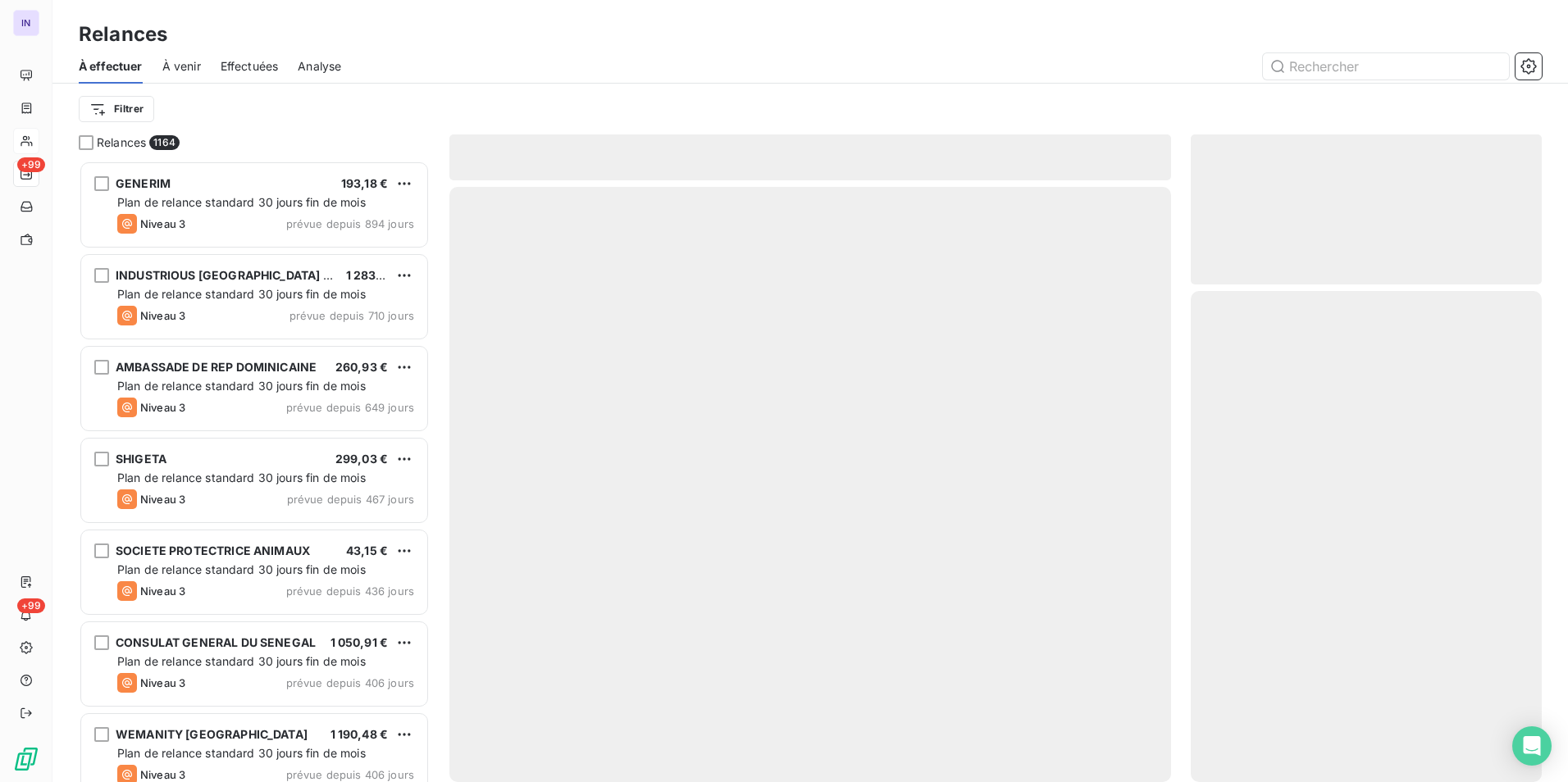
scroll to position [609, 338]
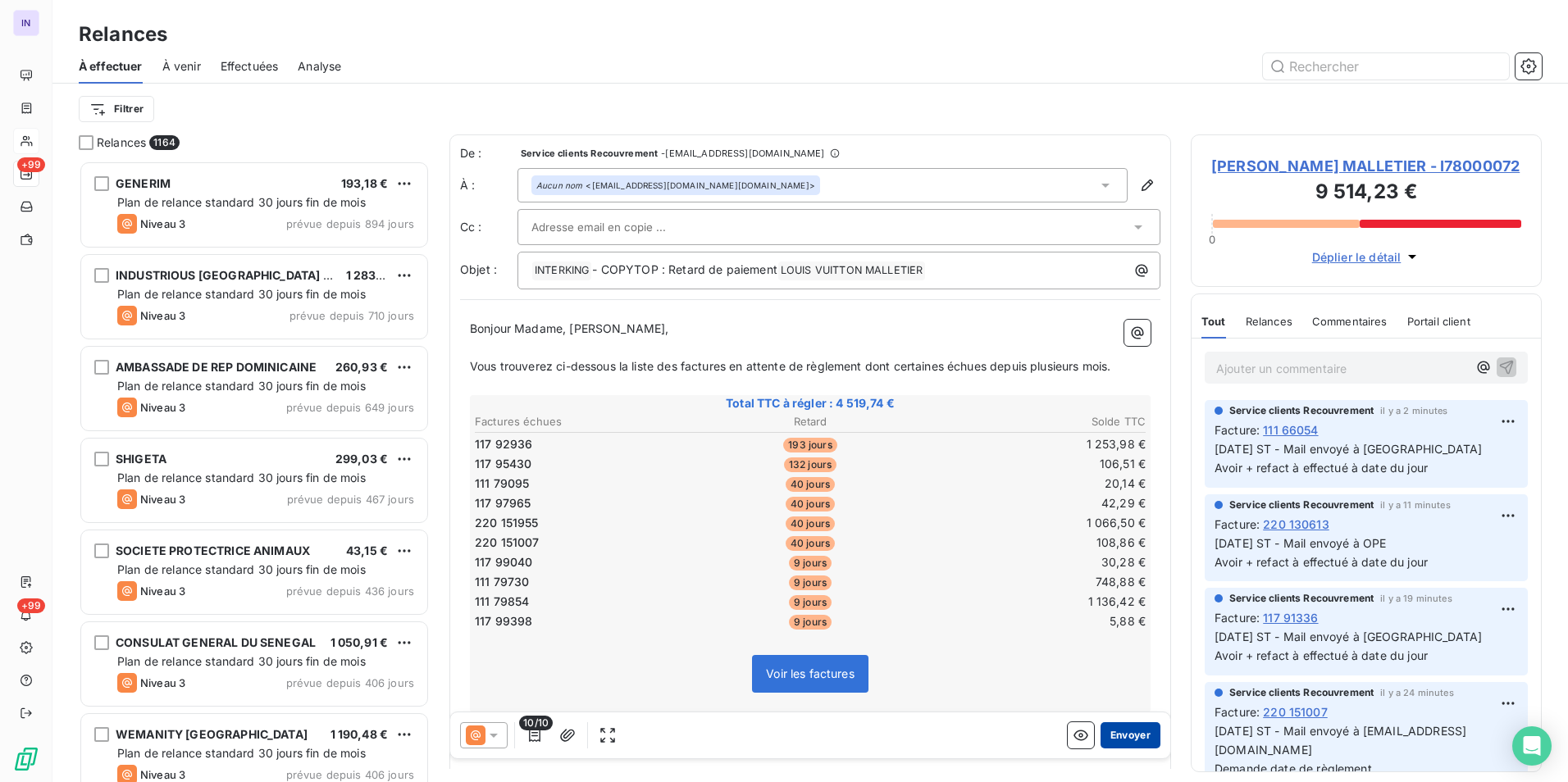
click at [1116, 735] on button "Envoyer" at bounding box center [1130, 735] width 60 height 27
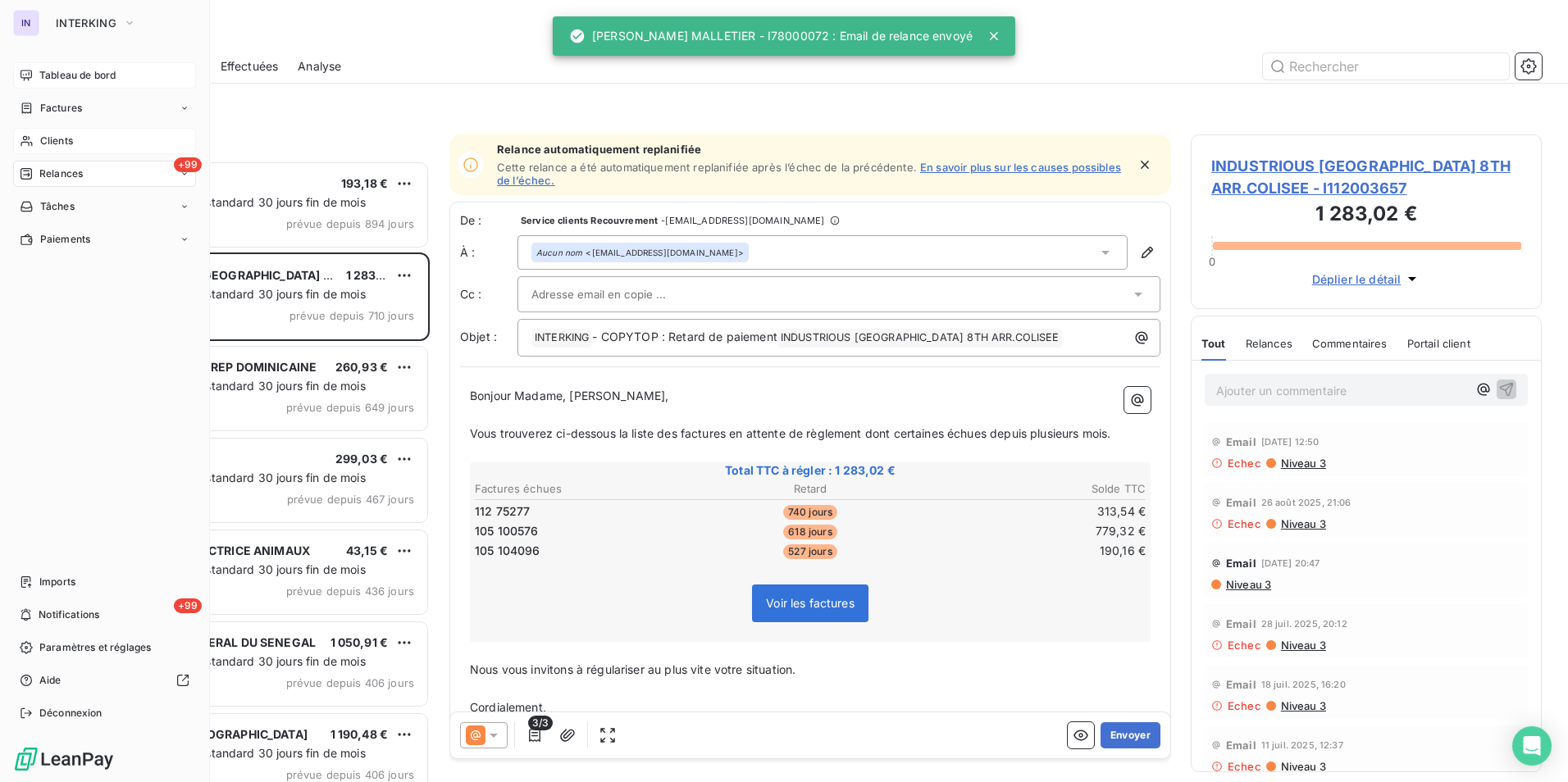
click at [61, 70] on span "Tableau de bord" at bounding box center [77, 75] width 76 height 15
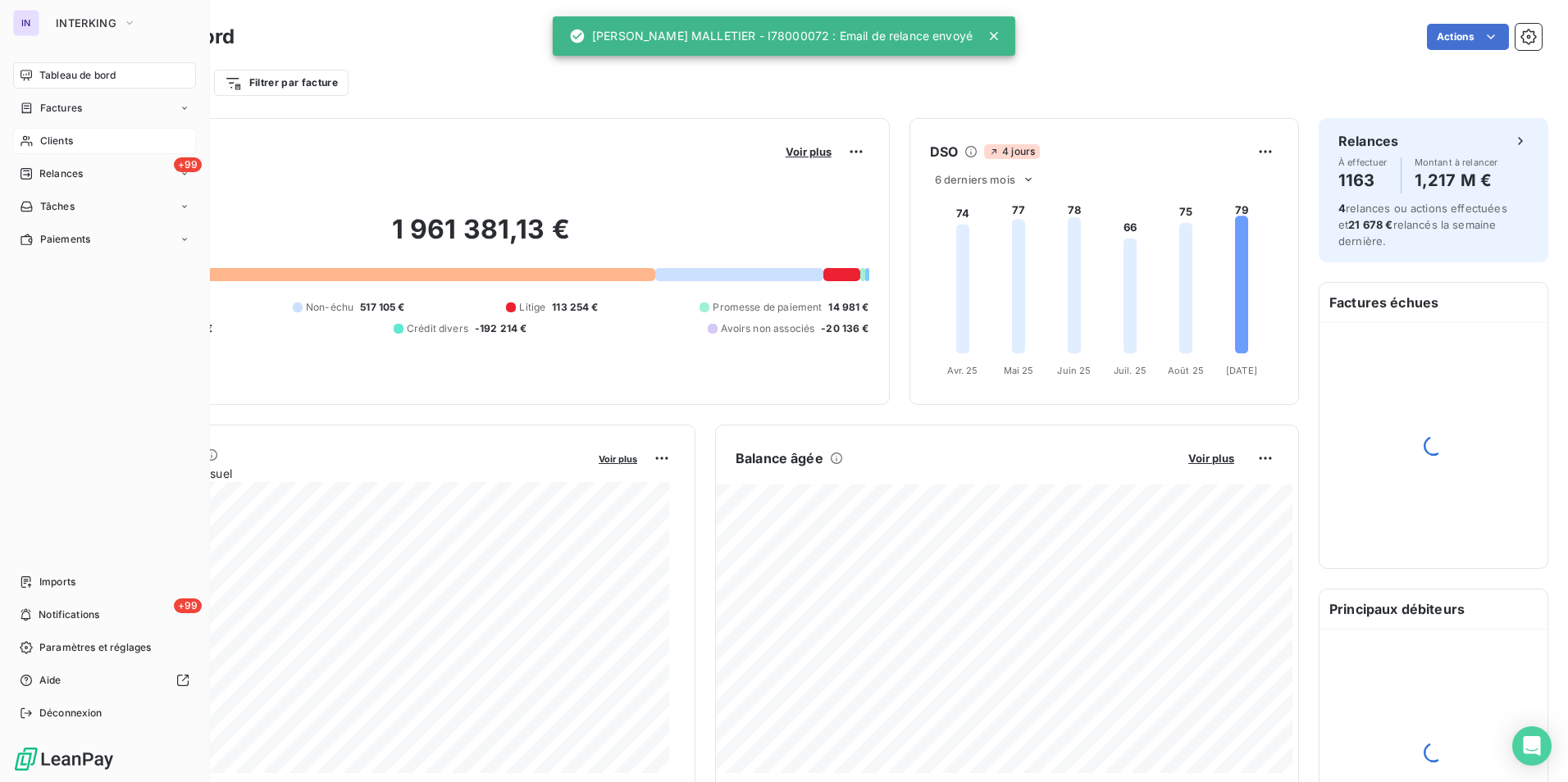
click at [50, 140] on span "Clients" at bounding box center [57, 140] width 33 height 15
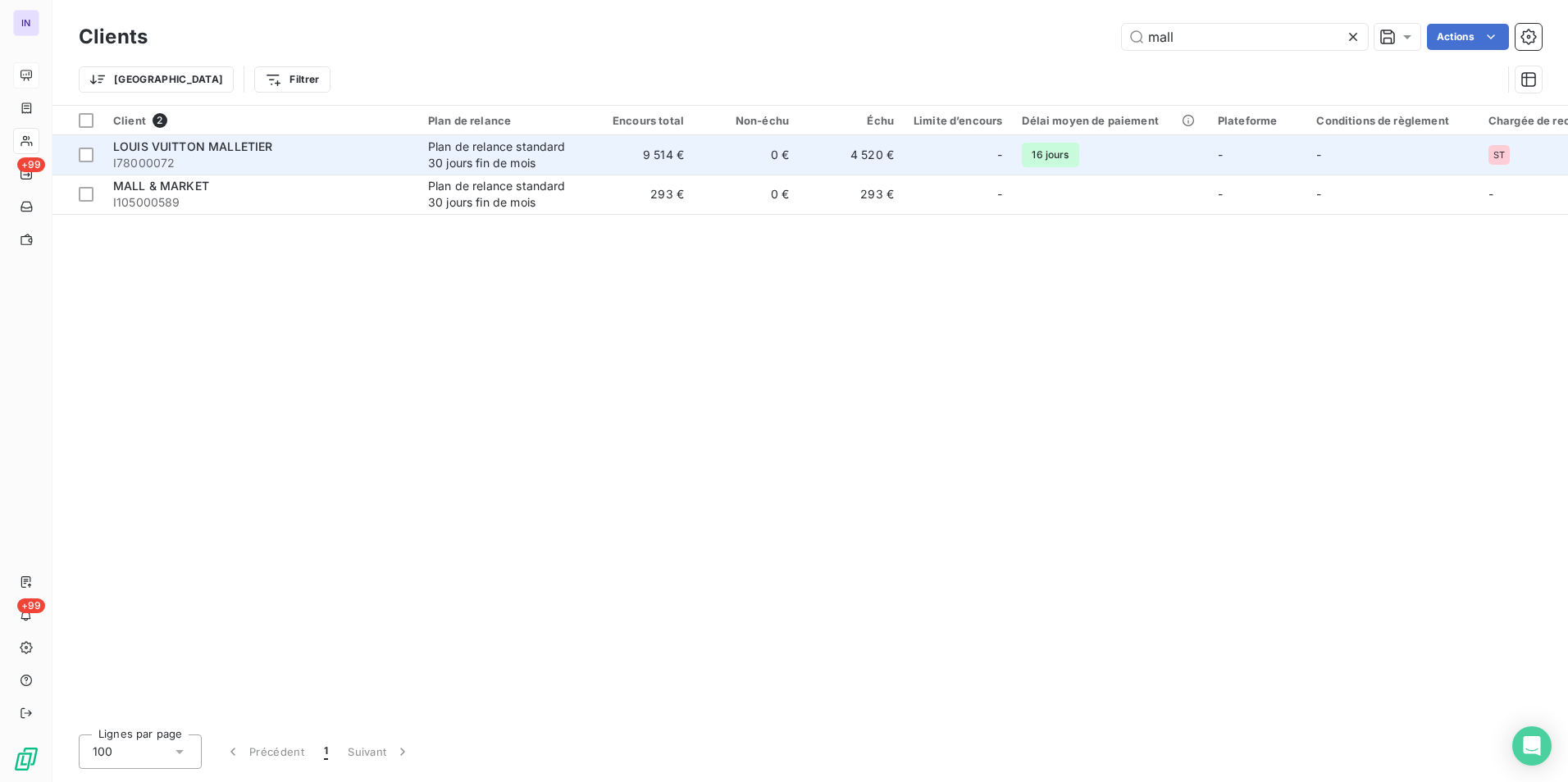
click at [272, 155] on span "I78000072" at bounding box center [260, 163] width 296 height 16
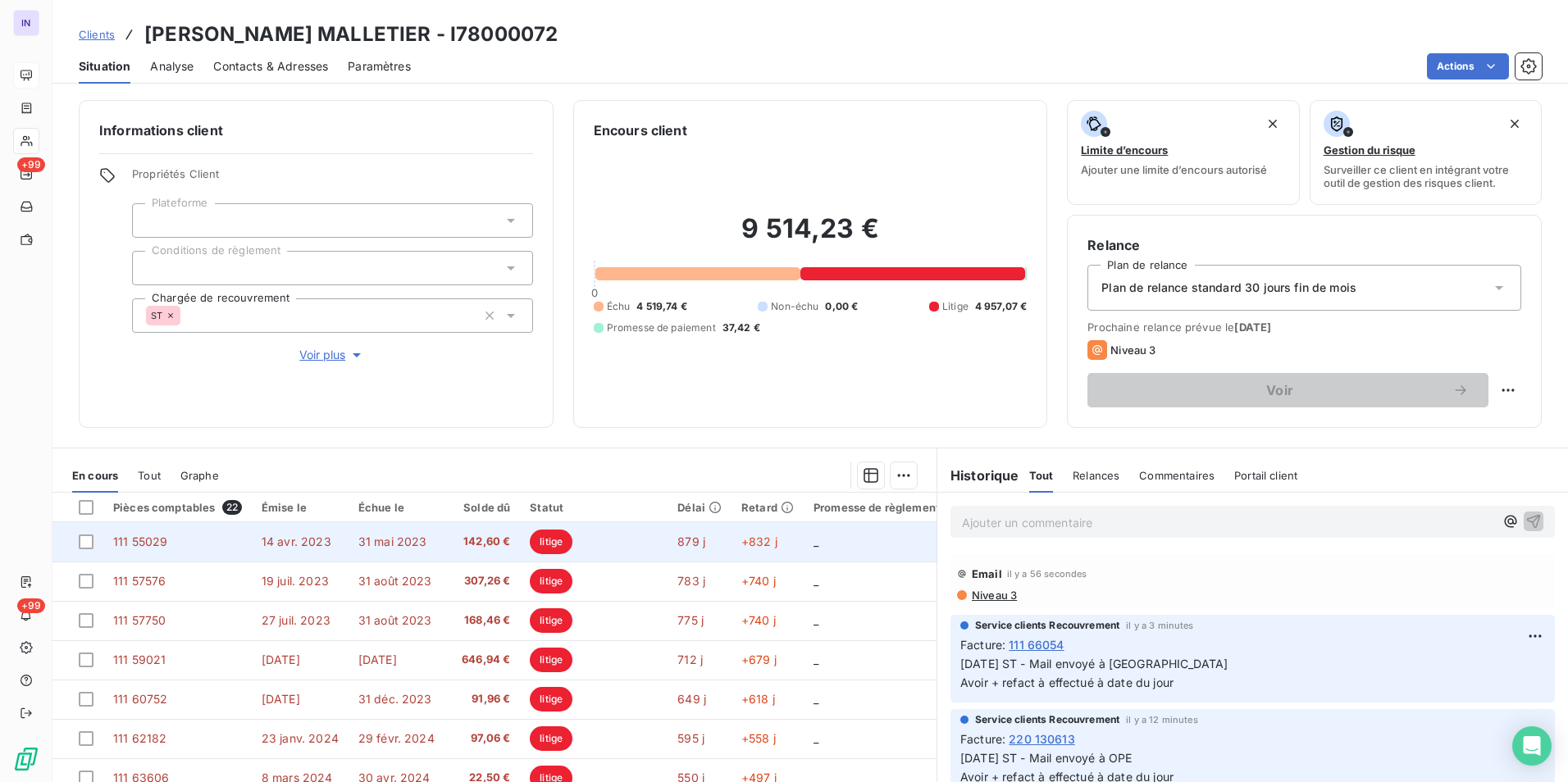
click at [339, 539] on td "14 avr. 2023" at bounding box center [300, 542] width 97 height 39
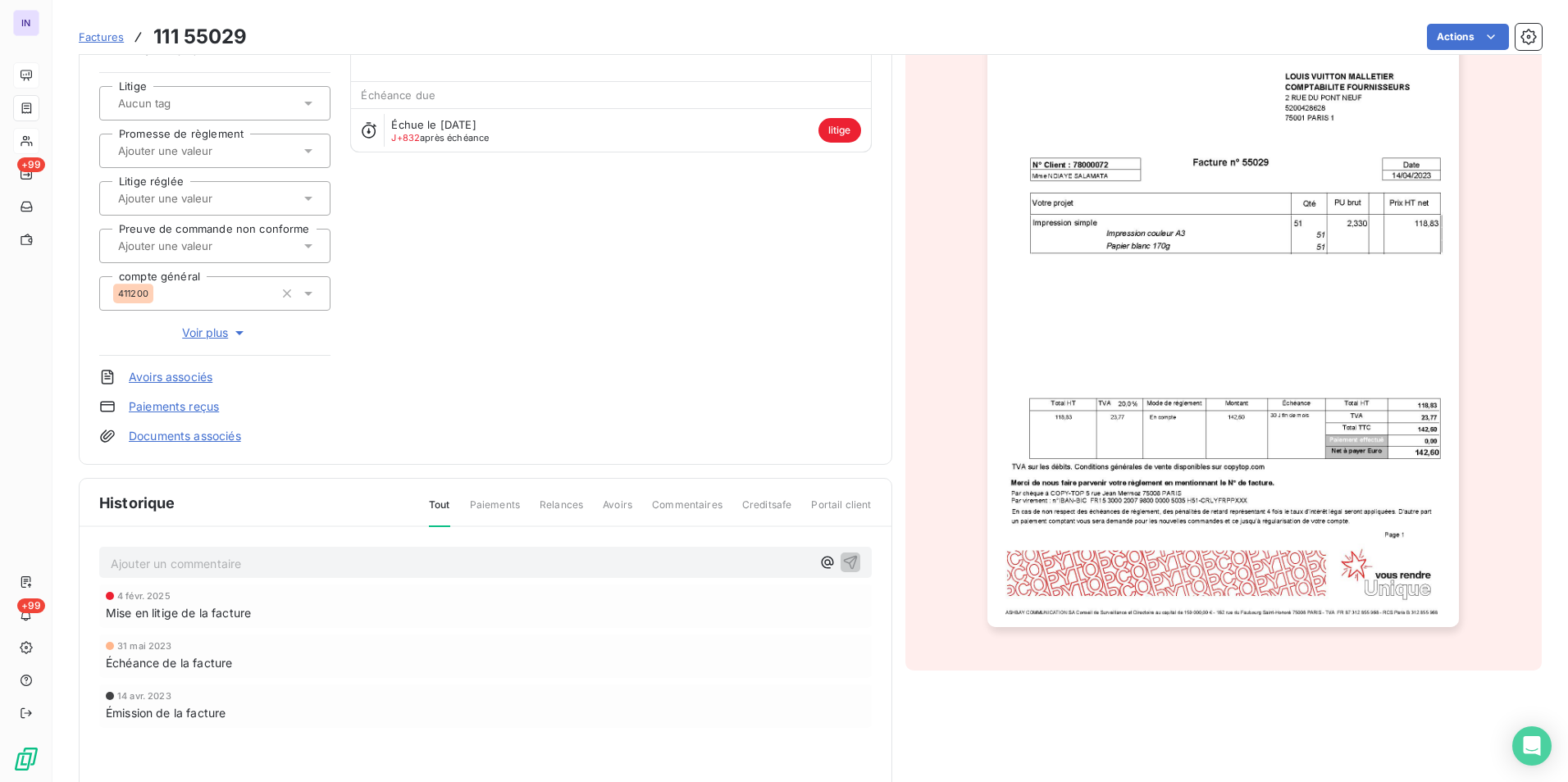
scroll to position [165, 0]
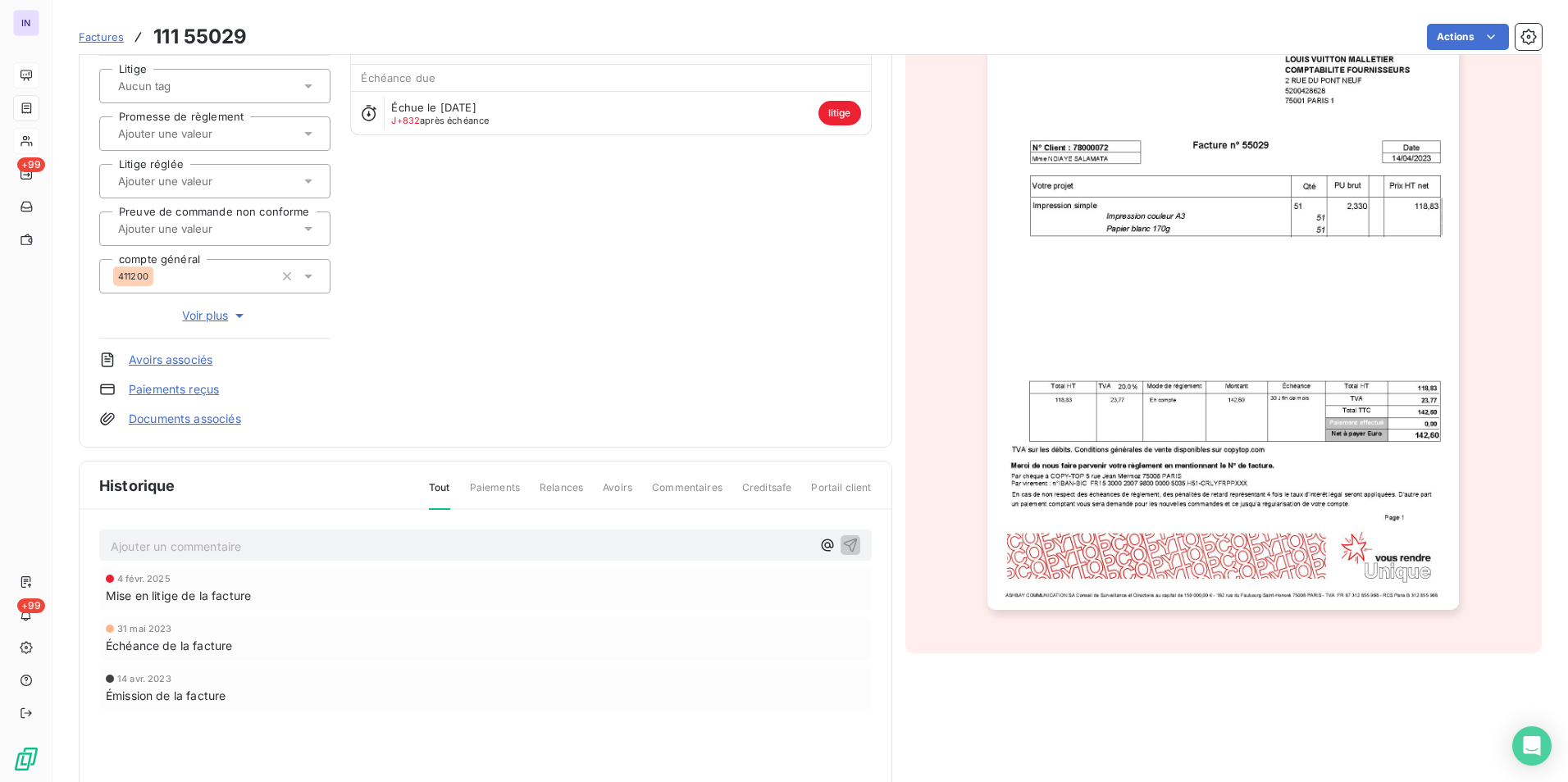
click at [237, 546] on p "Ajouter un commentaire ﻿" at bounding box center [460, 546] width 700 height 21
click at [284, 540] on p "Ajouter un commentaire ﻿" at bounding box center [460, 546] width 700 height 21
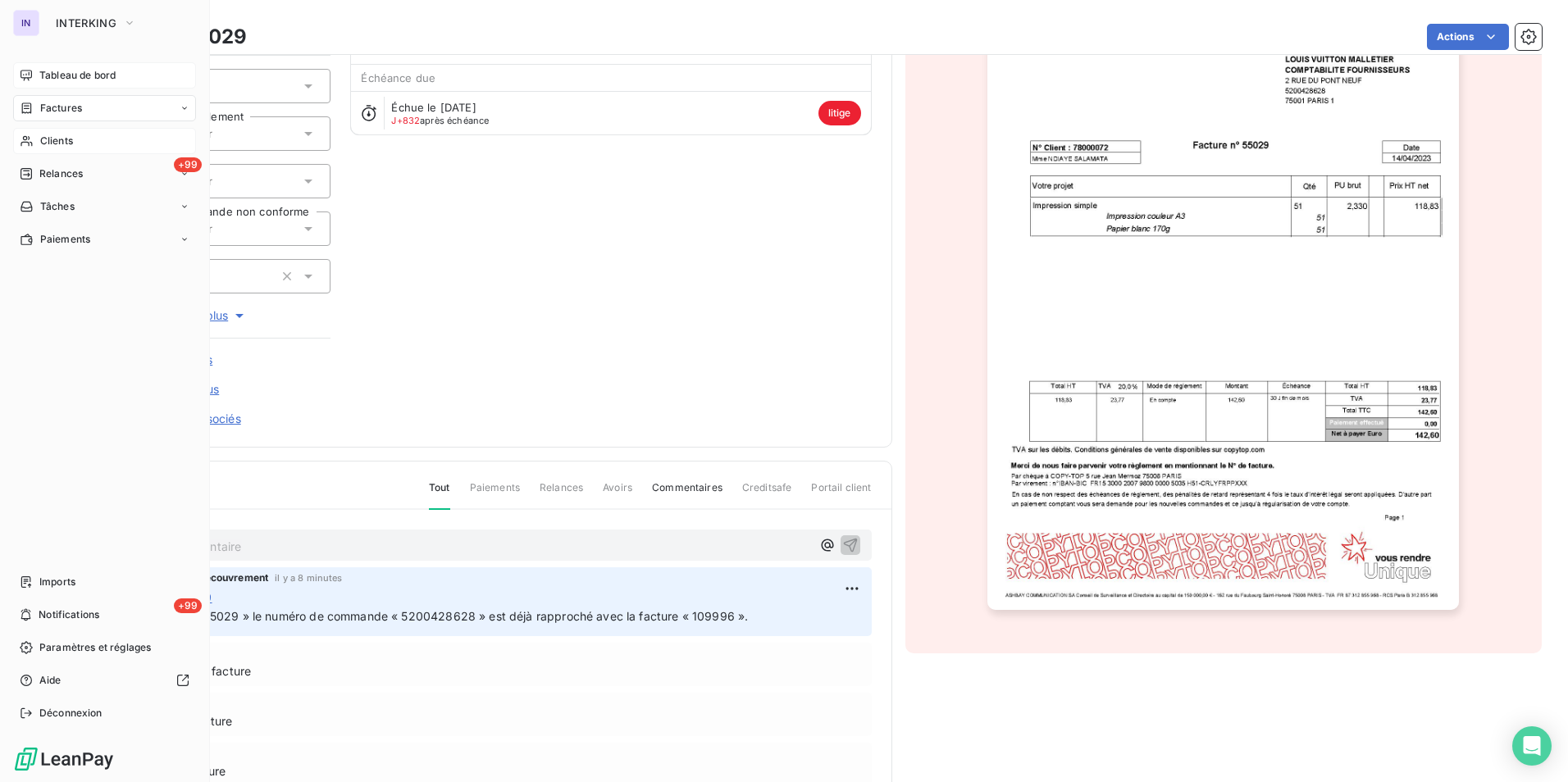
click at [49, 145] on span "Clients" at bounding box center [57, 140] width 33 height 15
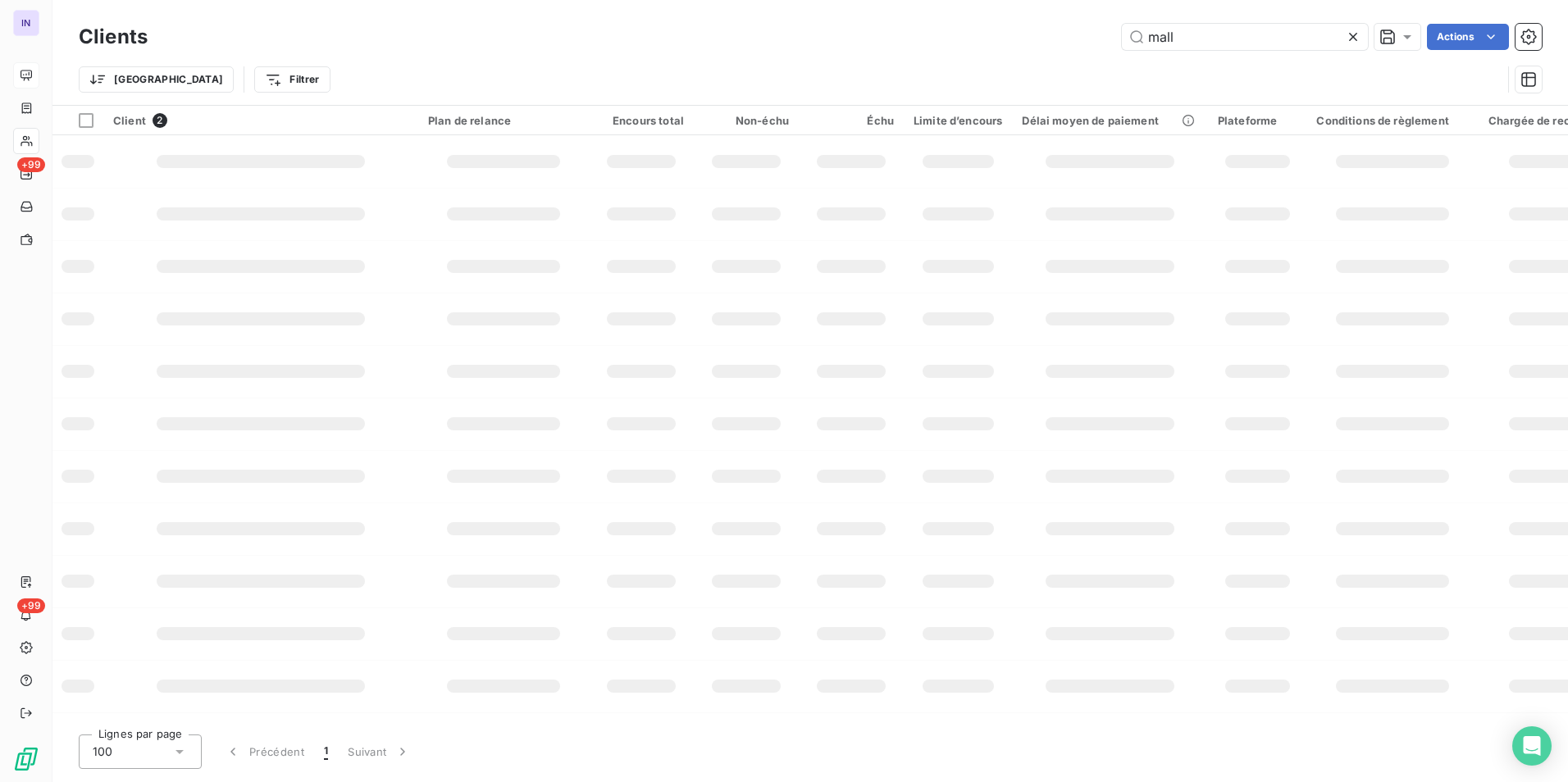
drag, startPoint x: 1205, startPoint y: 44, endPoint x: 1027, endPoint y: 37, distance: 178.1
click at [1027, 37] on div "mall Actions" at bounding box center [854, 37] width 1374 height 27
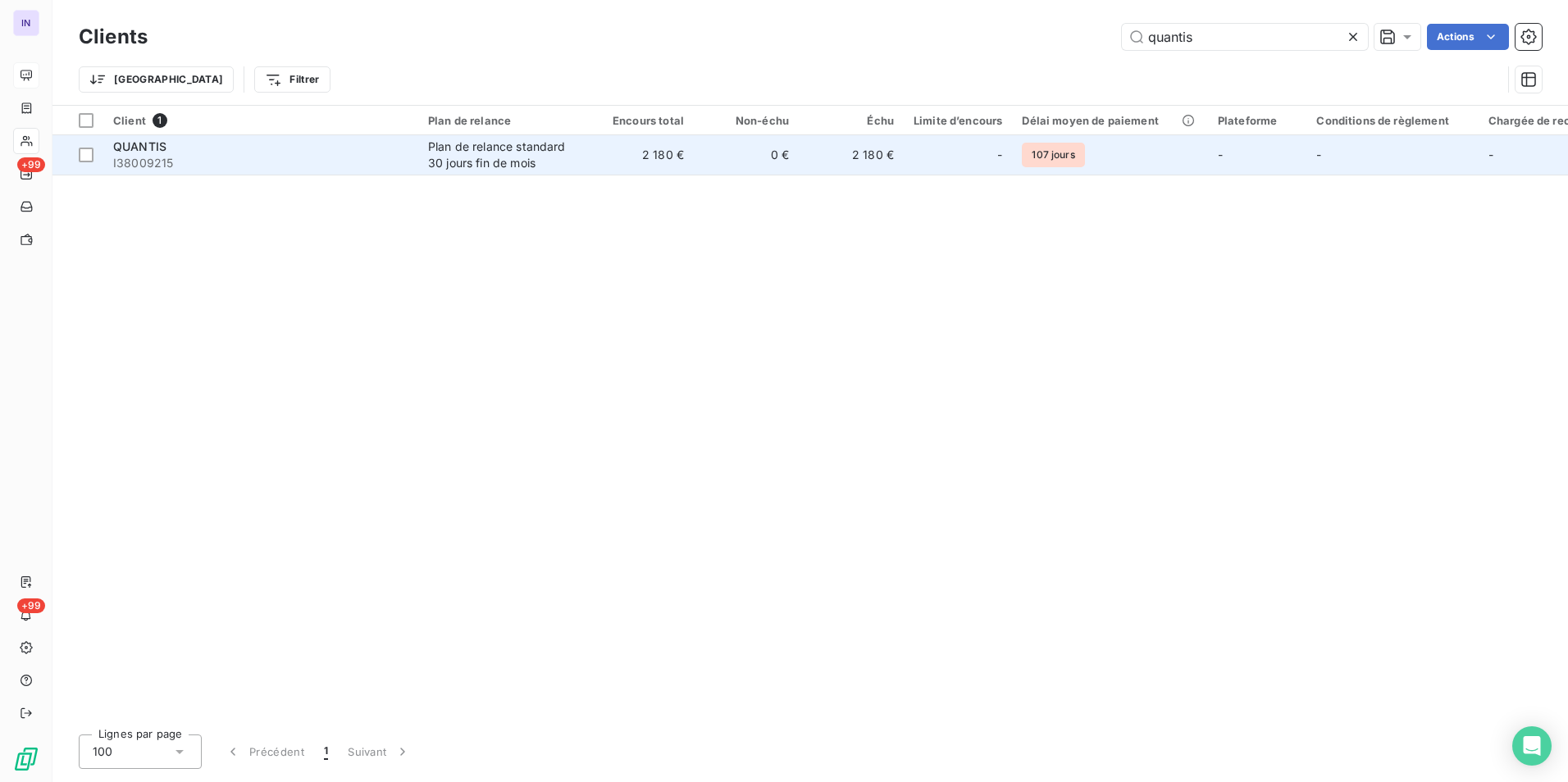
type input "quantis"
click at [619, 162] on td "2 180 €" at bounding box center [641, 155] width 105 height 39
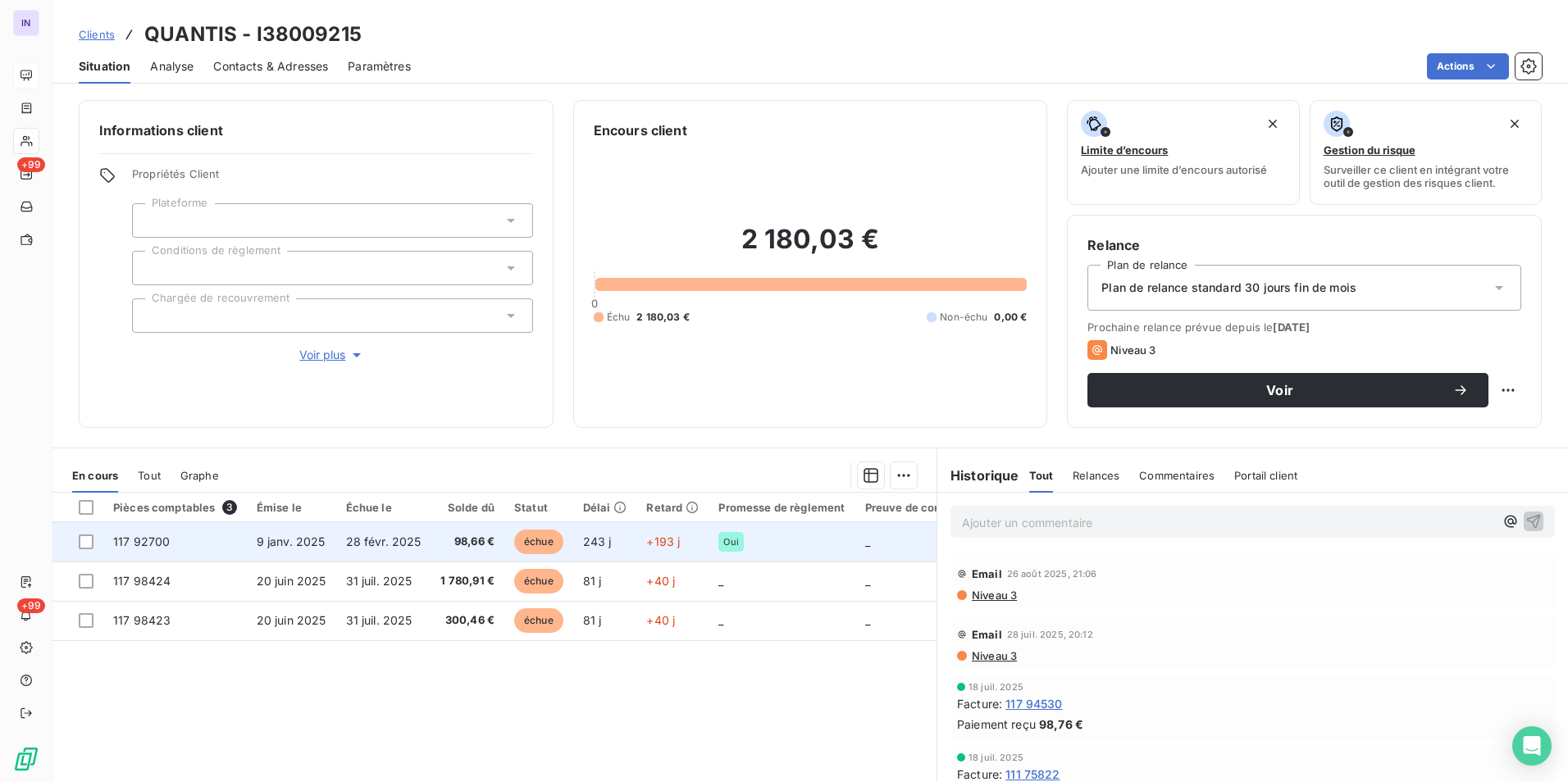
click at [327, 539] on td "9 janv. 2025" at bounding box center [291, 542] width 89 height 39
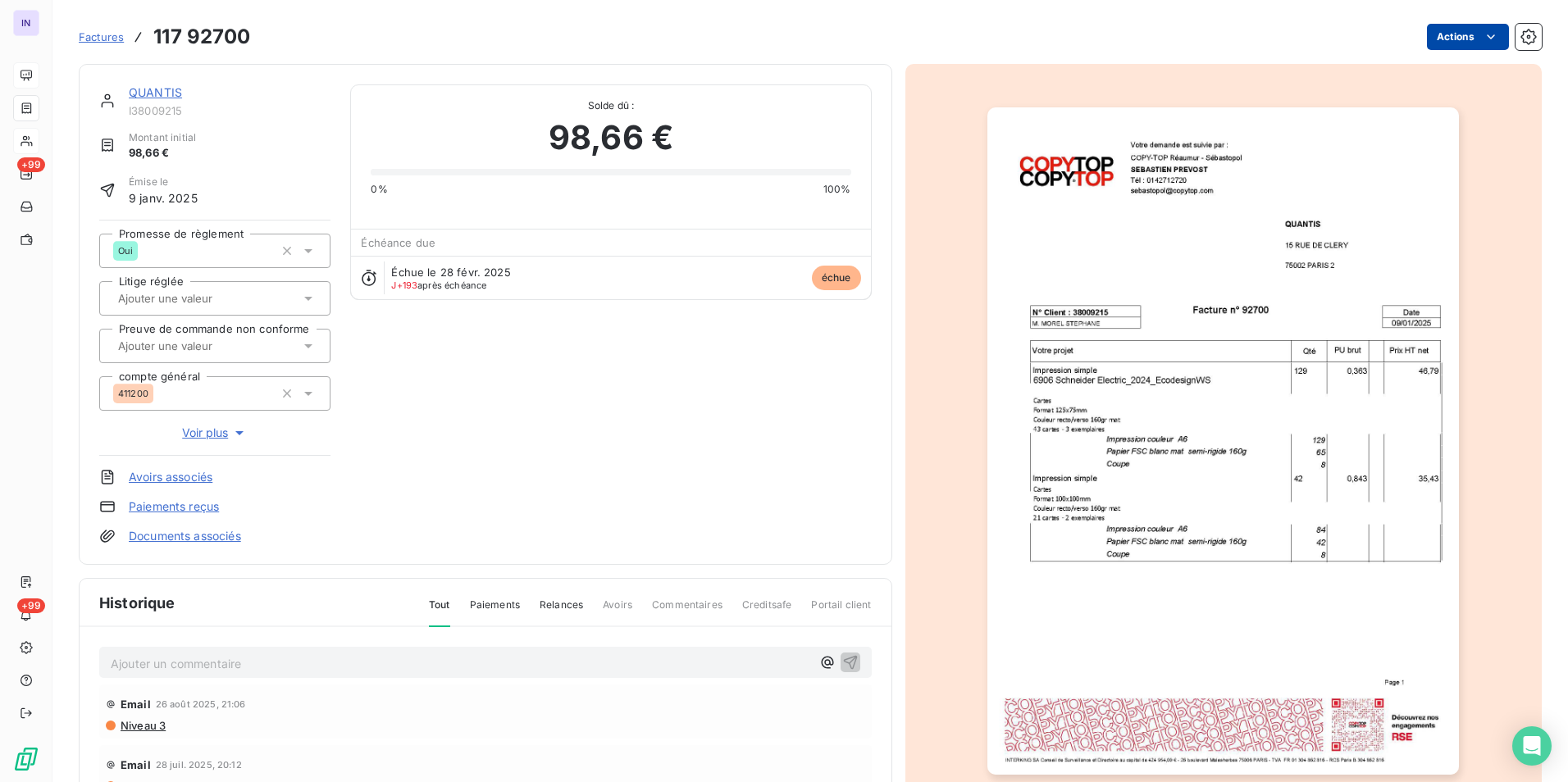
click at [1432, 39] on html "IN +99 +99 Factures 117 92700 Actions QUANTIS I38009215 Montant initial 98,66 €…" at bounding box center [784, 391] width 1568 height 782
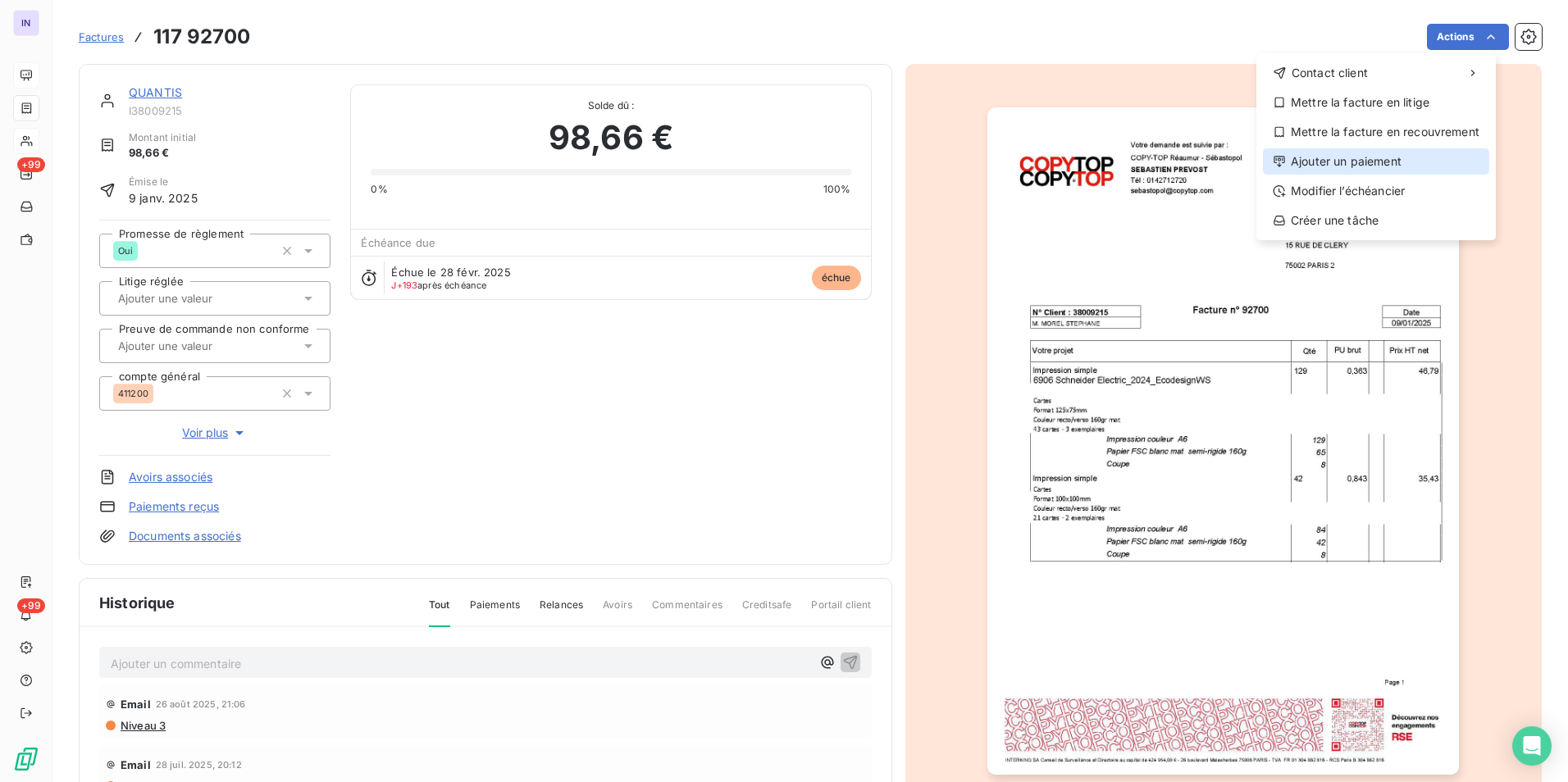
click at [1332, 167] on div "Ajouter un paiement" at bounding box center [1376, 161] width 226 height 27
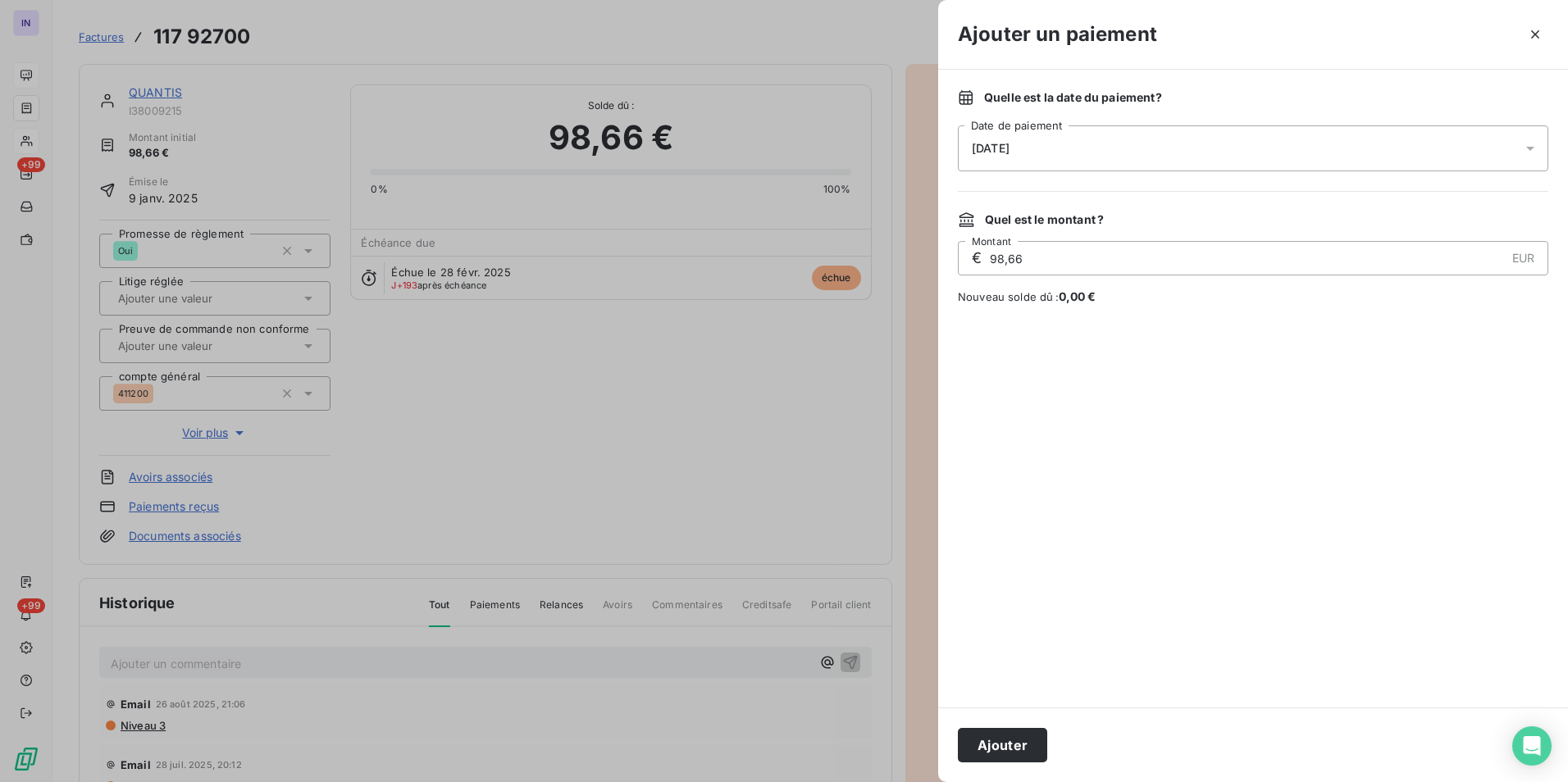
click at [1141, 152] on div "[DATE]" at bounding box center [1253, 148] width 590 height 46
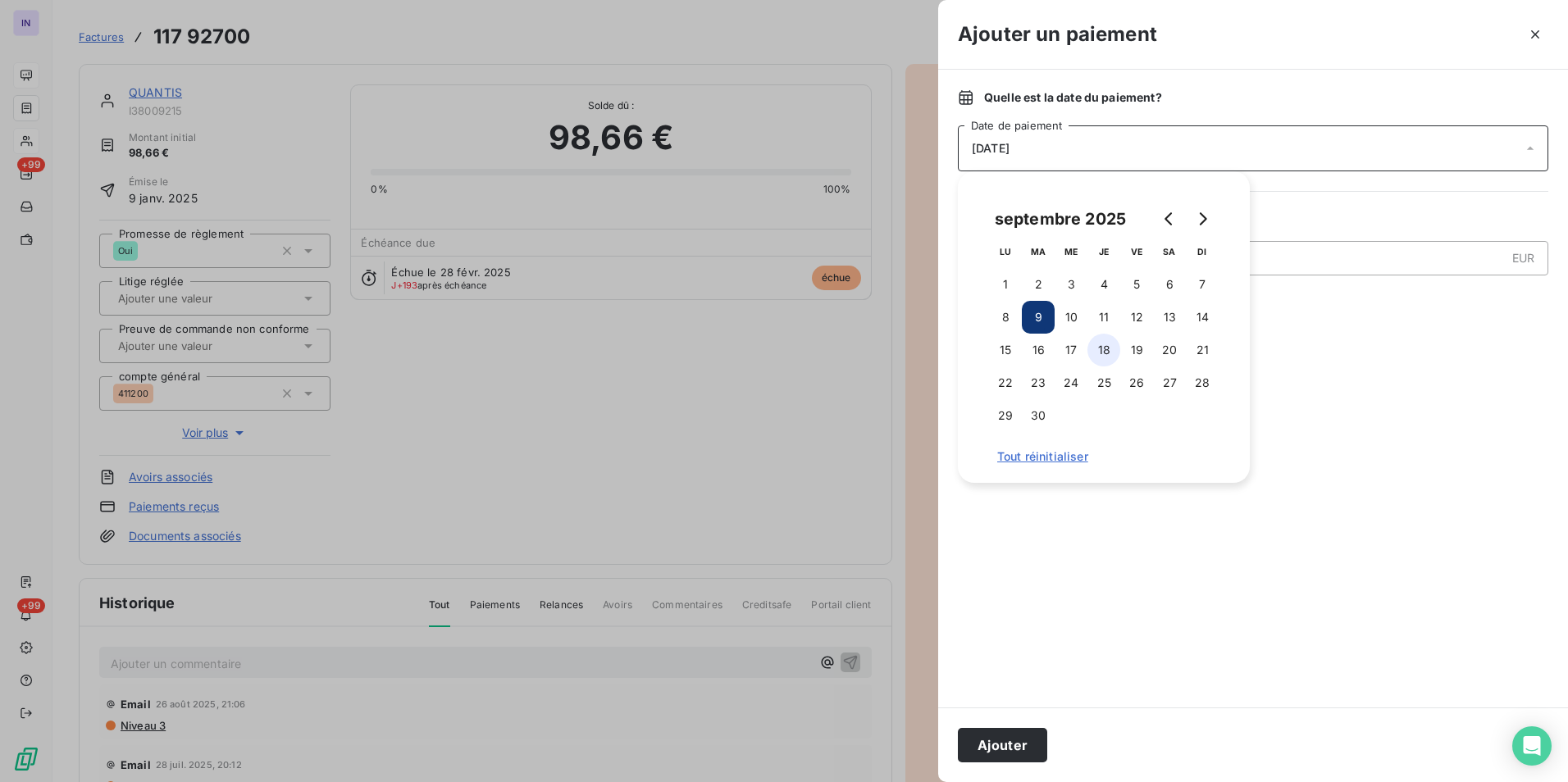
click at [1136, 322] on button "12" at bounding box center [1136, 317] width 33 height 33
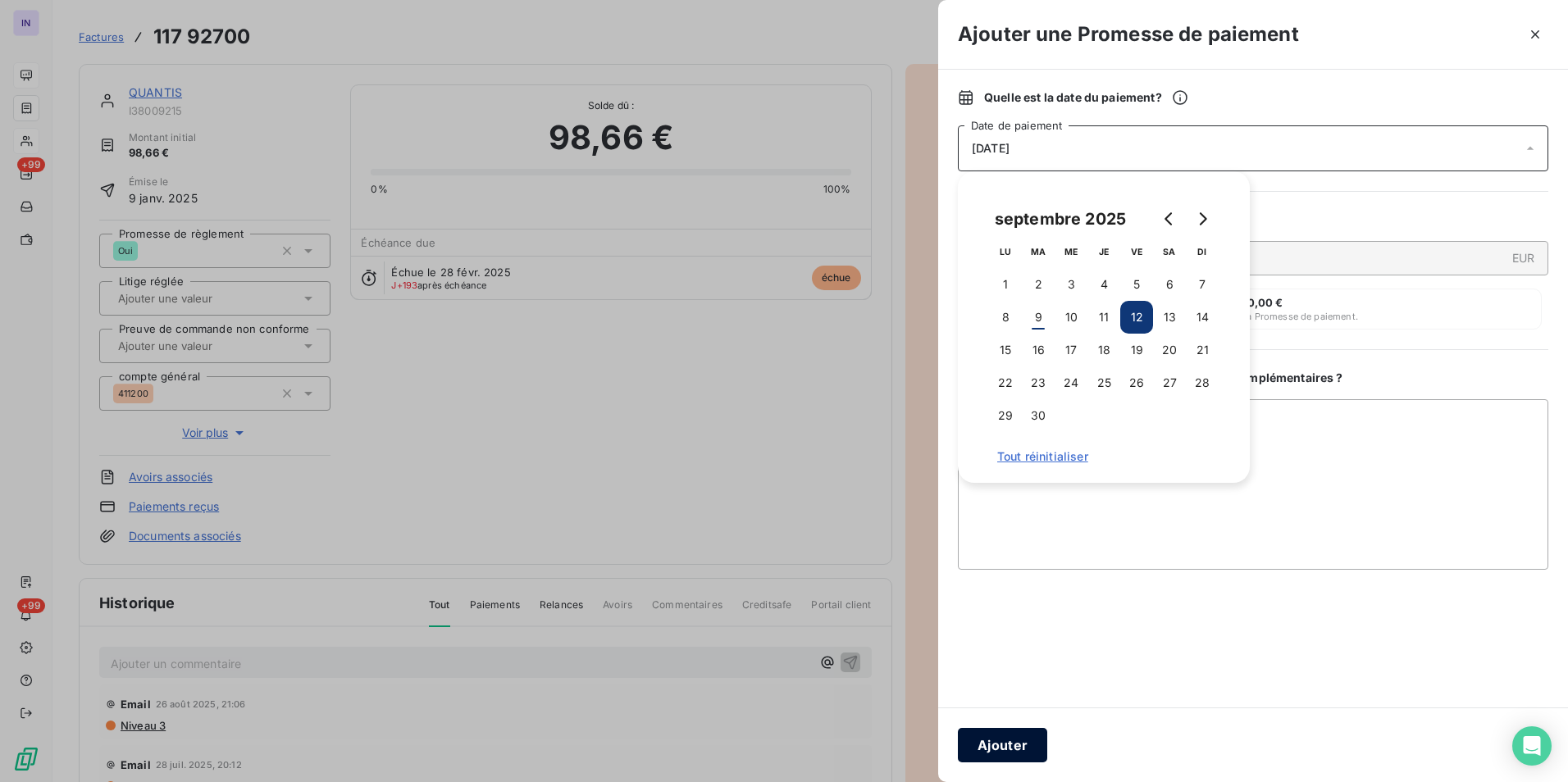
click at [1022, 737] on button "Ajouter" at bounding box center [1002, 745] width 89 height 34
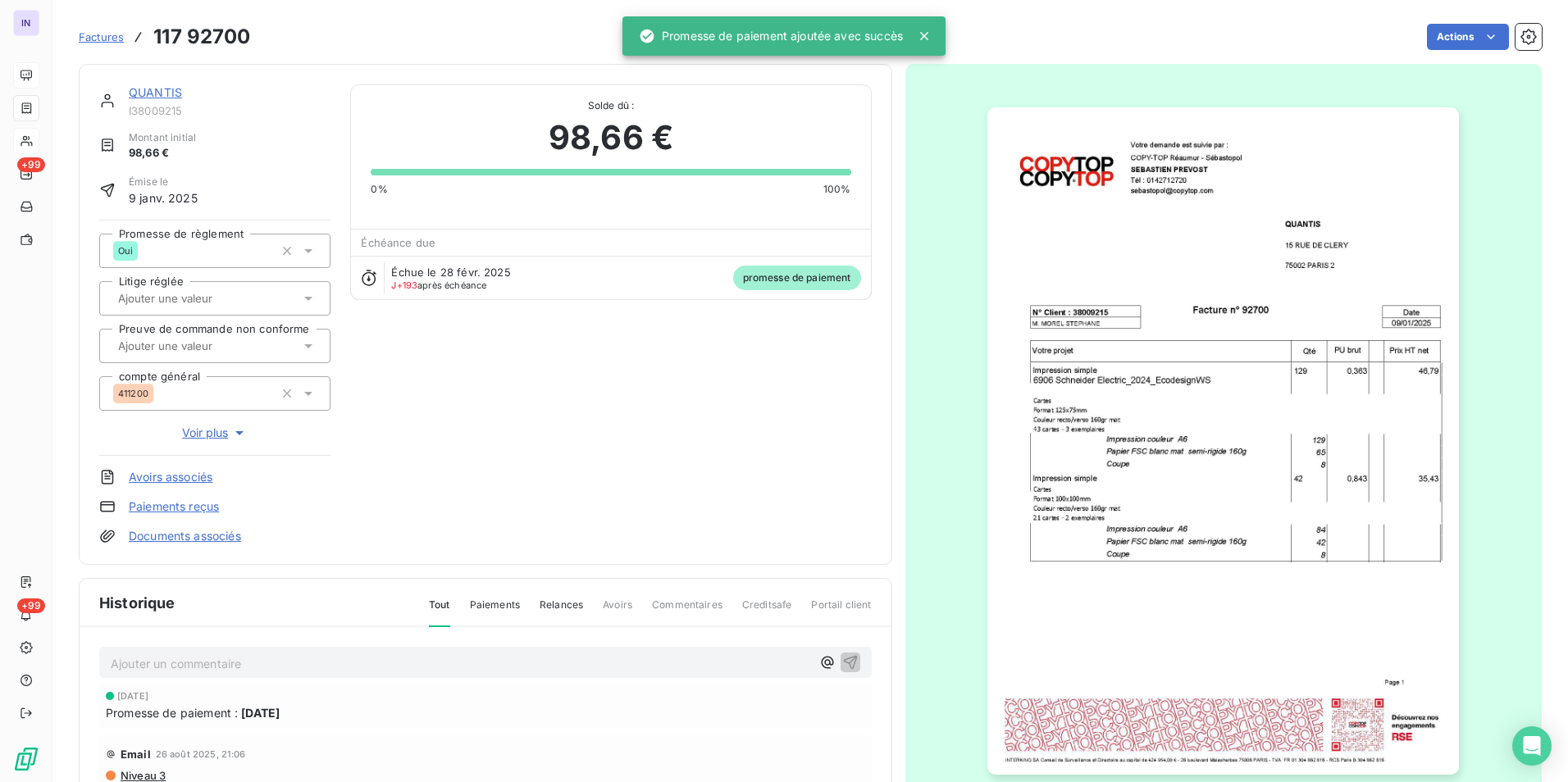
click at [160, 87] on link "QUANTIS" at bounding box center [155, 93] width 53 height 14
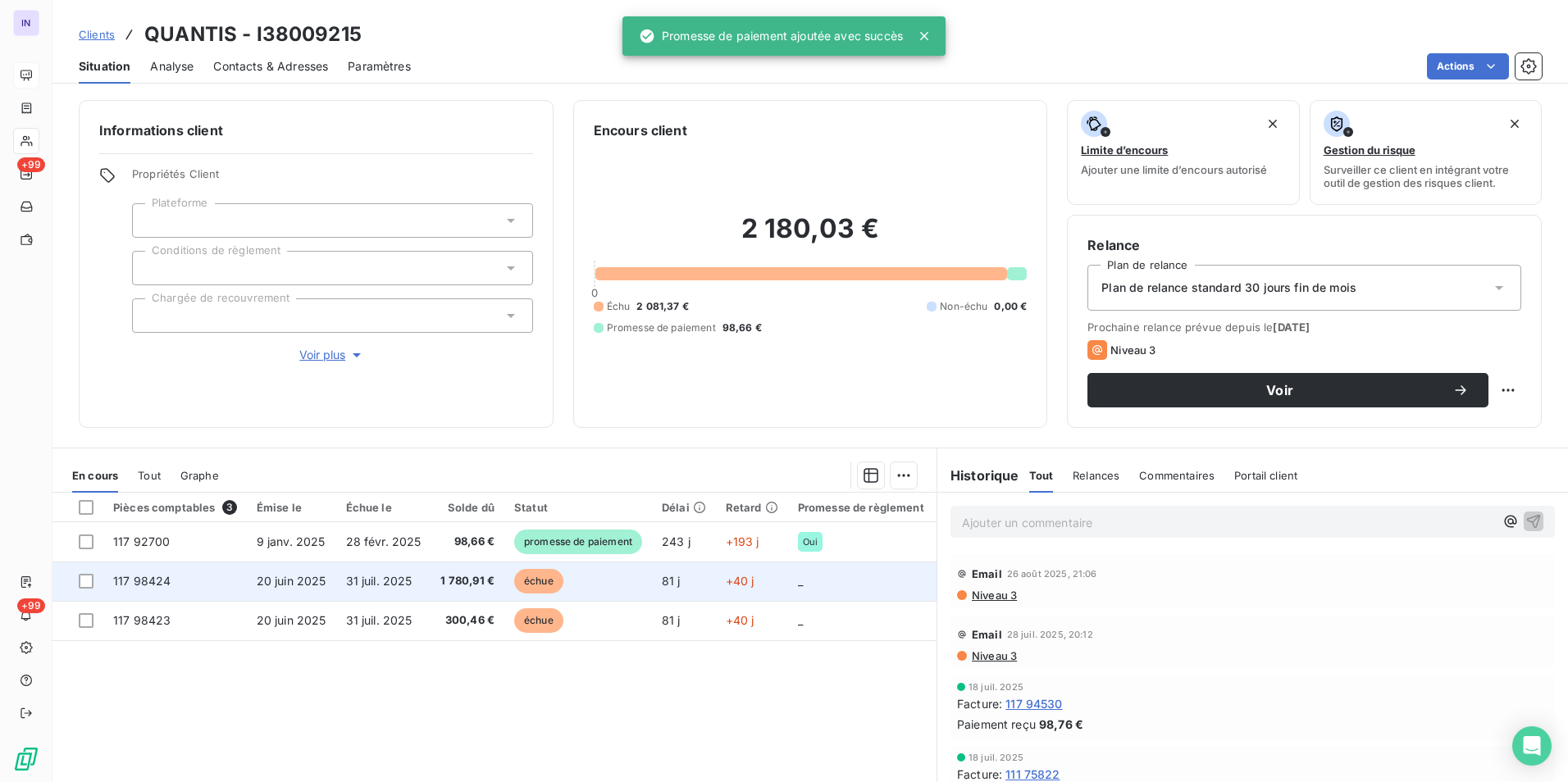
click at [322, 577] on span "20 juin 2025" at bounding box center [291, 581] width 69 height 14
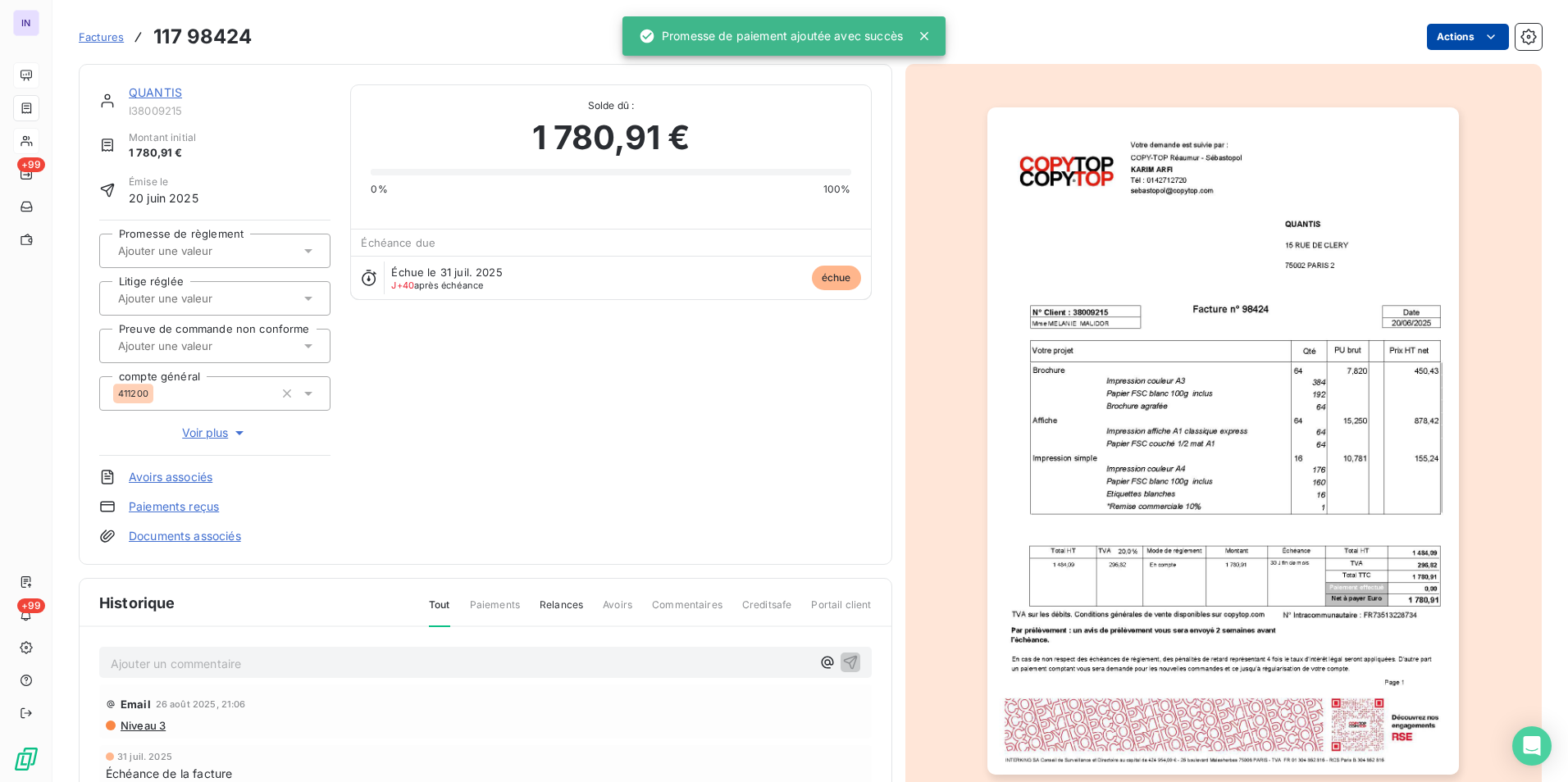
click at [1451, 39] on html "IN +99 +99 Factures 117 98424 Actions QUANTIS I38009215 Montant initial 1 780,9…" at bounding box center [784, 391] width 1568 height 782
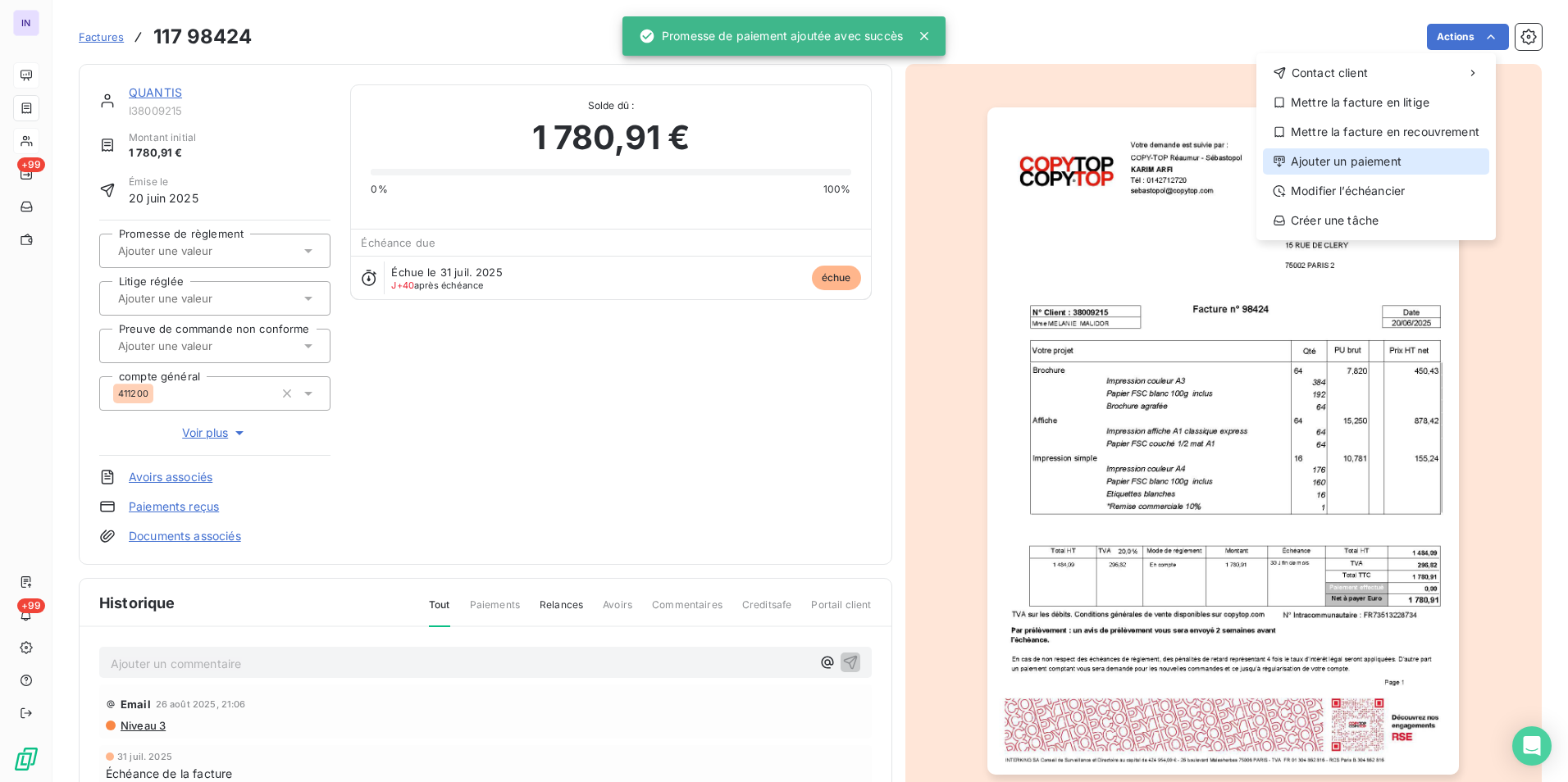
click at [1326, 161] on div "Ajouter un paiement" at bounding box center [1376, 161] width 226 height 27
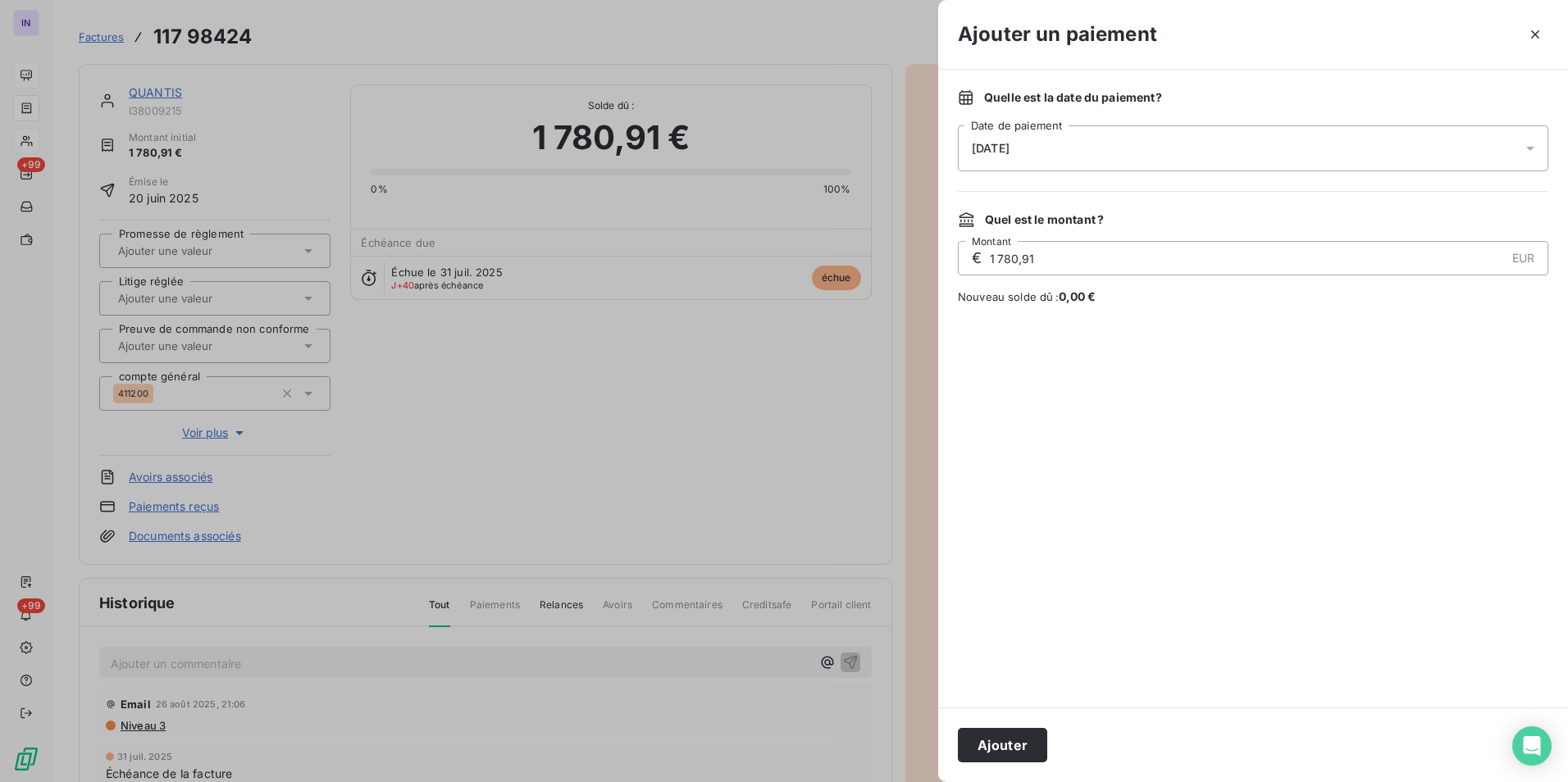
click at [1098, 147] on div "[DATE]" at bounding box center [1253, 148] width 590 height 46
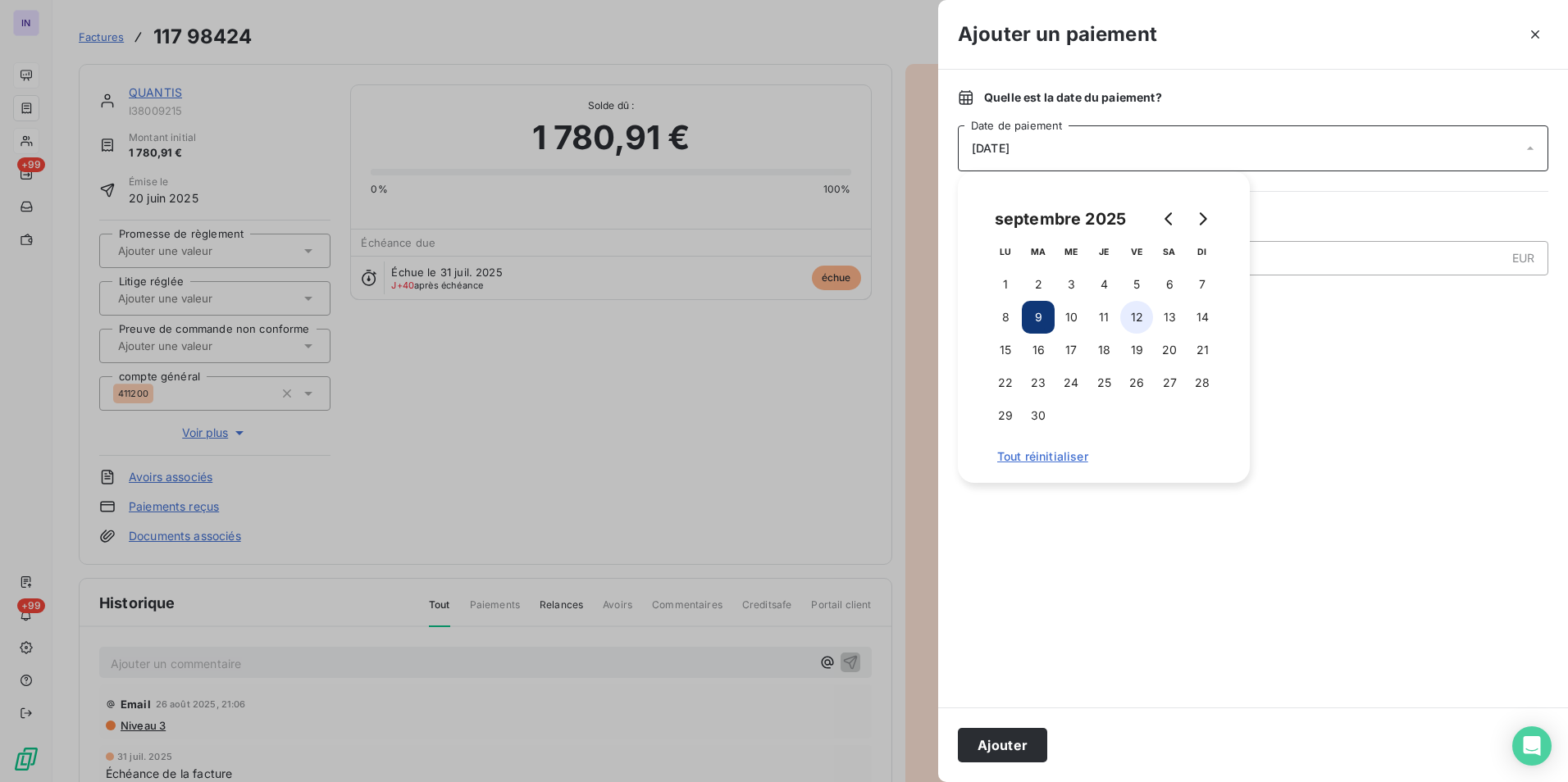
click at [1147, 310] on button "12" at bounding box center [1136, 317] width 33 height 33
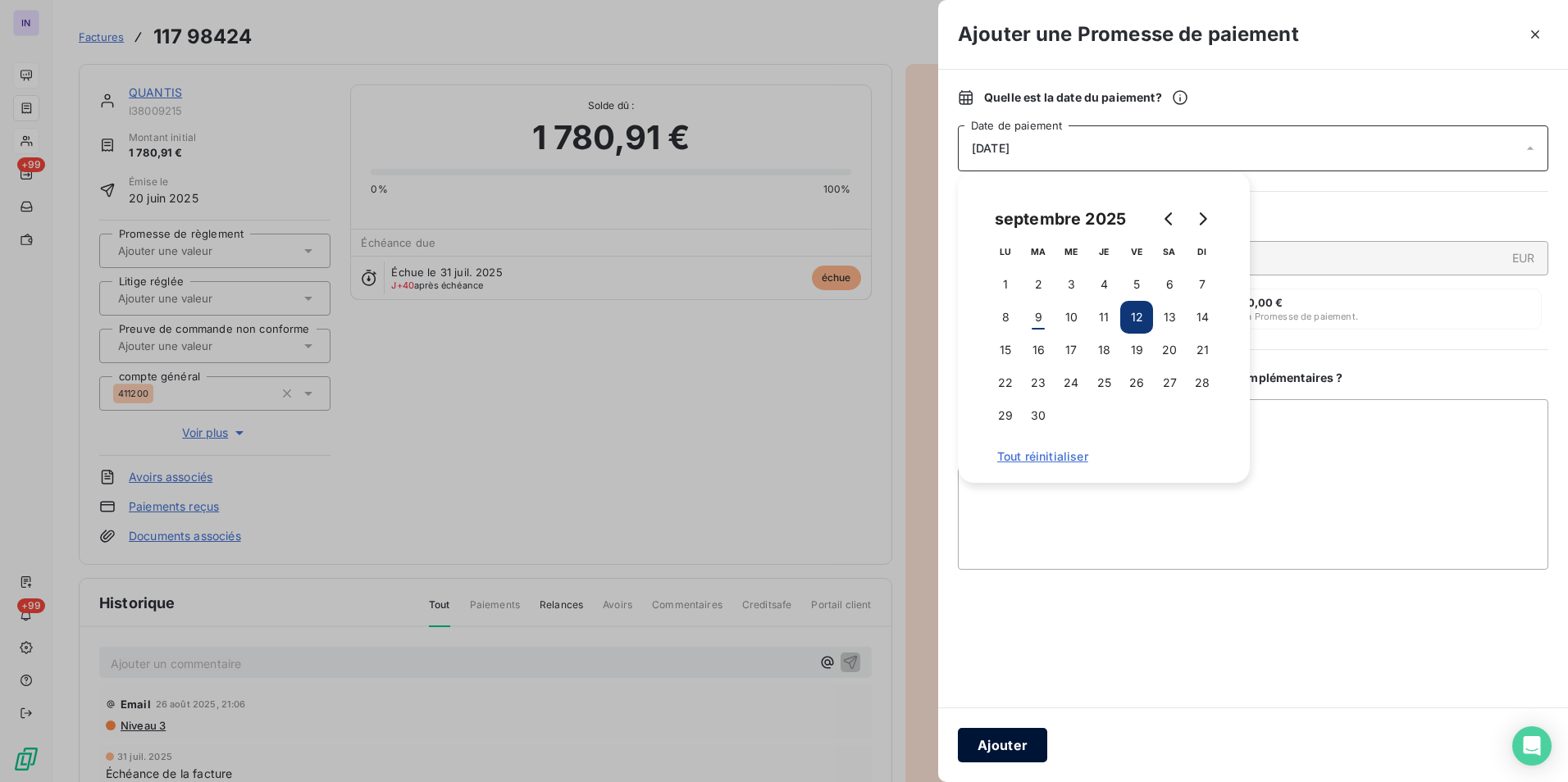
click at [995, 743] on button "Ajouter" at bounding box center [1002, 745] width 89 height 34
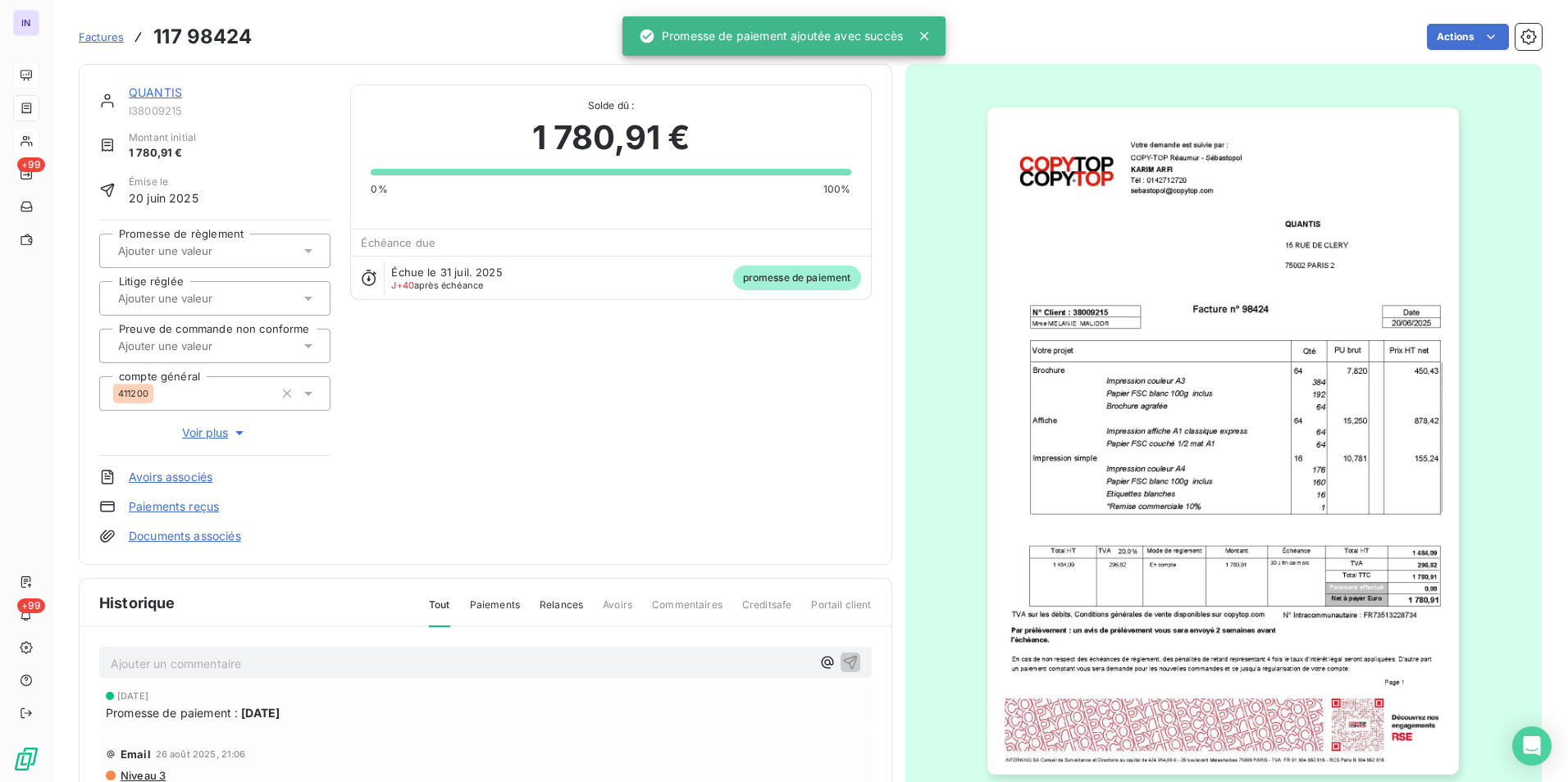
click at [194, 254] on input "text" at bounding box center [199, 250] width 165 height 15
click at [174, 298] on div "Oui" at bounding box center [224, 294] width 185 height 27
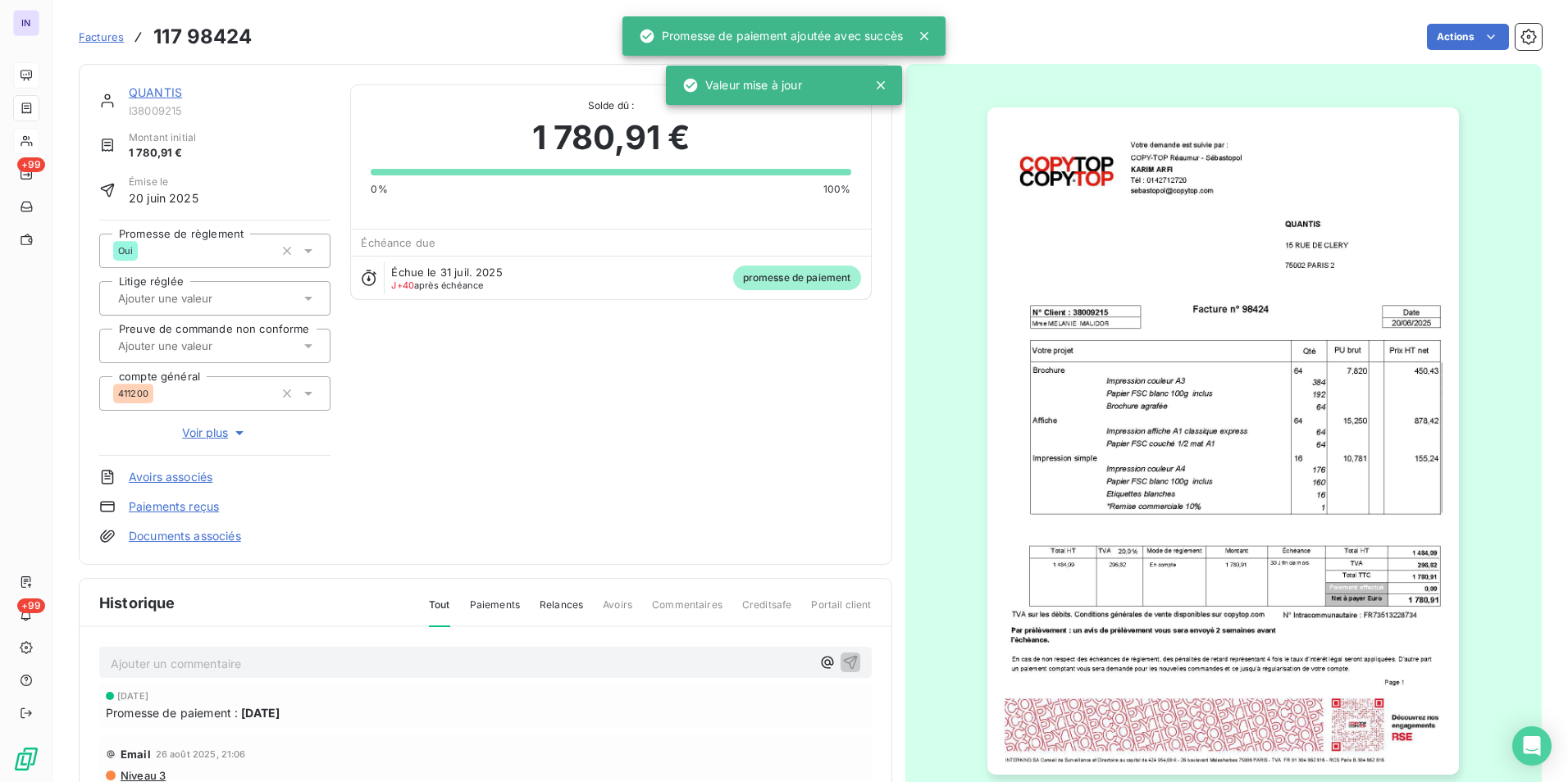
click at [161, 90] on link "QUANTIS" at bounding box center [155, 93] width 53 height 14
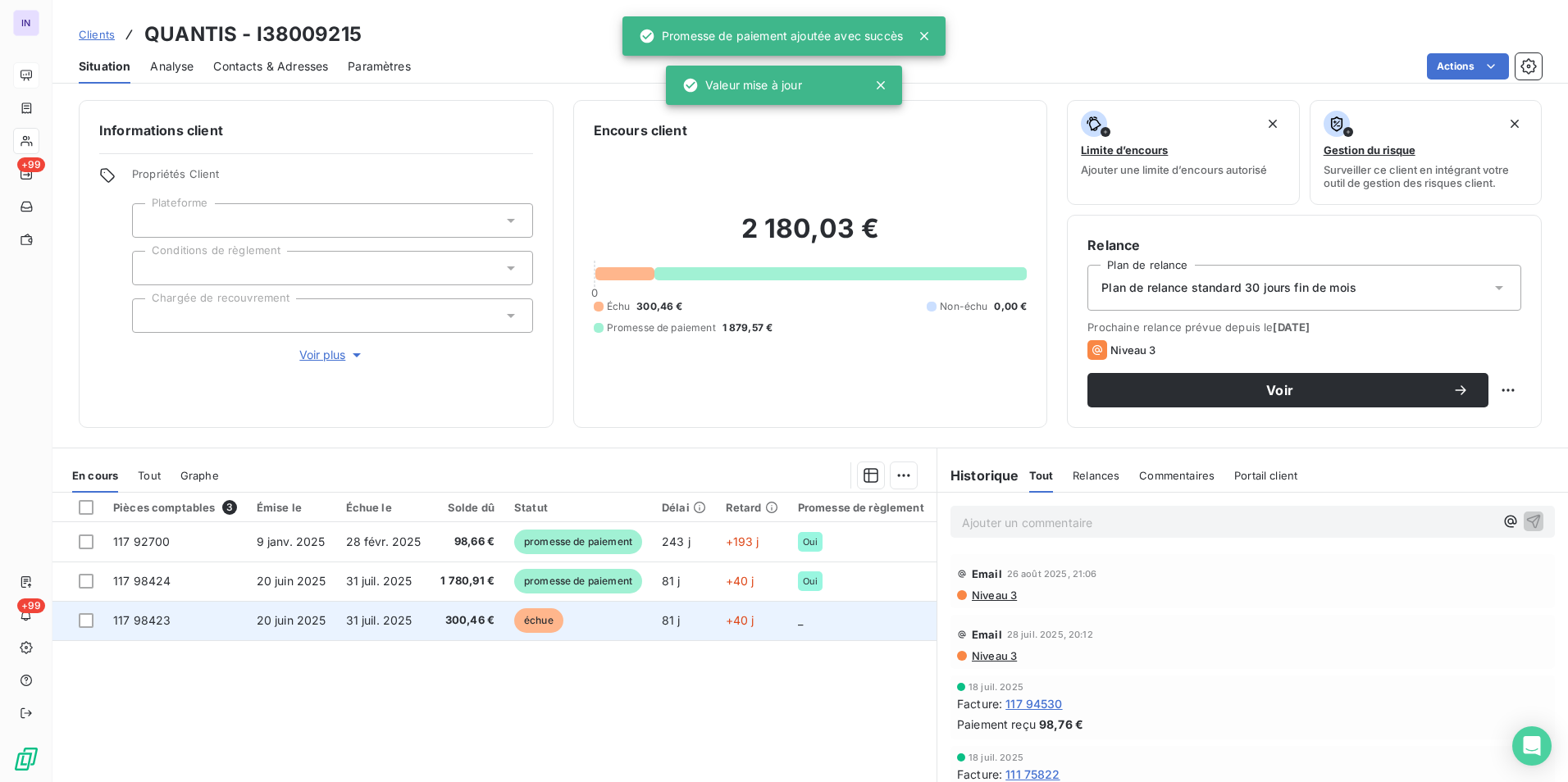
click at [346, 626] on span "31 juil. 2025" at bounding box center [380, 620] width 67 height 14
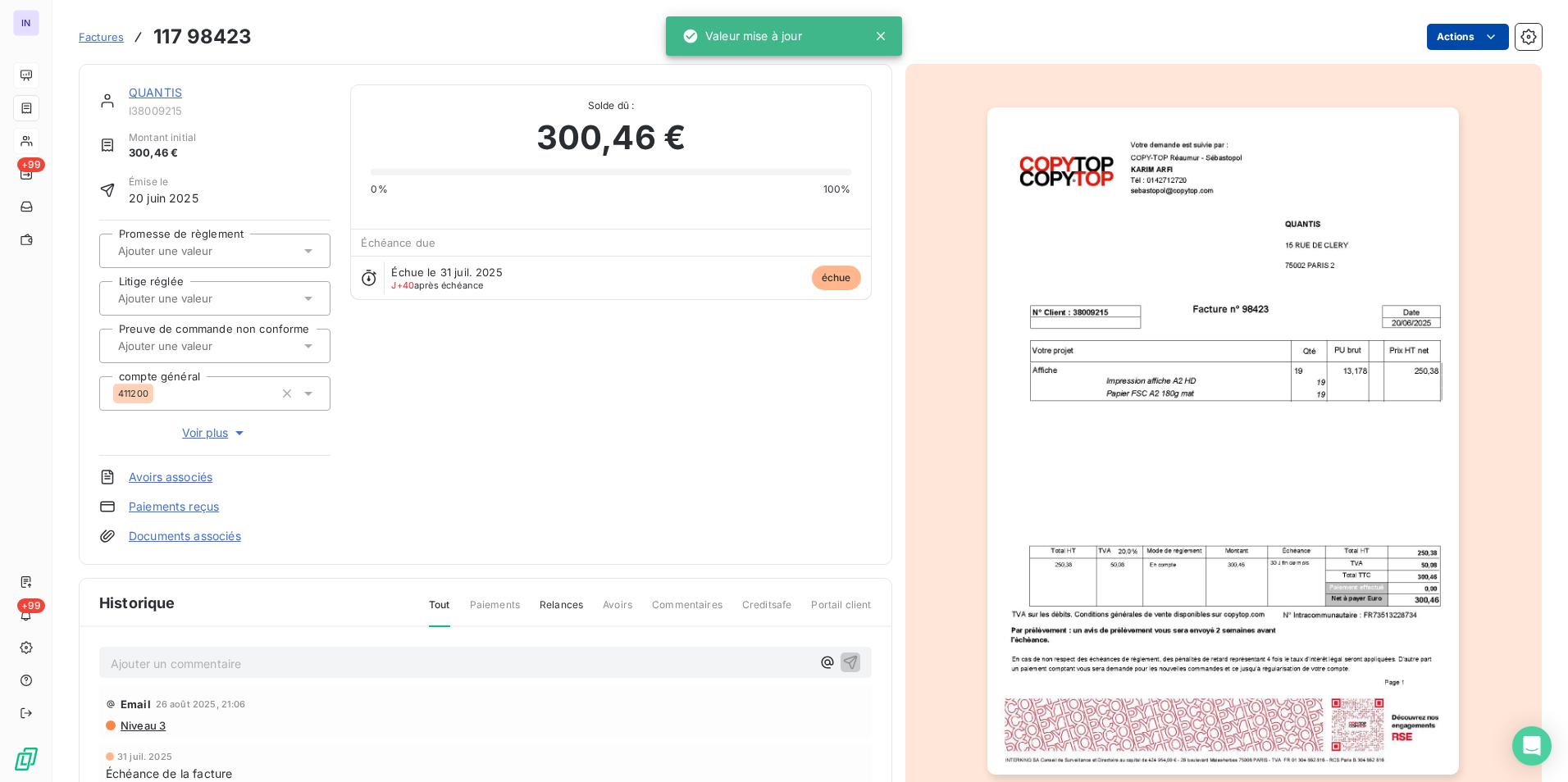
click at [1421, 41] on html "IN +99 +99 Factures 117 98423 Actions QUANTIS I38009215 Montant initial 300,46 …" at bounding box center [784, 391] width 1568 height 782
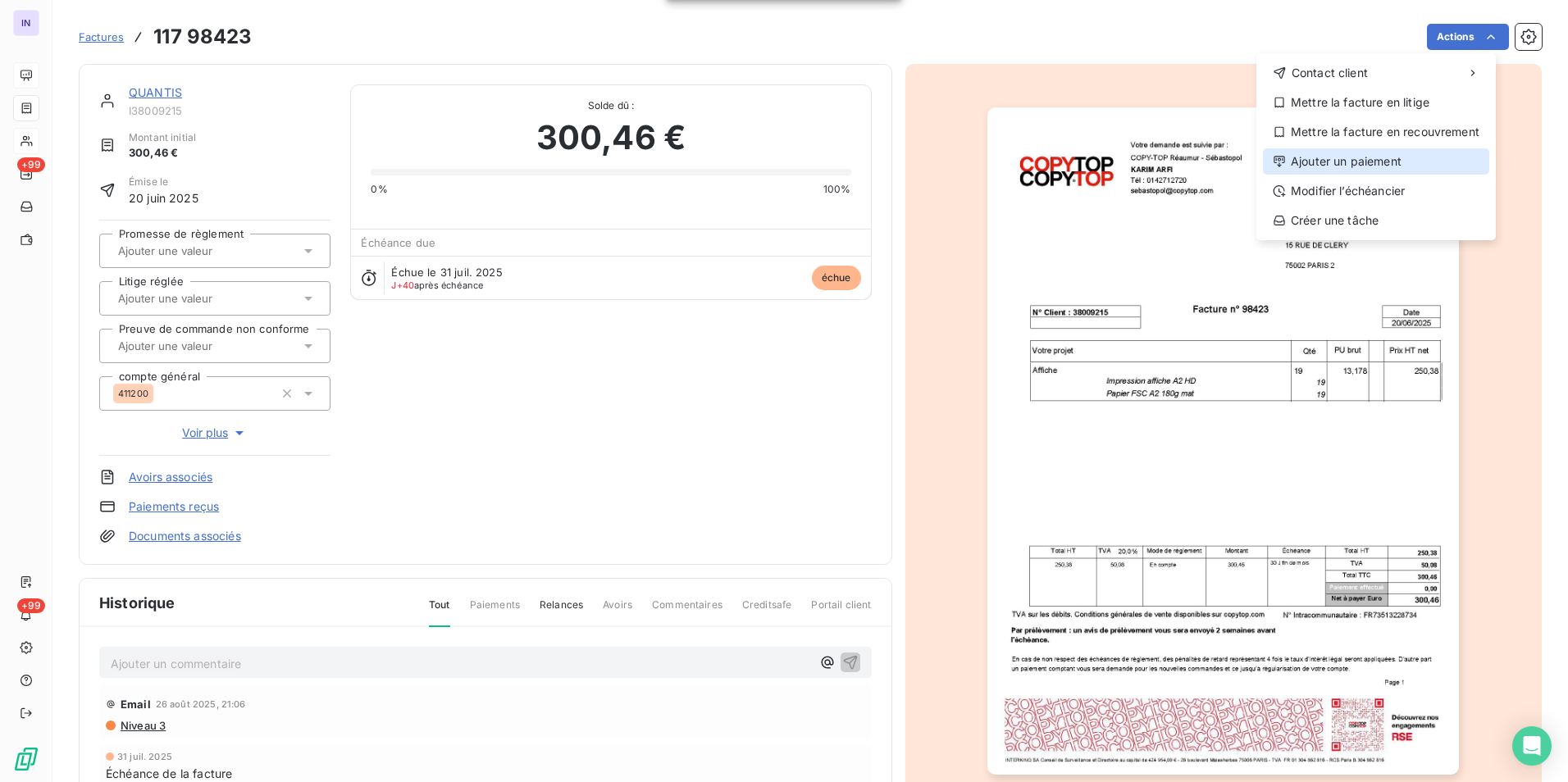
click at [1356, 158] on div "Ajouter un paiement" at bounding box center [1376, 161] width 226 height 27
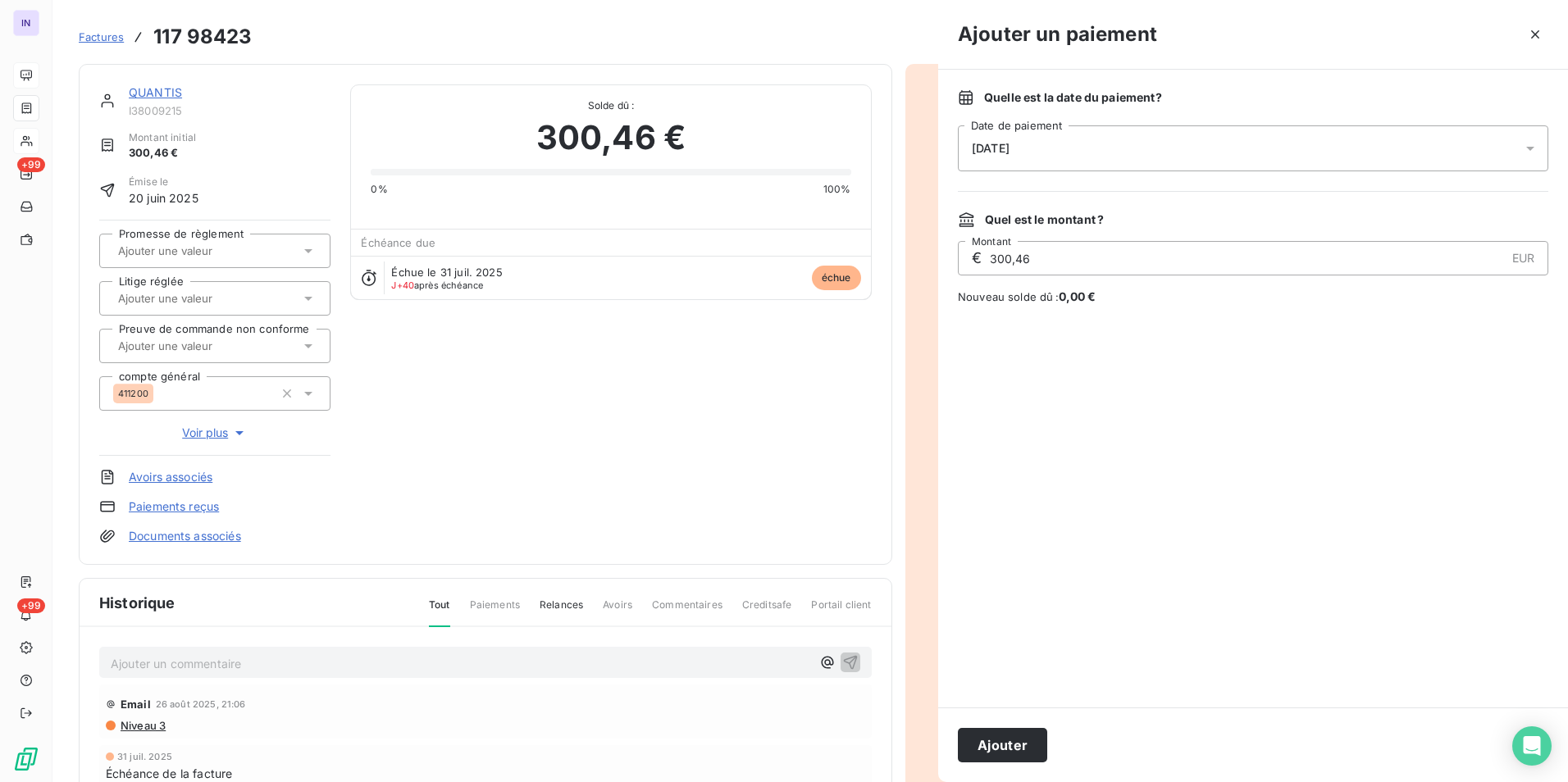
click at [1161, 152] on div "[DATE]" at bounding box center [1253, 148] width 590 height 46
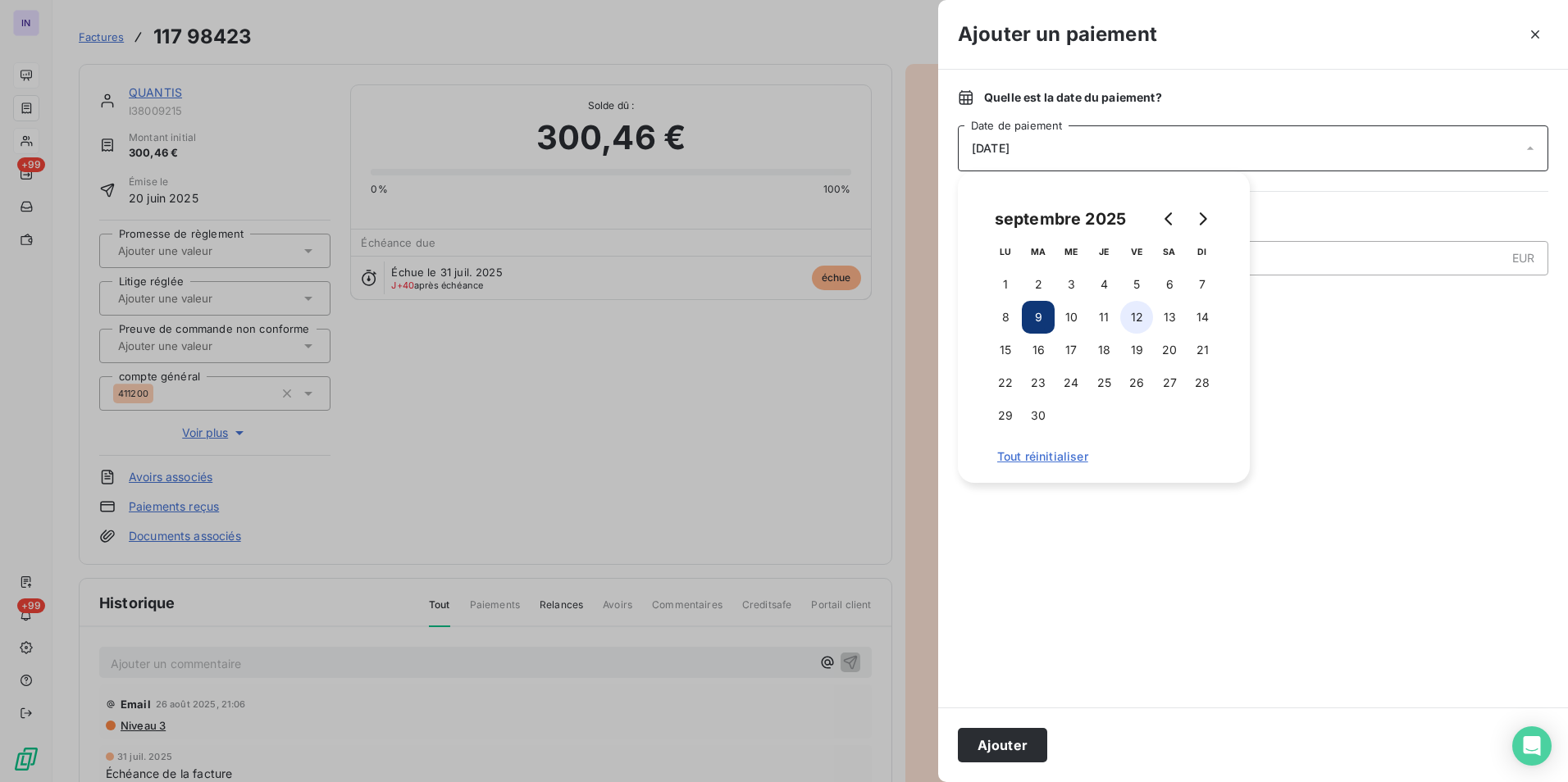
click at [1128, 317] on button "12" at bounding box center [1136, 317] width 33 height 33
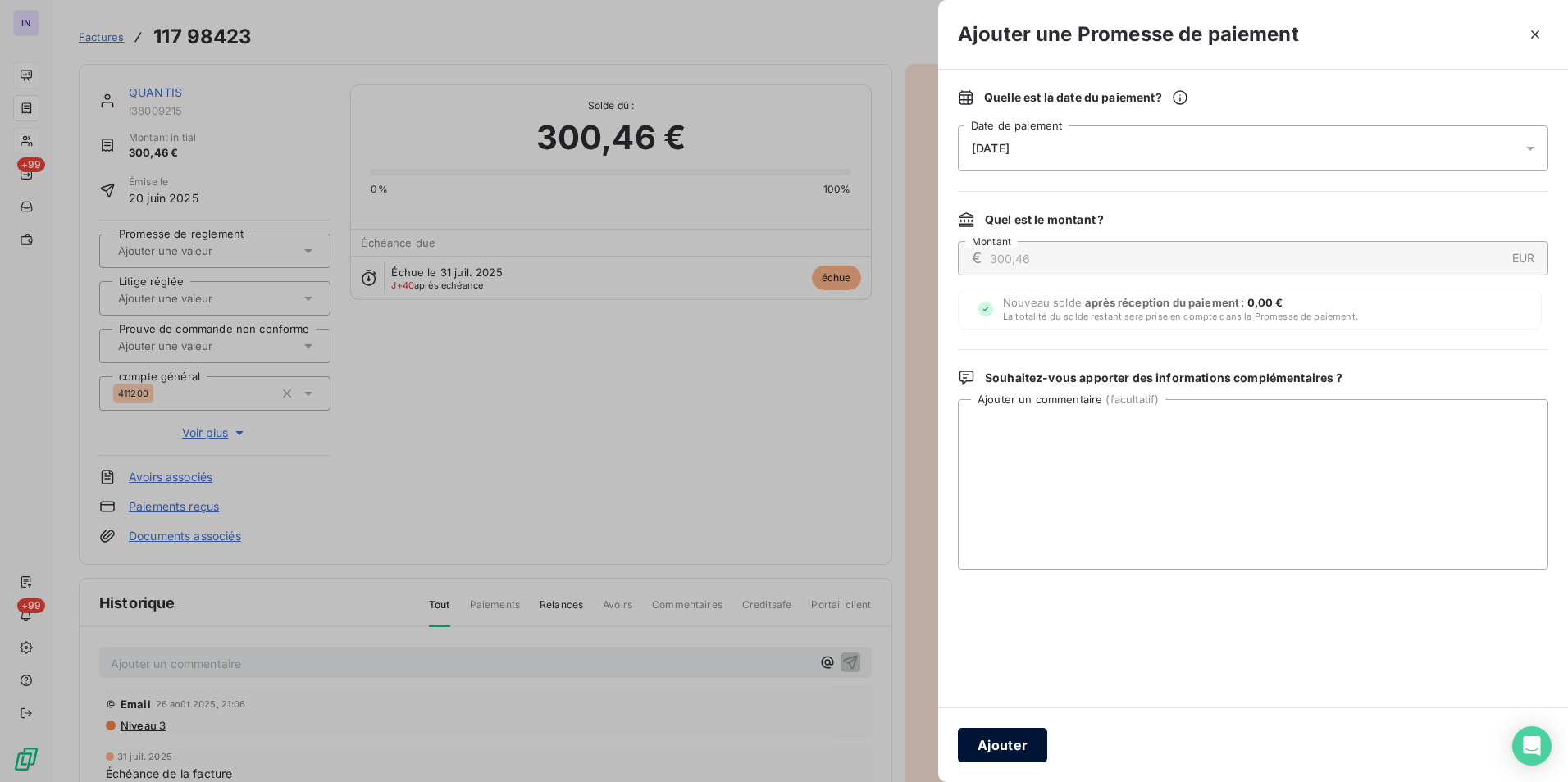
click at [1018, 744] on button "Ajouter" at bounding box center [1002, 745] width 89 height 34
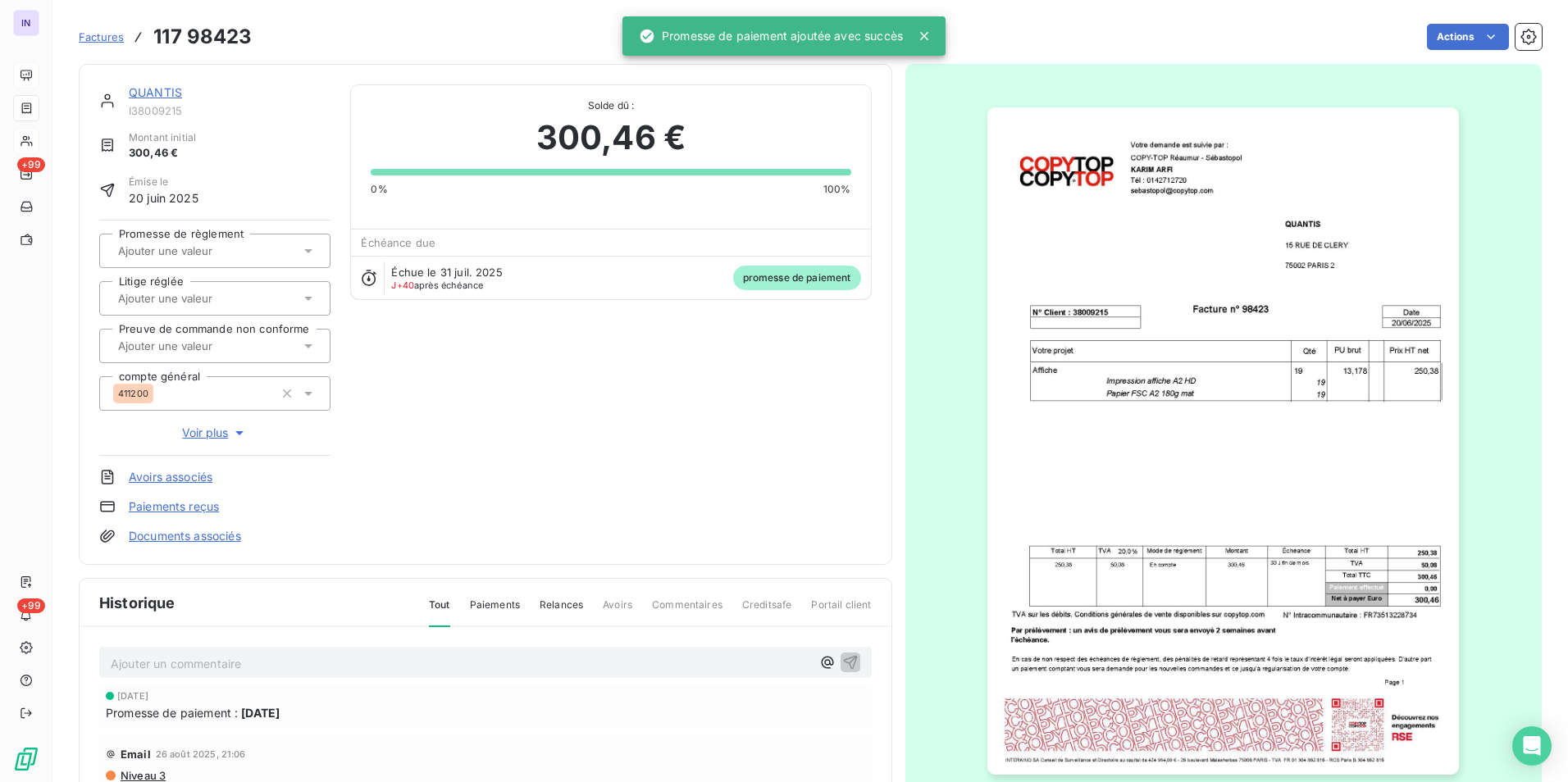
click at [249, 247] on input "text" at bounding box center [199, 250] width 165 height 15
click at [214, 288] on div "Oui" at bounding box center [224, 294] width 185 height 27
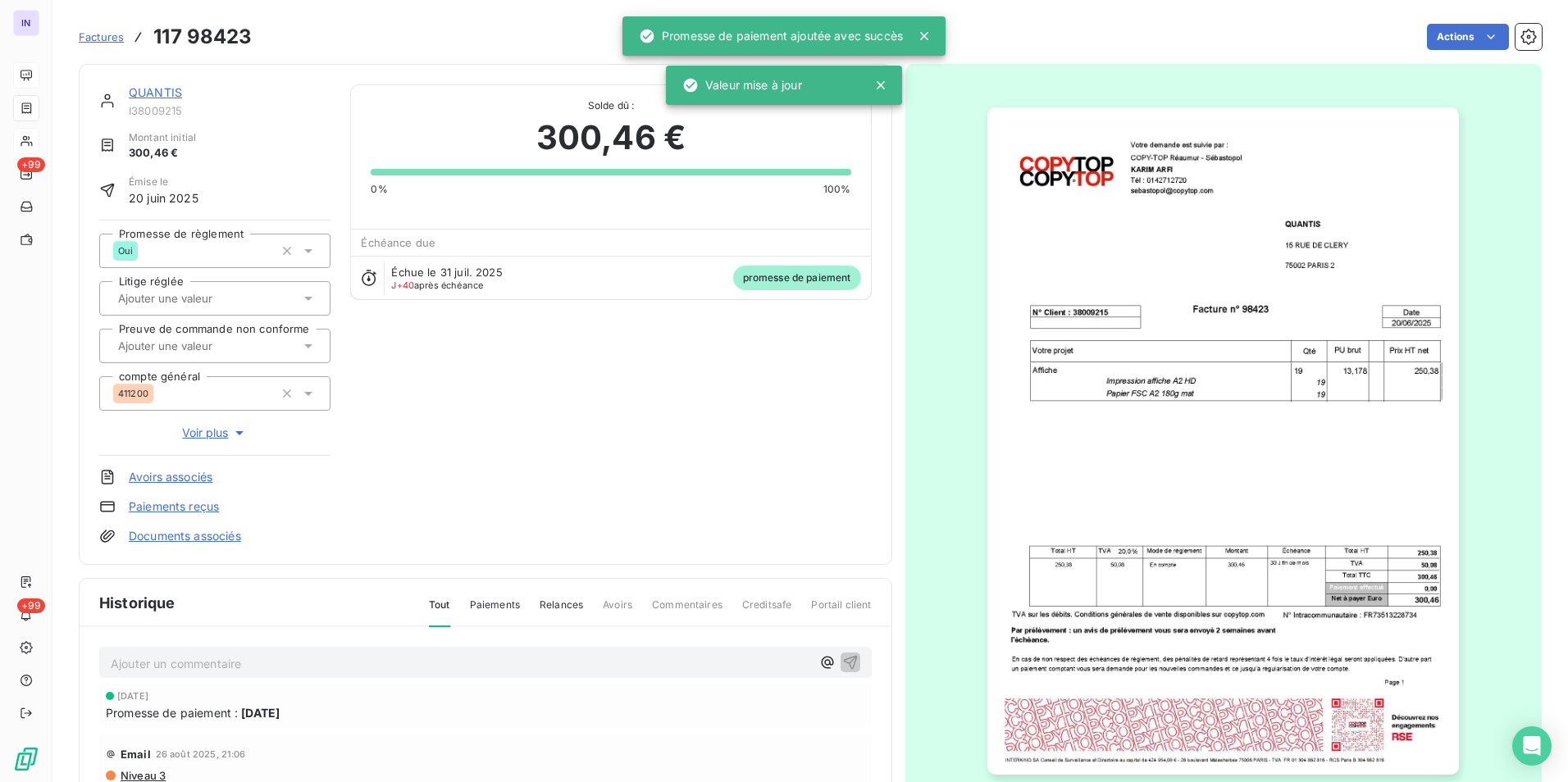
click at [150, 95] on link "QUANTIS" at bounding box center [155, 93] width 53 height 14
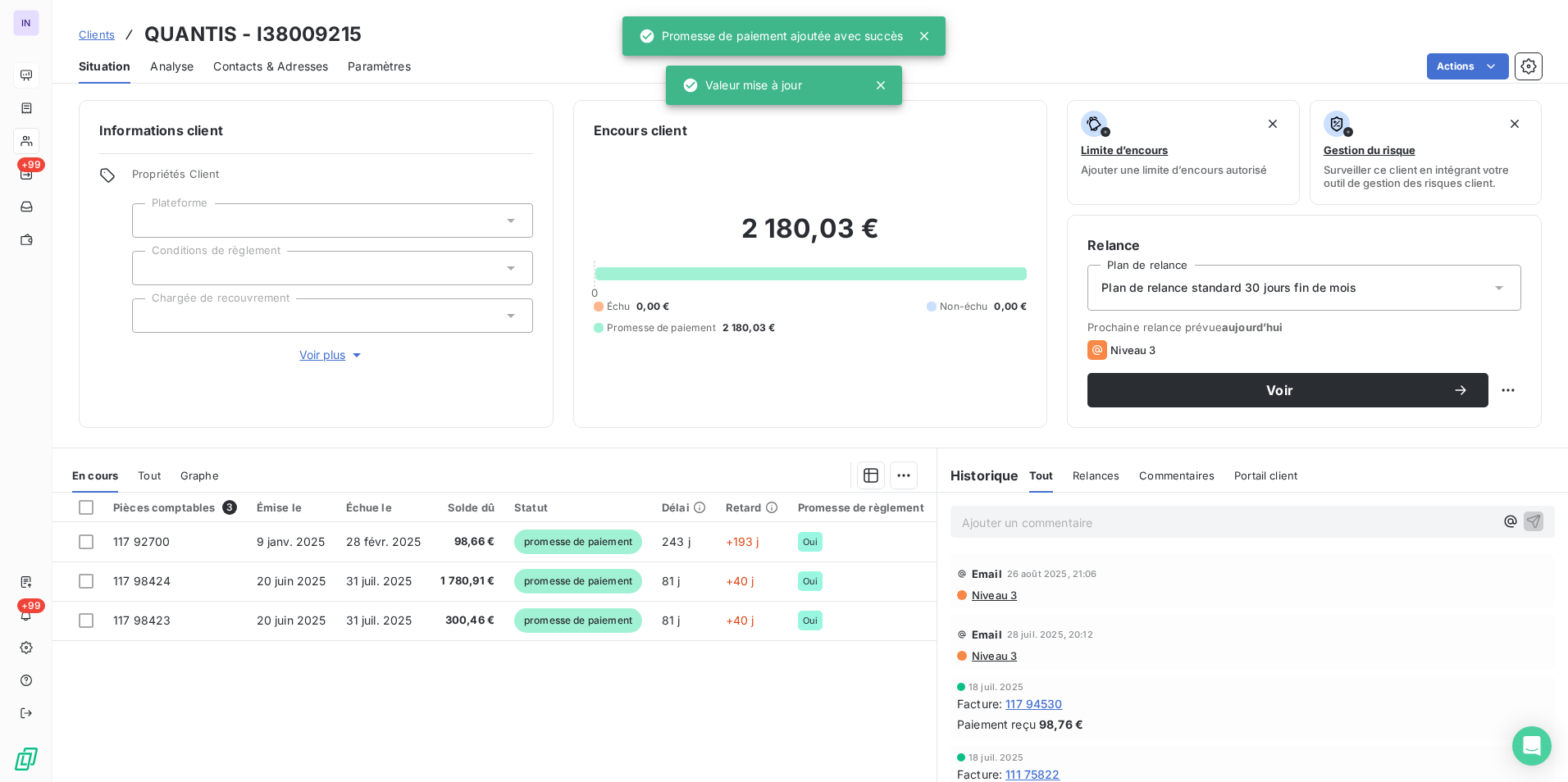
click at [239, 260] on div at bounding box center [332, 268] width 401 height 34
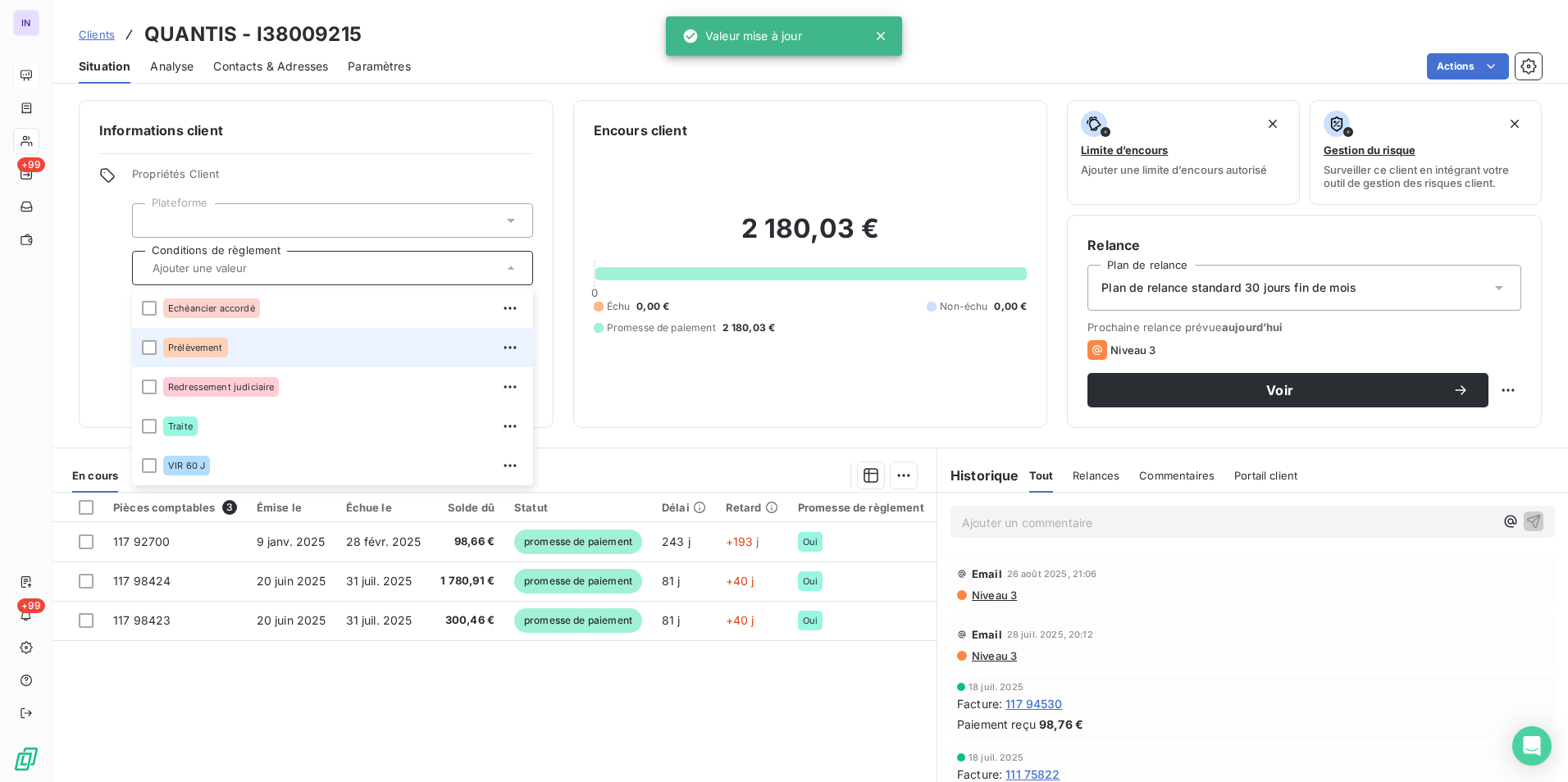
click at [141, 348] on li "Prélèvement" at bounding box center [332, 348] width 401 height 39
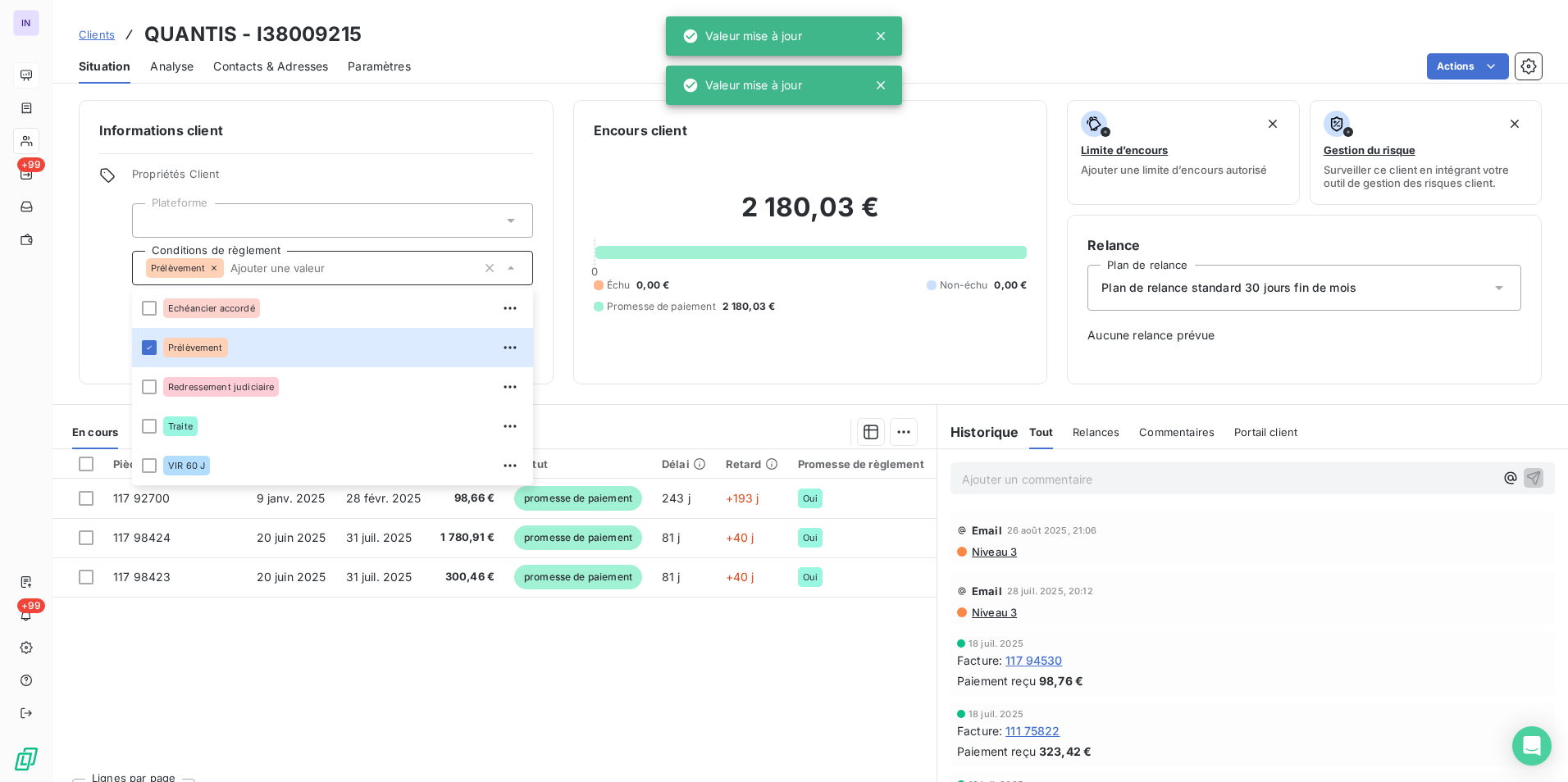
click at [1237, 289] on span "Plan de relance standard 30 jours fin de mois" at bounding box center [1229, 287] width 255 height 16
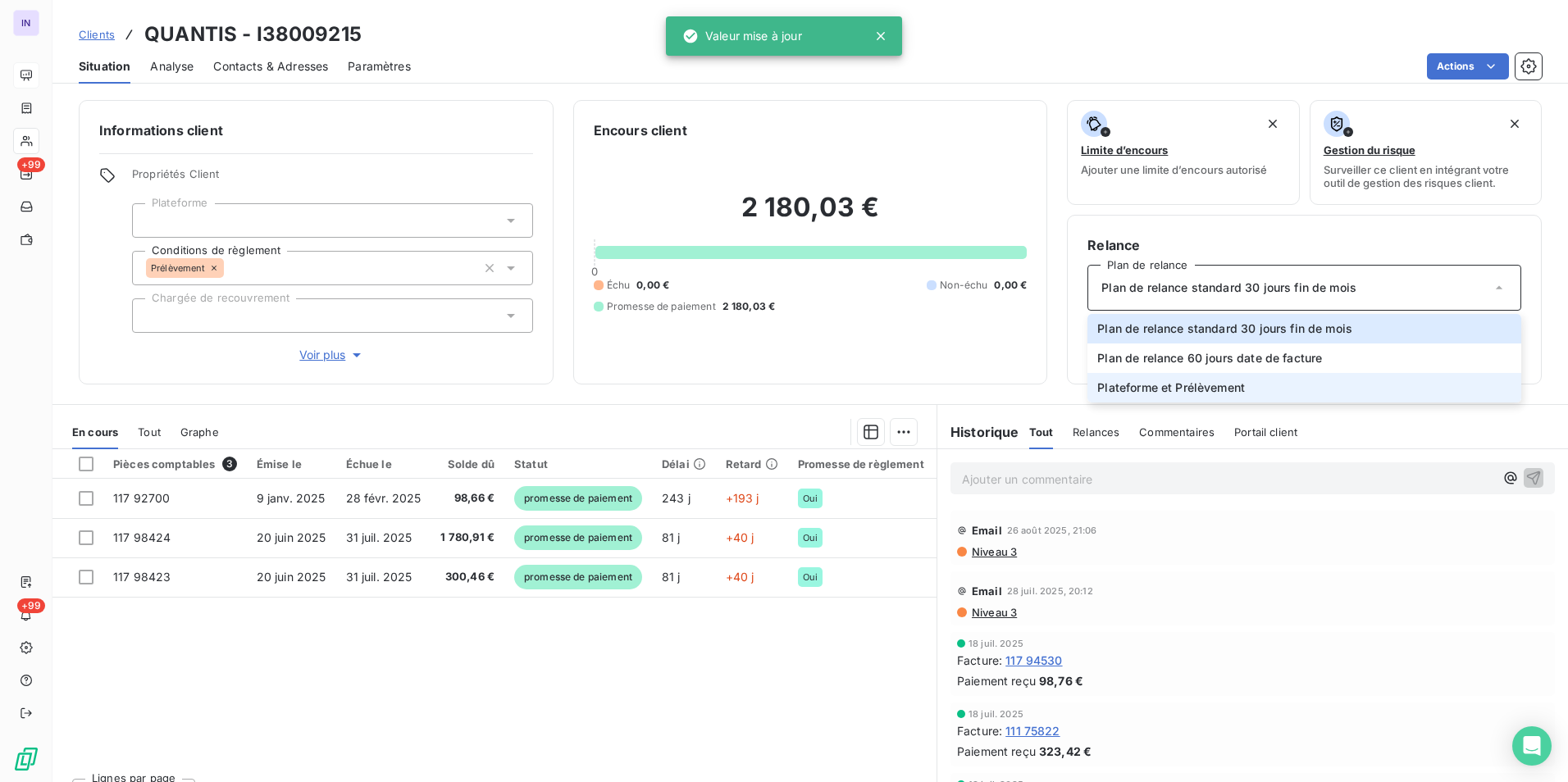
click at [1168, 377] on li "Plateforme et Prélèvement" at bounding box center [1304, 387] width 434 height 29
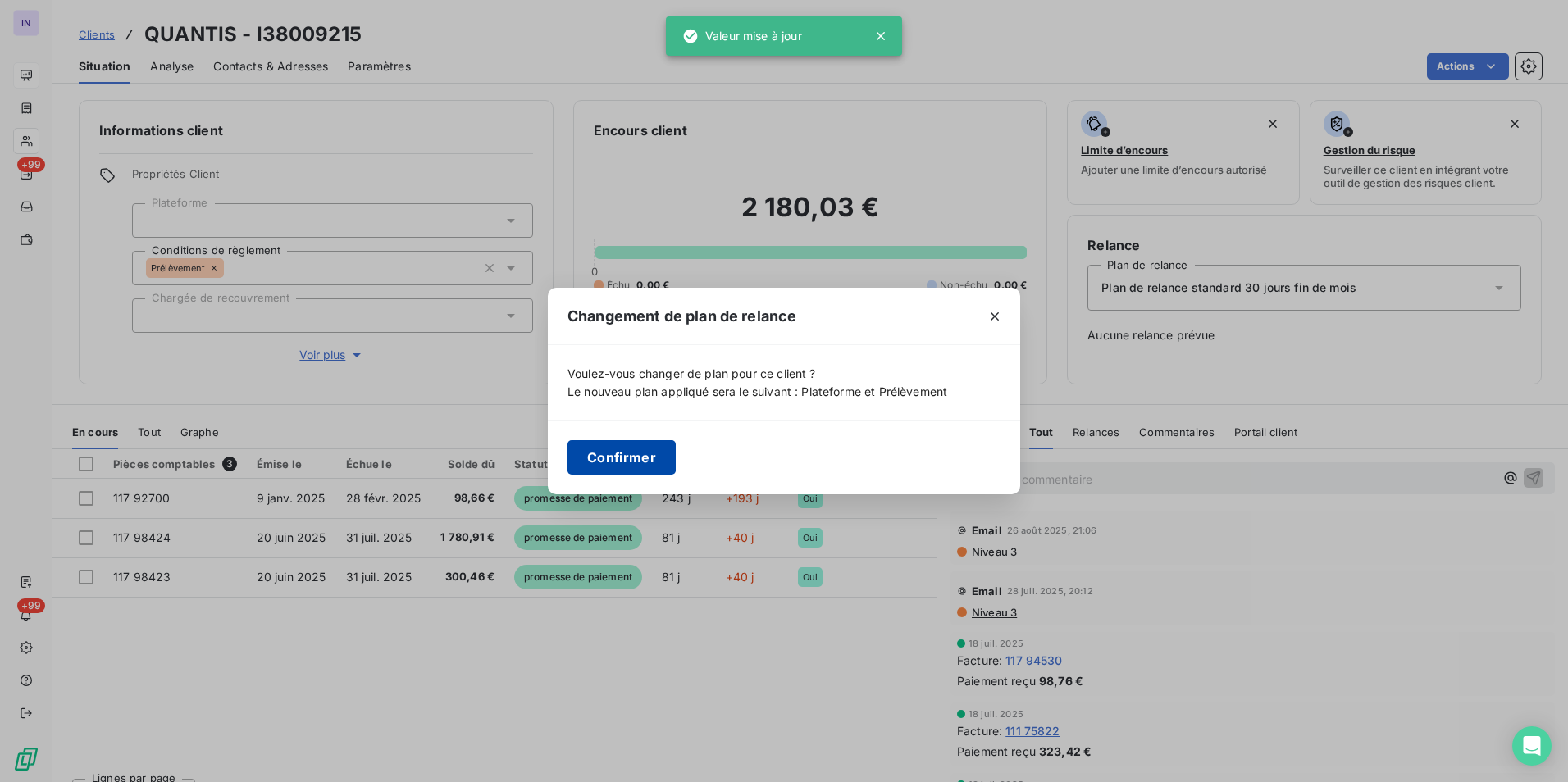
click at [633, 452] on button "Confirmer" at bounding box center [621, 457] width 108 height 34
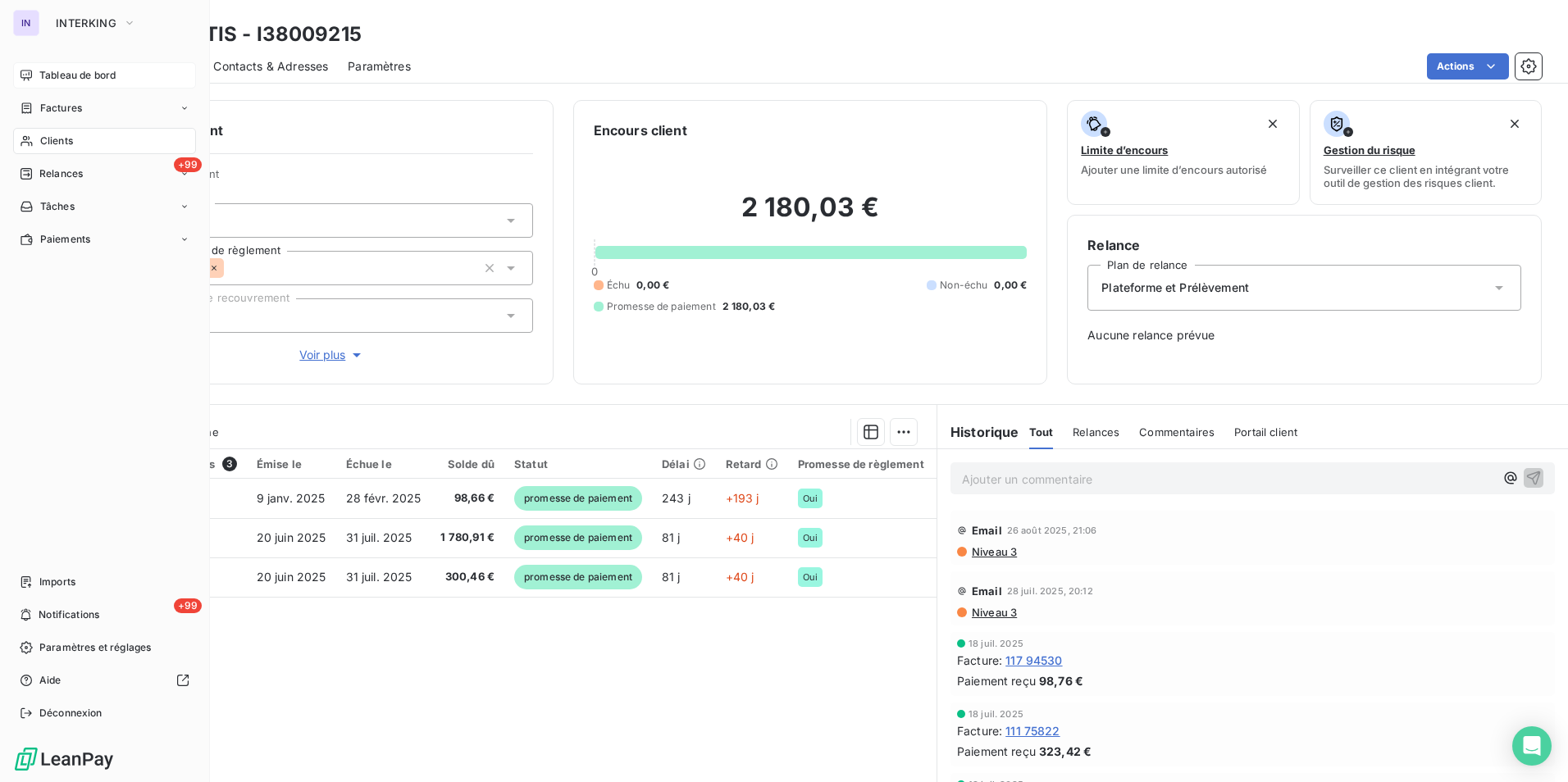
drag, startPoint x: 50, startPoint y: 79, endPoint x: 57, endPoint y: 139, distance: 60.4
click at [50, 79] on span "Tableau de bord" at bounding box center [77, 75] width 76 height 15
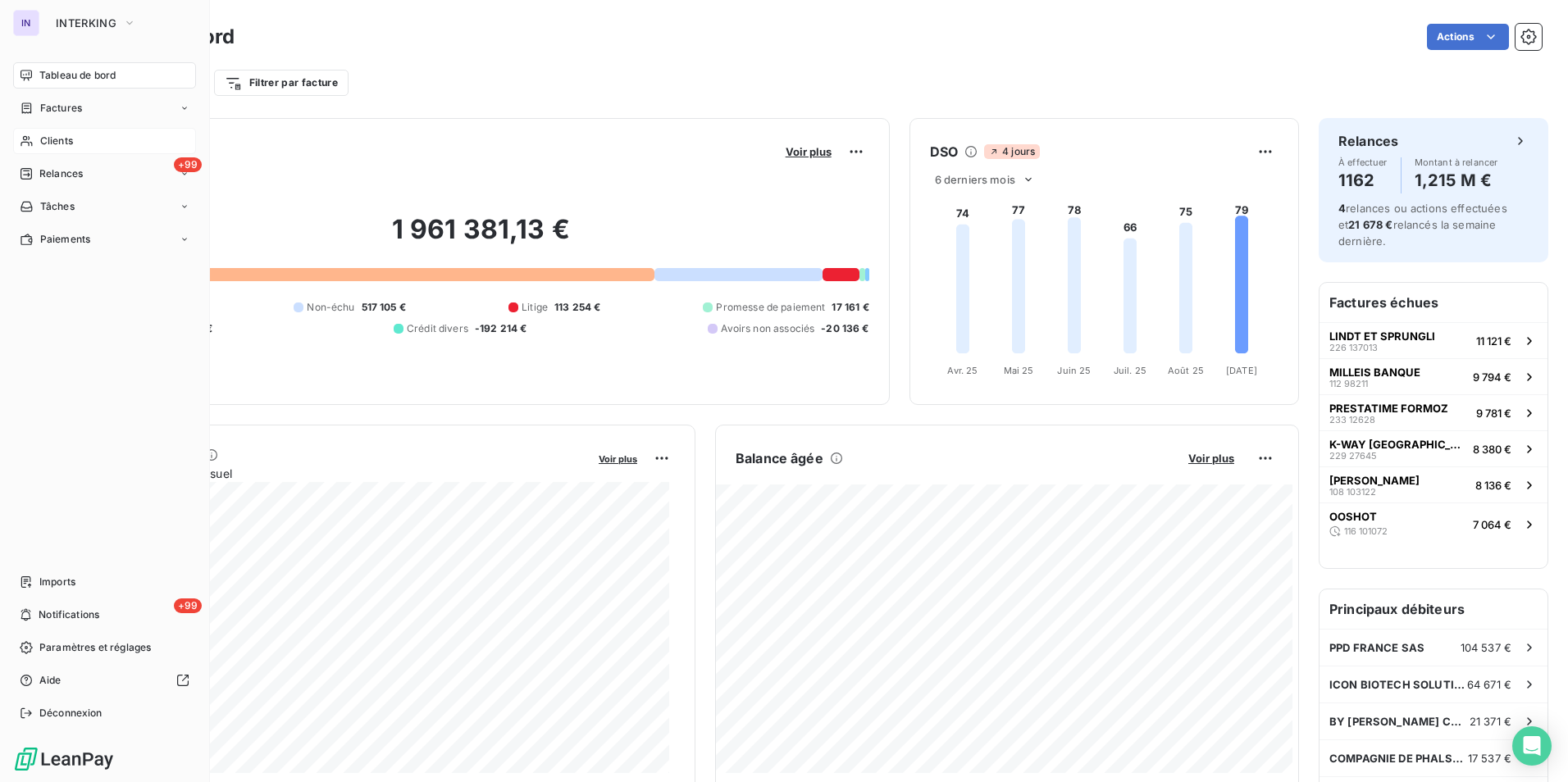
click at [47, 144] on span "Clients" at bounding box center [57, 140] width 33 height 15
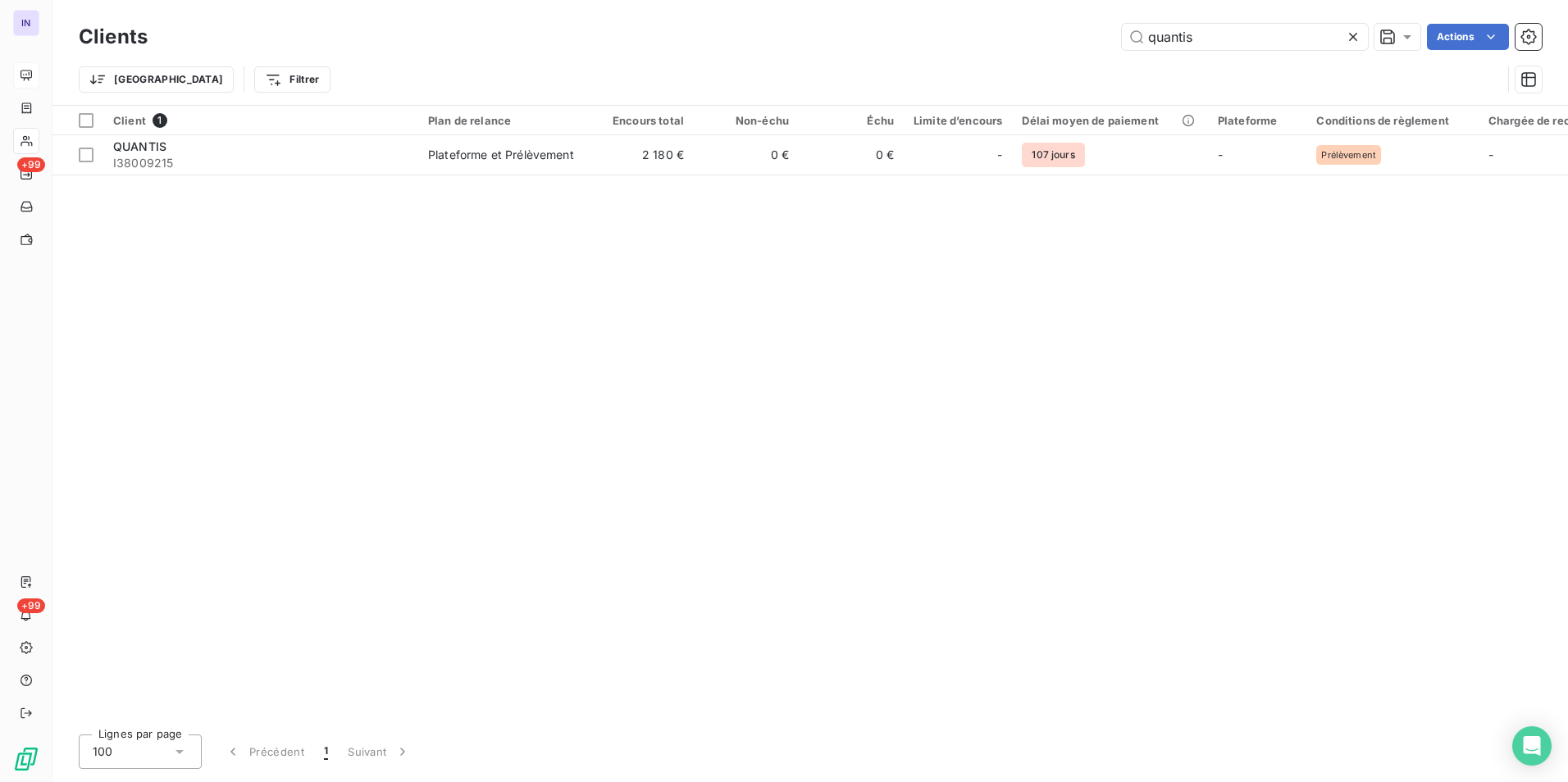
drag, startPoint x: 1204, startPoint y: 38, endPoint x: 958, endPoint y: 27, distance: 246.2
click at [958, 27] on div "quantis Actions" at bounding box center [854, 37] width 1374 height 27
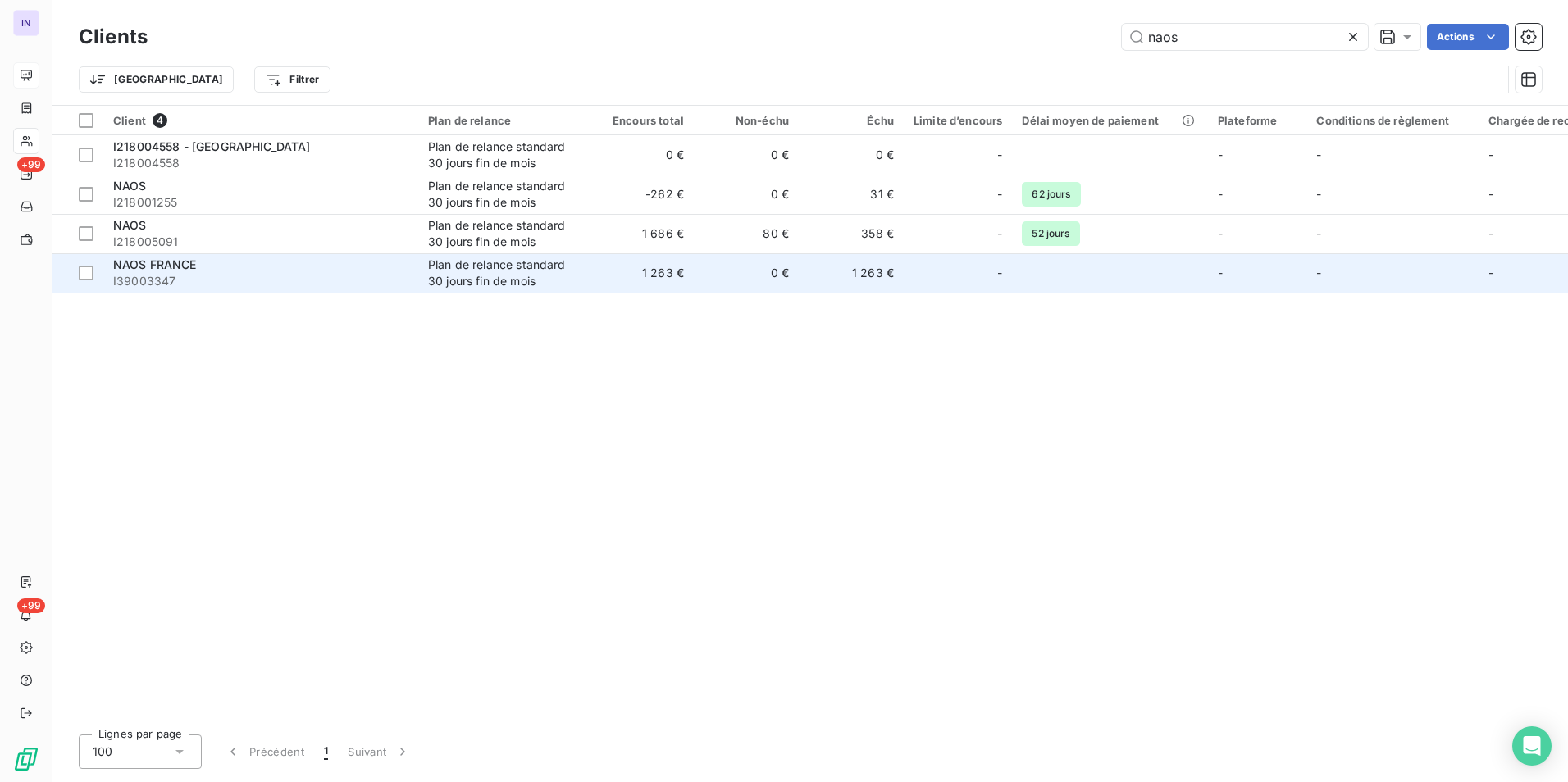
type input "naos"
click at [213, 270] on div "NAOS FRANCE" at bounding box center [260, 265] width 296 height 16
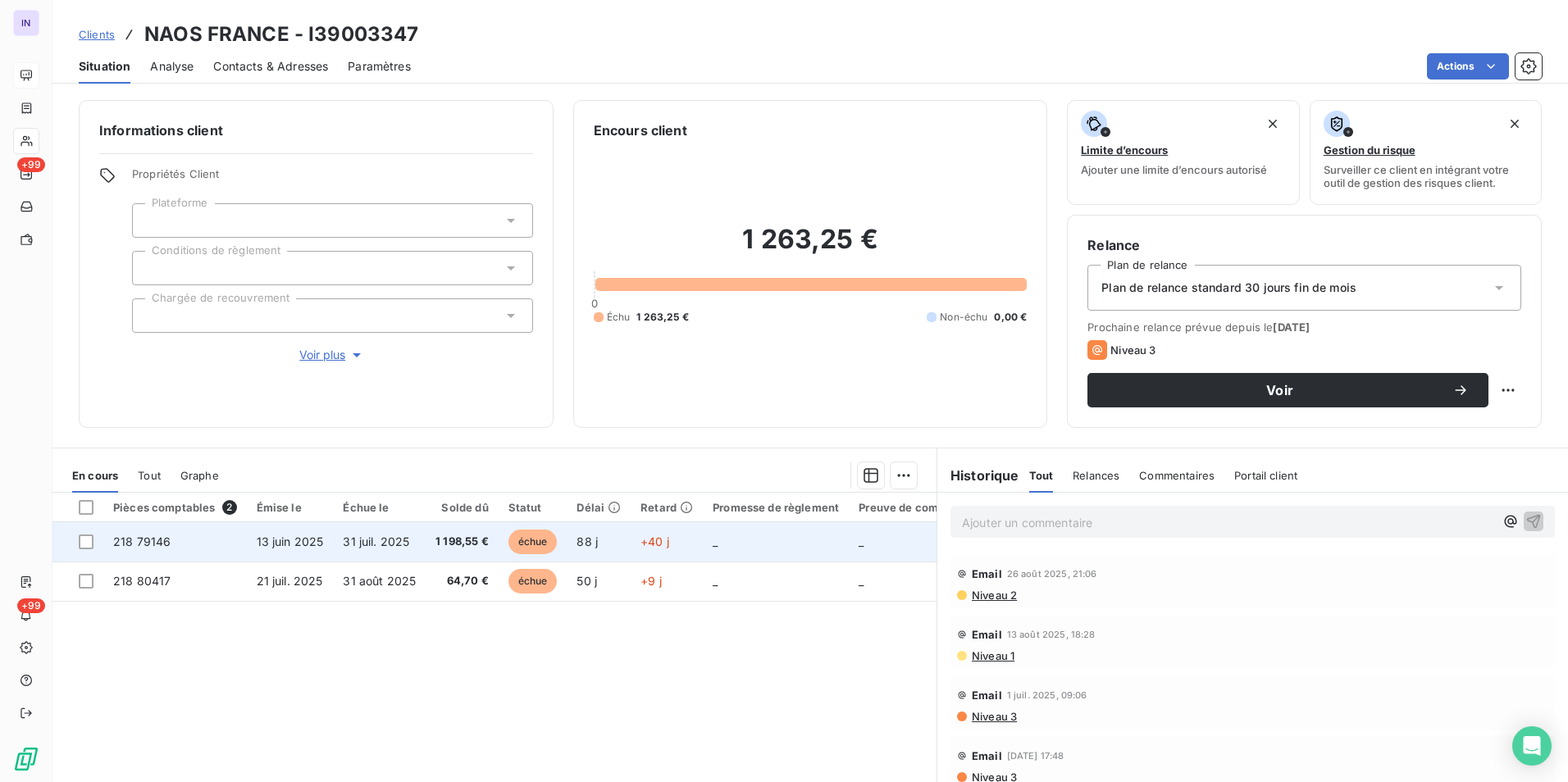
click at [225, 540] on td "218 79146" at bounding box center [175, 542] width 143 height 39
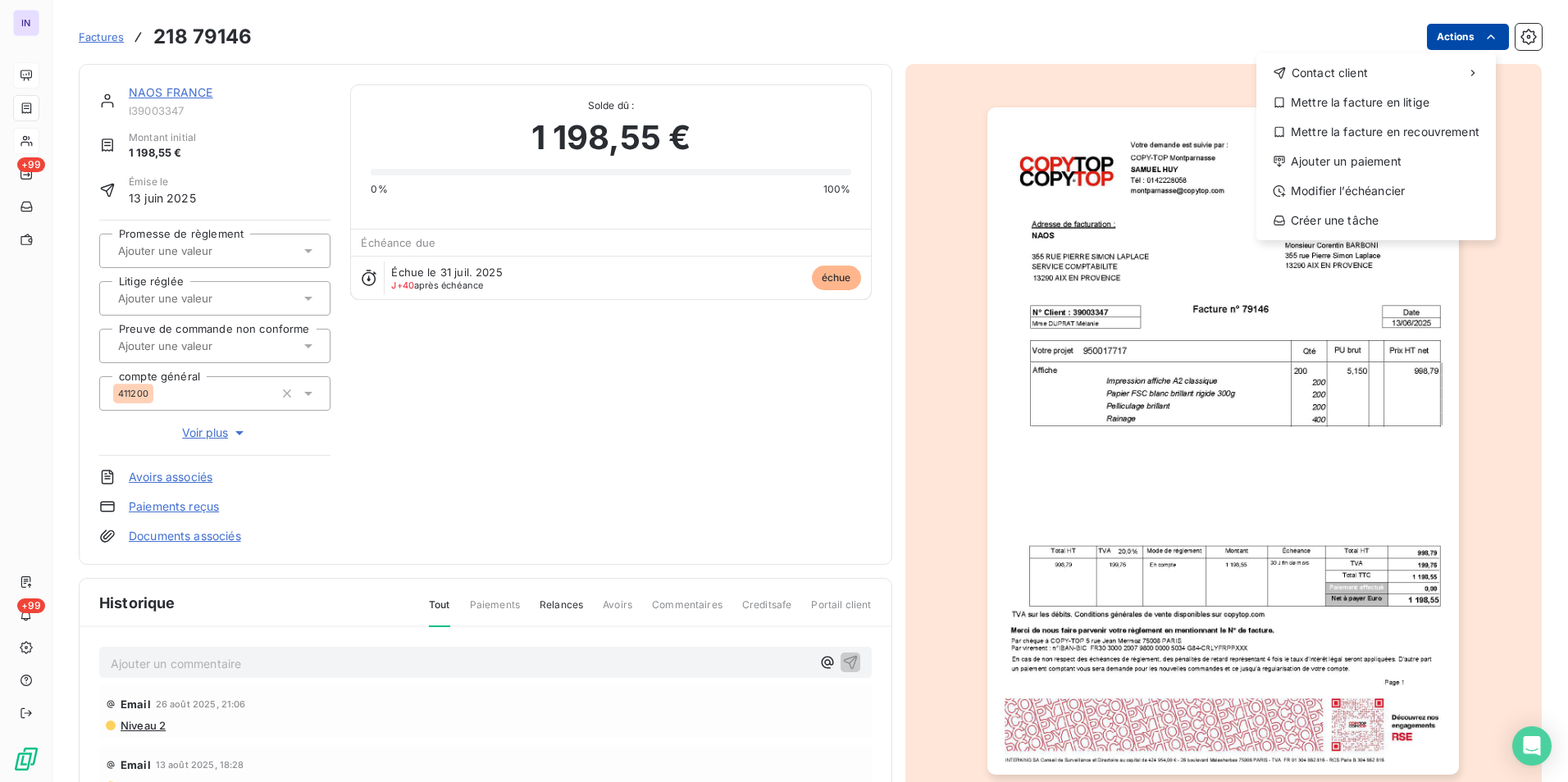
click at [1458, 35] on html "IN +99 +99 Factures [PHONE_NUMBER] Actions Contact client Mettre la facture en …" at bounding box center [784, 391] width 1568 height 782
click at [1346, 104] on div "Mettre la facture en litige" at bounding box center [1376, 102] width 226 height 27
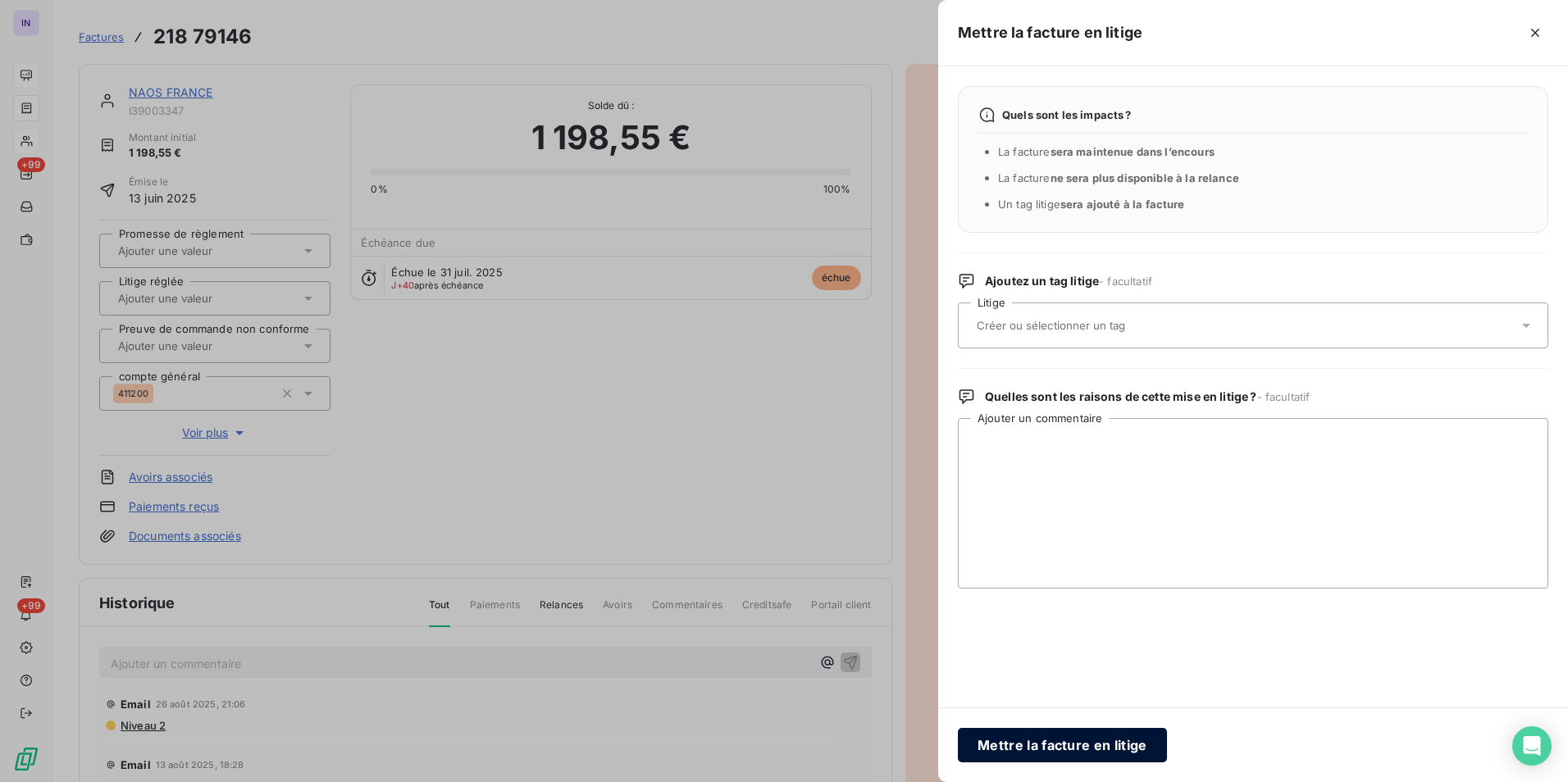
click at [1066, 744] on button "Mettre la facture en litige" at bounding box center [1062, 745] width 209 height 34
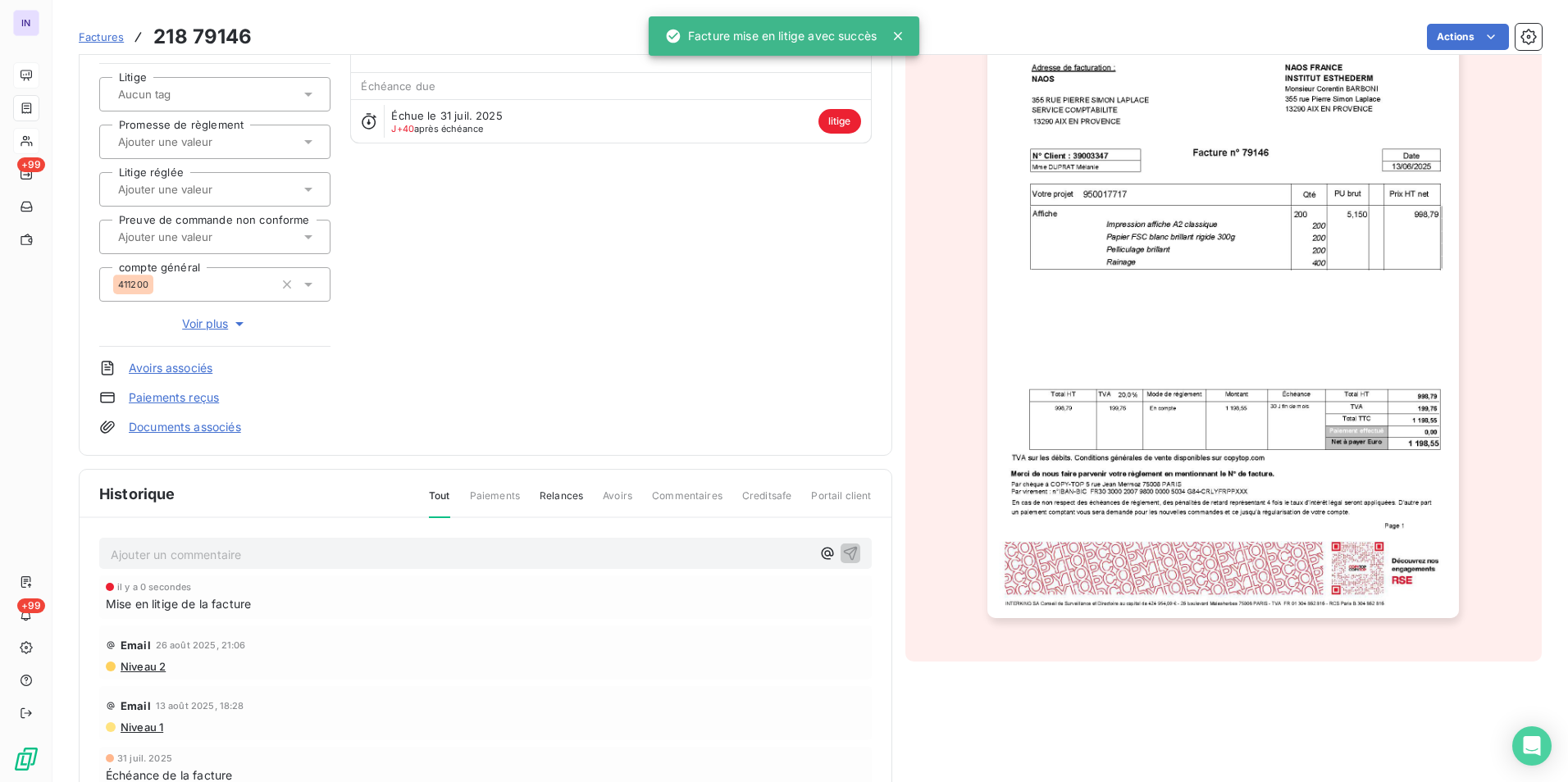
scroll to position [164, 0]
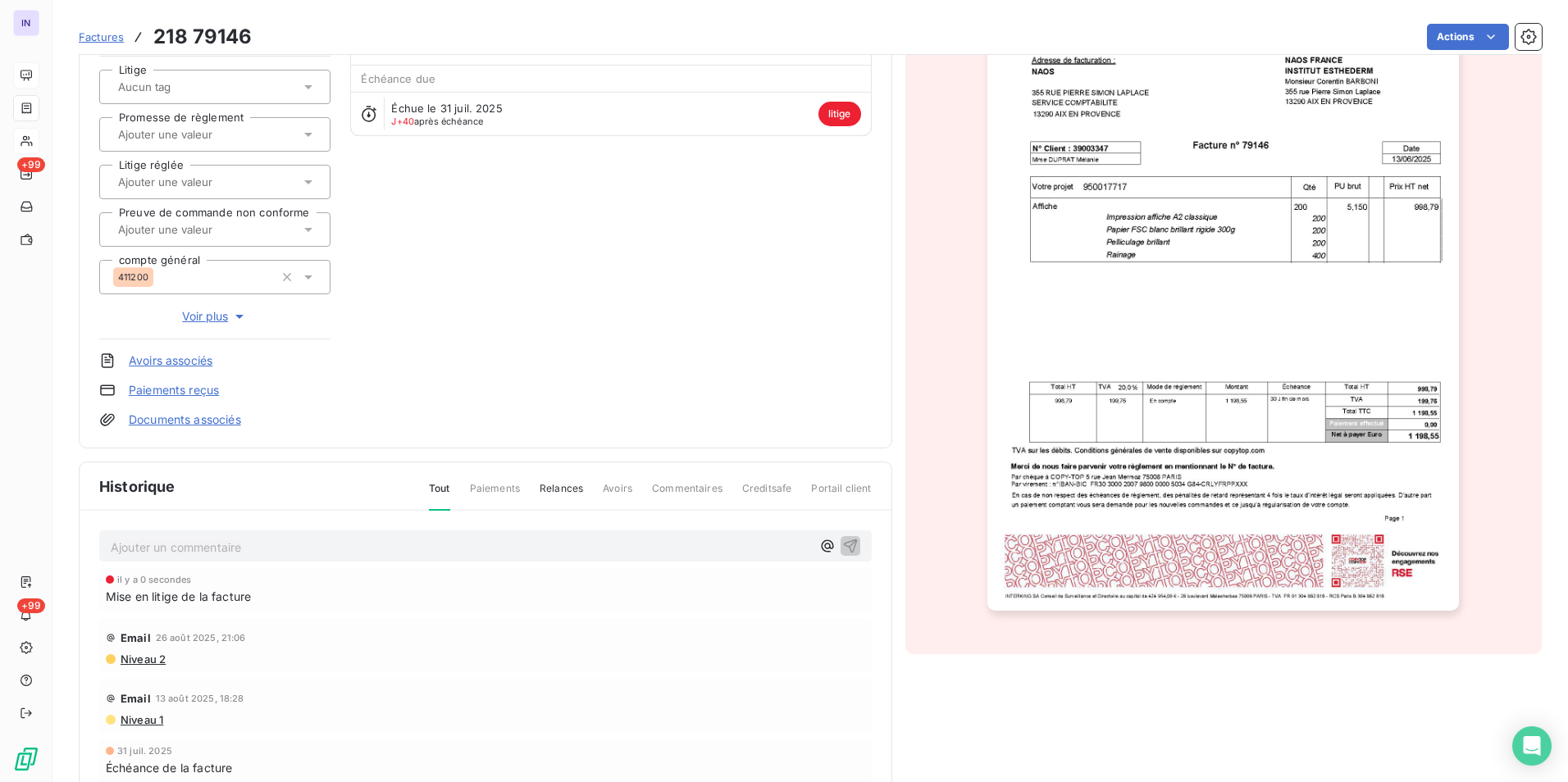
click at [135, 545] on p "Ajouter un commentaire ﻿" at bounding box center [460, 547] width 700 height 21
click at [304, 543] on p "[DATE] ST - Mail reçu de" at bounding box center [460, 546] width 700 height 19
click at [236, 556] on p "[DATE] ST - Mail reçu de Compta Aix <[EMAIL_ADDRESS][DOMAIN_NAME]>" at bounding box center [460, 546] width 700 height 19
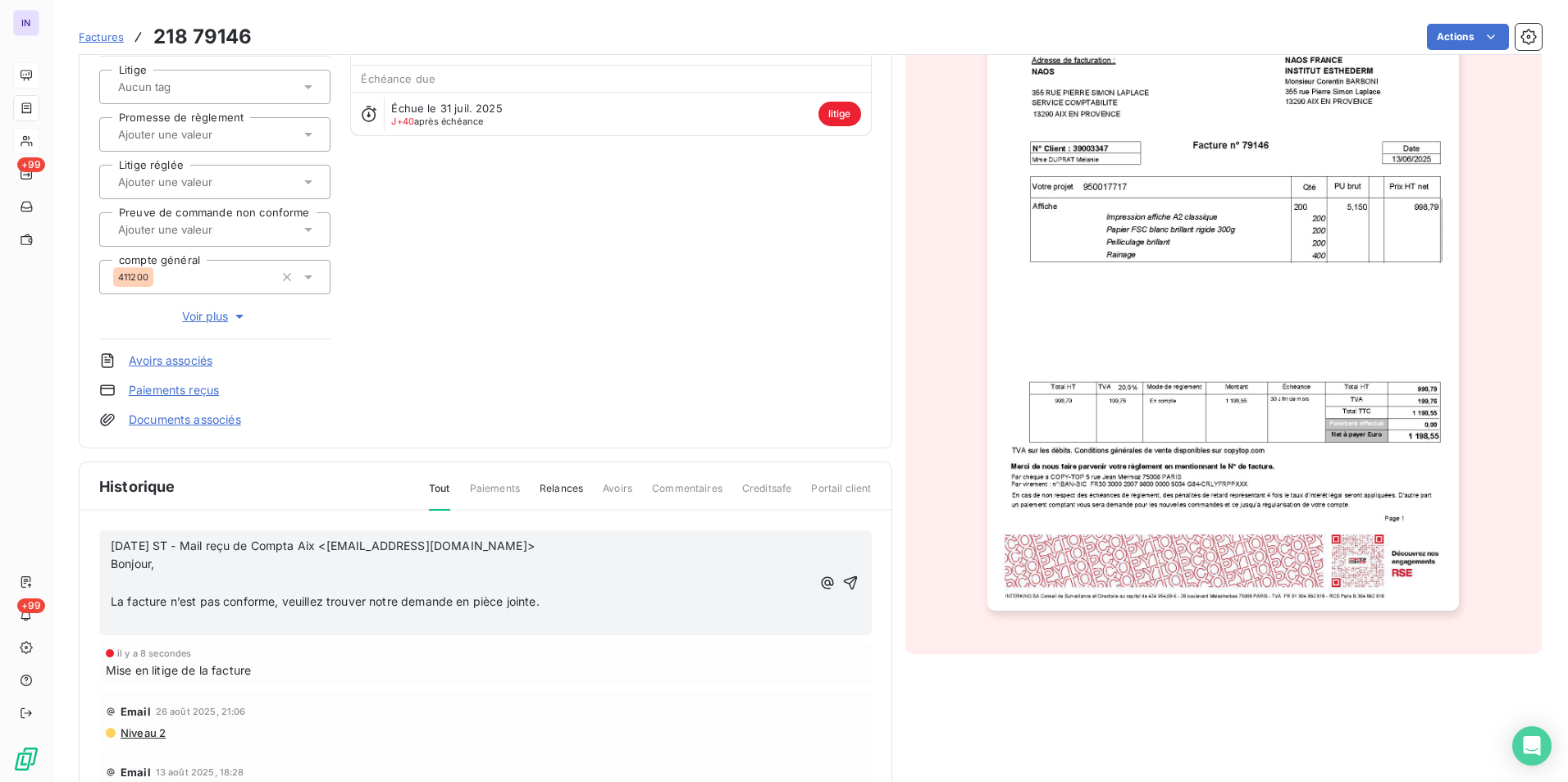
click at [558, 601] on p "La facture n’est pas conforme, veuillez trouver notre demande en pièce jointe." at bounding box center [460, 602] width 700 height 19
click at [192, 626] on p "﻿" at bounding box center [460, 621] width 700 height 19
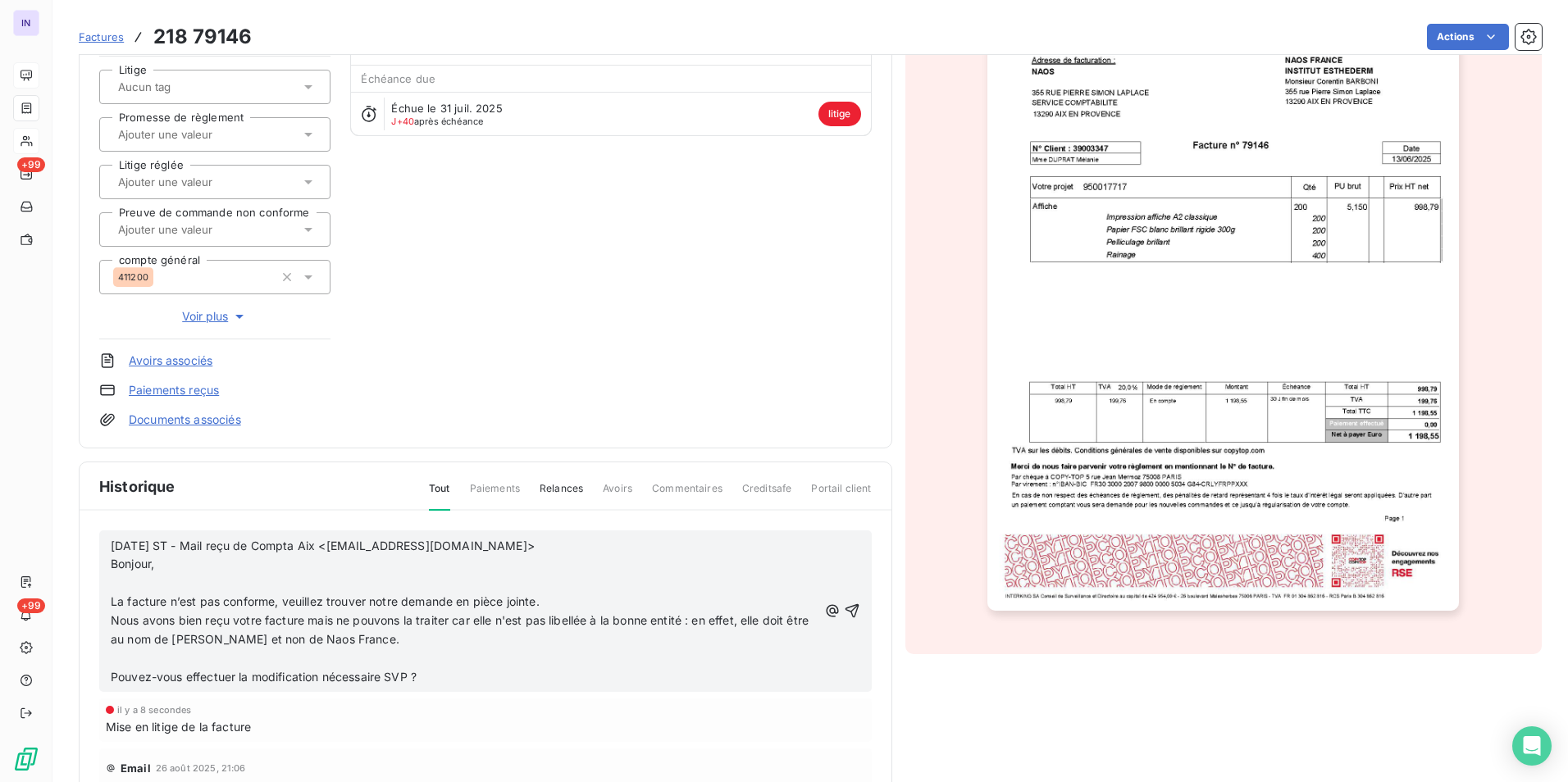
click at [113, 658] on p "﻿" at bounding box center [464, 659] width 707 height 19
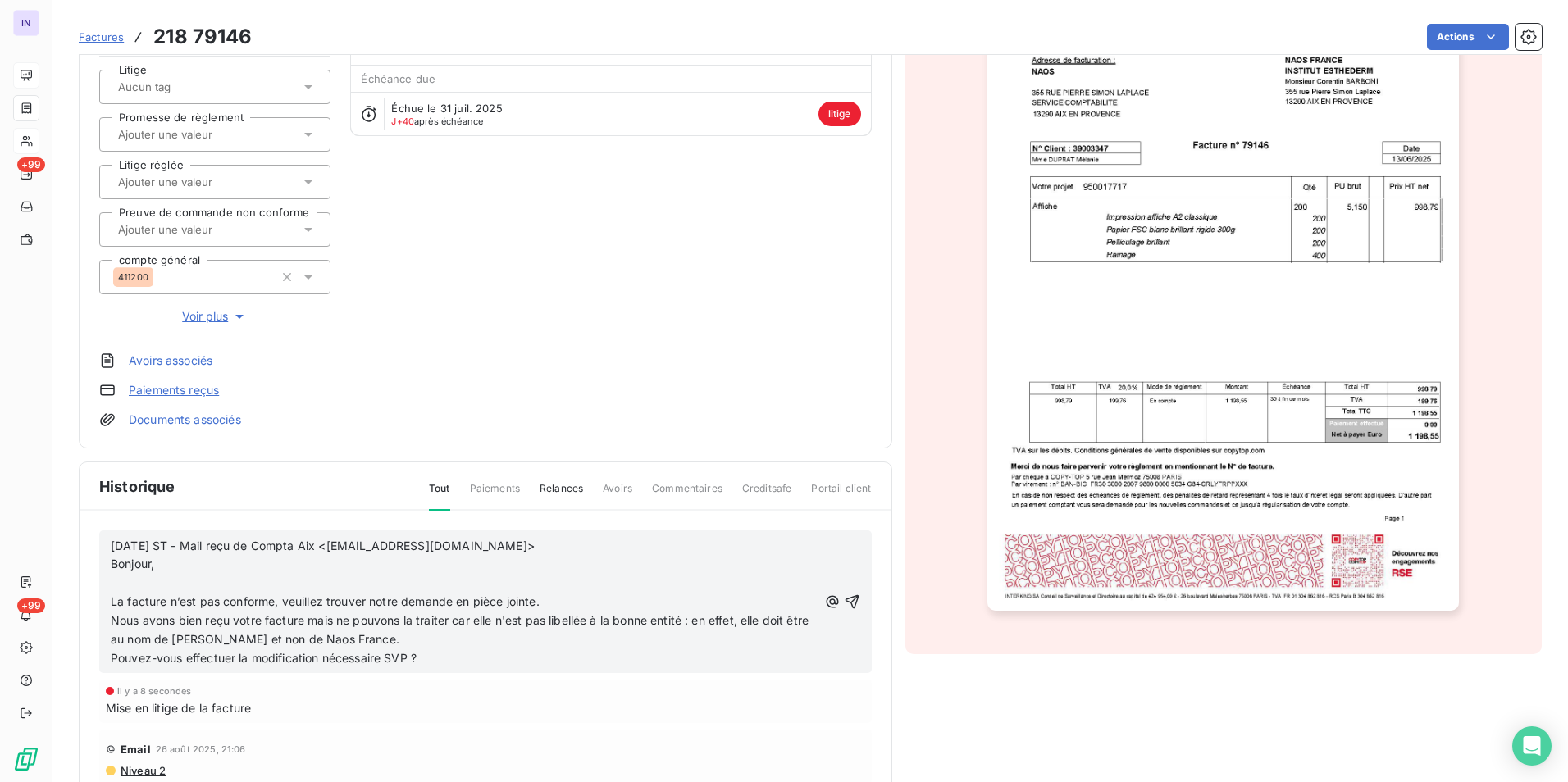
click at [109, 582] on div "[DATE] ST - Mail reçu de Compta Aix <[EMAIL_ADDRESS][DOMAIN_NAME]> Bonjour, ﻿ L…" at bounding box center [486, 601] width 773 height 143
click at [124, 582] on p "﻿" at bounding box center [464, 583] width 707 height 19
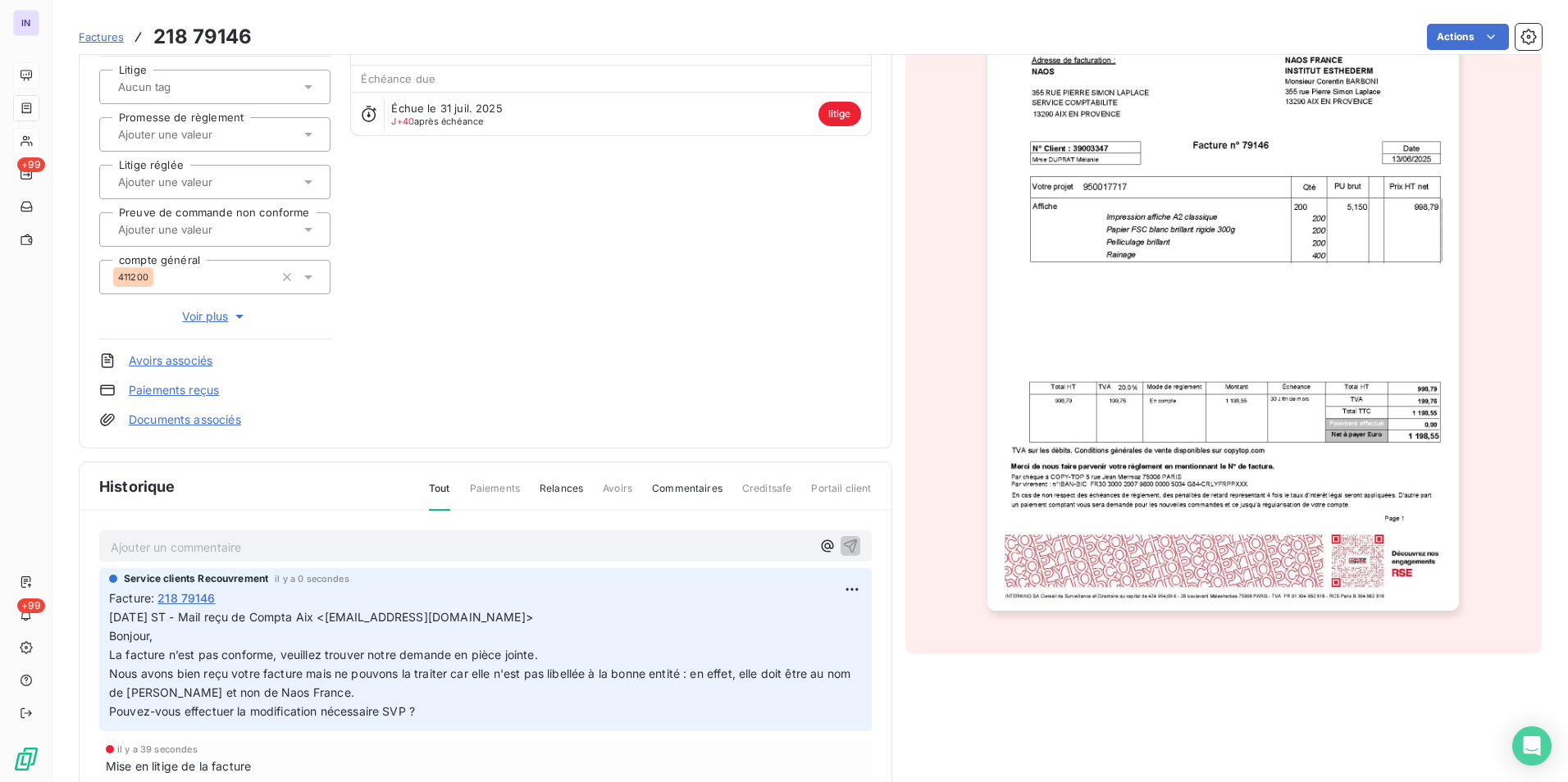
click at [147, 544] on p "Ajouter un commentaire ﻿" at bounding box center [460, 547] width 700 height 21
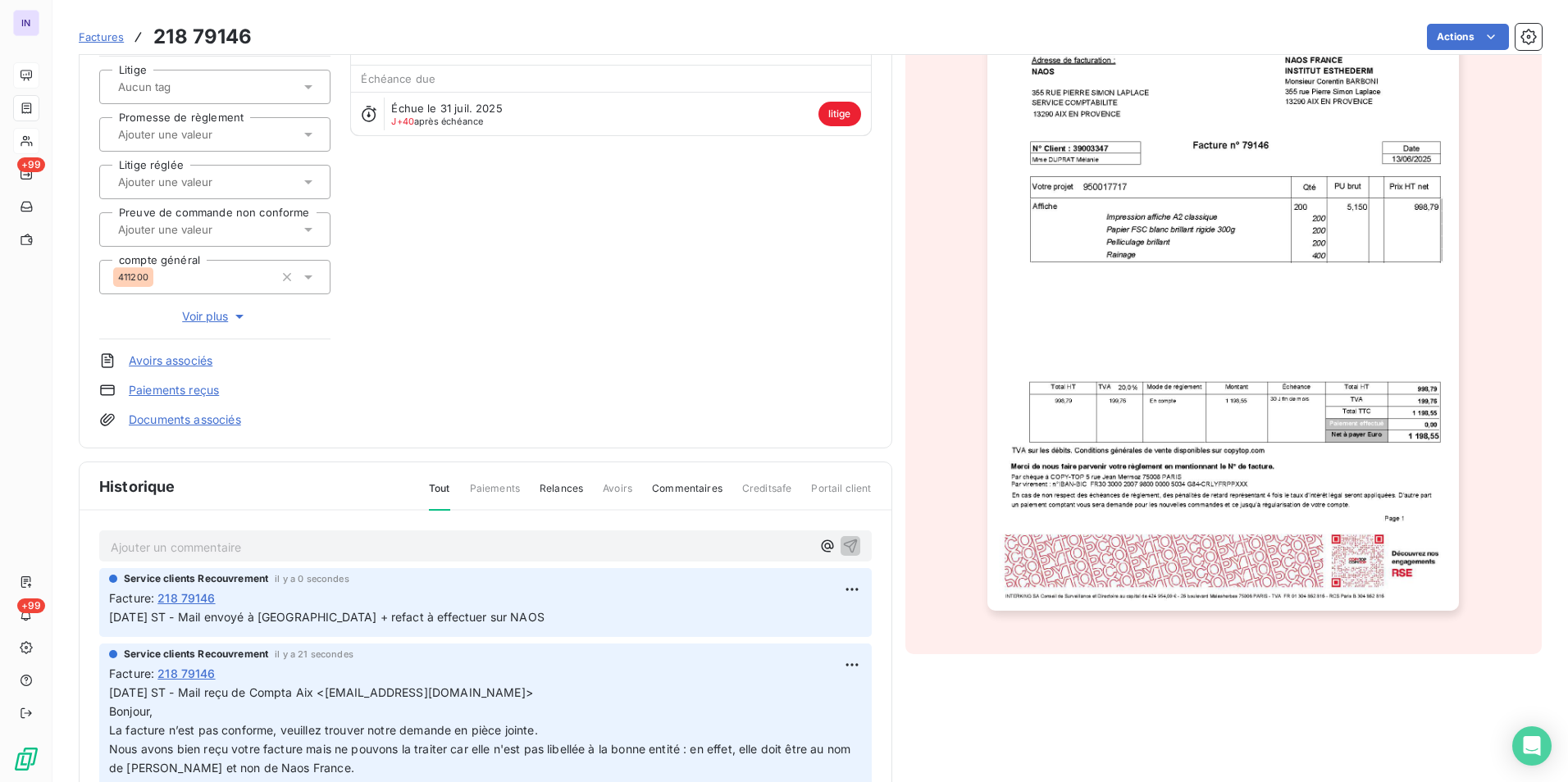
click at [212, 314] on span "Voir plus" at bounding box center [214, 316] width 66 height 16
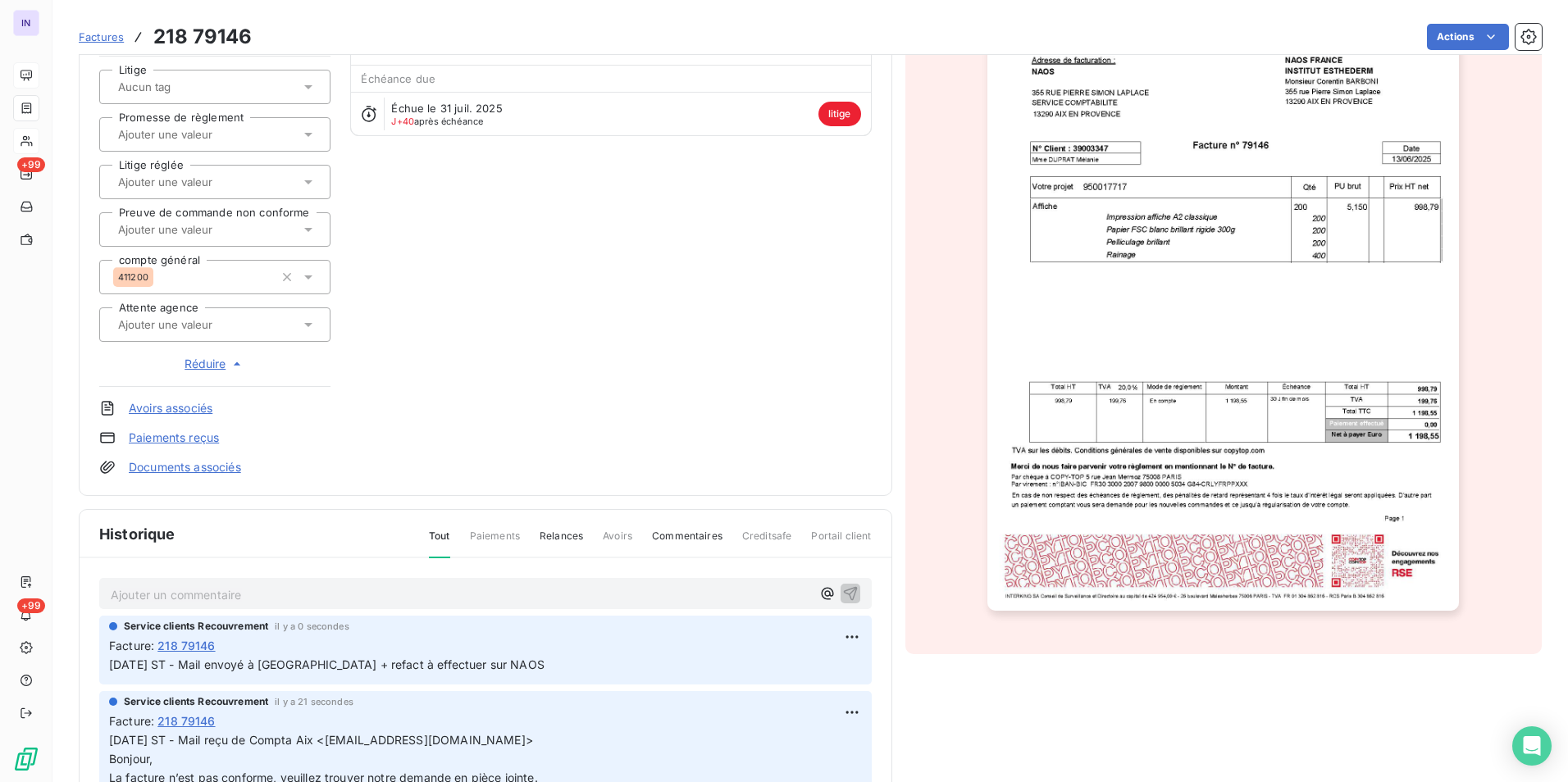
click at [206, 331] on input "text" at bounding box center [199, 324] width 165 height 15
type input "mo"
click at [117, 405] on div at bounding box center [117, 407] width 16 height 16
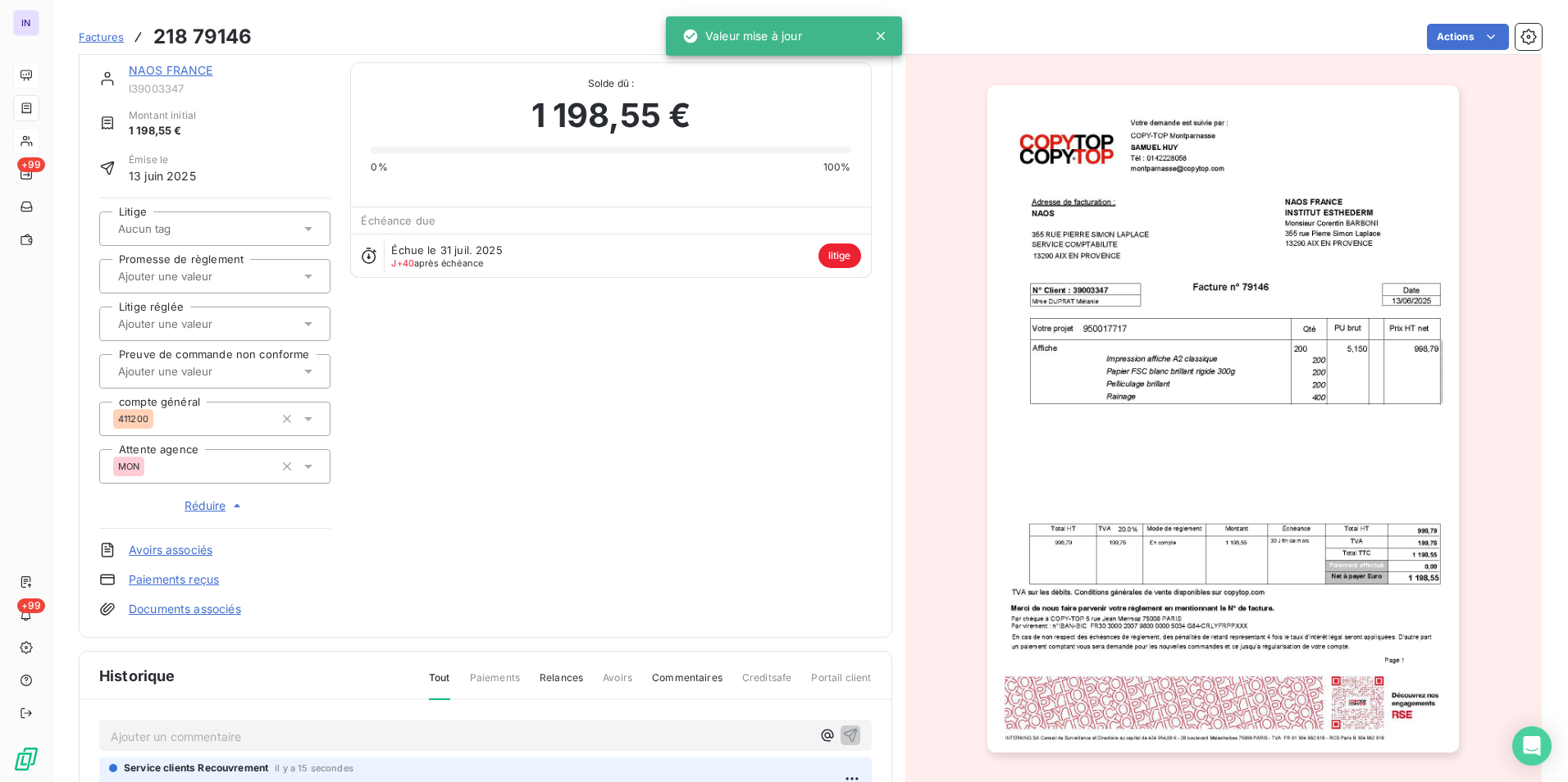
scroll to position [0, 0]
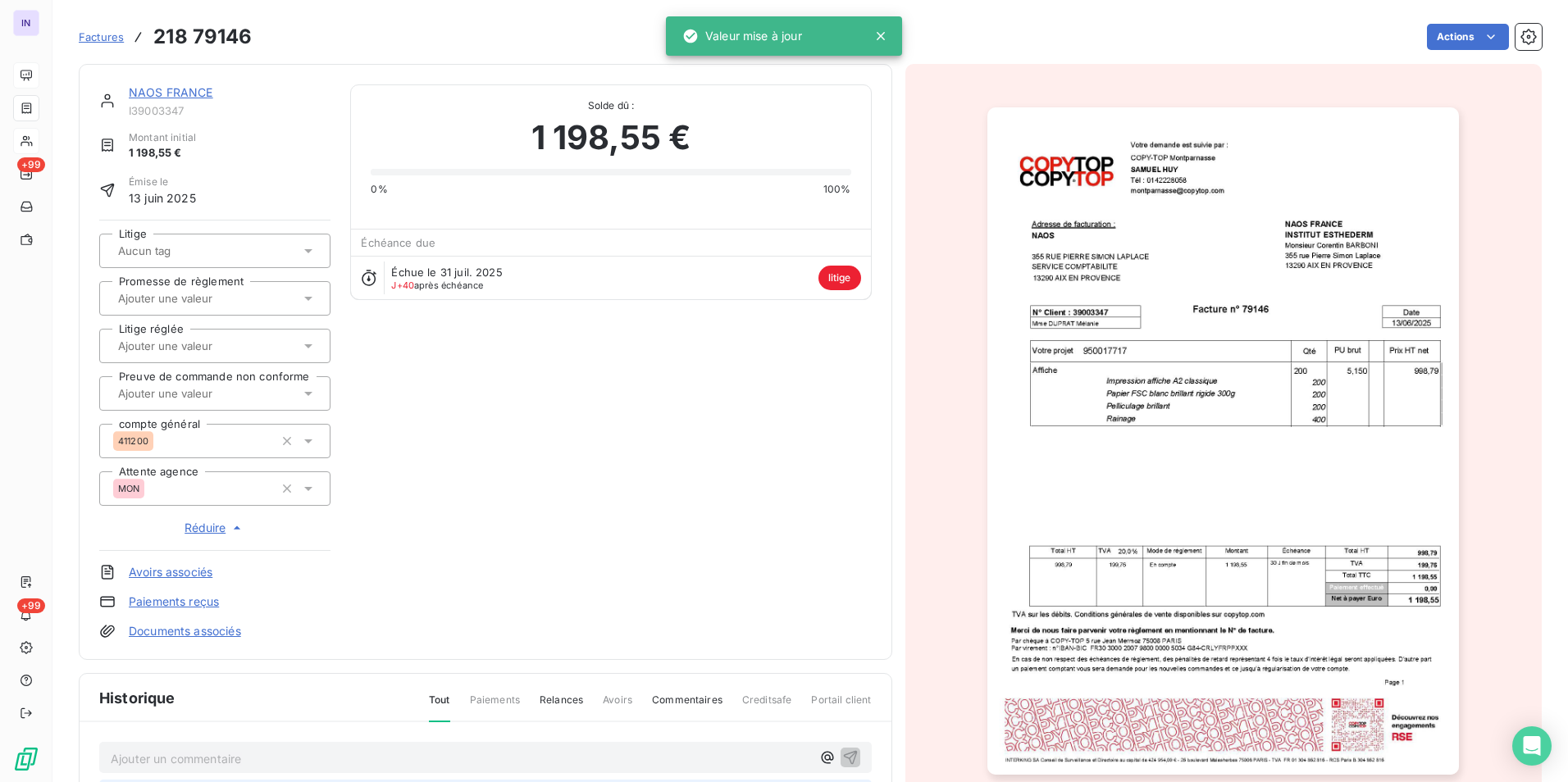
click at [166, 90] on link "NAOS FRANCE" at bounding box center [171, 93] width 85 height 14
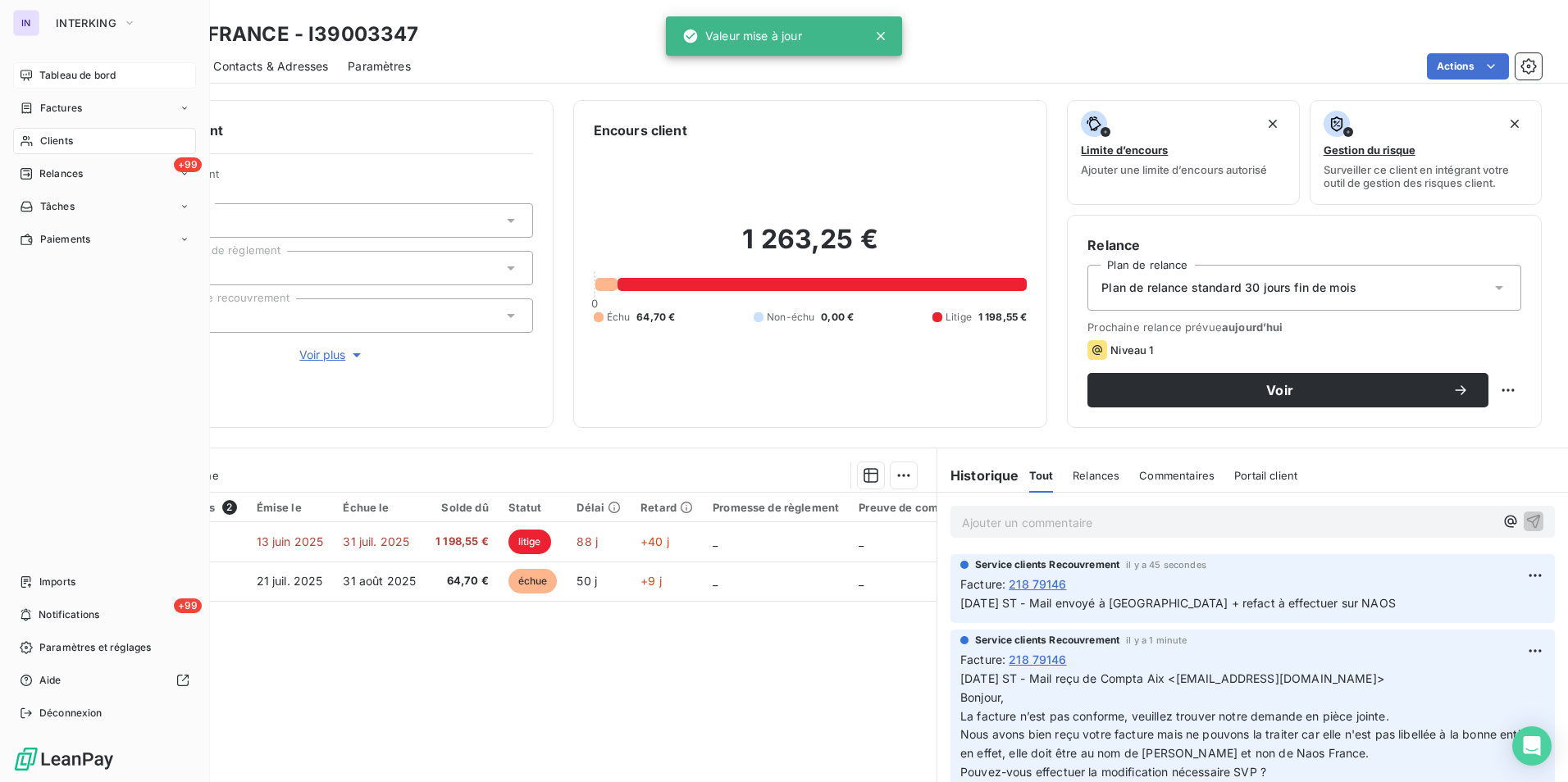
click at [59, 143] on span "Clients" at bounding box center [57, 140] width 33 height 15
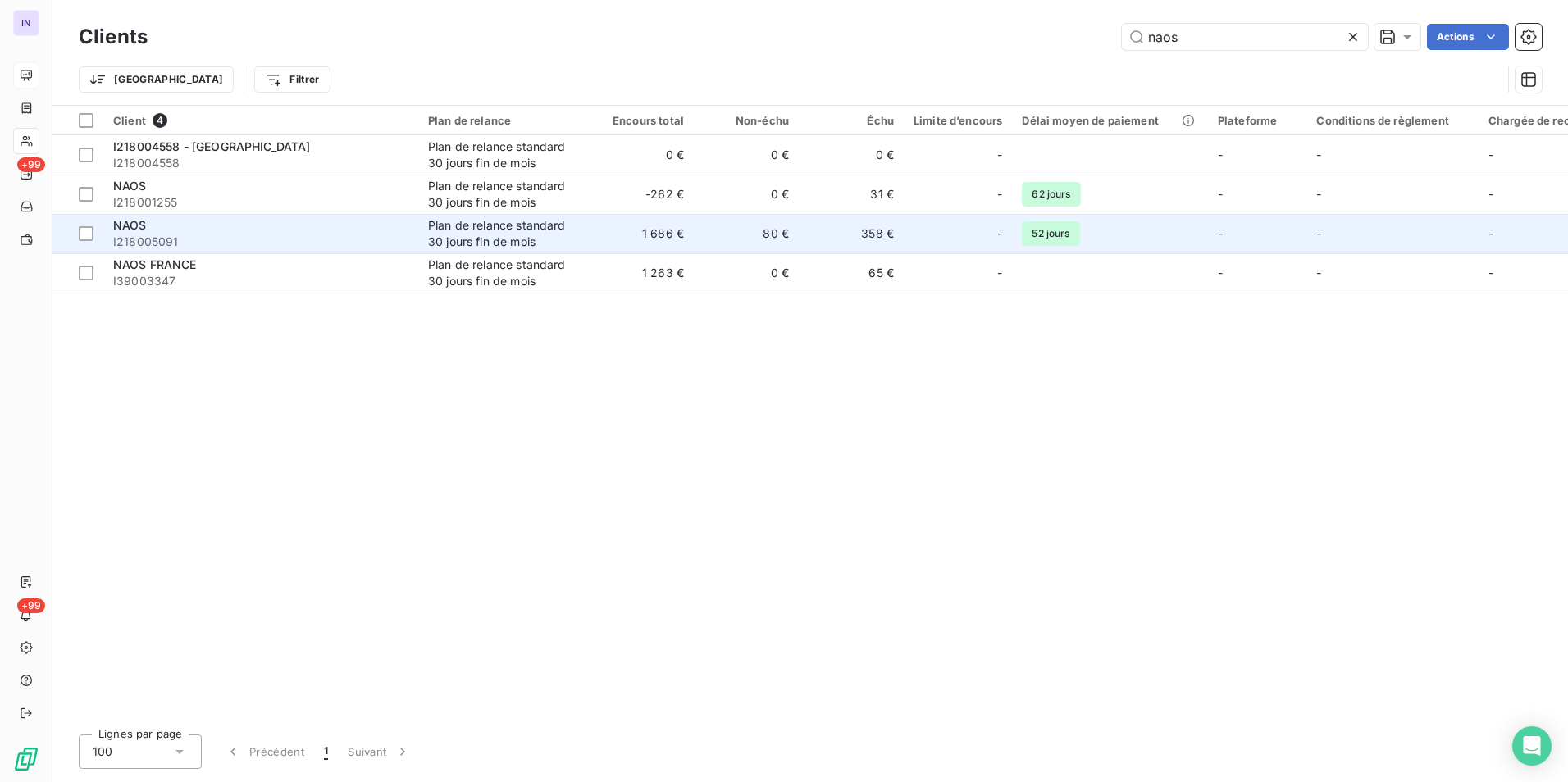
click at [269, 230] on div "NAOS" at bounding box center [260, 225] width 296 height 16
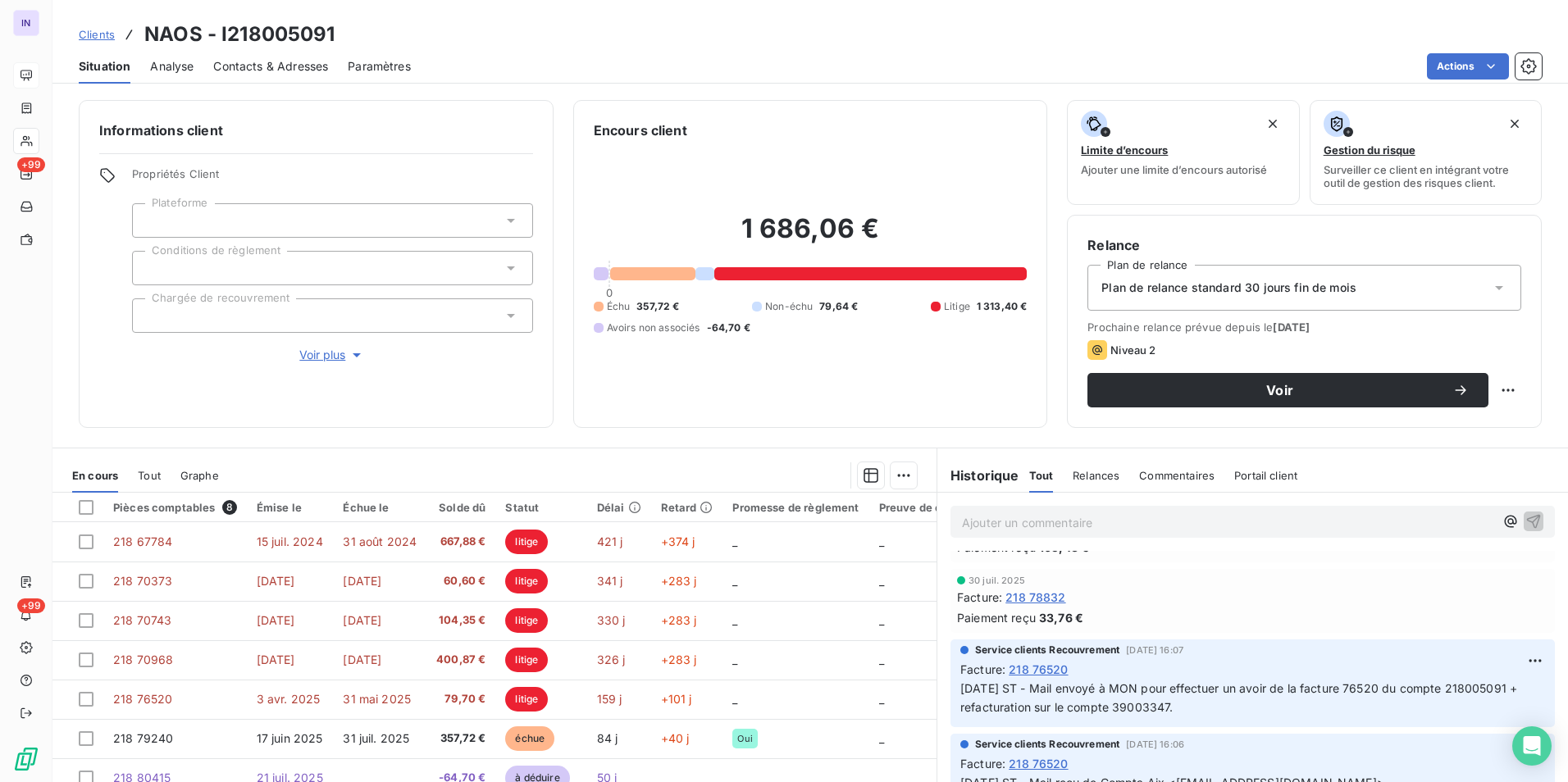
scroll to position [492, 0]
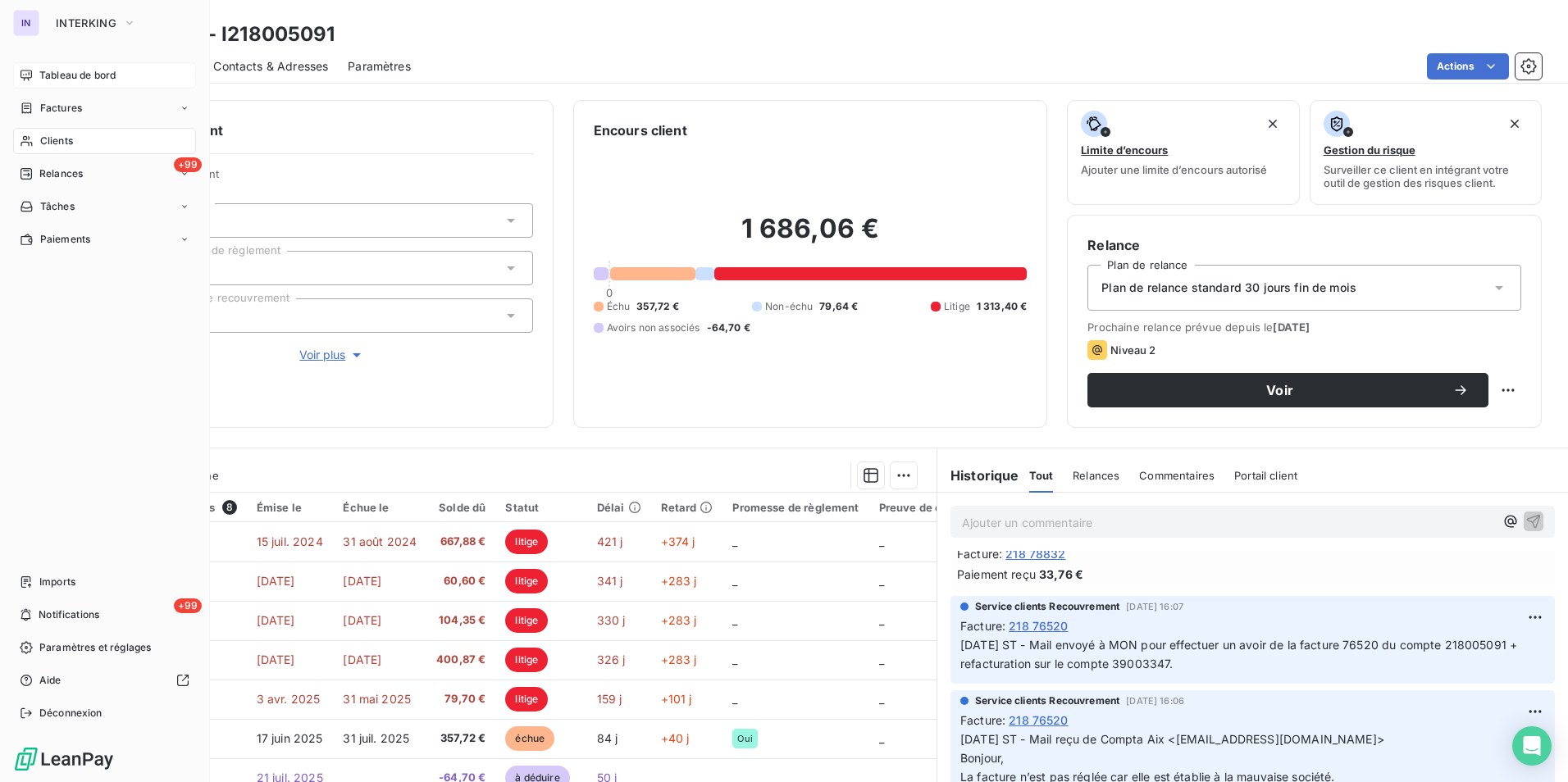
drag, startPoint x: 57, startPoint y: 141, endPoint x: 148, endPoint y: 131, distance: 91.5
click at [57, 141] on span "Clients" at bounding box center [57, 140] width 33 height 15
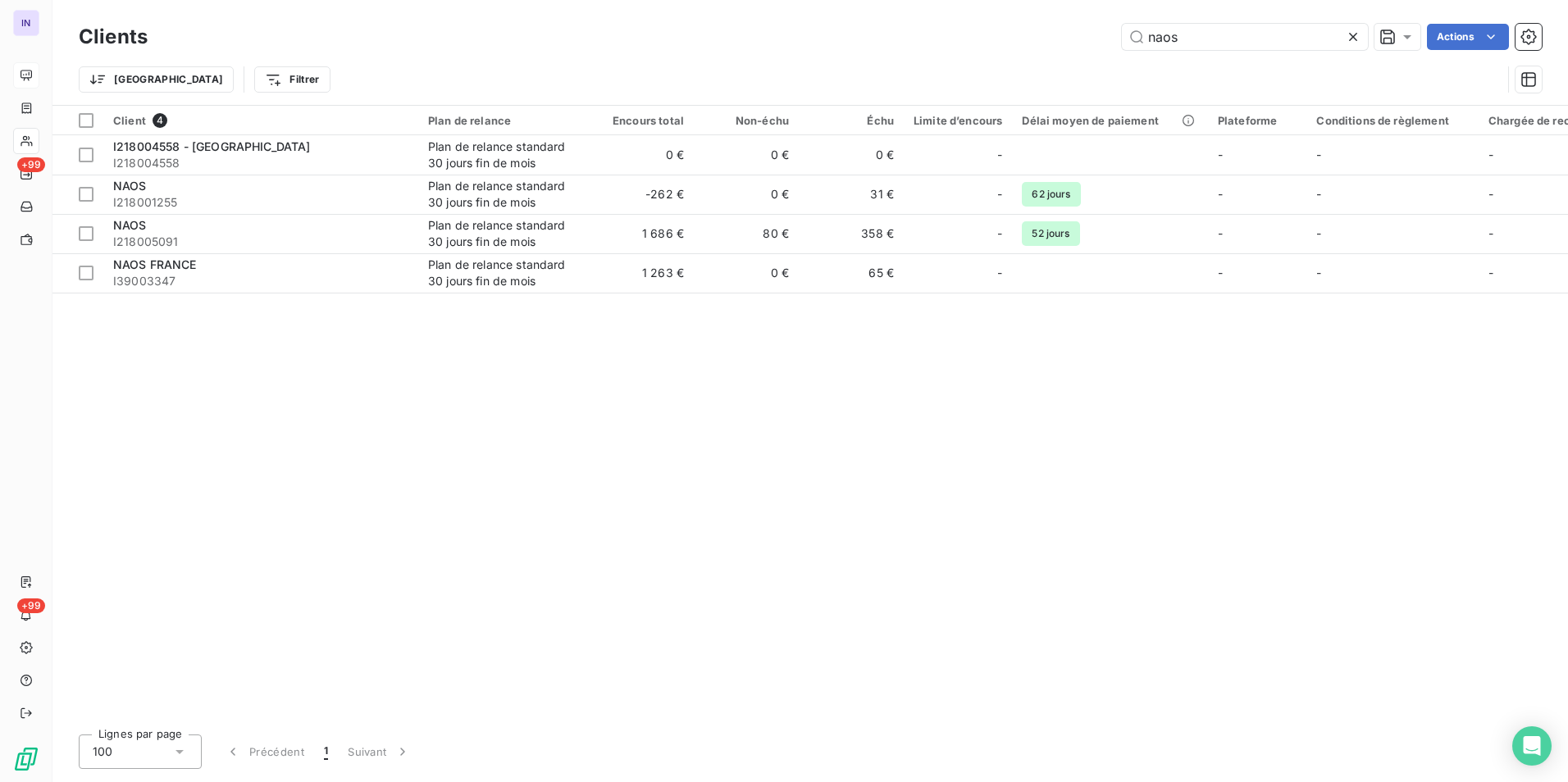
drag, startPoint x: 1181, startPoint y: 38, endPoint x: 1080, endPoint y: 40, distance: 101.0
click at [1082, 40] on div "naos Actions" at bounding box center [854, 37] width 1374 height 27
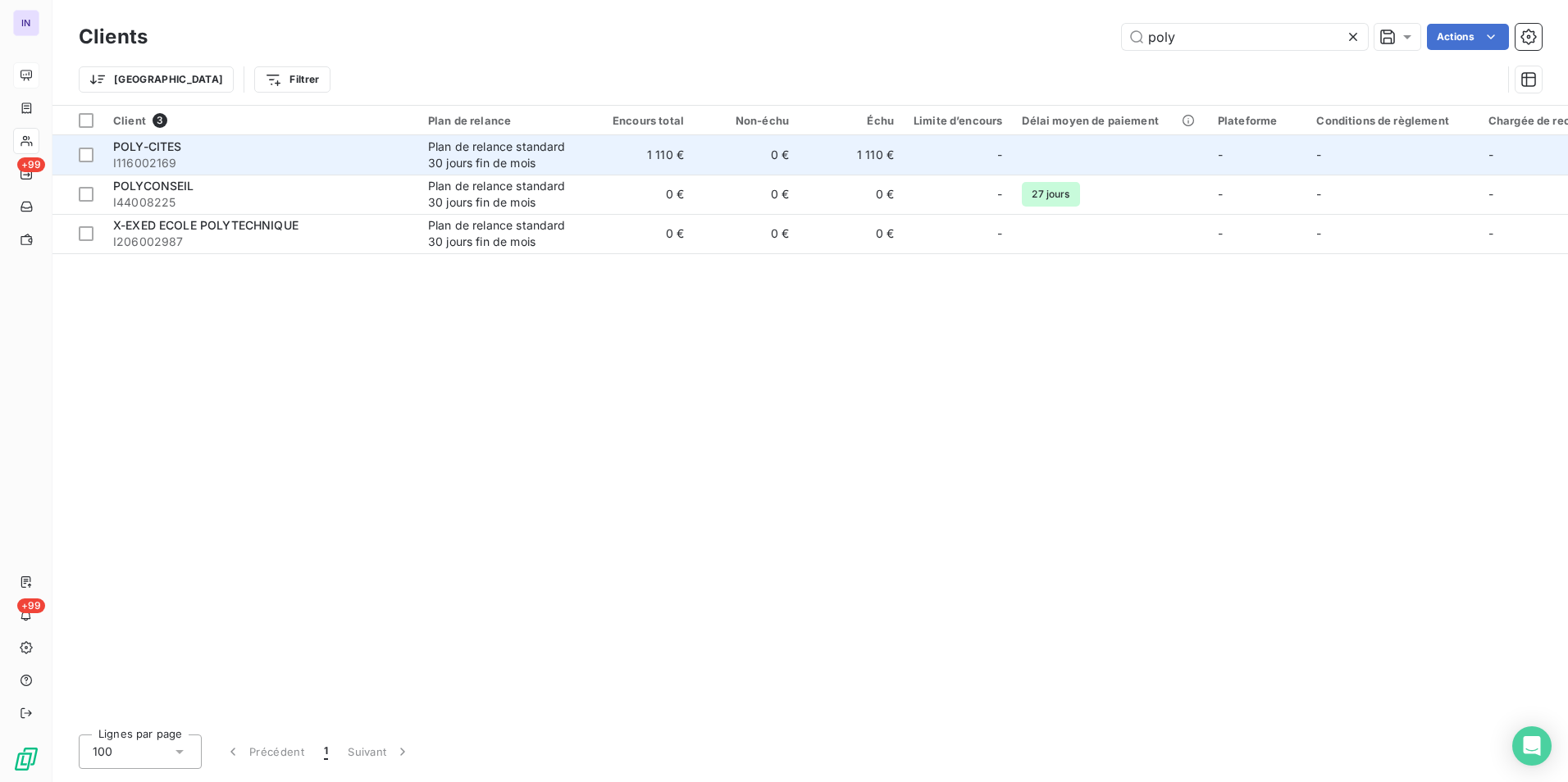
type input "poly"
click at [346, 156] on span "I116002169" at bounding box center [260, 163] width 296 height 16
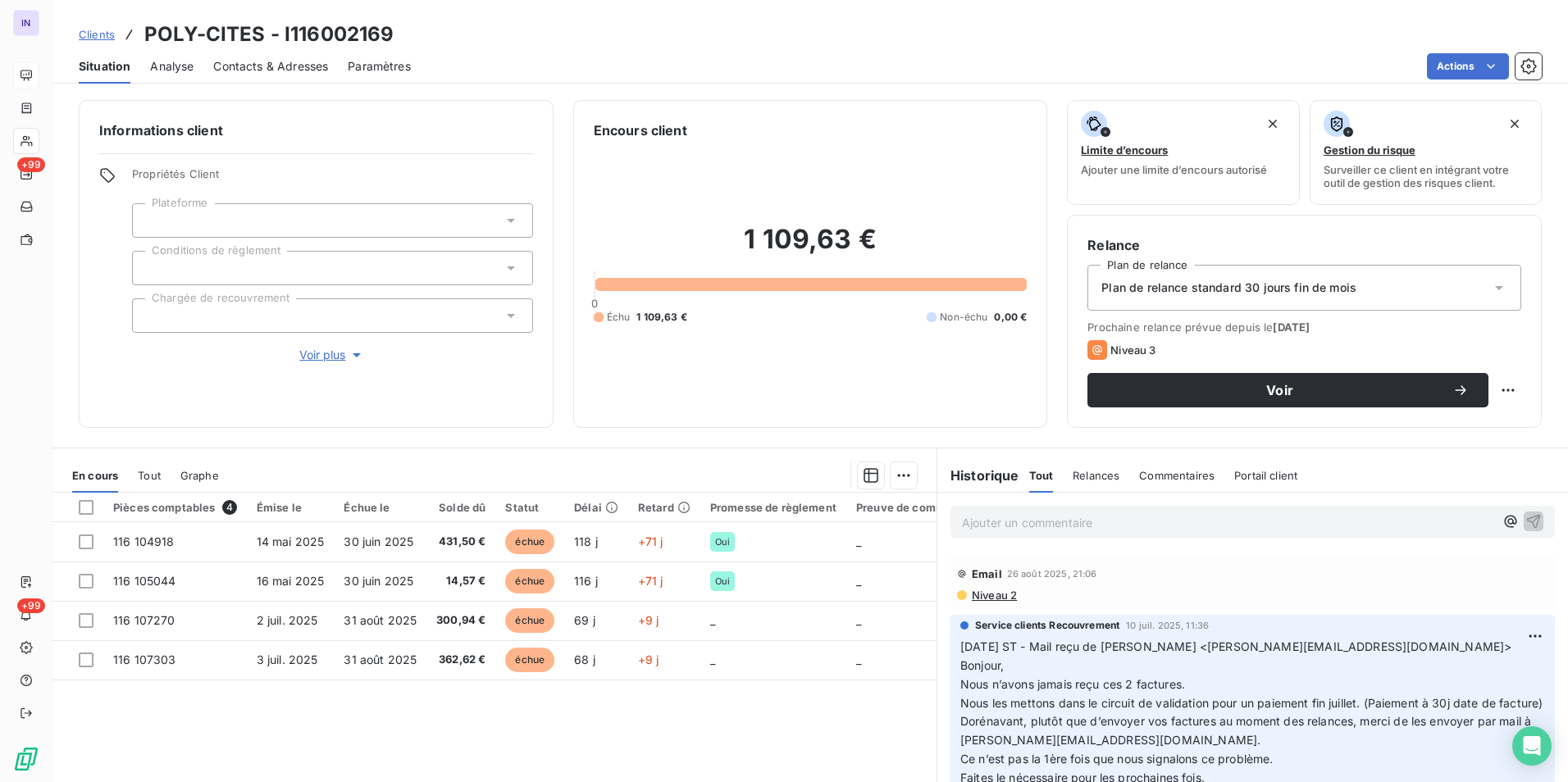
click at [1044, 518] on p "Ajouter un commentaire ﻿" at bounding box center [1228, 522] width 532 height 21
click at [1162, 520] on p "[DATE] ST - Mail reçu de" at bounding box center [1228, 522] width 532 height 19
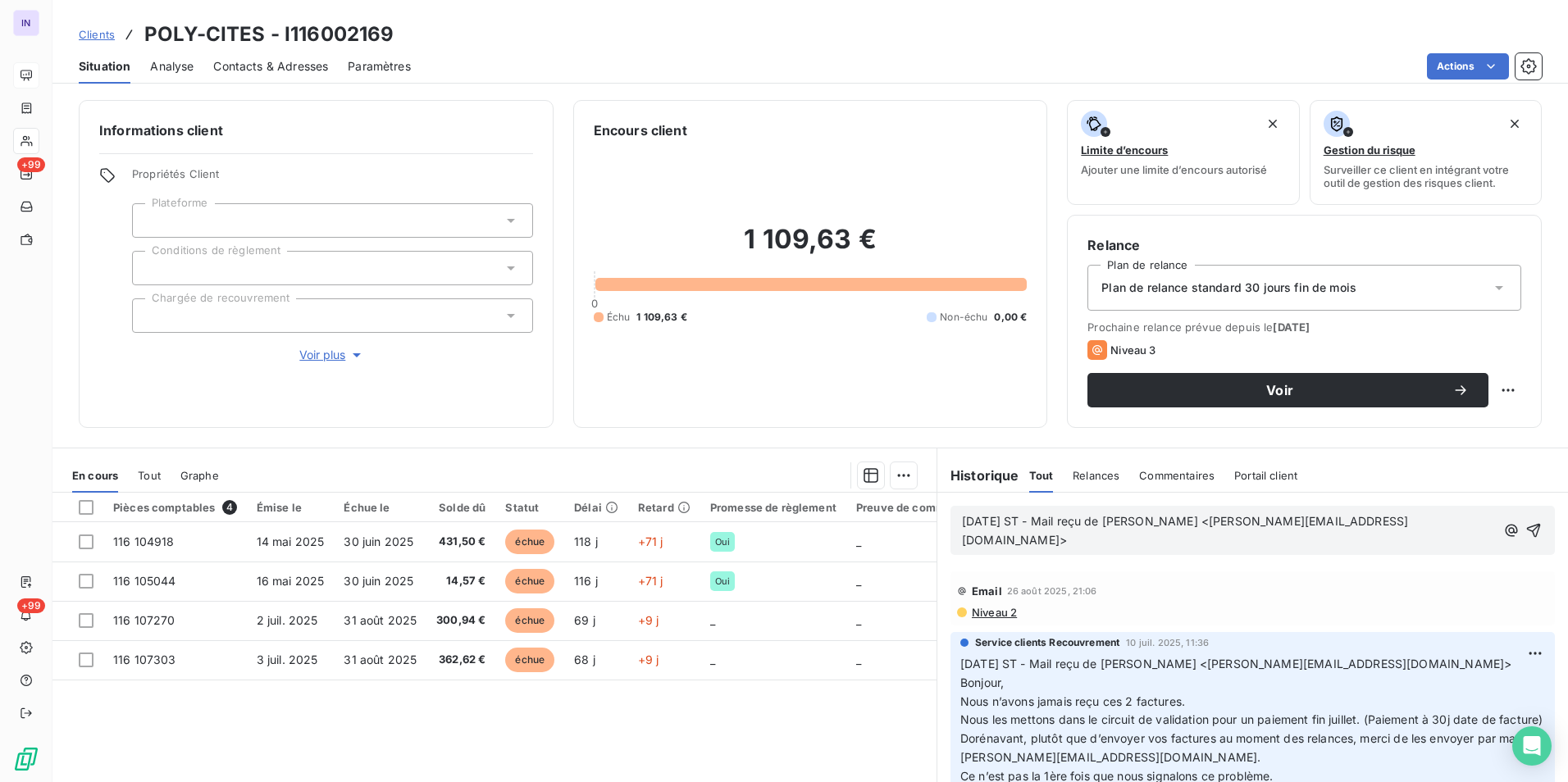
click at [978, 542] on p "[DATE] ST - Mail reçu de [PERSON_NAME] <[PERSON_NAME][EMAIL_ADDRESS][DOMAIN_NAM…" at bounding box center [1229, 531] width 534 height 38
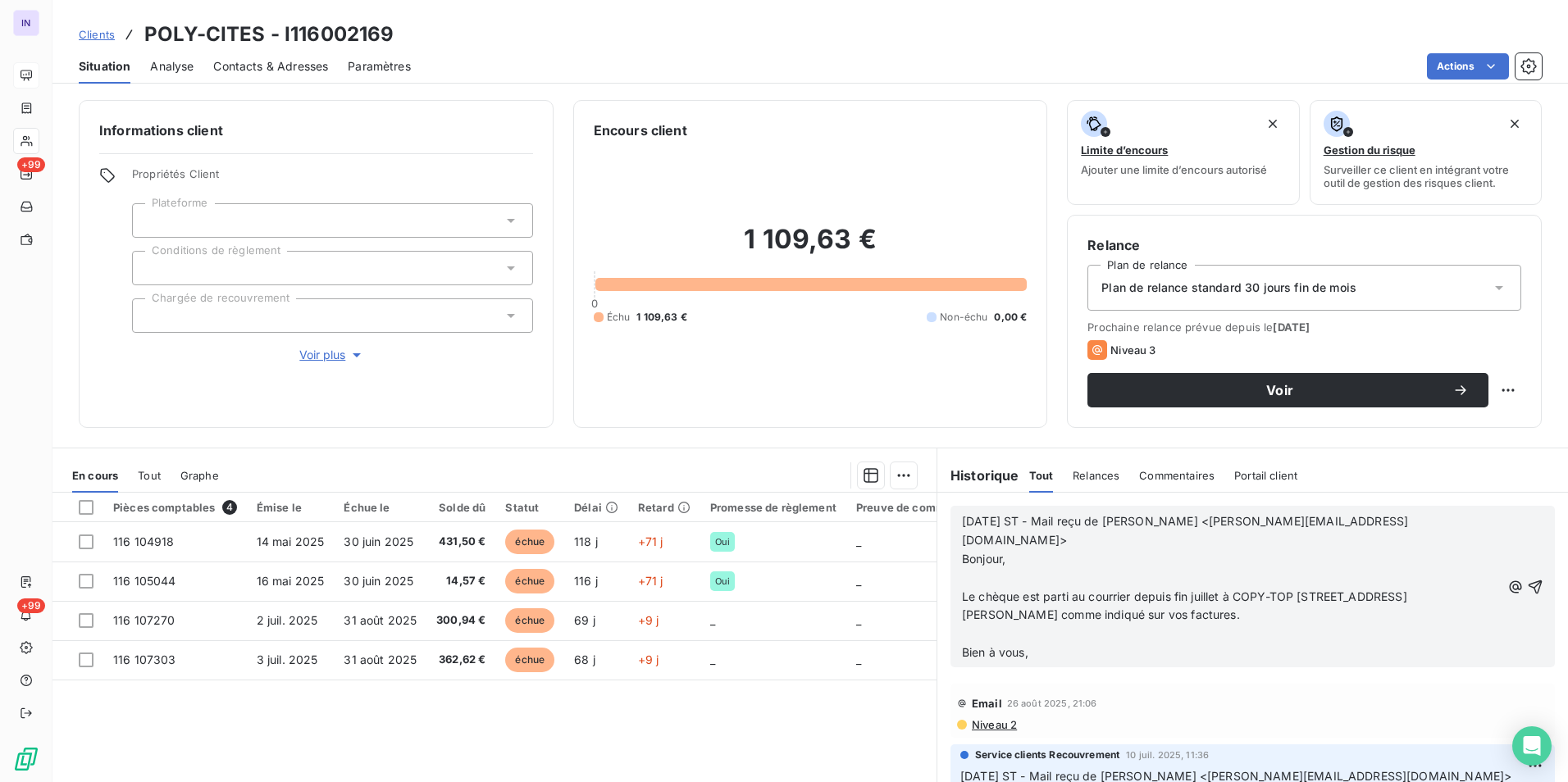
click at [962, 624] on p "﻿" at bounding box center [1231, 634] width 539 height 19
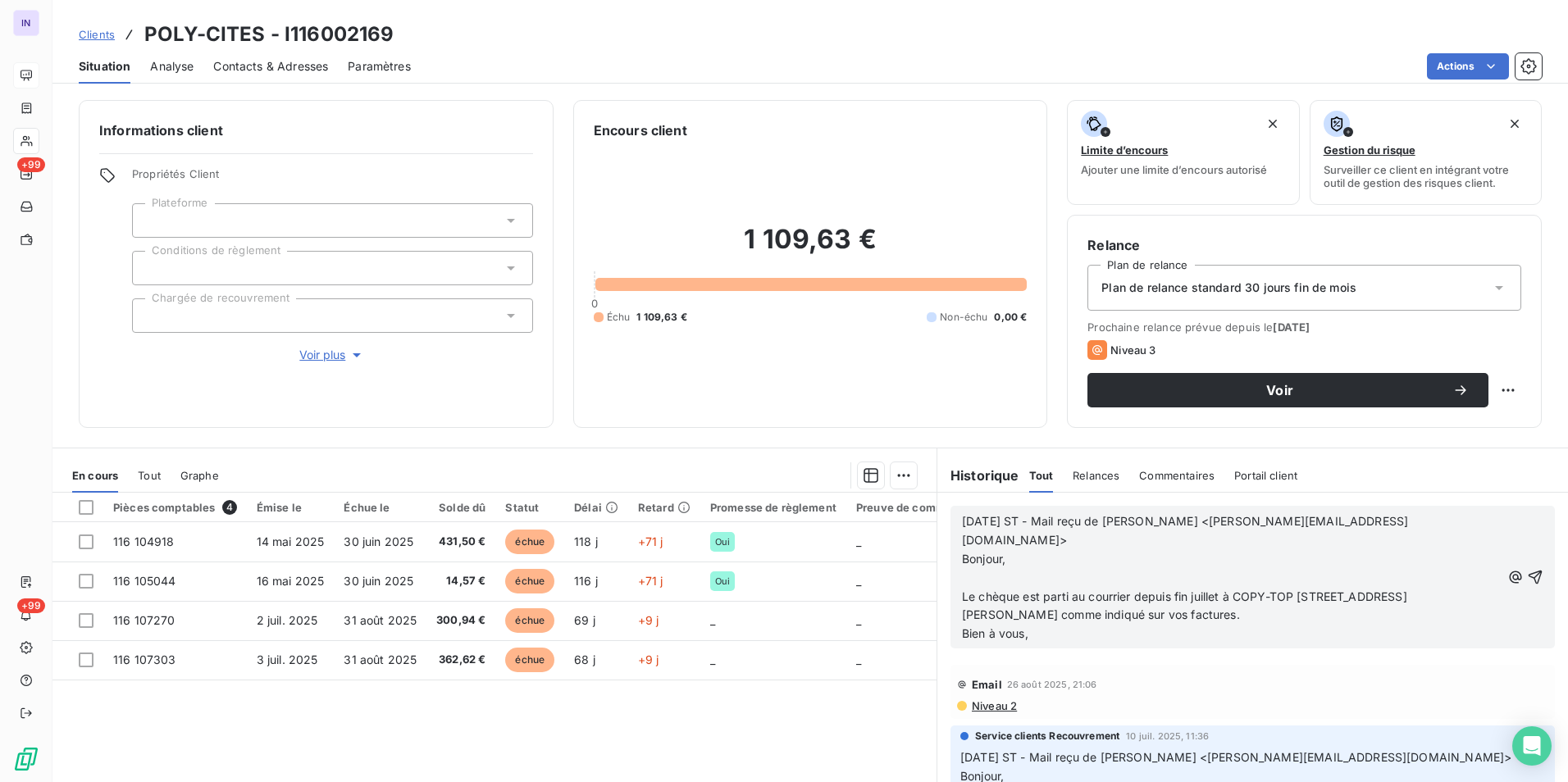
click at [972, 569] on p "﻿" at bounding box center [1231, 578] width 539 height 19
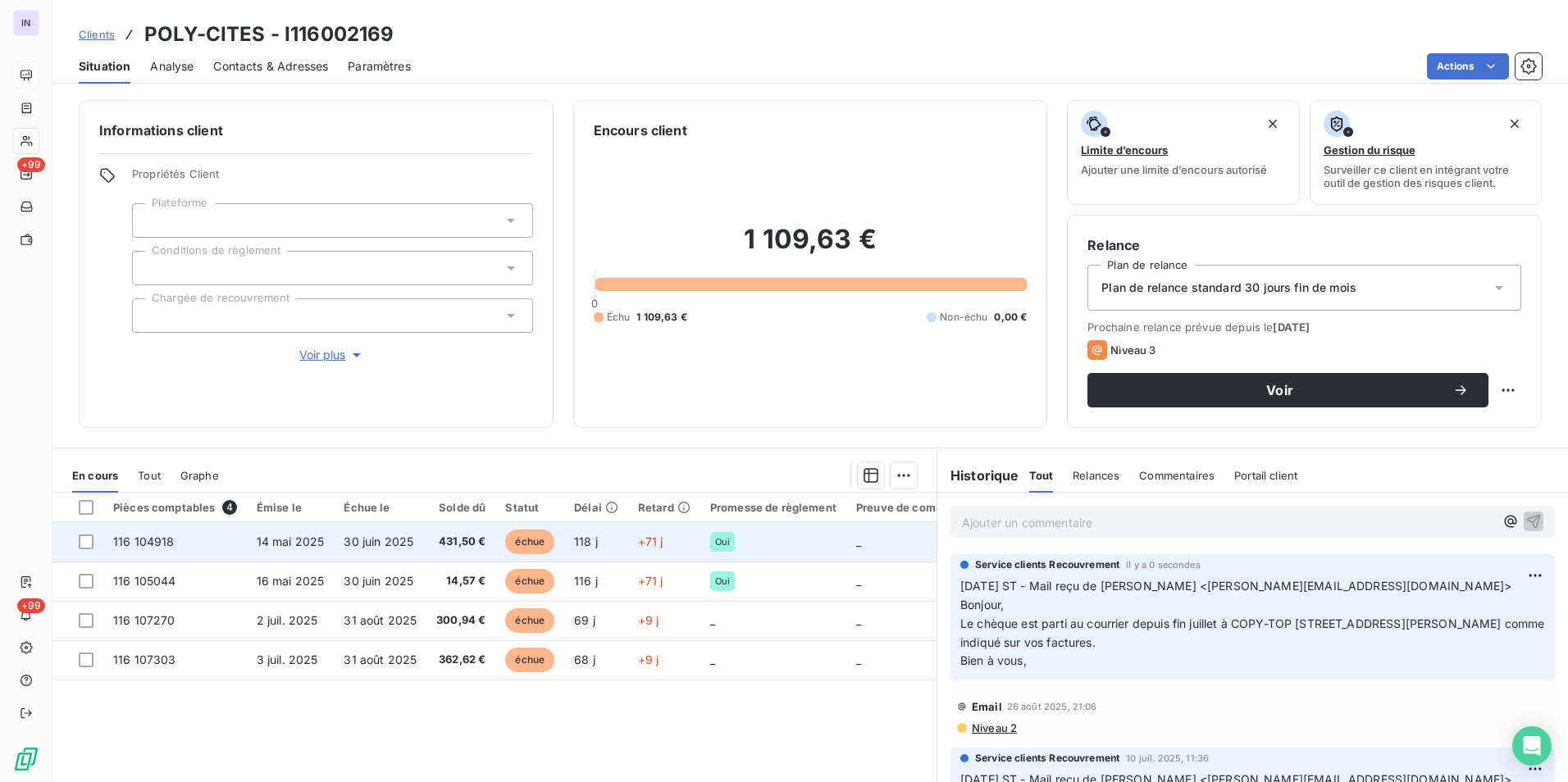
click at [399, 546] on span "30 juin 2025" at bounding box center [378, 541] width 69 height 14
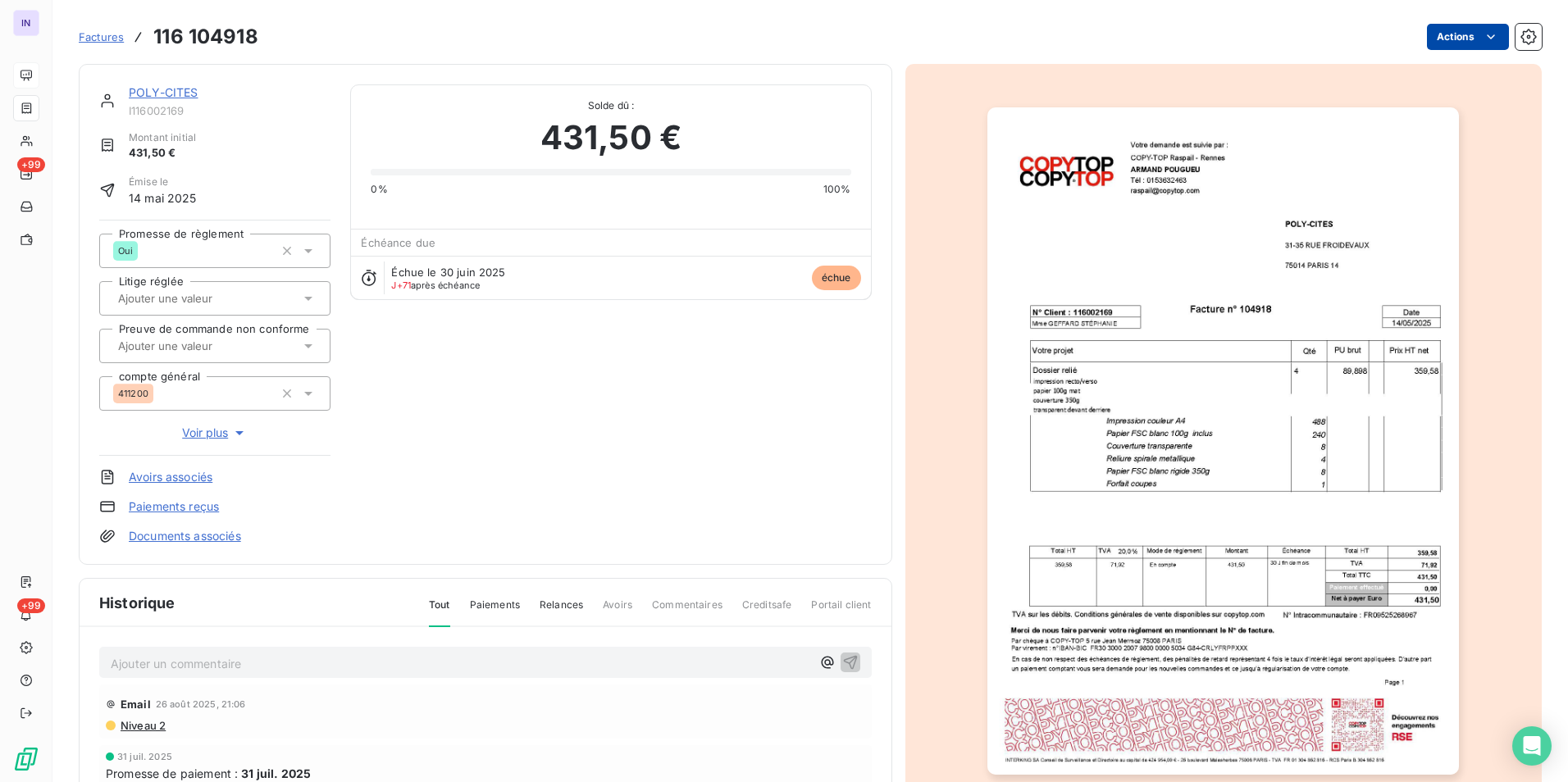
click at [1453, 34] on html "IN +99 +99 Factures 116 104918 Actions POLY-CITES I116002169 Montant initial 43…" at bounding box center [784, 391] width 1568 height 782
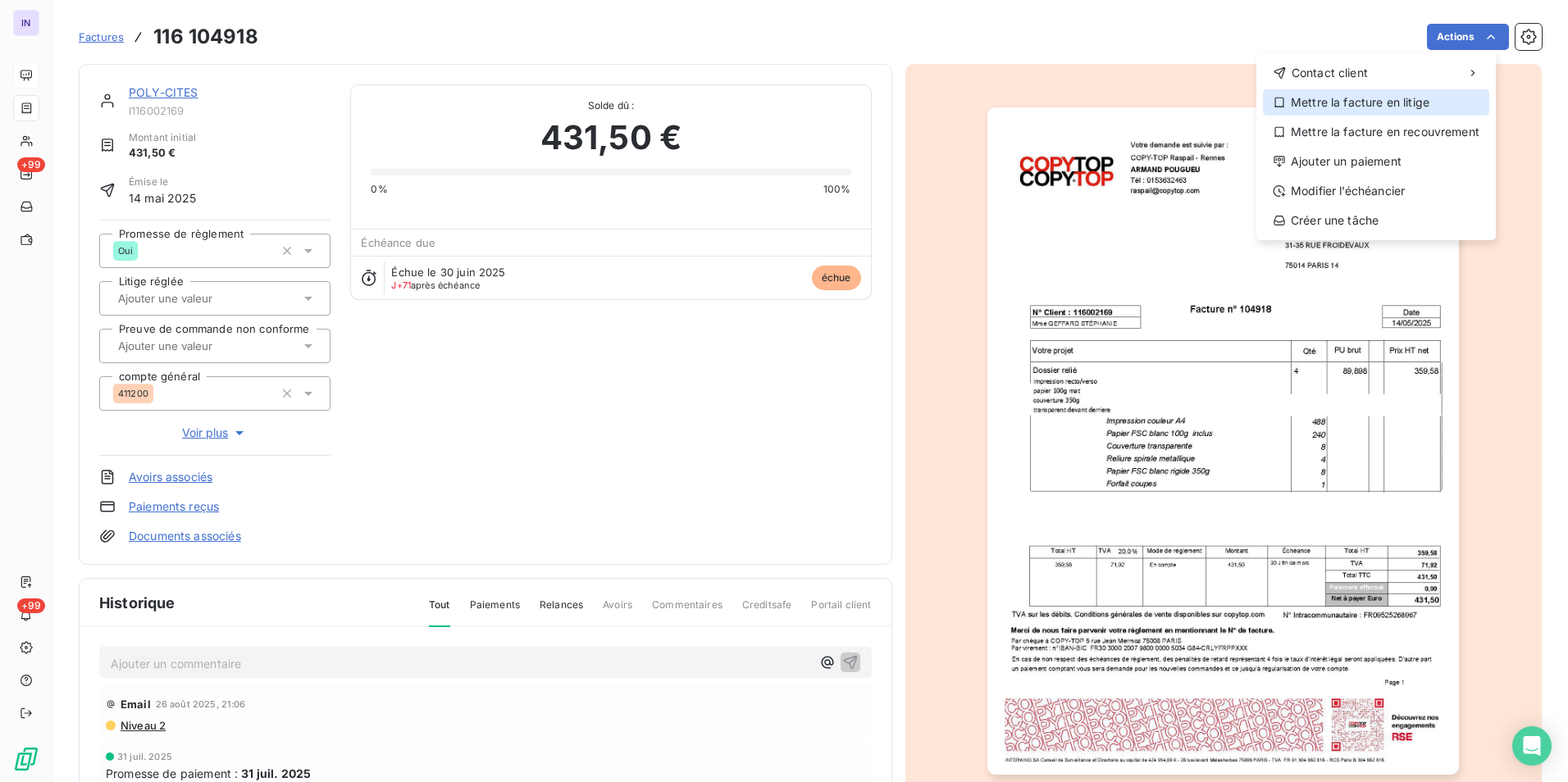
click at [1367, 106] on div "Mettre la facture en litige" at bounding box center [1376, 102] width 226 height 27
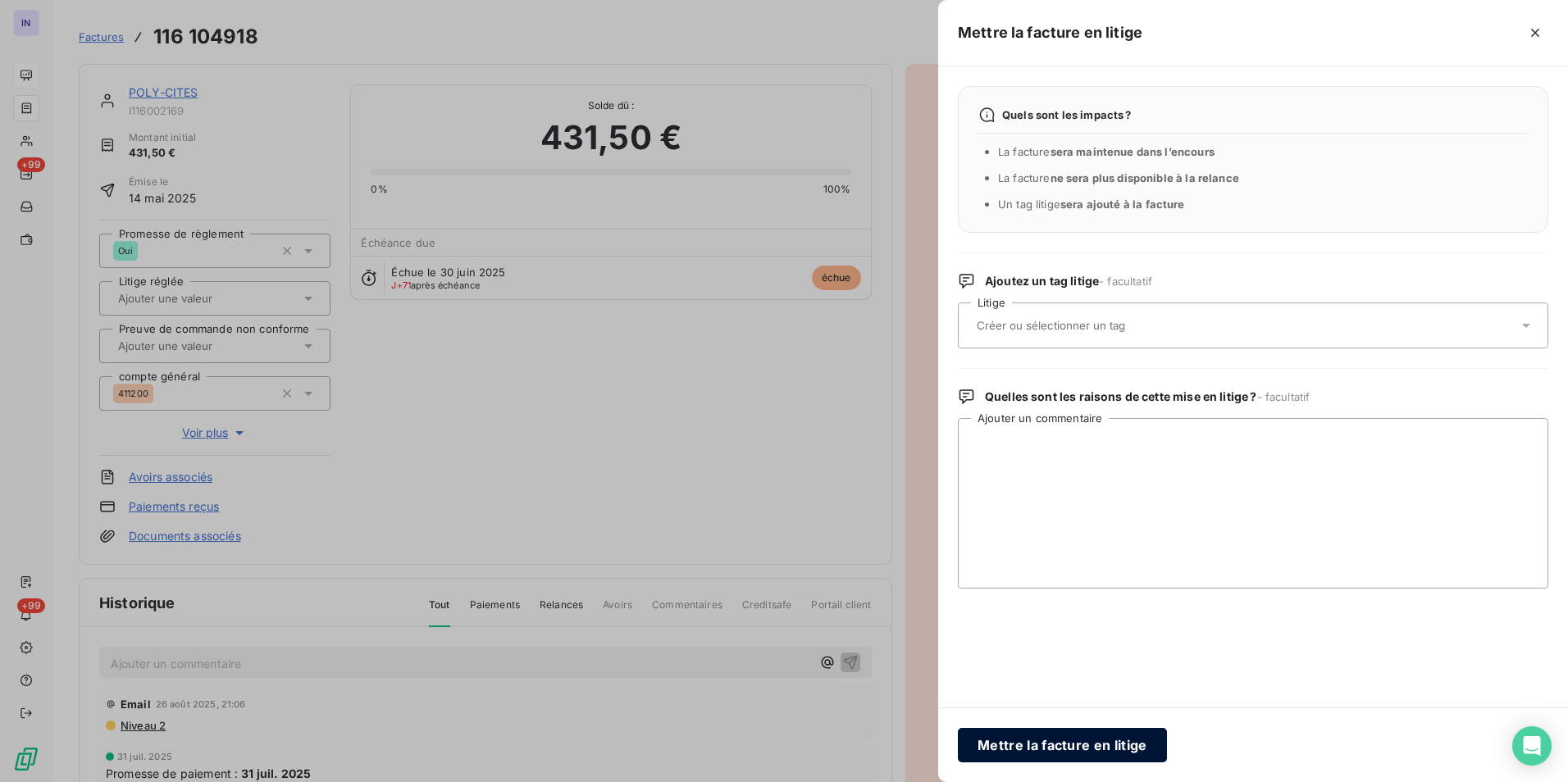
drag, startPoint x: 1074, startPoint y: 743, endPoint x: 590, endPoint y: 468, distance: 556.7
click at [1075, 743] on button "Mettre la facture en litige" at bounding box center [1062, 745] width 209 height 34
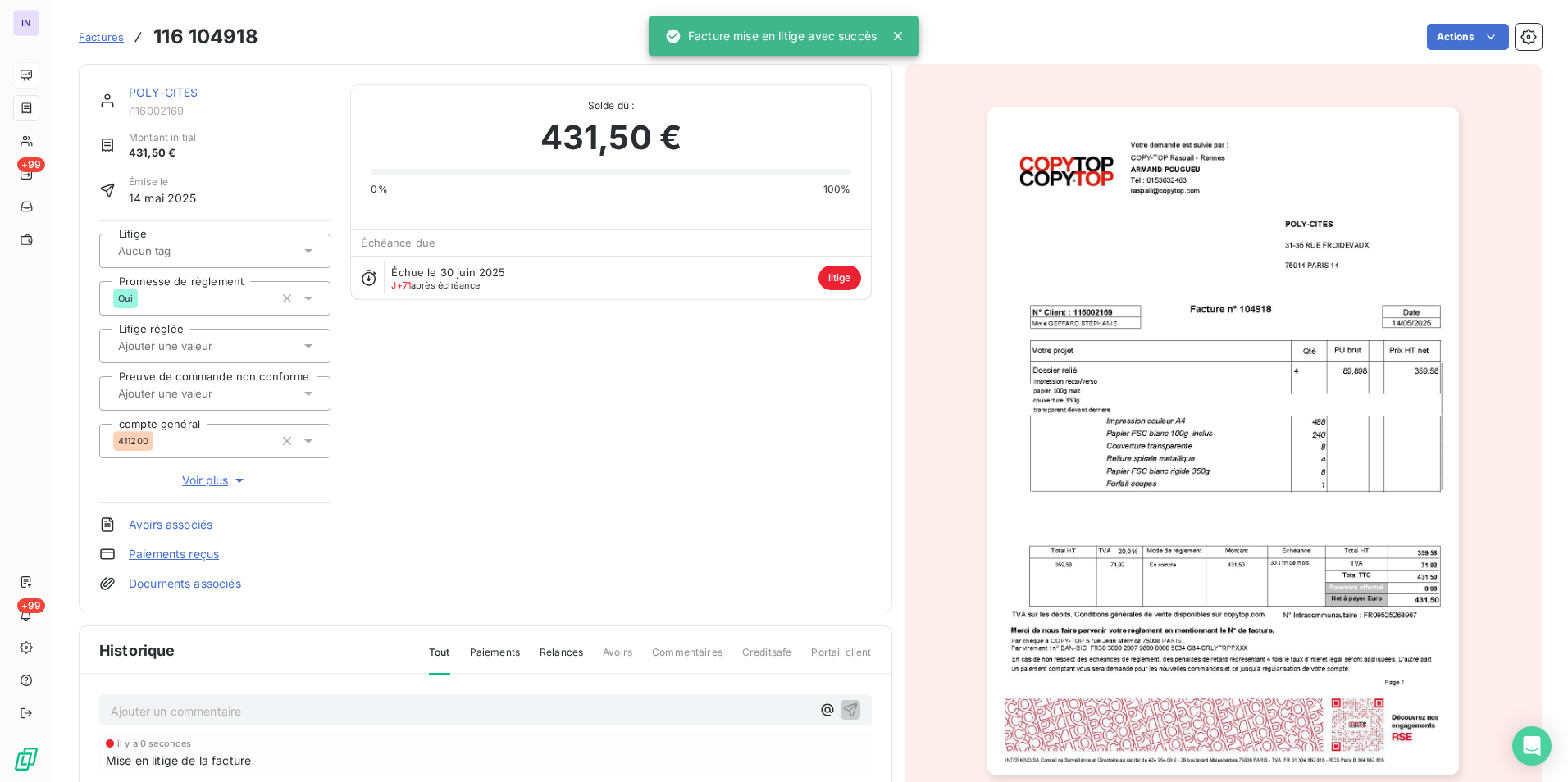
click at [165, 89] on link "POLY-CITES" at bounding box center [163, 93] width 69 height 14
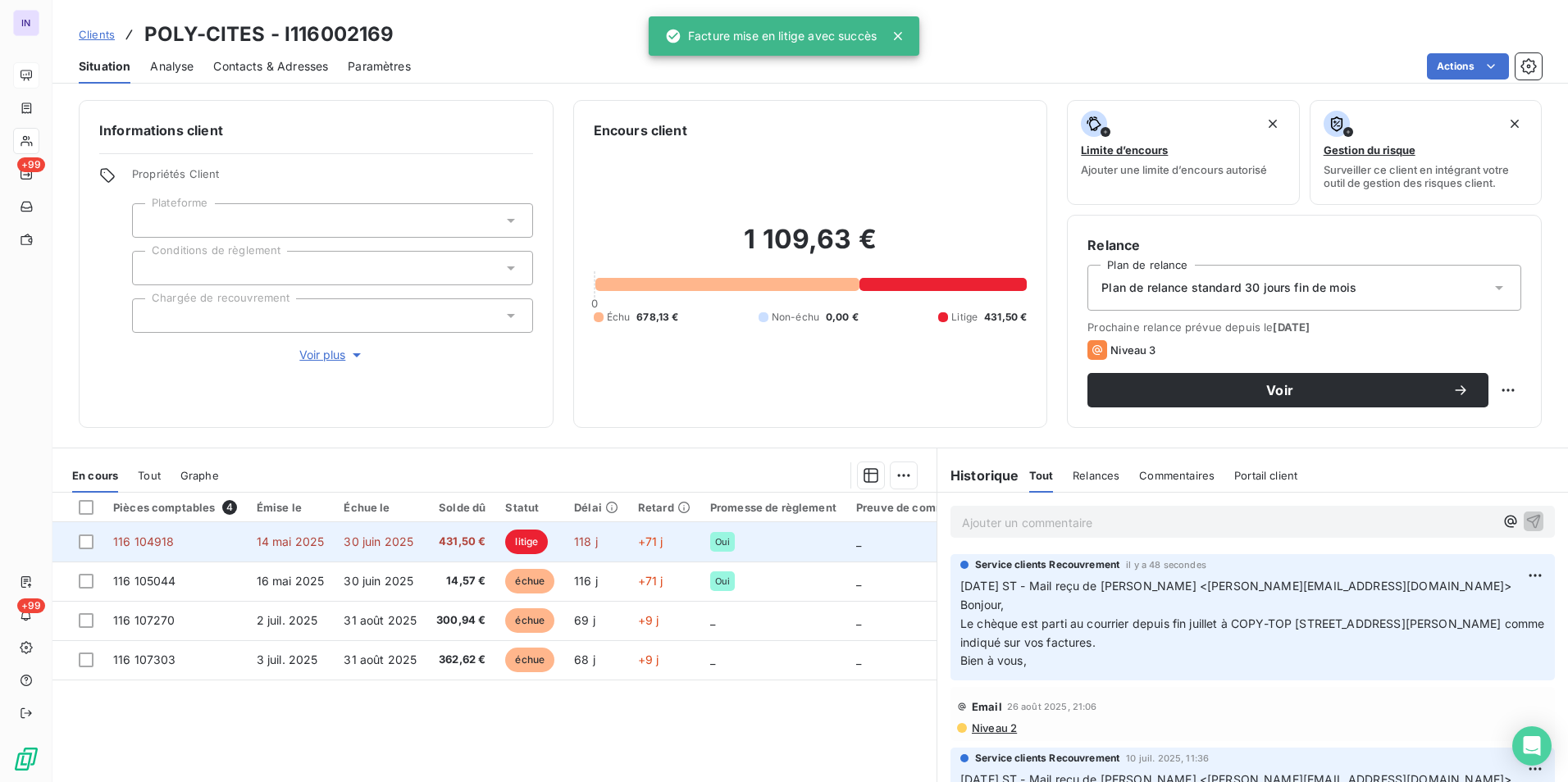
click at [432, 577] on td "14,57 €" at bounding box center [461, 582] width 69 height 39
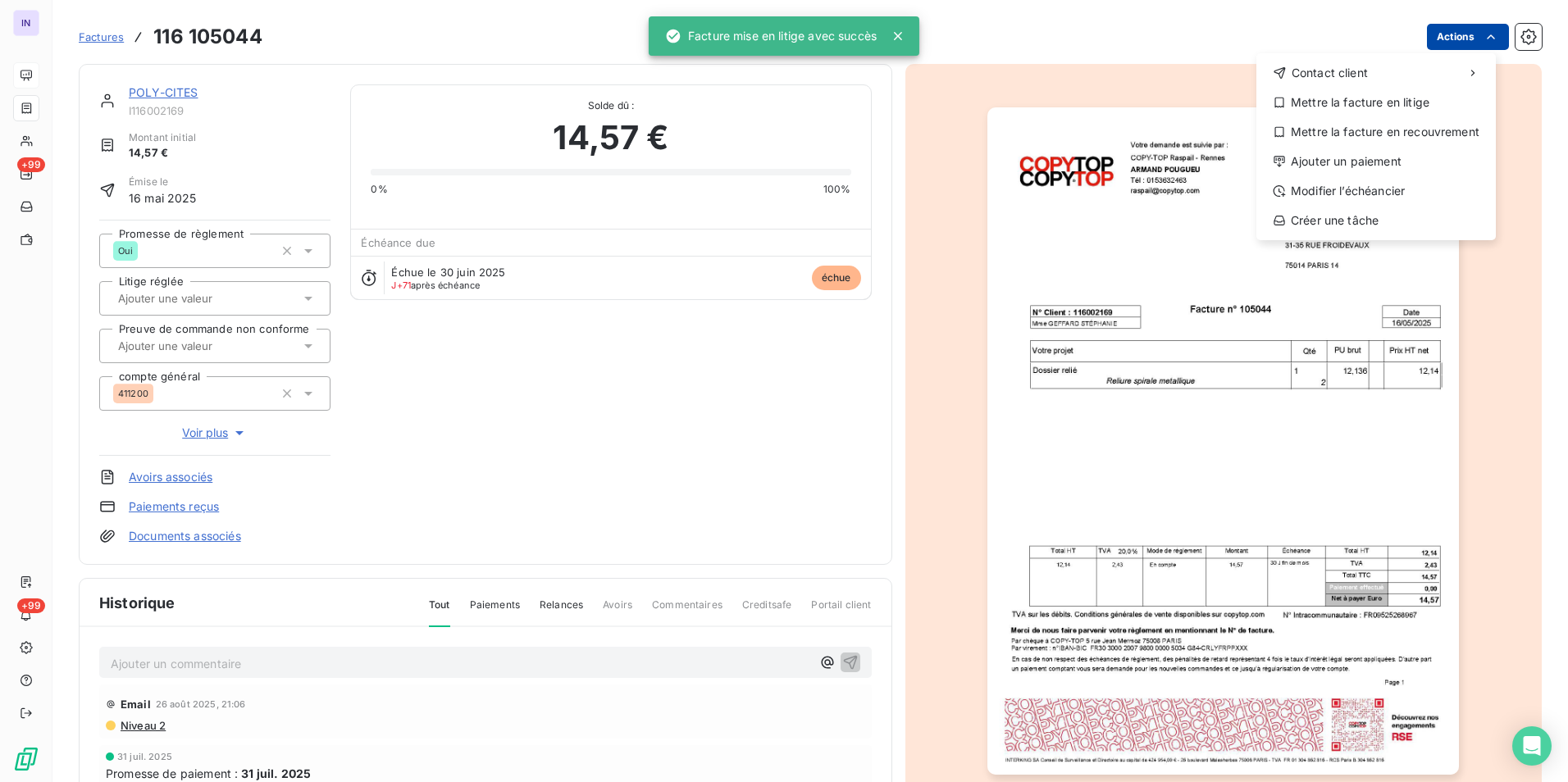
click at [1455, 39] on html "IN +99 +99 Factures [PHONE_NUMBER] Actions Contact client Mettre la facture en …" at bounding box center [784, 391] width 1568 height 782
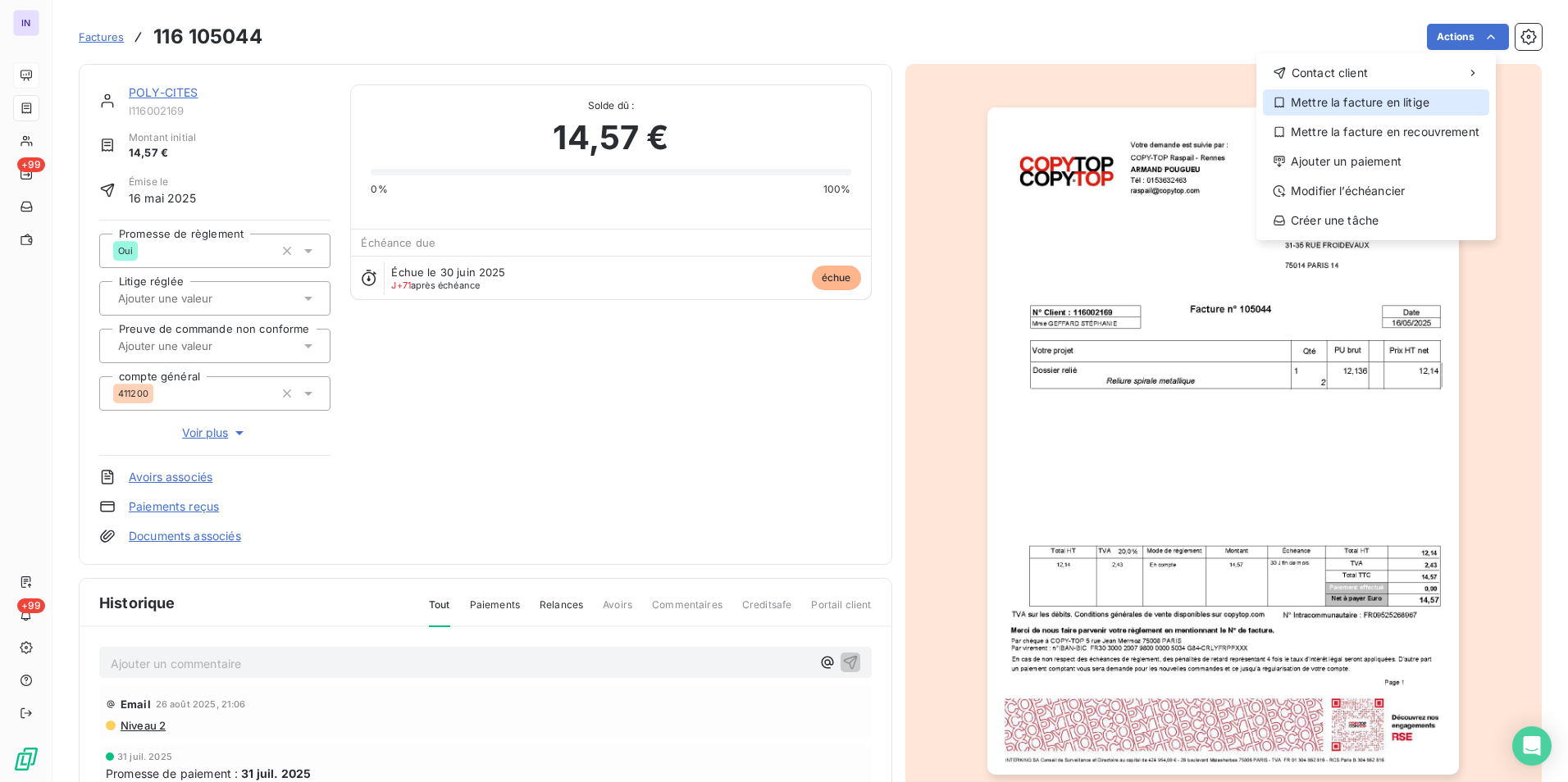
click at [1348, 102] on div "Mettre la facture en litige" at bounding box center [1376, 102] width 226 height 27
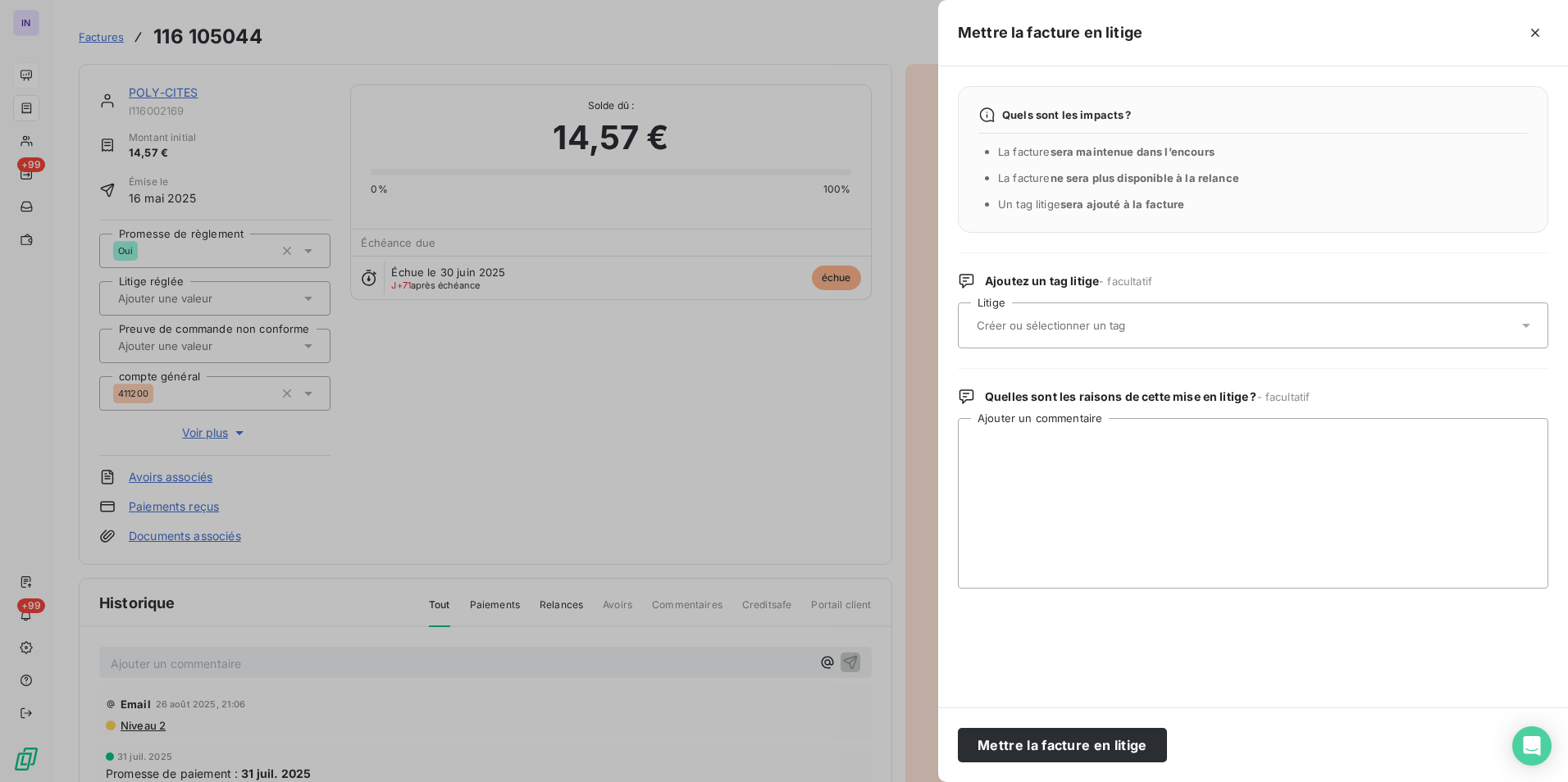
drag, startPoint x: 1026, startPoint y: 741, endPoint x: 541, endPoint y: 425, distance: 578.9
click at [1021, 735] on button "Mettre la facture en litige" at bounding box center [1062, 745] width 209 height 34
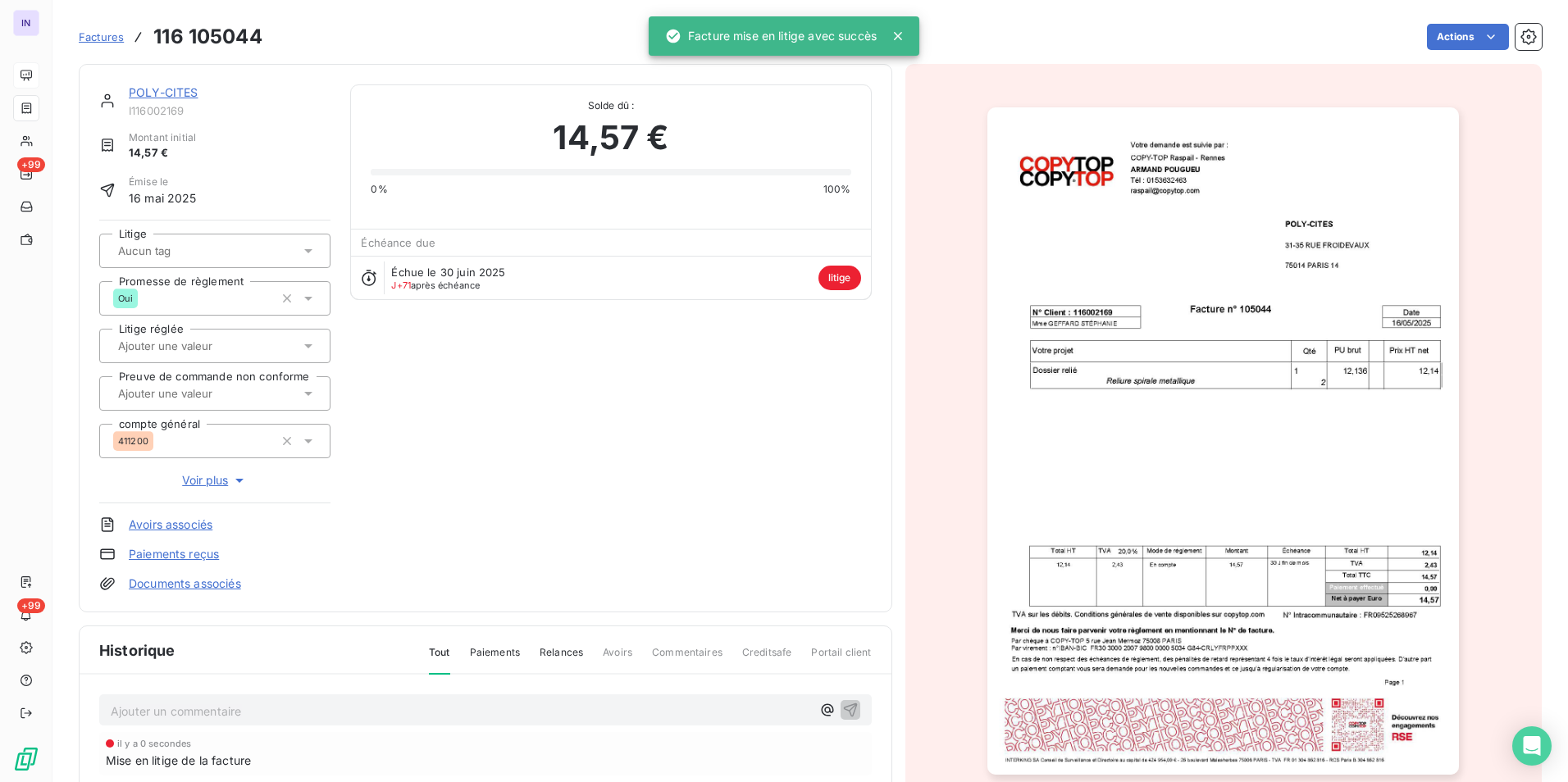
click at [165, 91] on link "POLY-CITES" at bounding box center [163, 93] width 69 height 14
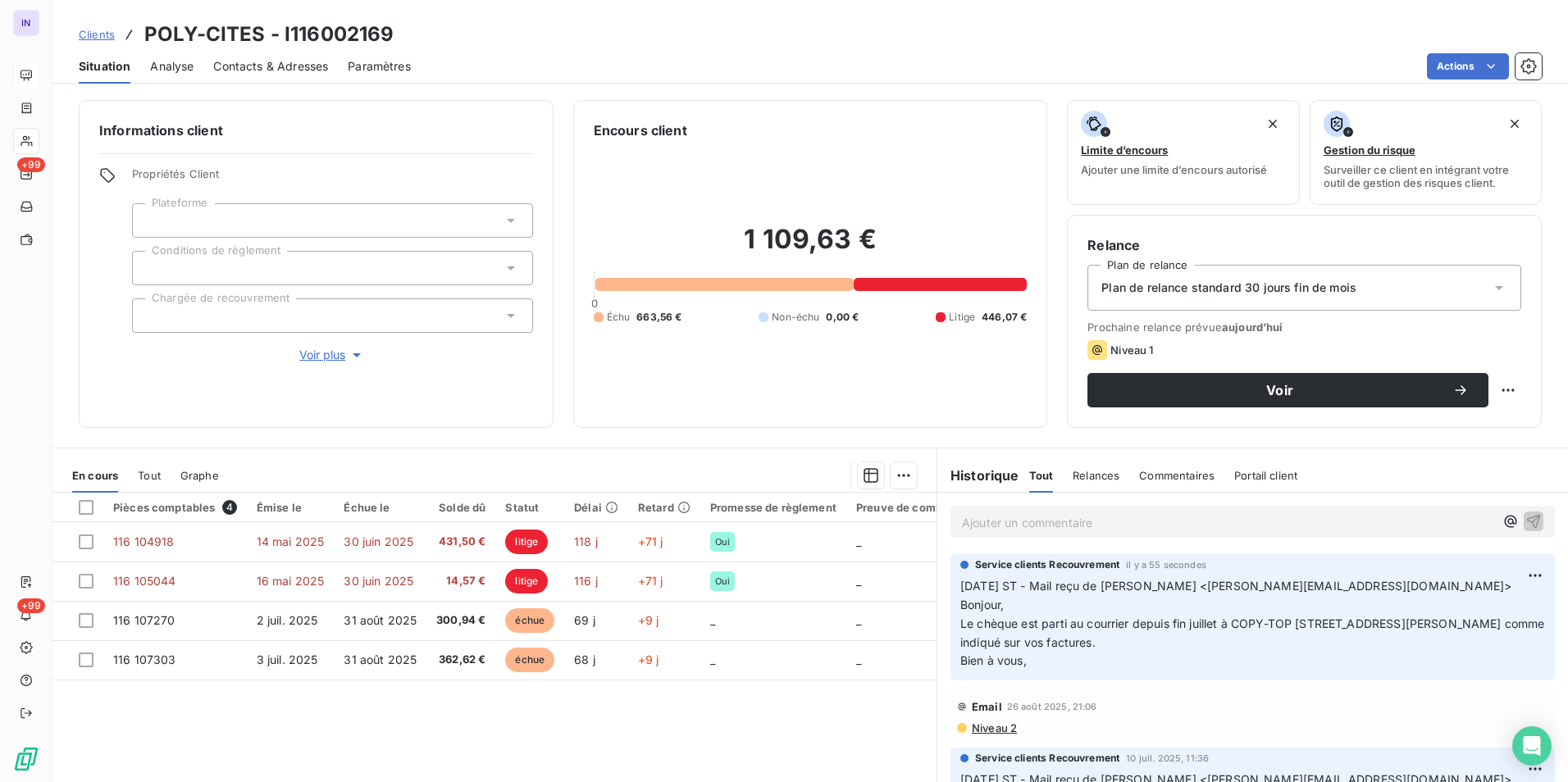
click at [966, 521] on p "Ajouter un commentaire ﻿" at bounding box center [1228, 522] width 532 height 21
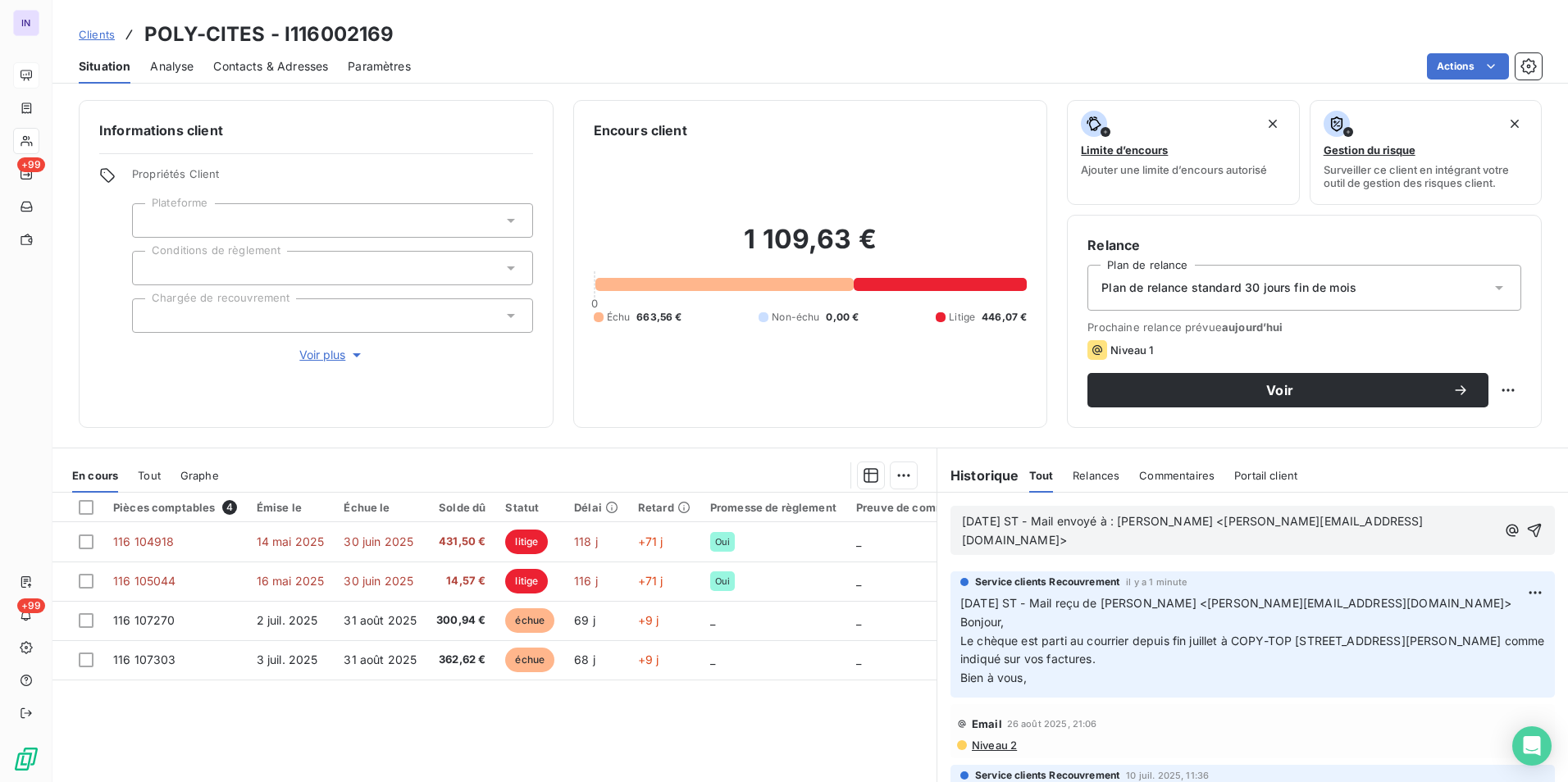
click at [990, 549] on p "[DATE] ST - Mail envoyé à : [PERSON_NAME] <[PERSON_NAME][EMAIL_ADDRESS][DOMAIN_…" at bounding box center [1230, 531] width 535 height 38
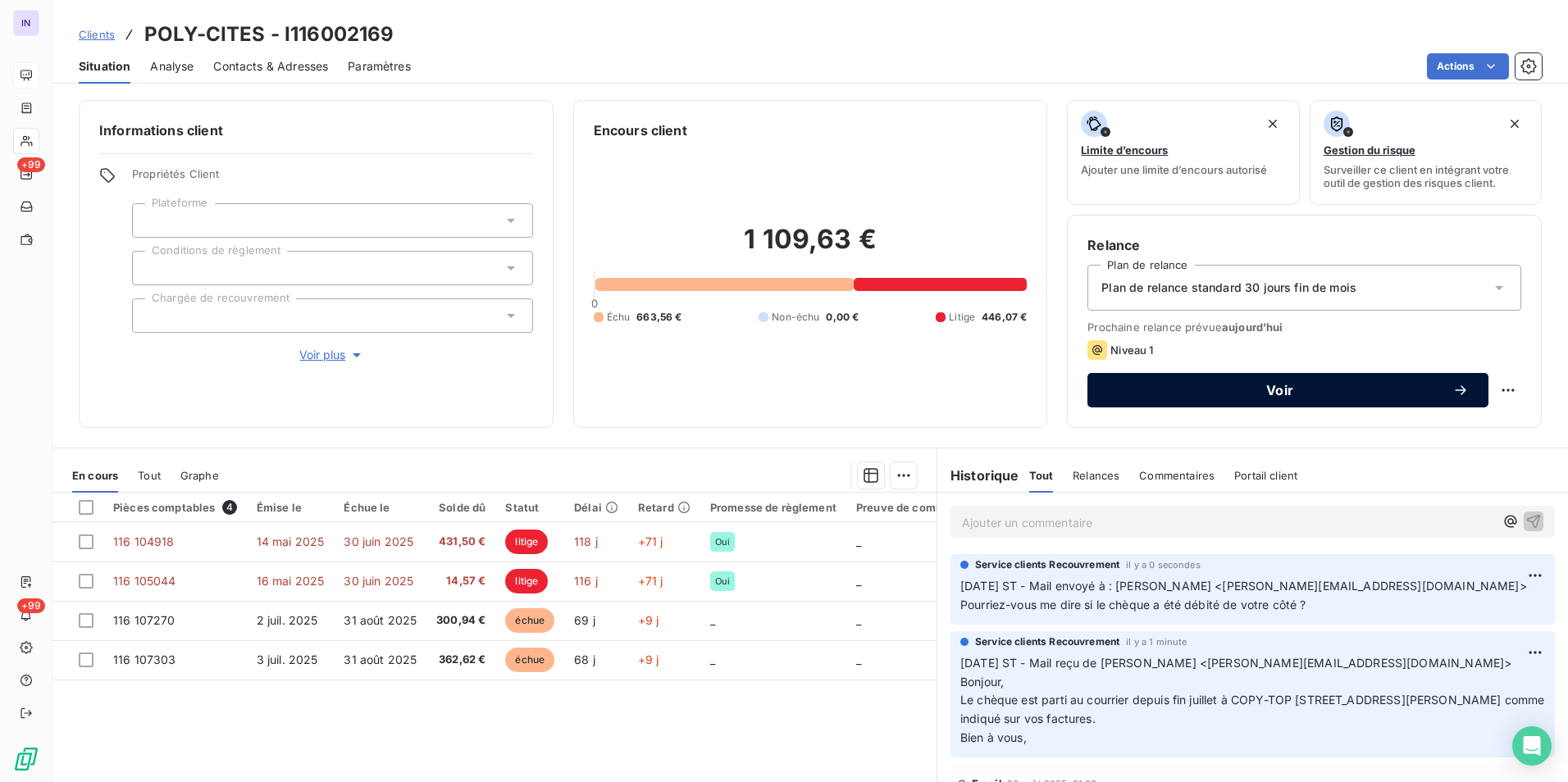
click at [1327, 389] on span "Voir" at bounding box center [1279, 390] width 345 height 13
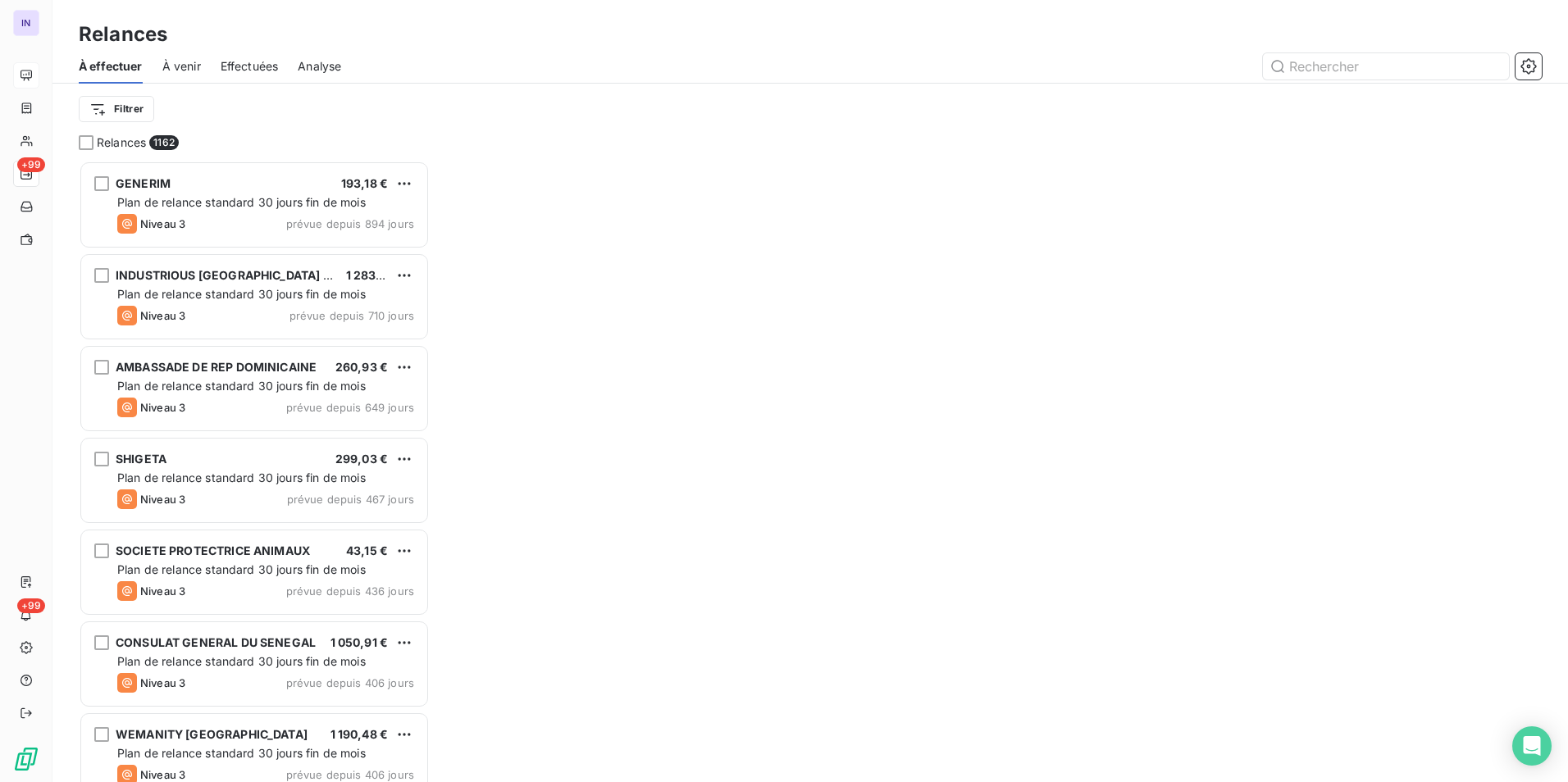
scroll to position [609, 338]
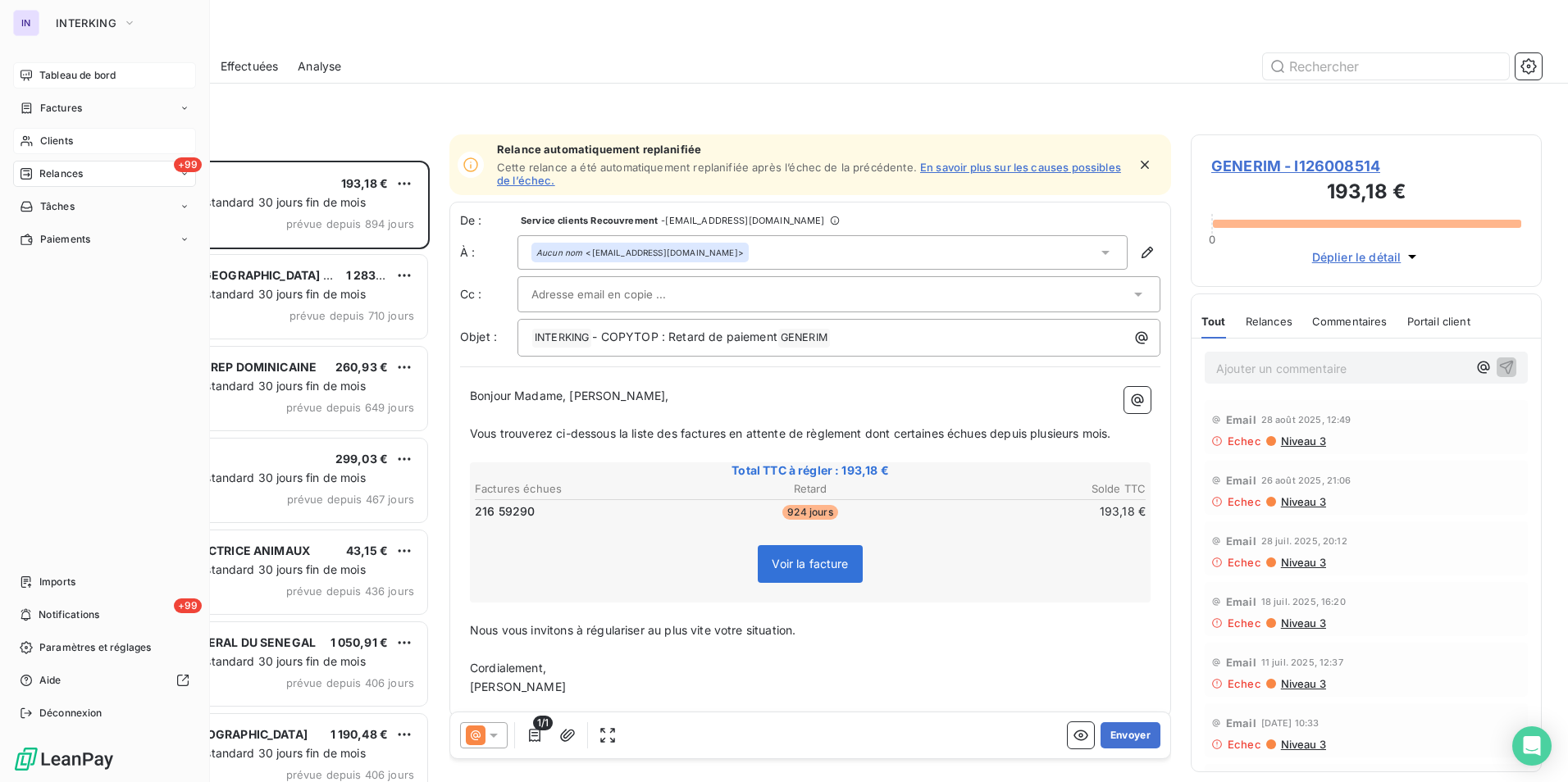
click at [62, 139] on span "Clients" at bounding box center [57, 140] width 33 height 15
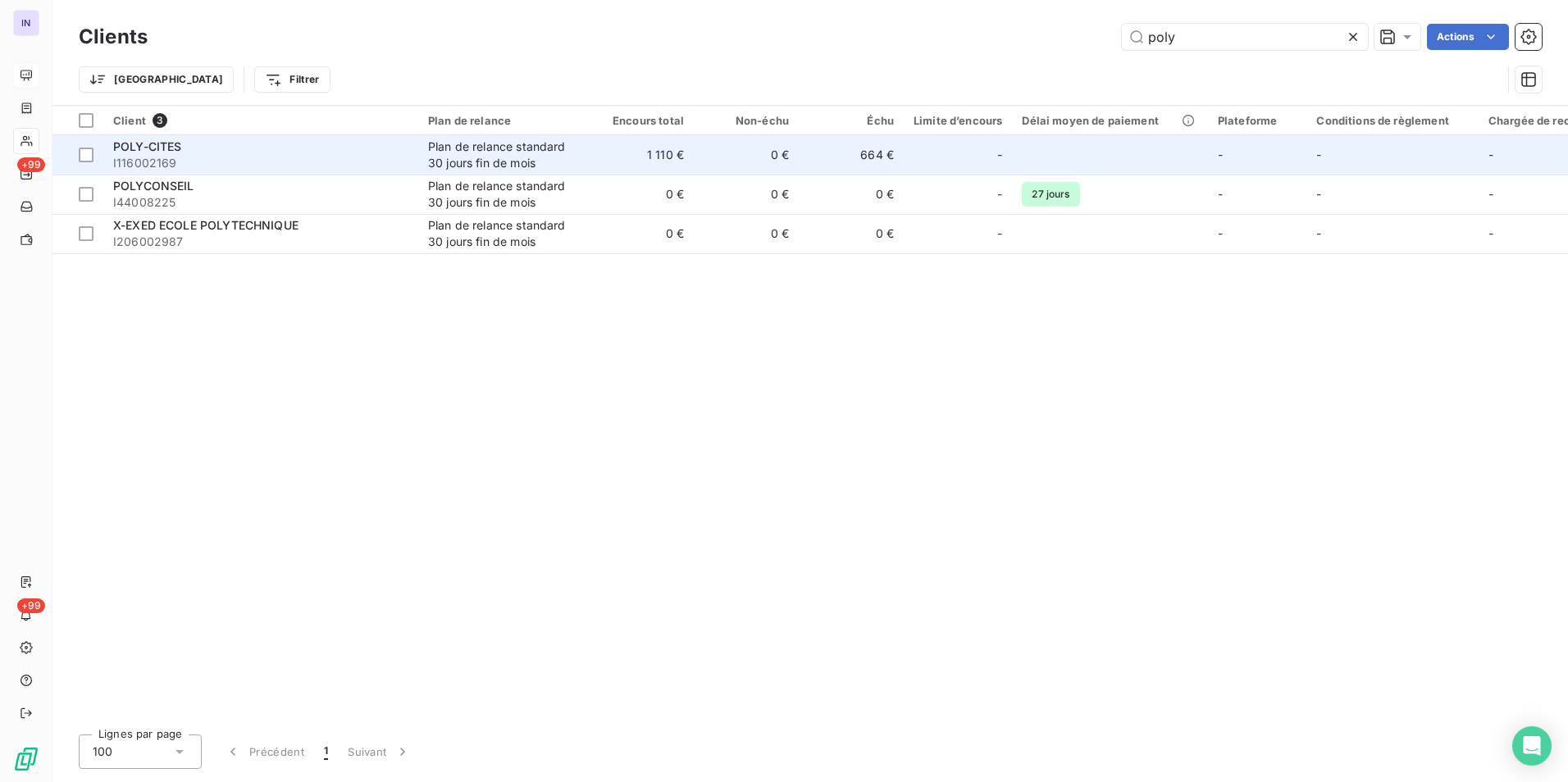
click at [244, 166] on span "I116002169" at bounding box center [260, 163] width 296 height 16
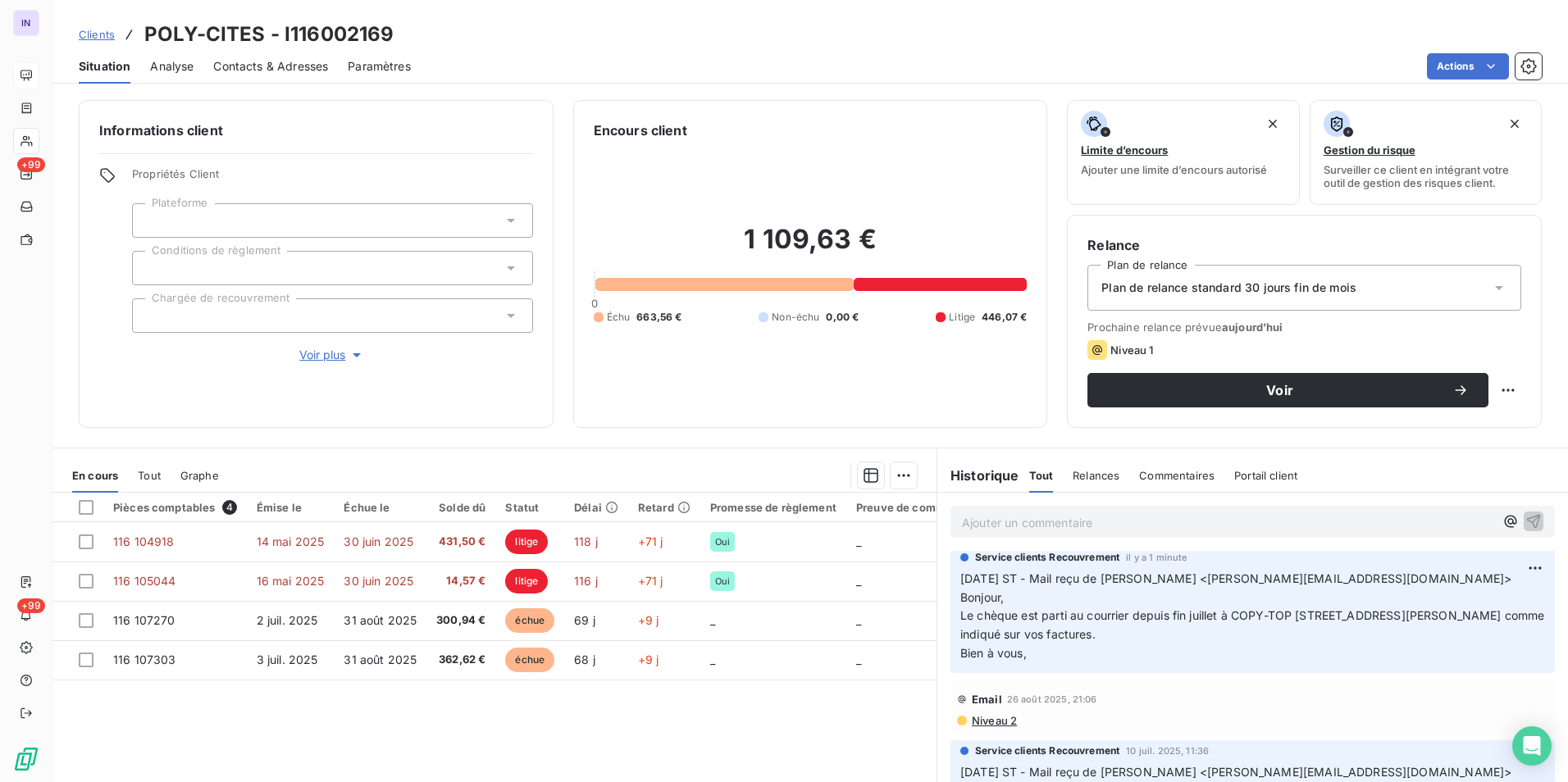
scroll to position [328, 0]
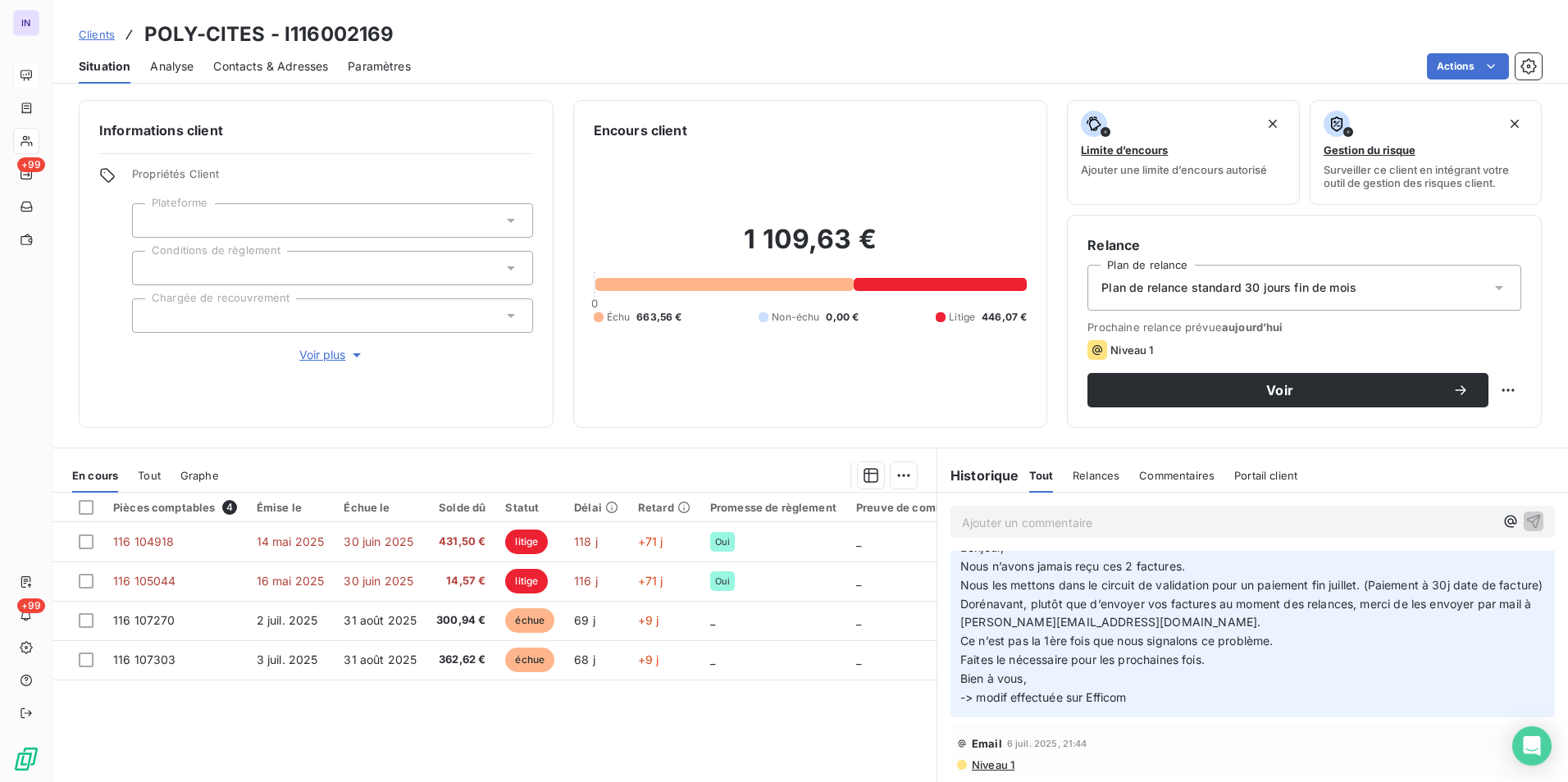
click at [254, 63] on span "Contacts & Adresses" at bounding box center [271, 66] width 115 height 16
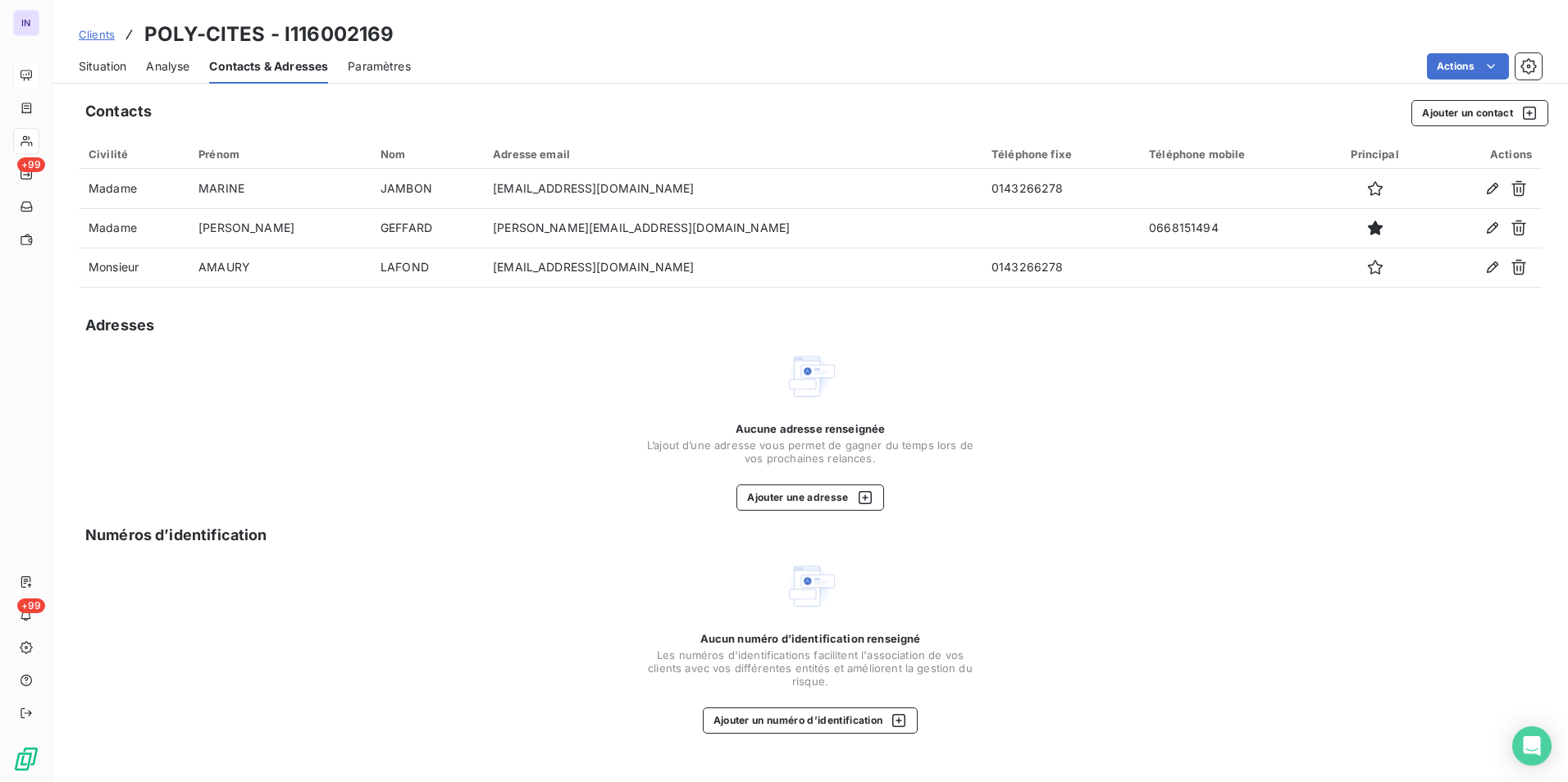
click at [94, 65] on span "Situation" at bounding box center [103, 66] width 48 height 16
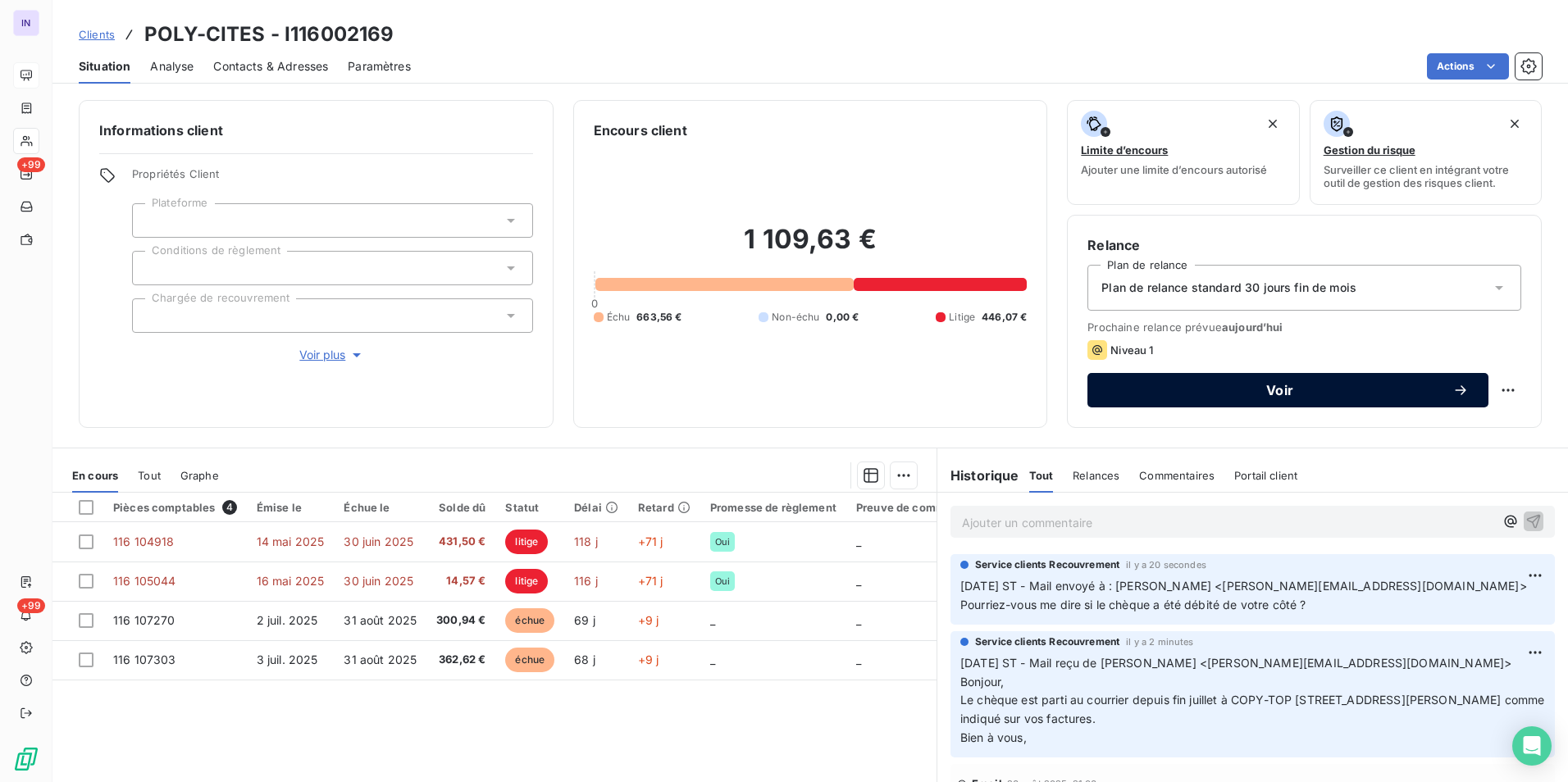
click at [1290, 391] on span "Voir" at bounding box center [1279, 390] width 345 height 13
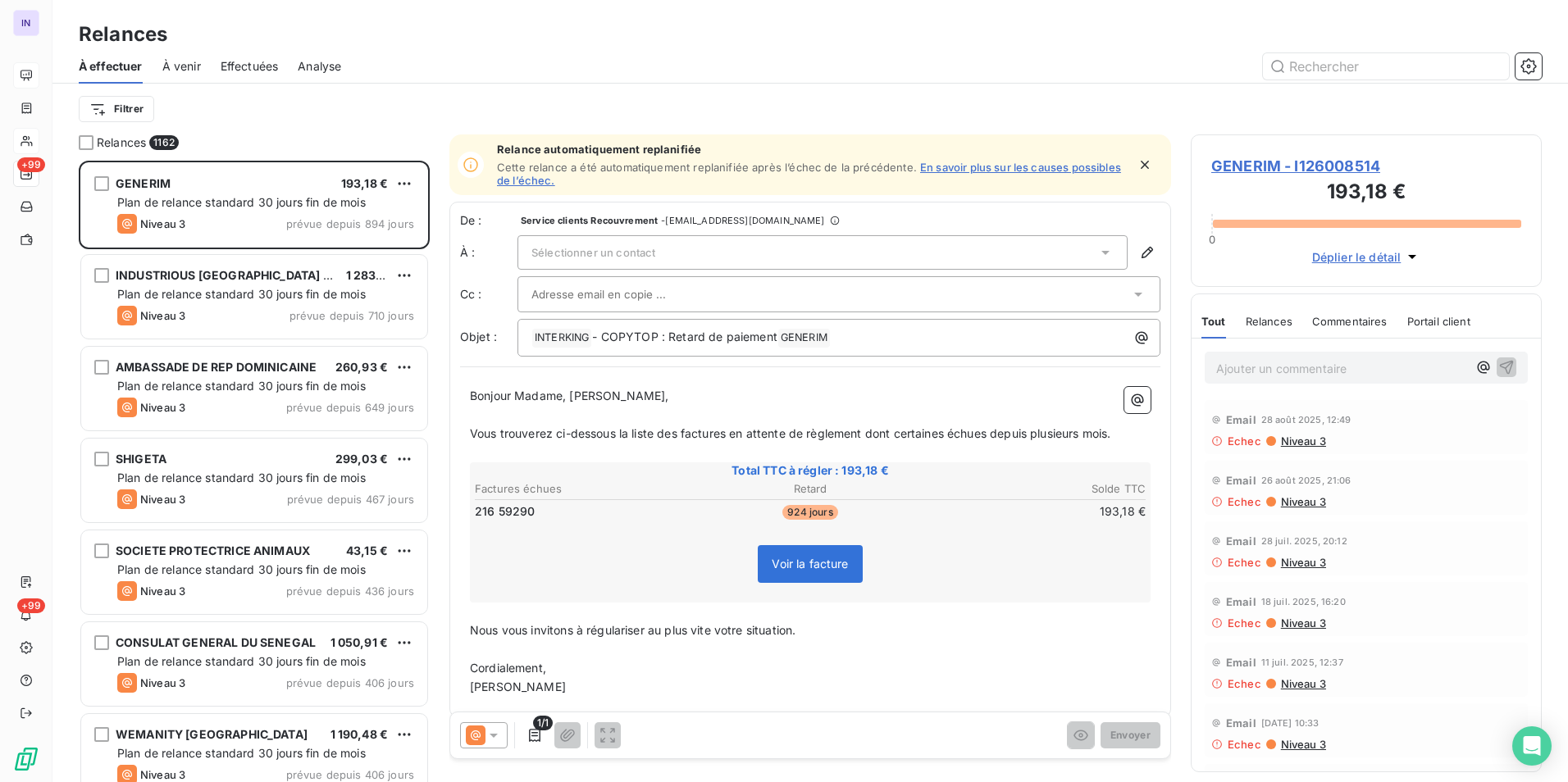
scroll to position [609, 338]
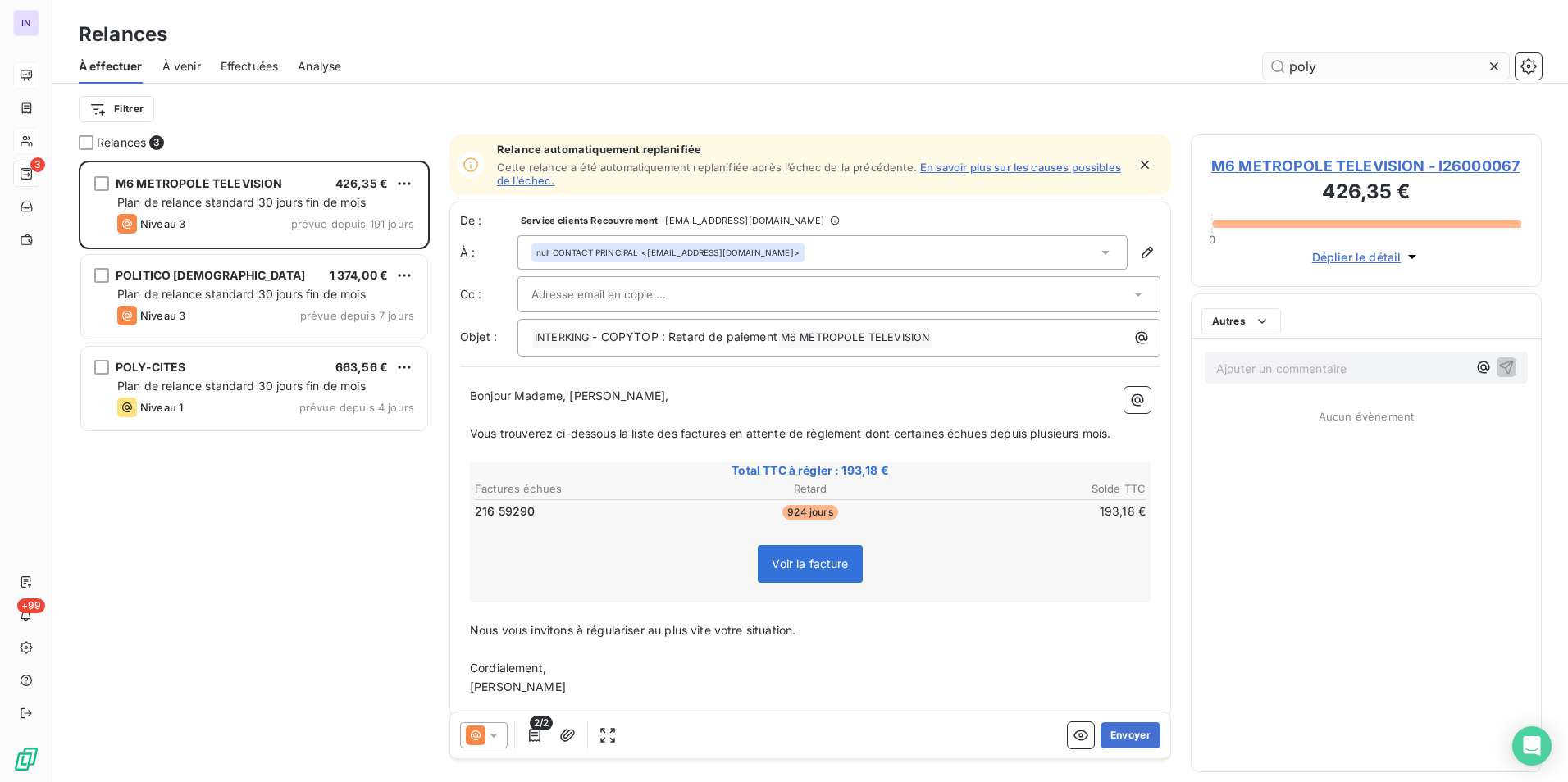
scroll to position [609, 338]
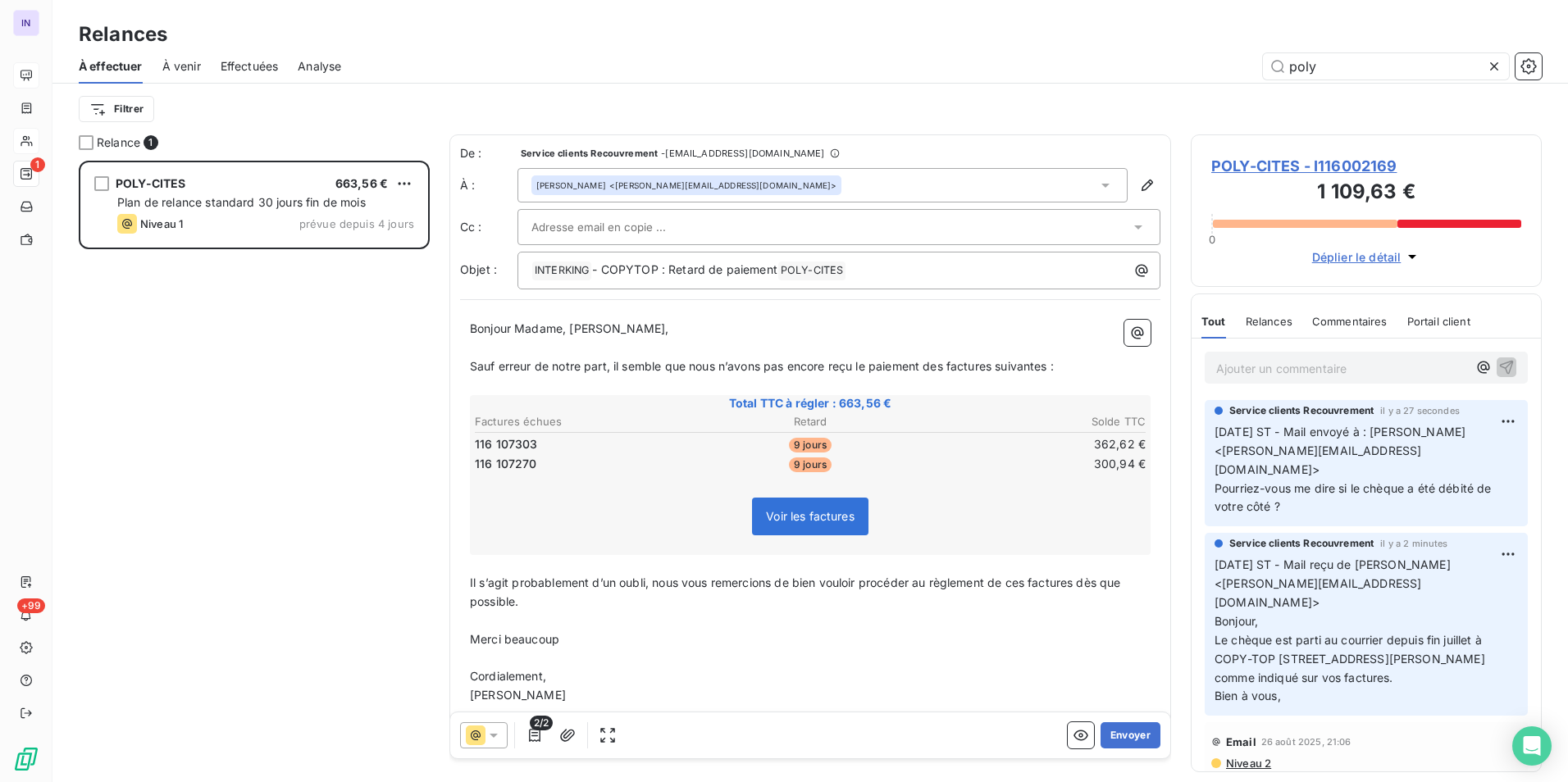
scroll to position [609, 338]
type input "poly"
click at [1123, 732] on button "Envoyer" at bounding box center [1130, 735] width 60 height 27
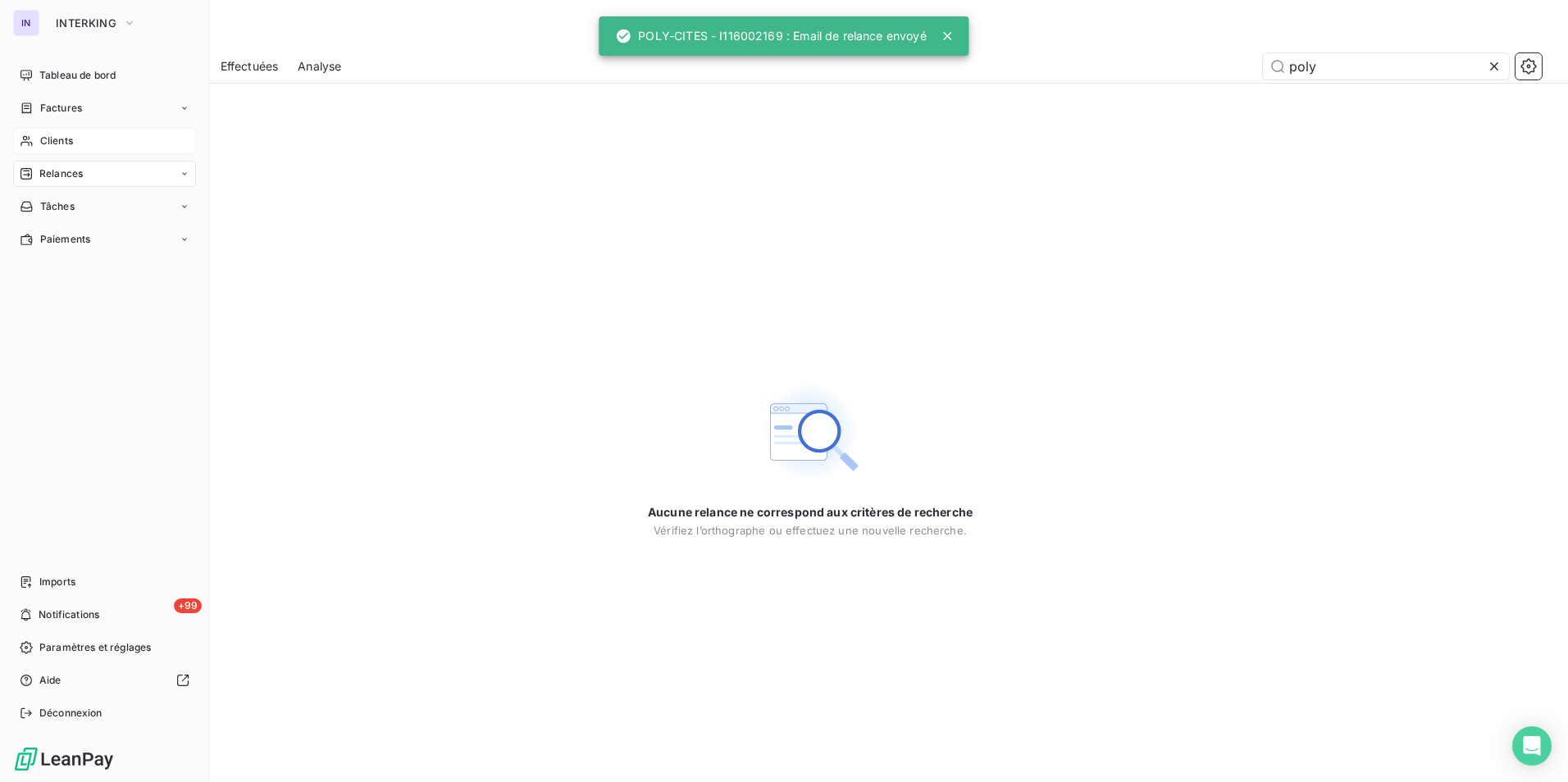
drag, startPoint x: 60, startPoint y: 75, endPoint x: 7, endPoint y: 74, distance: 53.0
click at [59, 75] on span "Tableau de bord" at bounding box center [77, 75] width 76 height 15
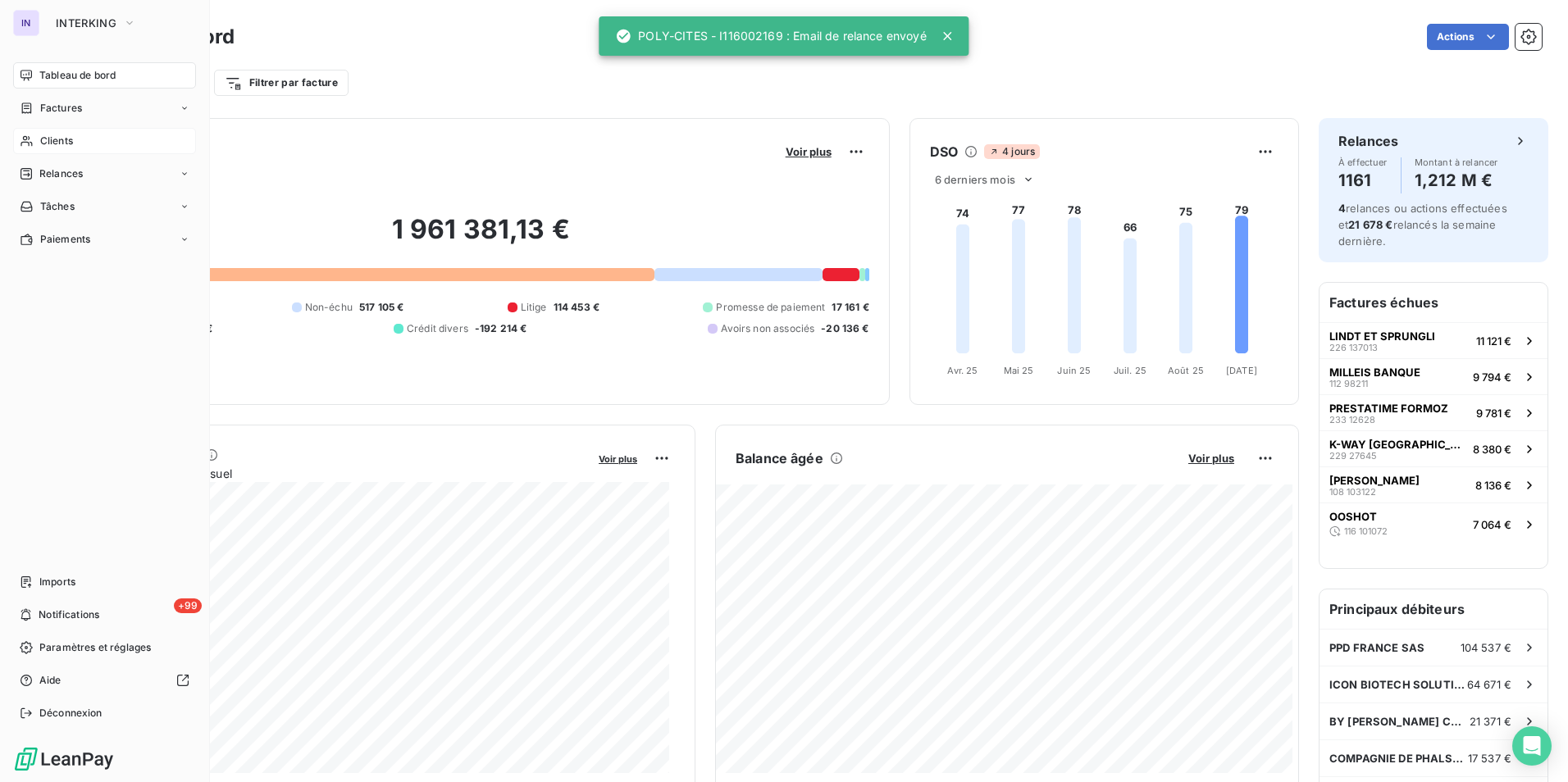
click at [64, 140] on span "Clients" at bounding box center [57, 140] width 33 height 15
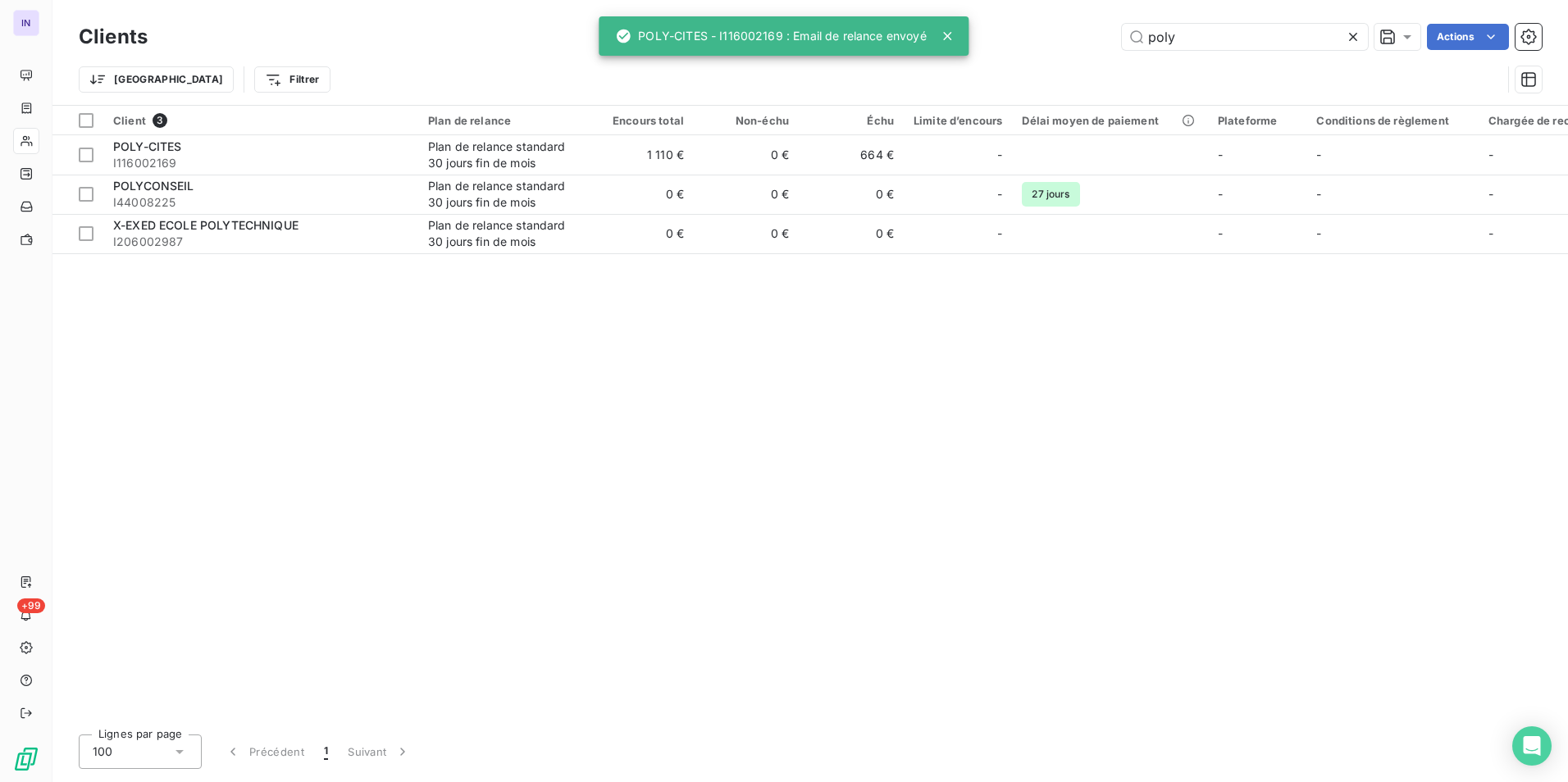
click at [1040, 39] on div "poly Actions" at bounding box center [854, 37] width 1374 height 27
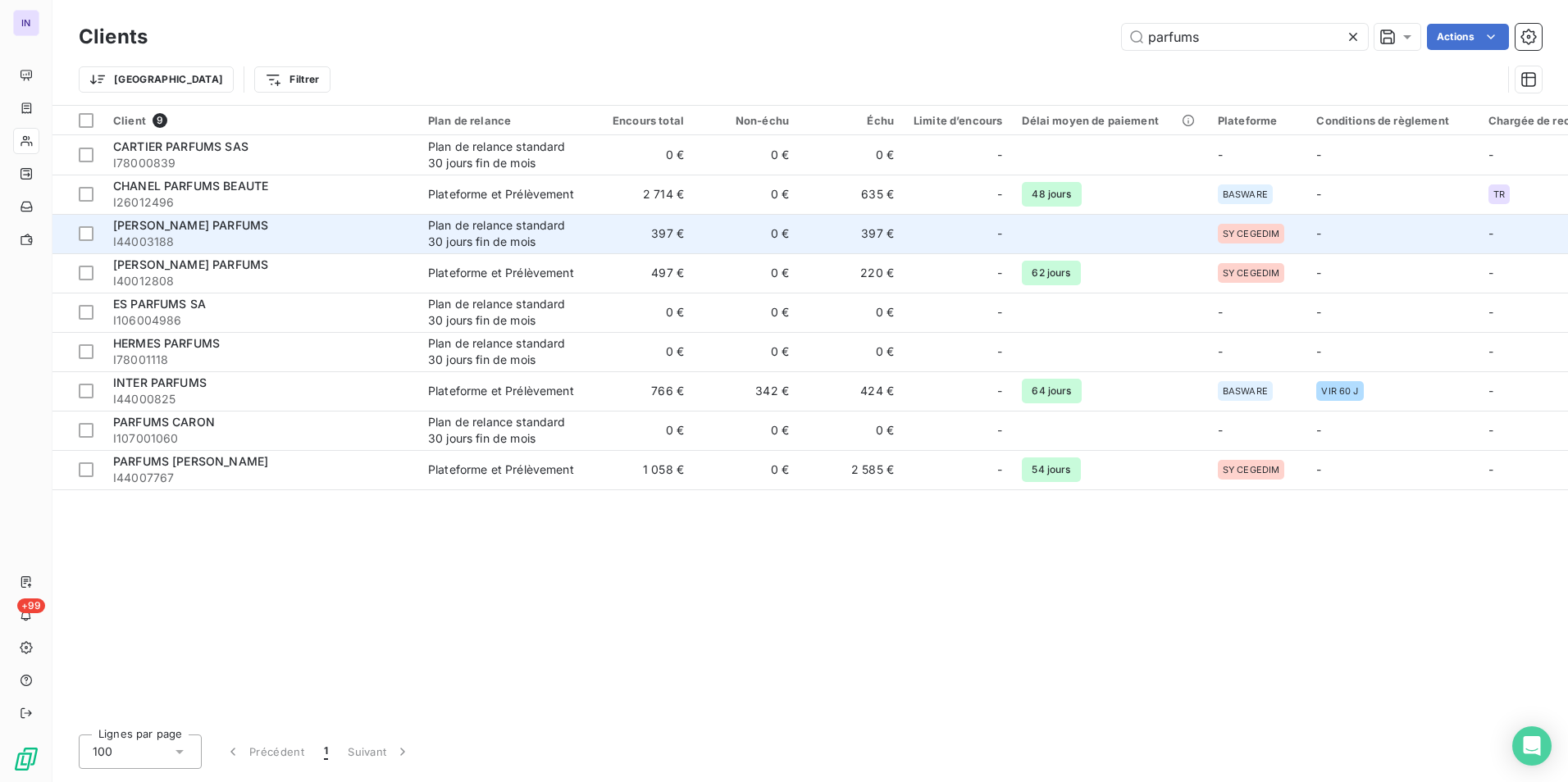
type input "parfums"
click at [307, 239] on span "I44003188" at bounding box center [260, 242] width 296 height 16
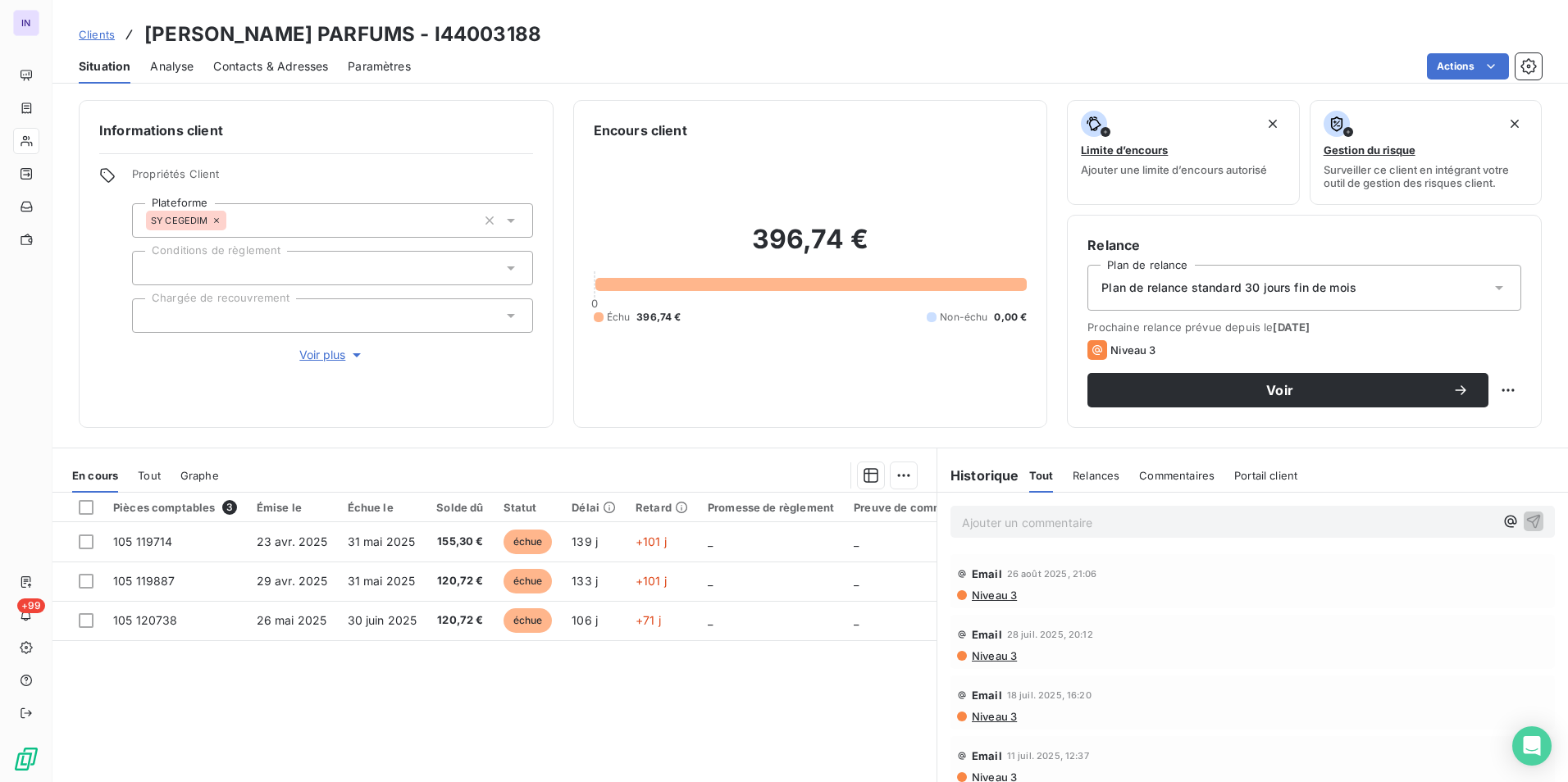
click at [259, 311] on div at bounding box center [332, 315] width 401 height 34
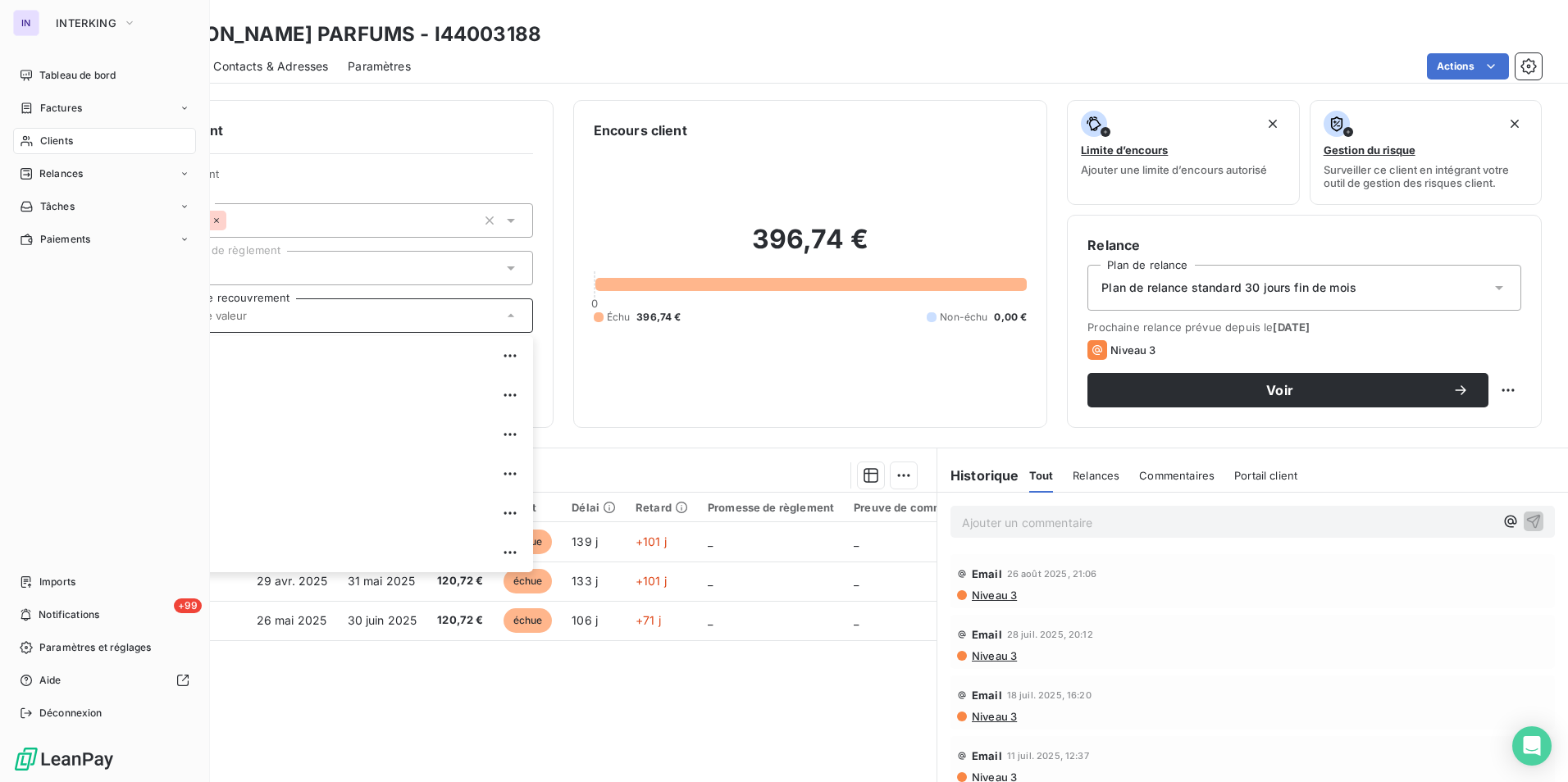
drag, startPoint x: 51, startPoint y: 141, endPoint x: 83, endPoint y: 139, distance: 32.1
click at [51, 141] on span "Clients" at bounding box center [57, 140] width 33 height 15
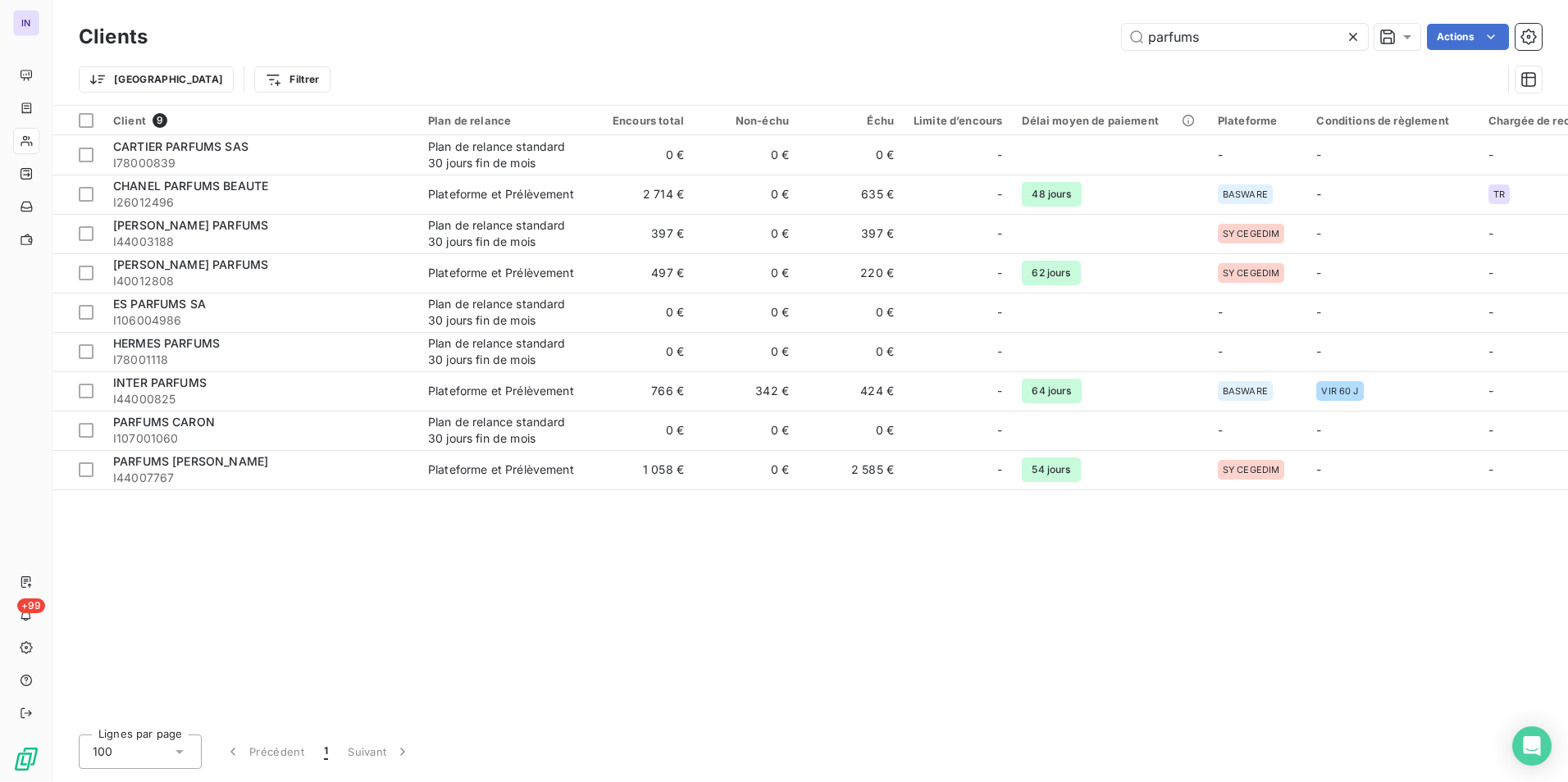
drag, startPoint x: 1248, startPoint y: 32, endPoint x: 892, endPoint y: 35, distance: 356.0
click at [904, 31] on div "parfums Actions" at bounding box center [854, 37] width 1374 height 27
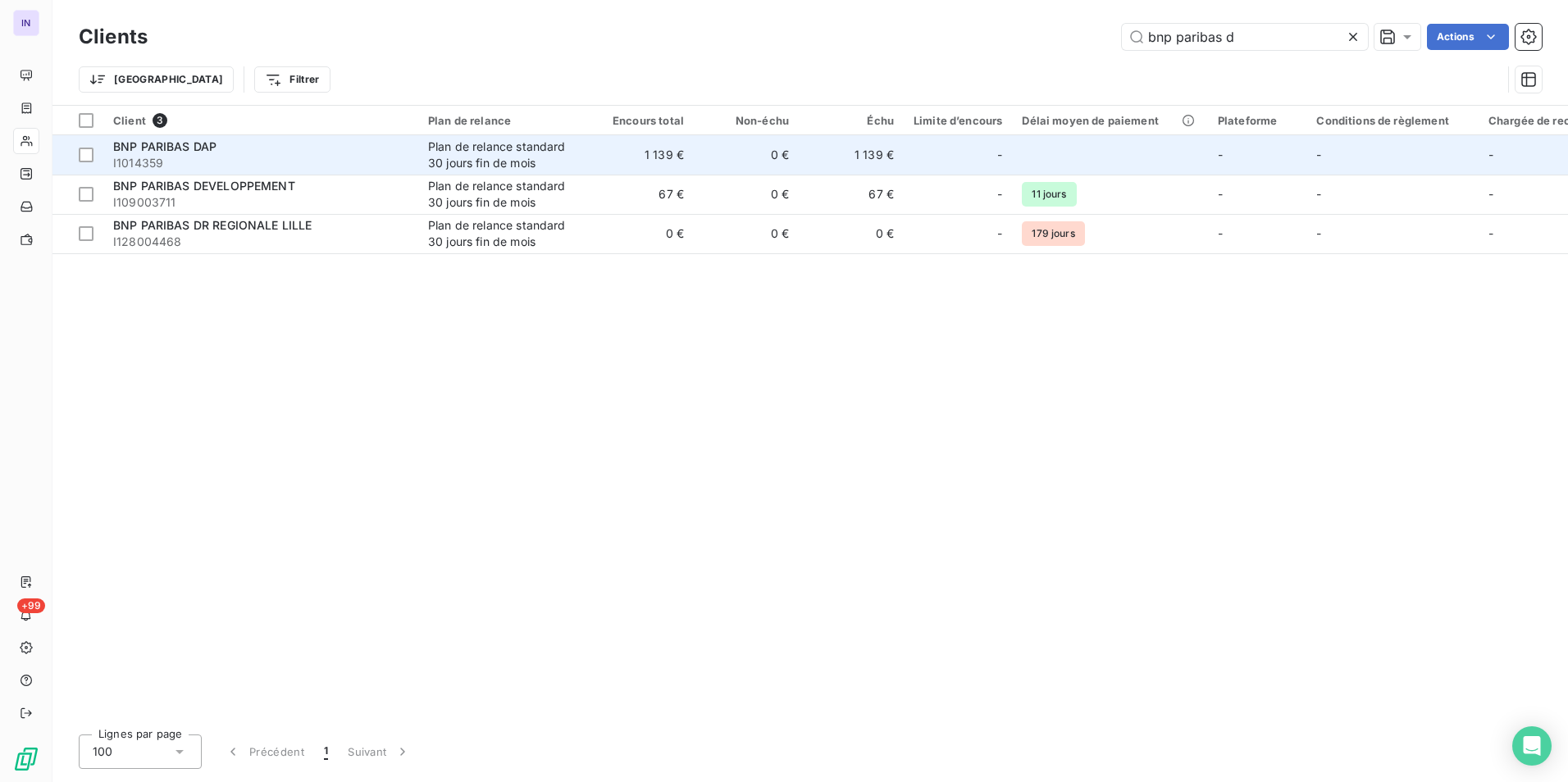
type input "bnp paribas d"
click at [323, 164] on span "I1014359" at bounding box center [260, 163] width 296 height 16
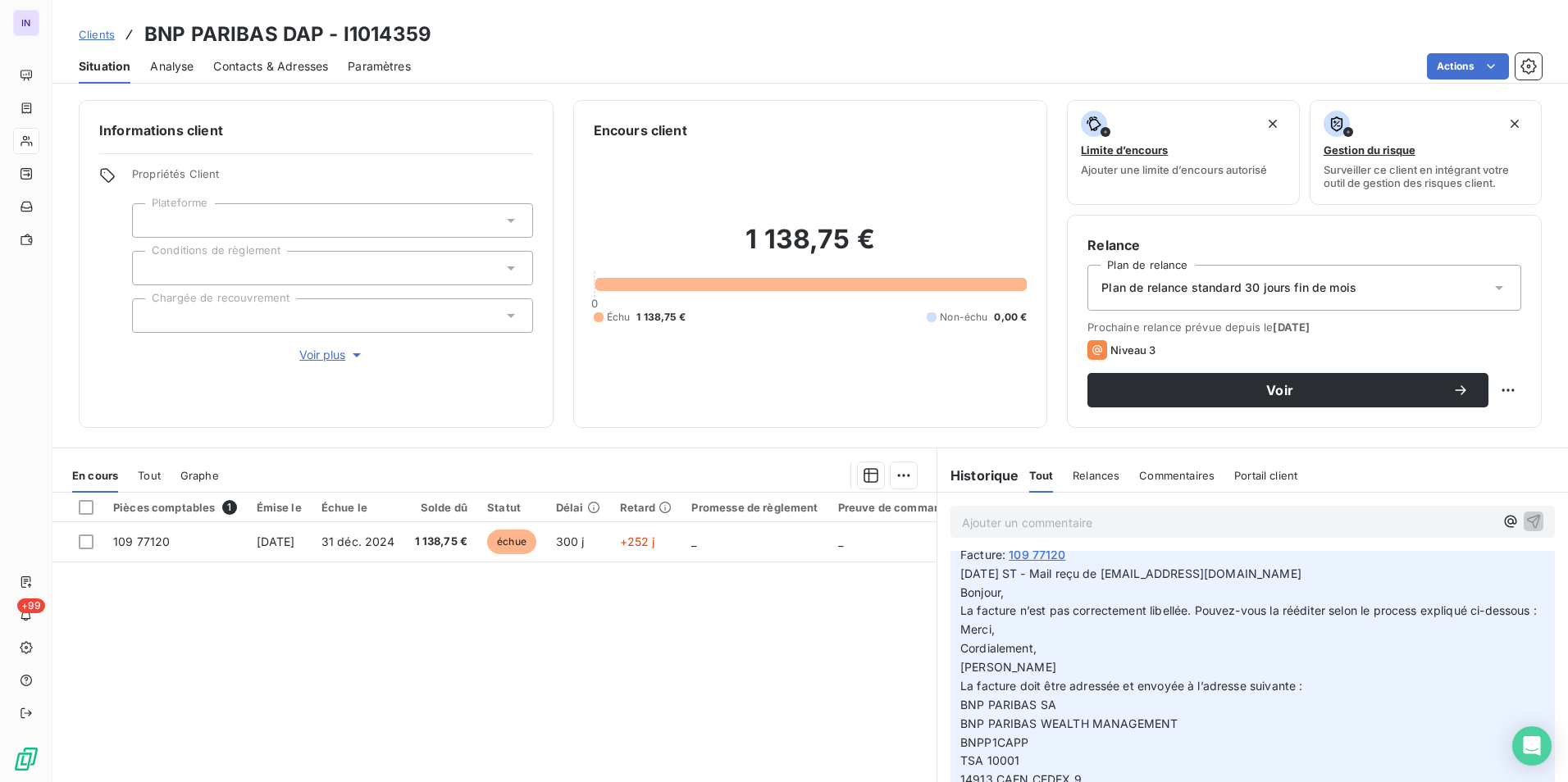
scroll to position [574, 0]
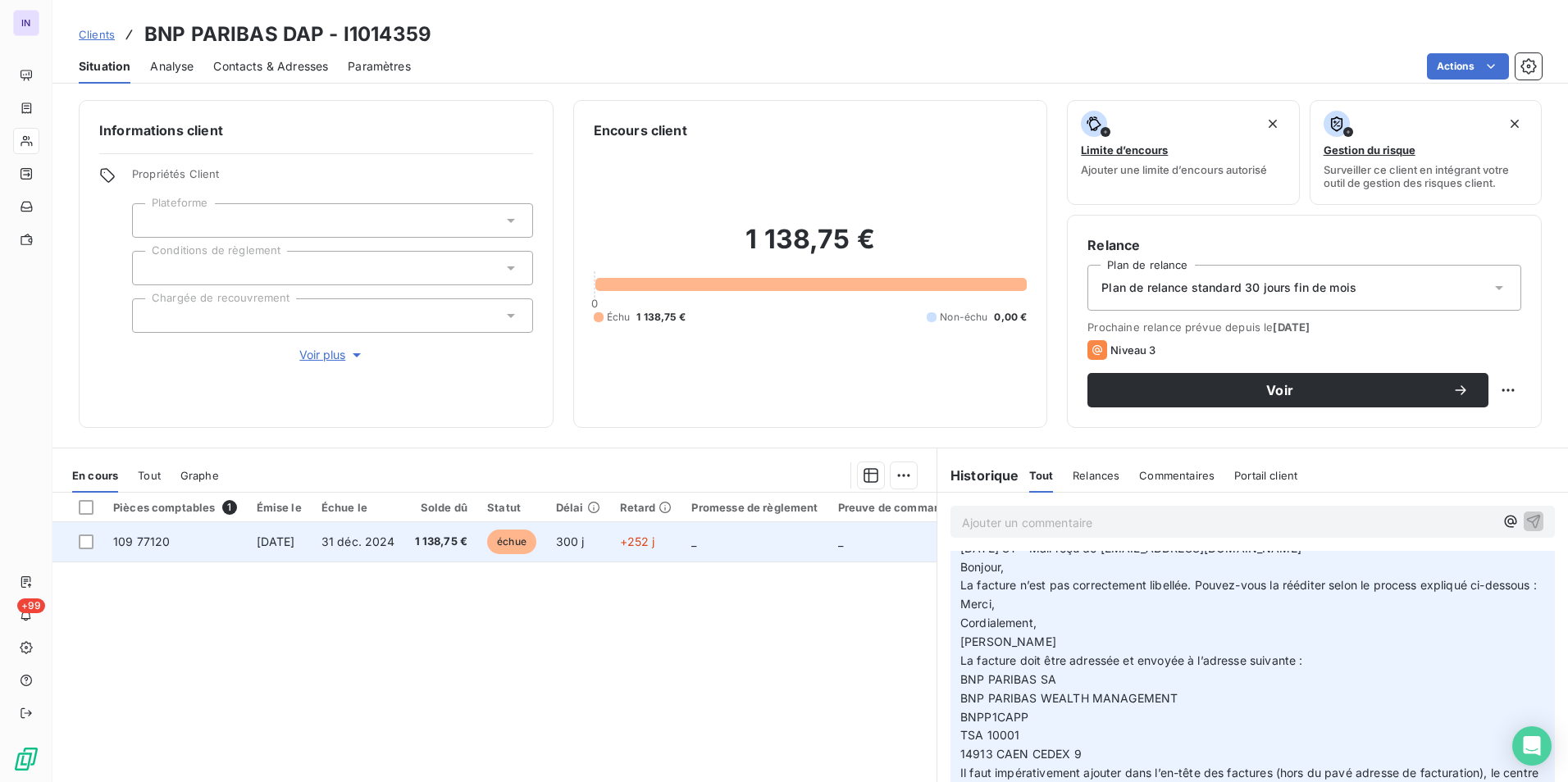
click at [282, 546] on span "[DATE]" at bounding box center [276, 541] width 39 height 14
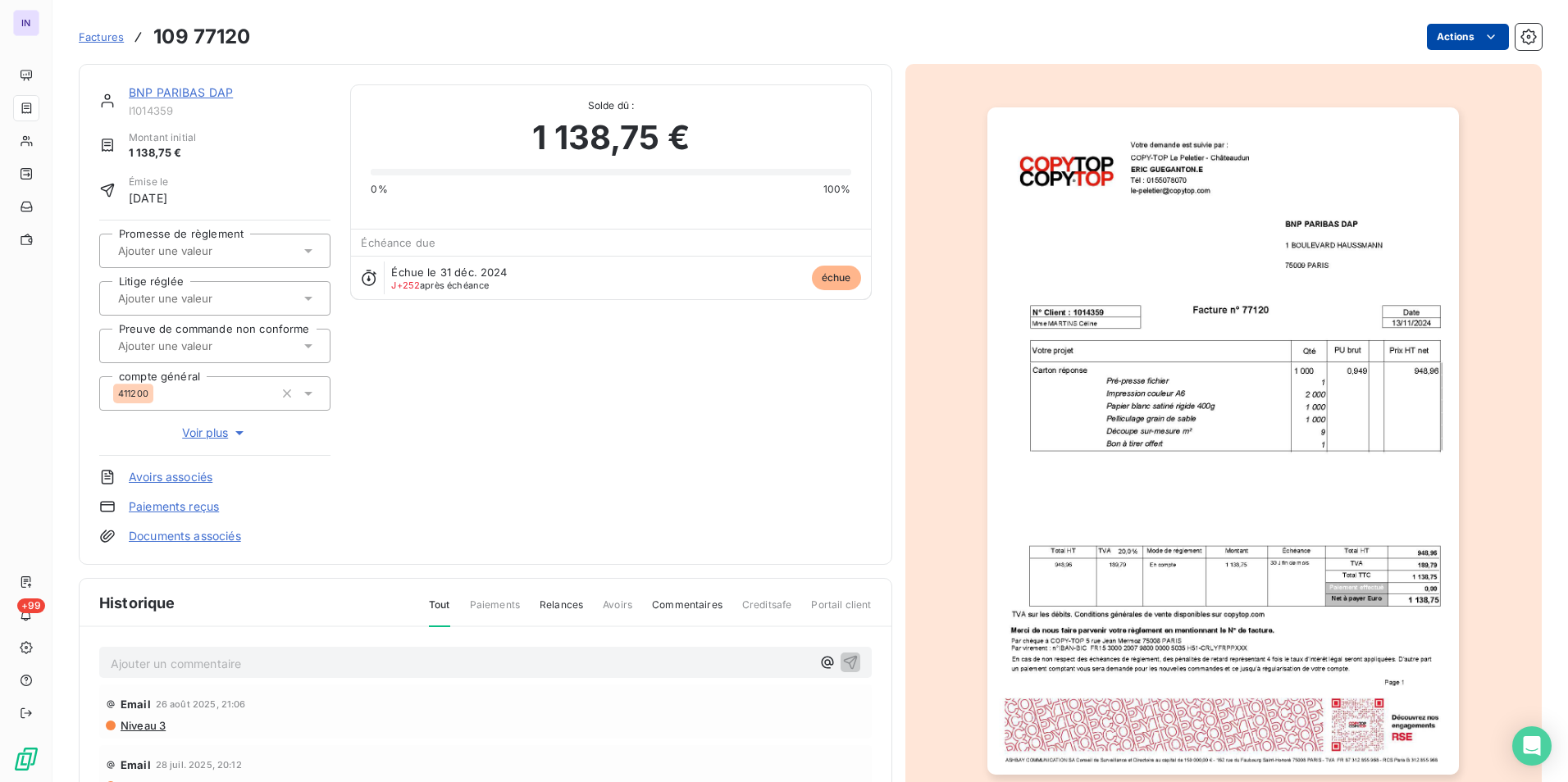
click at [1450, 33] on html "IN +99 Factures 109 77120 Actions BNP PARIBAS DAP I1014359 Montant initial 1 13…" at bounding box center [784, 391] width 1568 height 782
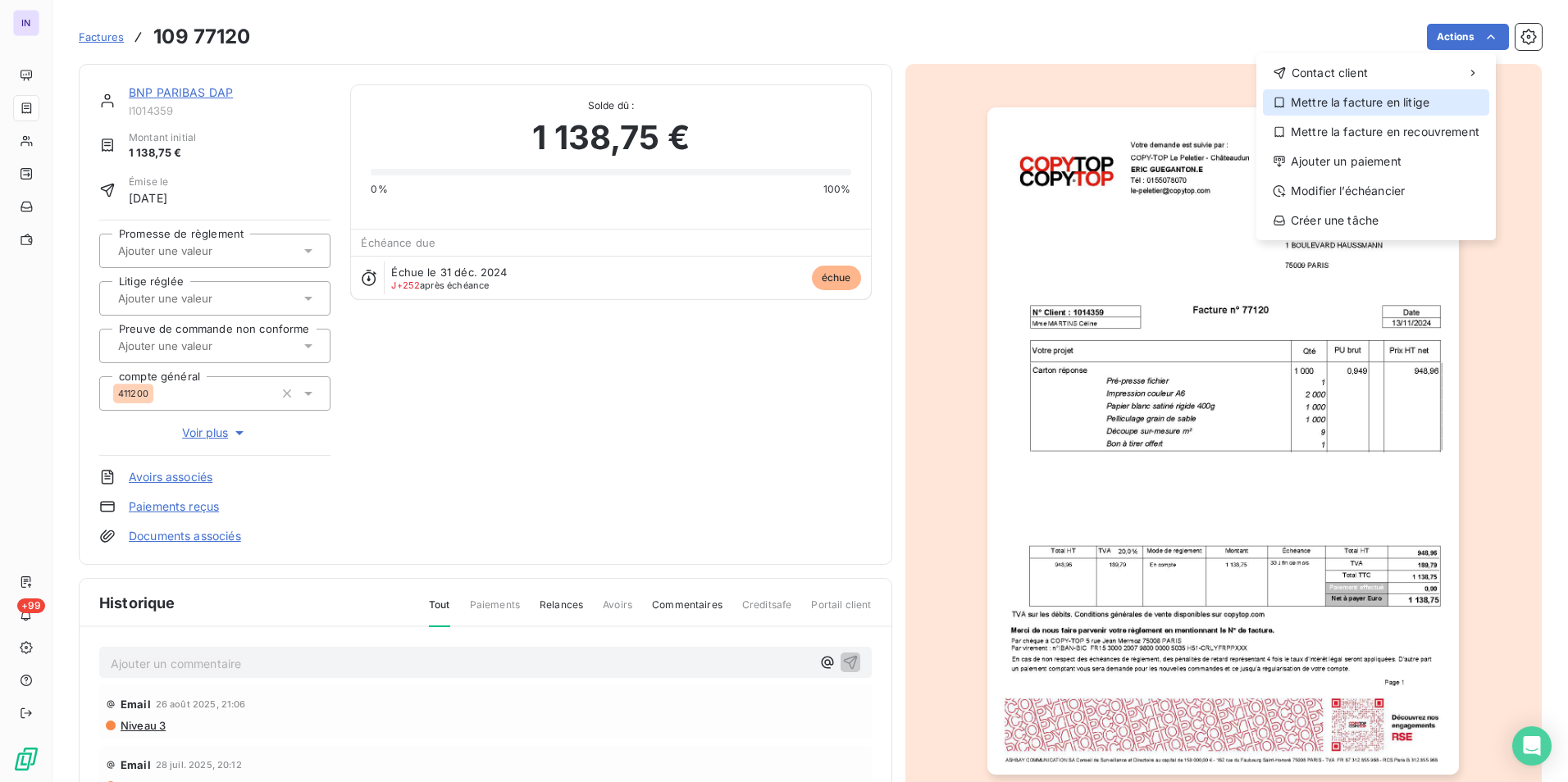
click at [1332, 105] on div "Mettre la facture en litige" at bounding box center [1376, 102] width 226 height 27
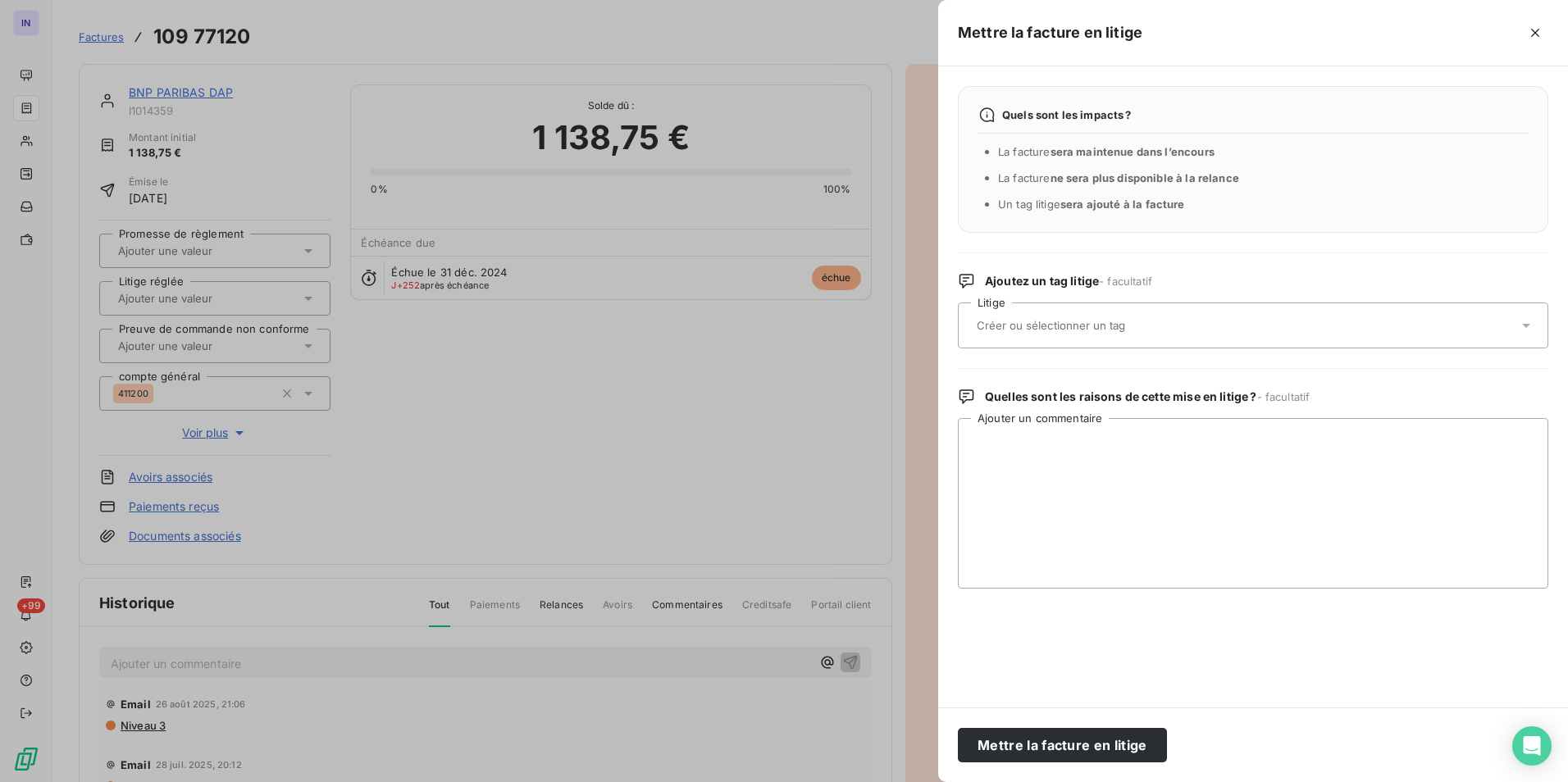
drag, startPoint x: 1107, startPoint y: 735, endPoint x: 526, endPoint y: 480, distance: 634.5
click at [1104, 735] on button "Mettre la facture en litige" at bounding box center [1062, 745] width 209 height 34
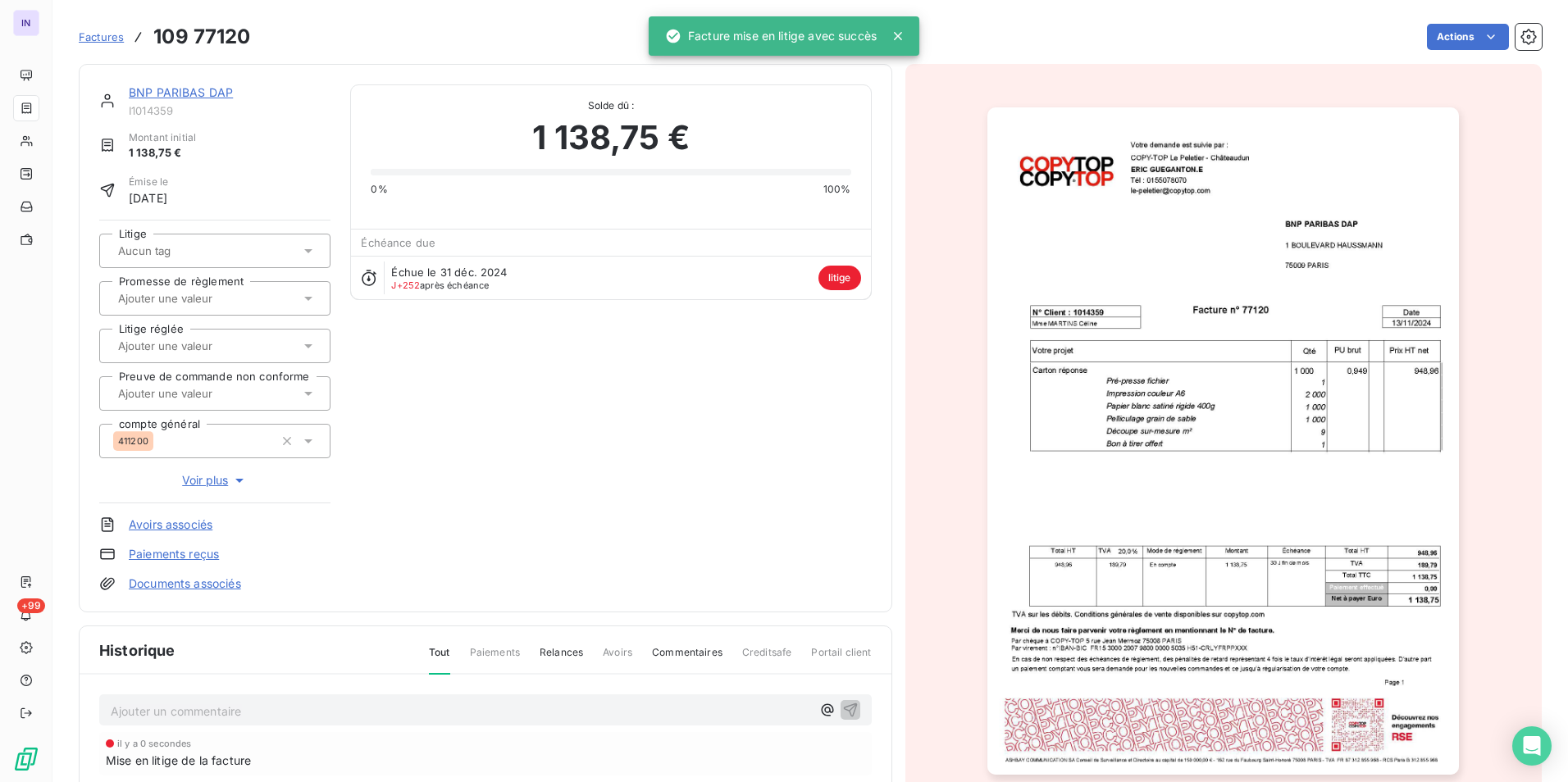
click at [213, 93] on link "BNP PARIBAS DAP" at bounding box center [181, 93] width 105 height 14
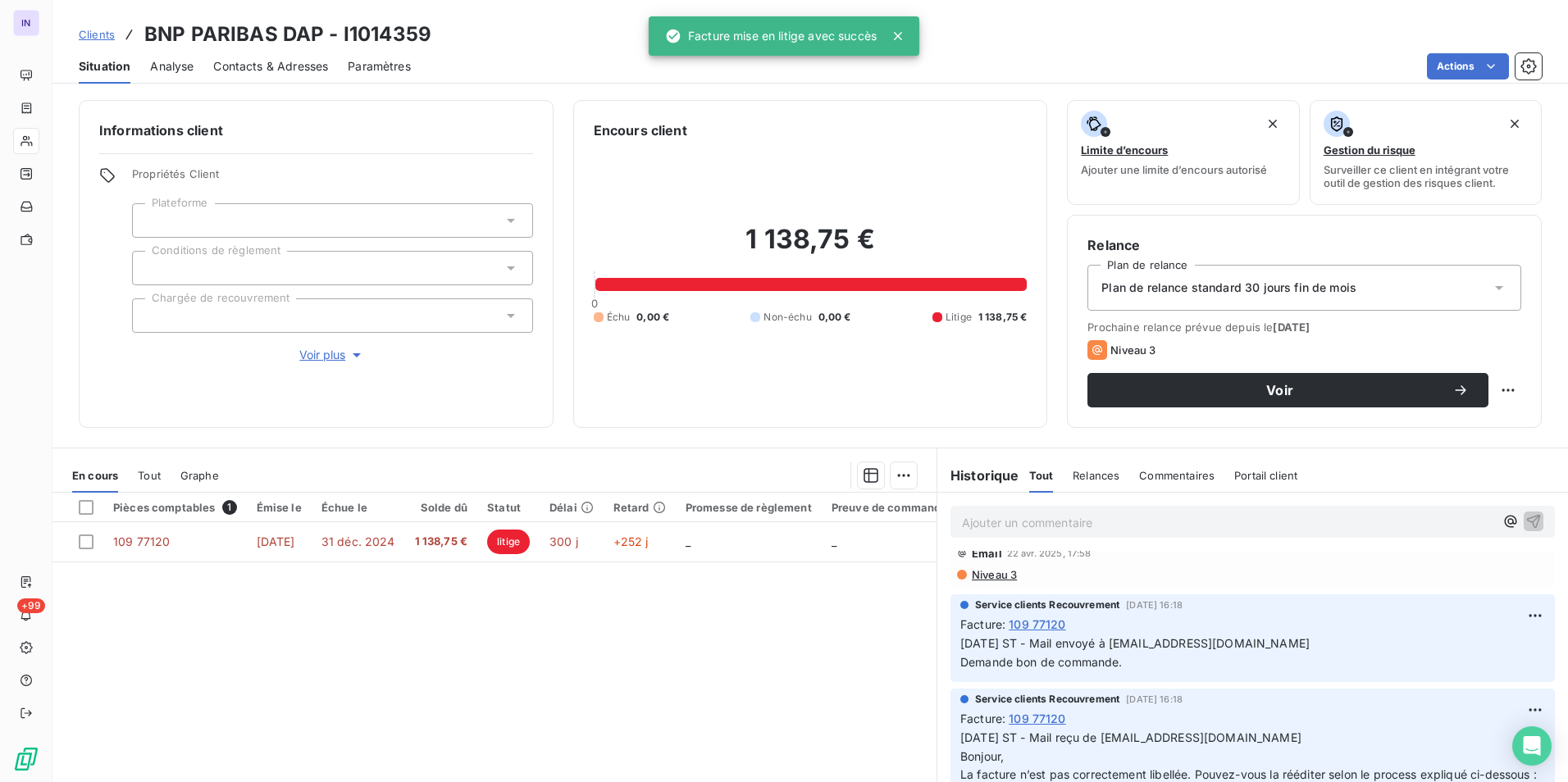
scroll to position [492, 0]
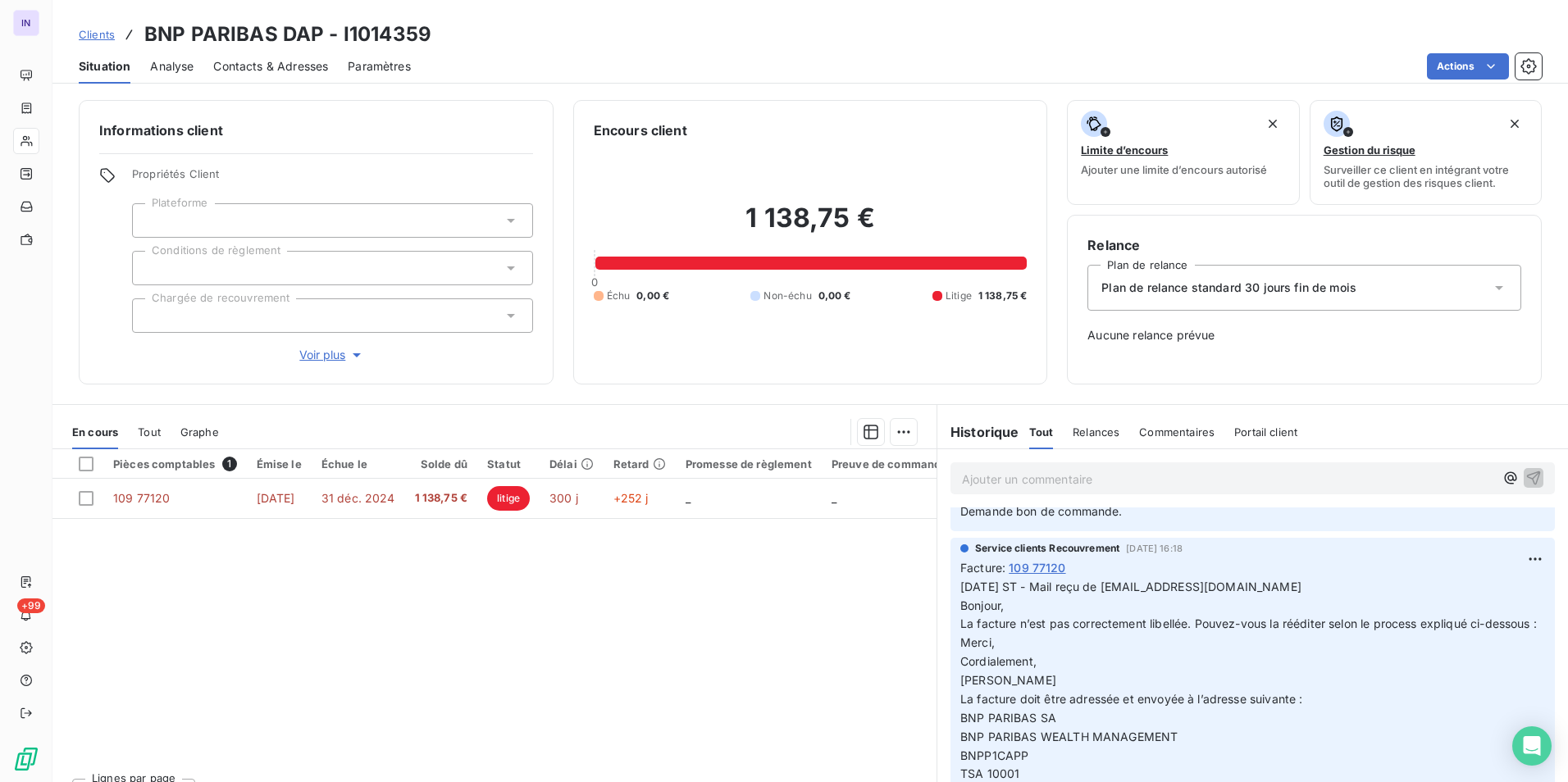
click at [1314, 586] on p "[DATE] ST - Mail reçu de [EMAIL_ADDRESS][DOMAIN_NAME] Bonjour, La facture n’est…" at bounding box center [1253, 728] width 584 height 300
drag, startPoint x: 1260, startPoint y: 584, endPoint x: 1120, endPoint y: 586, distance: 140.0
click at [1120, 586] on p "[DATE] ST - Mail reçu de [EMAIL_ADDRESS][DOMAIN_NAME] Bonjour, La facture n’est…" at bounding box center [1253, 728] width 584 height 300
copy span "[EMAIL_ADDRESS][DOMAIN_NAME]"
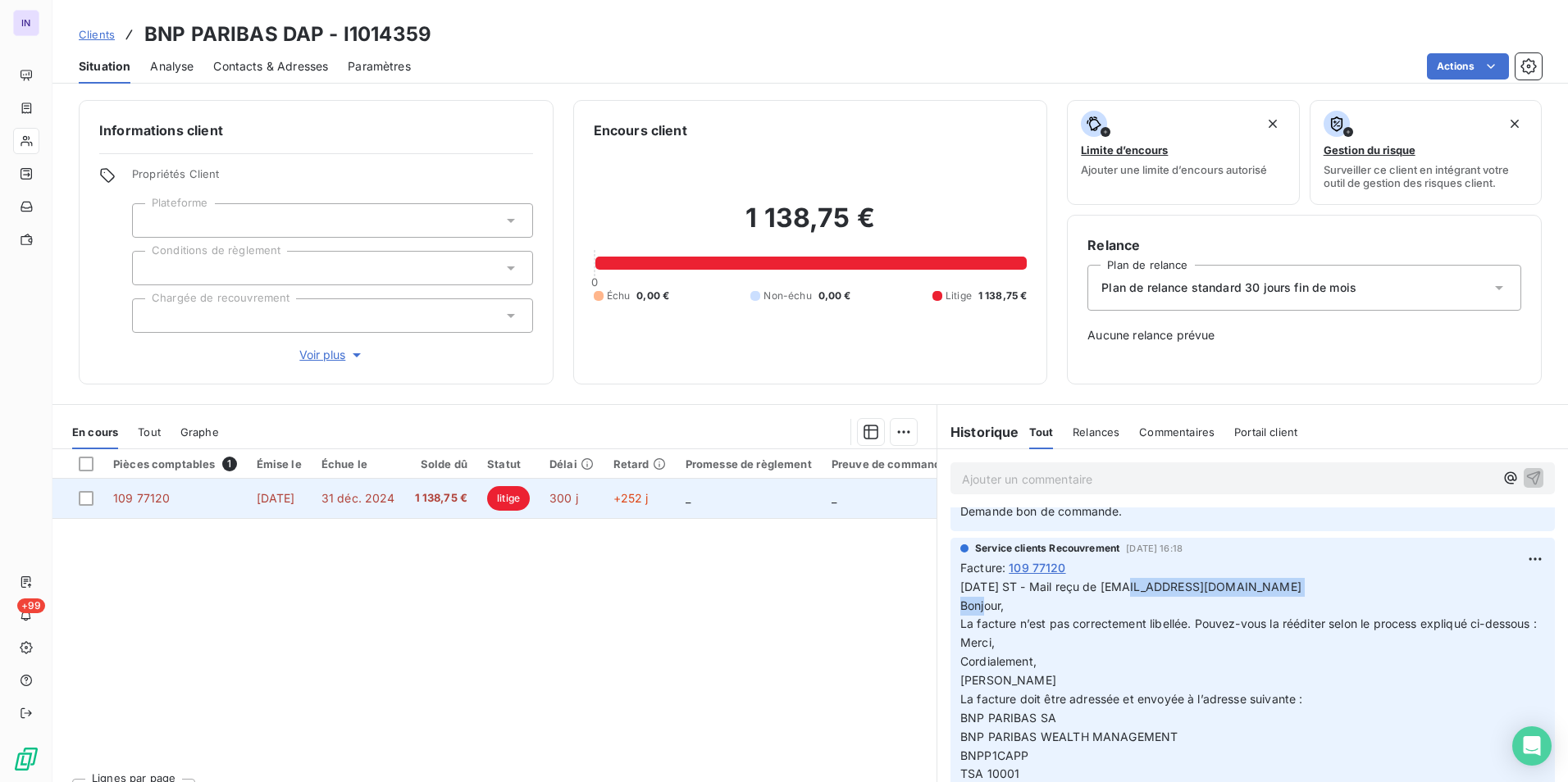
click at [237, 487] on td "109 77120" at bounding box center [175, 498] width 143 height 39
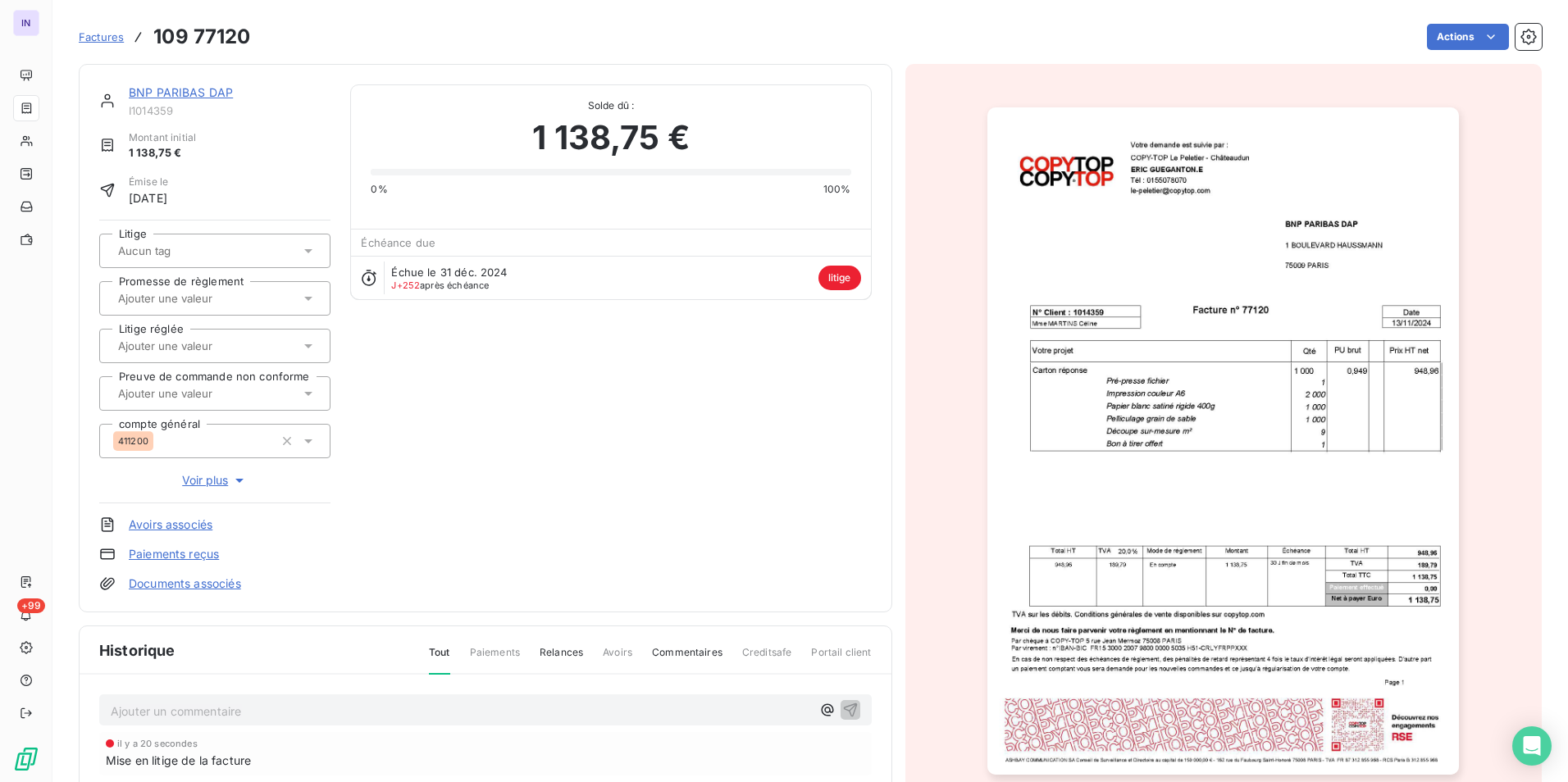
click at [217, 92] on link "BNP PARIBAS DAP" at bounding box center [181, 93] width 105 height 14
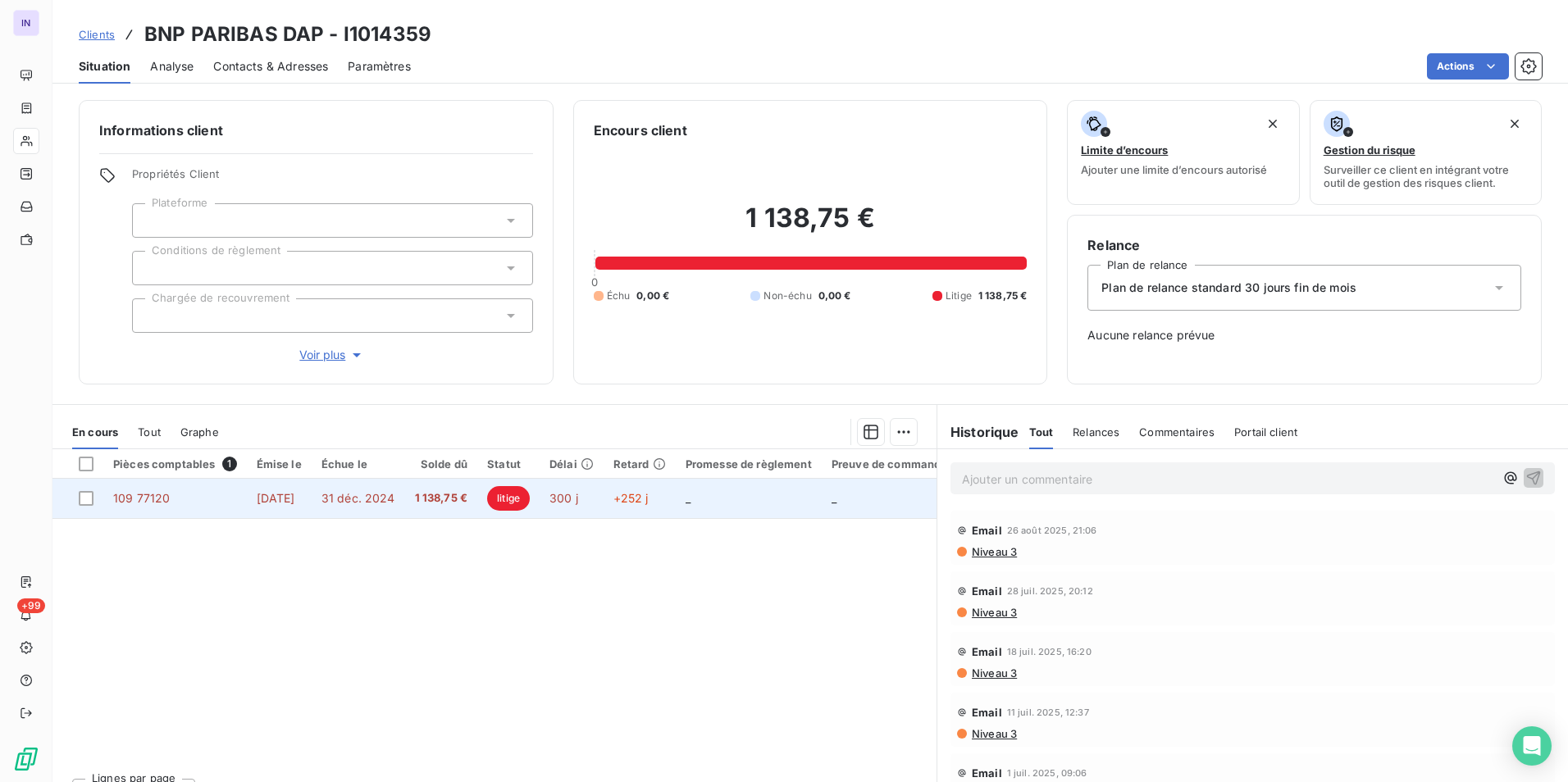
click at [385, 502] on span "31 déc. 2024" at bounding box center [358, 498] width 74 height 14
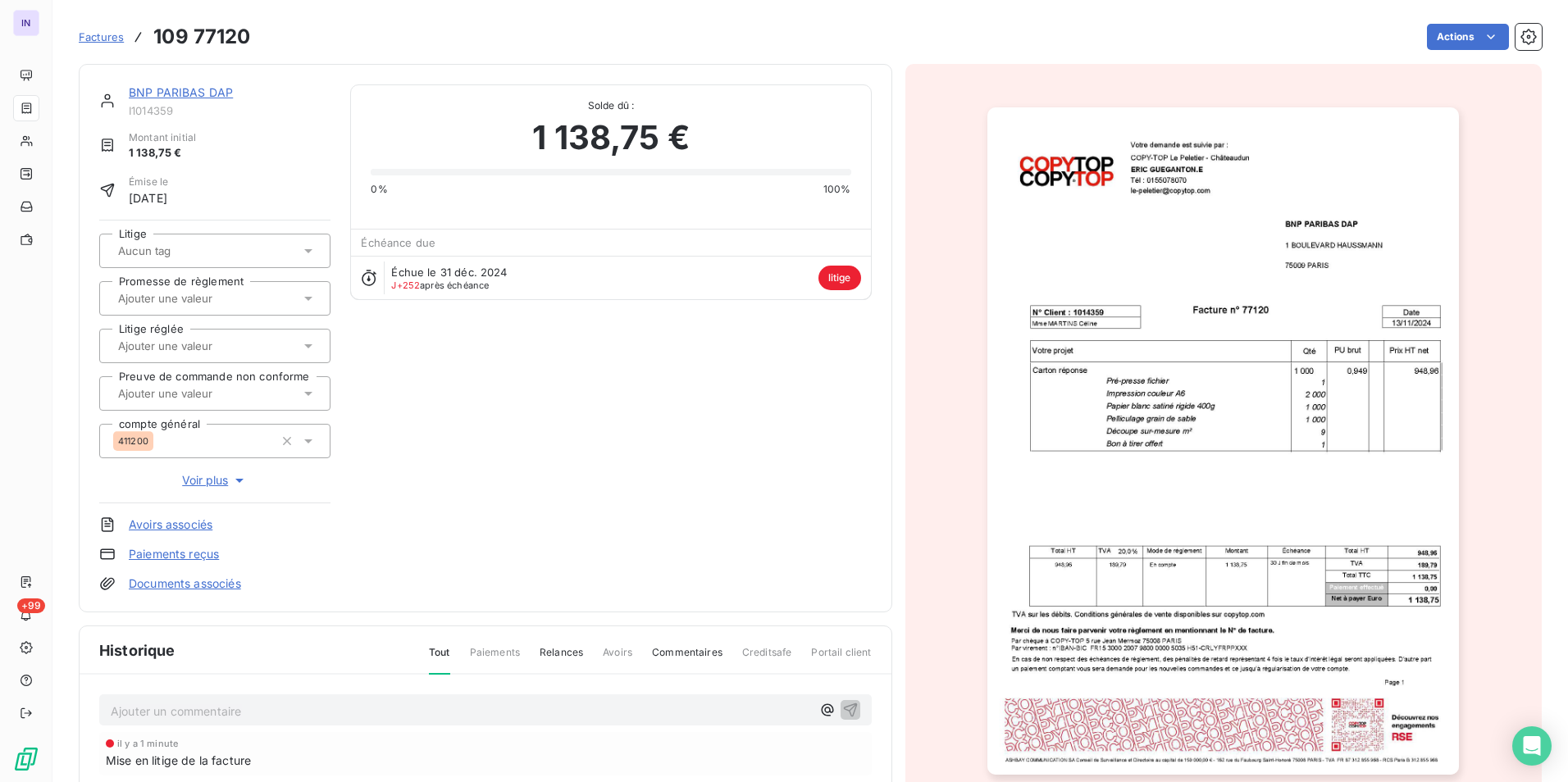
click at [206, 481] on span "Voir plus" at bounding box center [214, 480] width 66 height 16
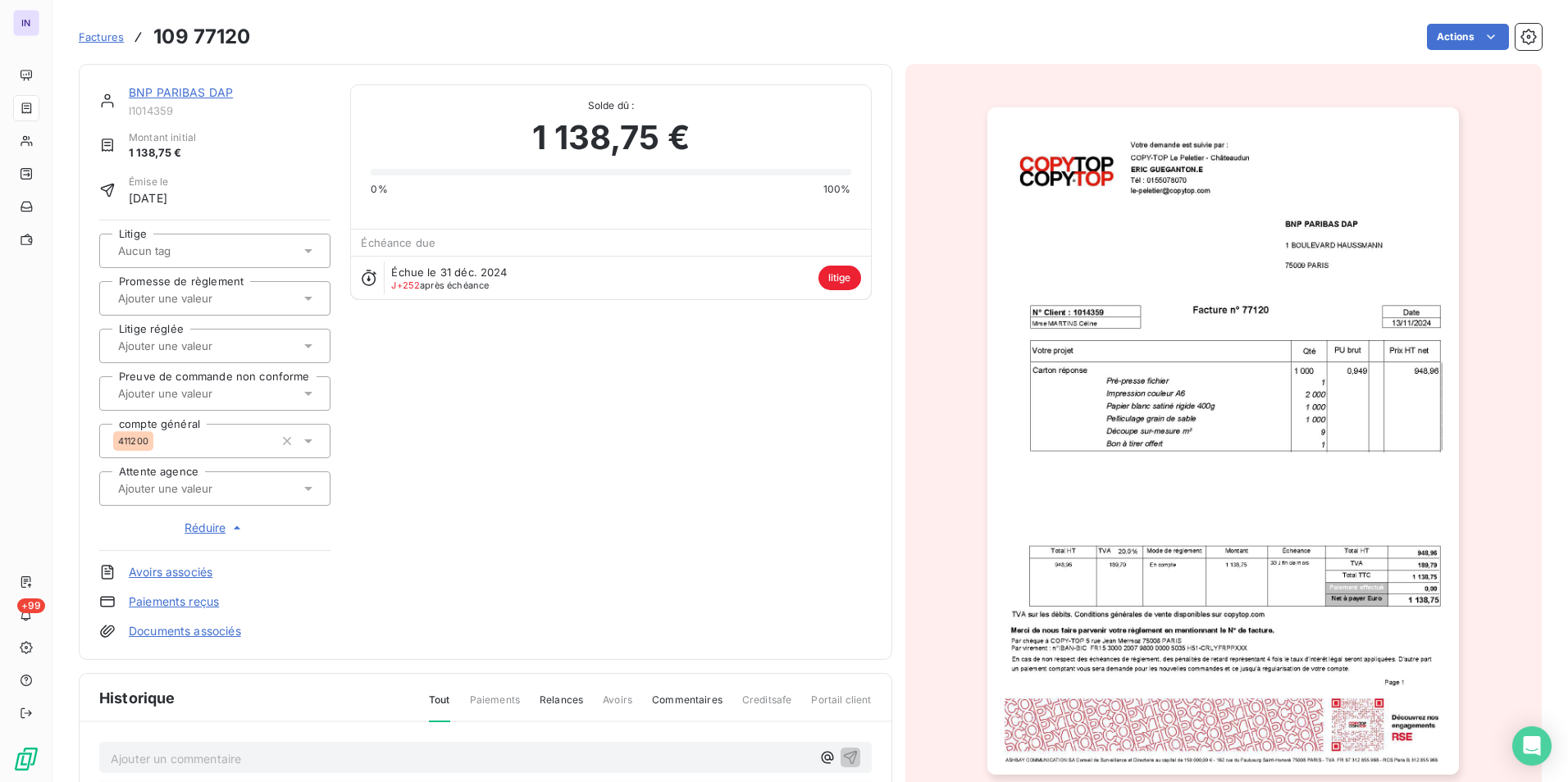
click at [237, 487] on input "text" at bounding box center [199, 488] width 165 height 15
type input "pe"
click at [115, 570] on div at bounding box center [117, 570] width 16 height 16
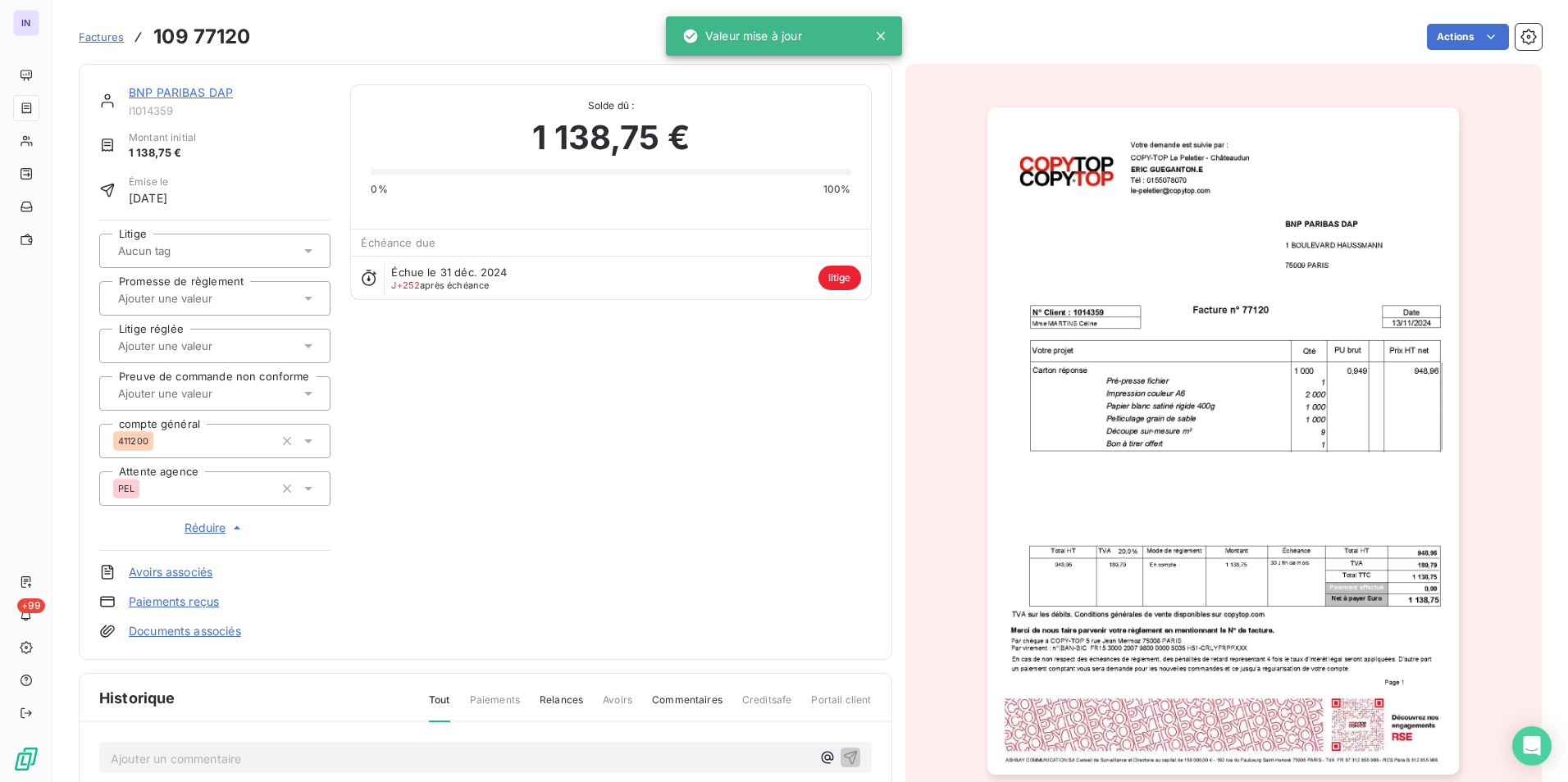
drag, startPoint x: 592, startPoint y: 478, endPoint x: 482, endPoint y: 389, distance: 141.5
click at [589, 479] on div "BNP PARIBAS DAP I1014359 Montant initial 1 138,75 € Émise le [DATE] Litige Prom…" at bounding box center [486, 362] width 773 height 555
click at [213, 93] on link "BNP PARIBAS DAP" at bounding box center [181, 93] width 105 height 14
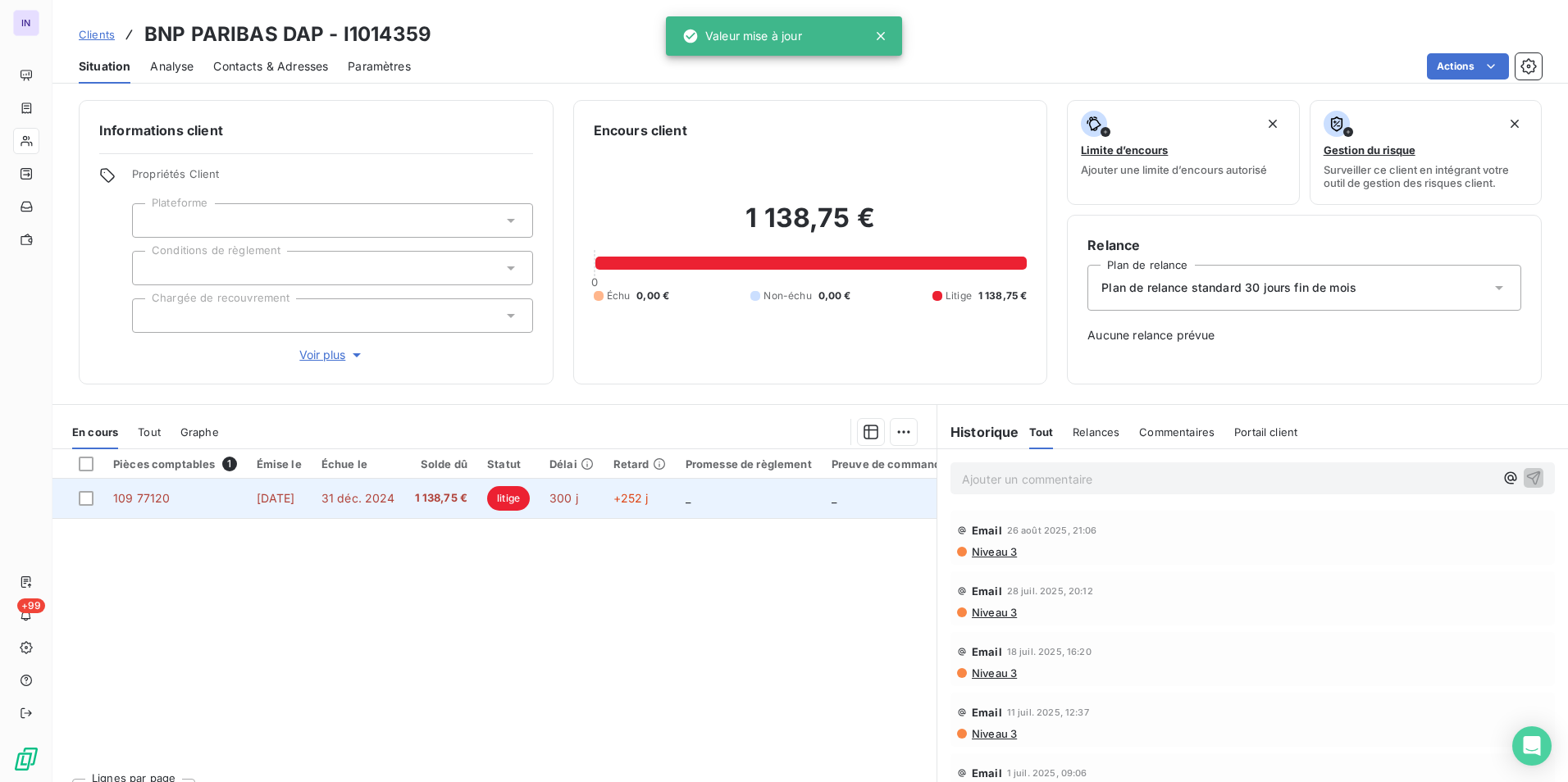
click at [278, 491] on span "[DATE]" at bounding box center [276, 498] width 39 height 14
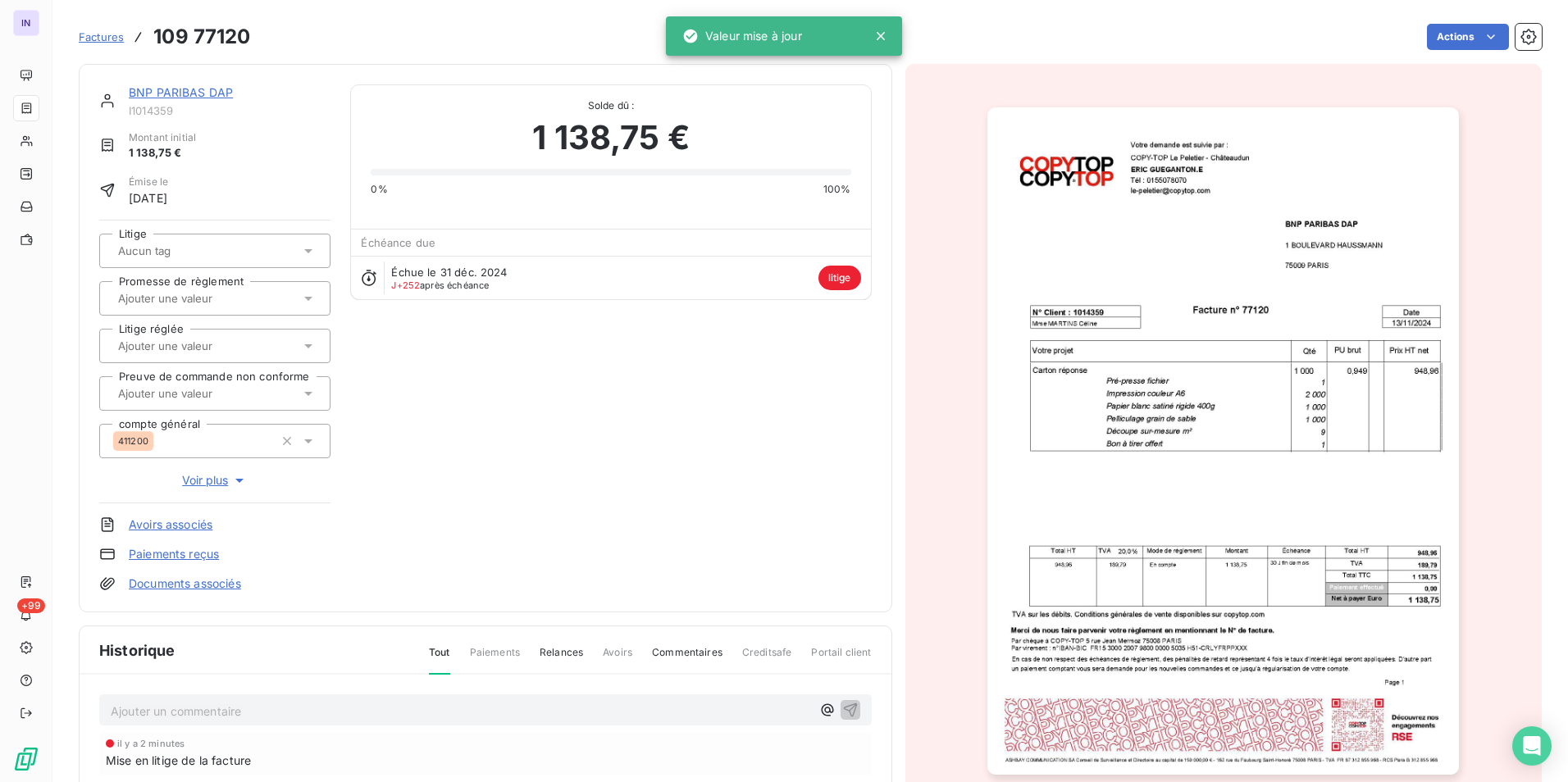
click at [133, 719] on p "Ajouter un commentaire ﻿" at bounding box center [460, 711] width 700 height 21
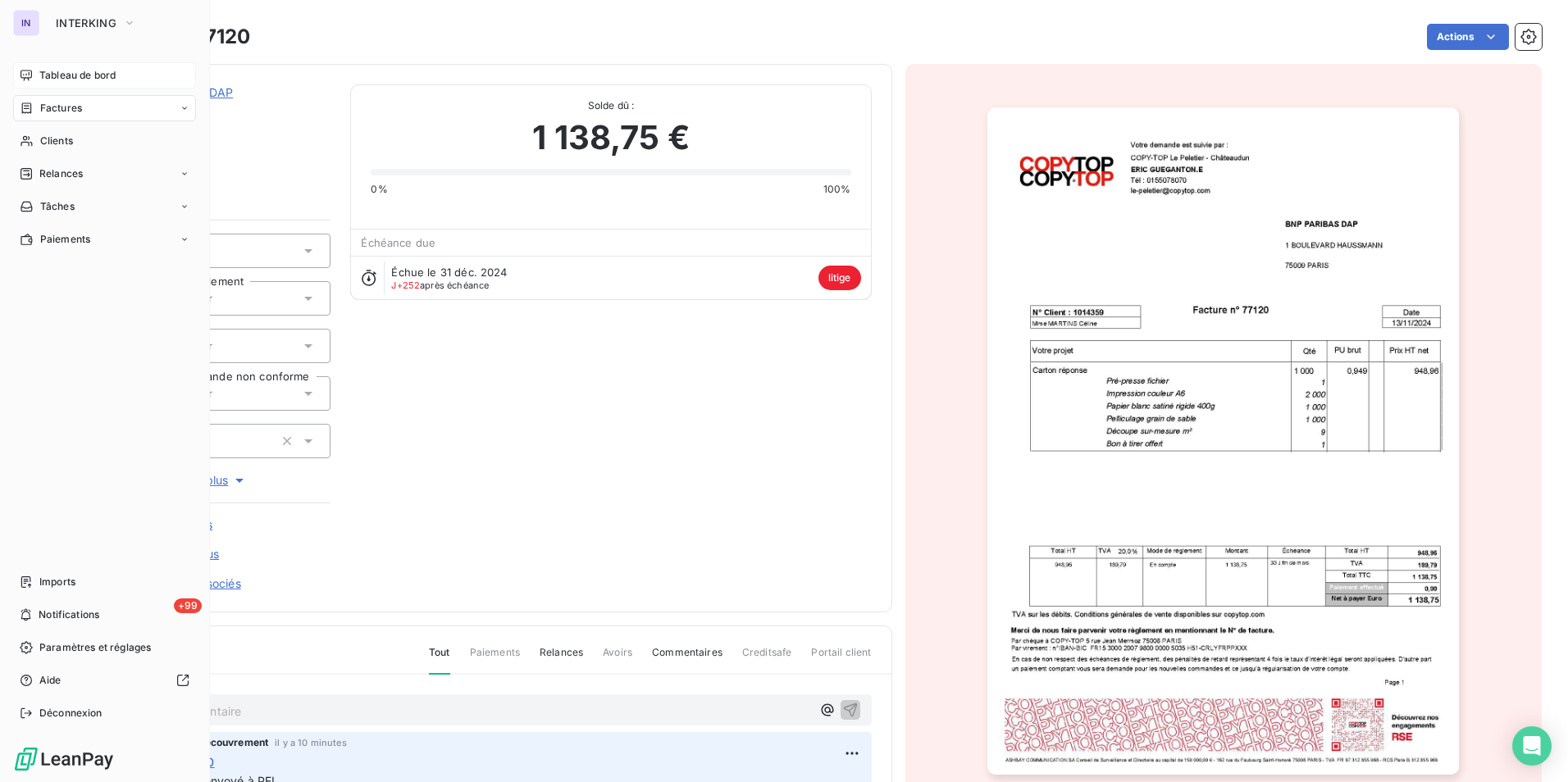
click at [57, 77] on span "Tableau de bord" at bounding box center [77, 75] width 76 height 15
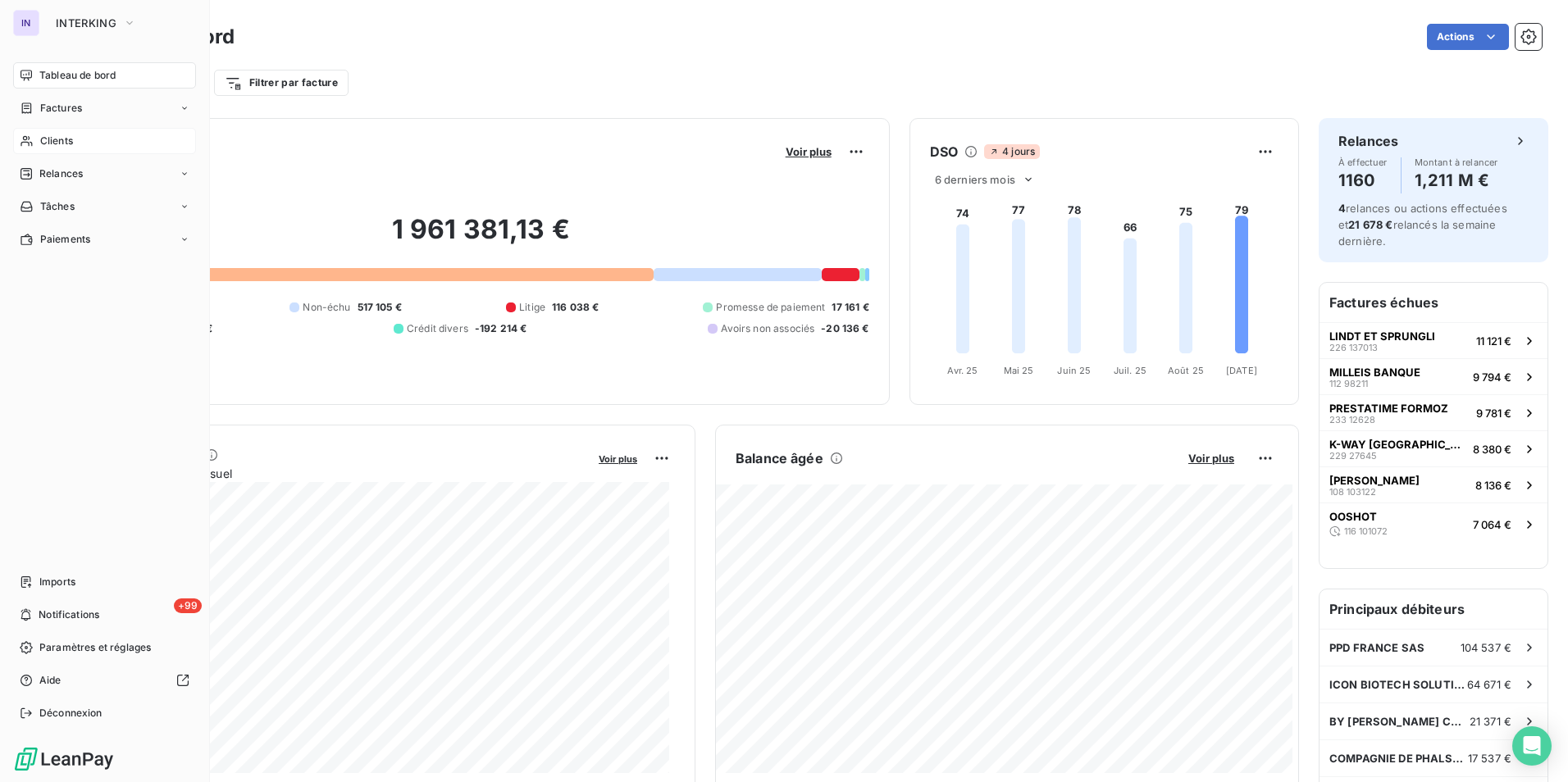
click at [45, 140] on span "Clients" at bounding box center [57, 140] width 33 height 15
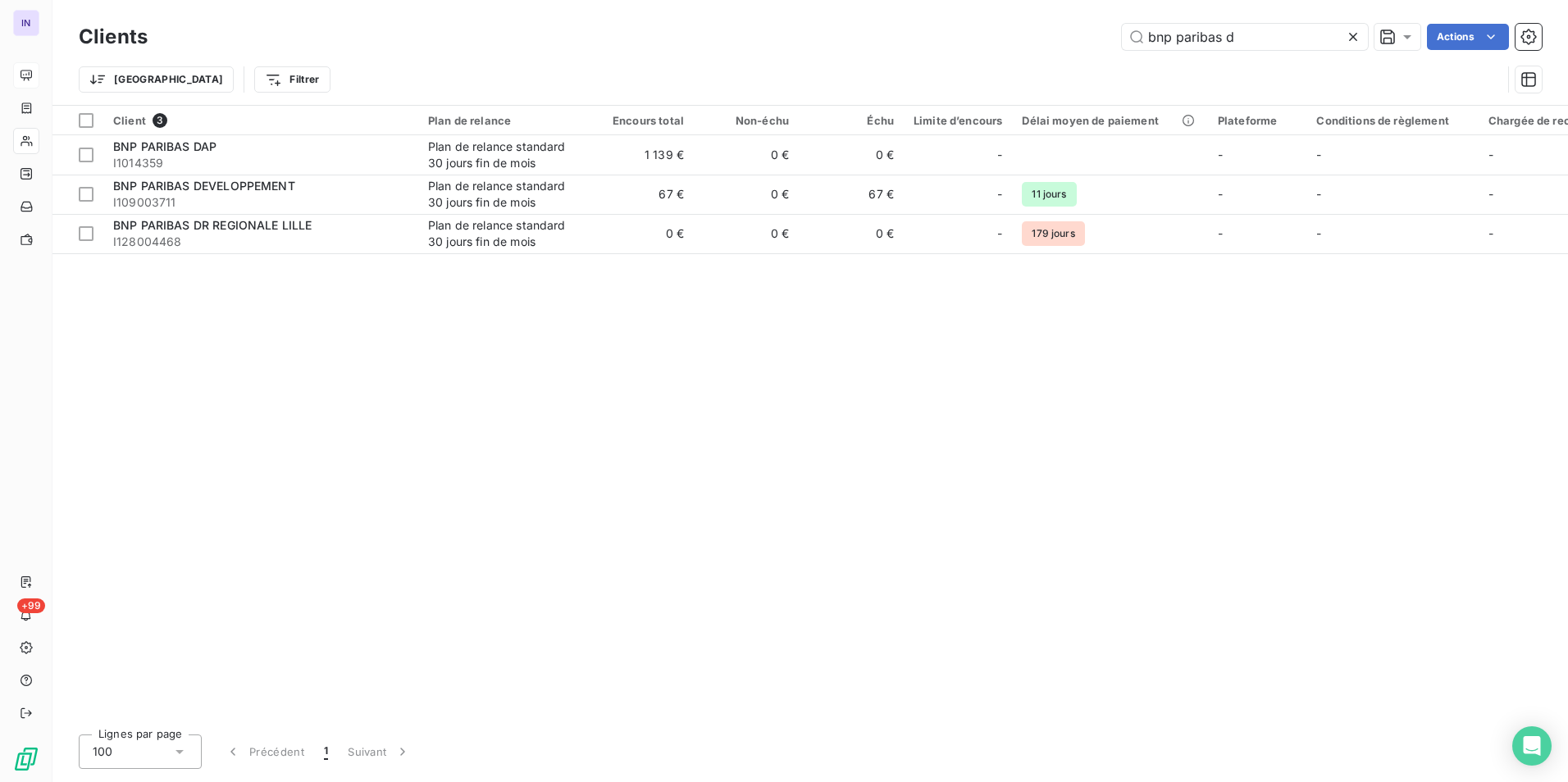
drag, startPoint x: 1260, startPoint y: 39, endPoint x: 1017, endPoint y: 46, distance: 243.1
click at [1017, 46] on div "bnp paribas d Actions" at bounding box center [854, 37] width 1374 height 27
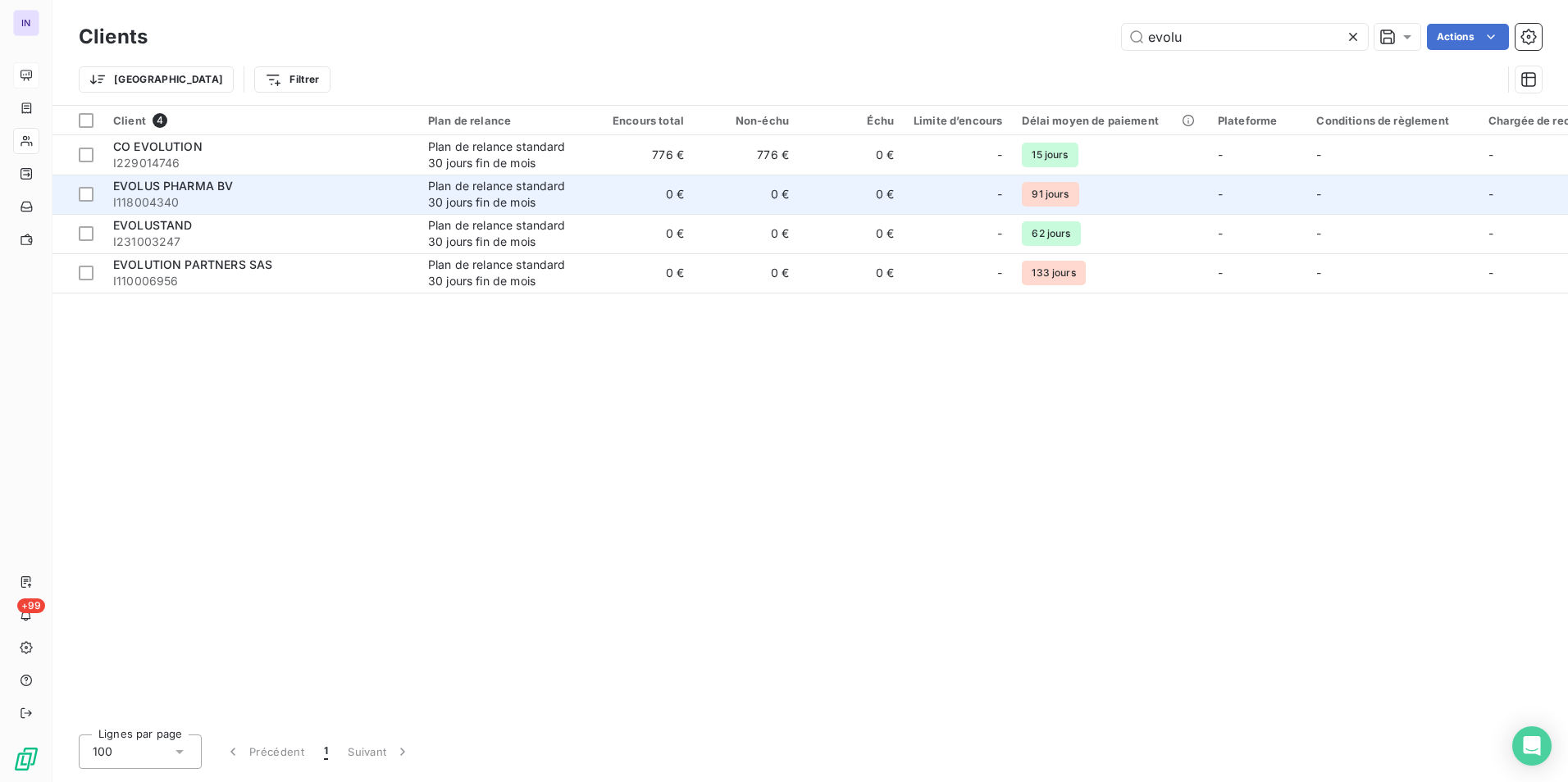
type input "evolu"
click at [262, 198] on span "I118004340" at bounding box center [260, 202] width 296 height 16
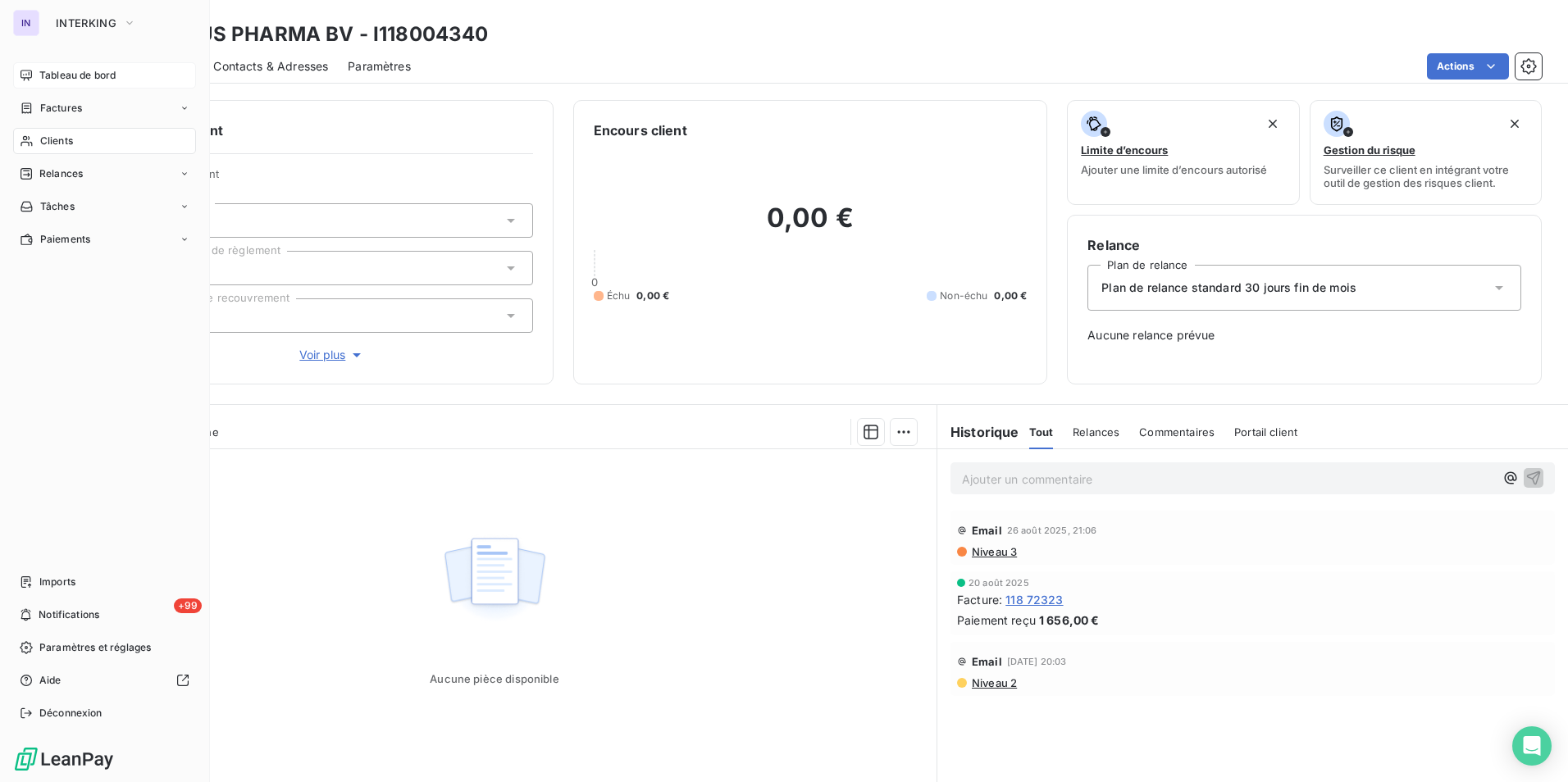
drag, startPoint x: 48, startPoint y: 139, endPoint x: 183, endPoint y: 138, distance: 135.0
click at [49, 139] on span "Clients" at bounding box center [57, 140] width 33 height 15
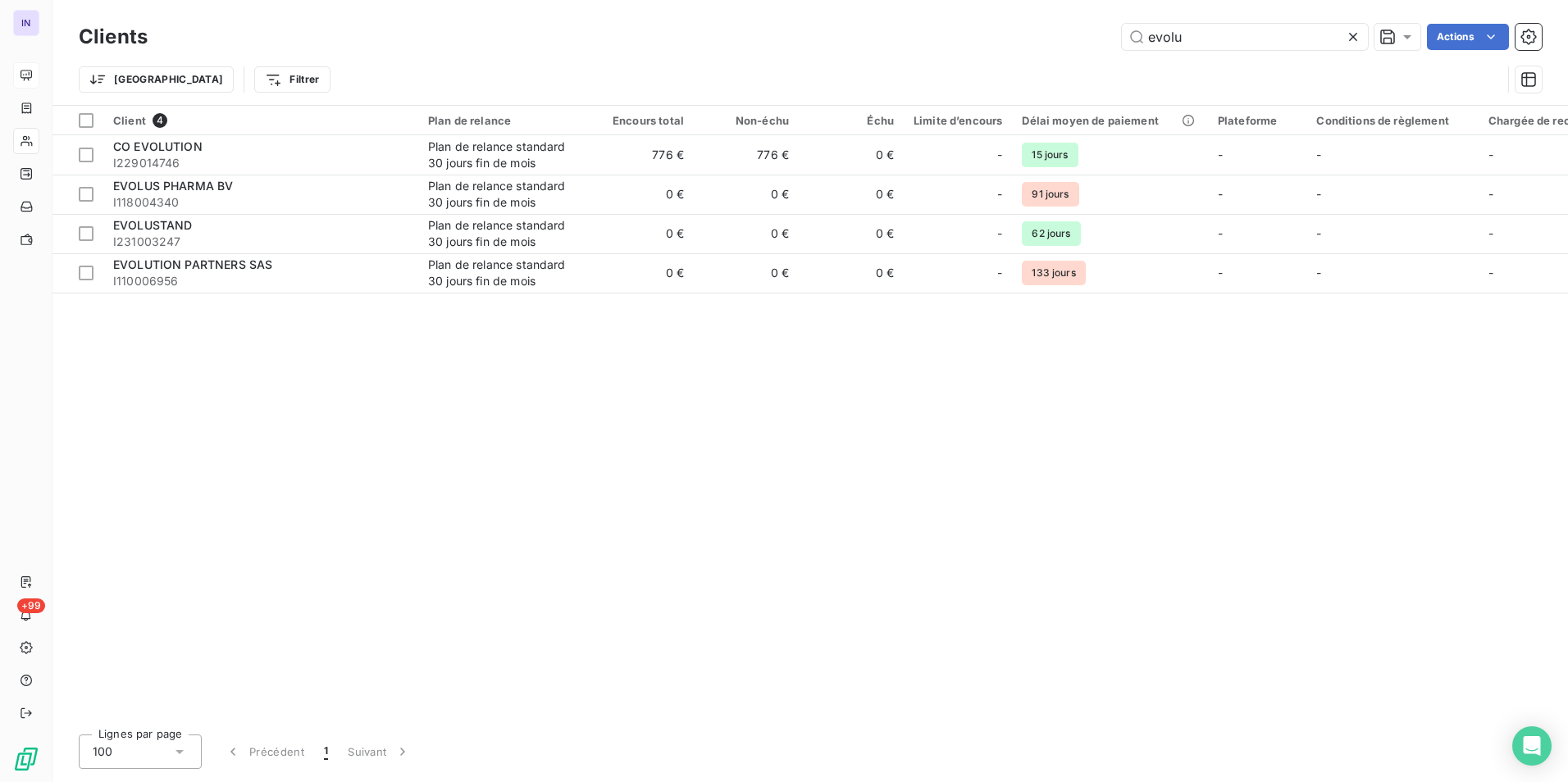
drag, startPoint x: 1195, startPoint y: 36, endPoint x: 1008, endPoint y: 29, distance: 187.1
click at [1008, 29] on div "evolu Actions" at bounding box center [854, 37] width 1374 height 27
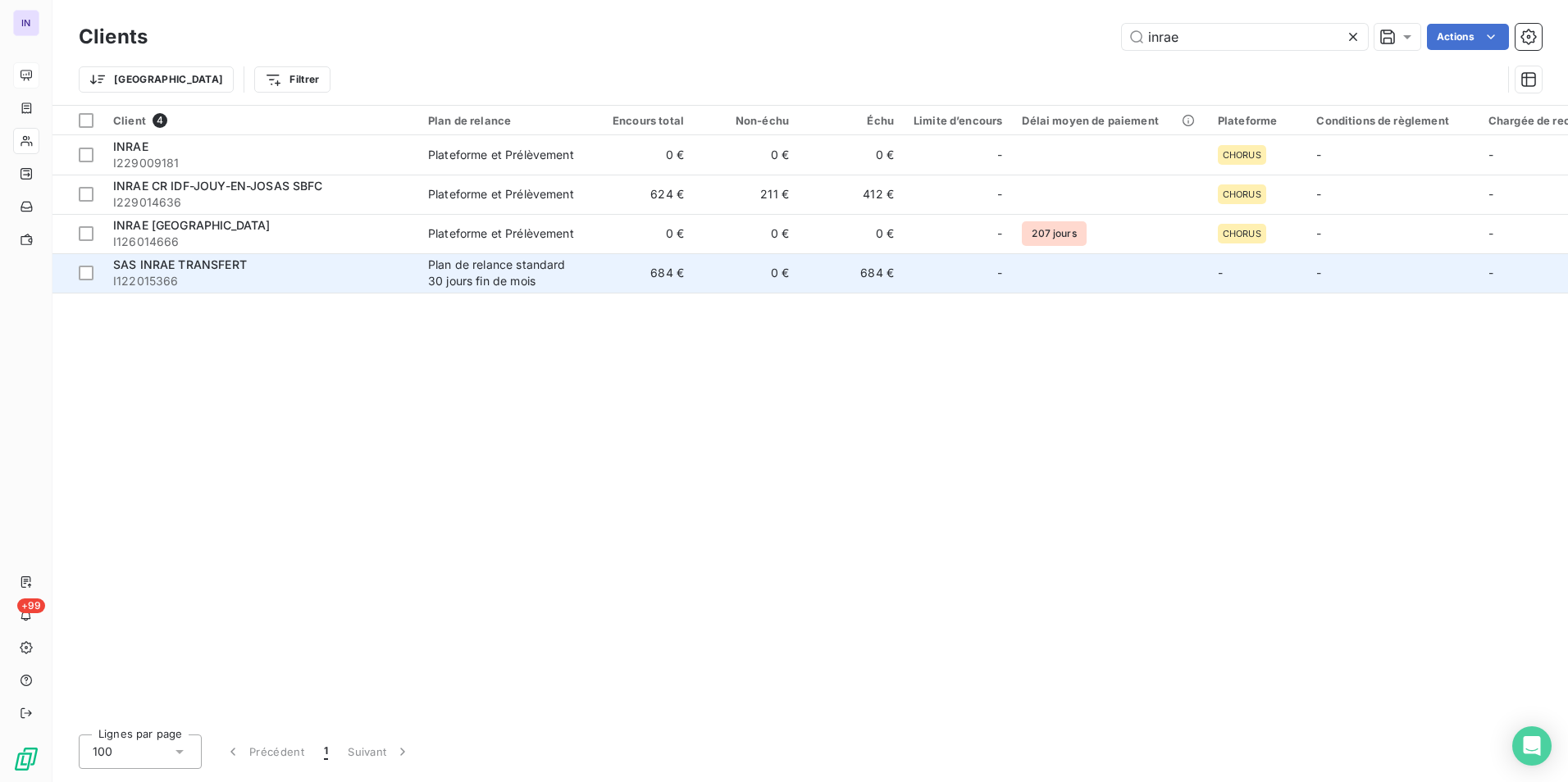
type input "inrae"
click at [324, 267] on div "SAS INRAE TRANSFERT" at bounding box center [260, 265] width 296 height 16
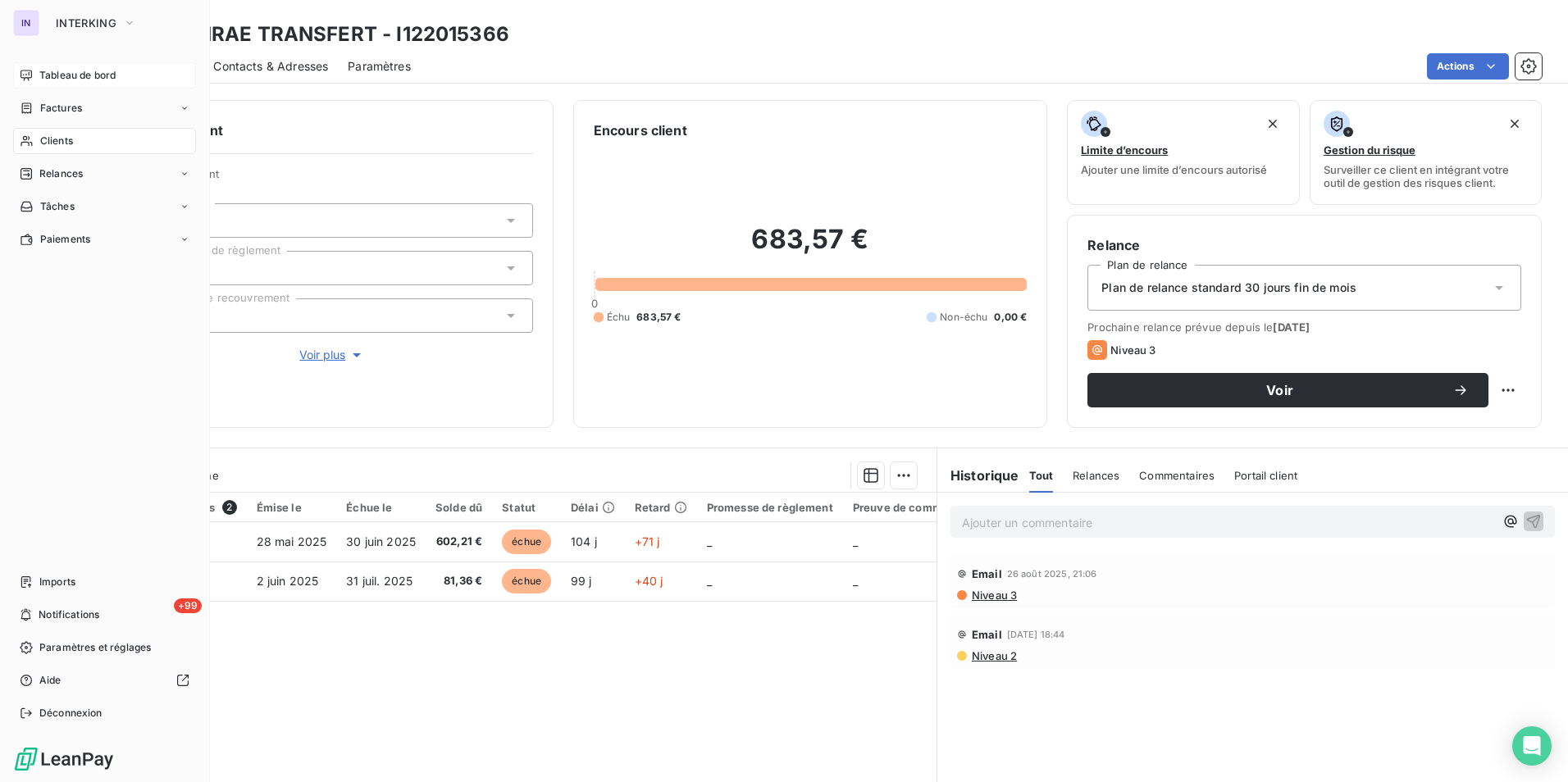
drag, startPoint x: 51, startPoint y: 146, endPoint x: 151, endPoint y: 150, distance: 100.1
click at [51, 146] on span "Clients" at bounding box center [57, 140] width 33 height 15
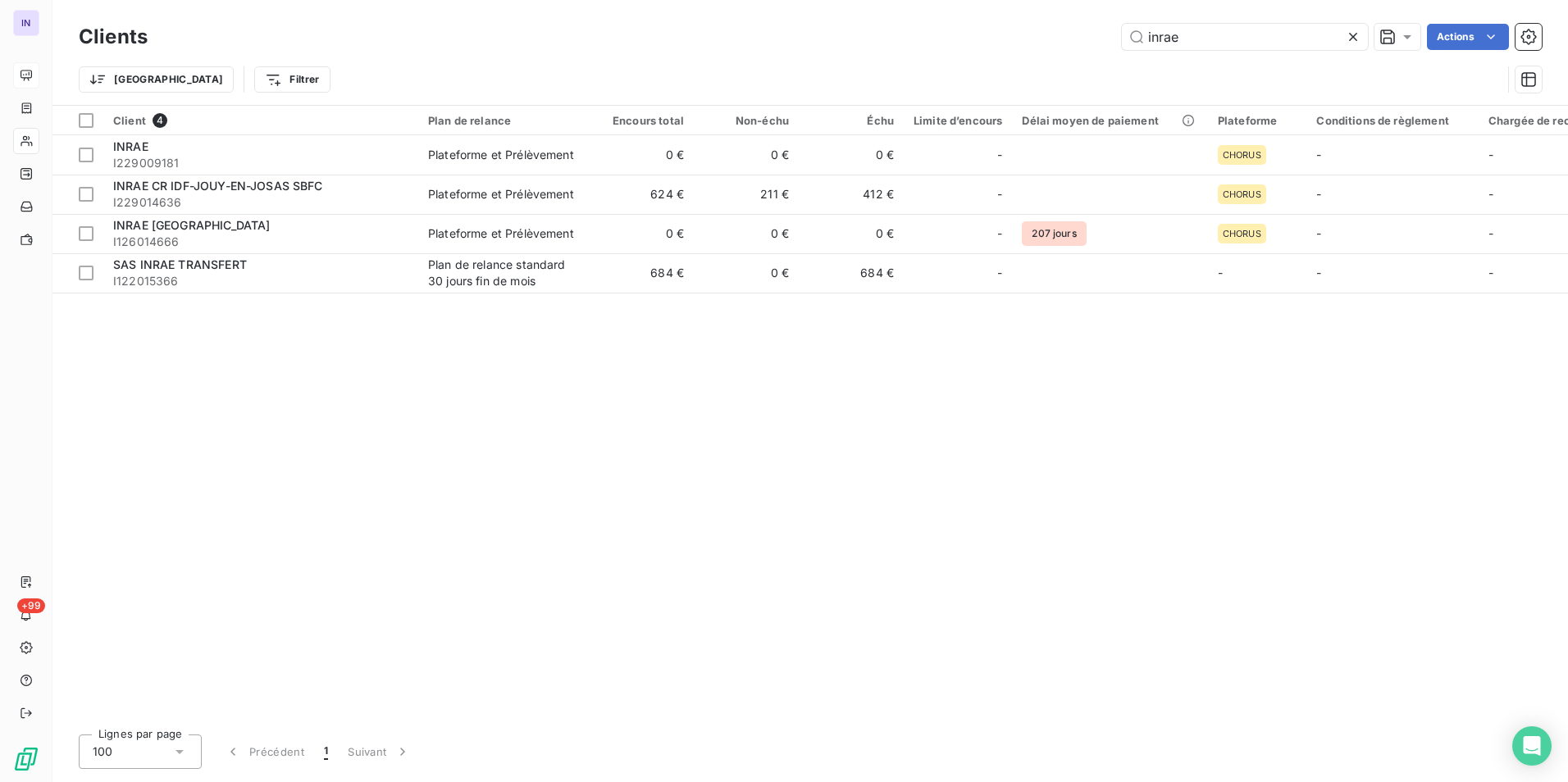
drag, startPoint x: 1189, startPoint y: 44, endPoint x: 960, endPoint y: 39, distance: 229.1
click at [958, 37] on div "inrae Actions" at bounding box center [854, 37] width 1374 height 27
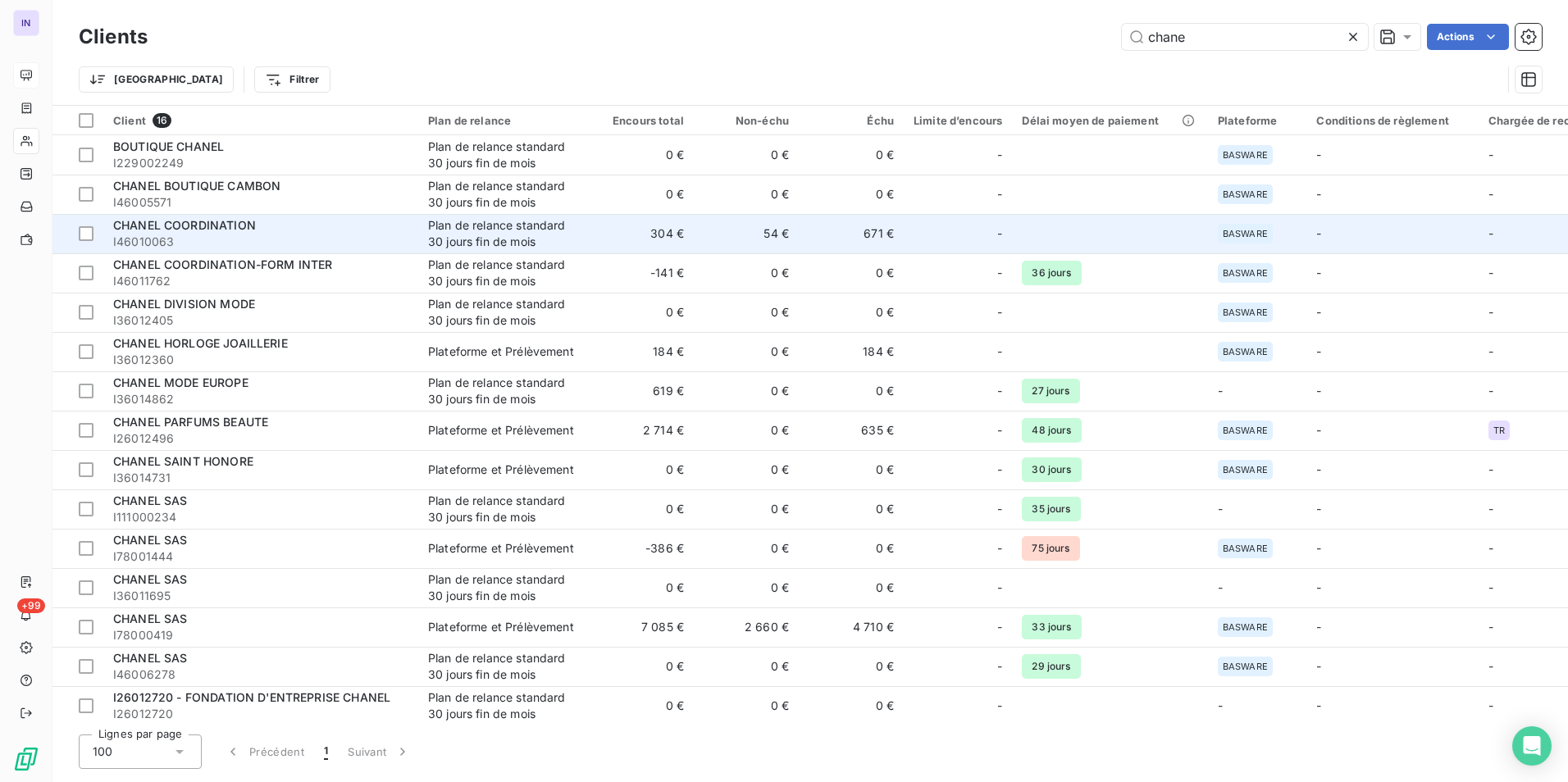
type input "chane"
click at [356, 243] on span "I46010063" at bounding box center [260, 242] width 296 height 16
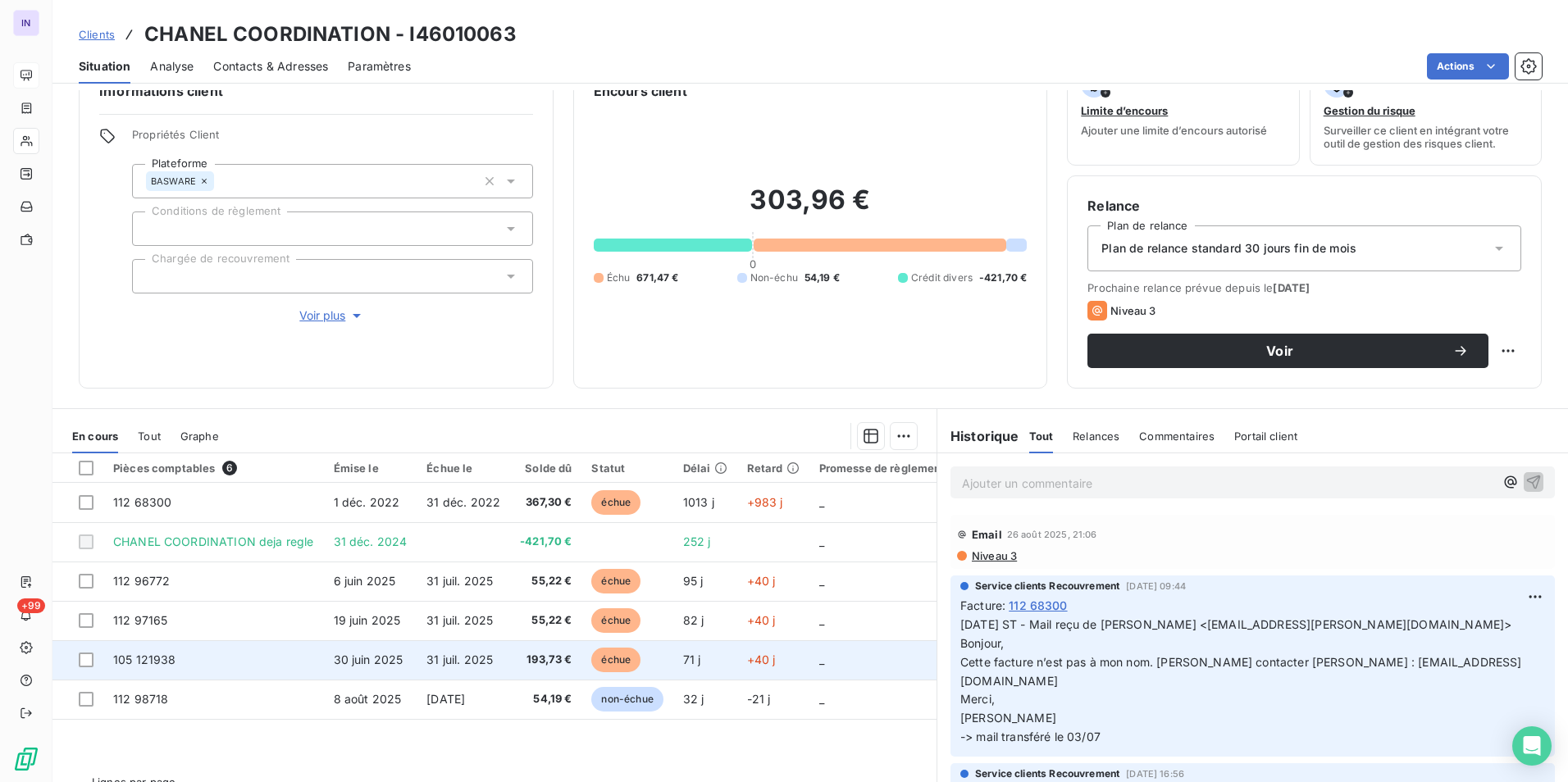
scroll to position [75, 0]
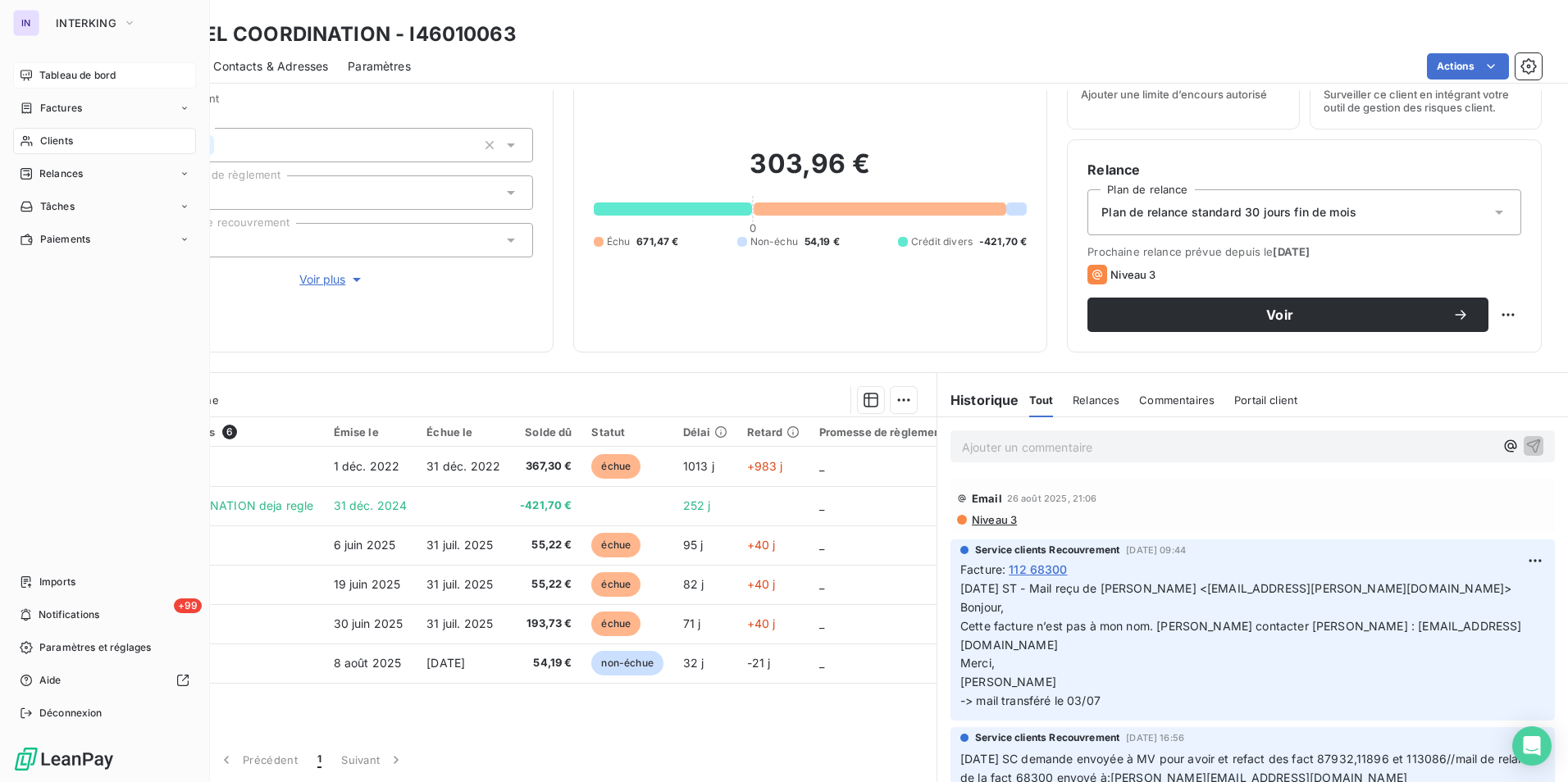
click at [62, 144] on span "Clients" at bounding box center [57, 140] width 33 height 15
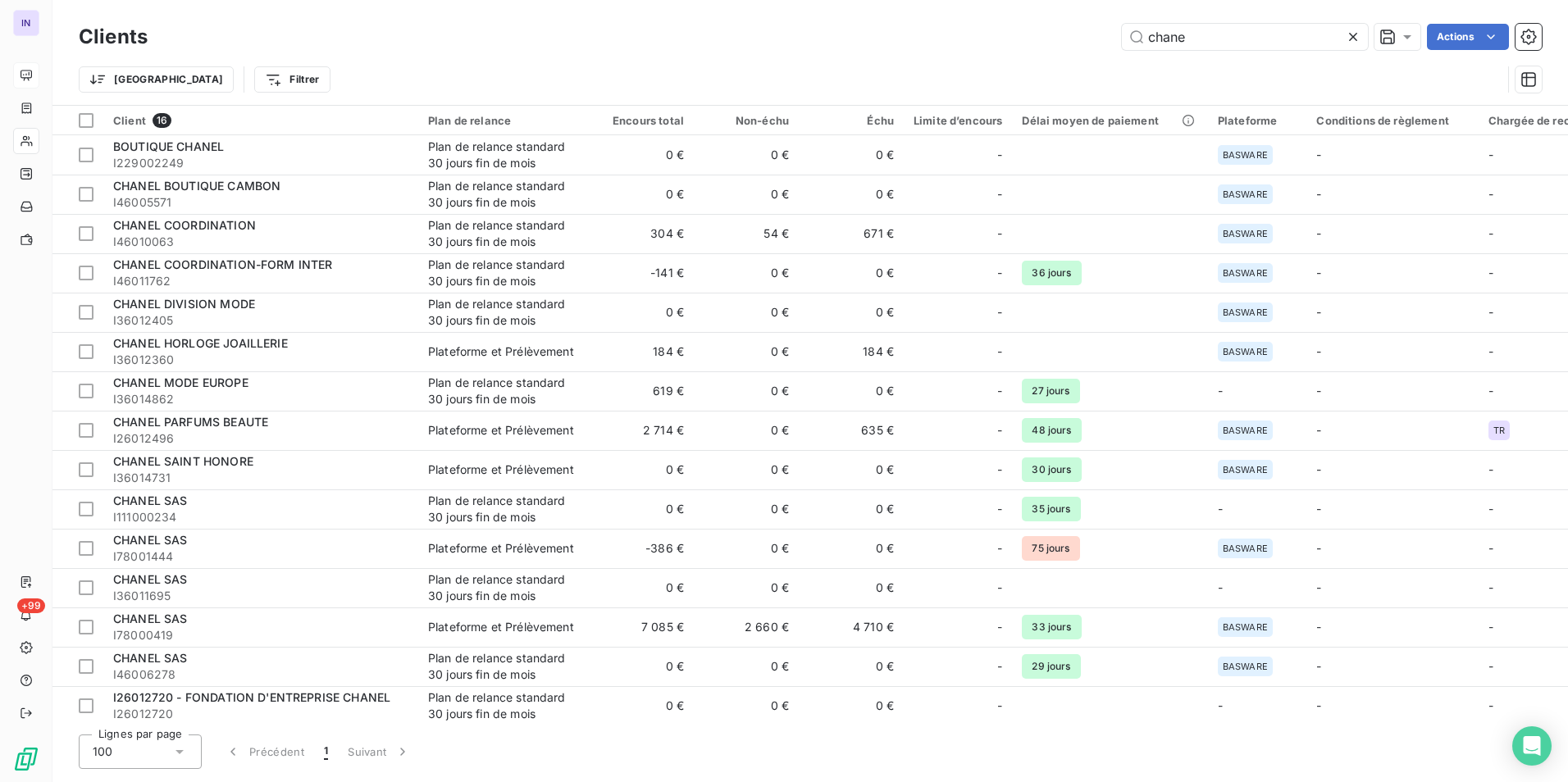
drag, startPoint x: 1207, startPoint y: 45, endPoint x: 1098, endPoint y: 33, distance: 109.7
click at [1098, 33] on div "chane Actions" at bounding box center [854, 37] width 1374 height 27
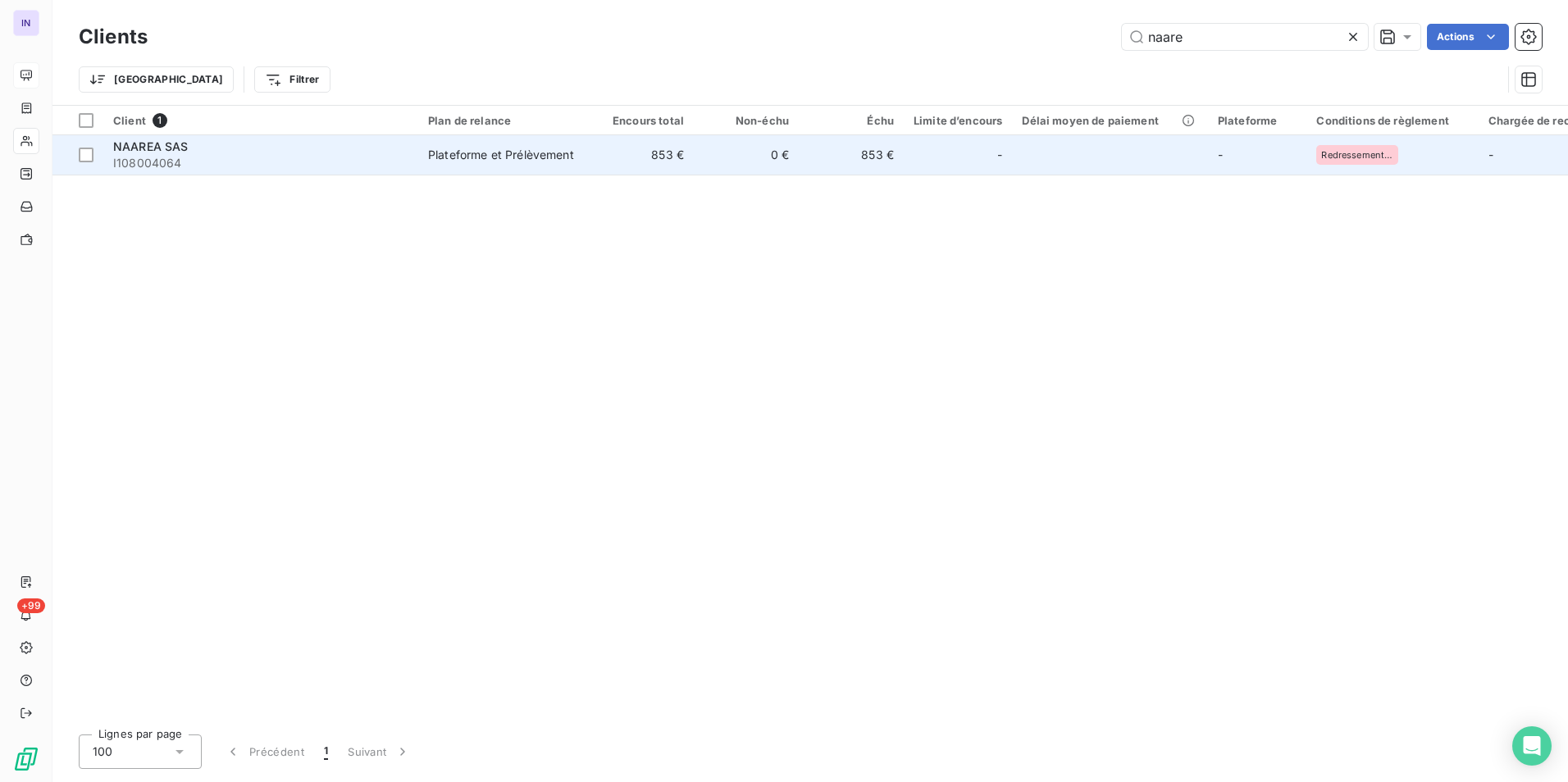
type input "naare"
click at [342, 162] on span "I108004064" at bounding box center [260, 163] width 296 height 16
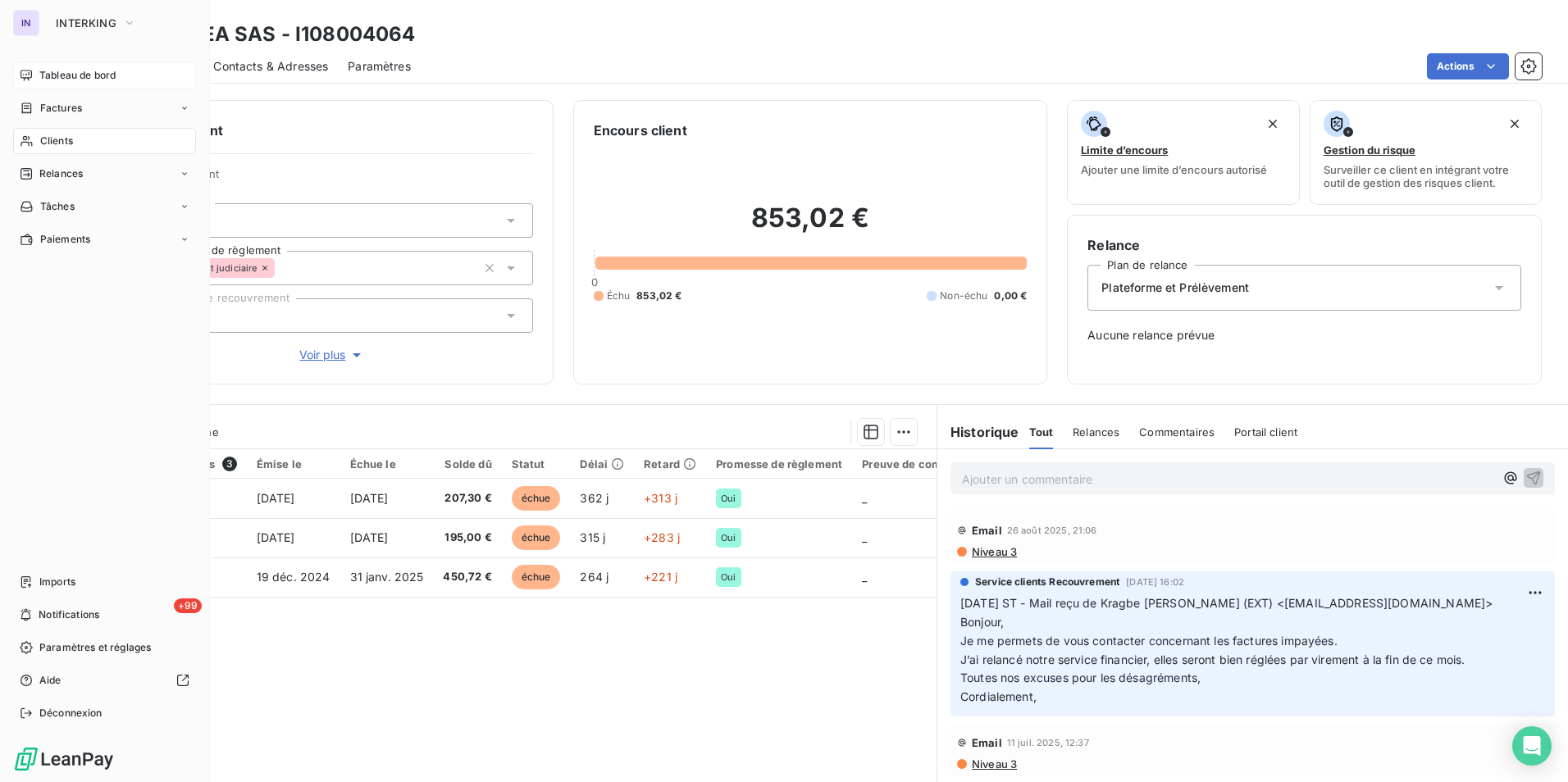
drag, startPoint x: 43, startPoint y: 144, endPoint x: 75, endPoint y: 139, distance: 32.4
click at [43, 144] on span "Clients" at bounding box center [57, 140] width 33 height 15
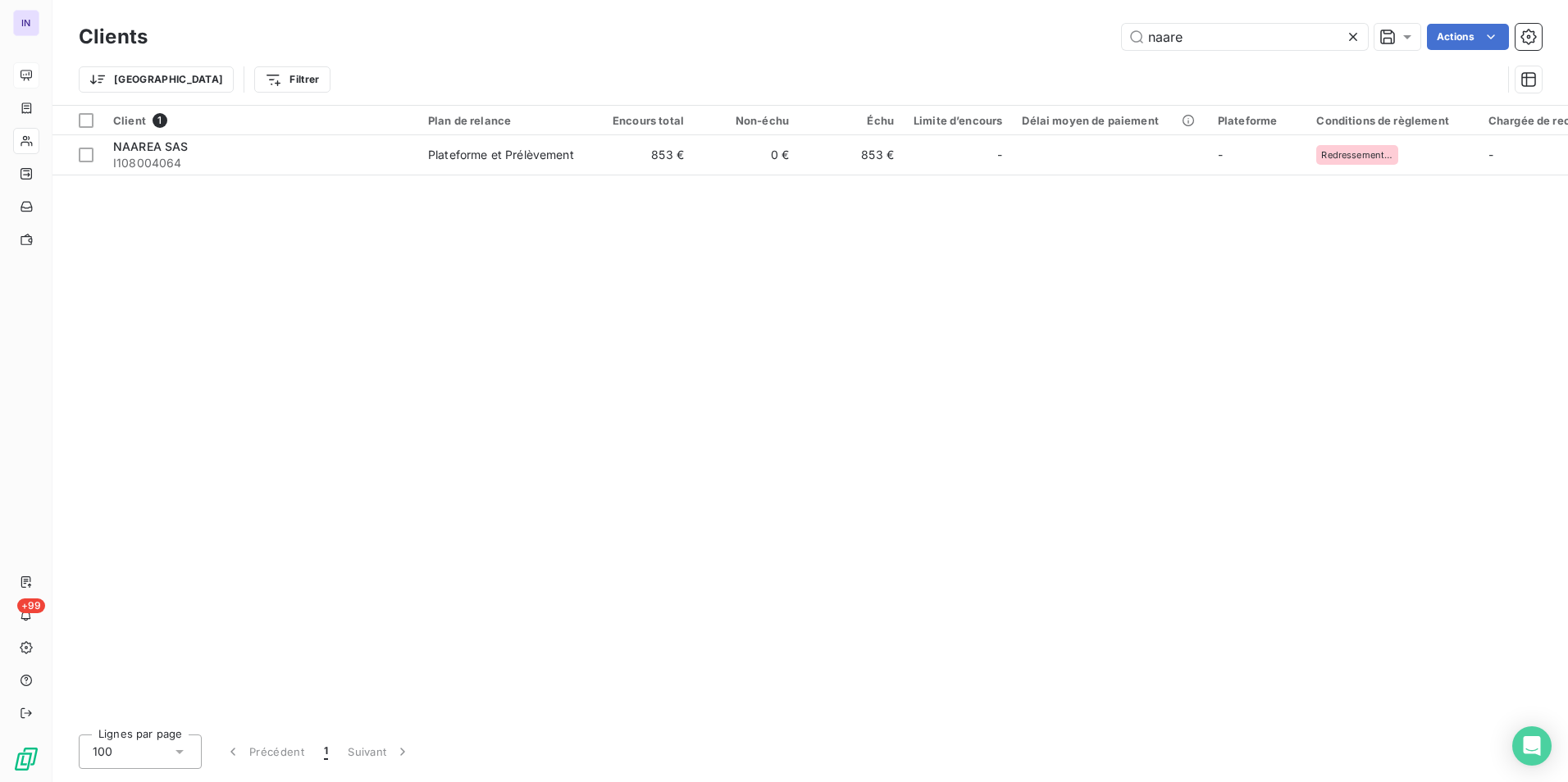
drag, startPoint x: 1236, startPoint y: 33, endPoint x: 1109, endPoint y: 38, distance: 127.1
click at [1109, 38] on div "naare Actions" at bounding box center [854, 37] width 1374 height 27
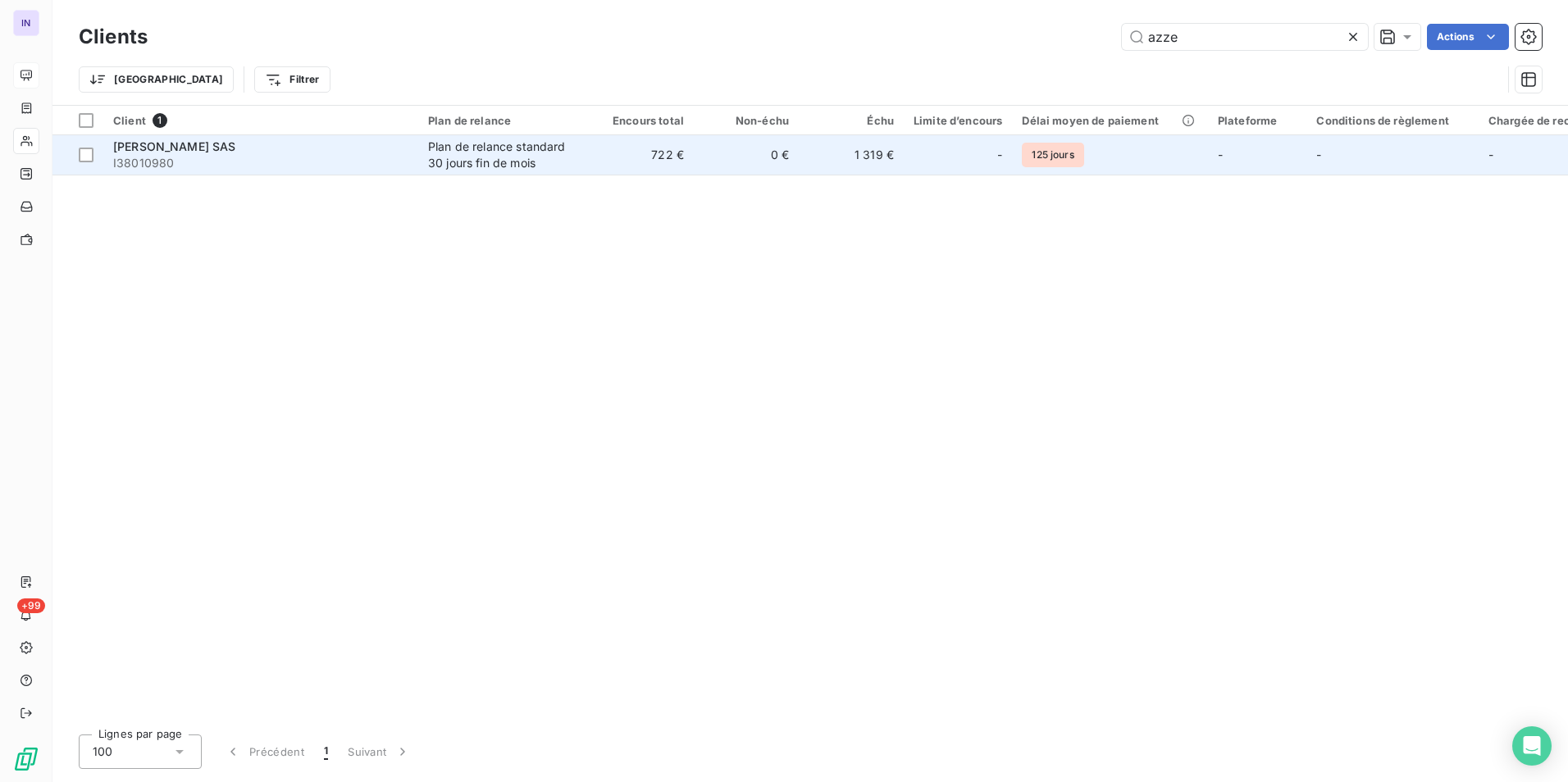
type input "azze"
click at [464, 155] on div "Plan de relance standard 30 jours fin de mois" at bounding box center [504, 155] width 151 height 33
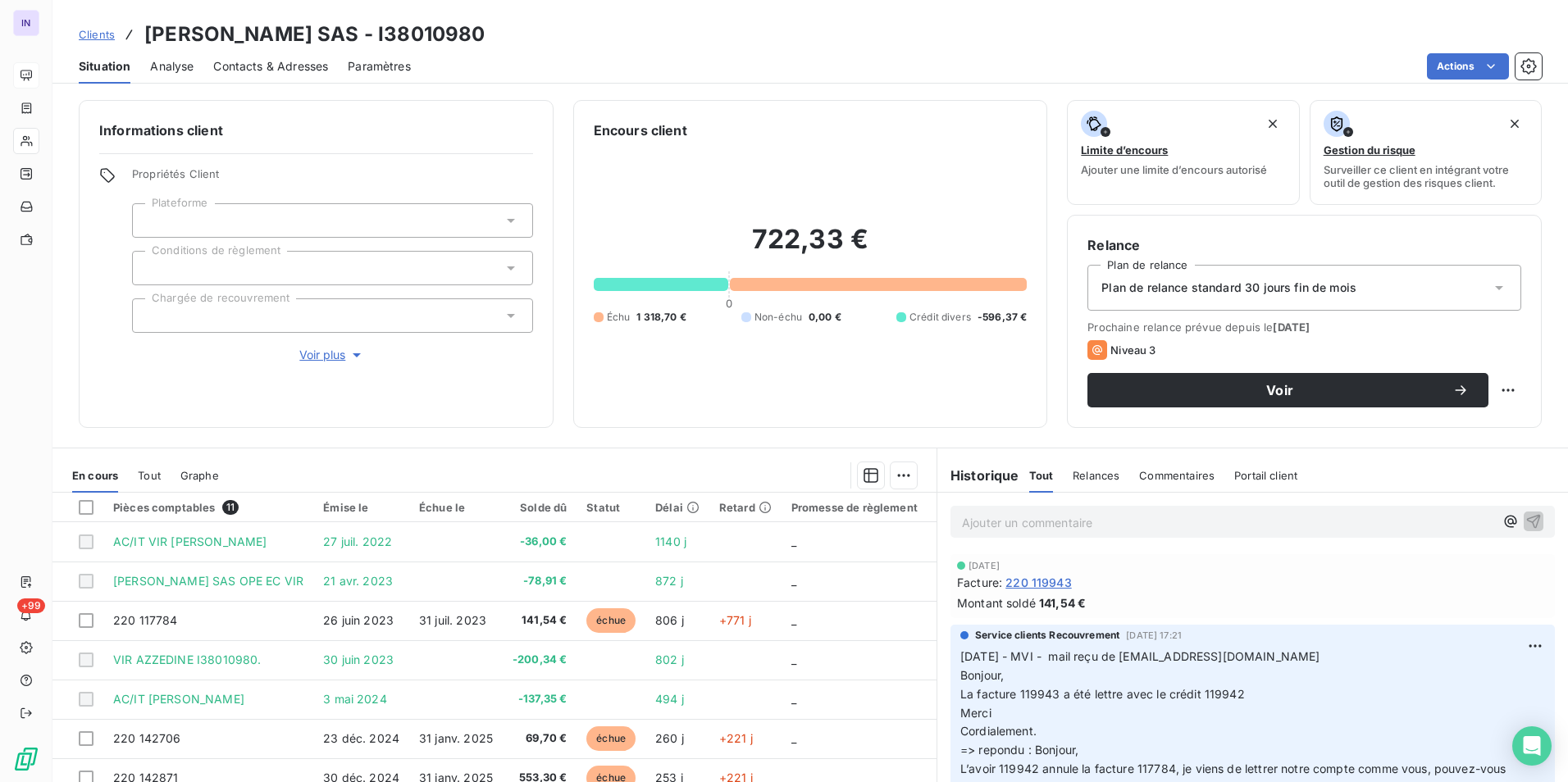
click at [974, 523] on p "Ajouter un commentaire ﻿" at bounding box center [1228, 522] width 532 height 21
click at [1185, 528] on p "[DATE] ST - Mail envoyé à" at bounding box center [1228, 522] width 532 height 19
click at [1070, 531] on p "[DATE] ST - Mail envoyé à COMPTABILITE Alaia-Sas <[EMAIL_ADDRESS][DOMAIN_NAME]>" at bounding box center [1228, 522] width 532 height 19
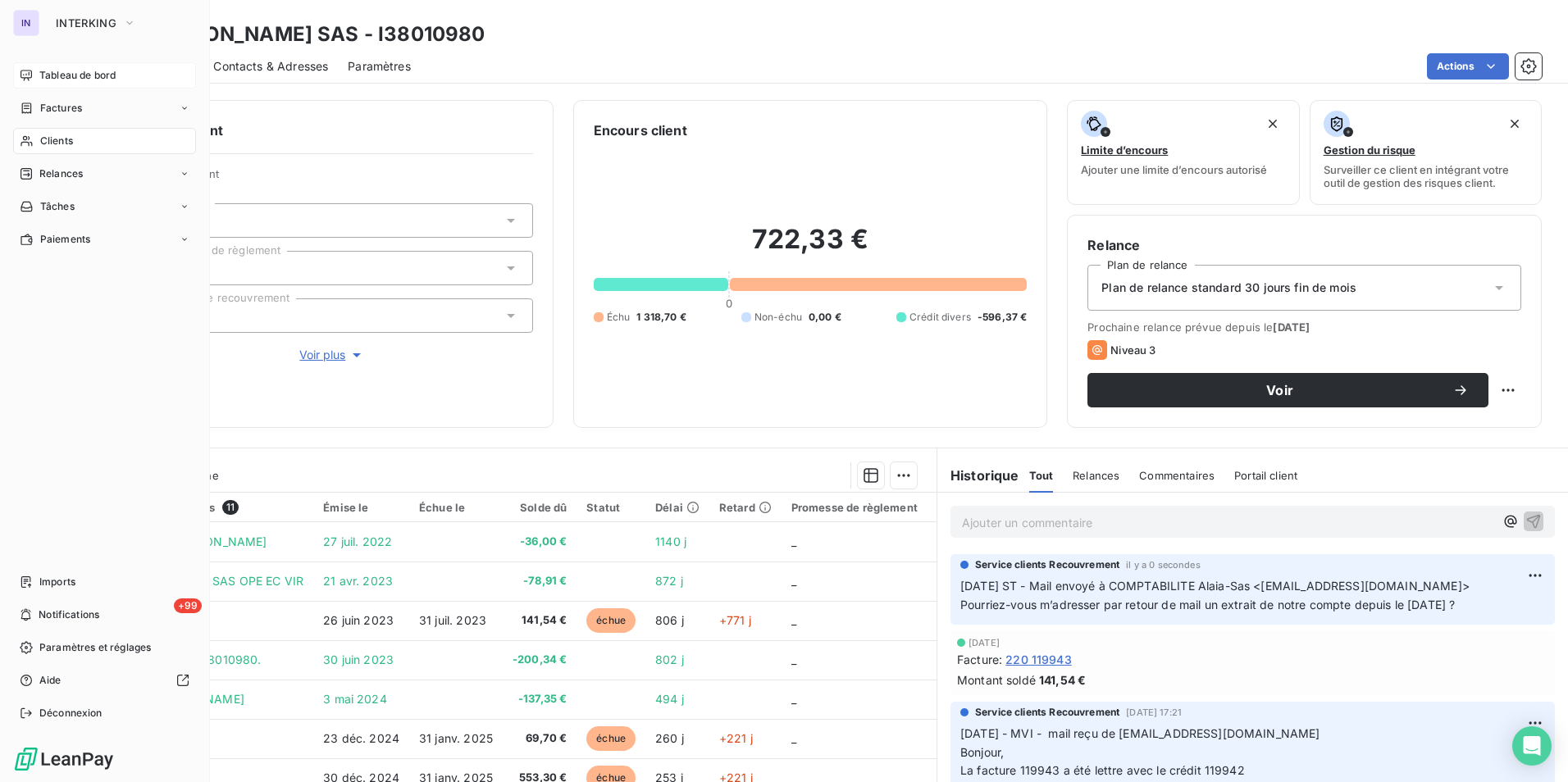
click at [73, 139] on span "Clients" at bounding box center [57, 140] width 33 height 15
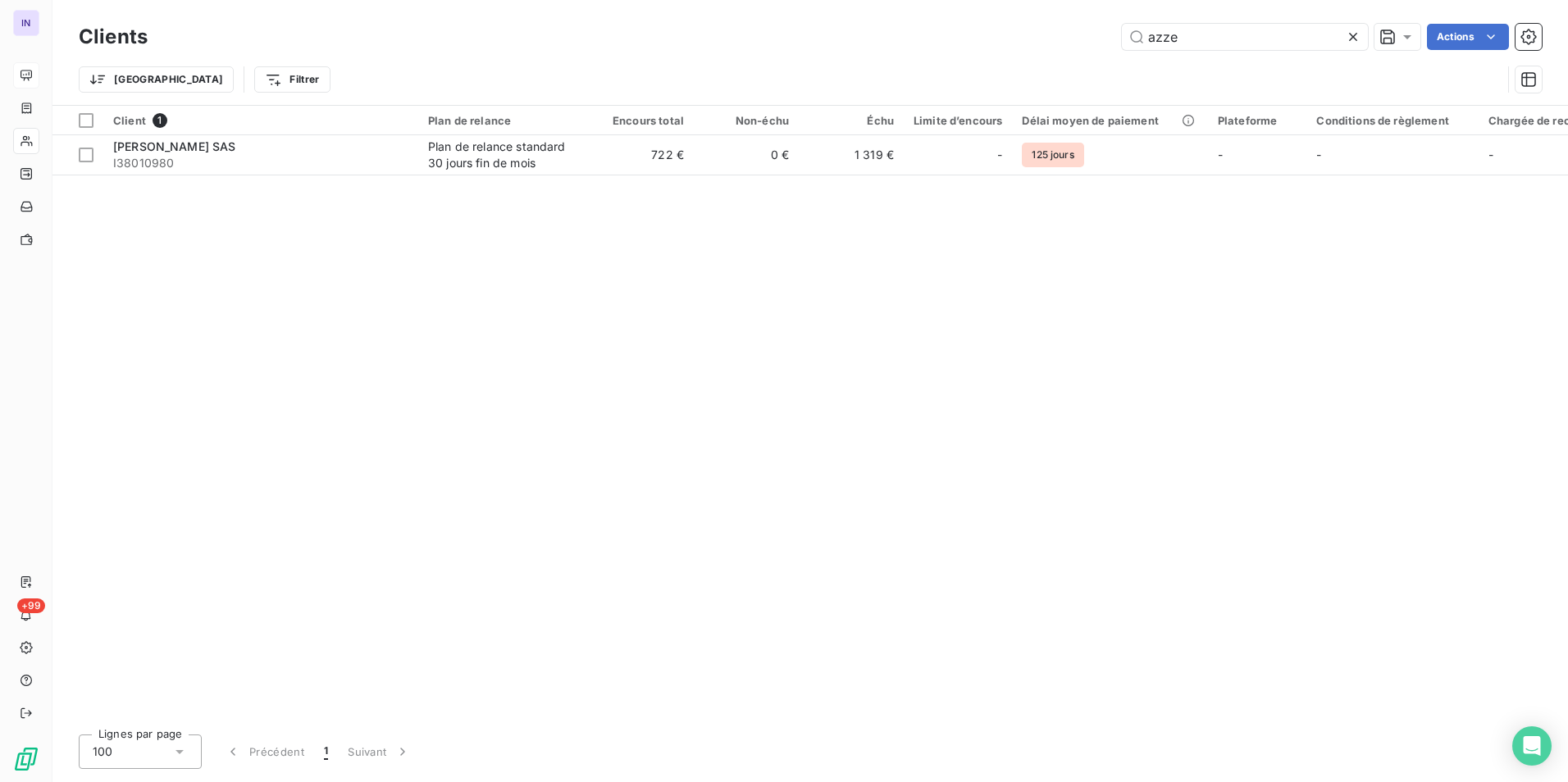
drag, startPoint x: 1174, startPoint y: 40, endPoint x: 1029, endPoint y: 43, distance: 145.0
click at [1029, 43] on div "azze Actions" at bounding box center [854, 37] width 1374 height 27
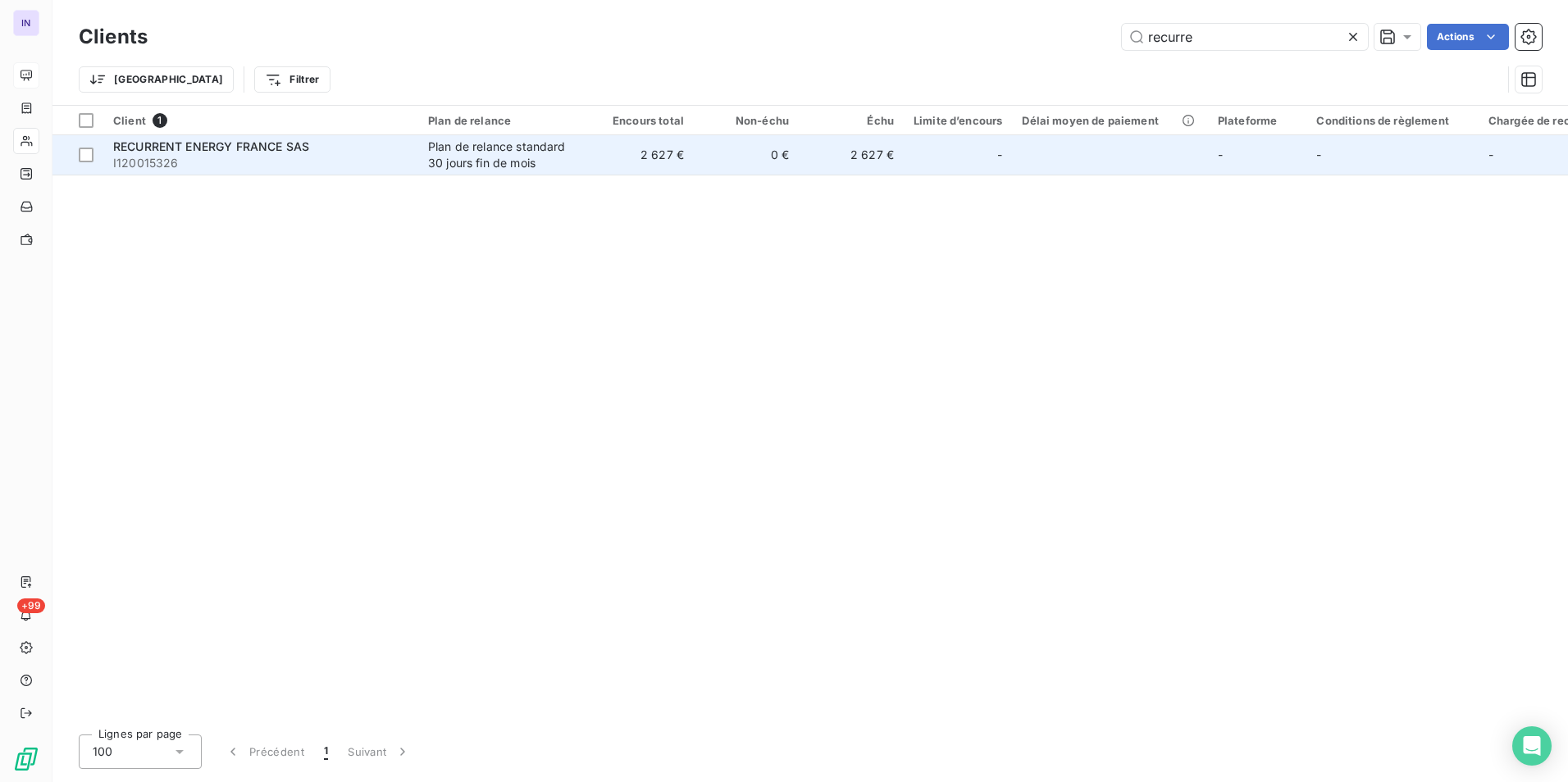
type input "recurre"
click at [366, 158] on span "I120015326" at bounding box center [260, 163] width 296 height 16
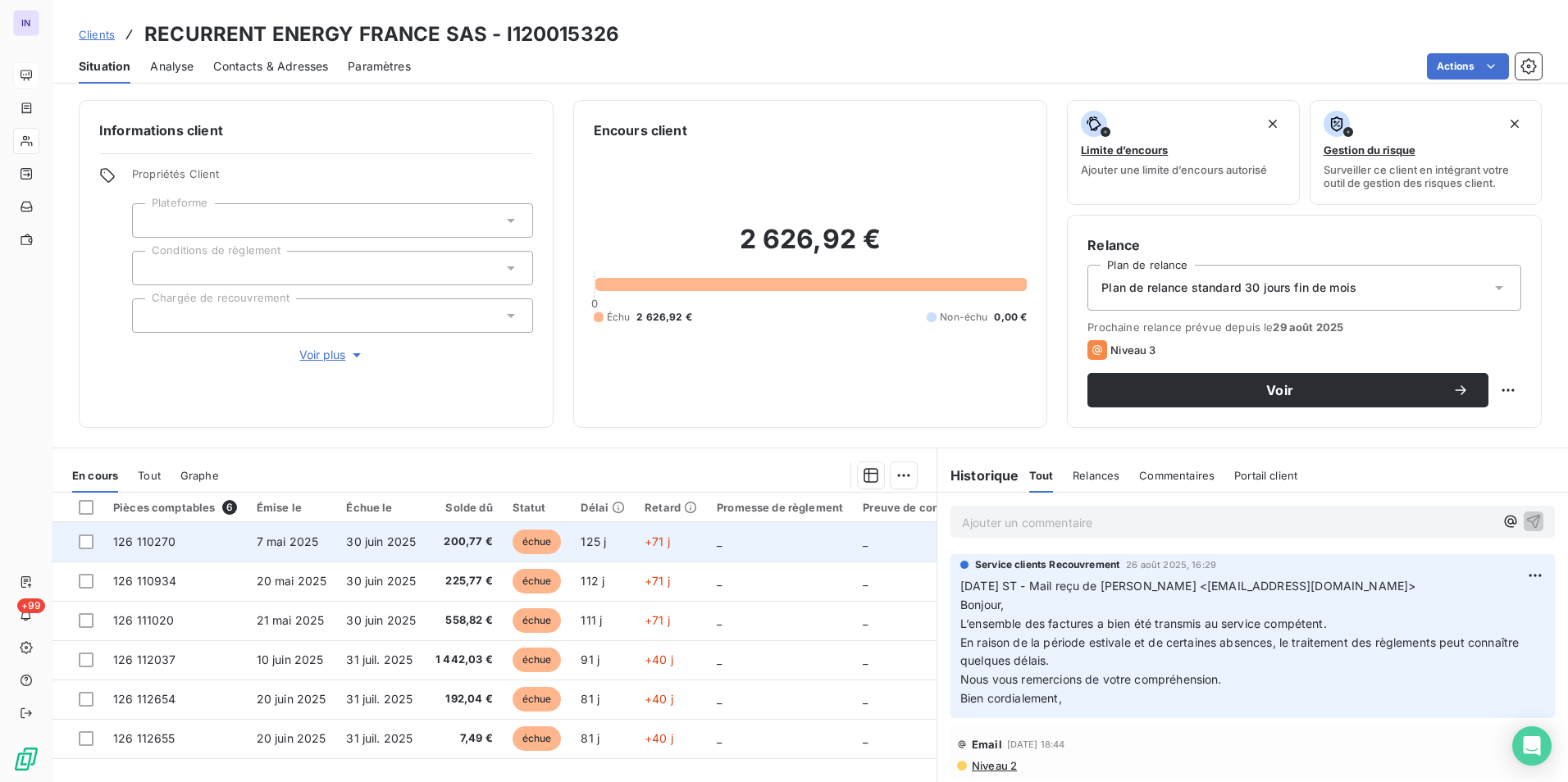
click at [273, 548] on td "7 mai 2025" at bounding box center [291, 542] width 90 height 39
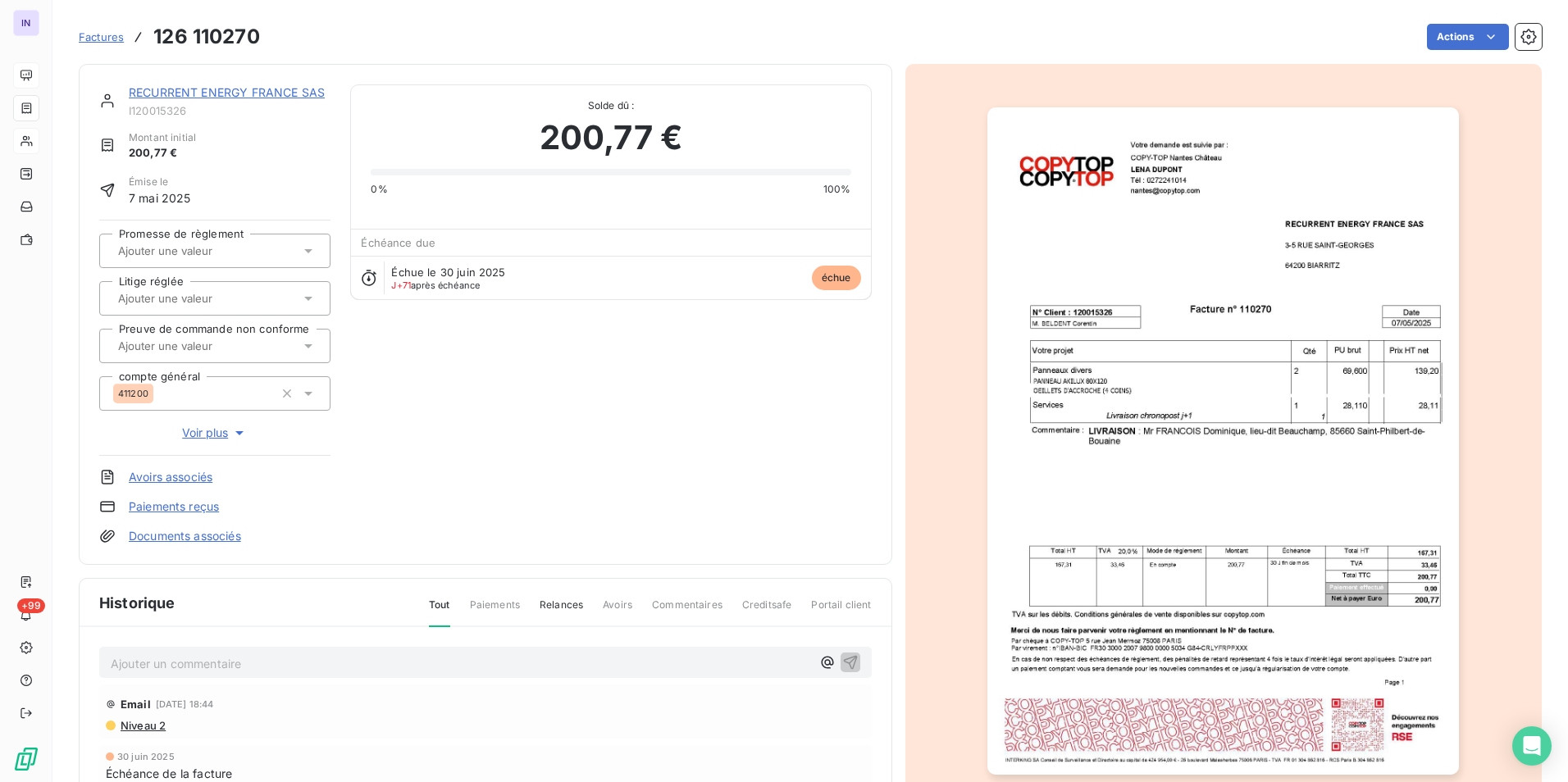
click at [260, 96] on link "RECURRENT ENERGY FRANCE SAS" at bounding box center [226, 93] width 196 height 14
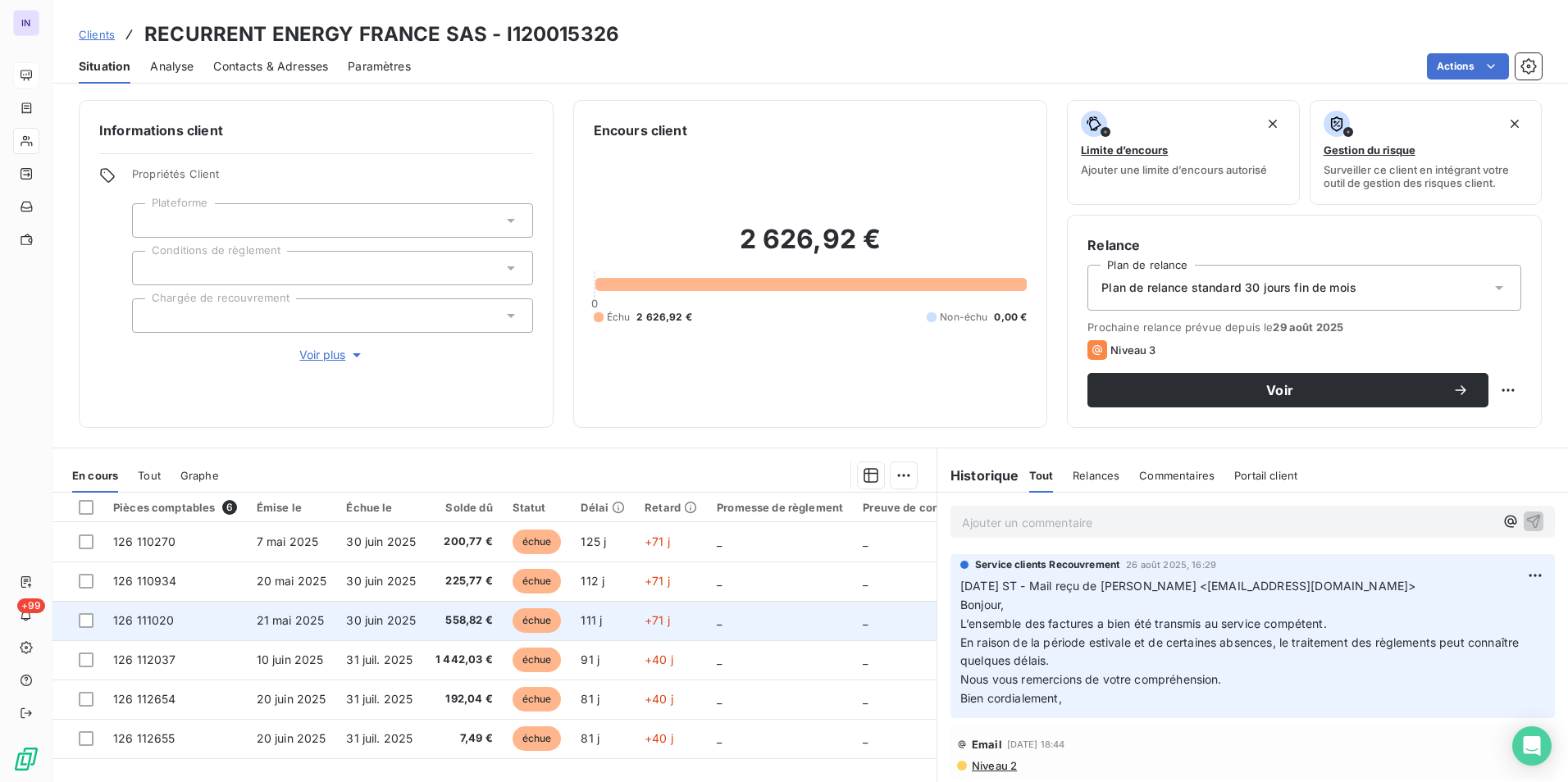
click at [214, 624] on td "126 111020" at bounding box center [175, 621] width 143 height 39
